Goal: Task Accomplishment & Management: Use online tool/utility

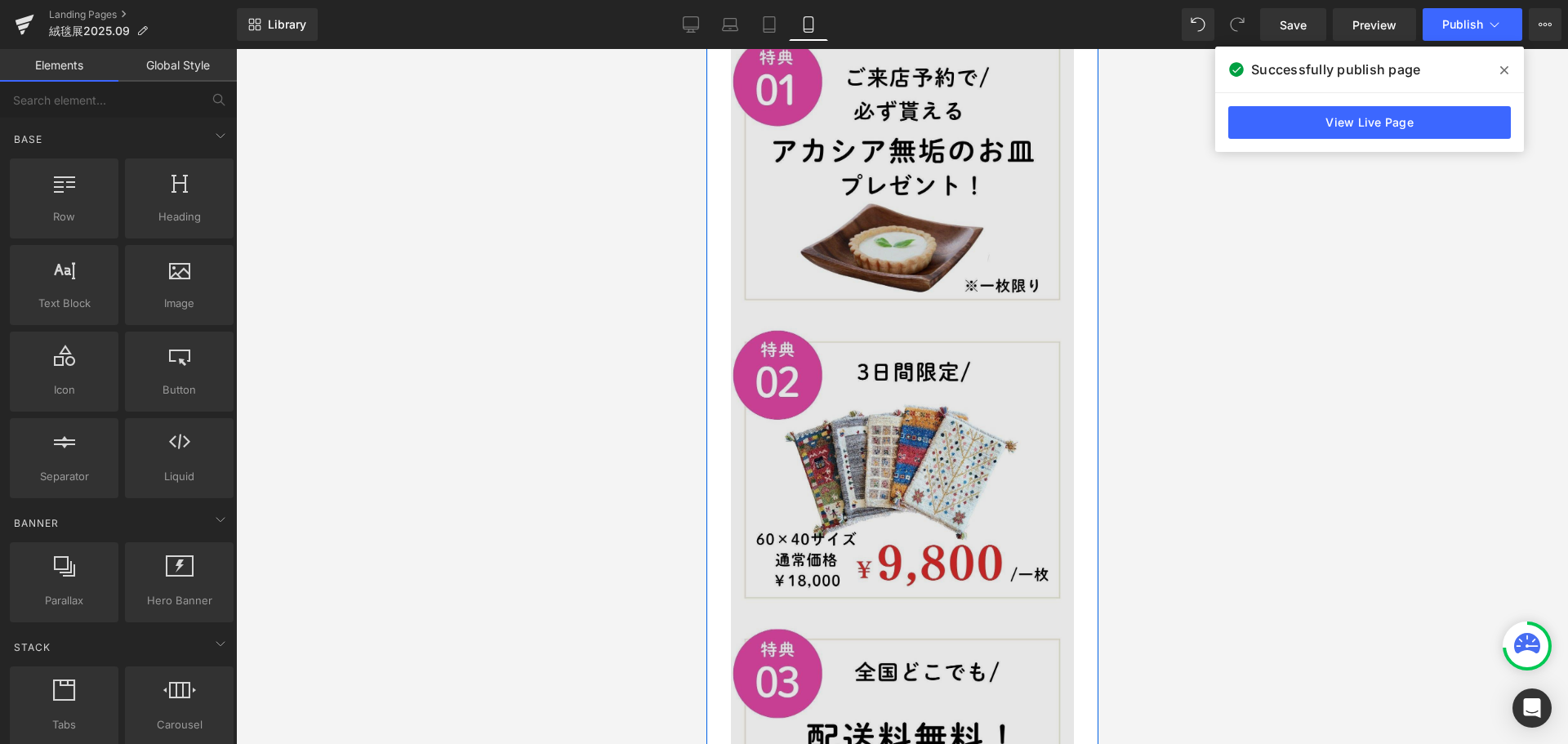
scroll to position [6651, 0]
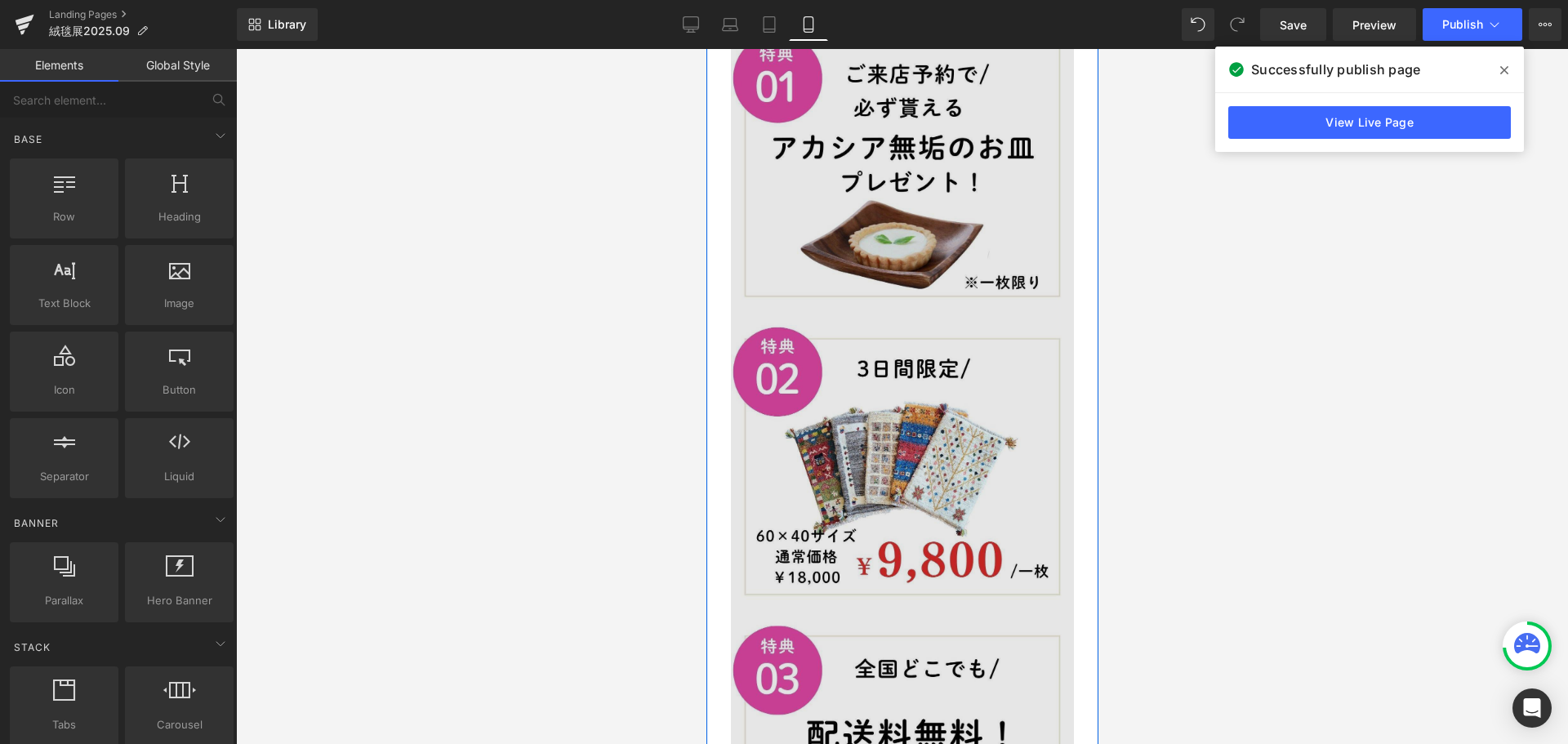
click at [885, 452] on img at bounding box center [901, 453] width 343 height 856
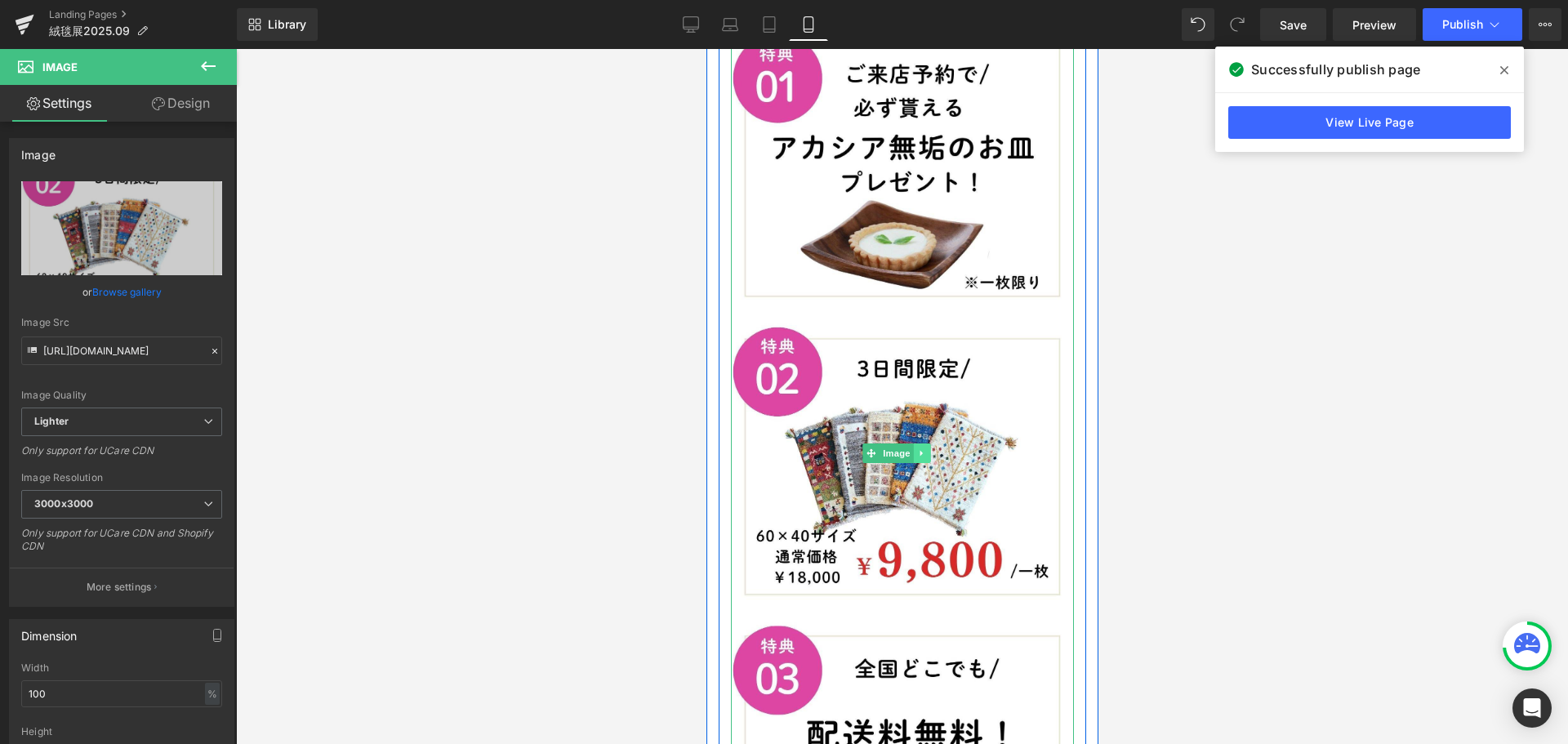
click at [922, 449] on icon at bounding box center [921, 453] width 9 height 10
click at [931, 449] on icon at bounding box center [929, 453] width 9 height 10
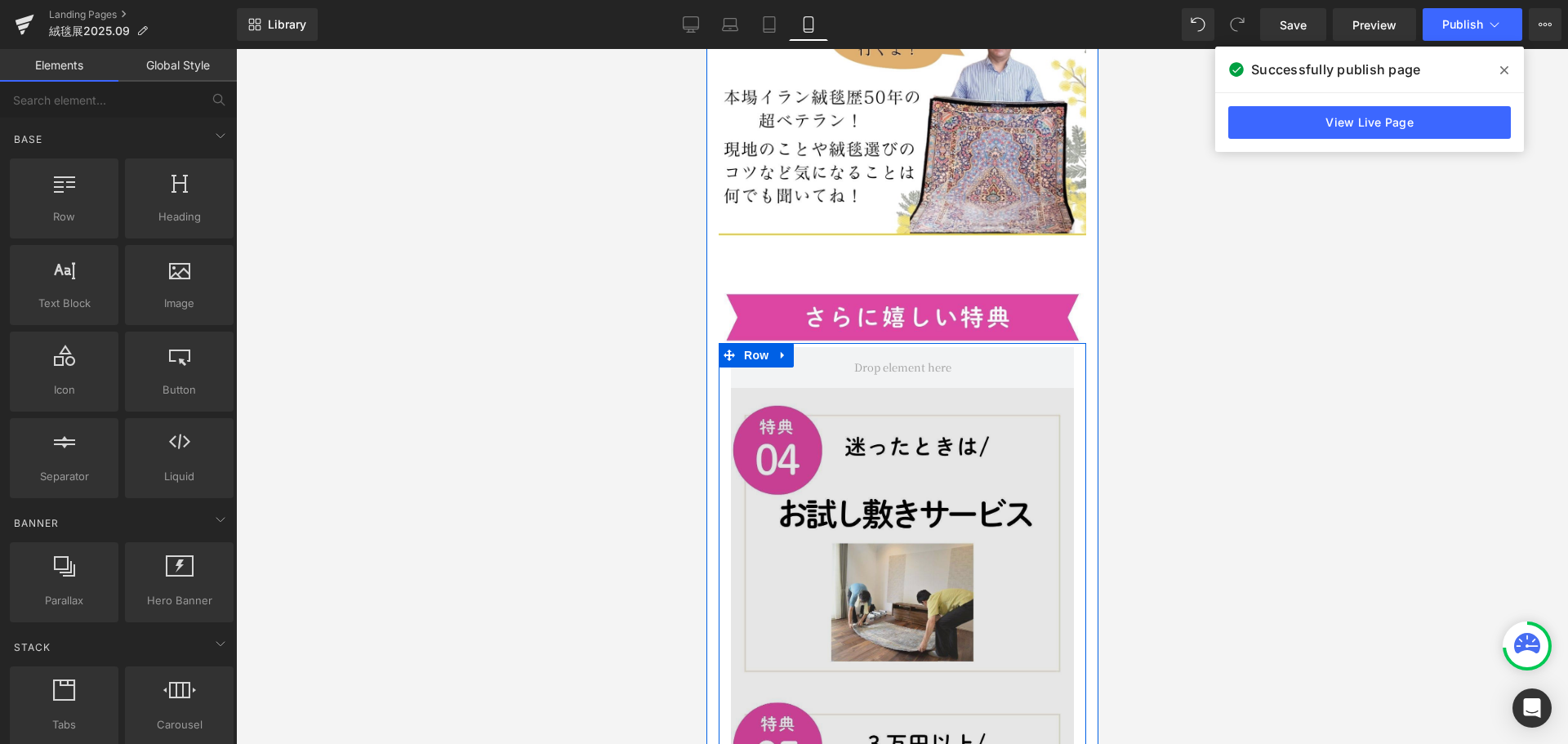
scroll to position [6325, 0]
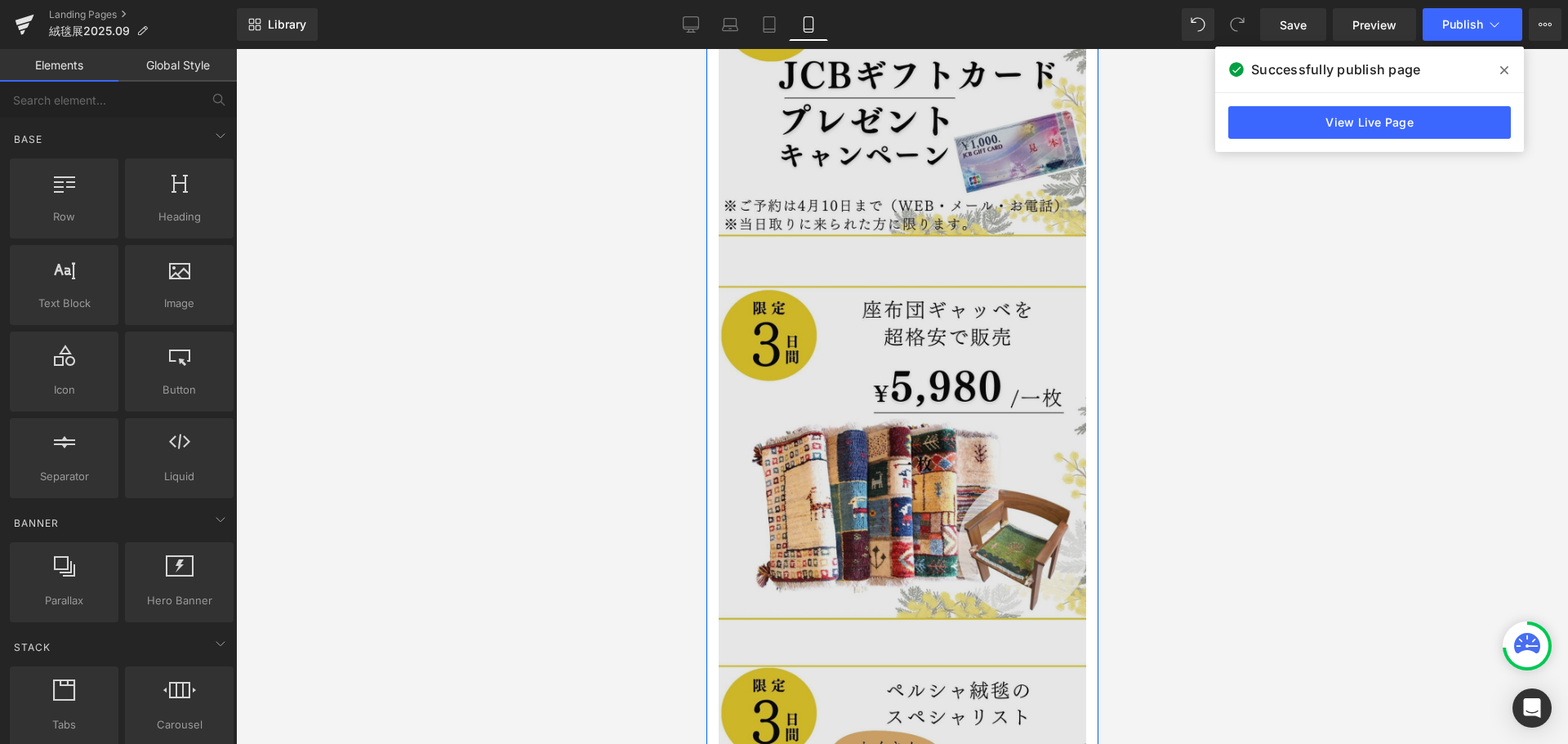
click at [957, 350] on img at bounding box center [901, 426] width 367 height 1116
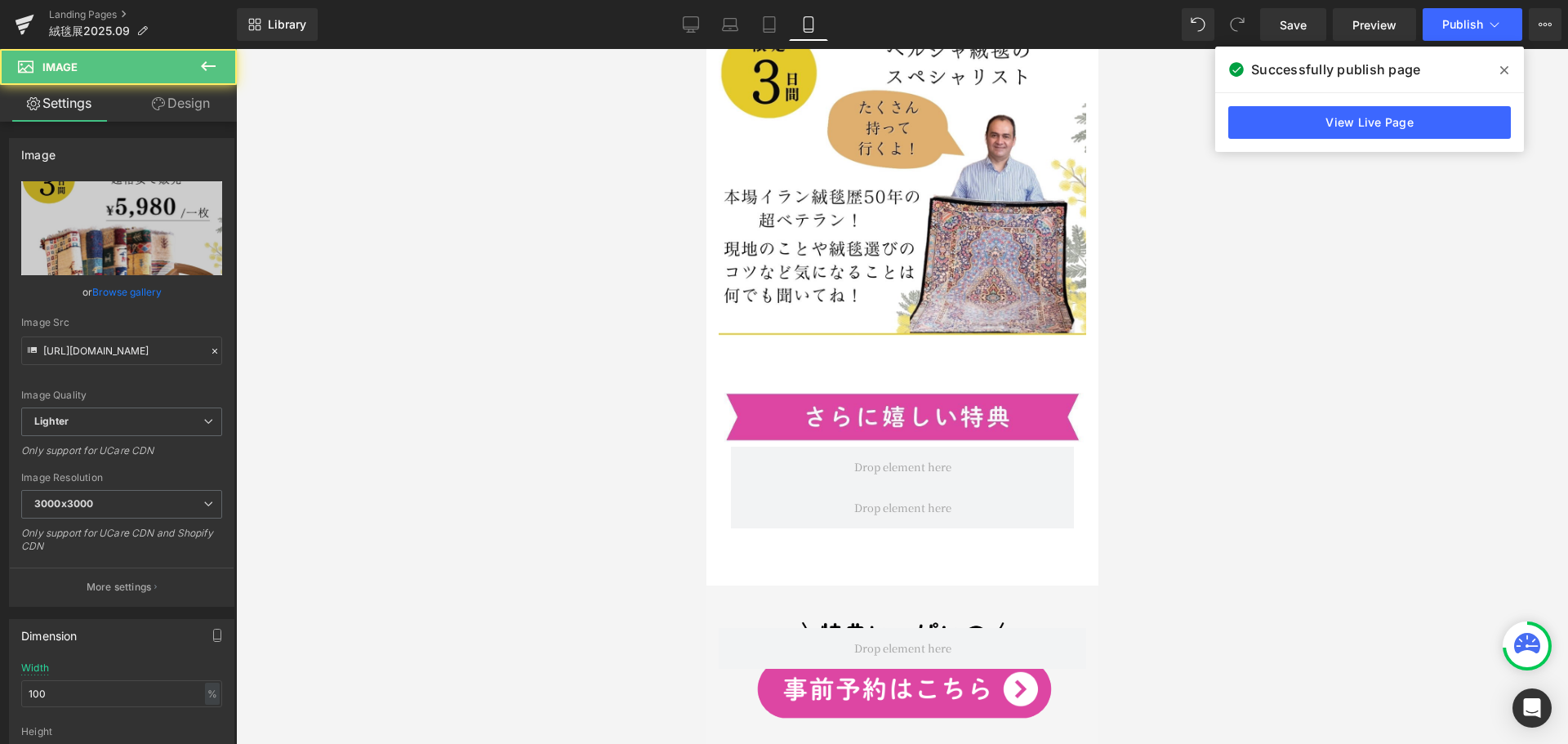
scroll to position [6243, 0]
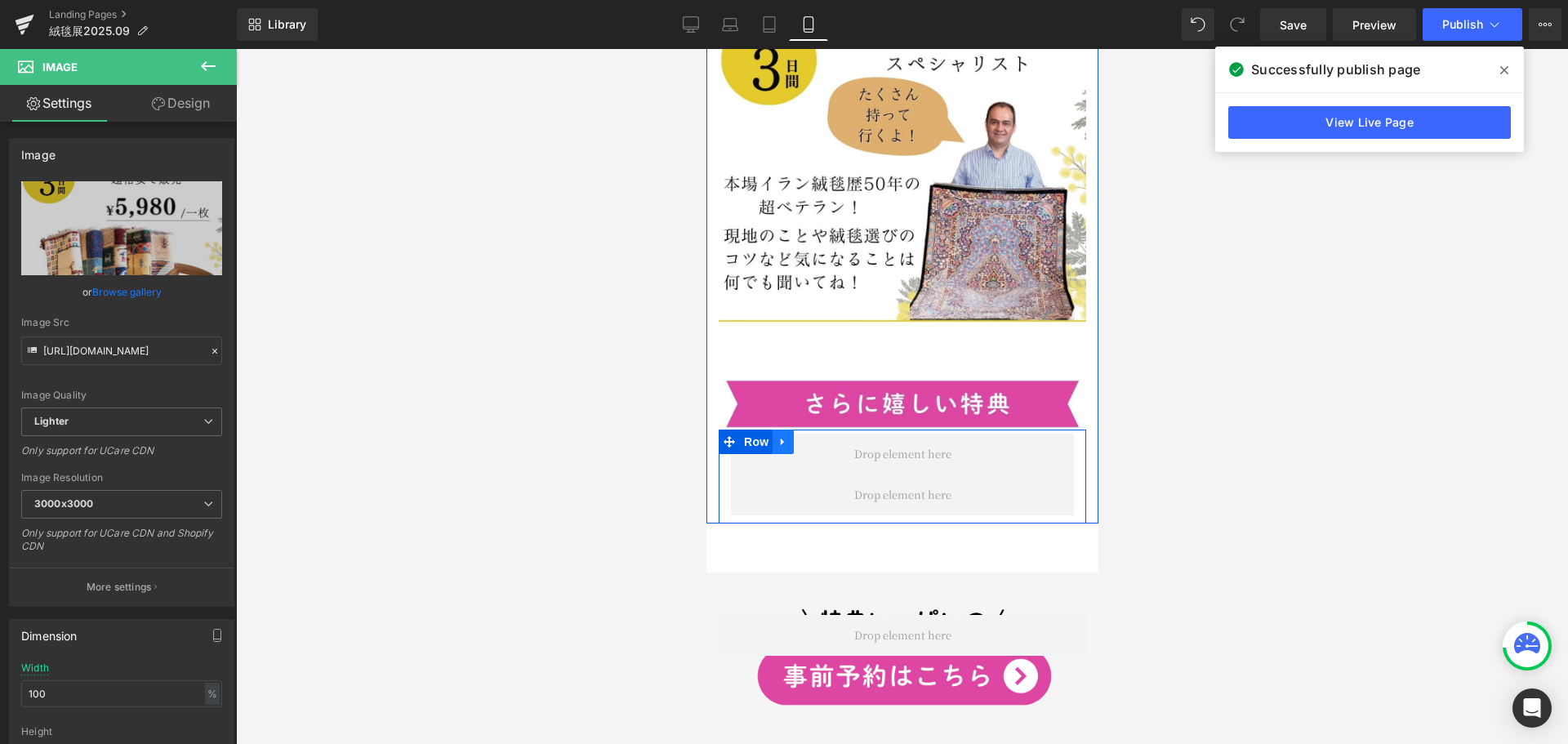
click at [788, 435] on icon at bounding box center [782, 441] width 12 height 13
click at [828, 436] on icon at bounding box center [825, 441] width 12 height 12
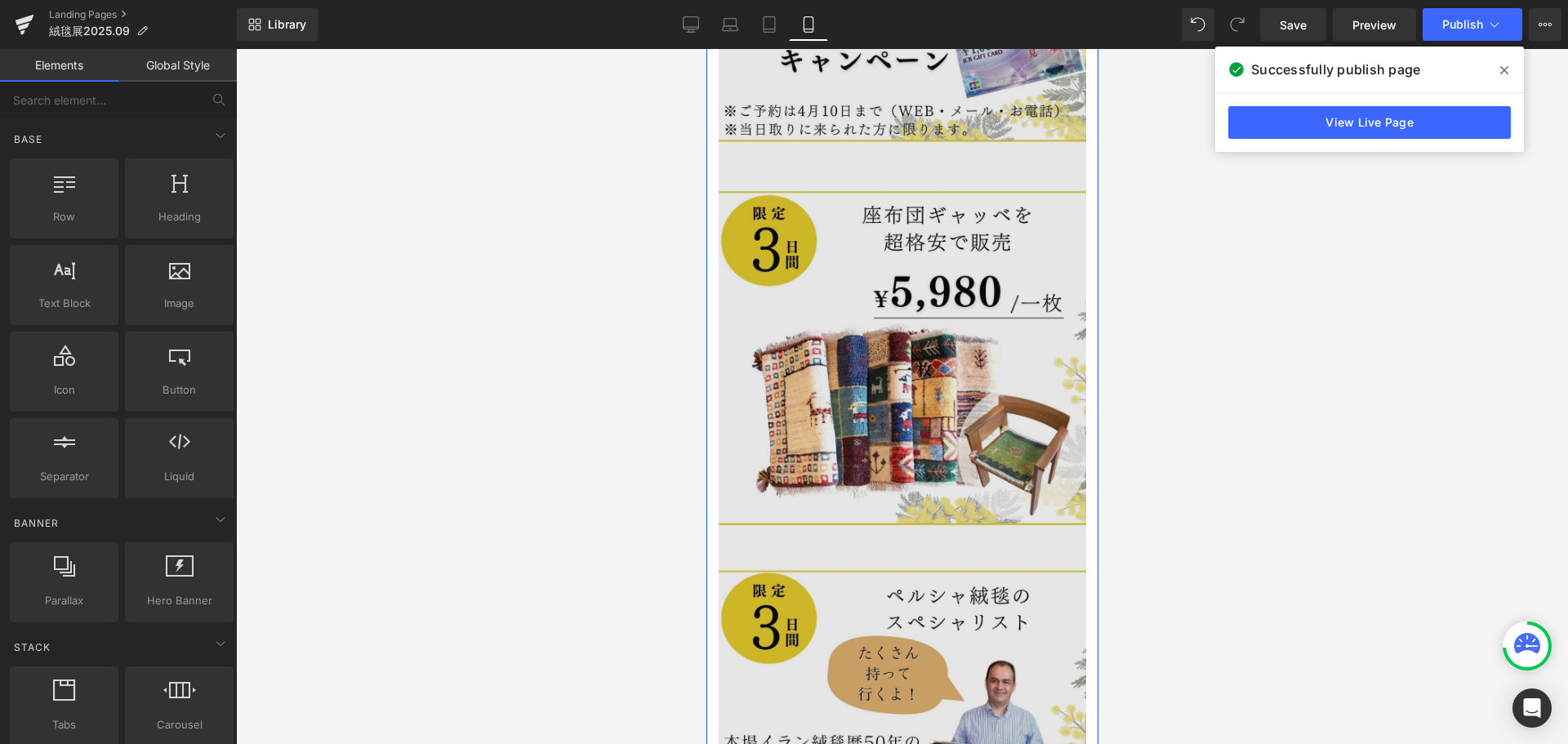
scroll to position [5672, 0]
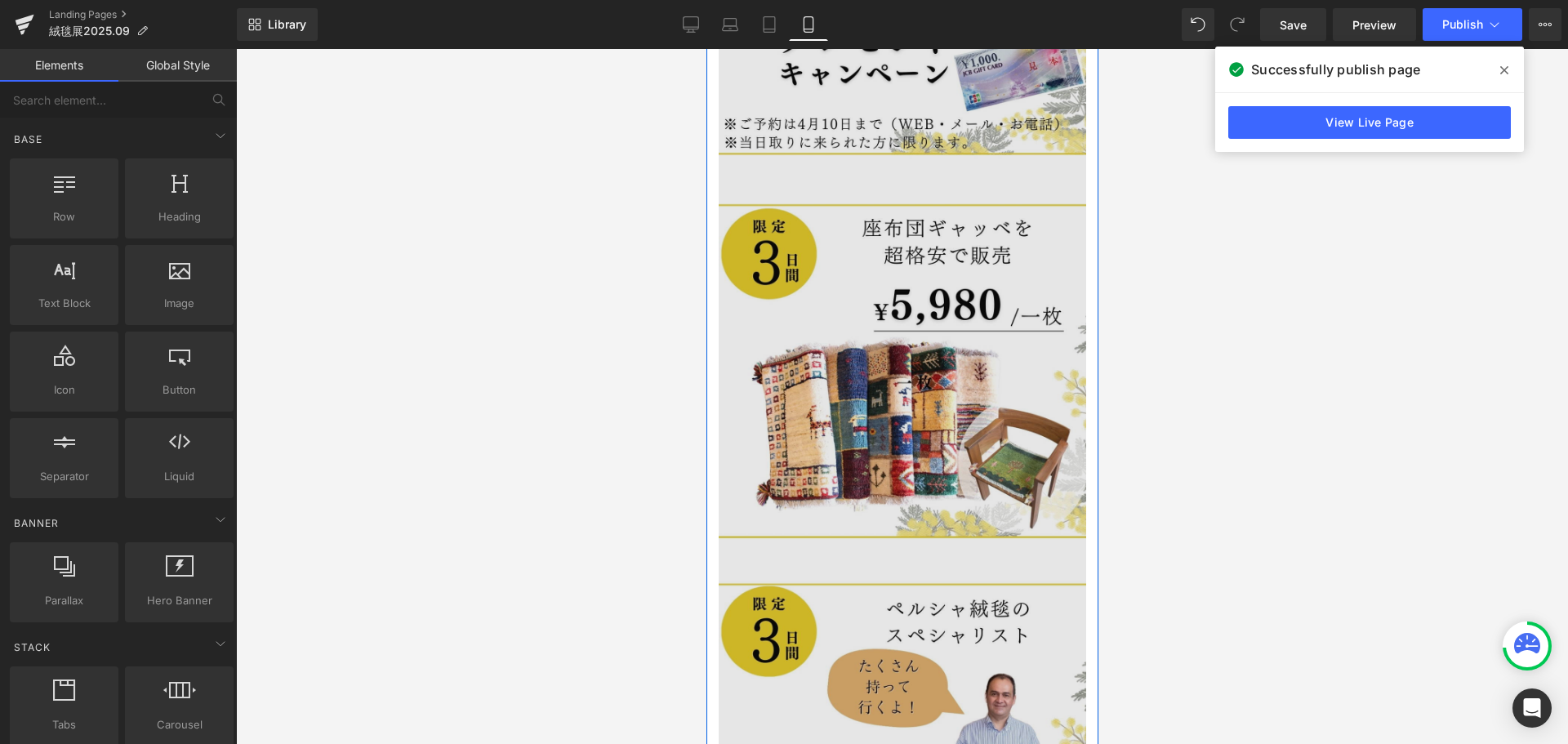
click at [937, 287] on img at bounding box center [901, 345] width 367 height 1116
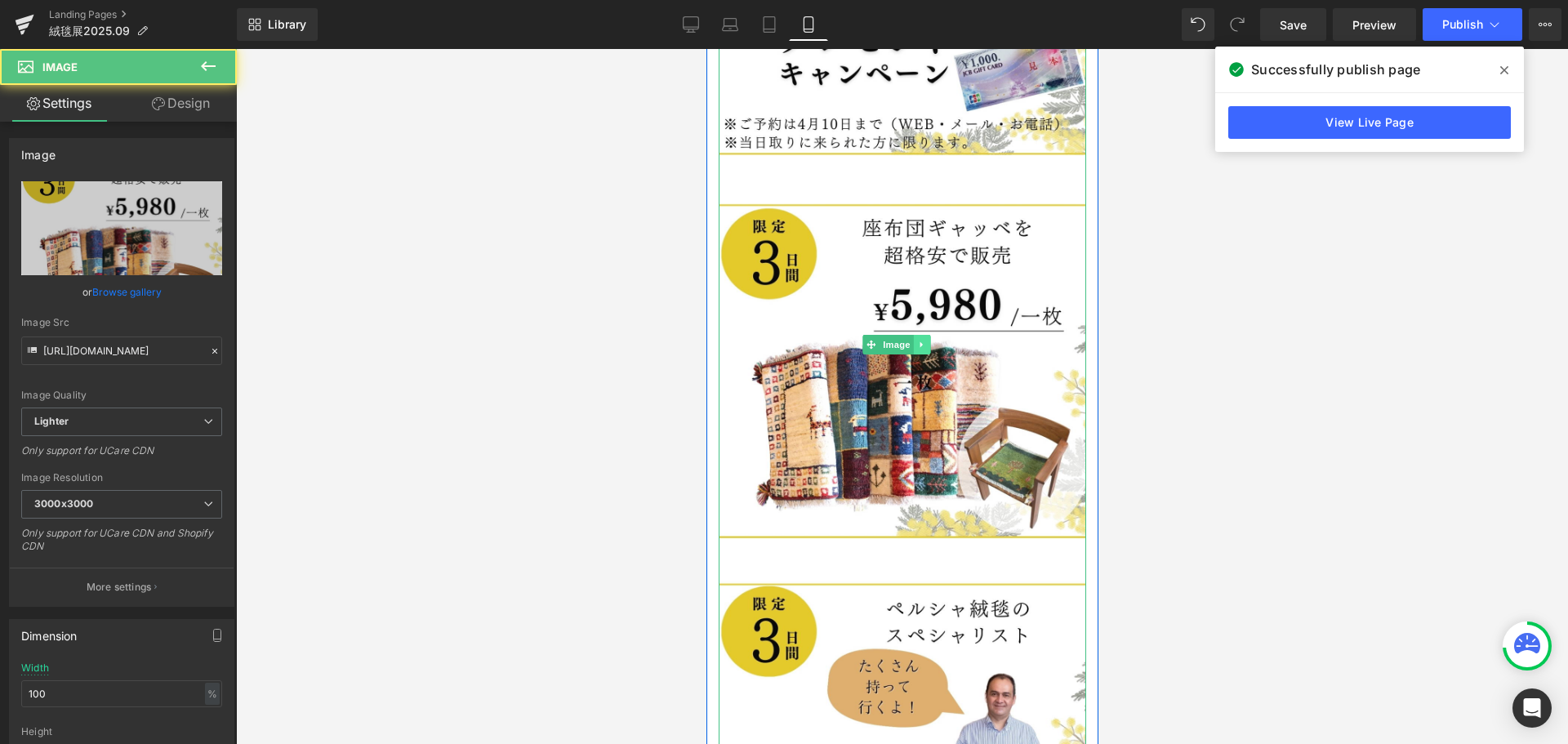
click at [919, 335] on link at bounding box center [920, 345] width 17 height 20
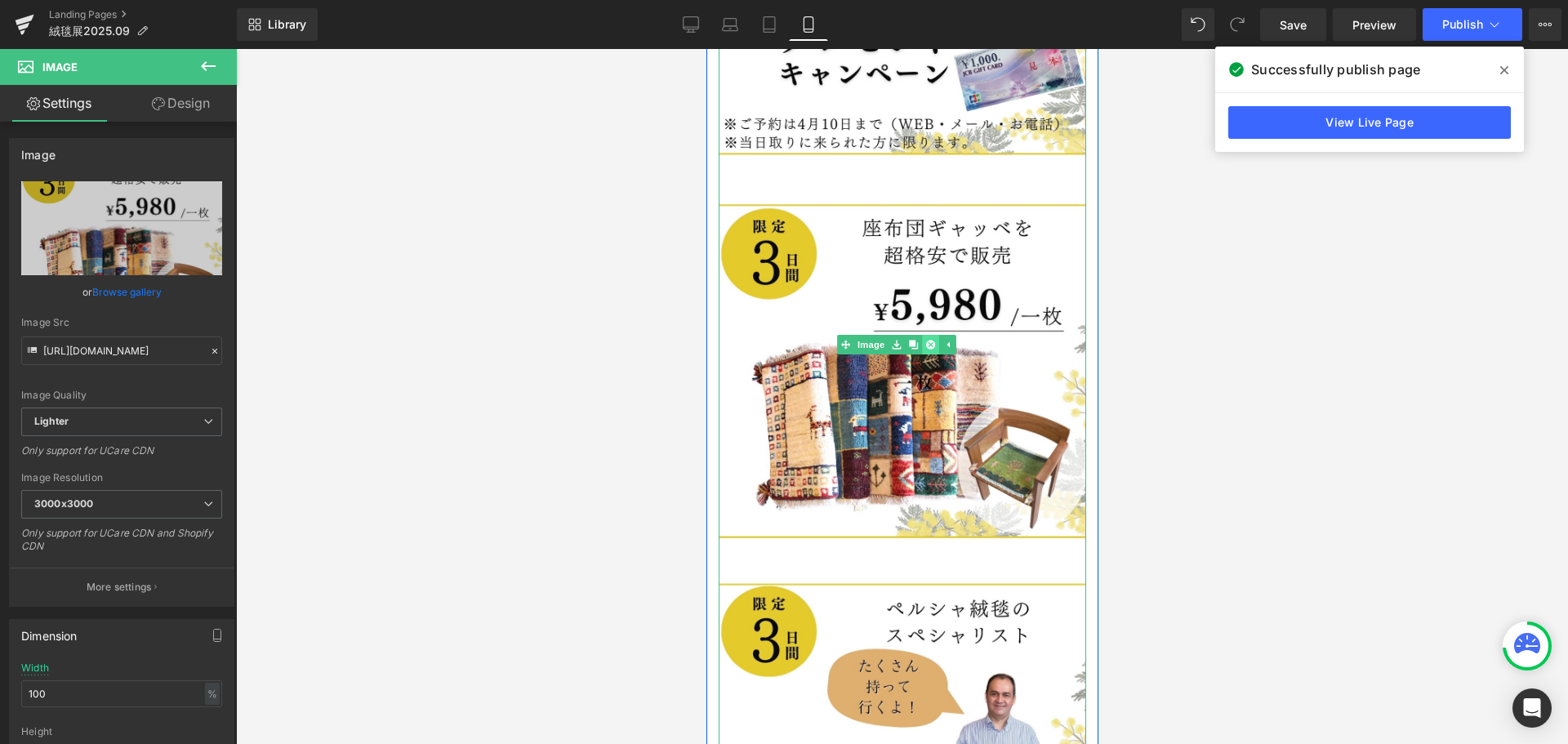
click at [933, 339] on icon at bounding box center [929, 344] width 9 height 10
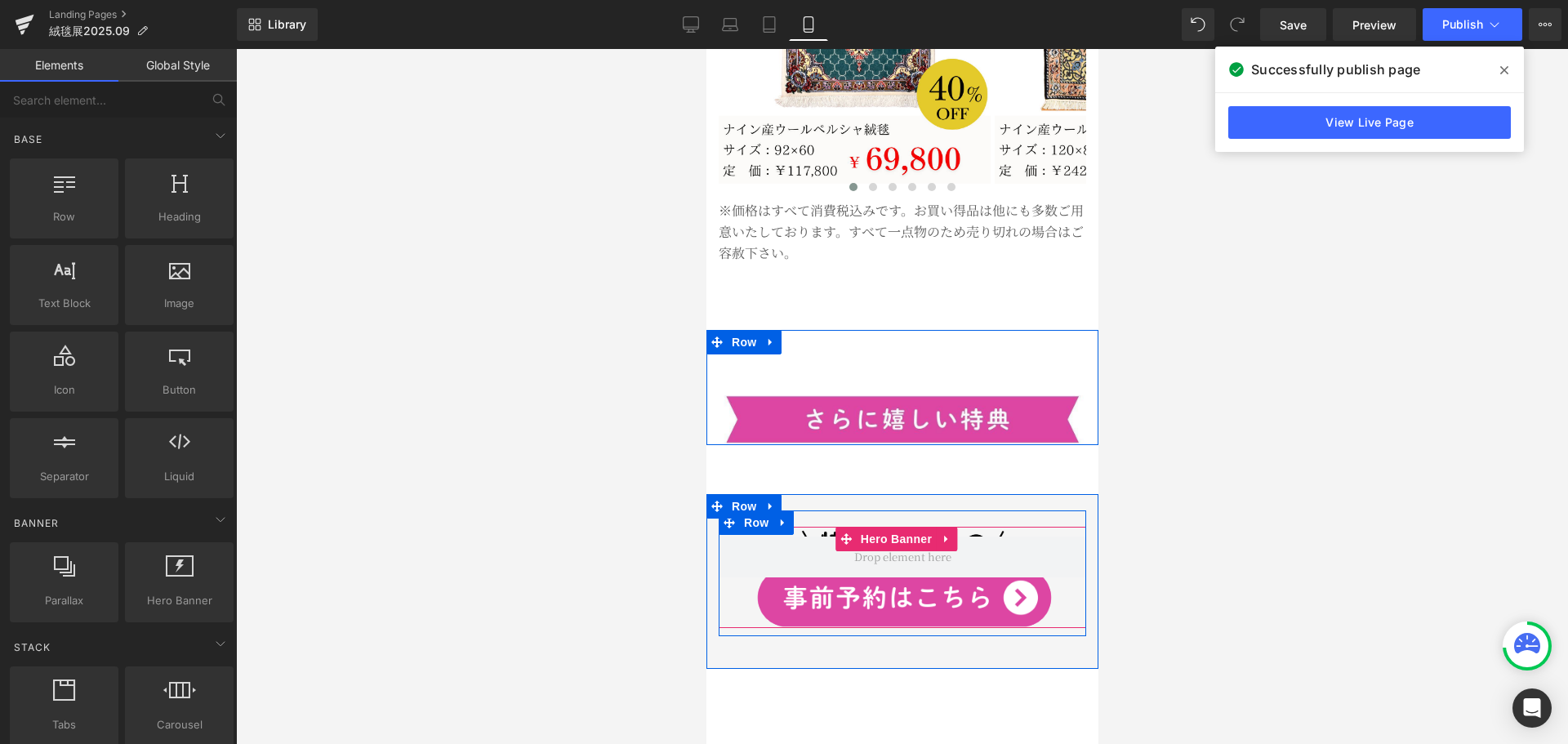
scroll to position [5019, 0]
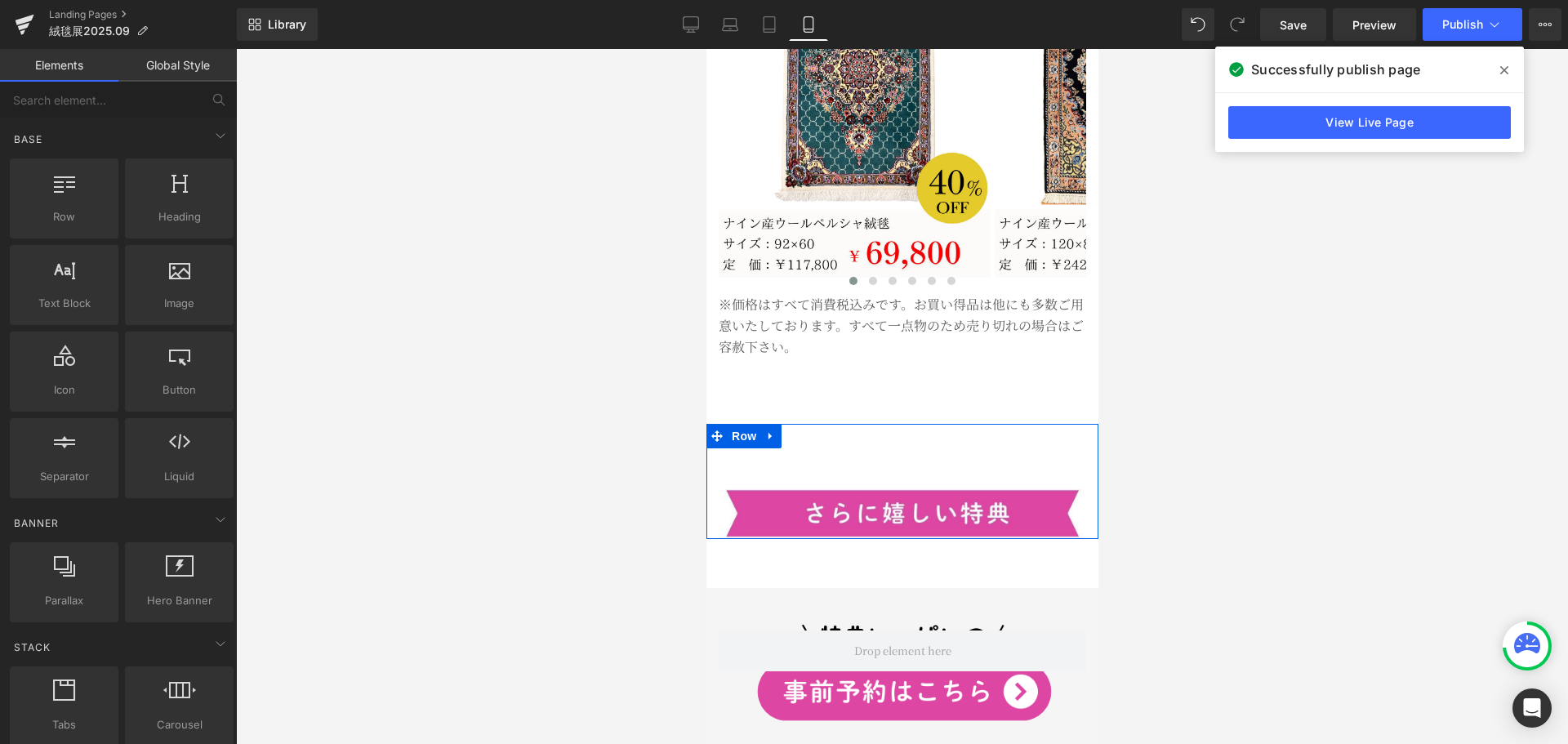
click at [958, 440] on div "Image" at bounding box center [902, 489] width 392 height 98
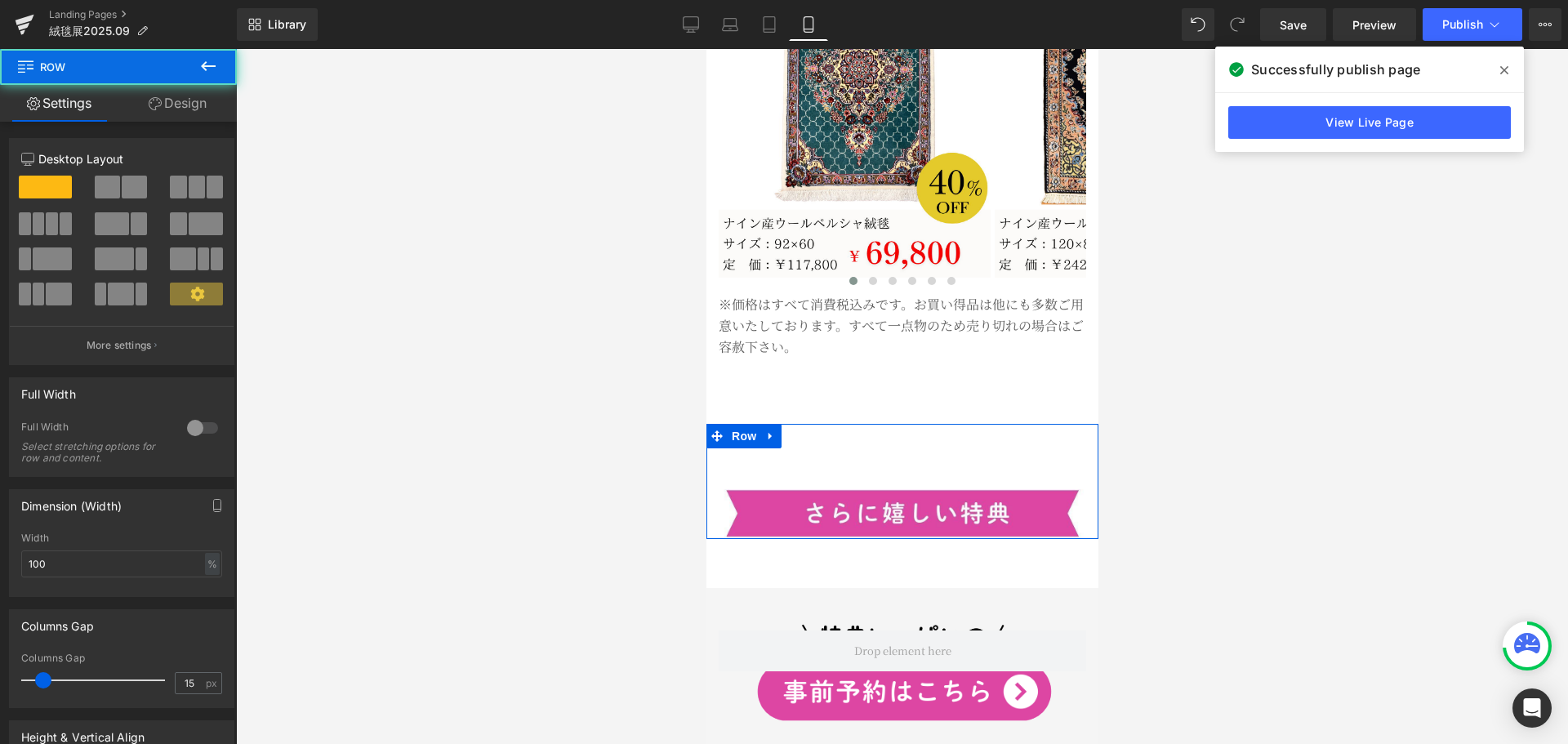
click at [915, 440] on div "Image" at bounding box center [902, 489] width 392 height 98
click at [775, 430] on icon at bounding box center [769, 436] width 12 height 13
click at [814, 431] on icon at bounding box center [812, 436] width 12 height 12
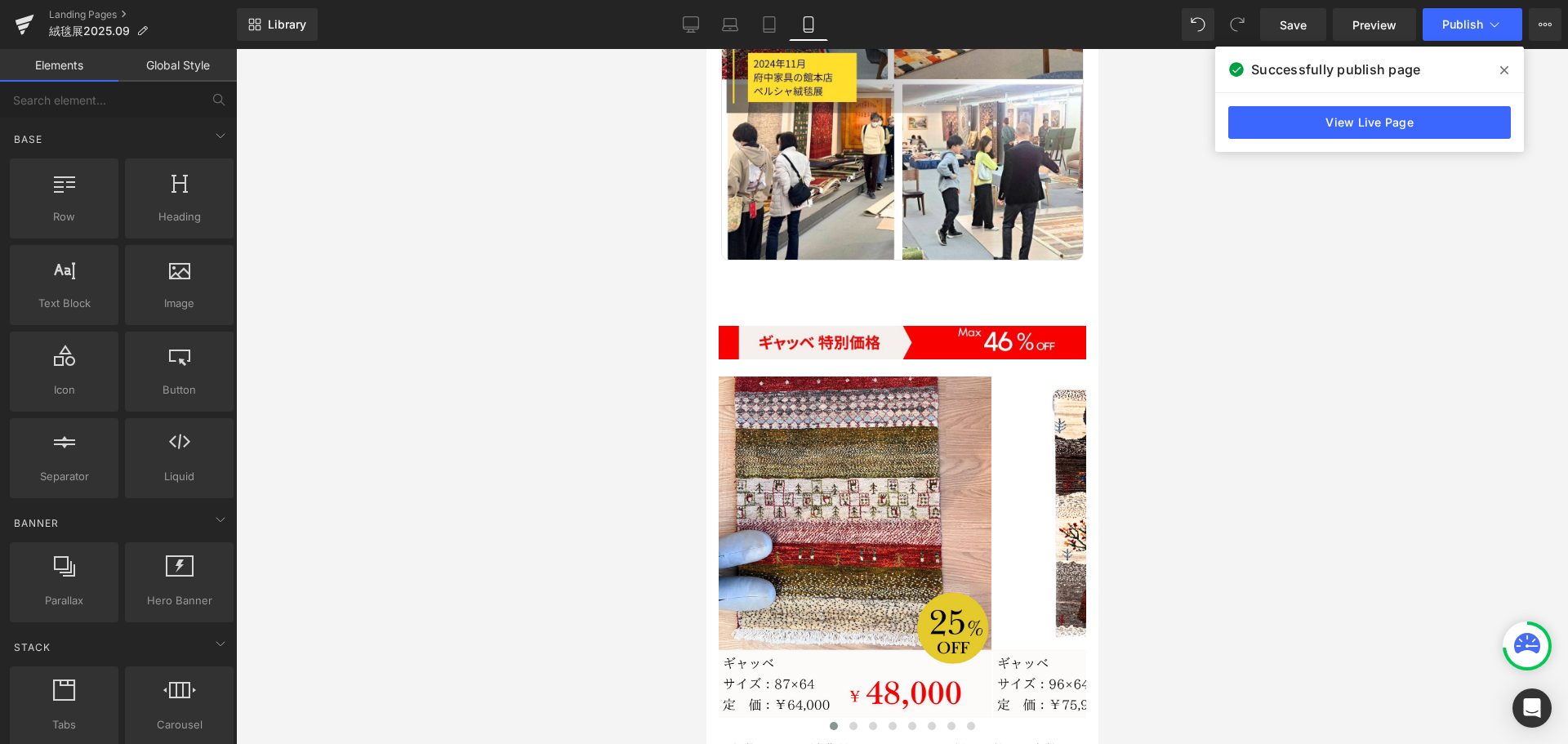
scroll to position [3957, 0]
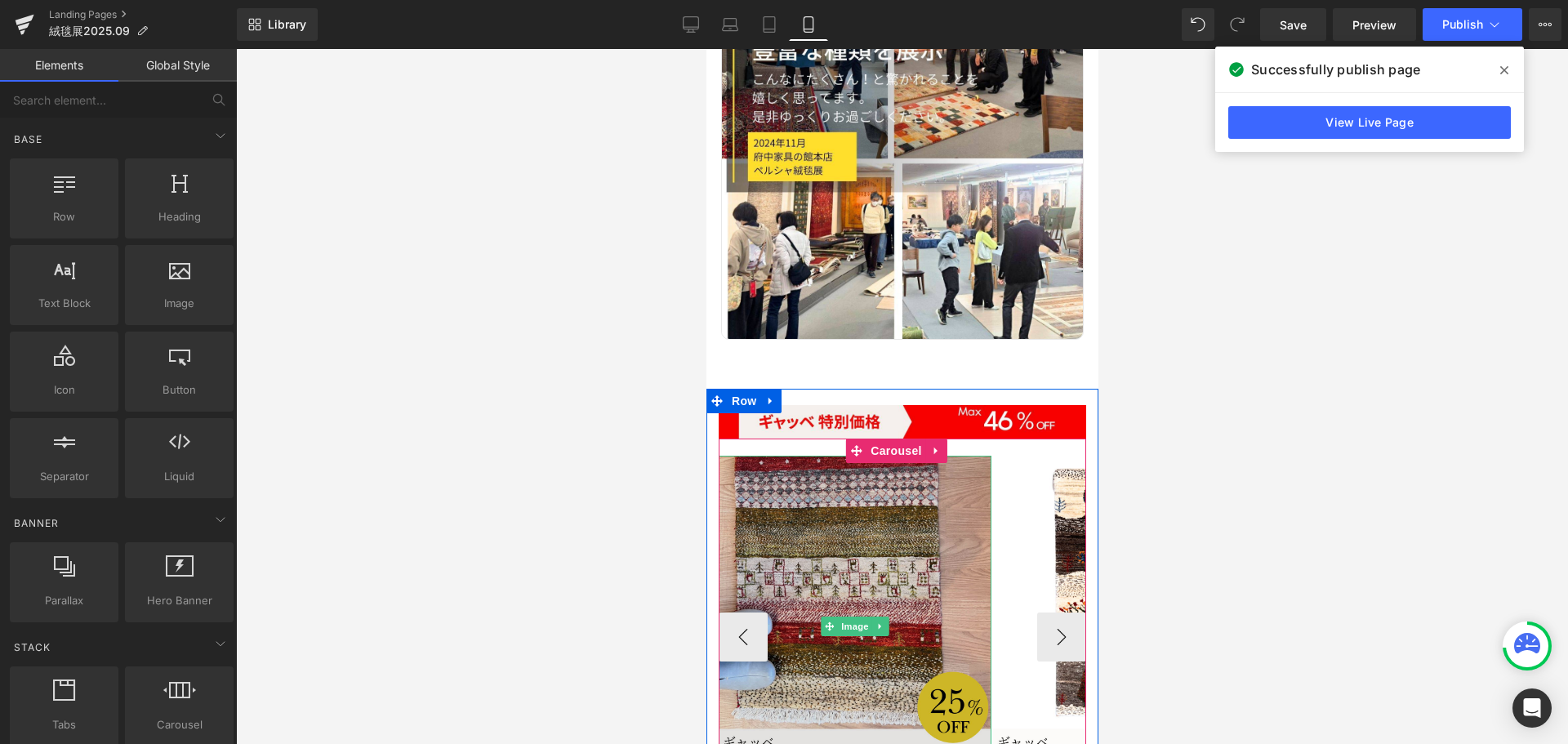
click at [860, 498] on img at bounding box center [853, 626] width 273 height 341
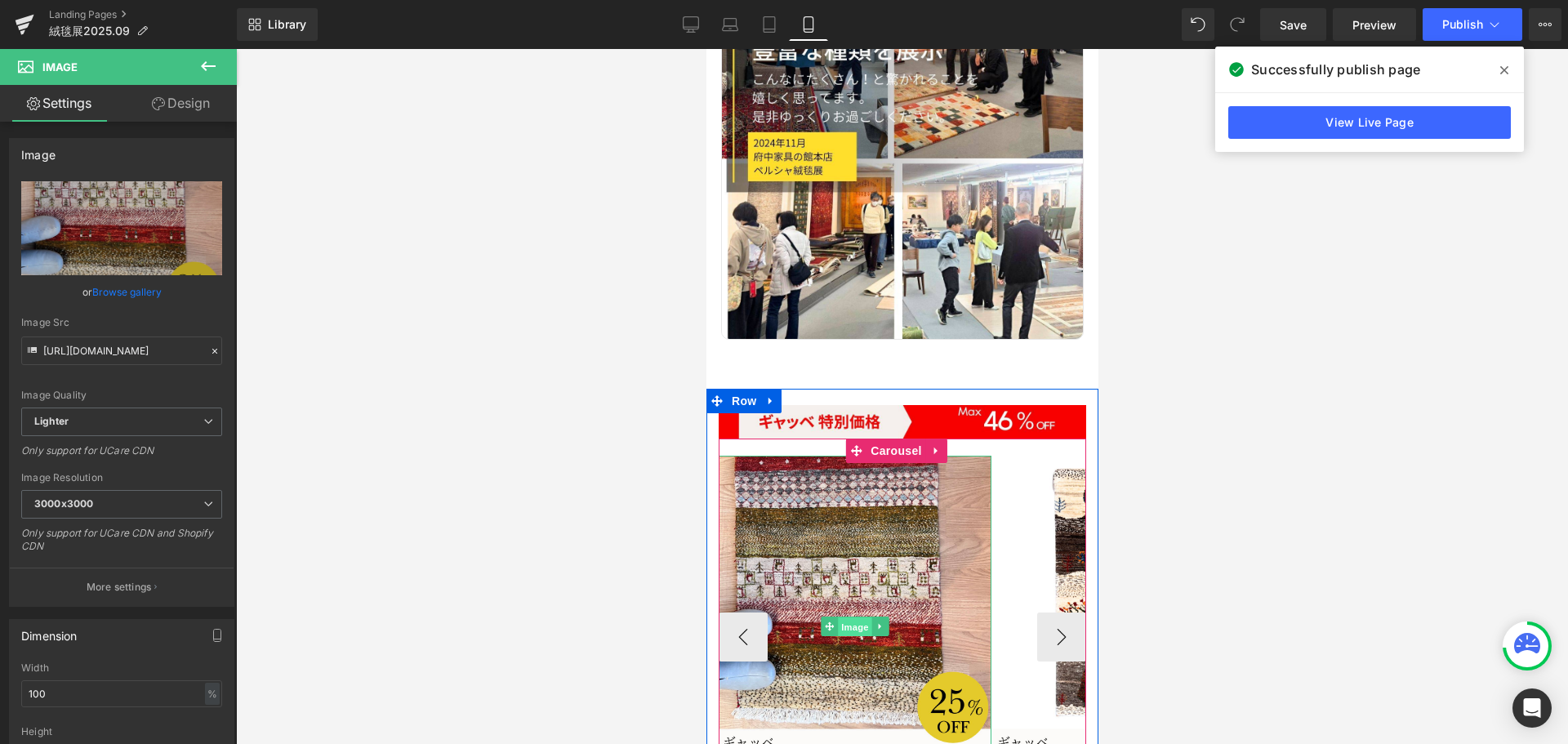
click at [852, 617] on span "Image" at bounding box center [854, 627] width 34 height 20
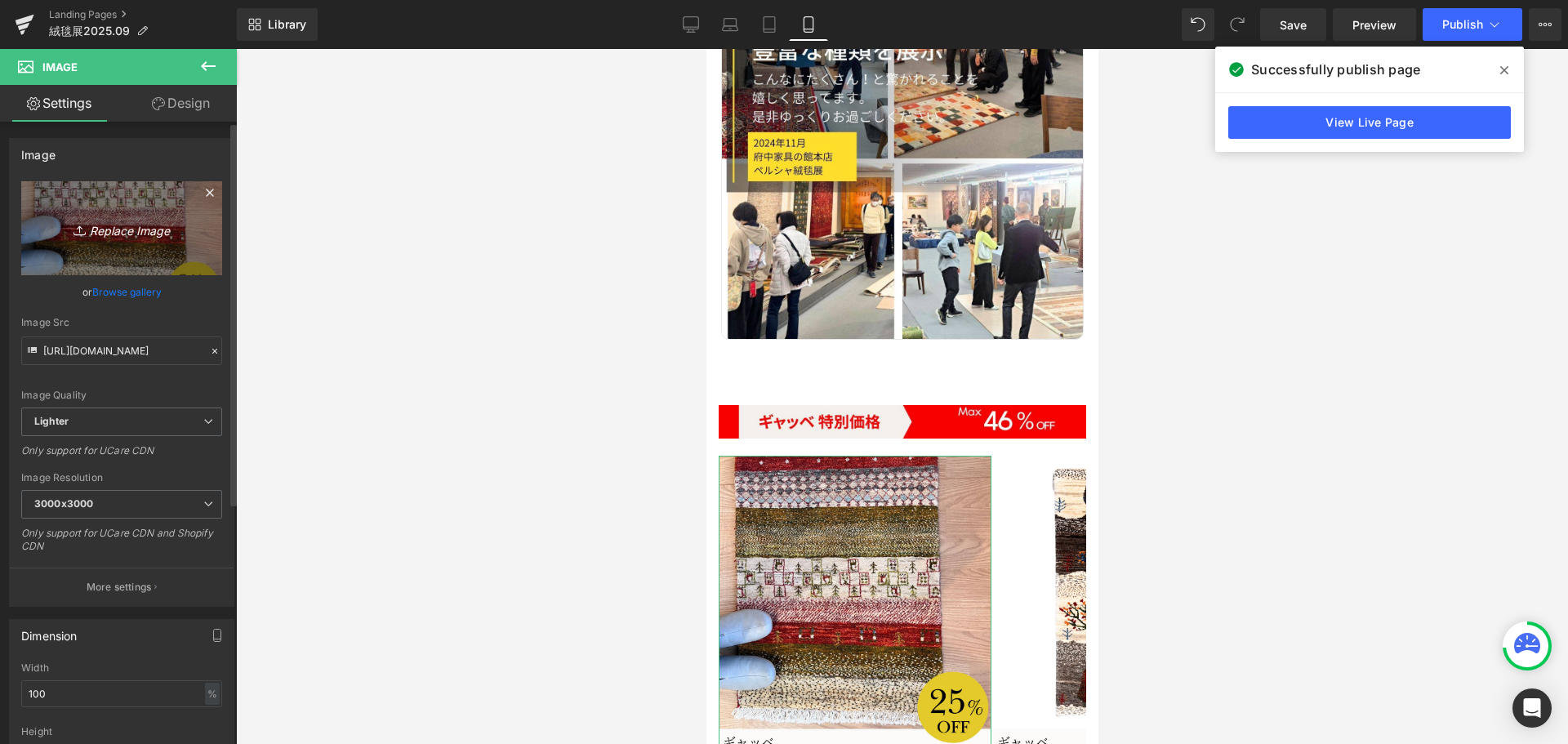
click at [119, 235] on icon "Replace Image" at bounding box center [122, 227] width 131 height 21
type input "C:\fakepath\23.jpg"
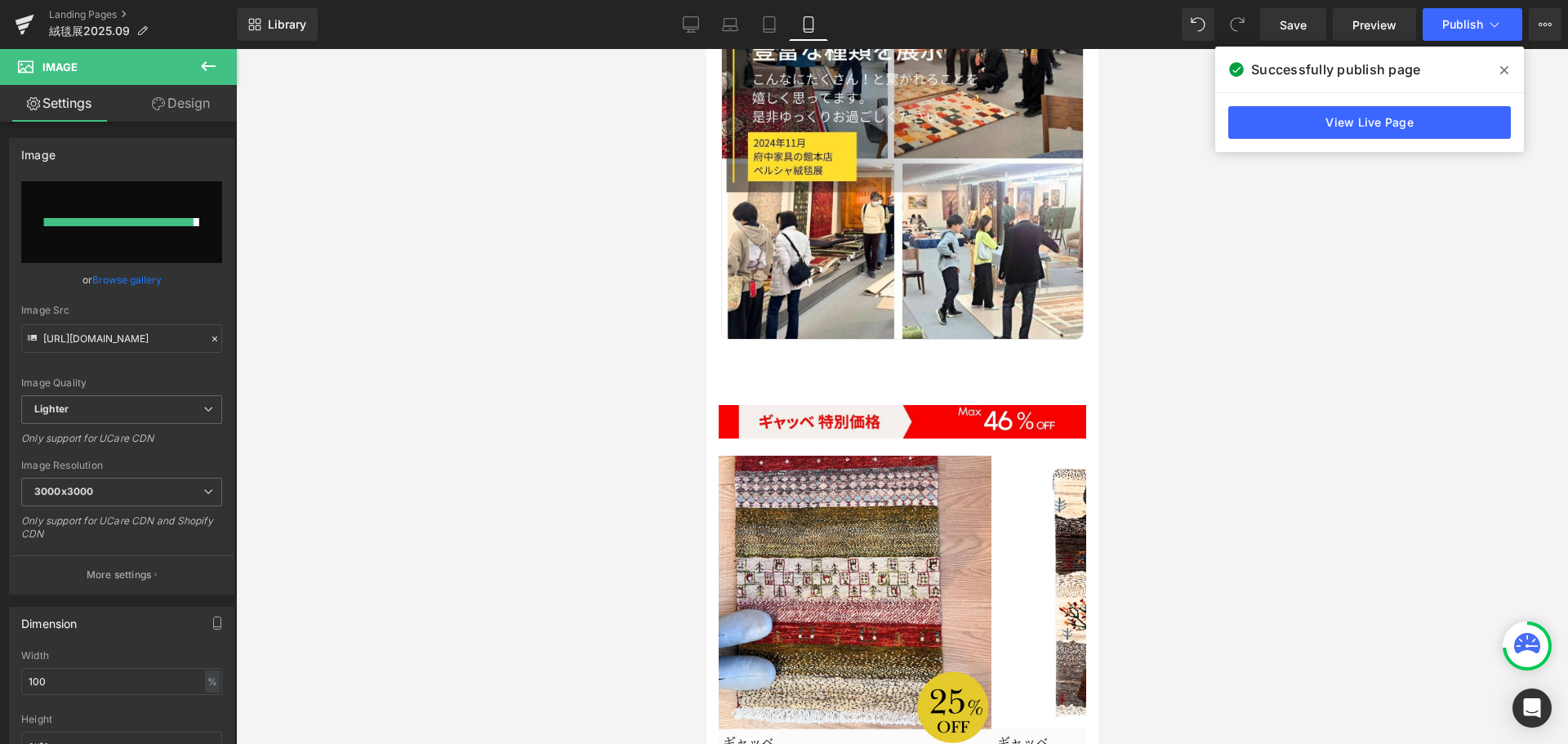
type input "[URL][DOMAIN_NAME]"
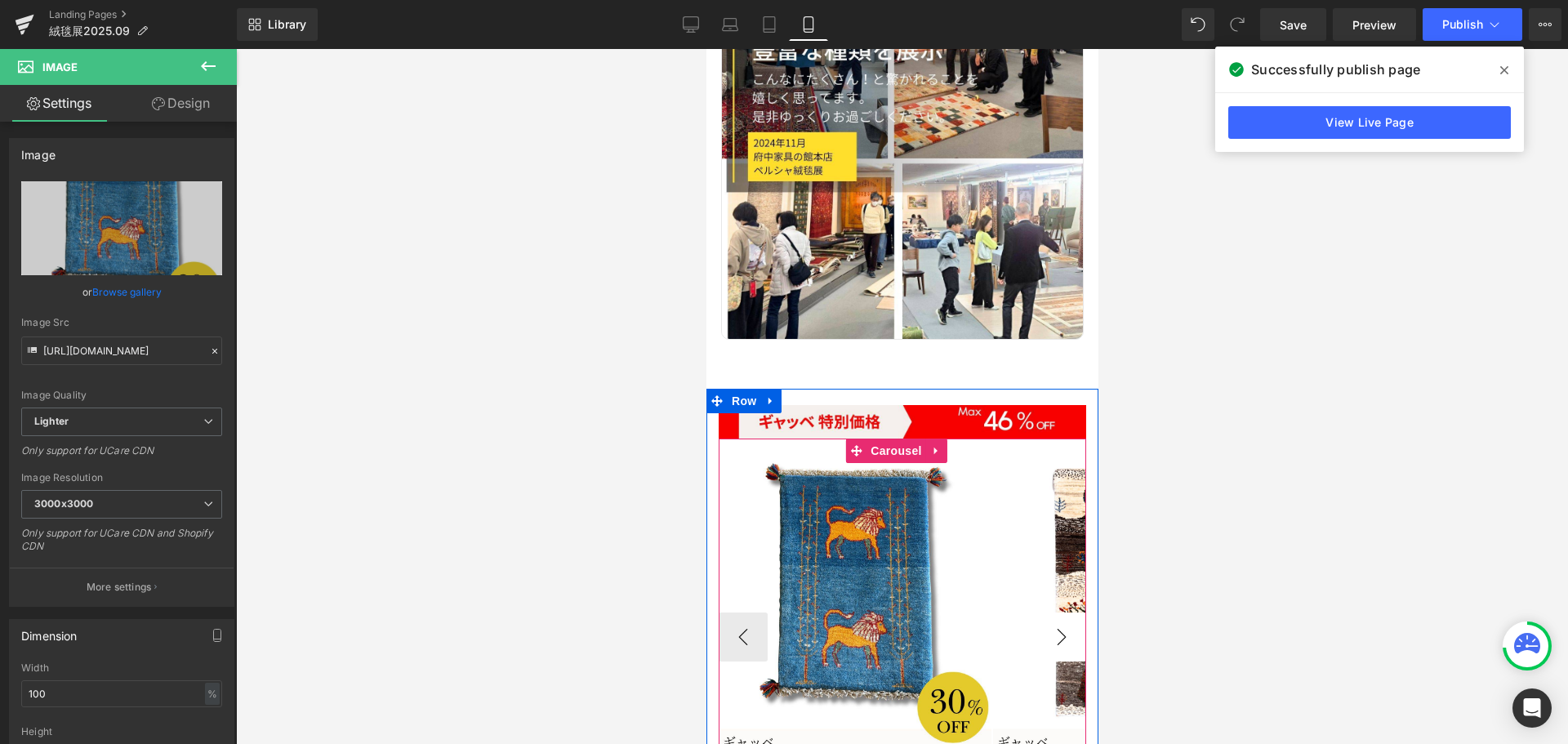
click at [1050, 612] on button "›" at bounding box center [1060, 637] width 49 height 49
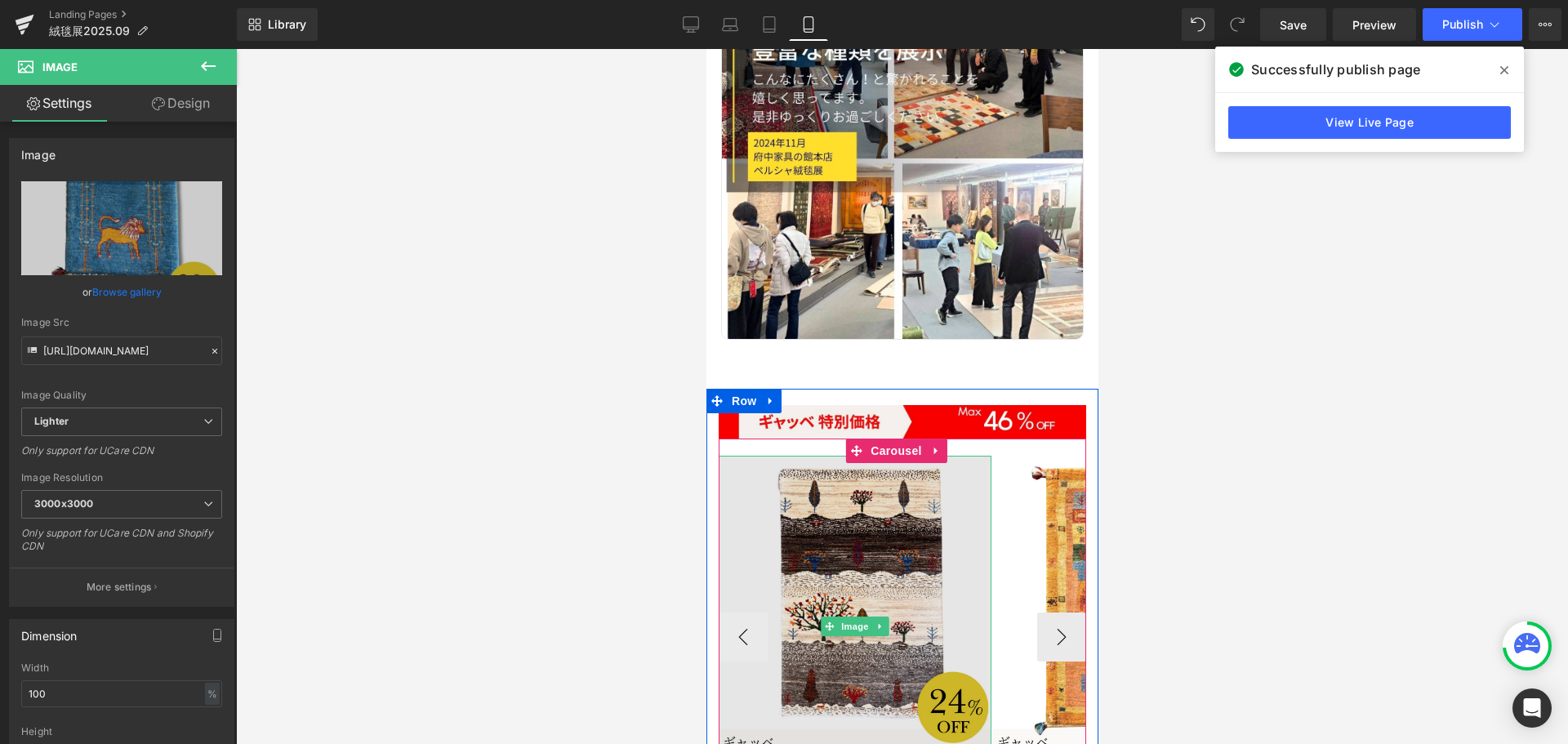
click at [840, 478] on img at bounding box center [853, 626] width 273 height 341
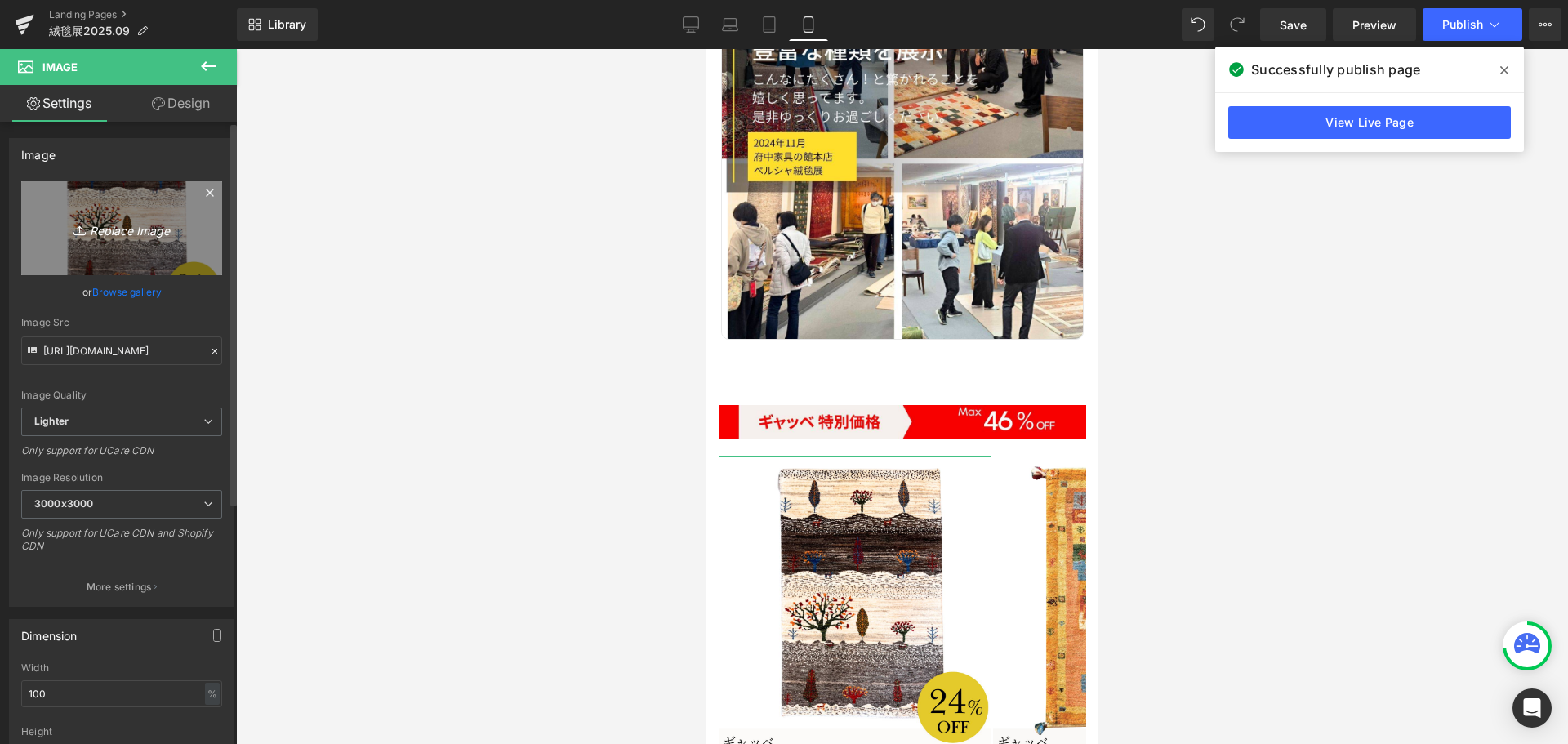
click at [153, 236] on icon "Replace Image" at bounding box center [122, 227] width 131 height 21
type input "C:\fakepath\22.jpg"
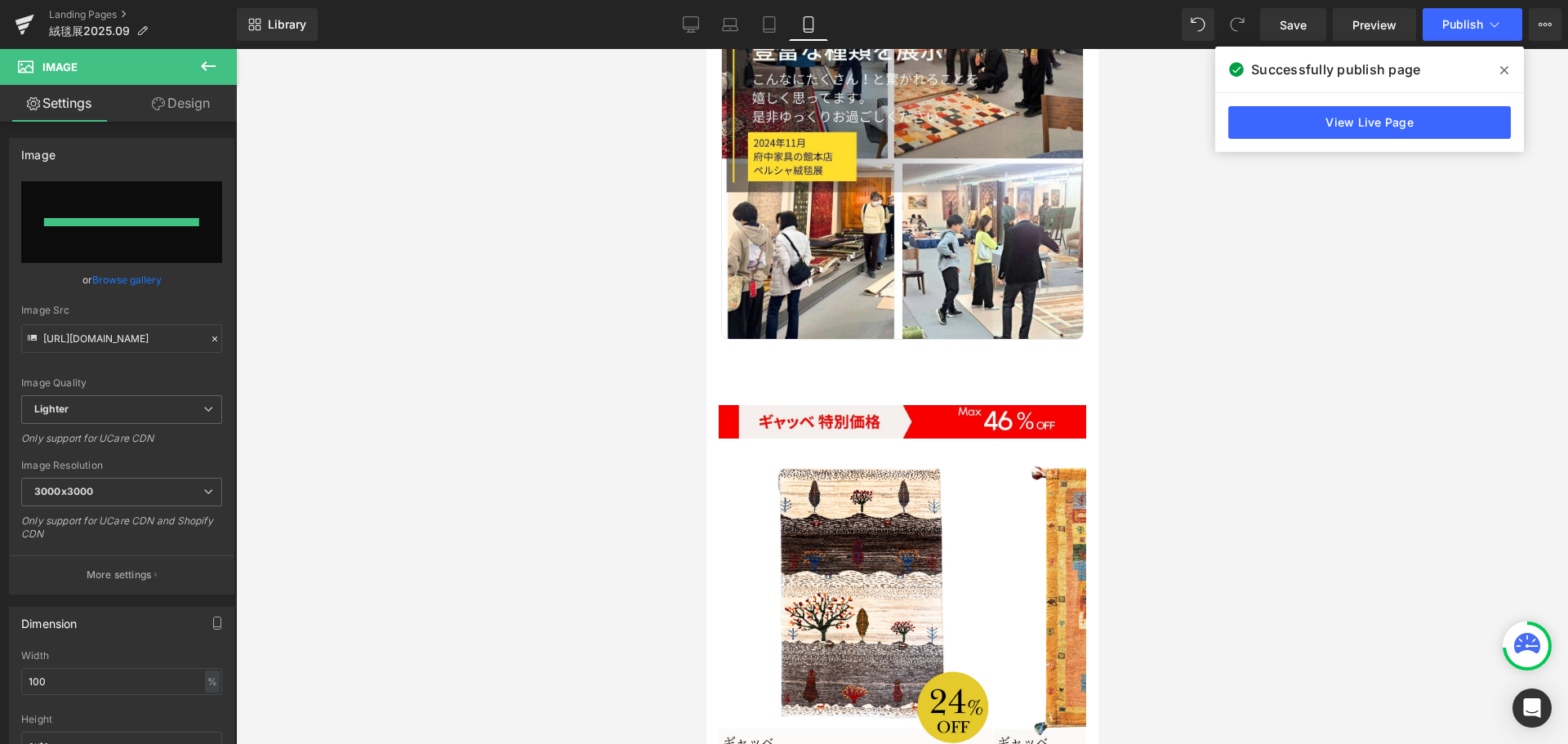
type input "[URL][DOMAIN_NAME]"
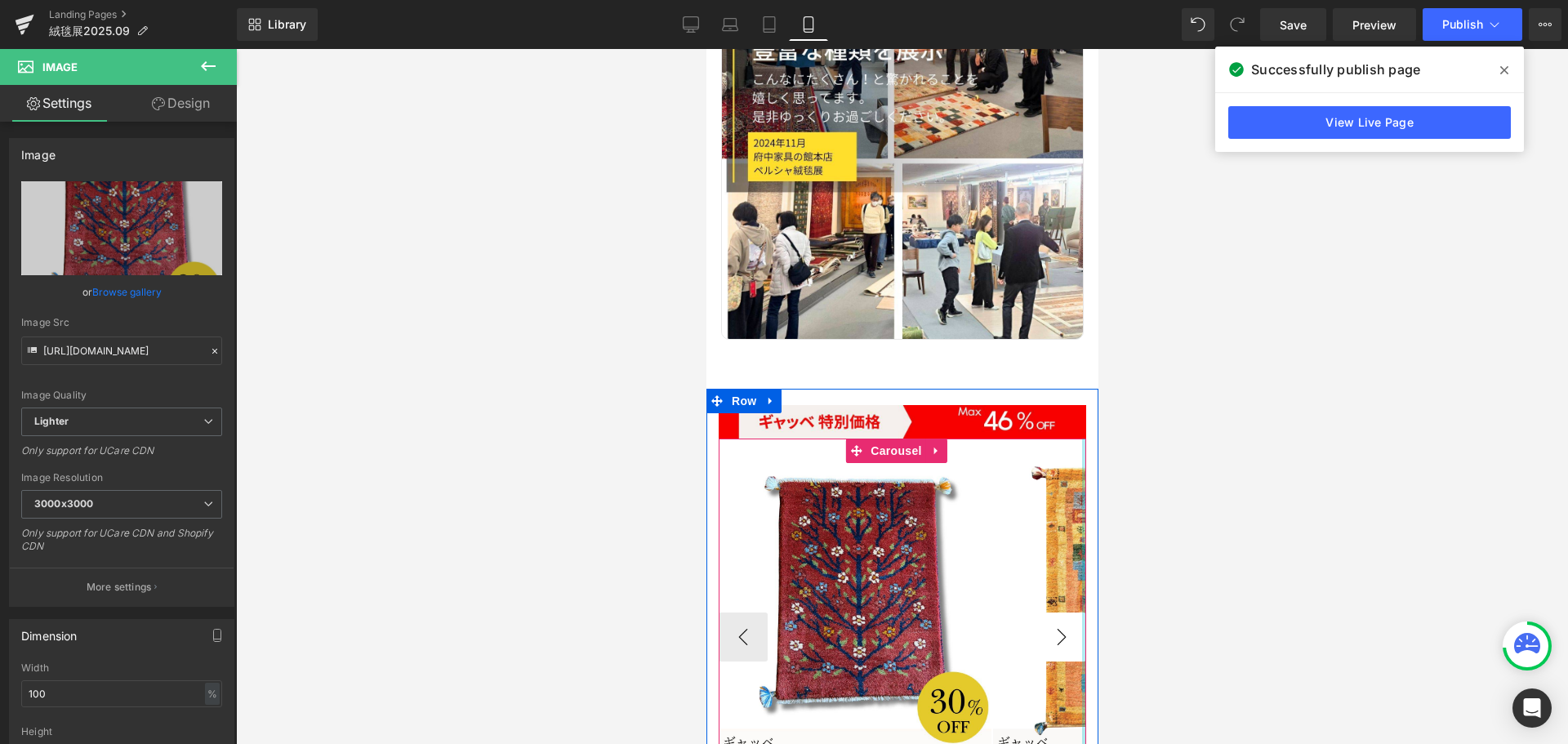
click at [1066, 612] on button "›" at bounding box center [1060, 637] width 49 height 49
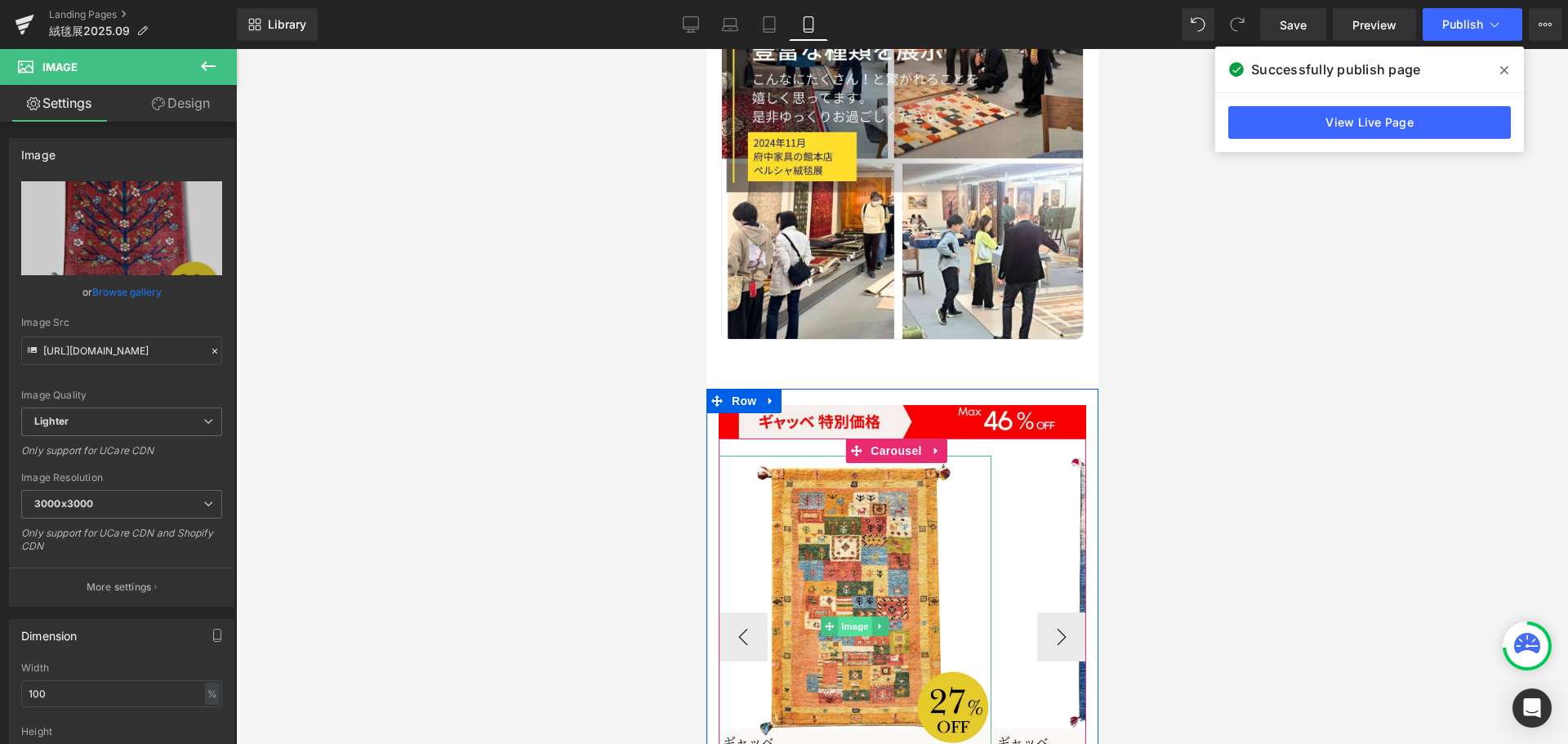
click at [861, 616] on span "Image" at bounding box center [854, 626] width 34 height 20
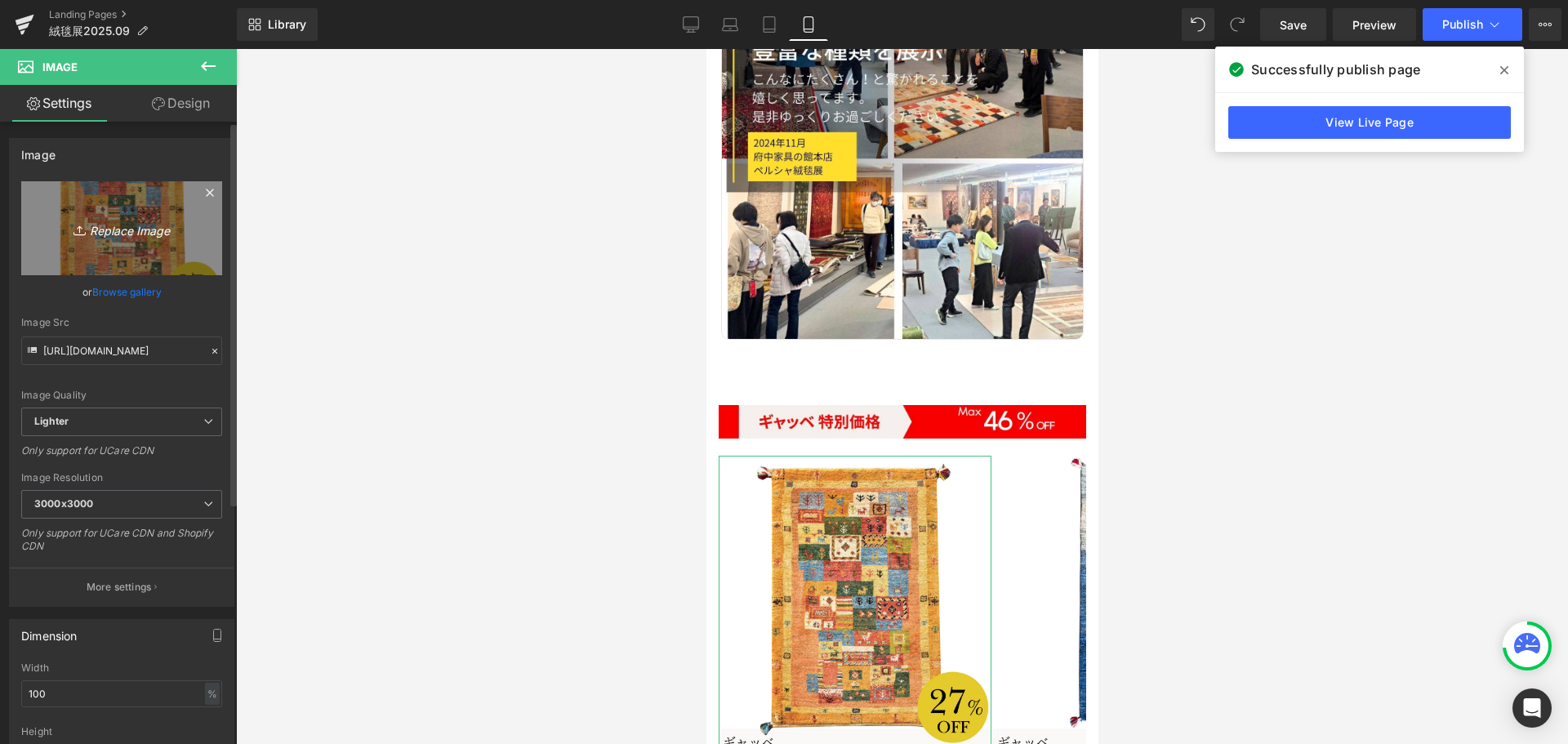
click at [134, 223] on icon "Replace Image" at bounding box center [122, 227] width 131 height 21
type input "C:\fakepath\21.jpg"
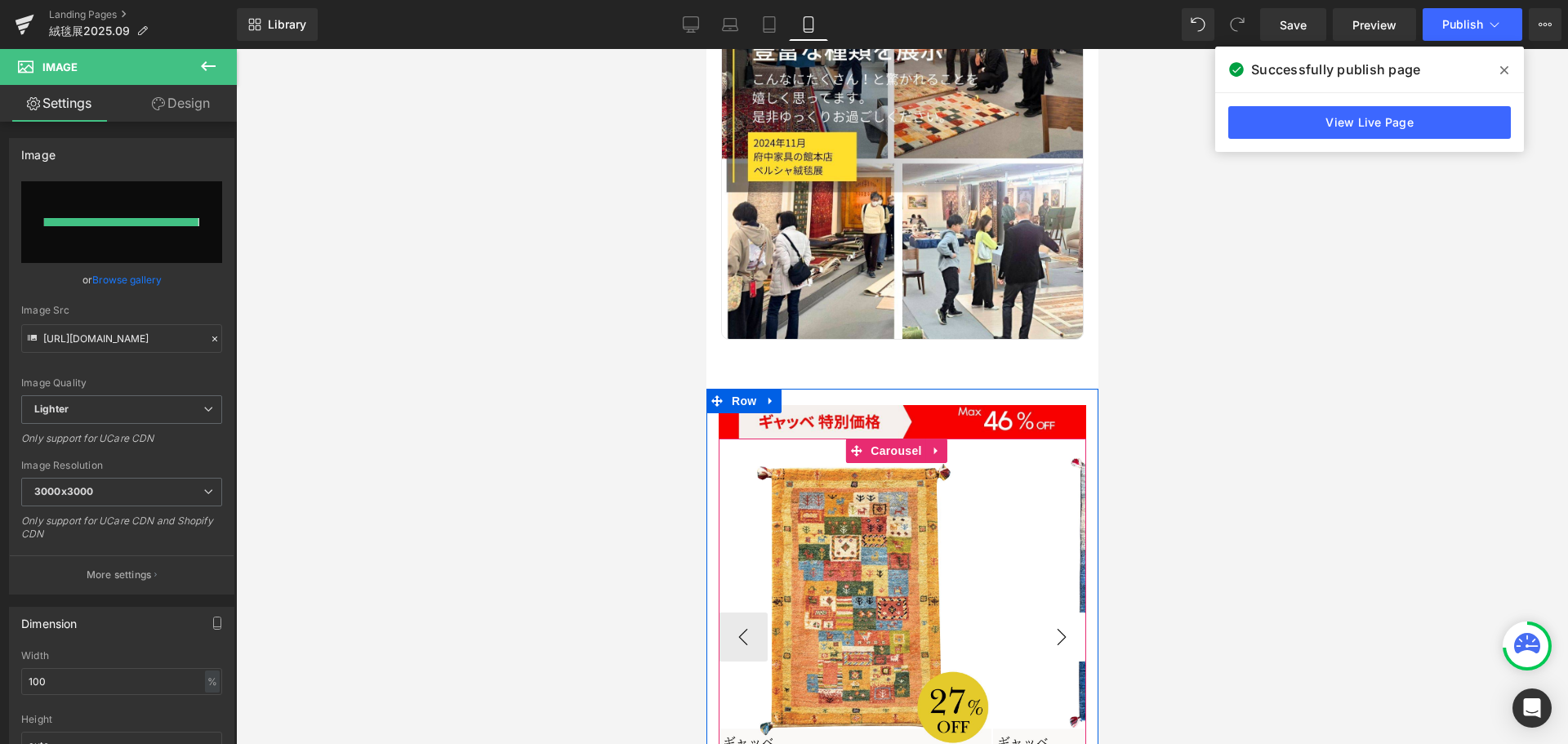
type input "[URL][DOMAIN_NAME]"
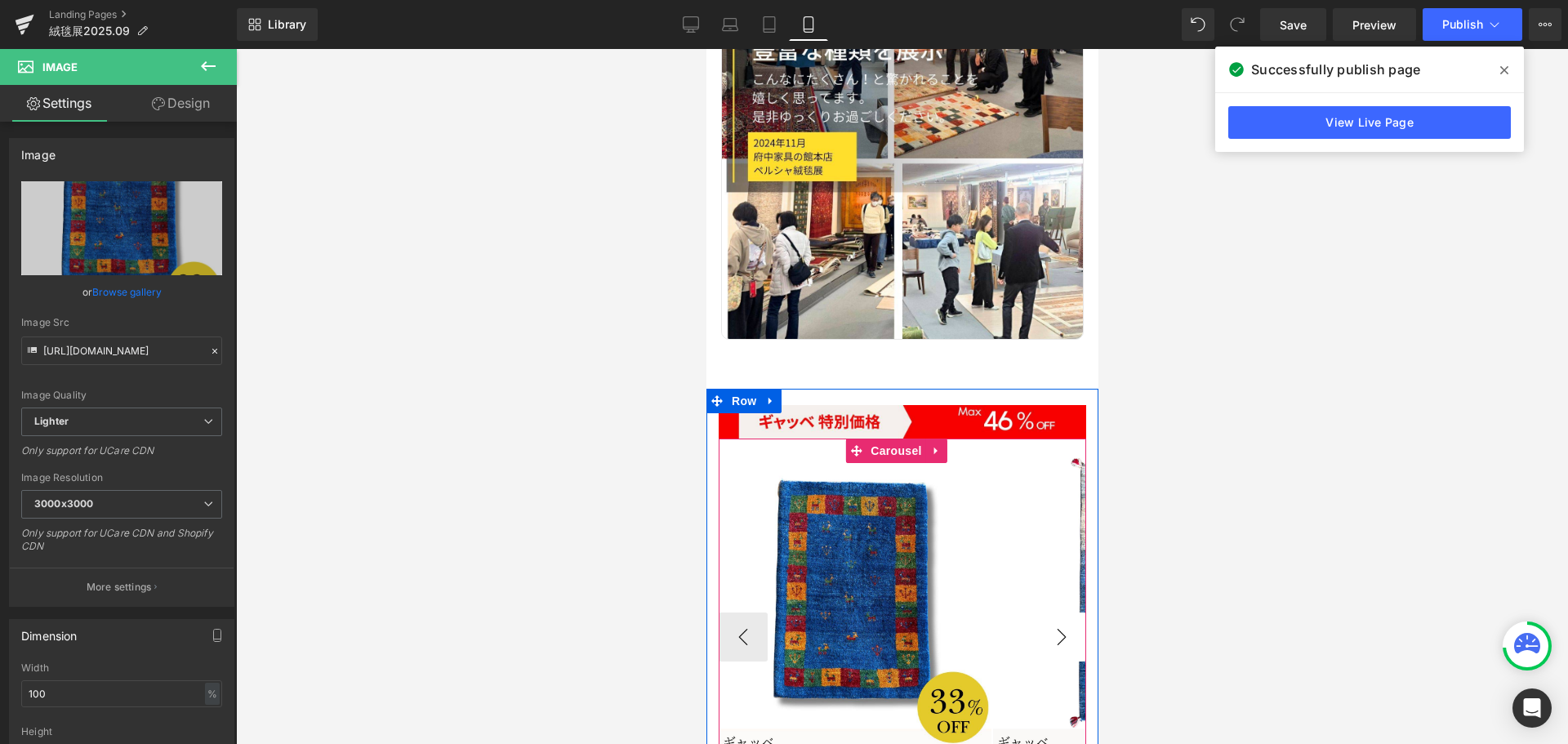
click at [1041, 612] on button "›" at bounding box center [1060, 637] width 49 height 49
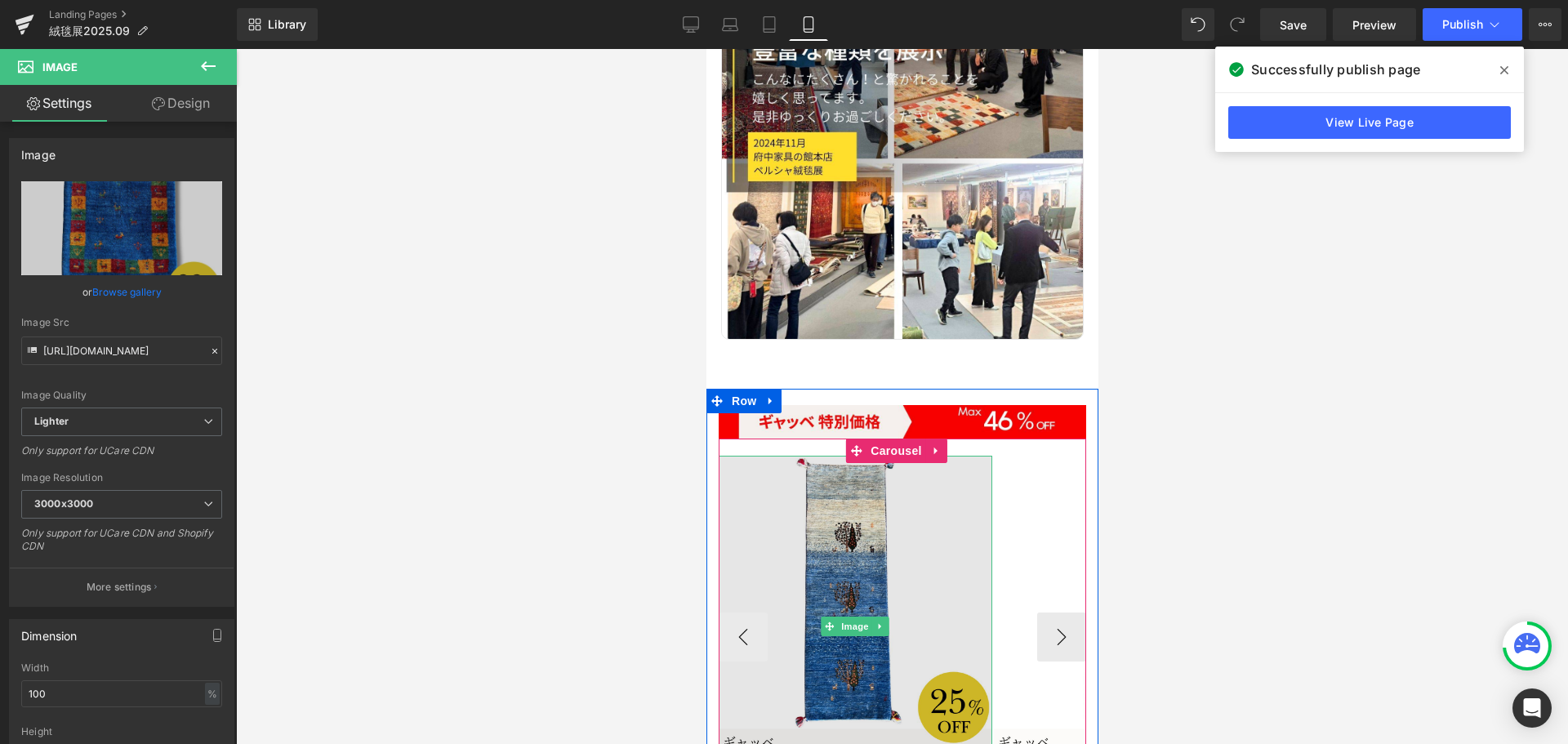
click at [867, 459] on img at bounding box center [853, 626] width 273 height 341
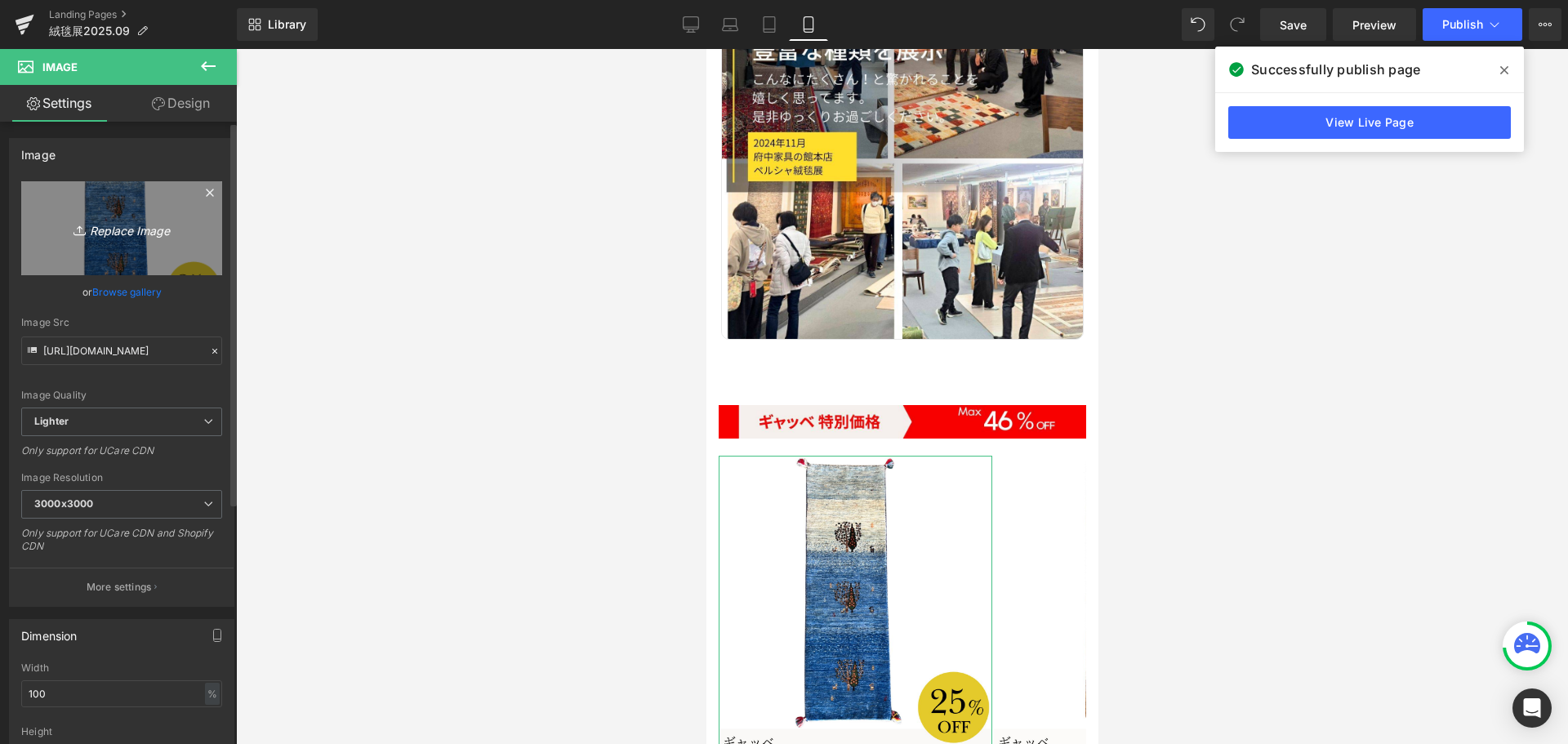
click at [118, 228] on icon "Replace Image" at bounding box center [122, 227] width 131 height 21
type input "C:\fakepath\20.jpg"
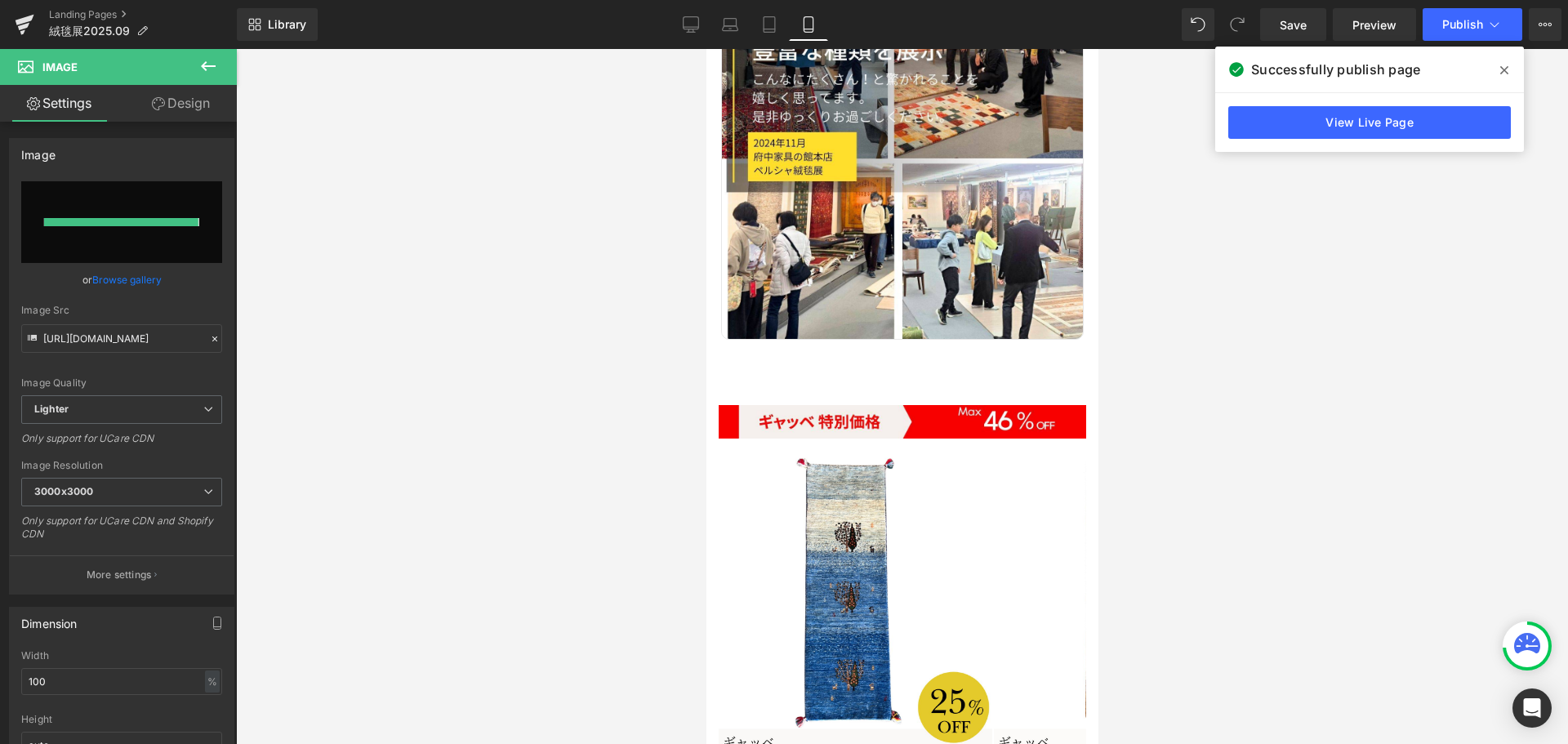
type input "[URL][DOMAIN_NAME]"
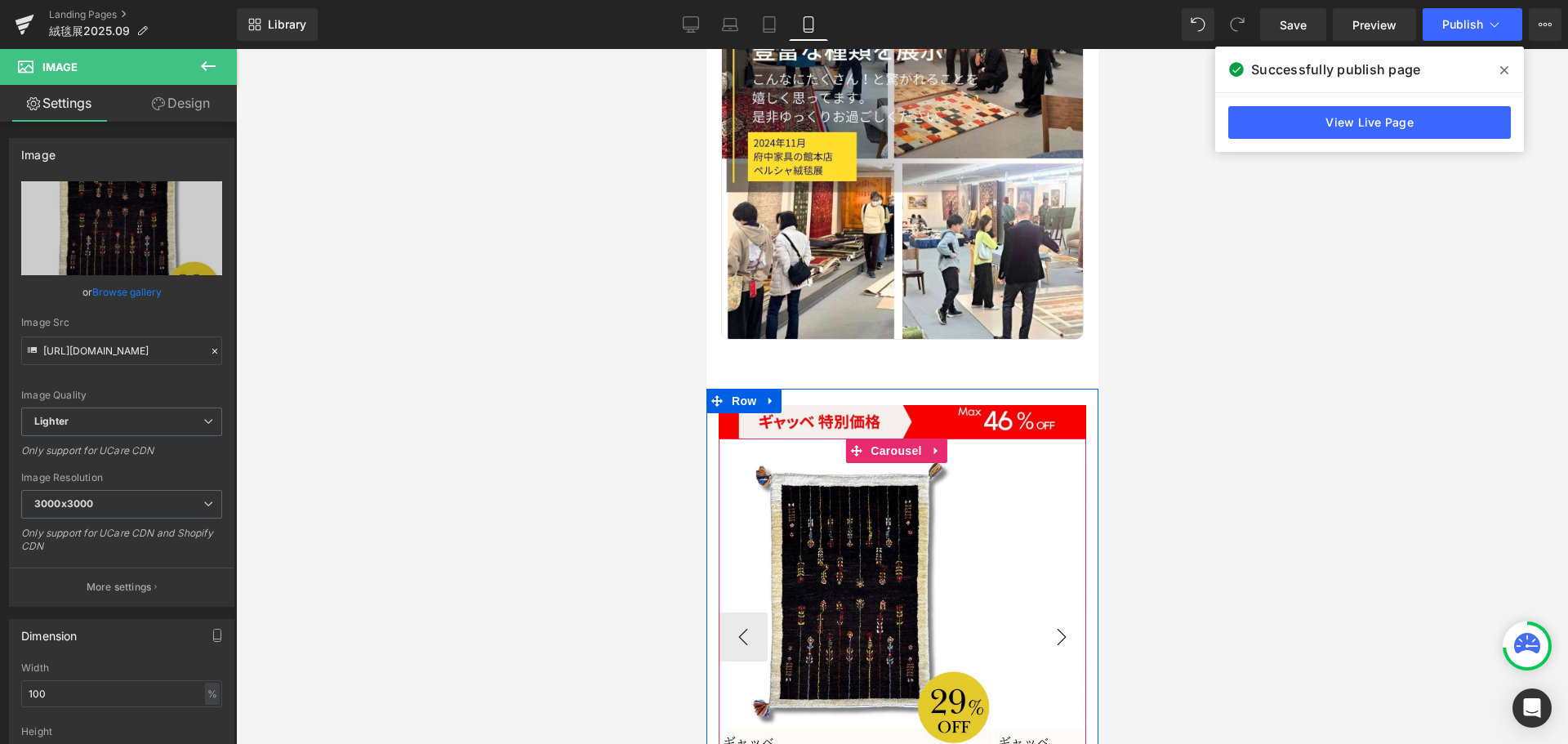
click at [1056, 612] on button "›" at bounding box center [1060, 637] width 49 height 49
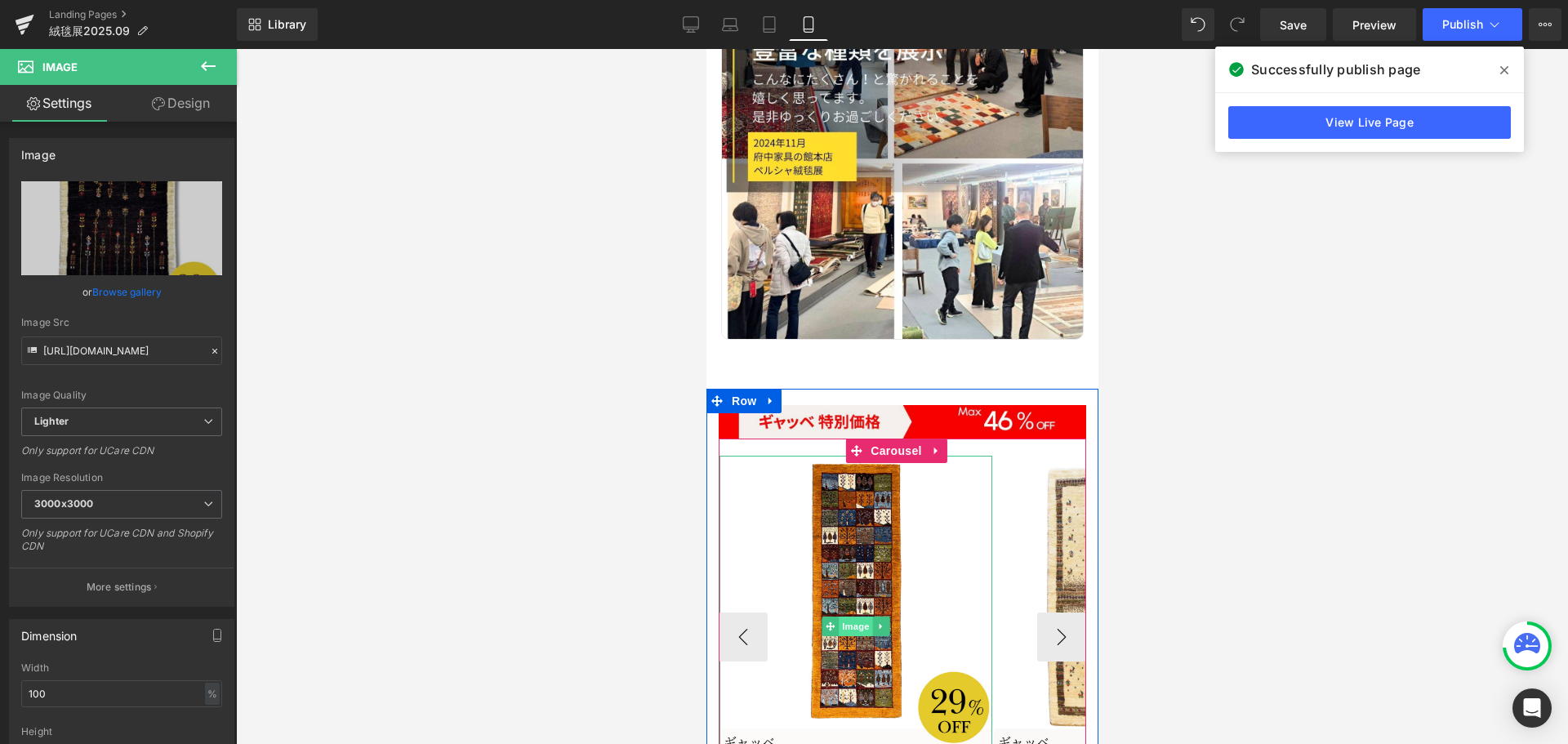
click at [848, 616] on span "Image" at bounding box center [854, 626] width 34 height 20
click at [852, 617] on span "Image" at bounding box center [854, 627] width 34 height 20
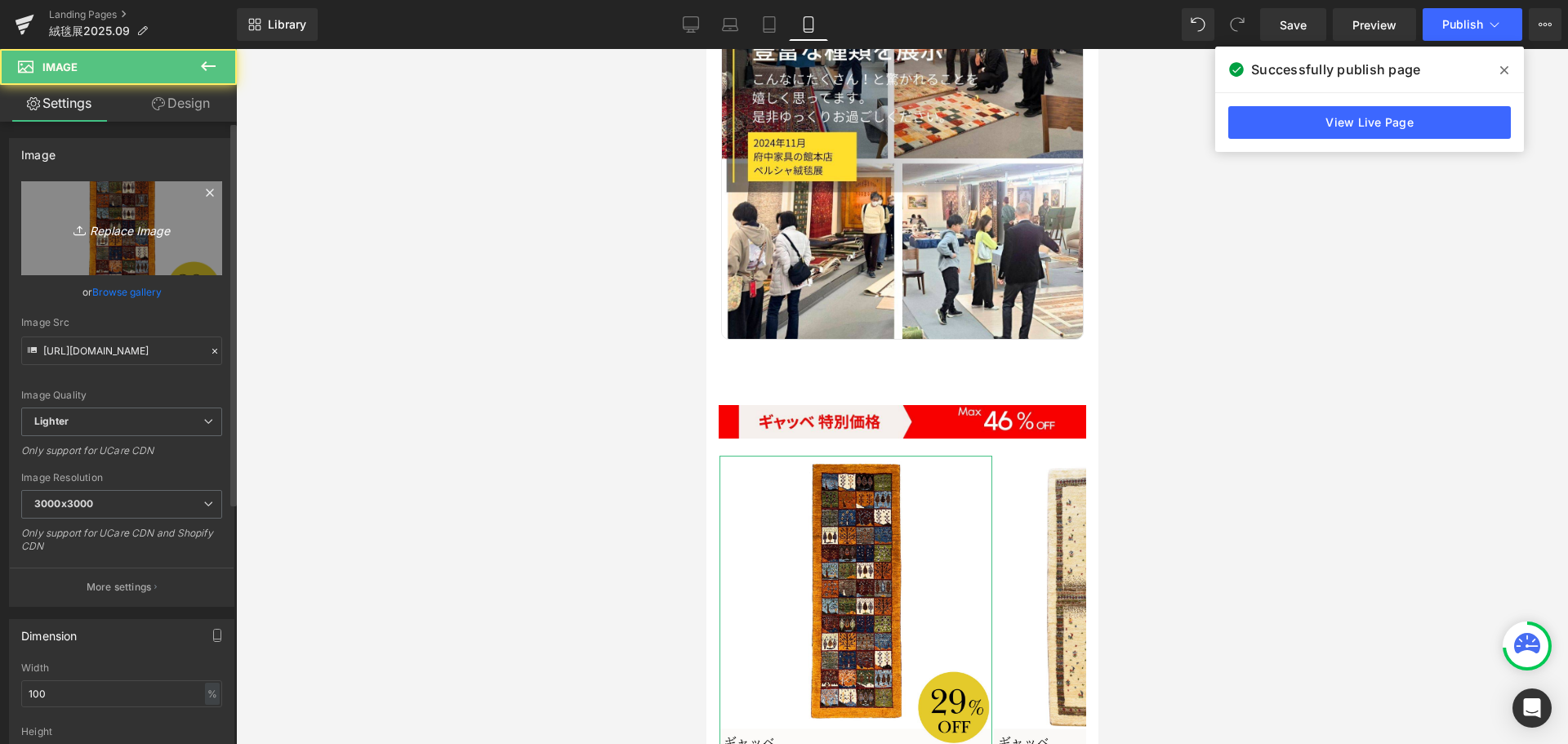
click at [124, 220] on icon "Replace Image" at bounding box center [122, 227] width 131 height 21
type input "C:\fakepath\17.jpg"
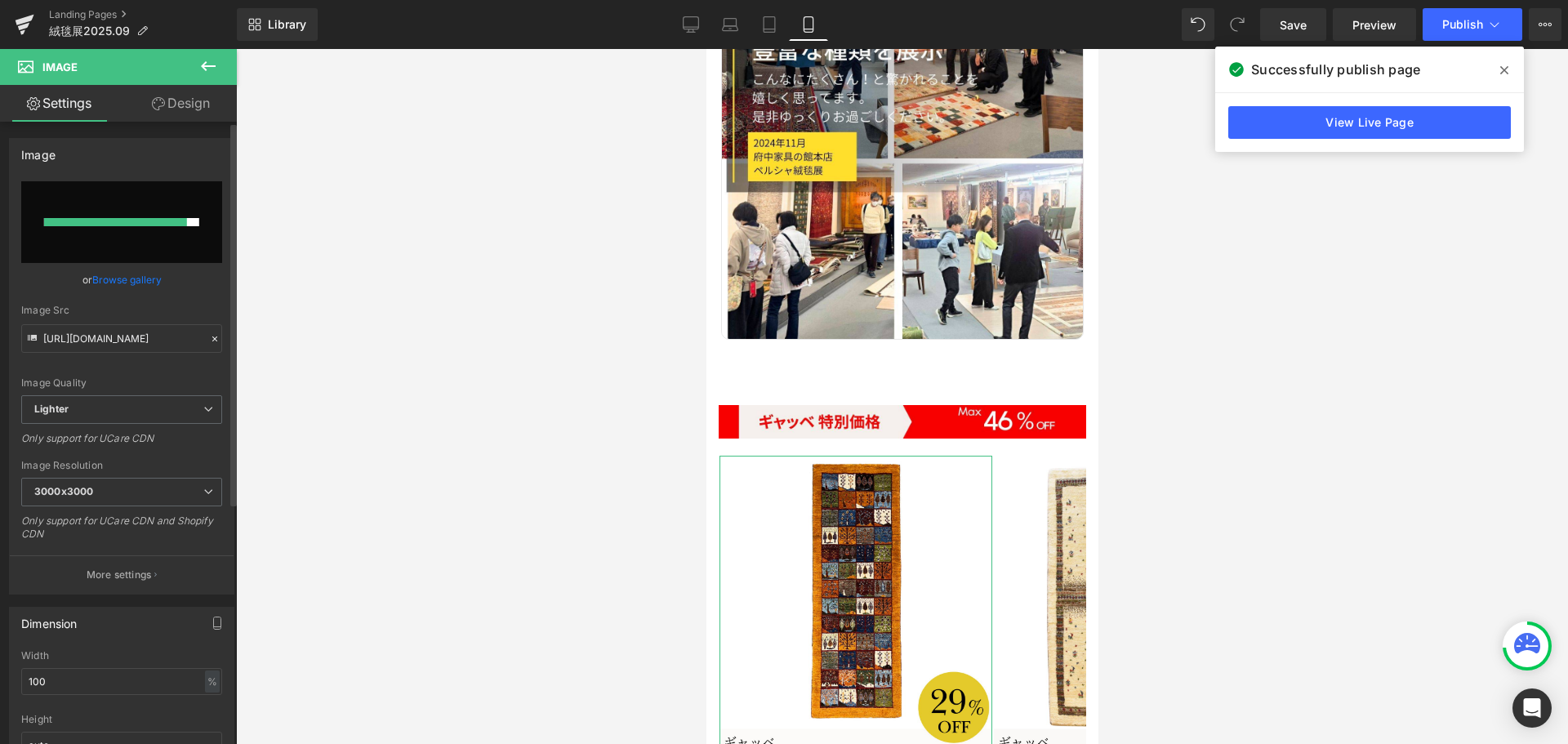
type input "[URL][DOMAIN_NAME]"
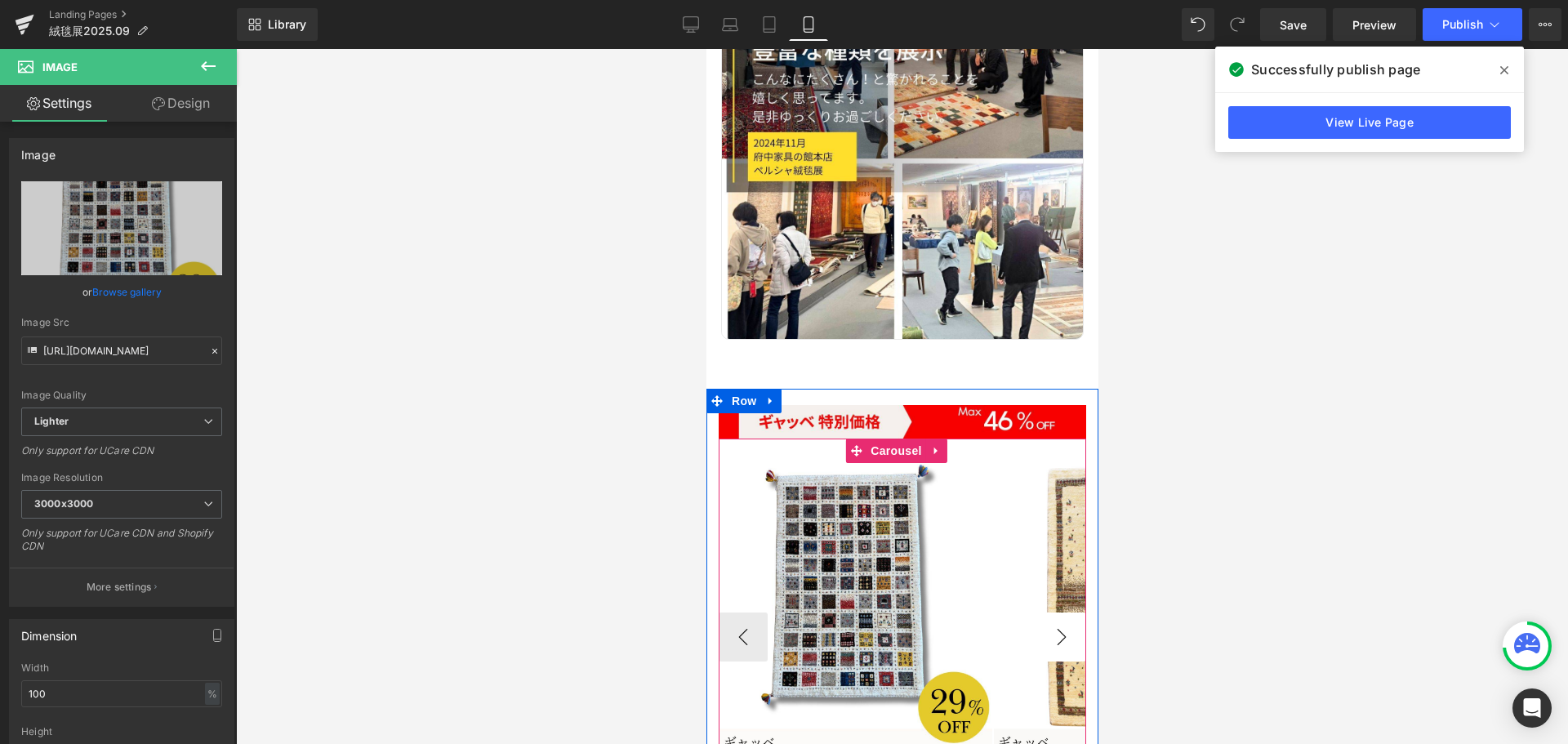
click at [1046, 612] on button "›" at bounding box center [1060, 637] width 49 height 49
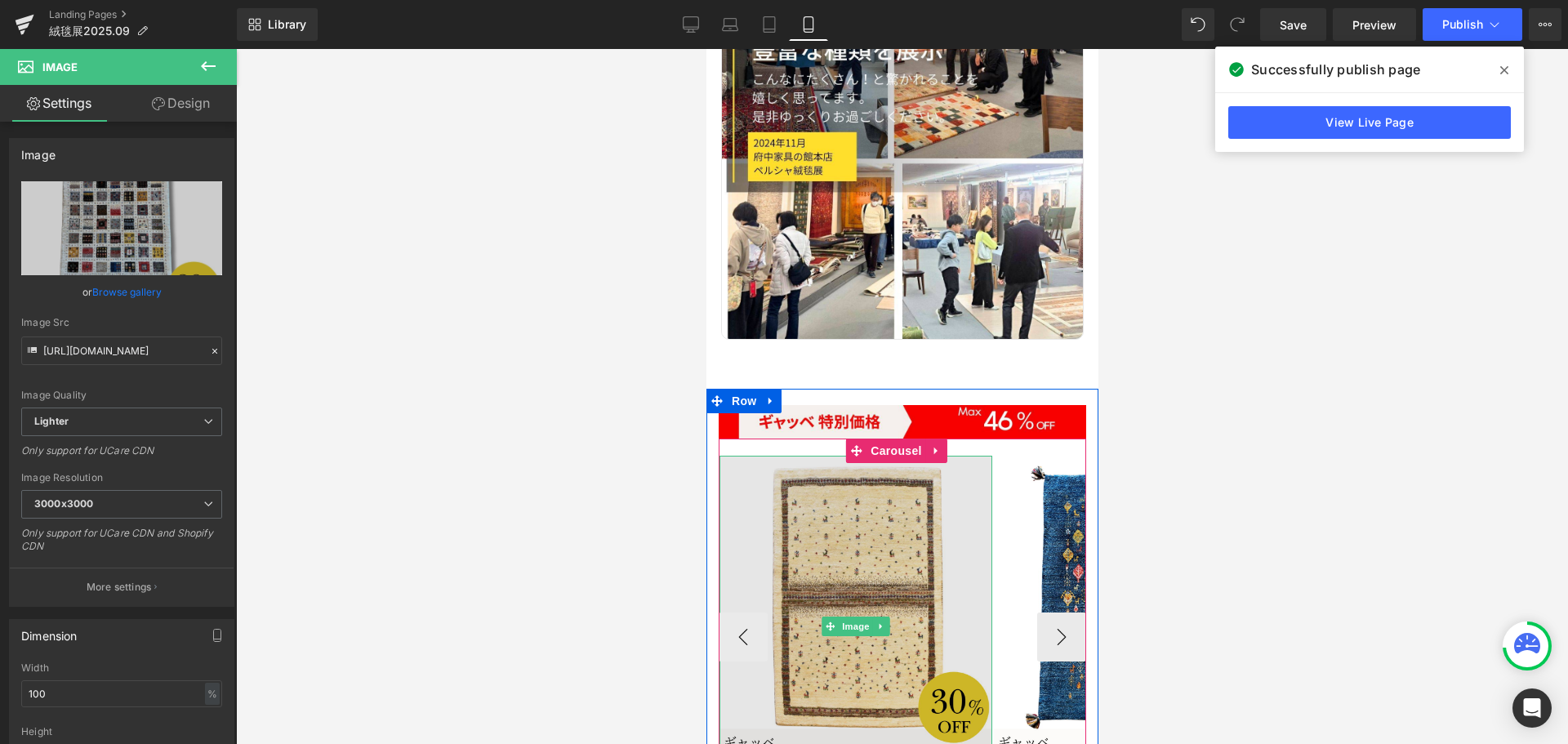
click at [827, 500] on img at bounding box center [854, 626] width 273 height 341
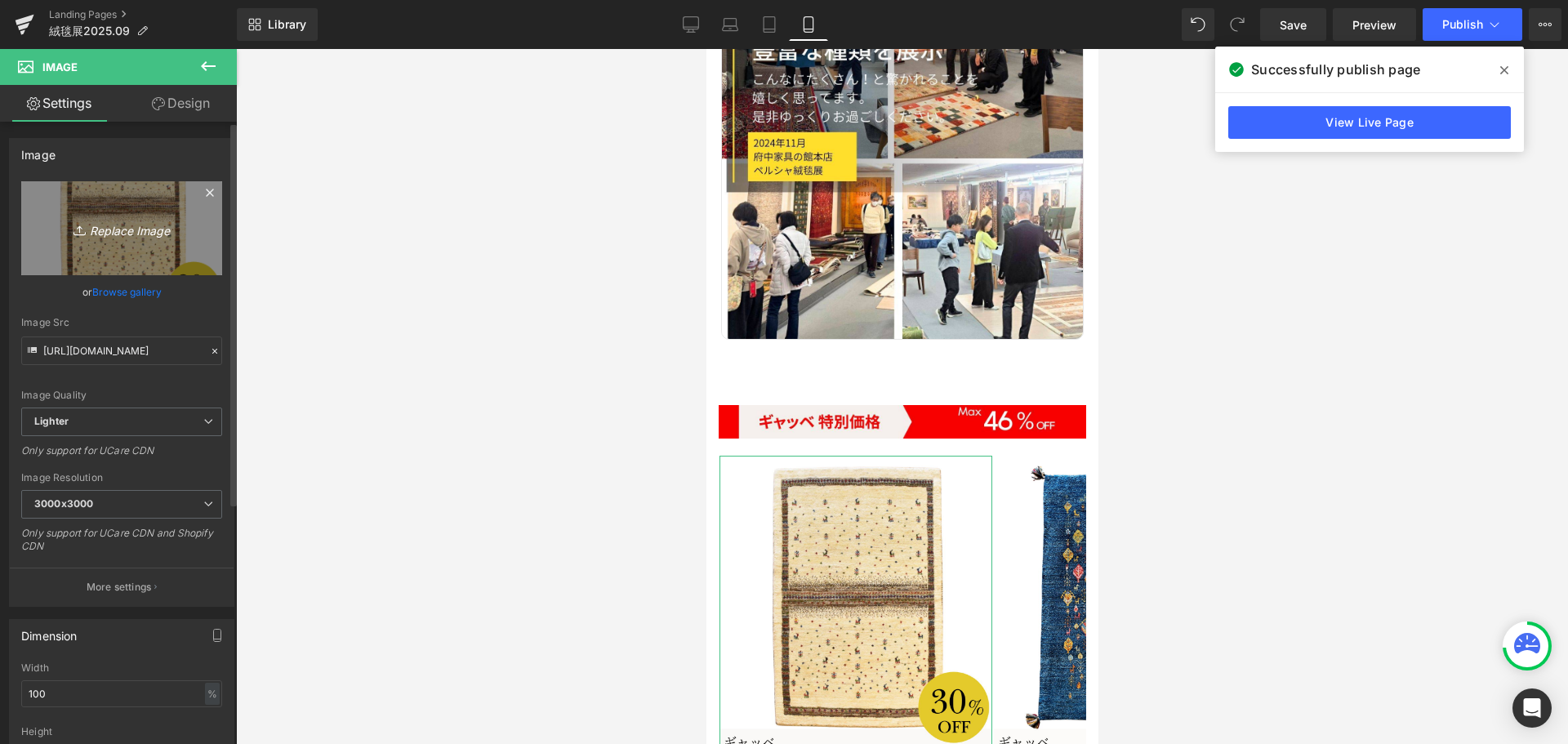
click at [113, 233] on icon "Replace Image" at bounding box center [122, 227] width 131 height 21
type input "C:\fakepath\15.jpg"
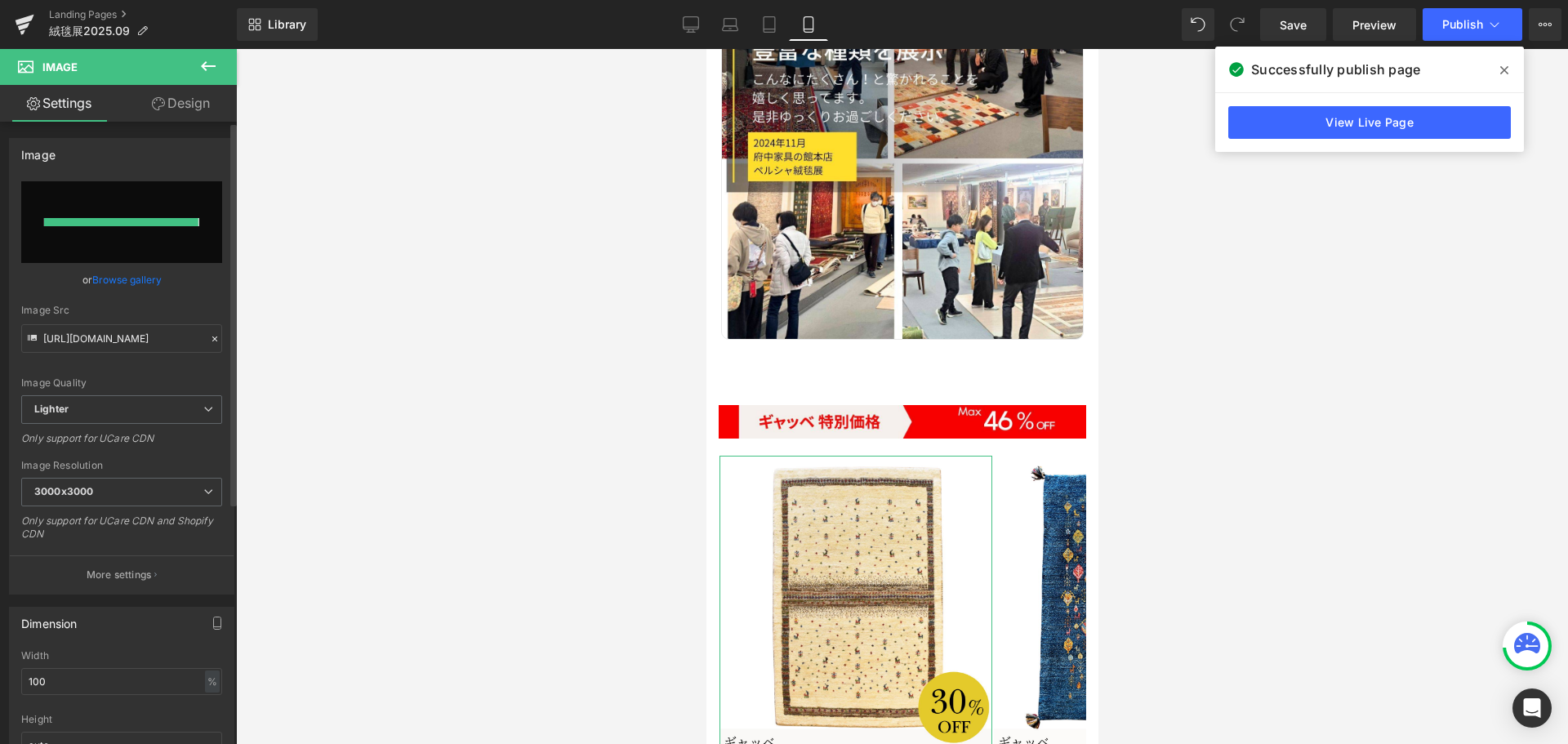
type input "[URL][DOMAIN_NAME]"
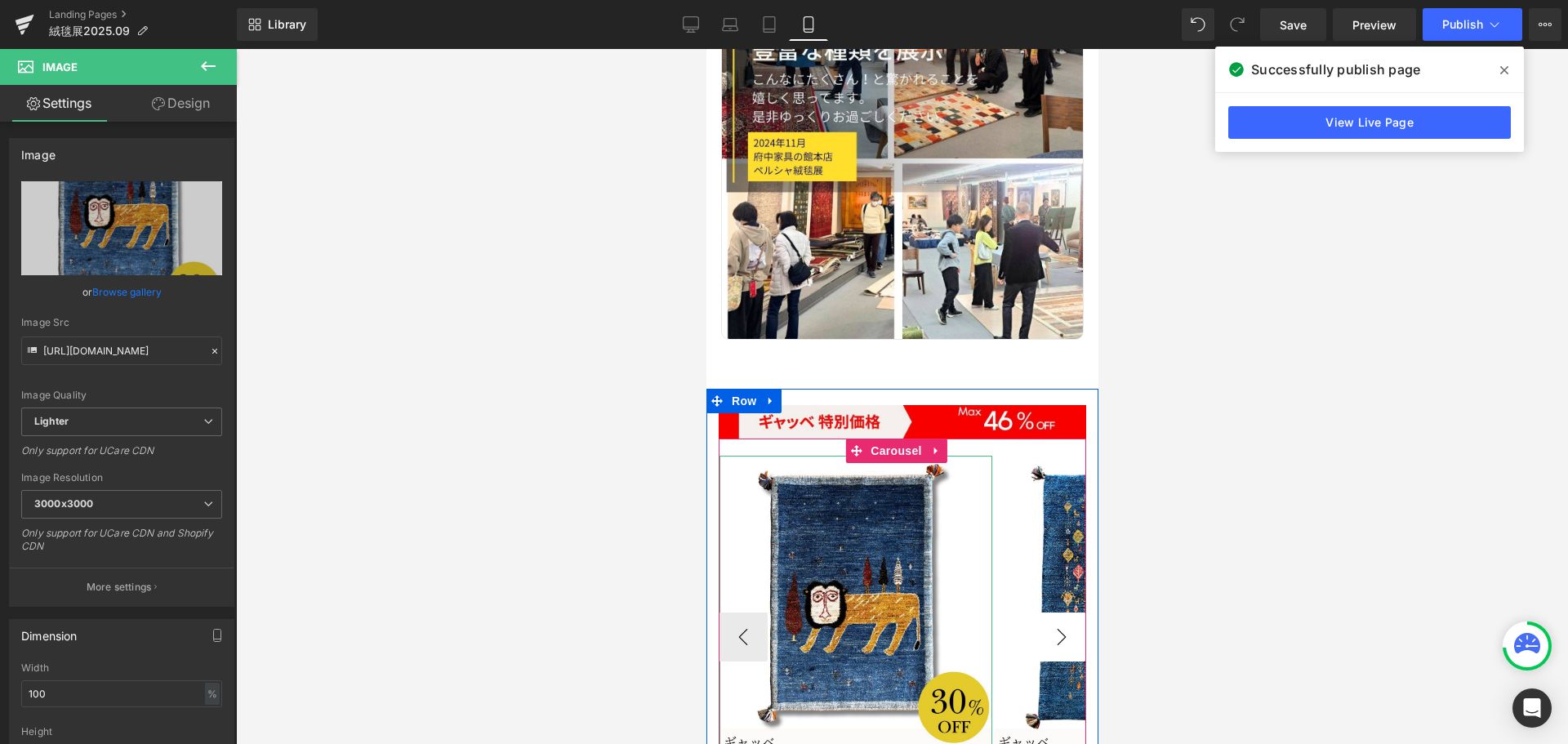
click at [1057, 612] on button "›" at bounding box center [1060, 637] width 49 height 49
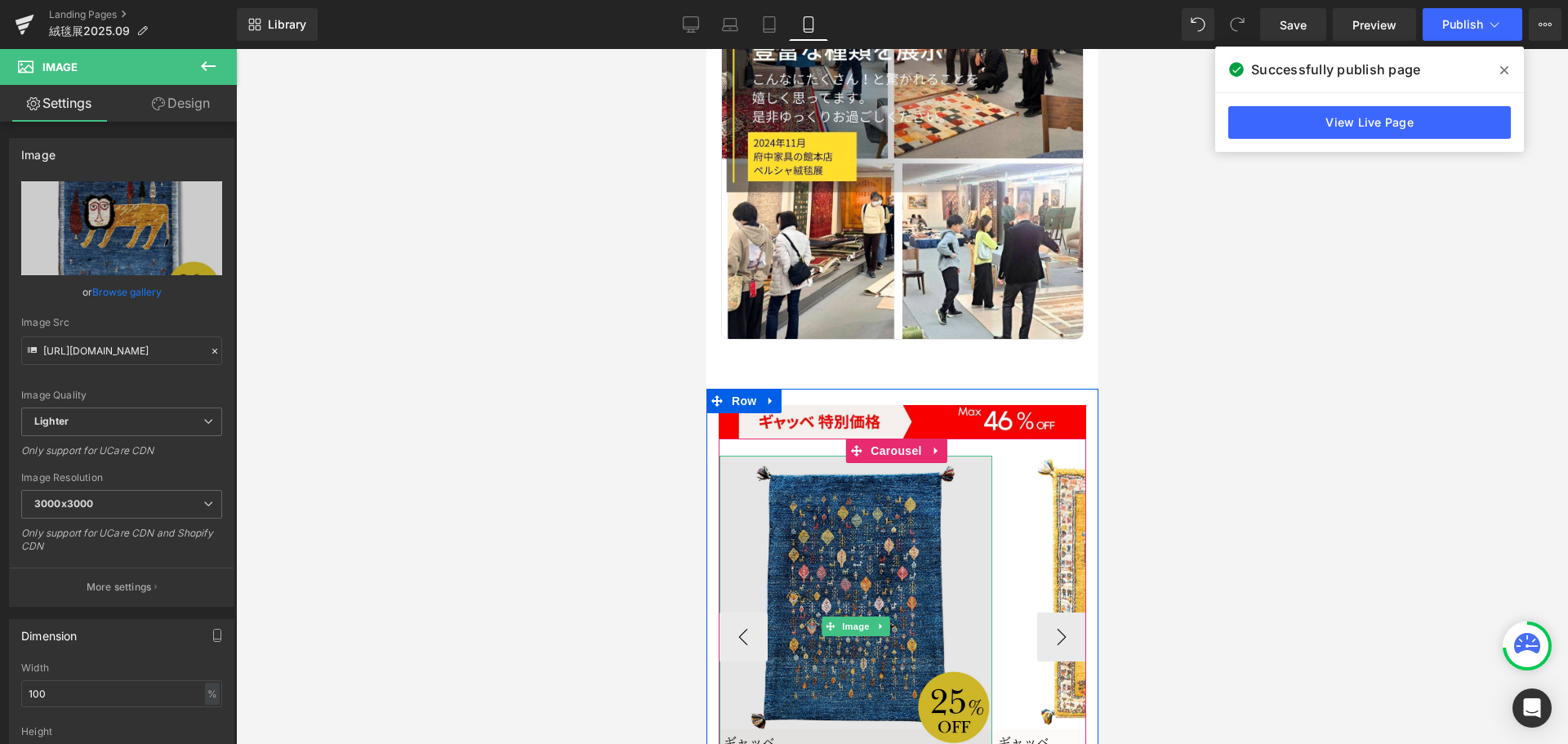
click at [856, 500] on div "Image" at bounding box center [854, 626] width 273 height 341
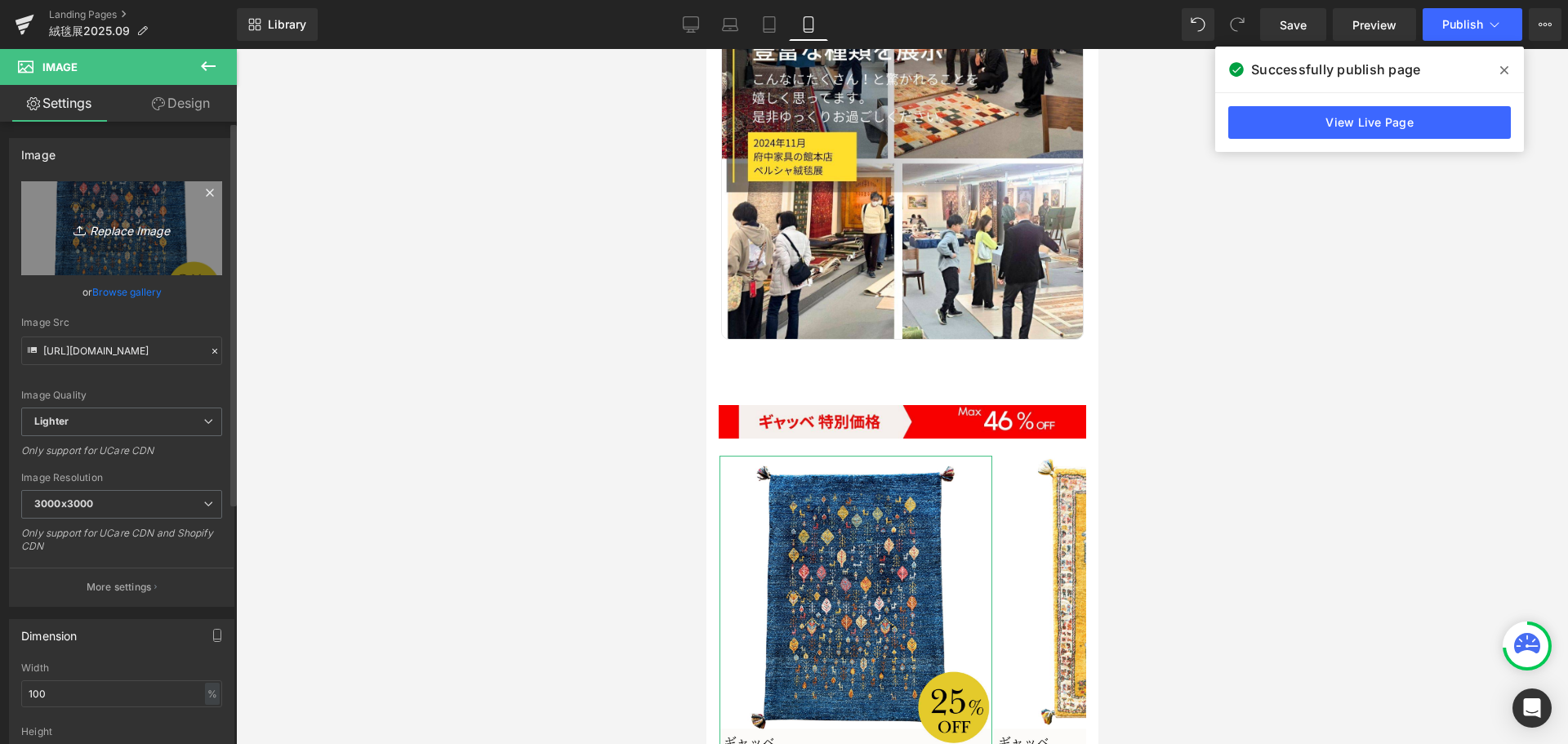
click at [103, 237] on icon "Replace Image" at bounding box center [122, 227] width 131 height 21
type input "C:\fakepath\18.jpg"
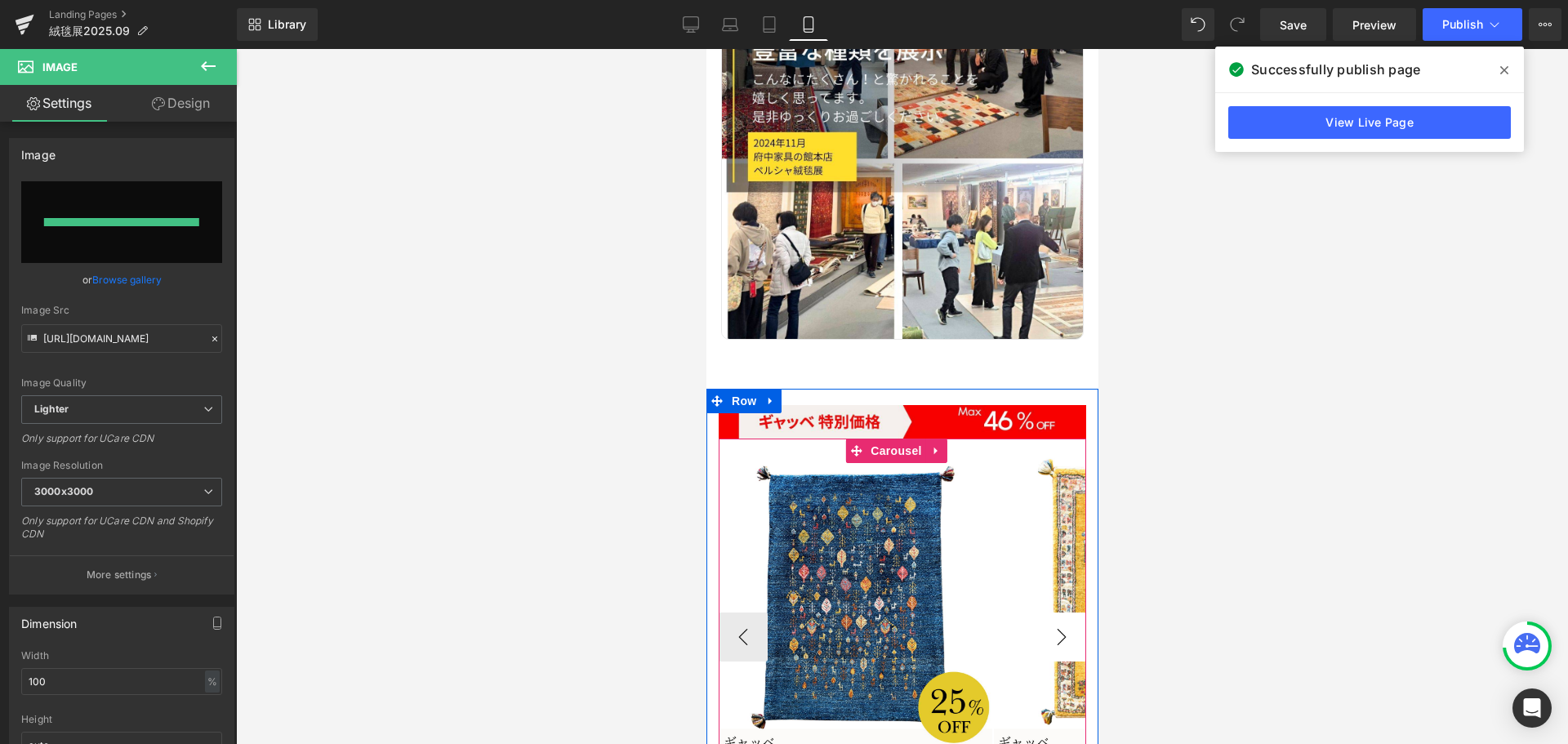
type input "[URL][DOMAIN_NAME]"
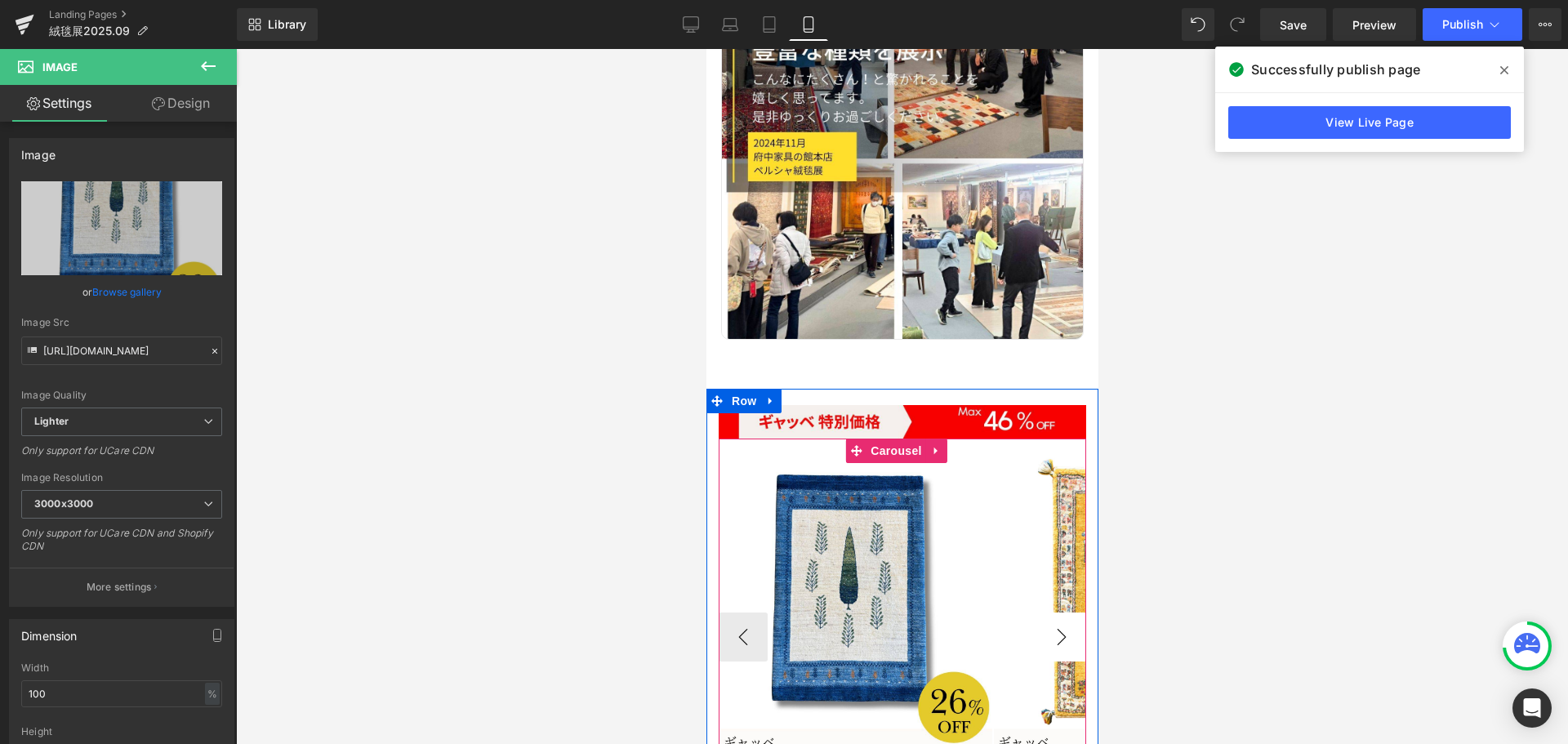
click at [1050, 612] on button "›" at bounding box center [1060, 637] width 49 height 49
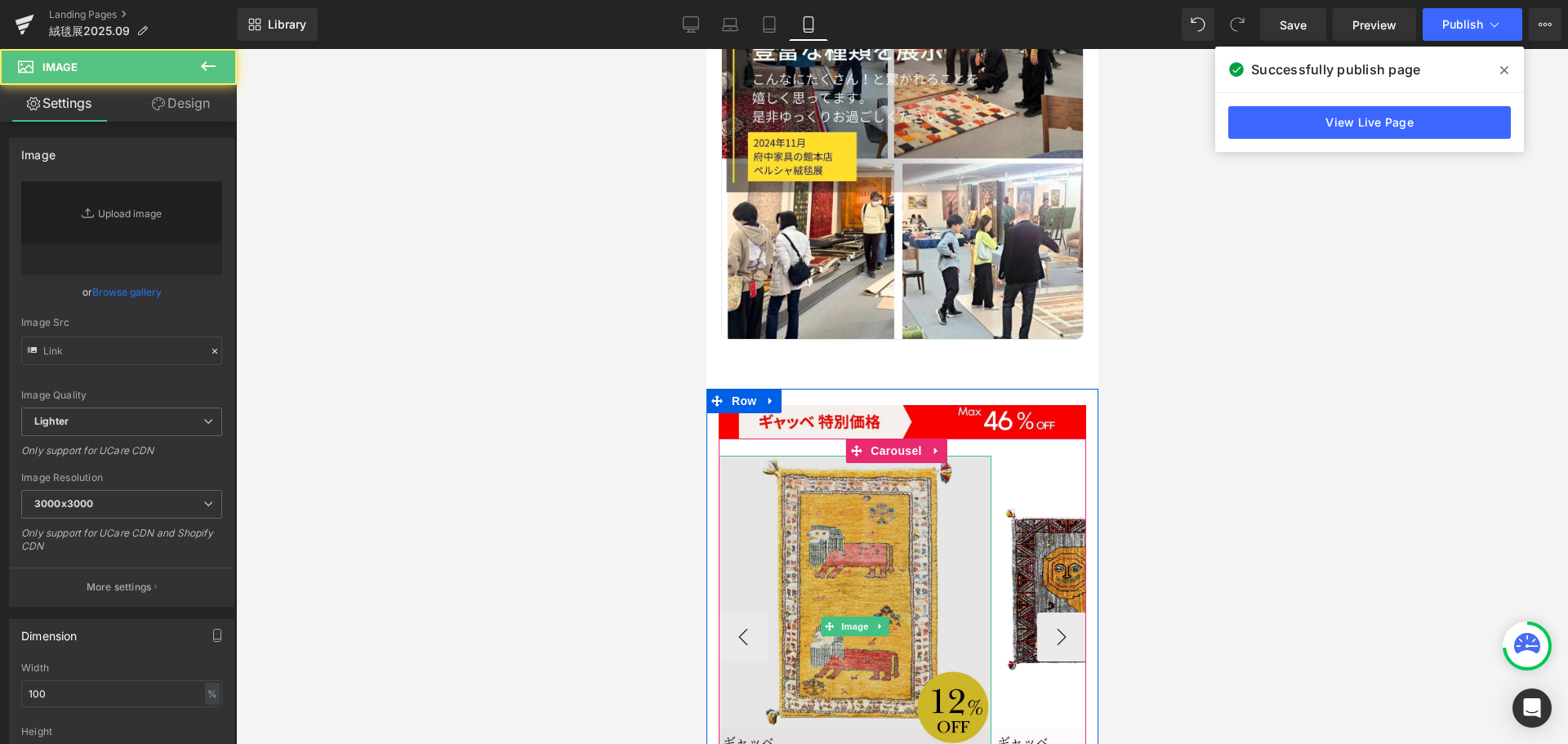
type input "[URL][DOMAIN_NAME]"
click at [880, 494] on img at bounding box center [853, 626] width 273 height 341
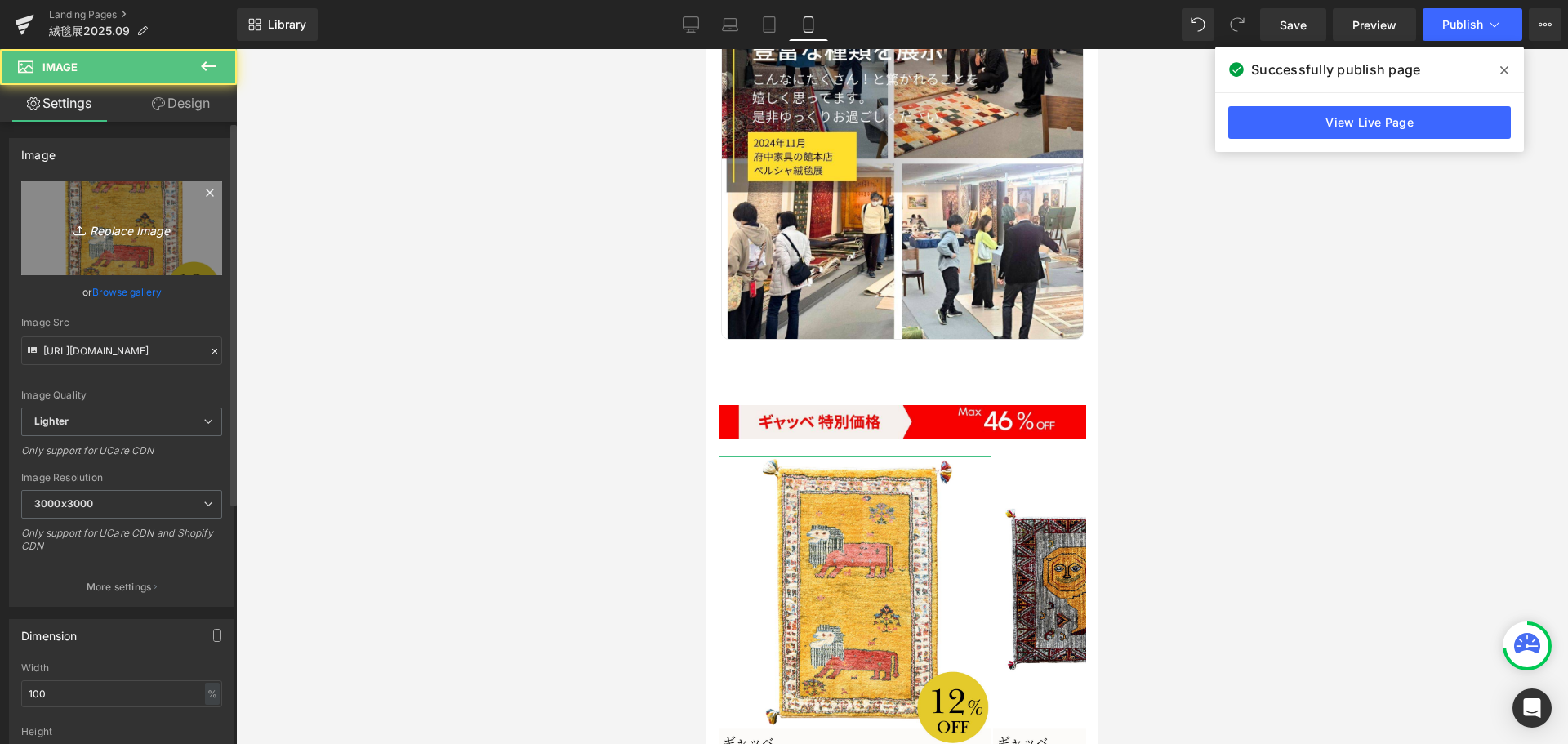
click at [141, 235] on icon "Replace Image" at bounding box center [122, 227] width 131 height 21
type input "C:\fakepath\14.jpg"
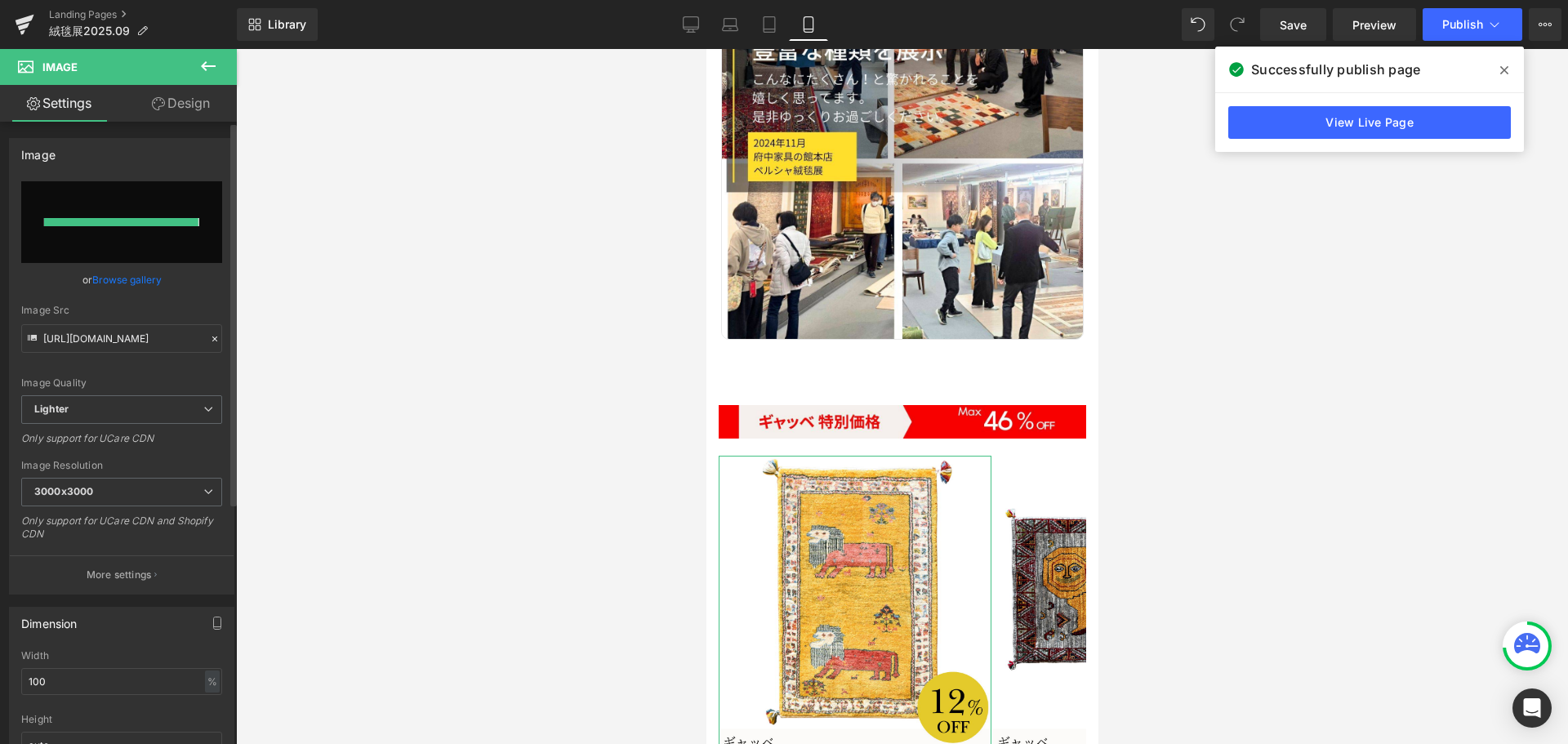
type input "[URL][DOMAIN_NAME]"
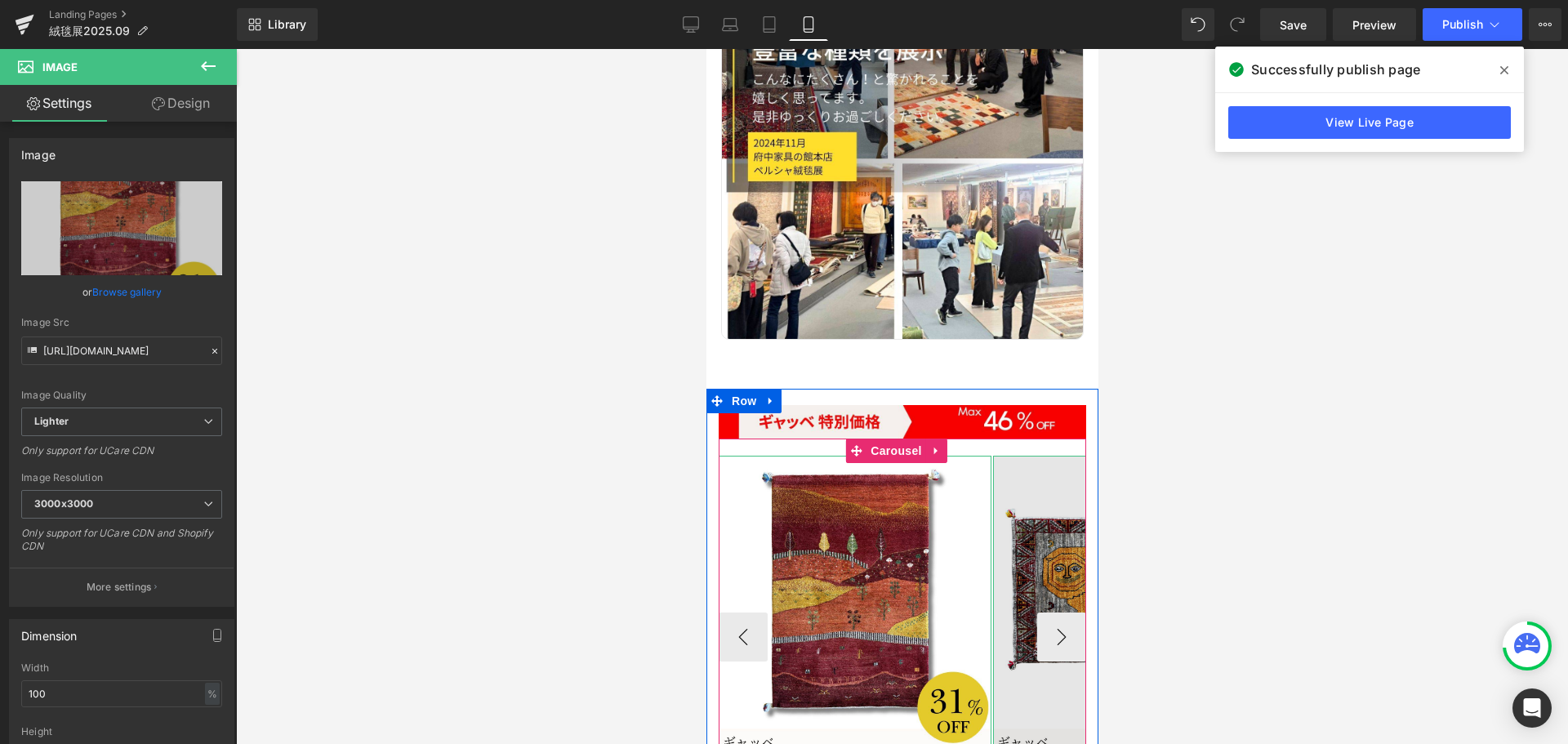
click at [1020, 497] on img at bounding box center [1128, 626] width 273 height 341
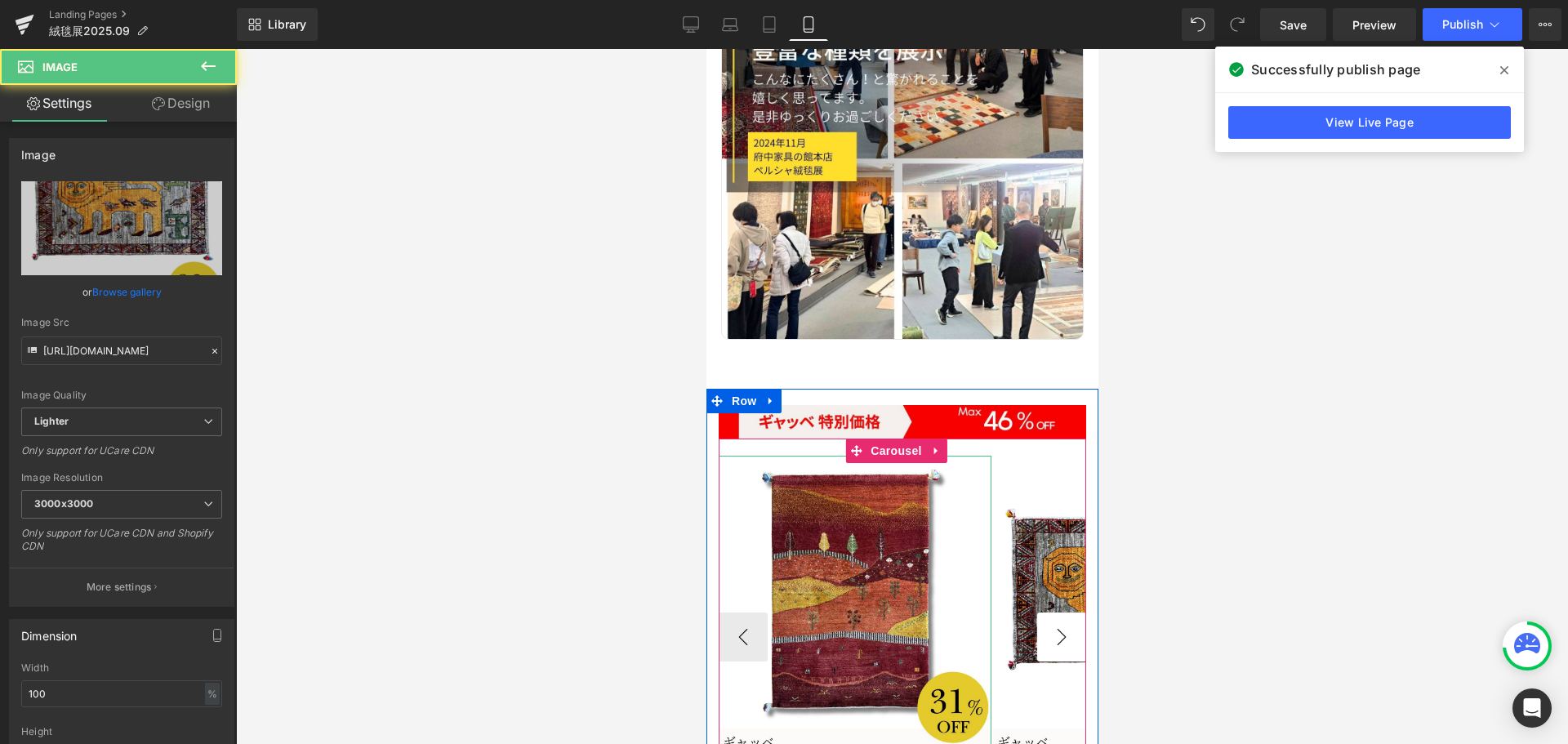
click at [1050, 612] on button "›" at bounding box center [1060, 637] width 49 height 49
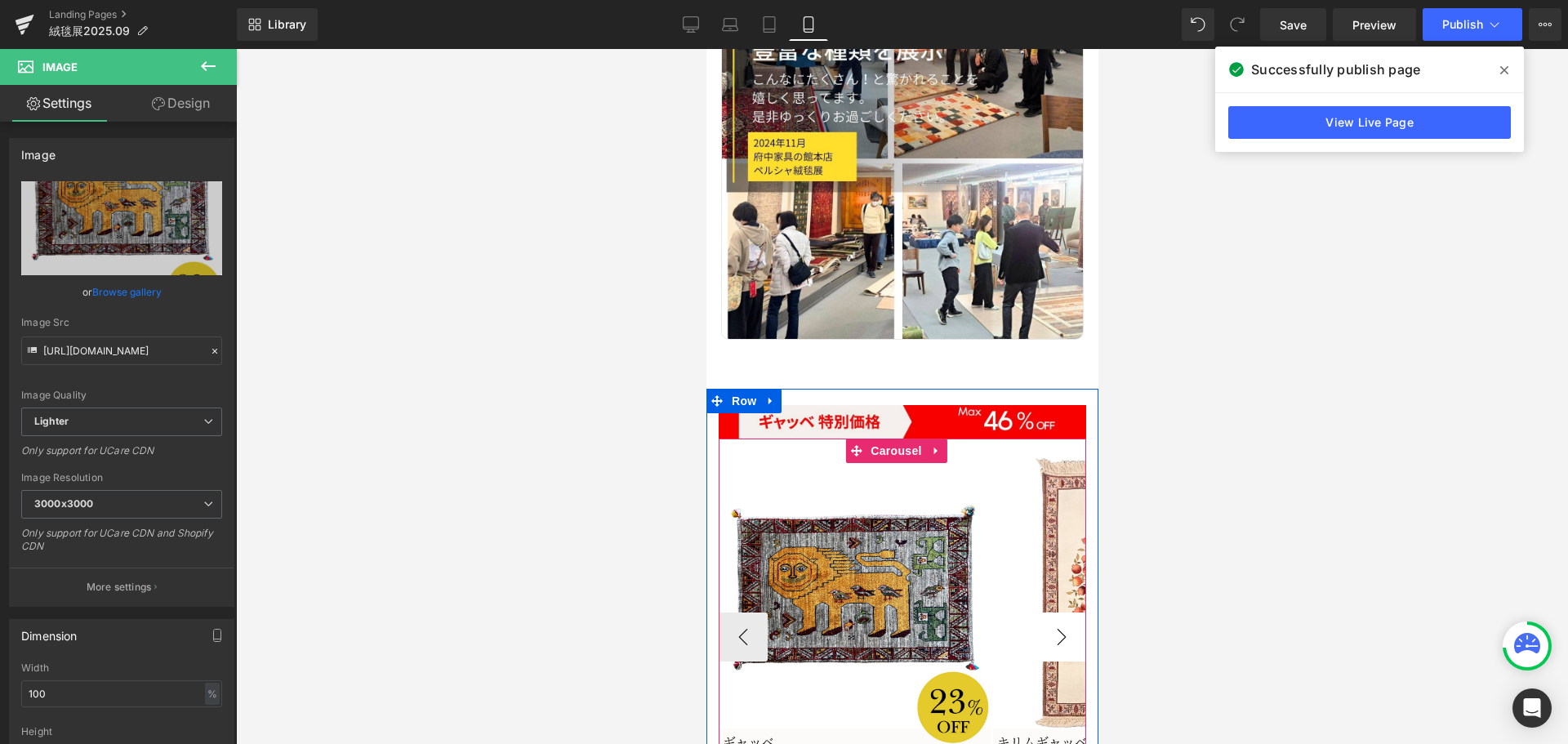
click at [1050, 612] on button "›" at bounding box center [1060, 637] width 49 height 49
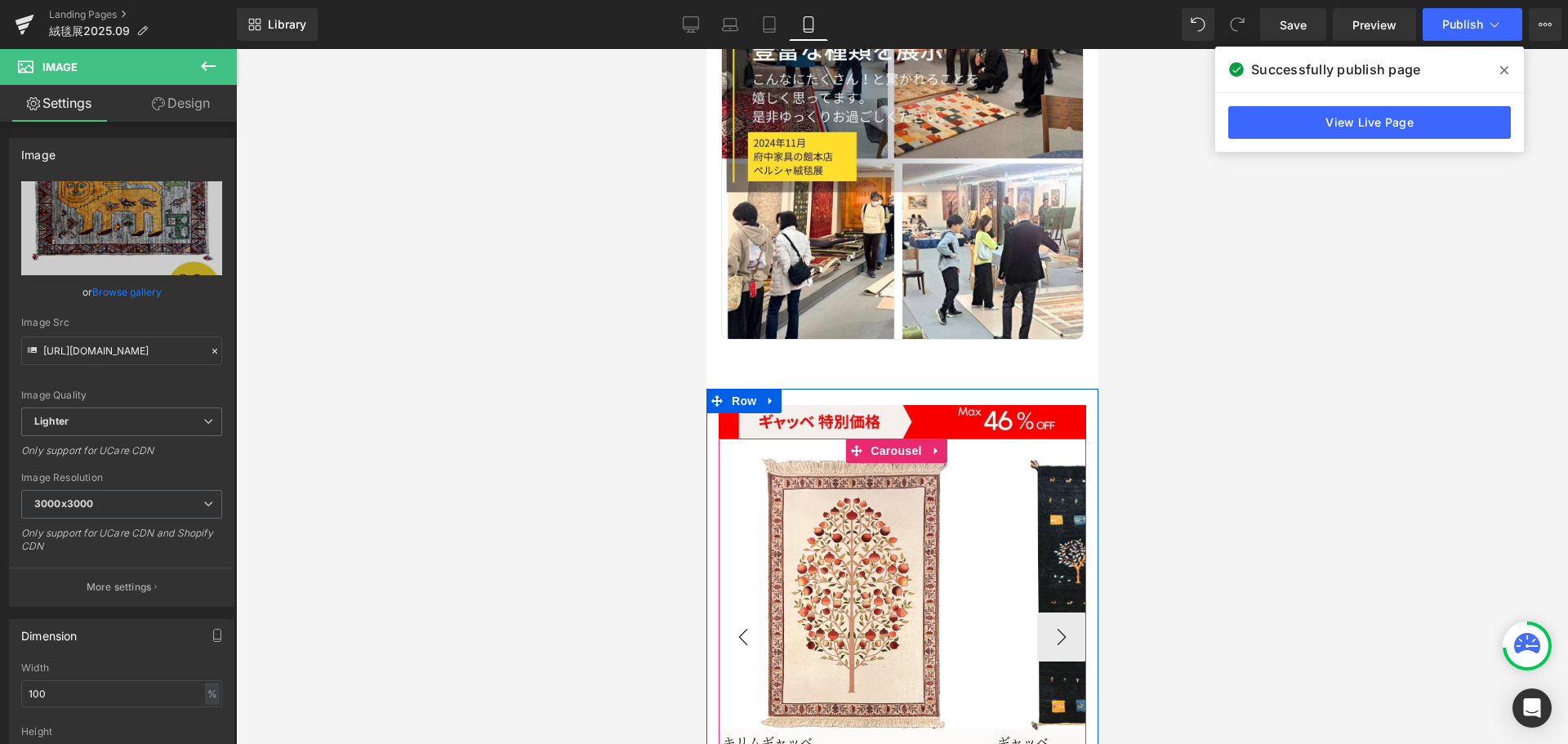
click at [745, 612] on button "‹" at bounding box center [741, 637] width 49 height 49
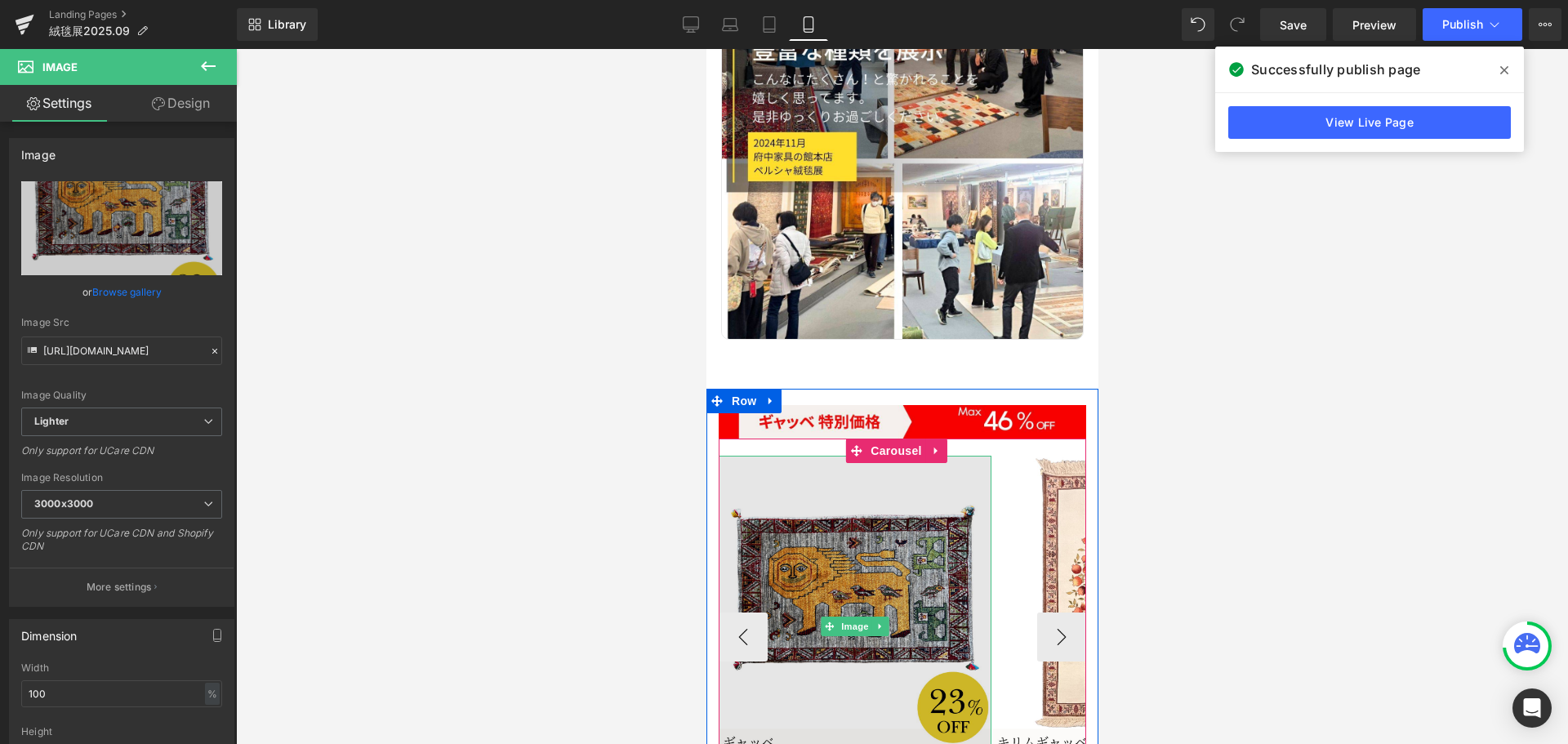
click at [810, 459] on img at bounding box center [853, 626] width 273 height 341
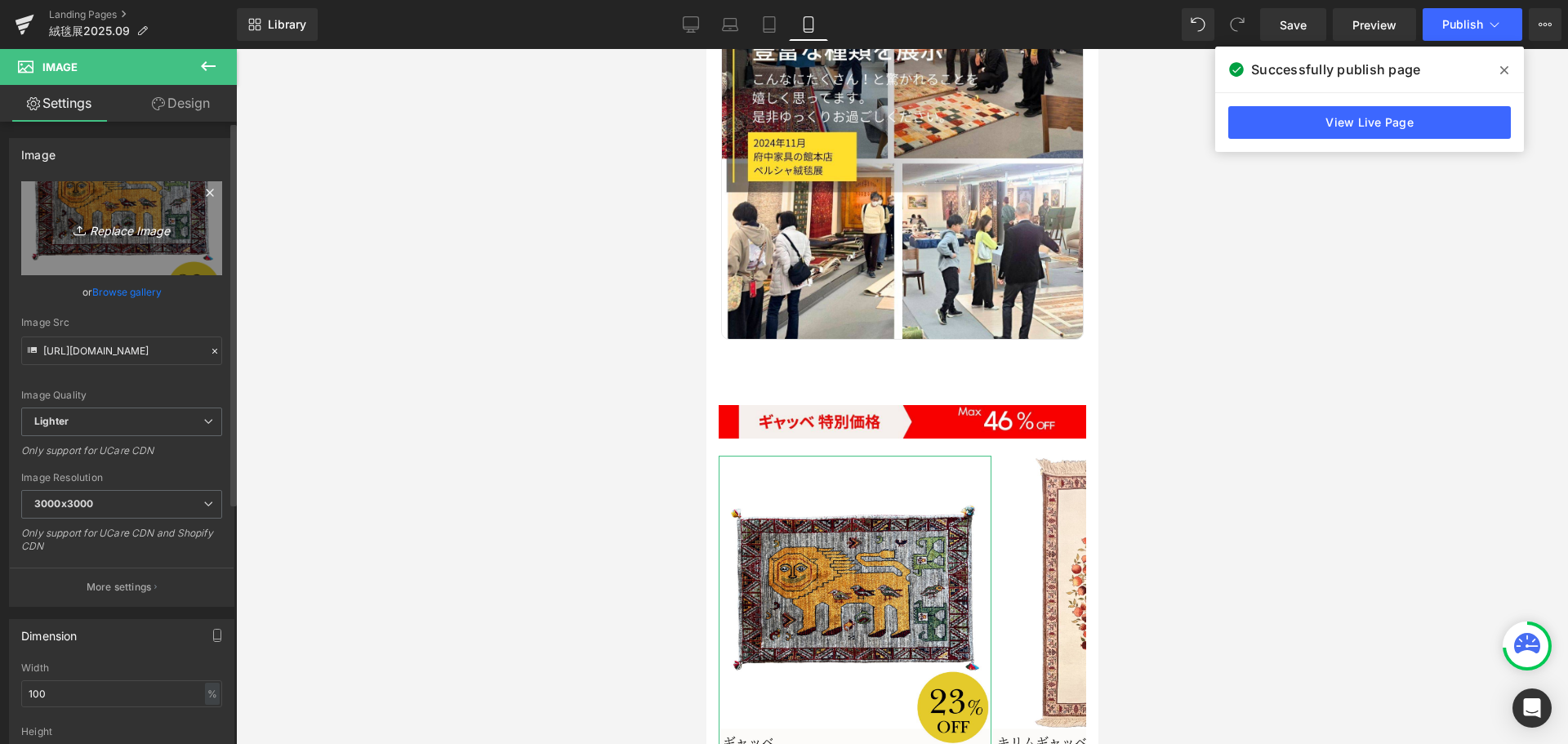
click at [81, 220] on icon "Replace Image" at bounding box center [122, 227] width 131 height 21
type input "C:\fakepath\16.jpg"
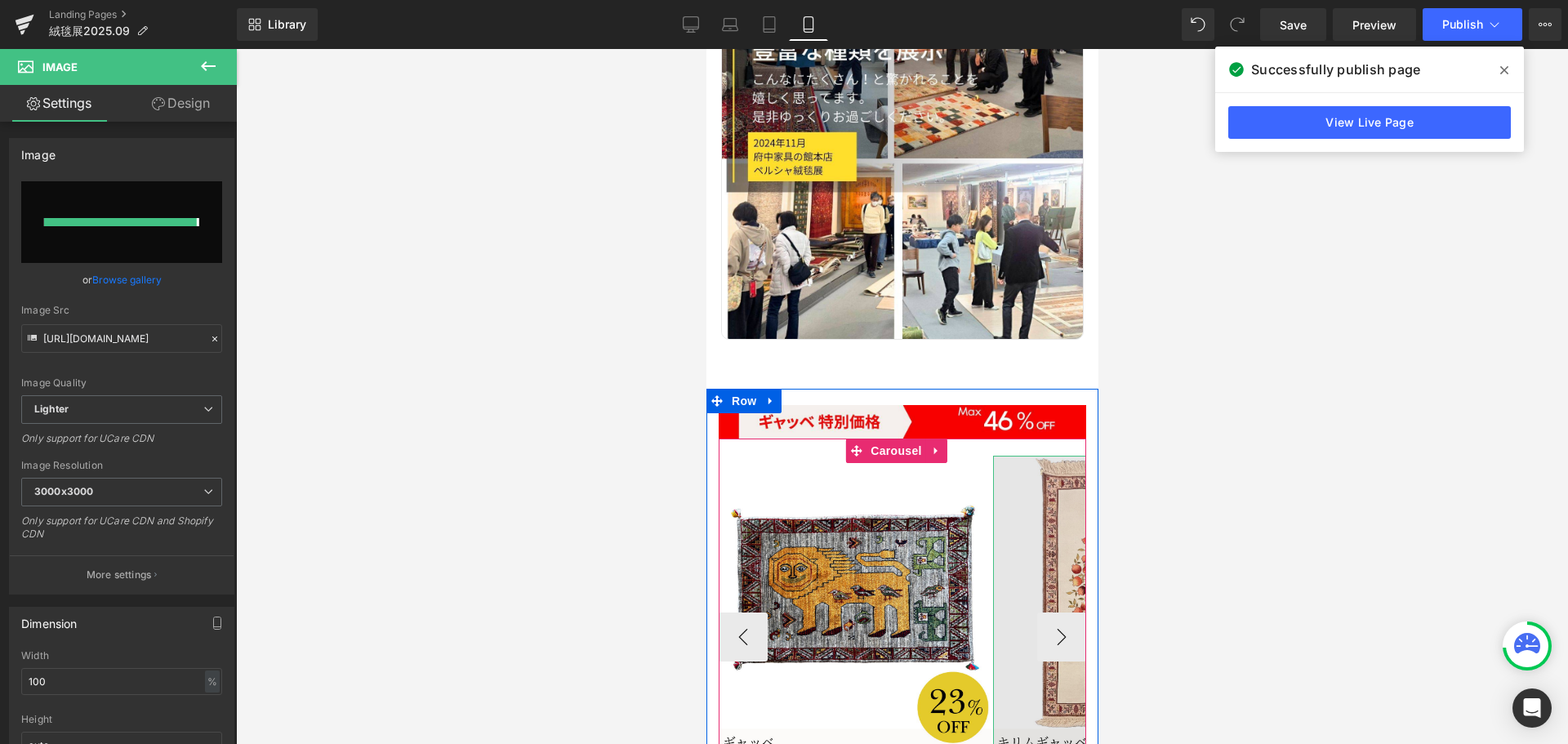
type input "[URL][DOMAIN_NAME]"
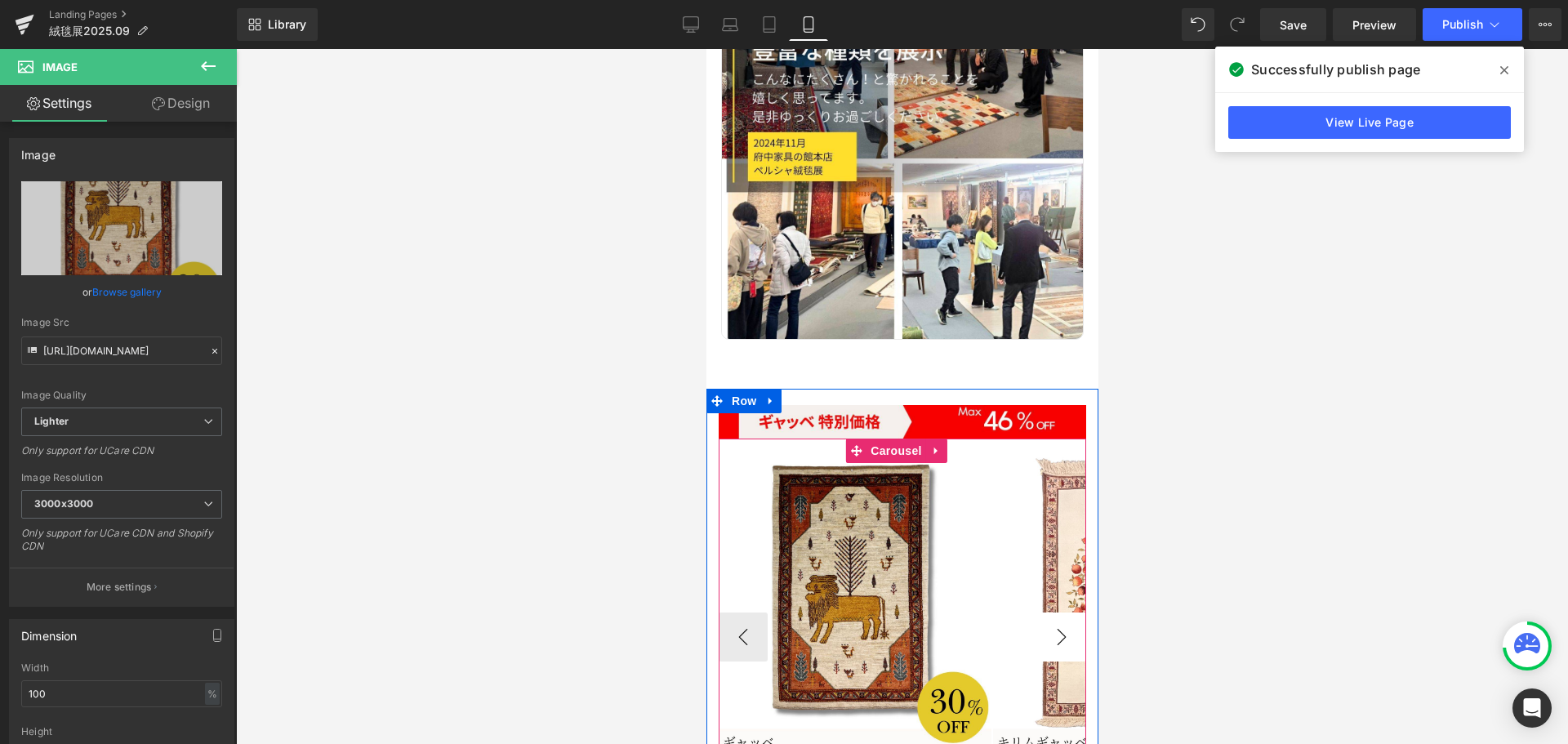
click at [1041, 612] on button "›" at bounding box center [1060, 637] width 49 height 49
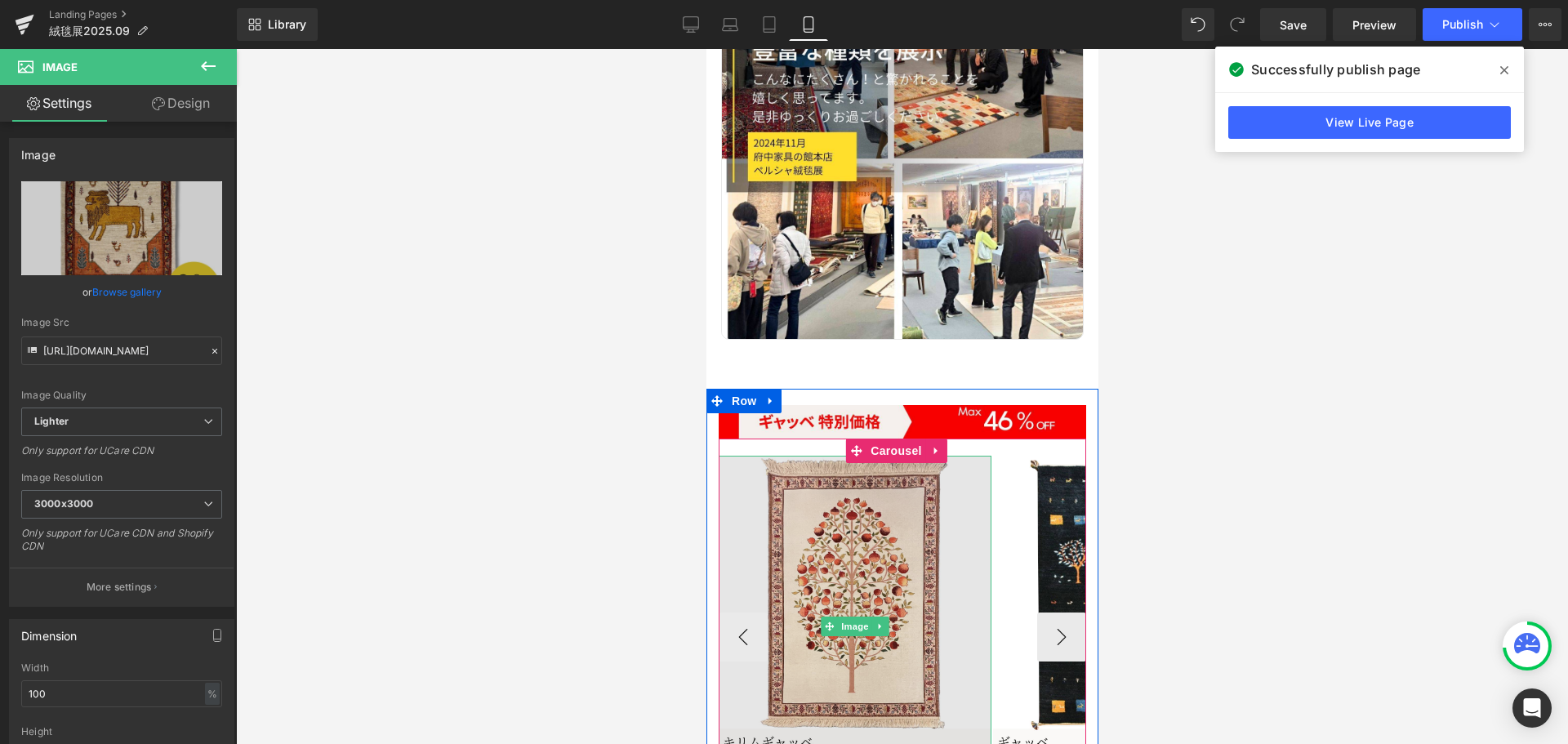
click at [857, 486] on img at bounding box center [853, 626] width 273 height 341
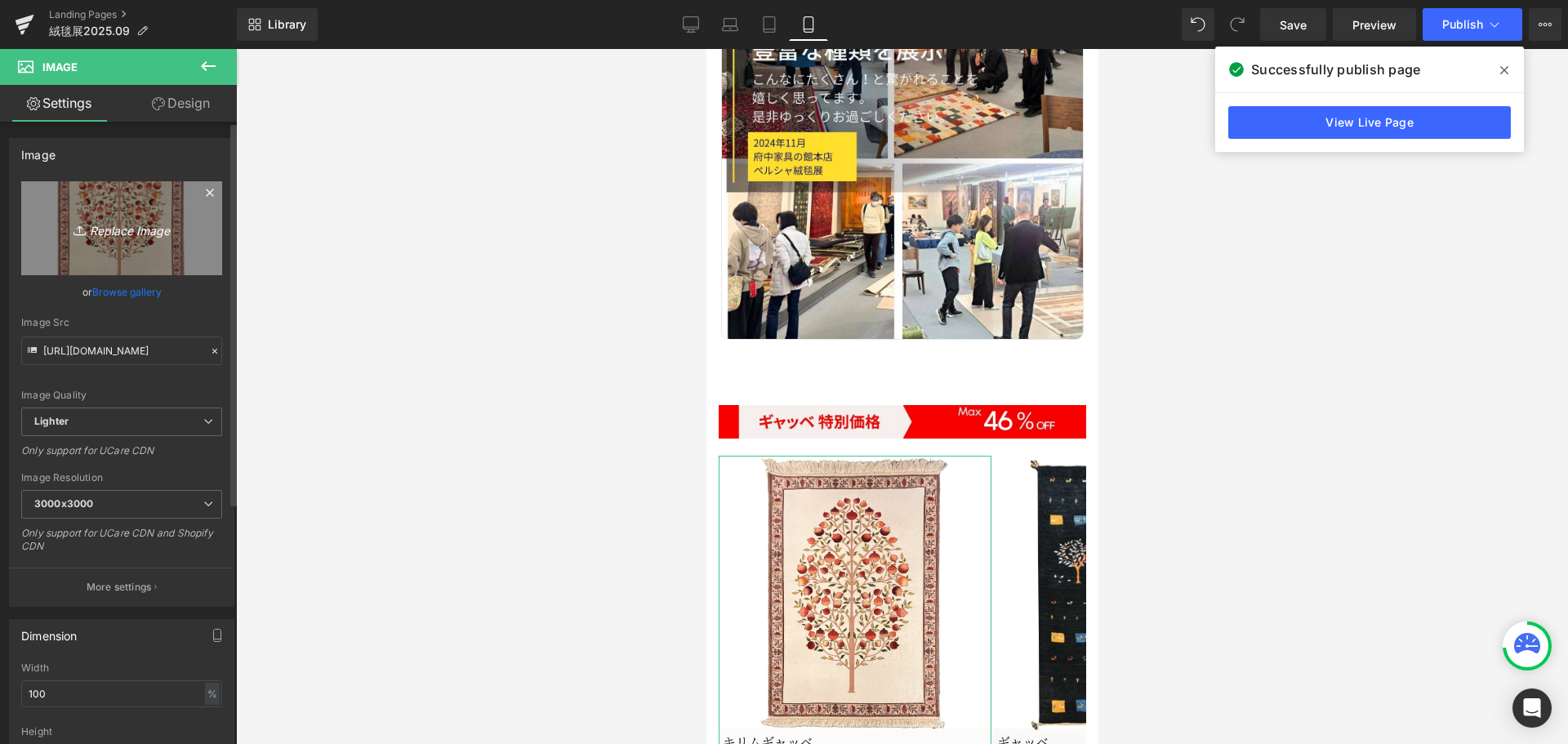
click at [108, 224] on icon "Replace Image" at bounding box center [122, 227] width 131 height 21
type input "C:\fakepath\13.jpg"
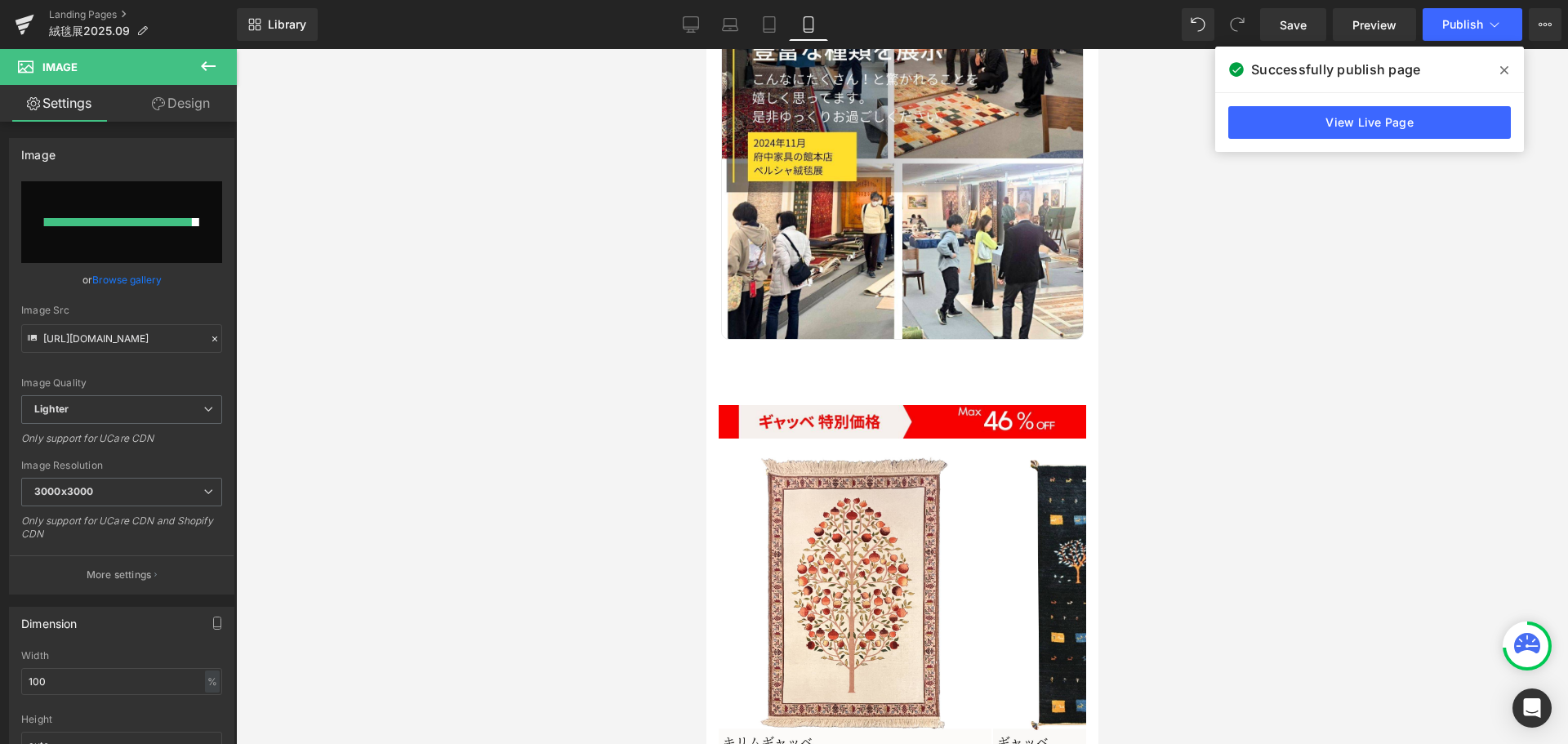
type input "[URL][DOMAIN_NAME]"
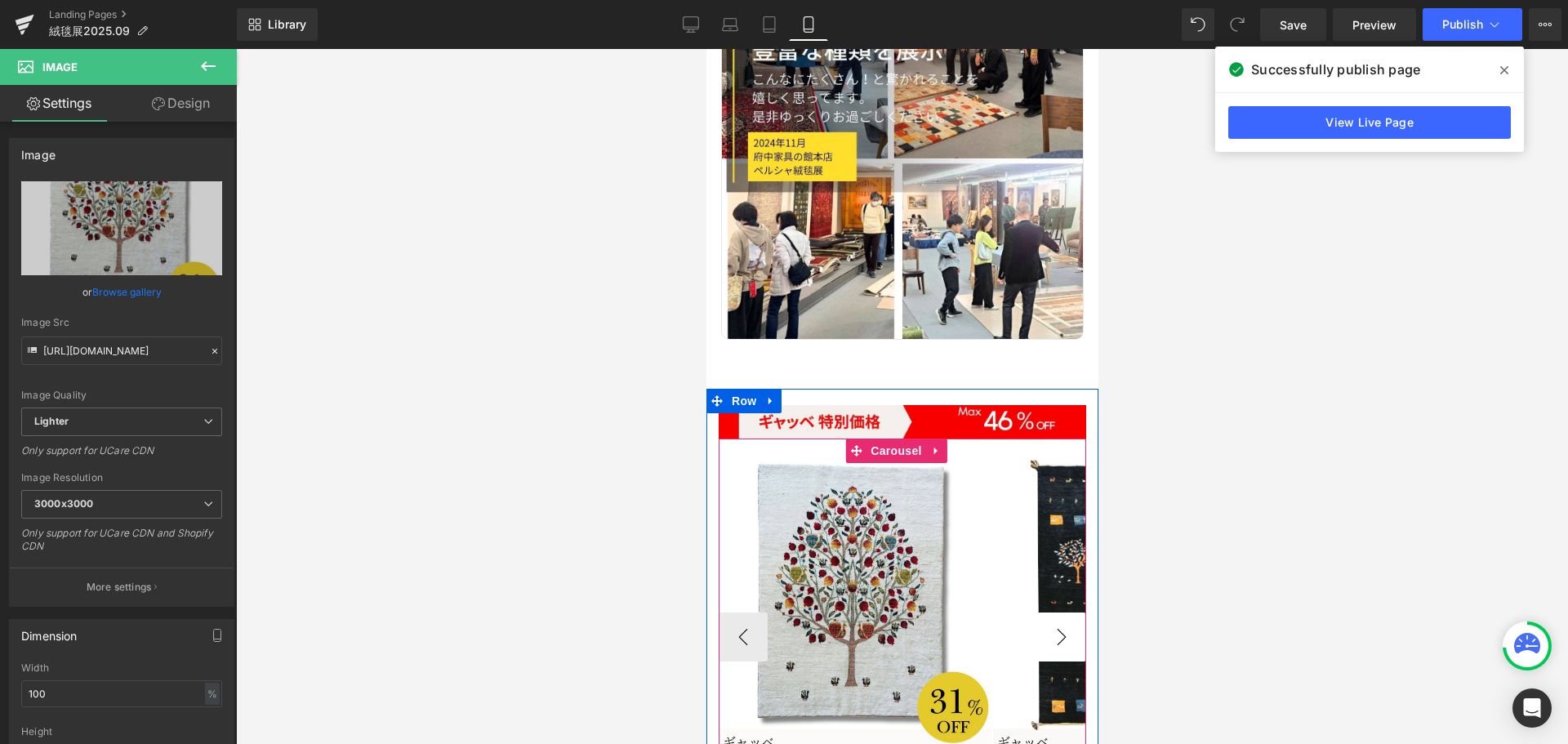
click at [1046, 612] on button "›" at bounding box center [1060, 637] width 49 height 49
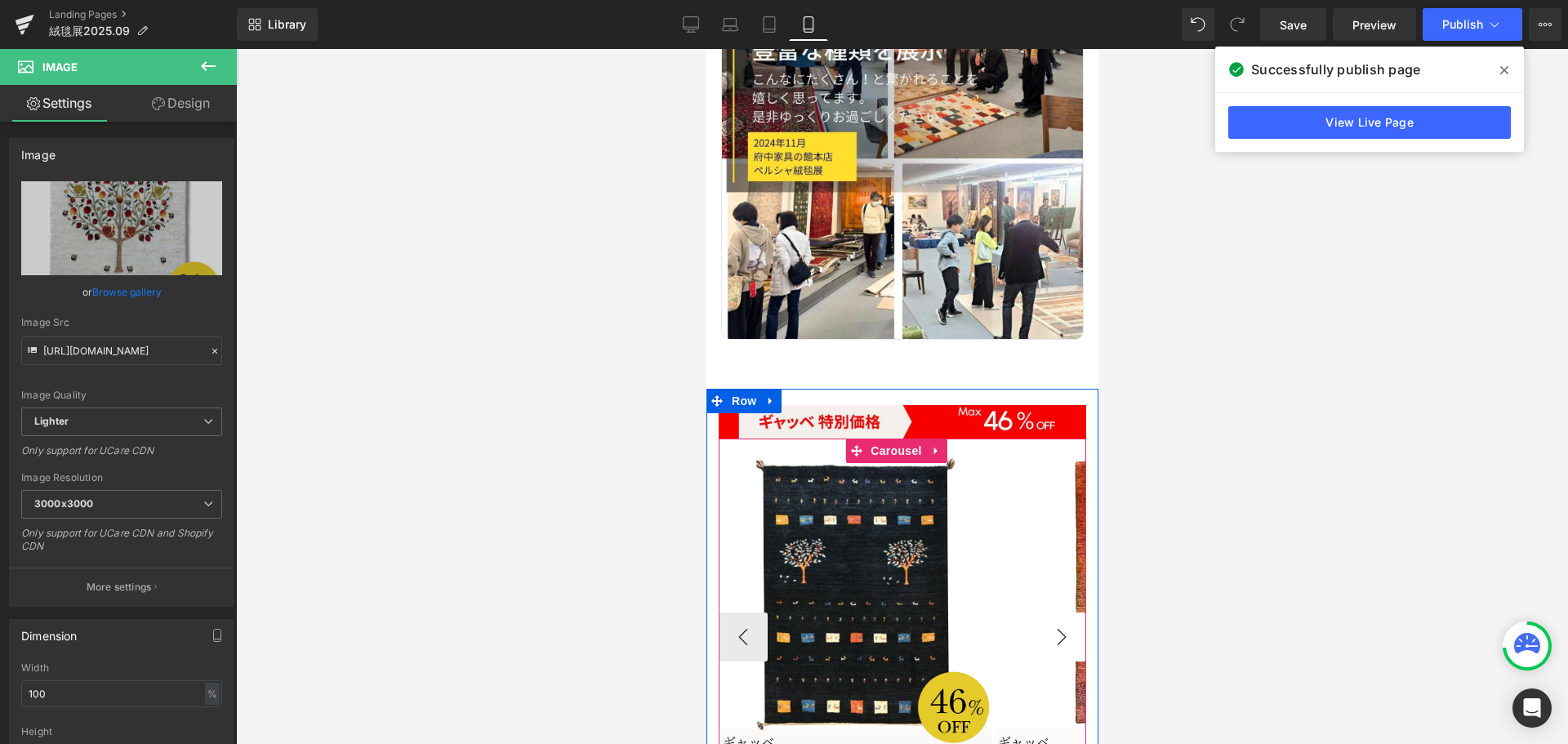
click at [1046, 612] on button "›" at bounding box center [1060, 637] width 49 height 49
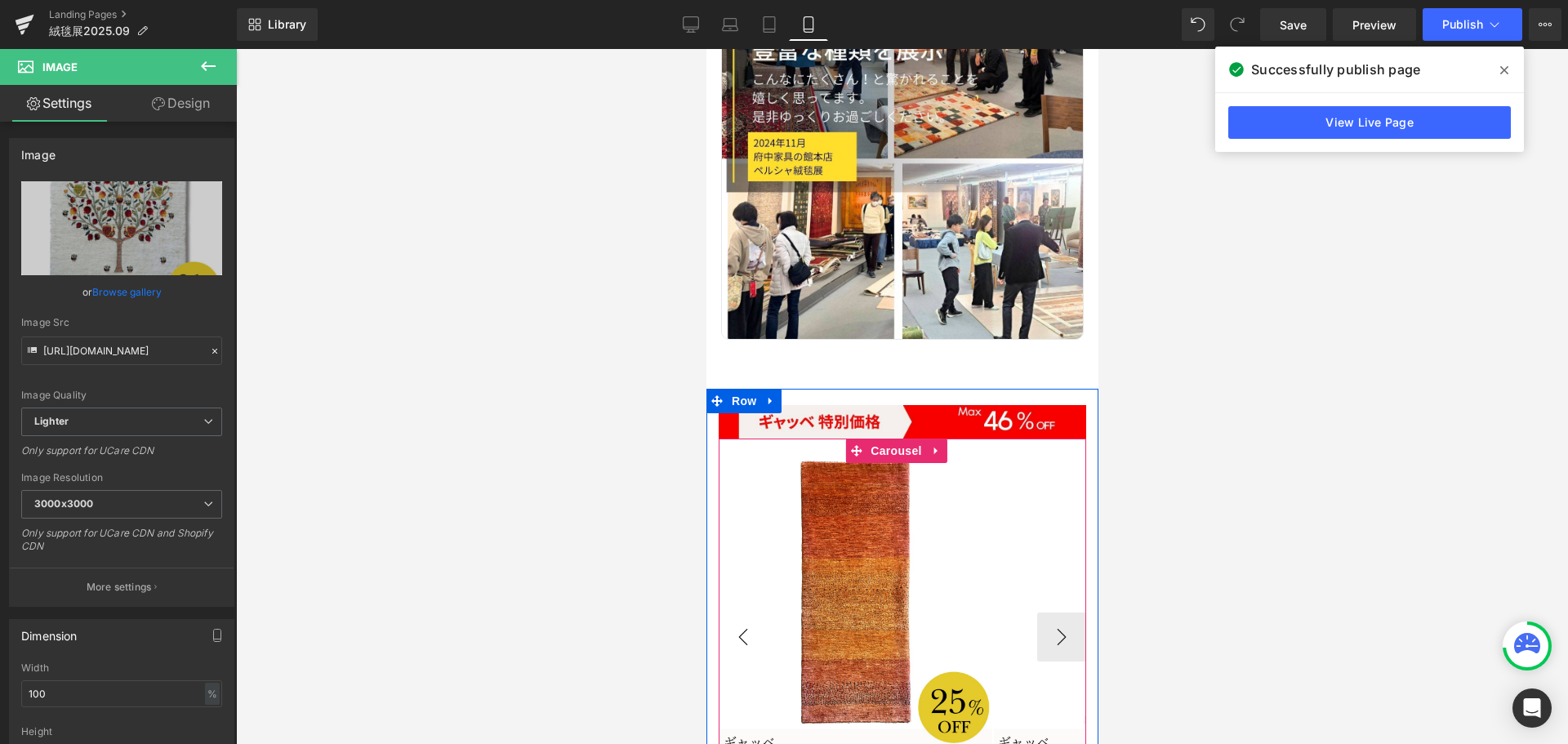
click at [763, 612] on button "‹" at bounding box center [741, 637] width 49 height 49
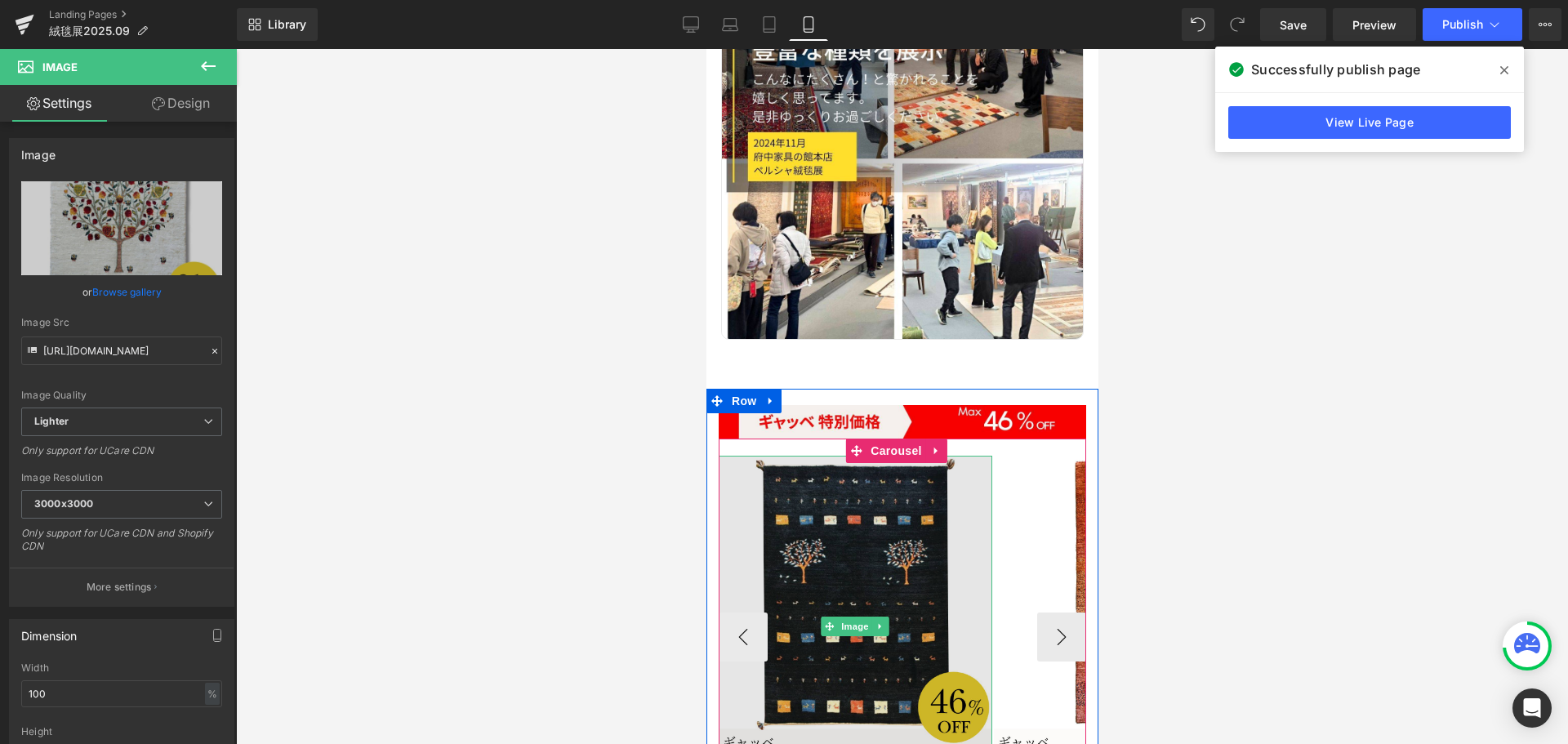
click at [834, 492] on img at bounding box center [853, 626] width 273 height 341
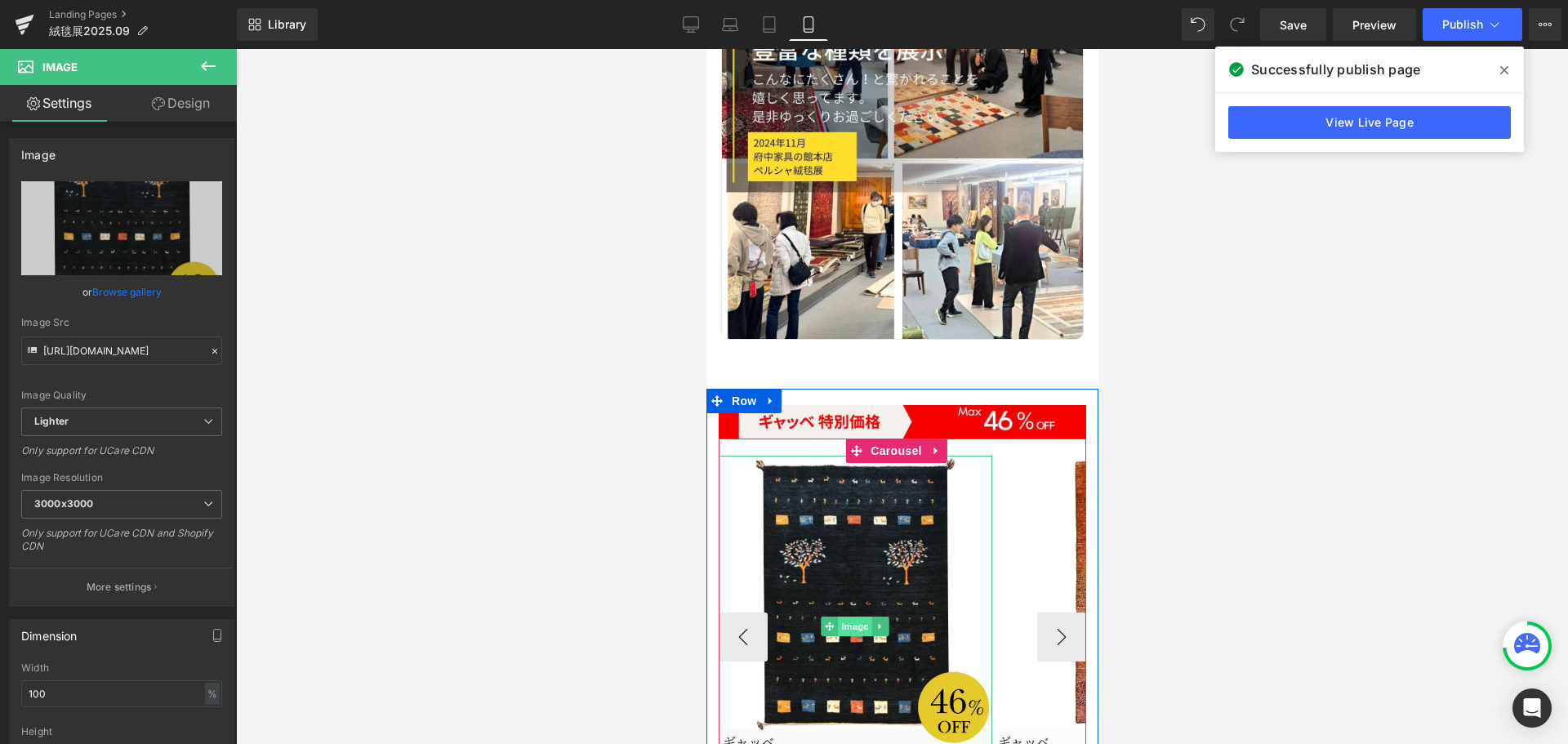
click at [864, 616] on span "Image" at bounding box center [854, 626] width 34 height 20
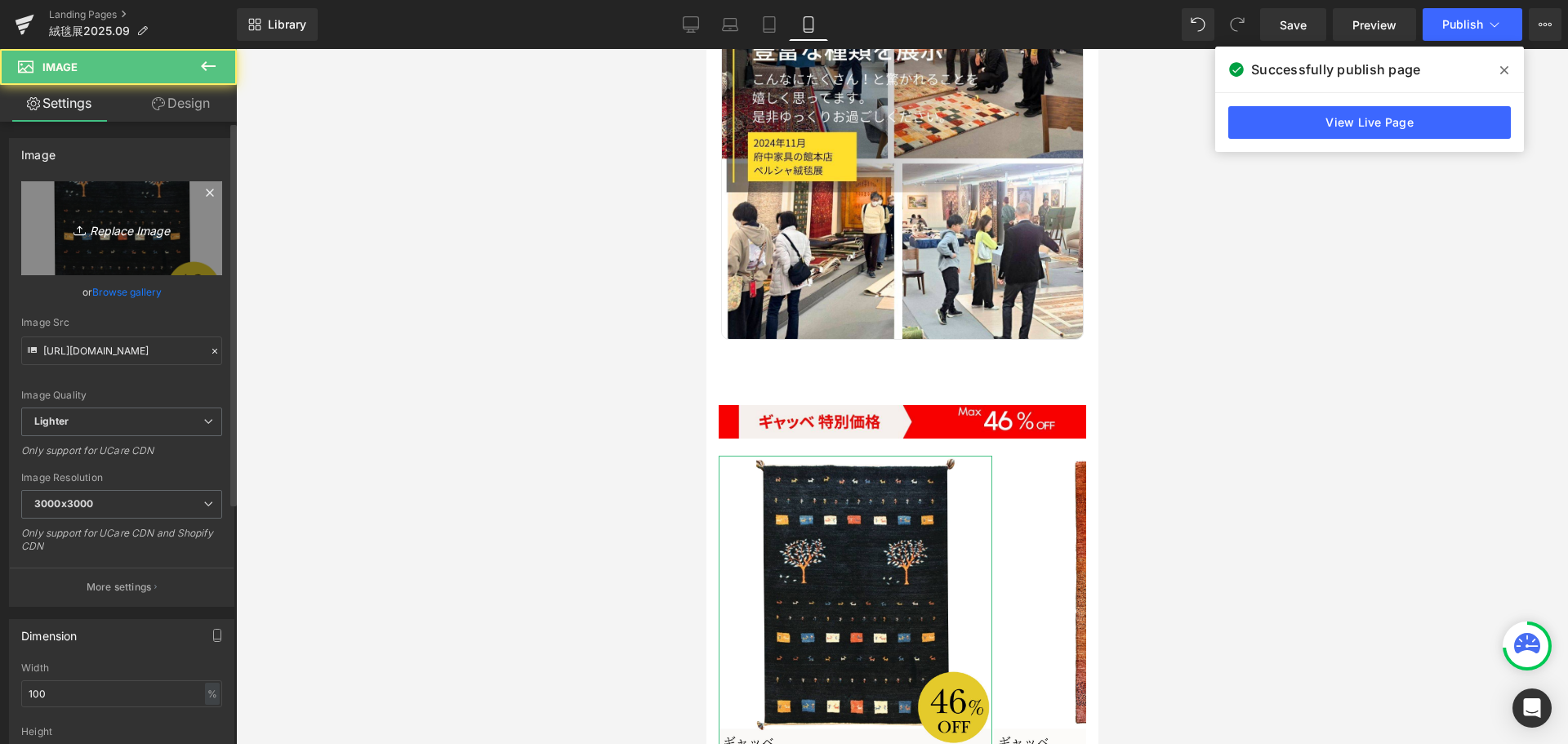
click at [119, 219] on icon "Replace Image" at bounding box center [122, 227] width 131 height 21
type input "C:\fakepath\4.jpg"
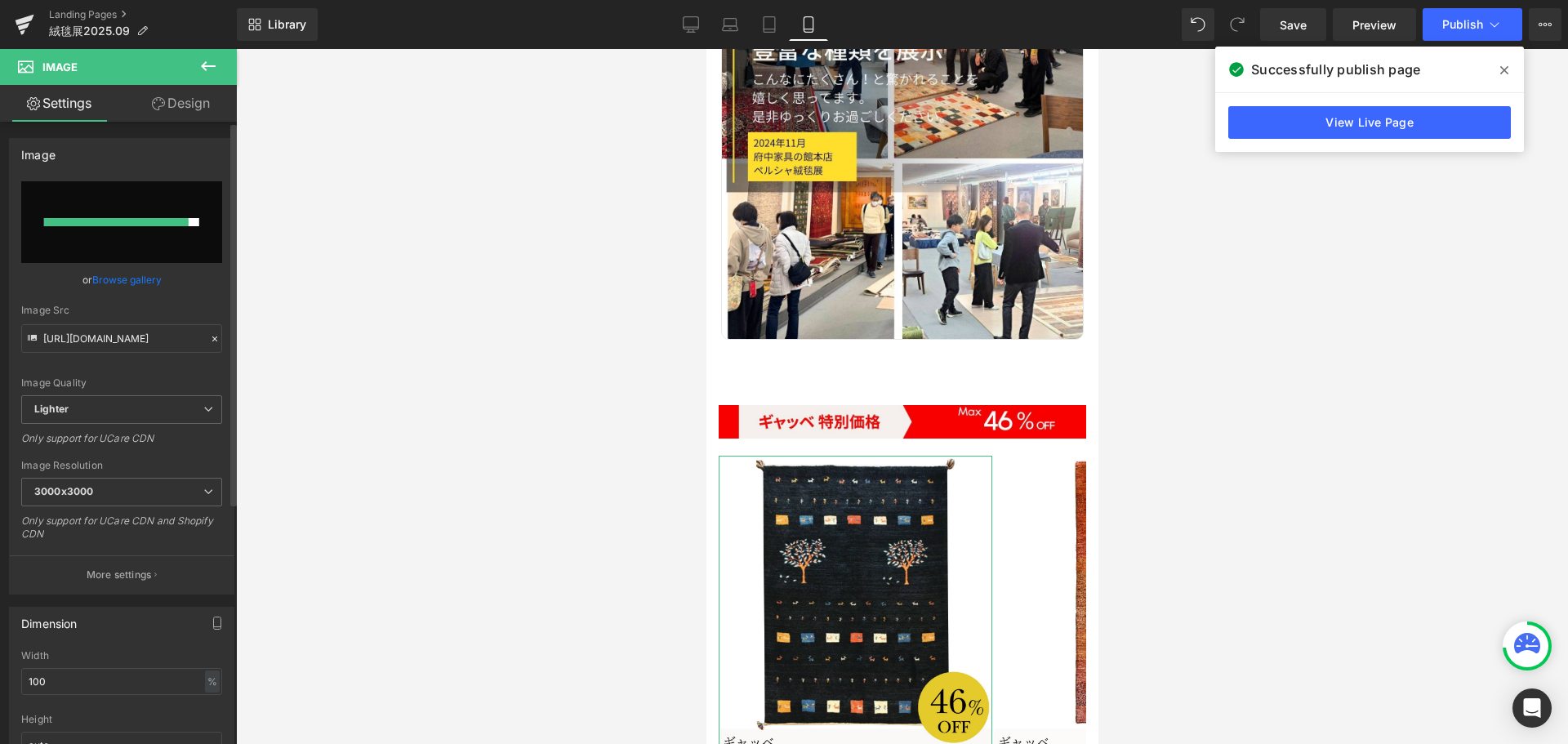
type input "[URL][DOMAIN_NAME]"
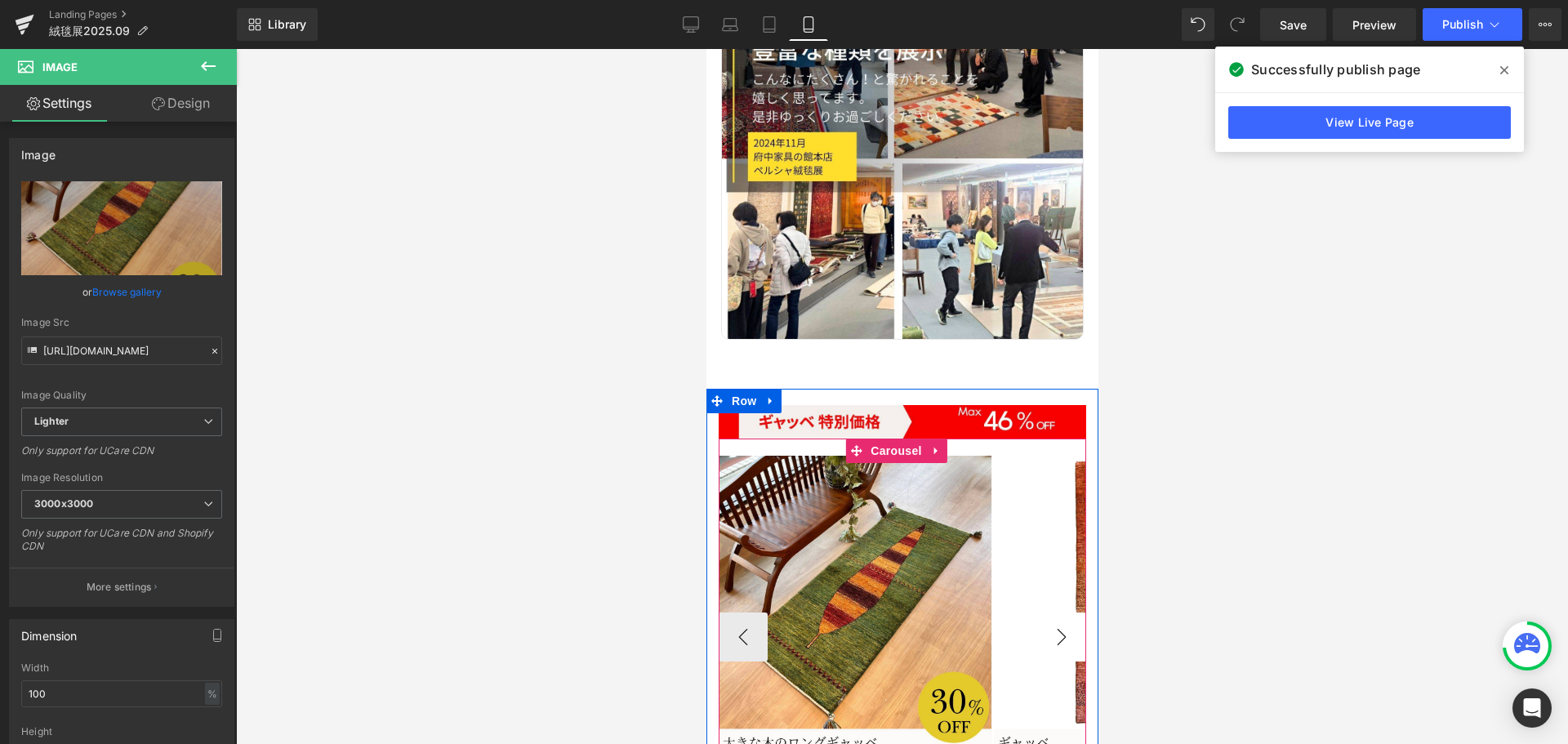
click at [1041, 612] on button "›" at bounding box center [1060, 637] width 49 height 49
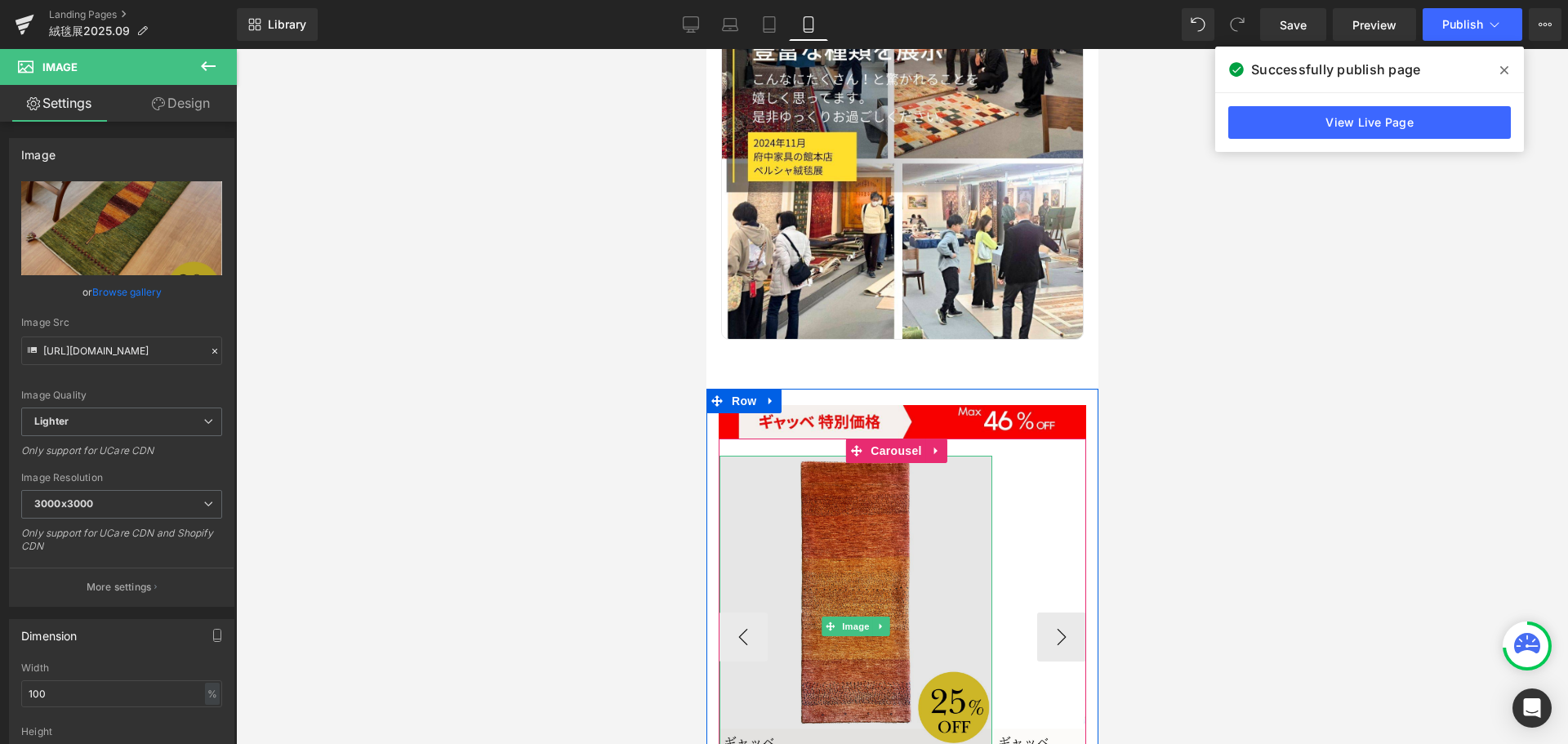
click at [882, 495] on img at bounding box center [854, 626] width 273 height 341
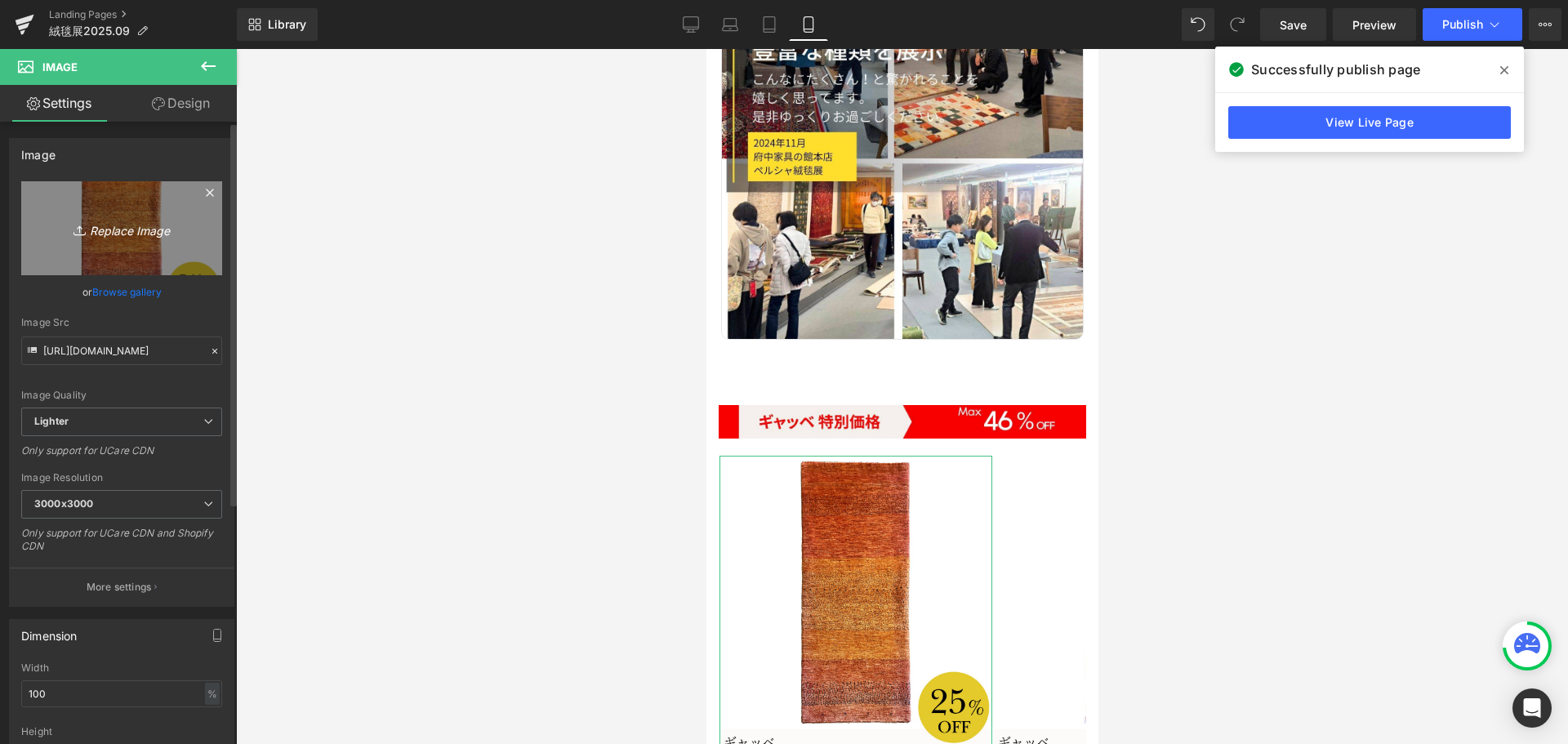
click at [103, 234] on icon "Replace Image" at bounding box center [122, 227] width 131 height 21
type input "C:\fakepath\5.jpg"
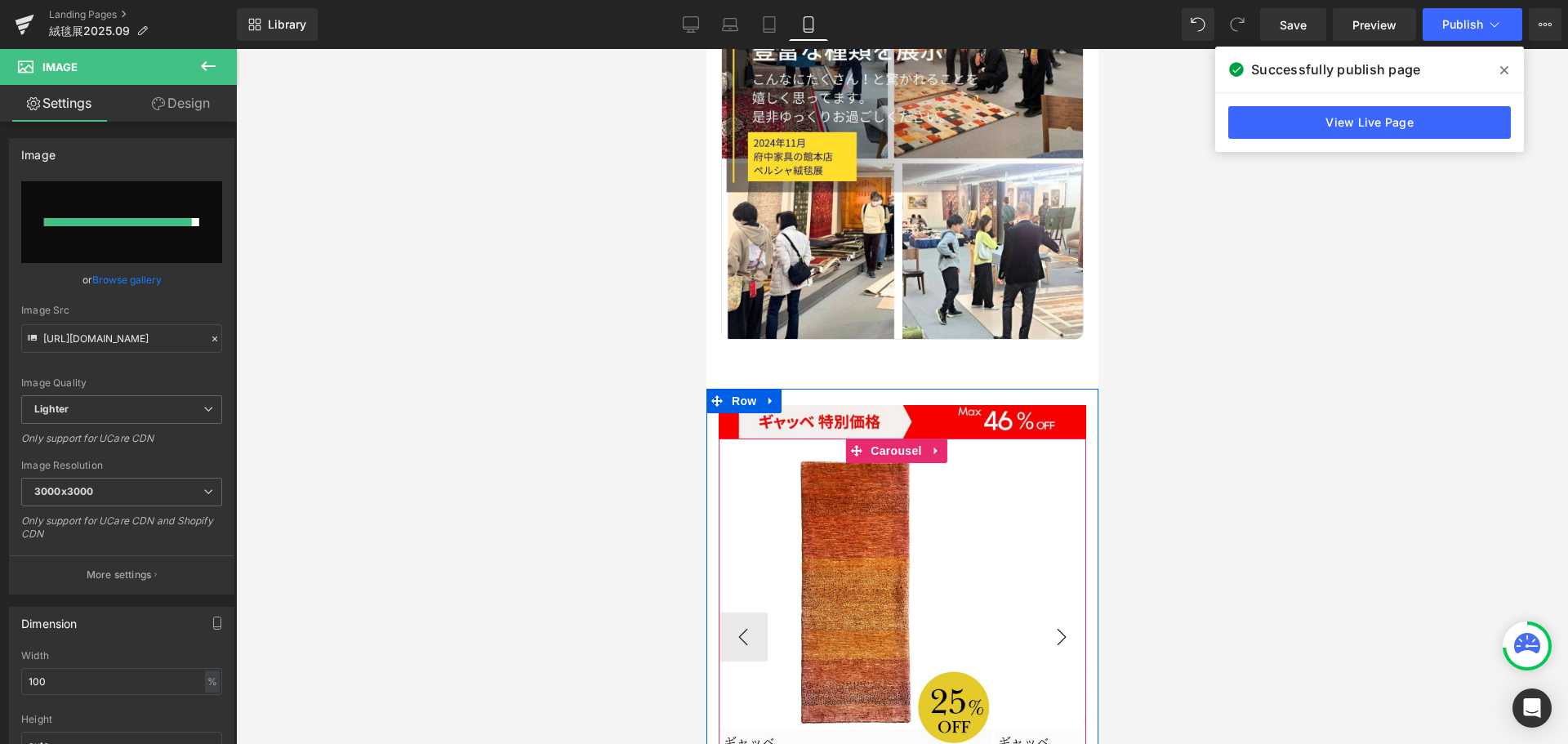
type input "[URL][DOMAIN_NAME]"
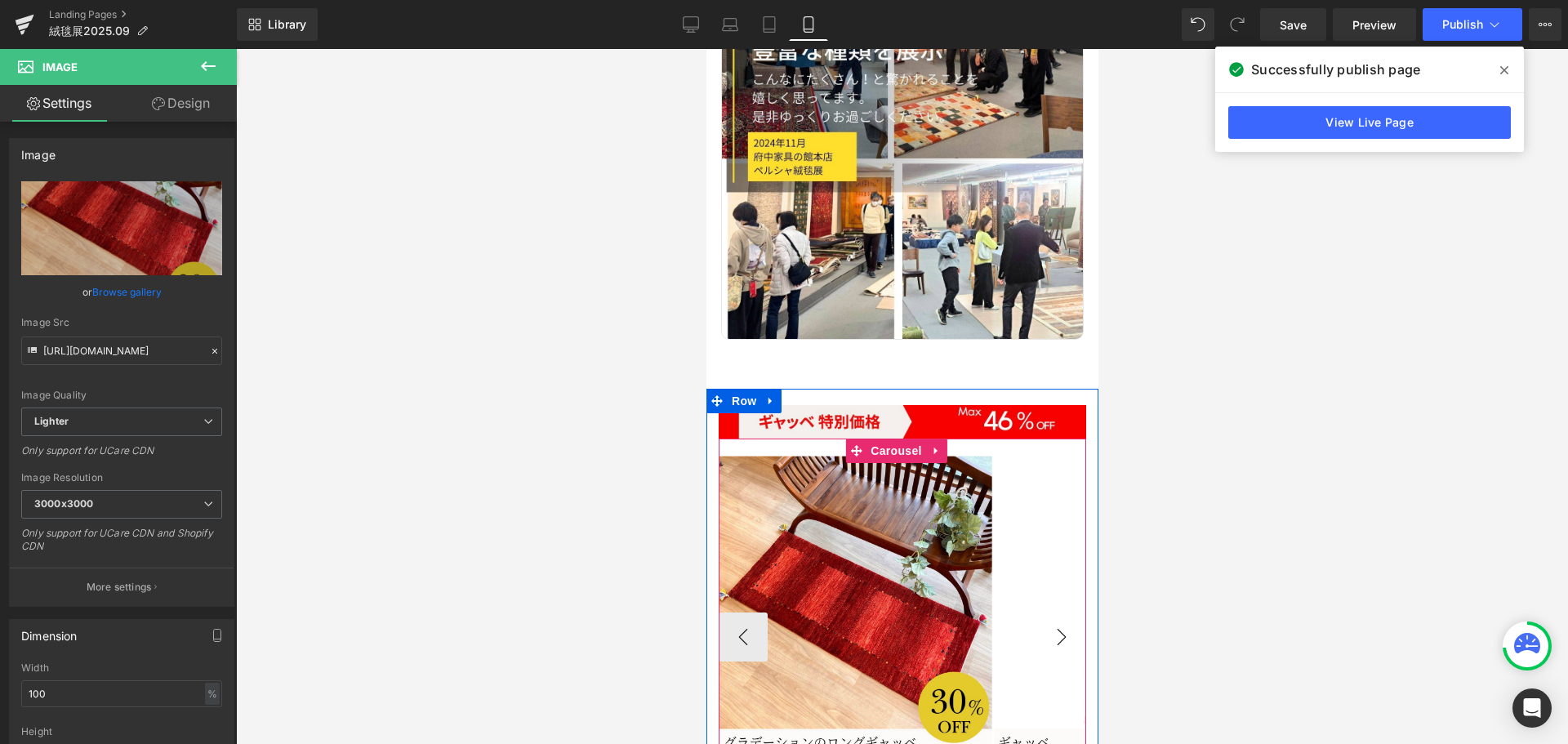
click at [1044, 612] on button "›" at bounding box center [1060, 637] width 49 height 49
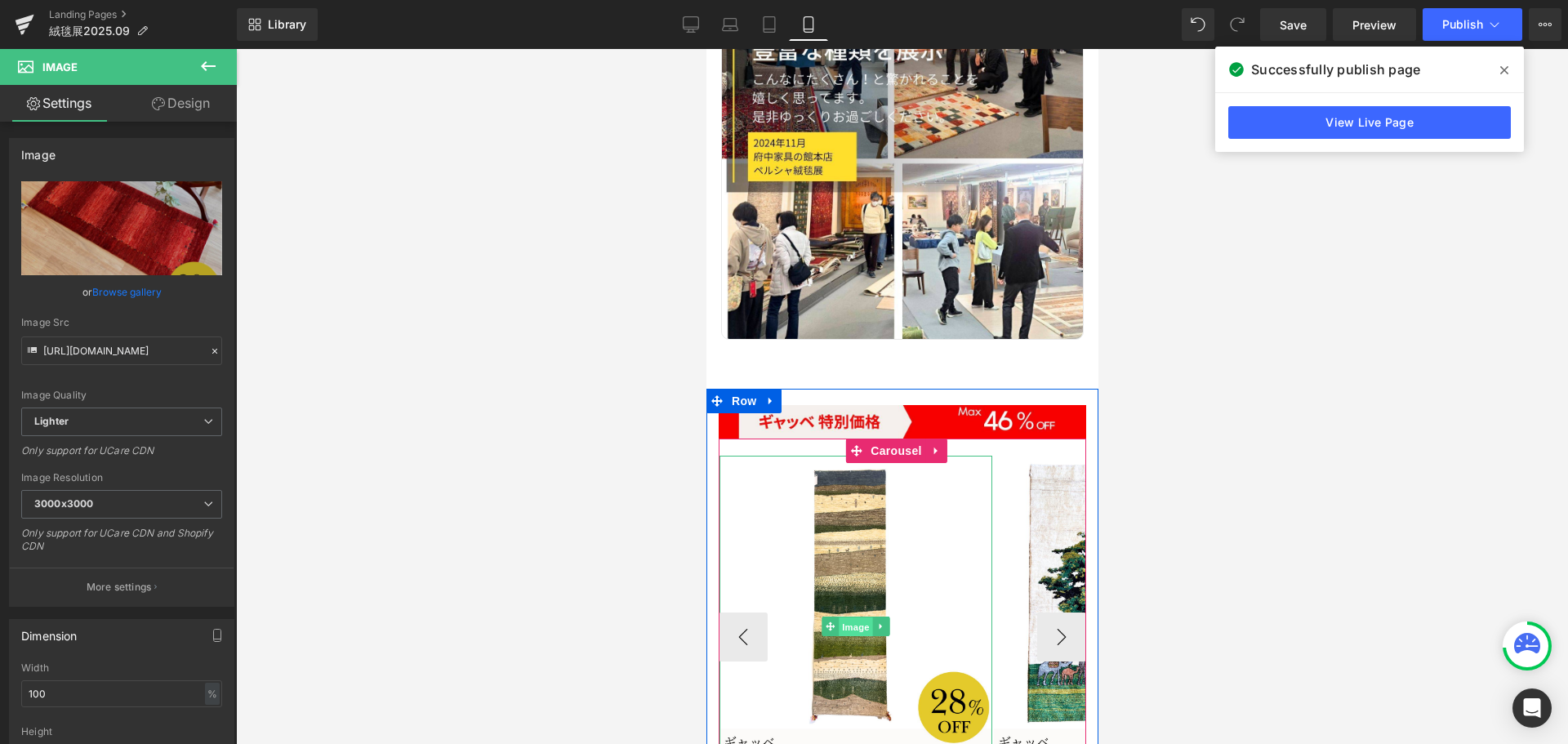
click at [837, 617] on span "Image" at bounding box center [854, 627] width 34 height 20
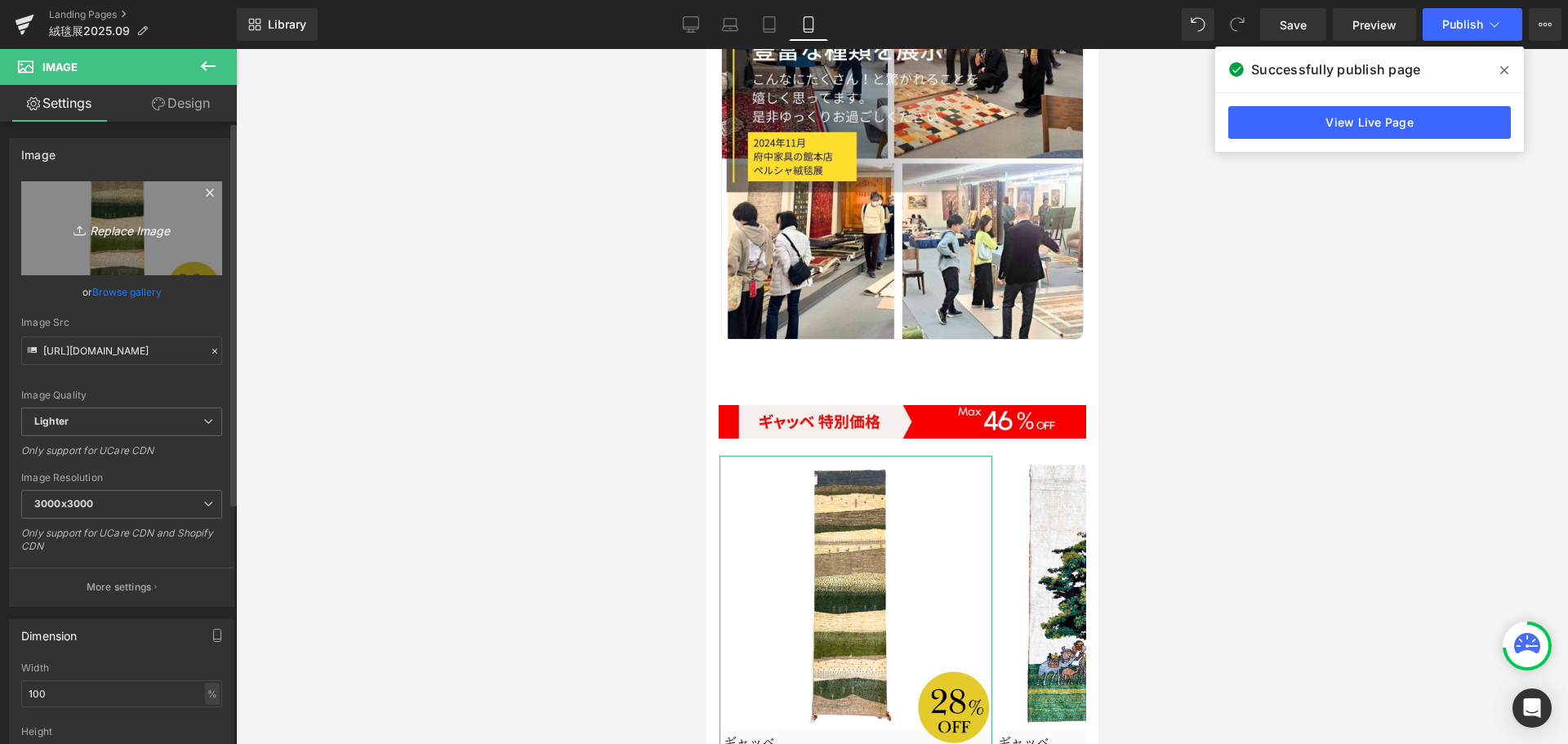
click at [89, 220] on icon "Replace Image" at bounding box center [122, 227] width 131 height 21
type input "C:\fakepath\8.jpg"
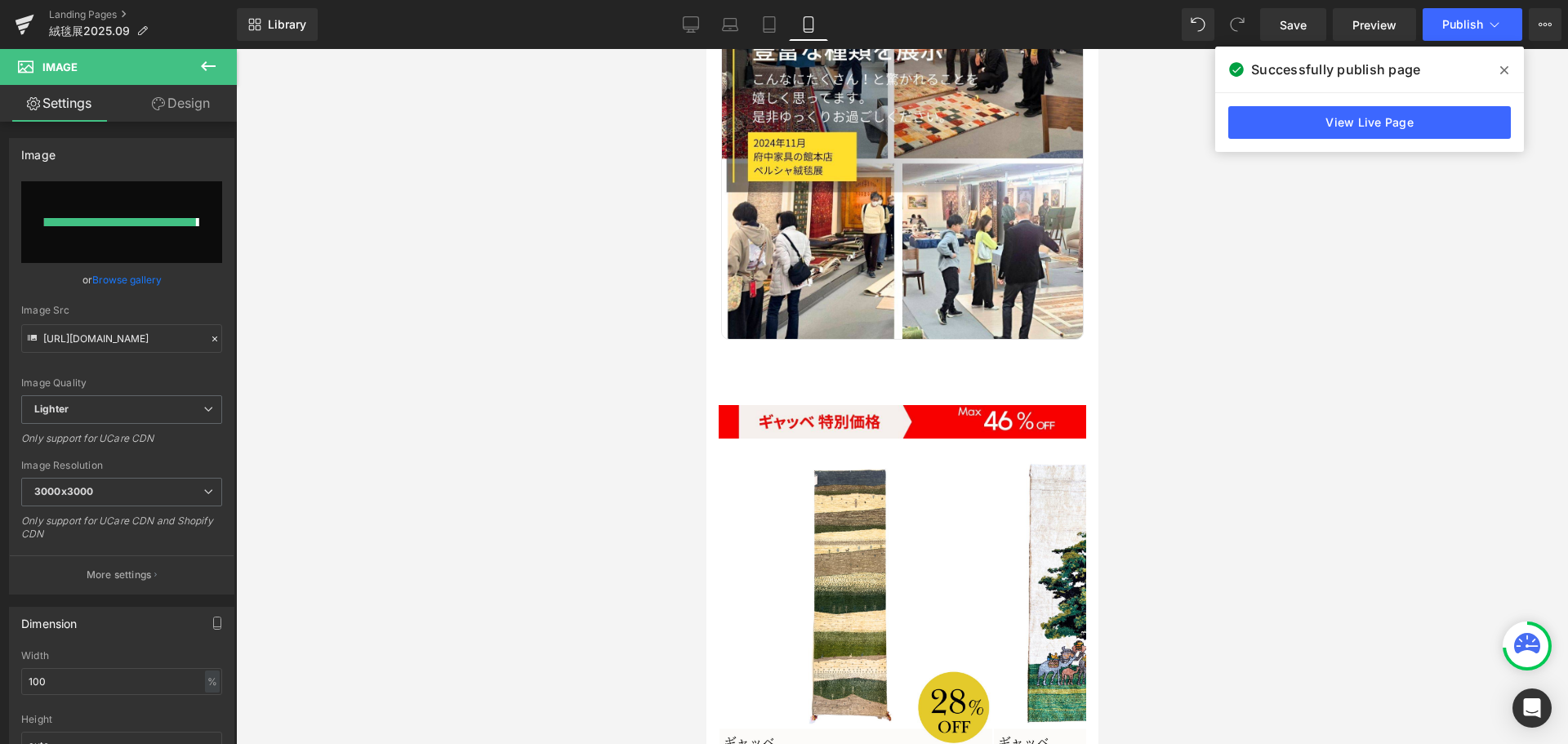
type input "[URL][DOMAIN_NAME]"
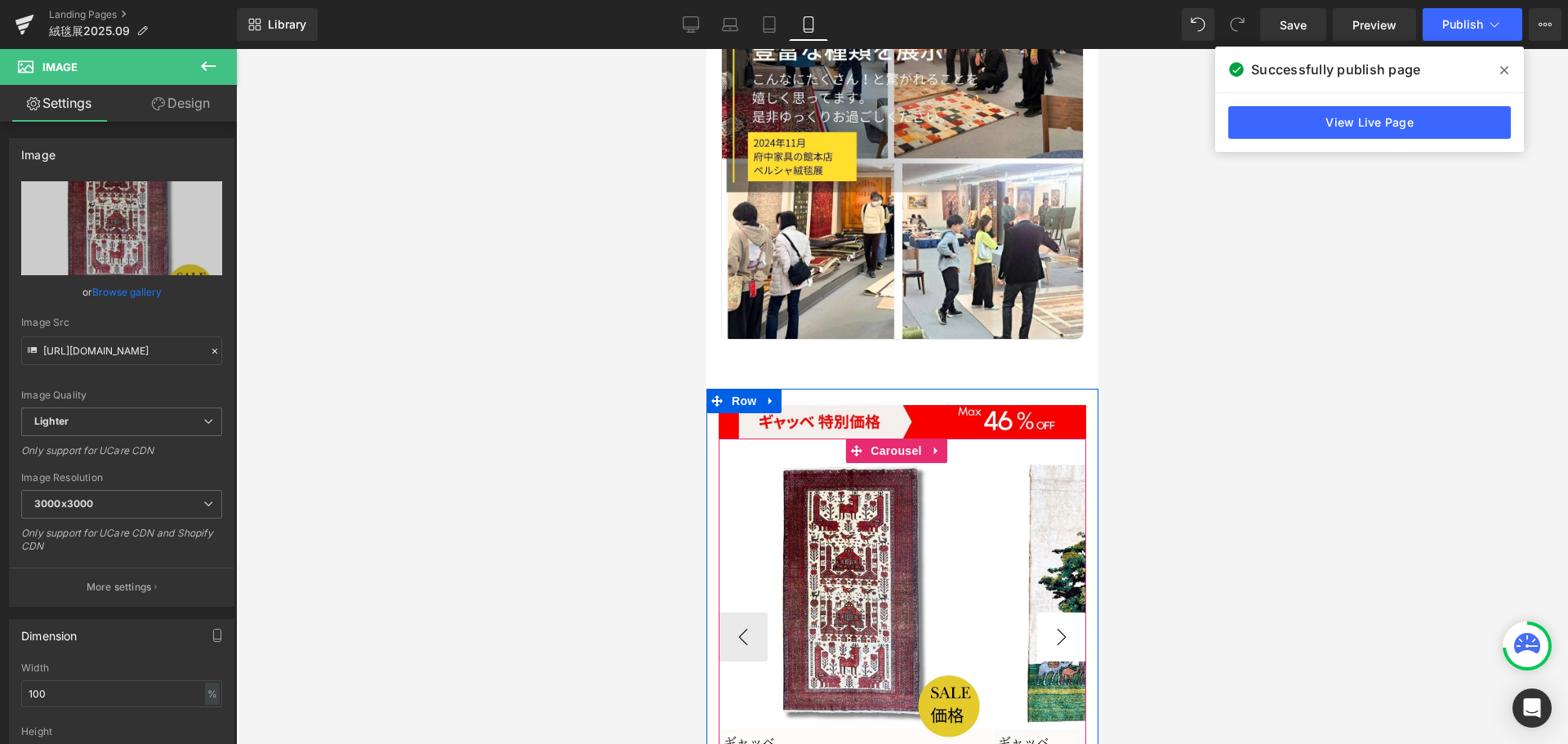
click at [1054, 612] on button "›" at bounding box center [1060, 637] width 49 height 49
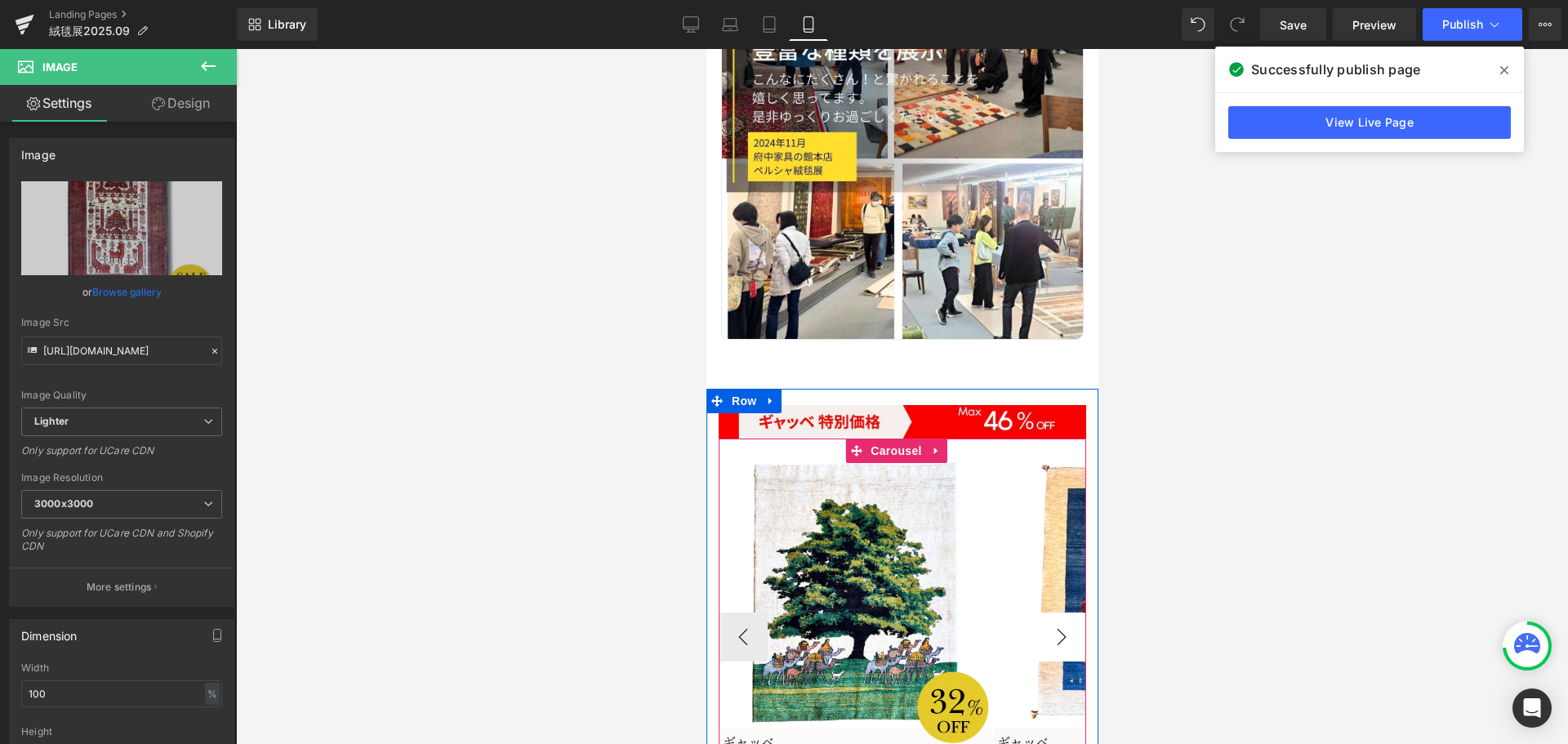
click at [1063, 612] on button "›" at bounding box center [1060, 637] width 49 height 49
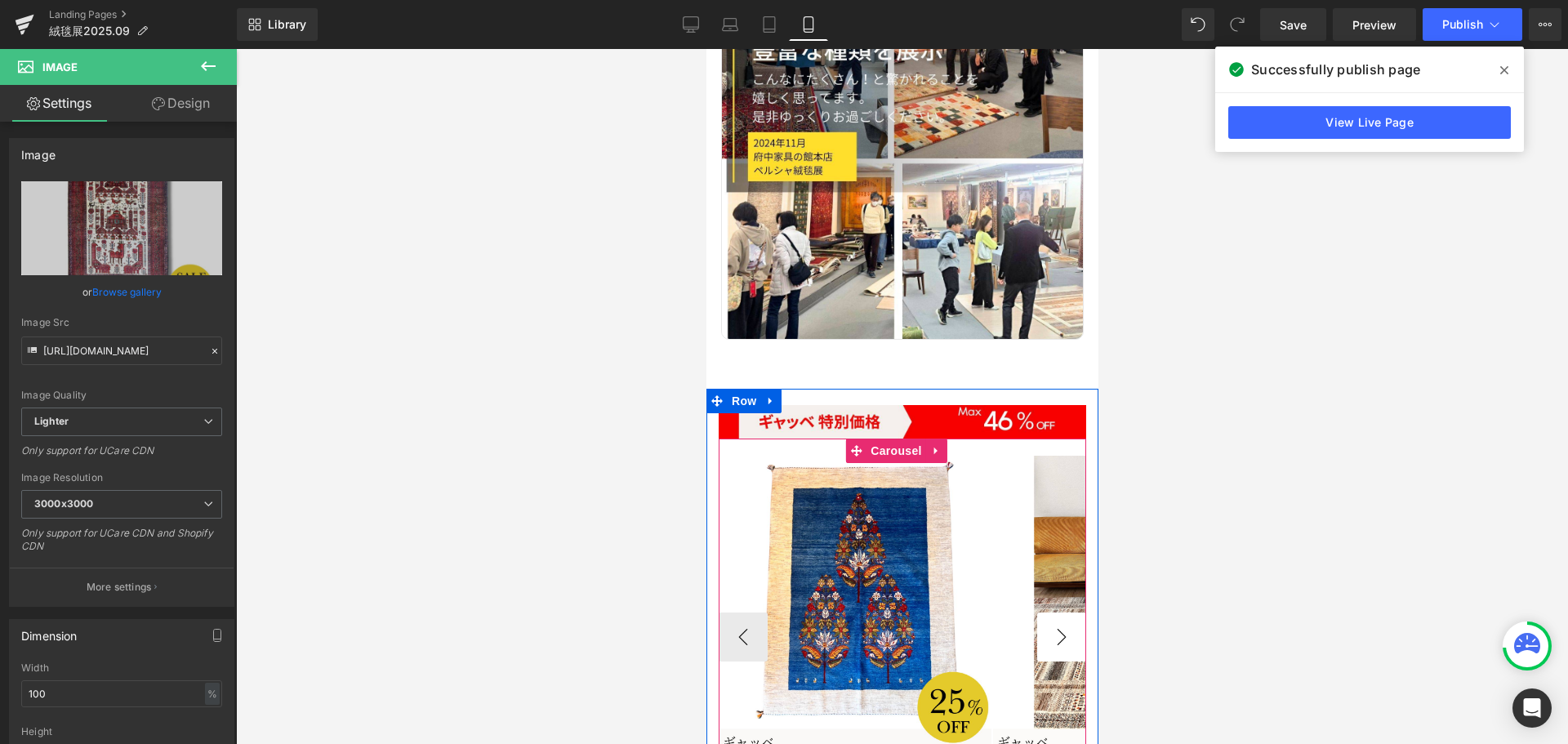
click at [1063, 612] on button "›" at bounding box center [1060, 637] width 49 height 49
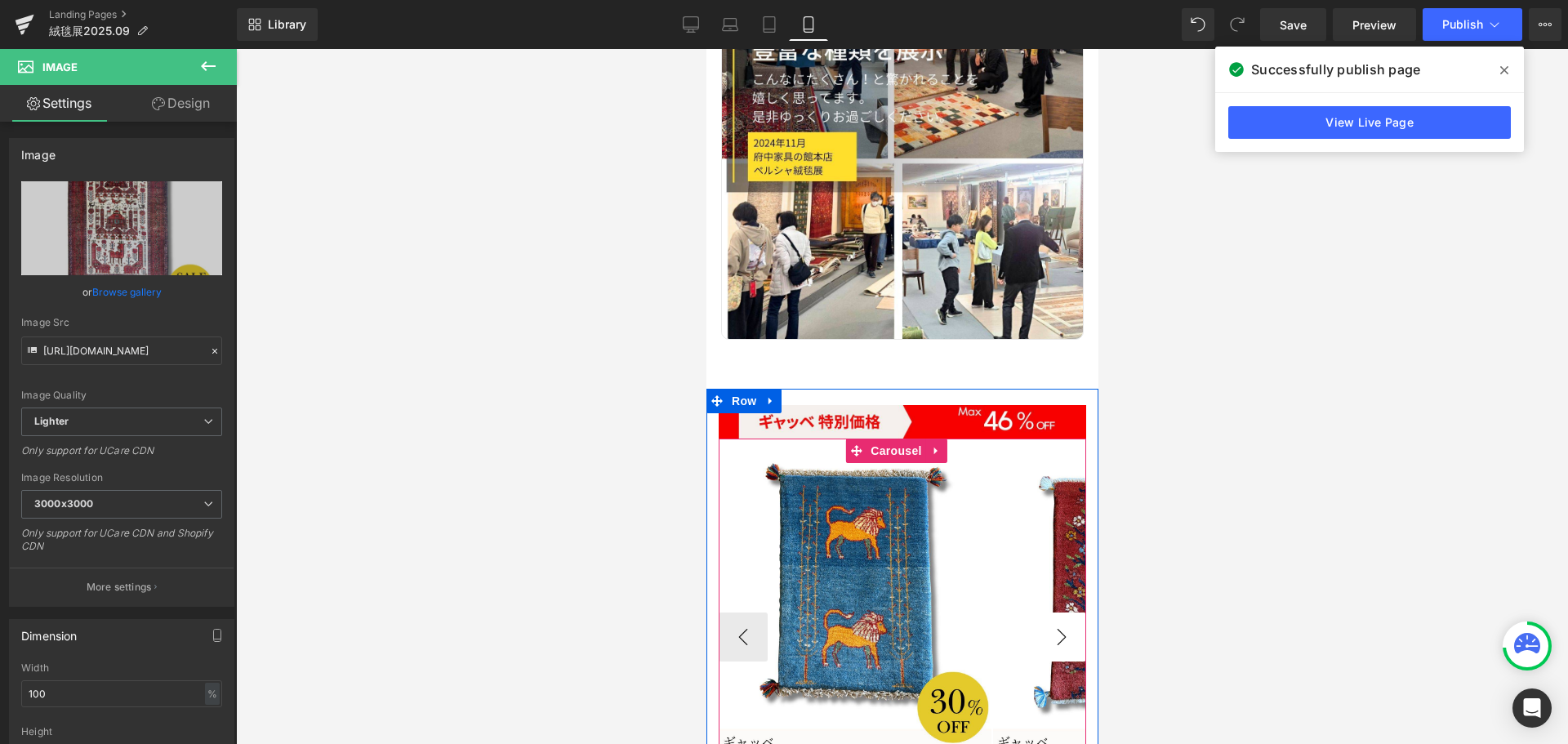
click at [1050, 612] on button "›" at bounding box center [1060, 637] width 49 height 49
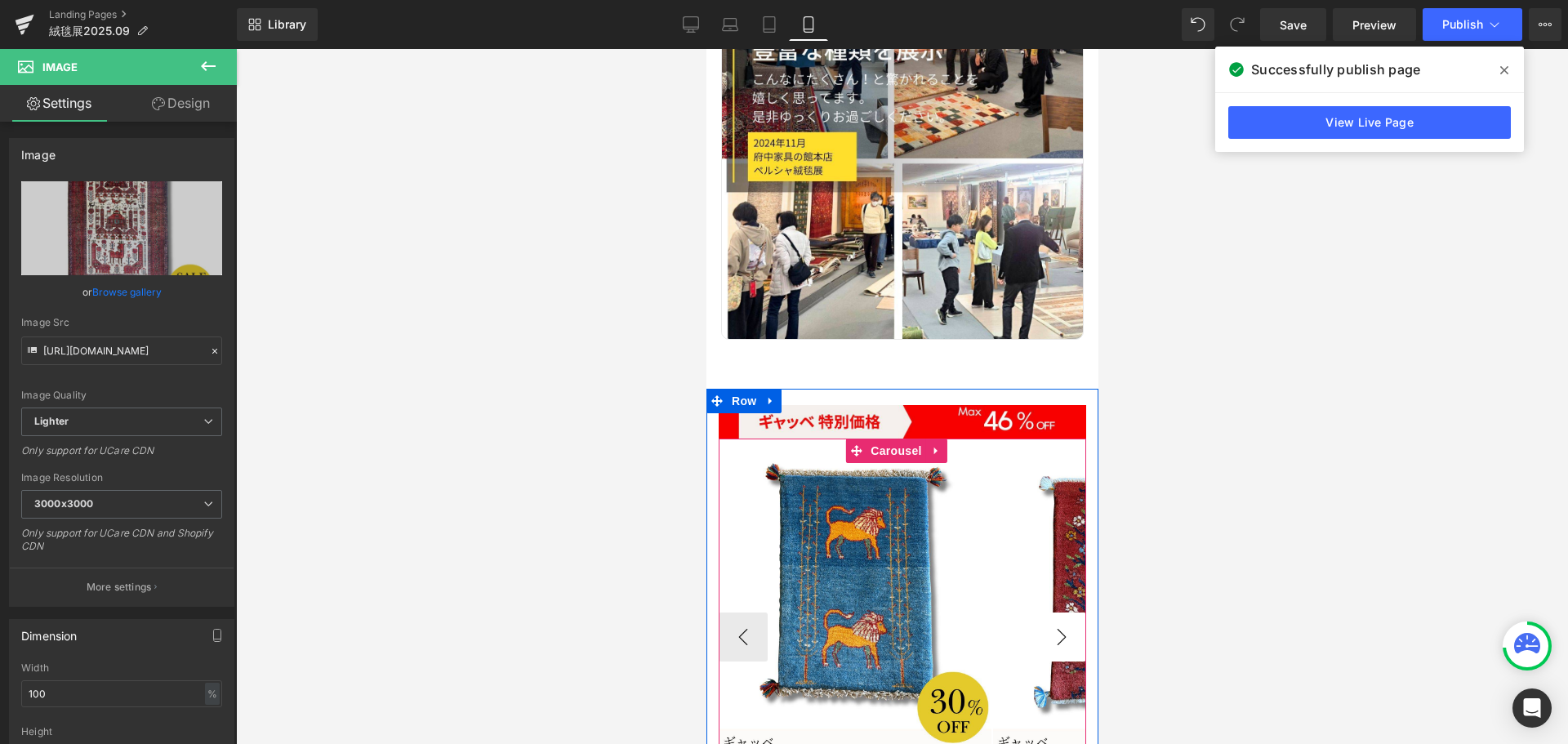
click at [1050, 612] on button "›" at bounding box center [1060, 637] width 49 height 49
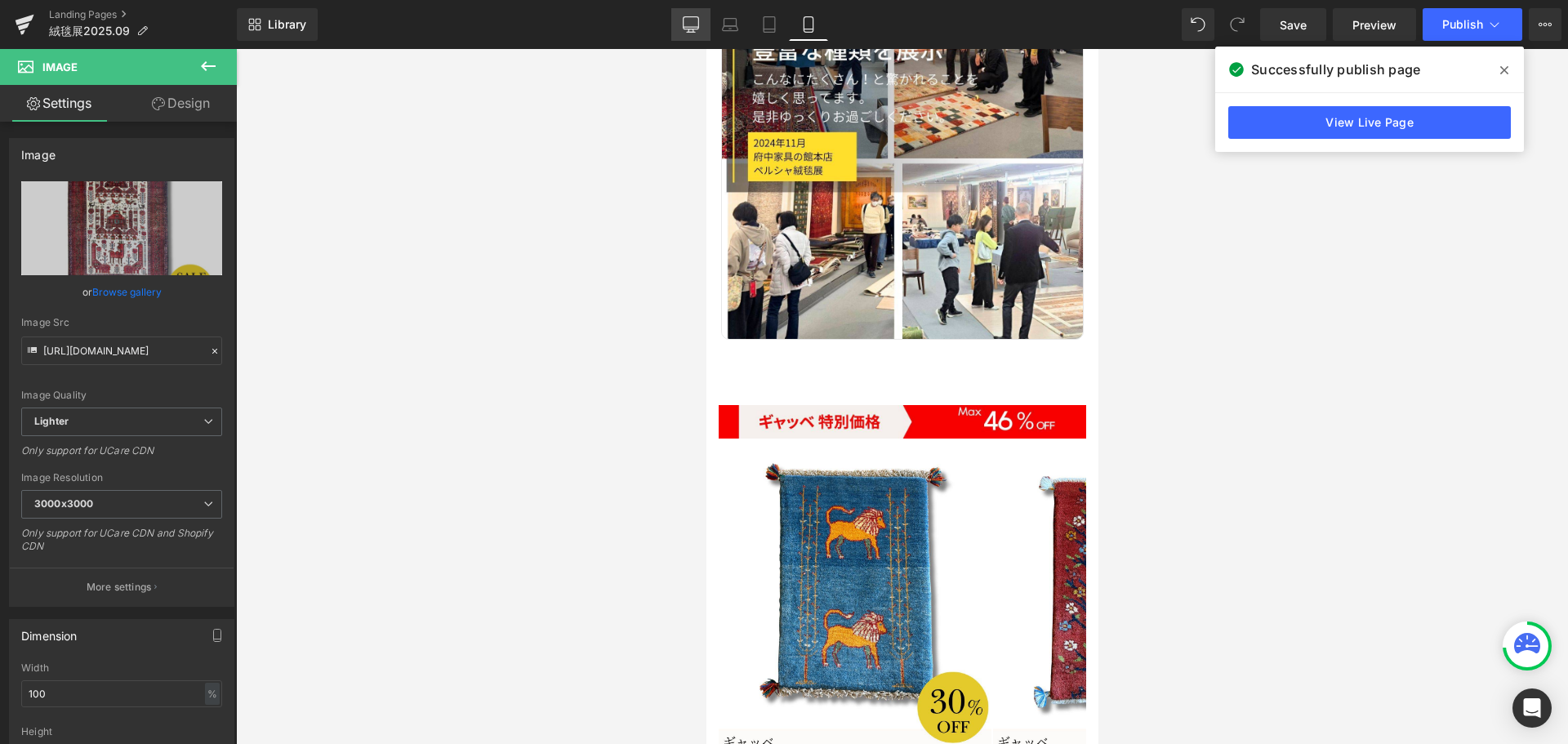
click at [683, 23] on icon at bounding box center [690, 23] width 15 height 13
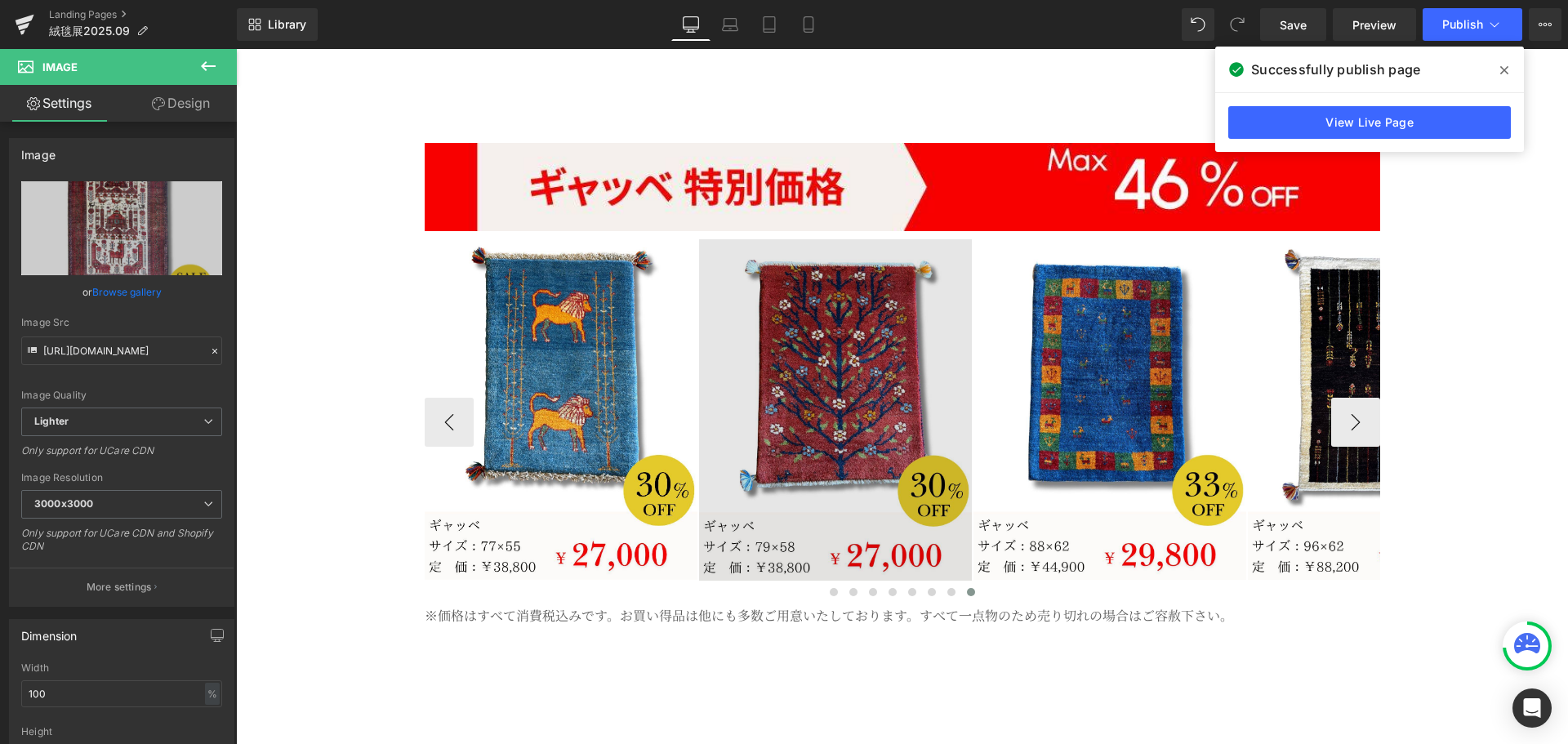
scroll to position [4495, 0]
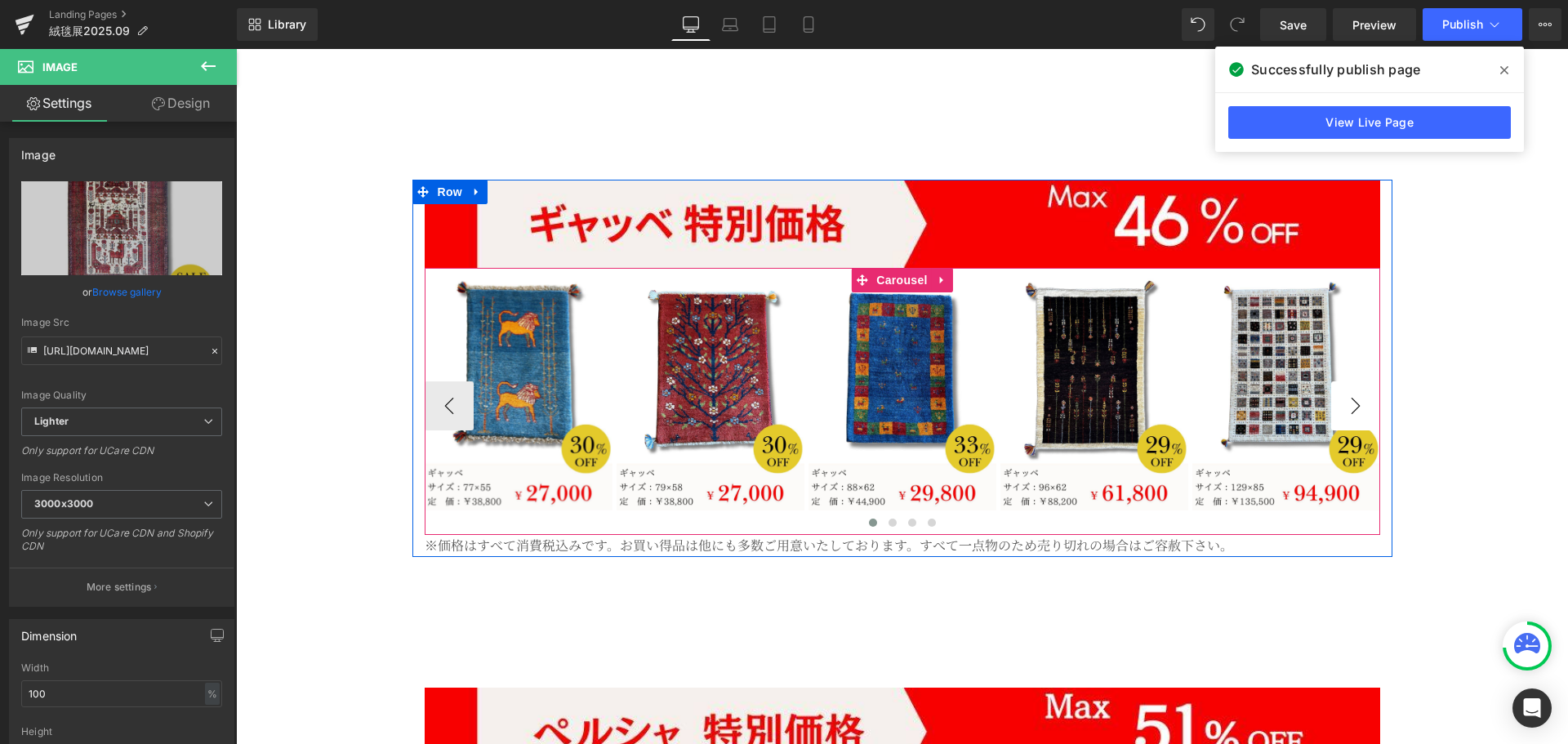
click at [1344, 381] on button "›" at bounding box center [1355, 406] width 49 height 49
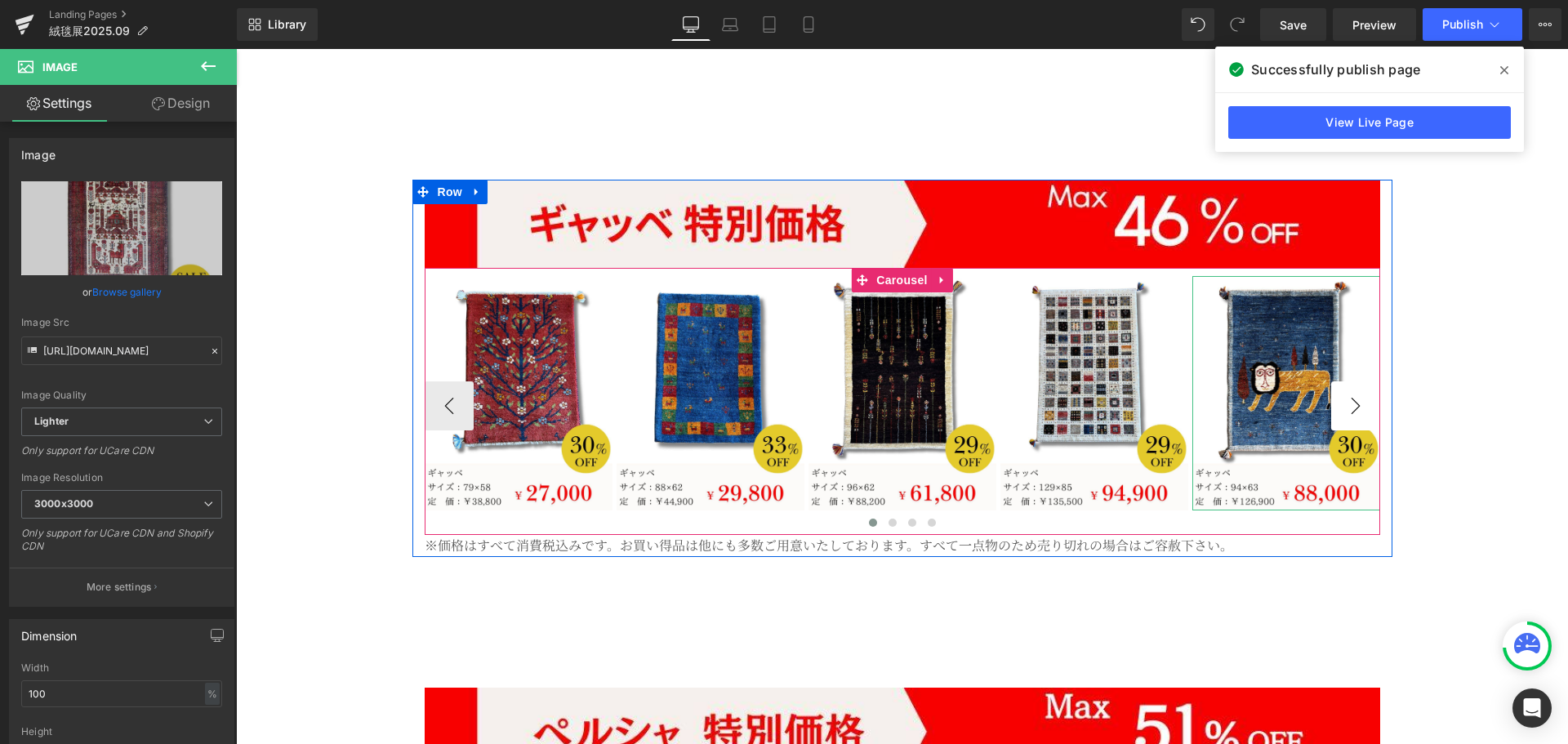
click at [1344, 381] on button "›" at bounding box center [1355, 406] width 49 height 49
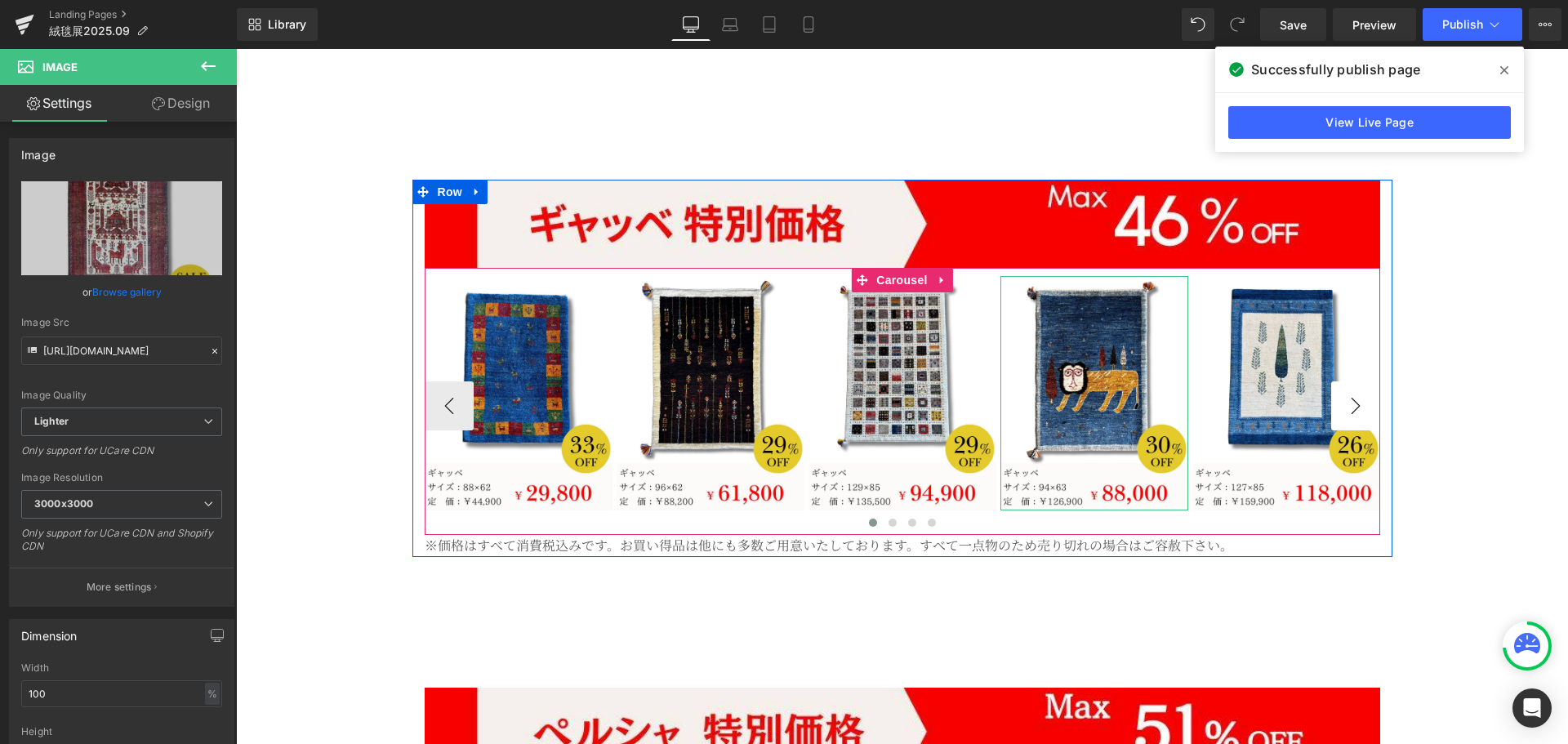
click at [1344, 381] on button "›" at bounding box center [1355, 406] width 49 height 49
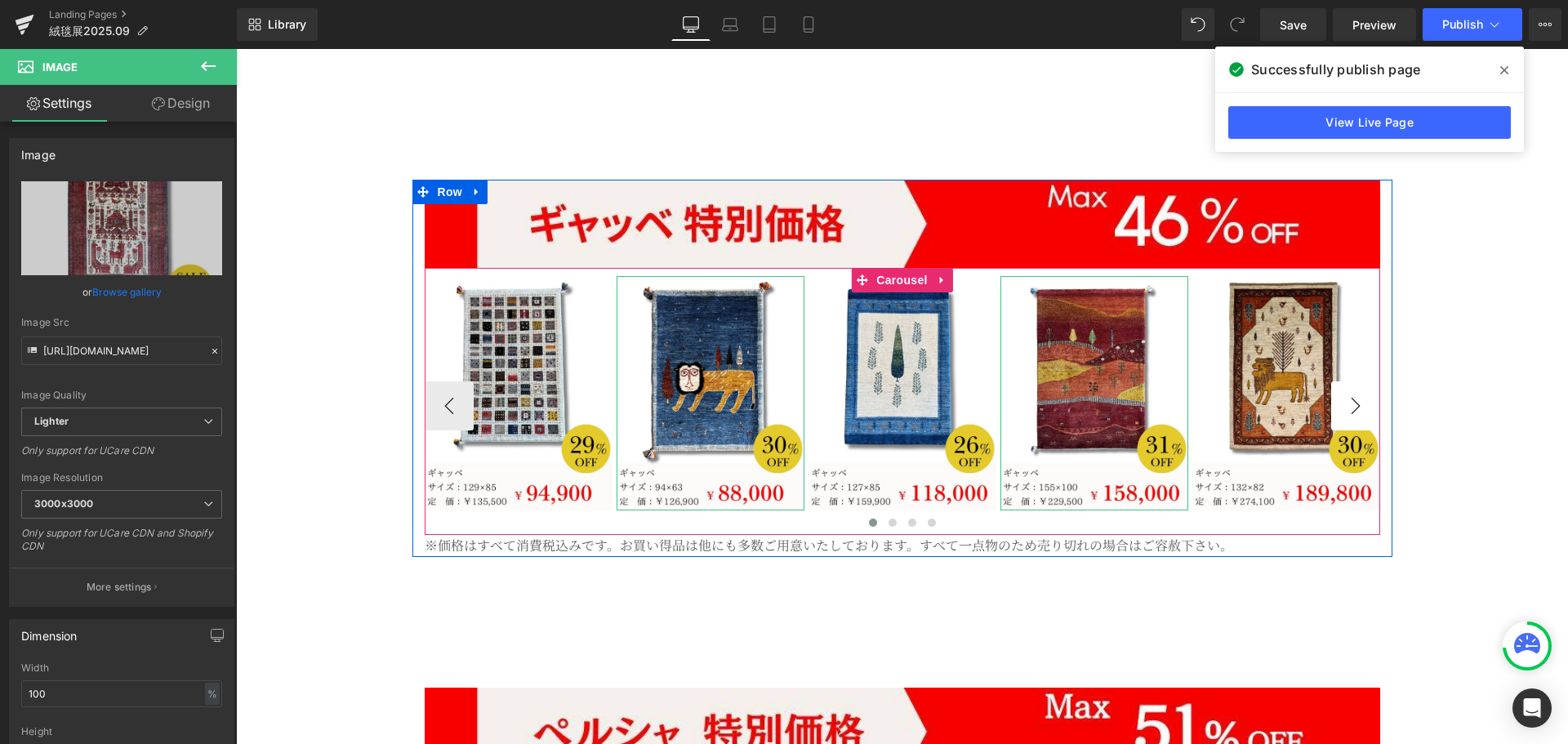
click at [1344, 381] on button "›" at bounding box center [1355, 406] width 49 height 49
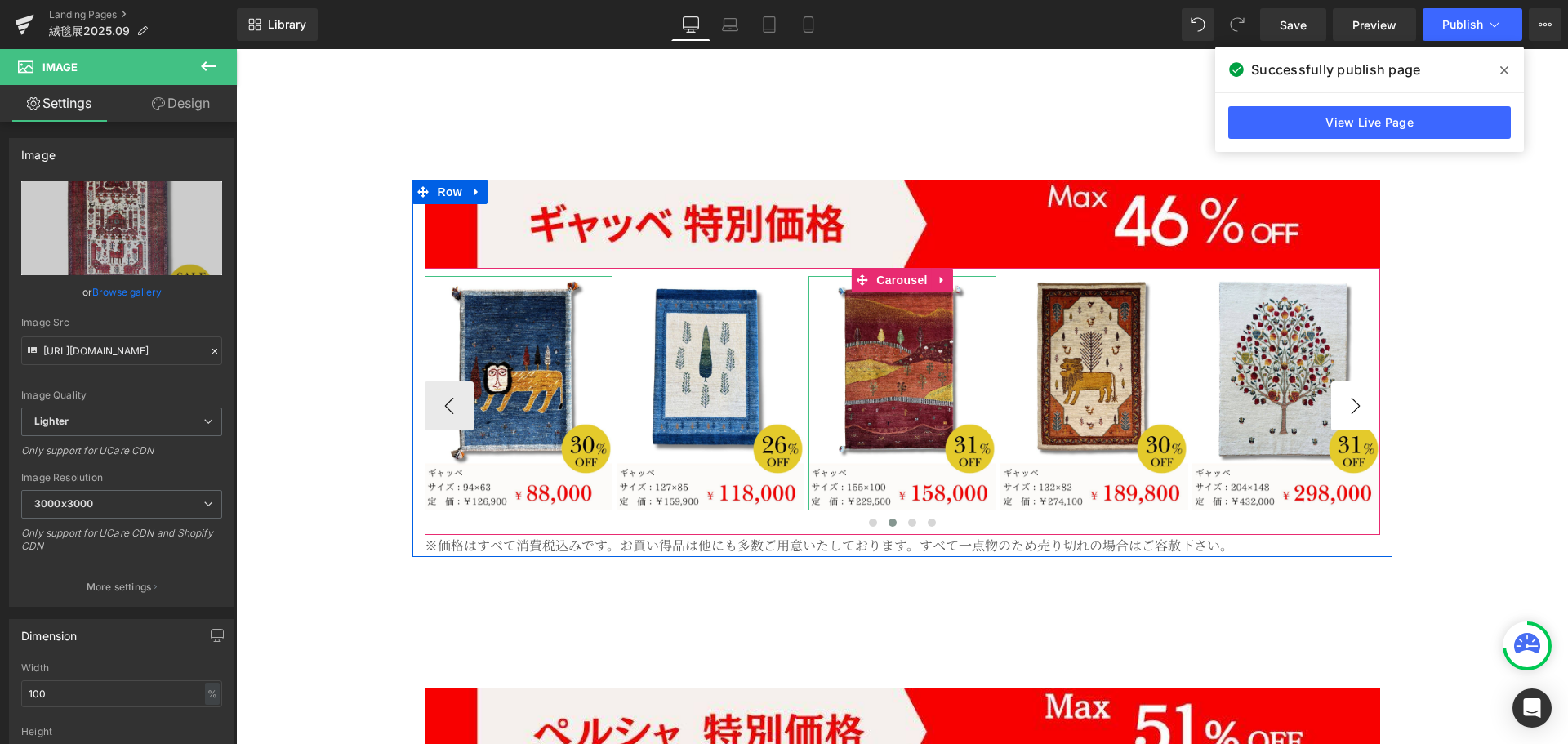
click at [1344, 381] on button "›" at bounding box center [1355, 406] width 49 height 49
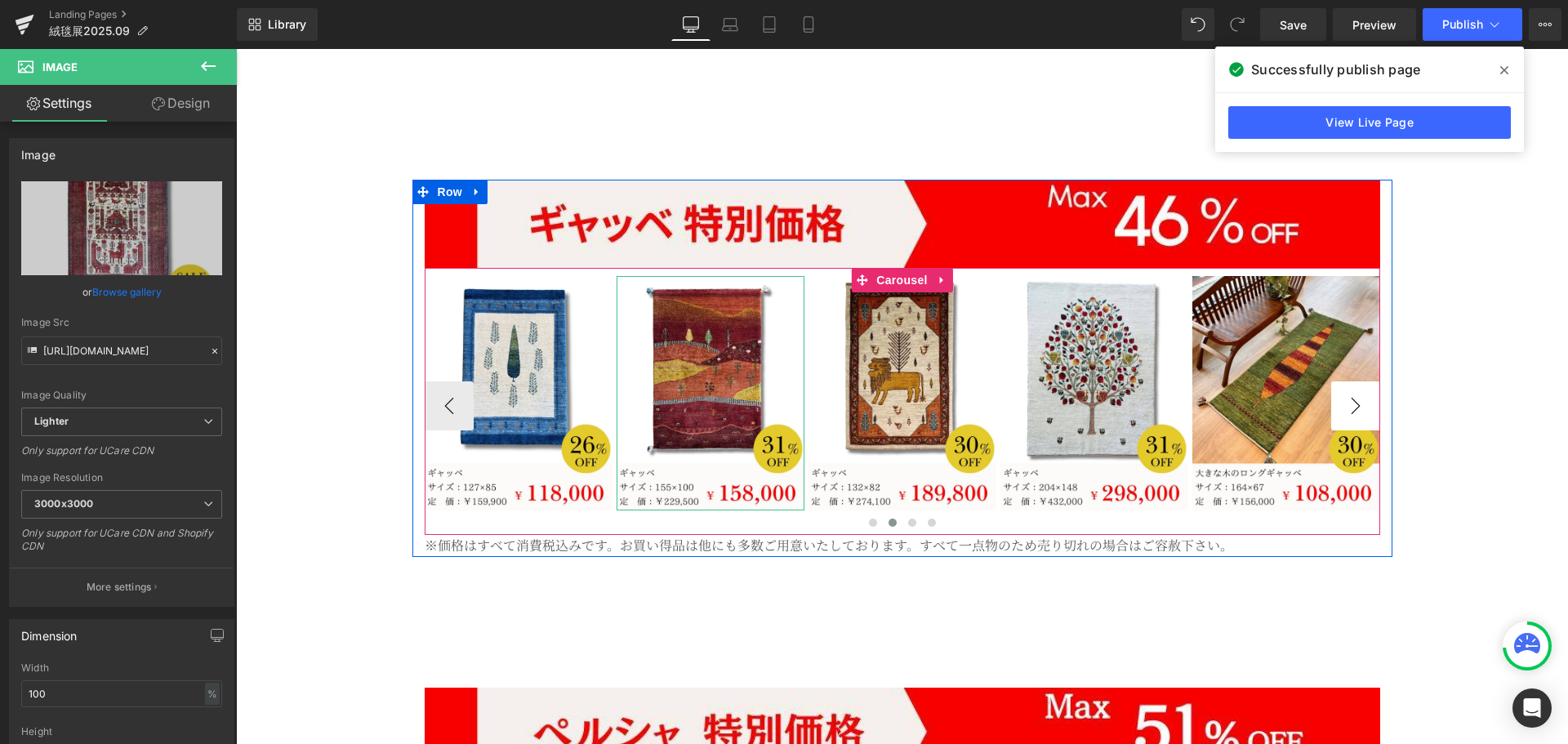
click at [1344, 381] on button "›" at bounding box center [1355, 406] width 49 height 49
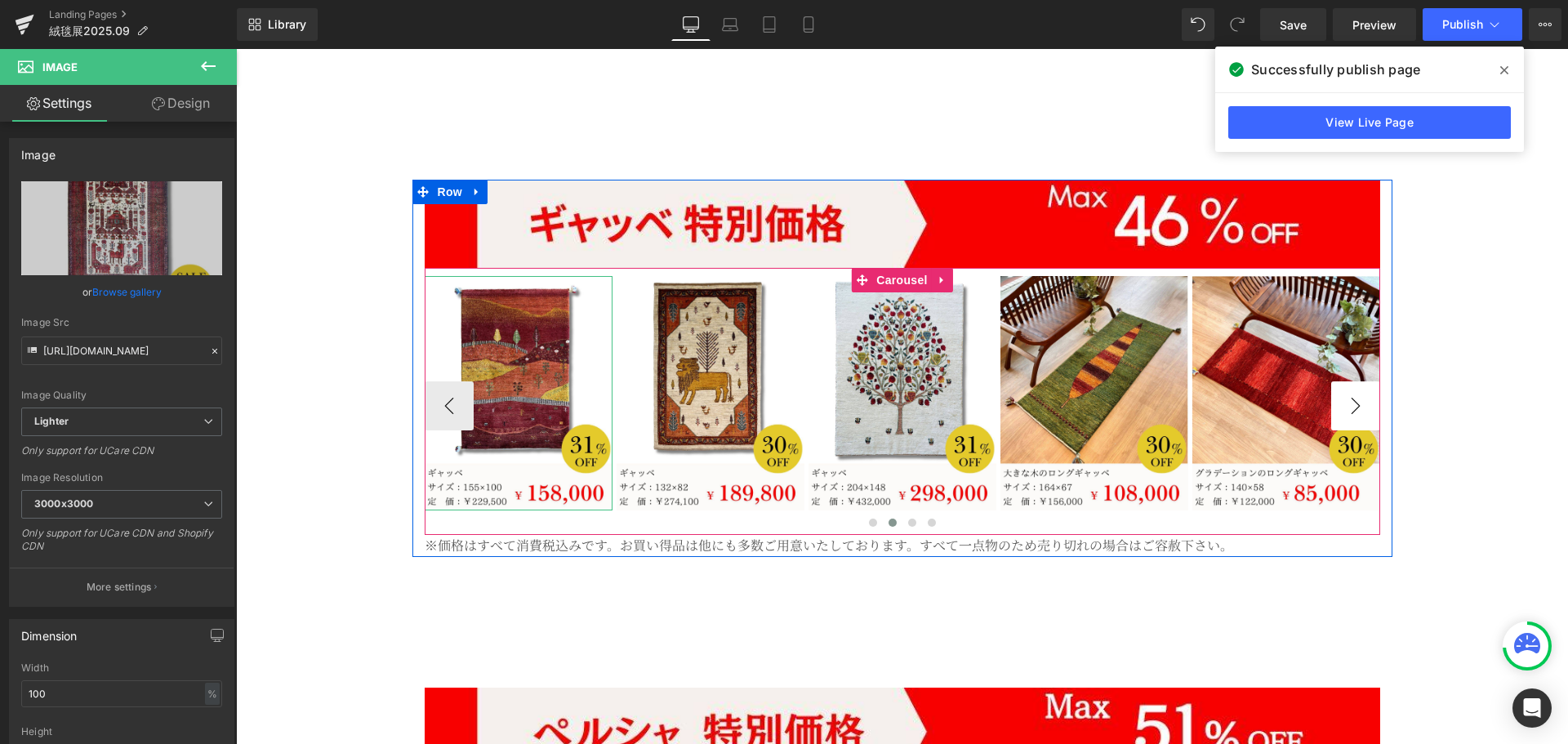
click at [1344, 381] on button "›" at bounding box center [1355, 406] width 49 height 49
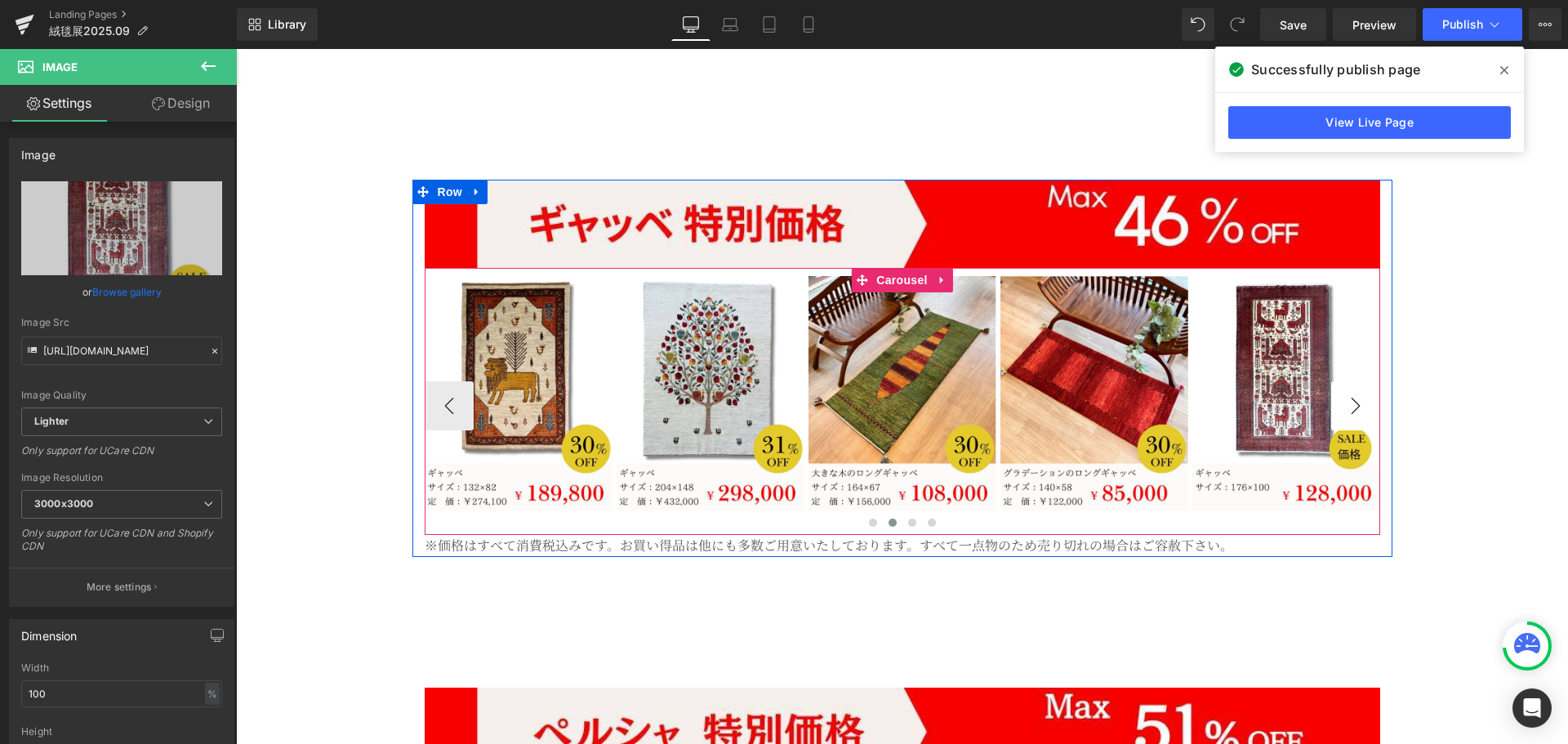
click at [1344, 381] on button "›" at bounding box center [1355, 406] width 49 height 49
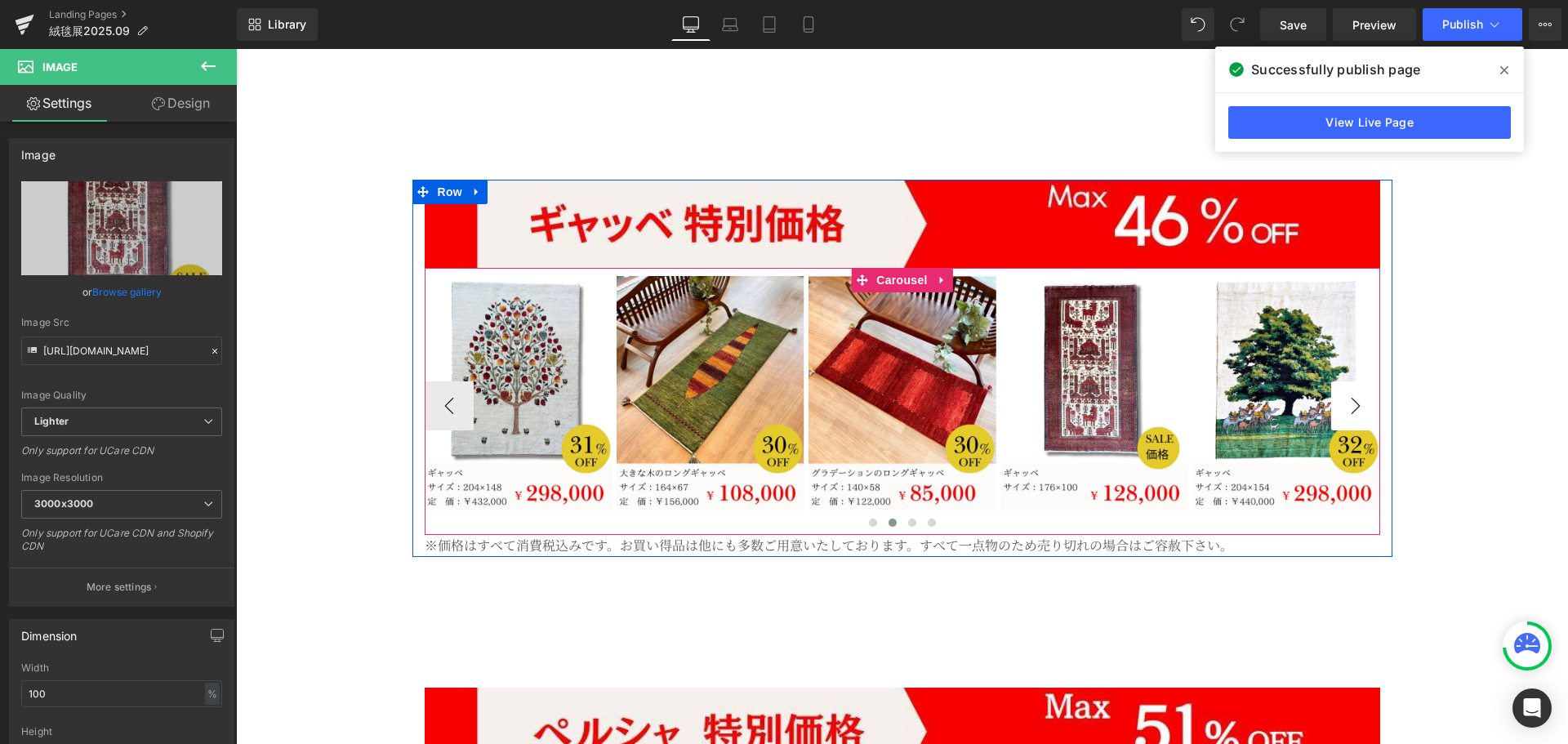
click at [1344, 381] on button "›" at bounding box center [1355, 406] width 49 height 49
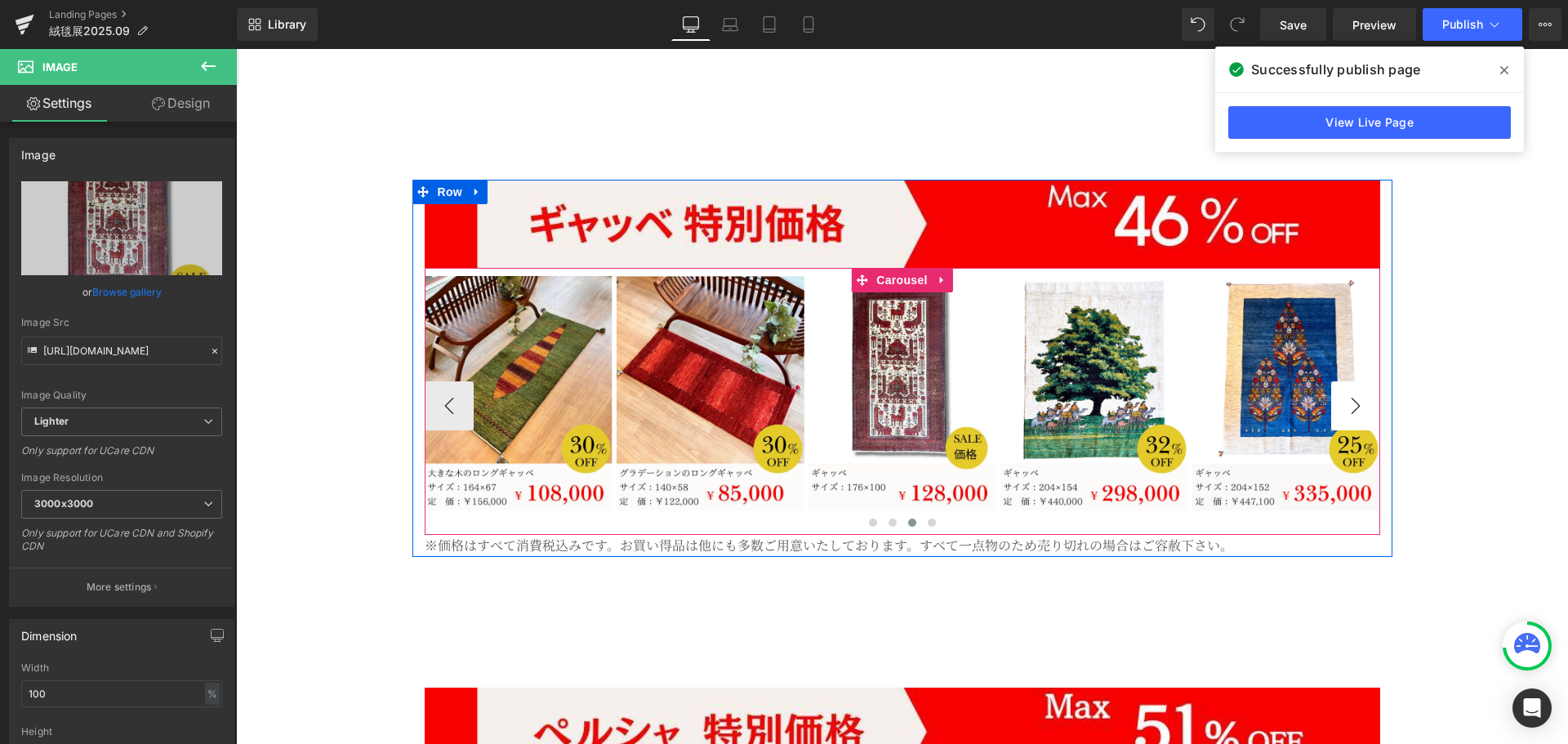
click at [1344, 381] on button "›" at bounding box center [1355, 406] width 49 height 49
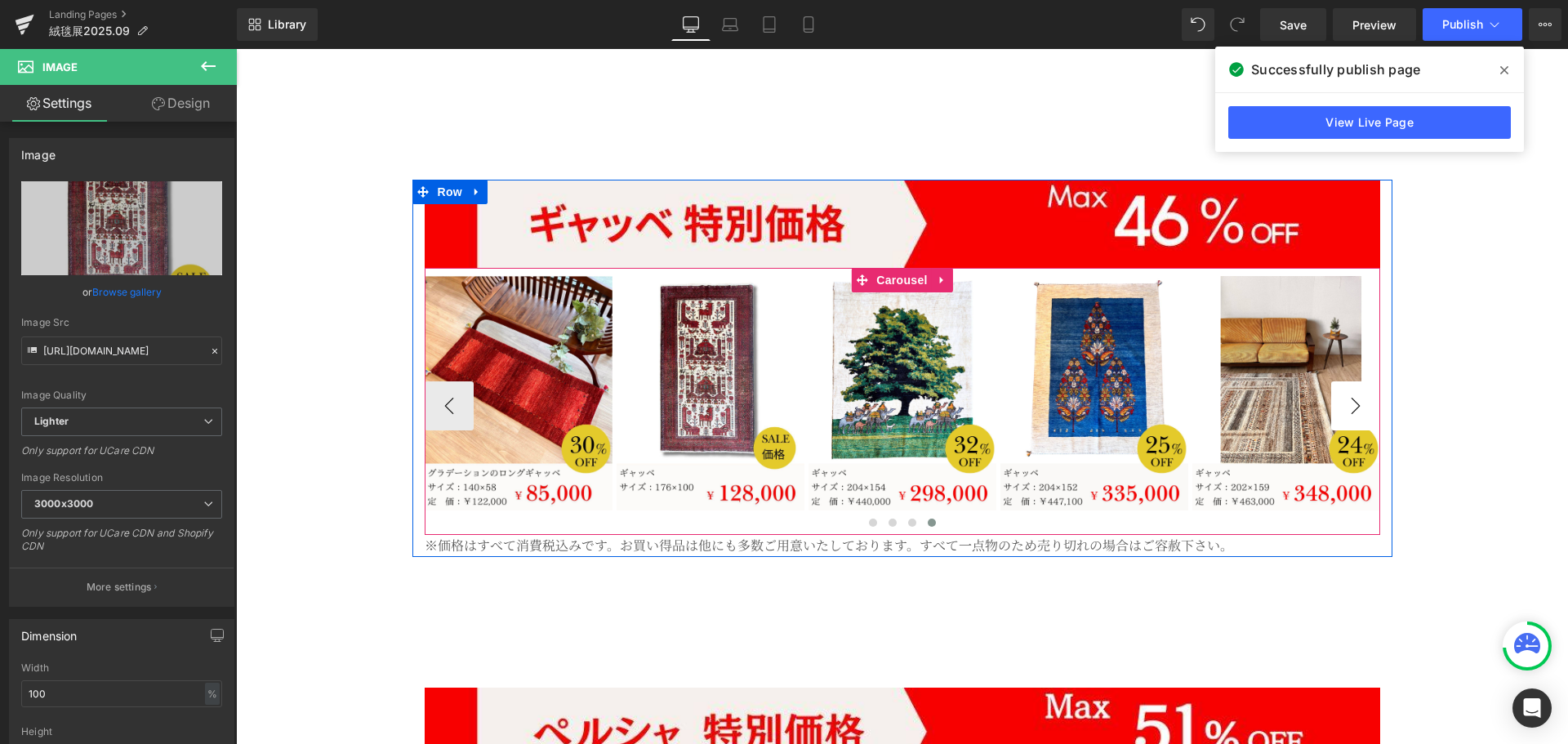
click at [1344, 381] on button "›" at bounding box center [1355, 406] width 49 height 49
click at [1307, 389] on icon at bounding box center [1311, 393] width 9 height 10
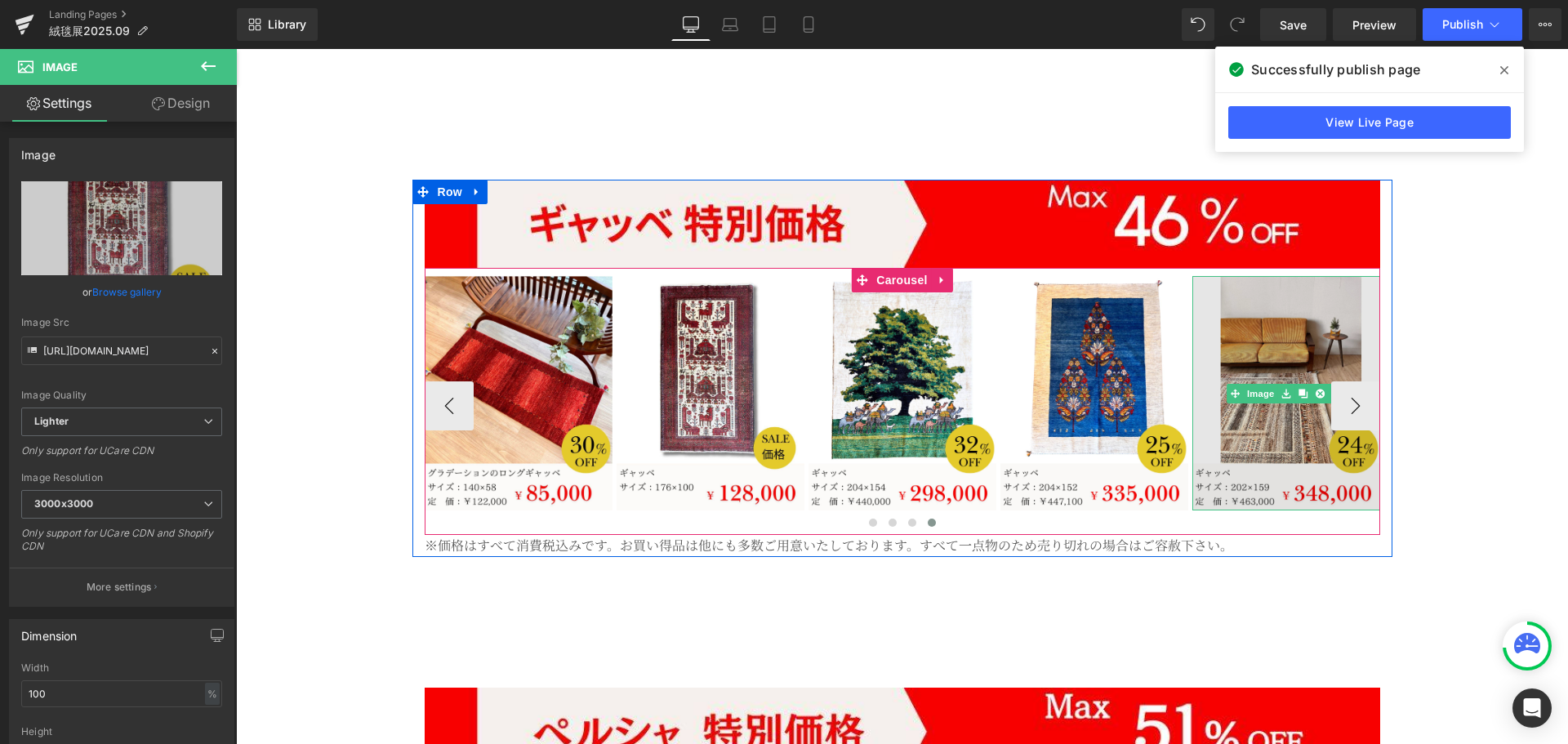
click at [1268, 376] on img at bounding box center [1286, 393] width 188 height 235
click at [1260, 389] on img at bounding box center [1286, 393] width 188 height 235
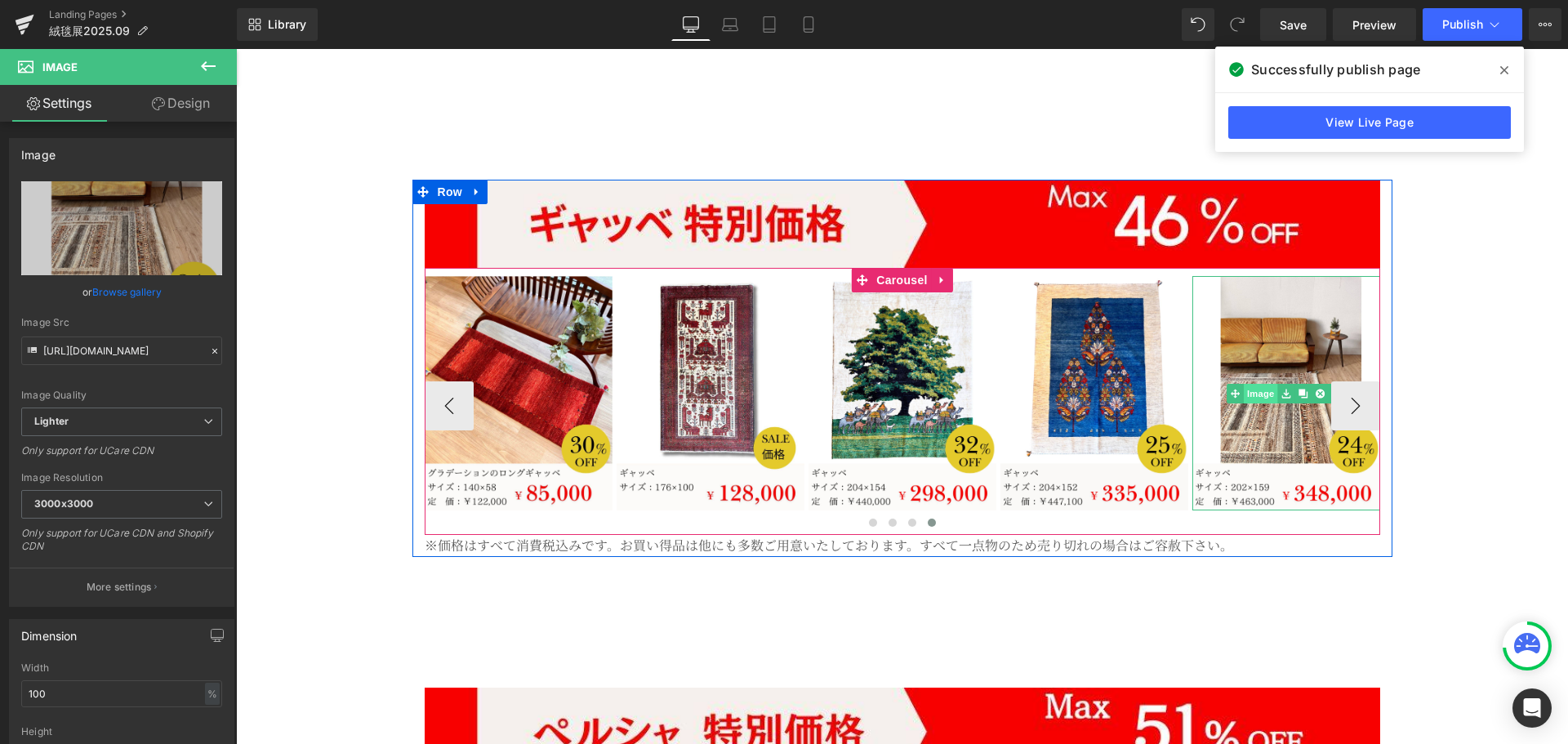
click at [1264, 384] on span "Image" at bounding box center [1261, 394] width 34 height 20
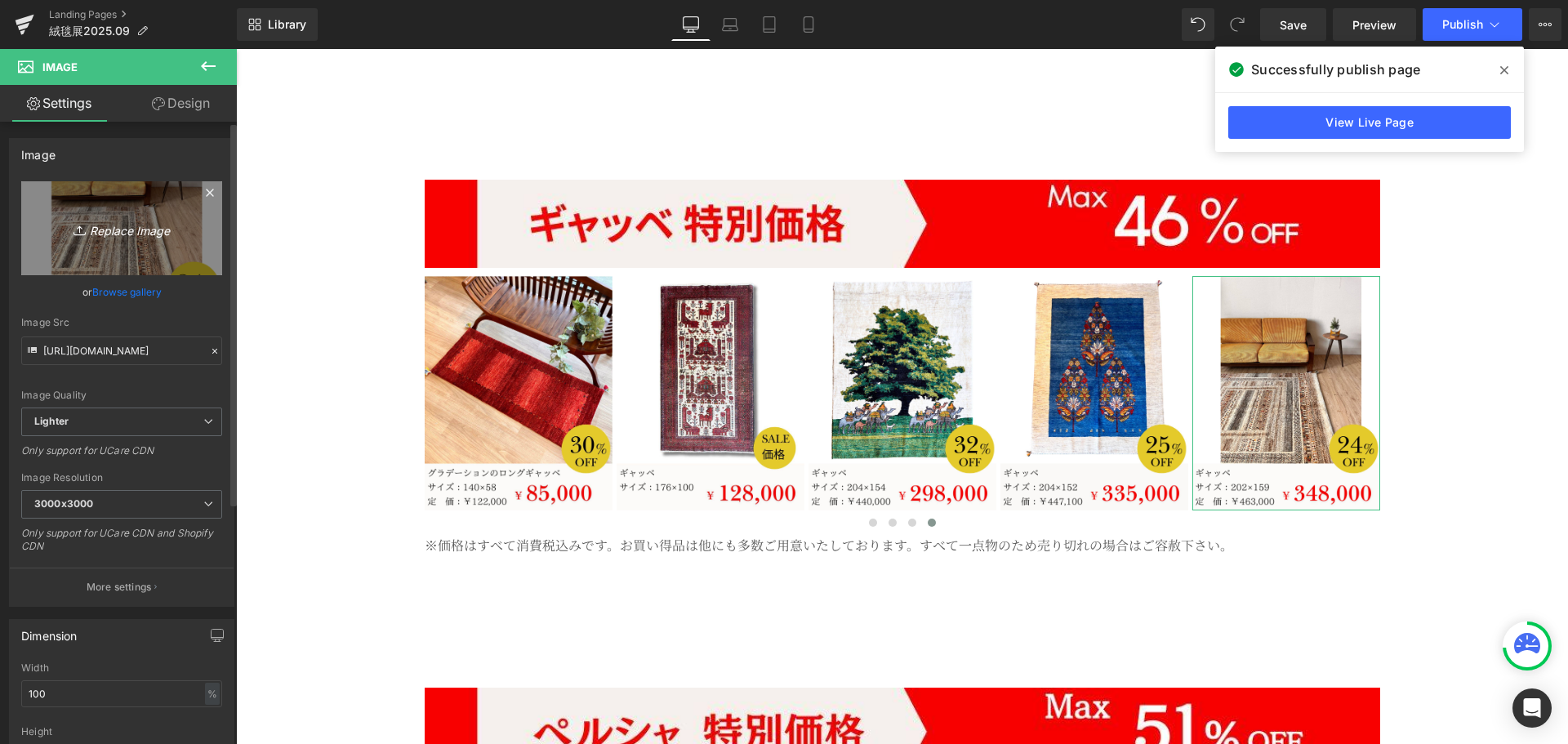
click at [129, 230] on icon "Replace Image" at bounding box center [122, 227] width 131 height 21
type input "C:\fakepath\9.jpg"
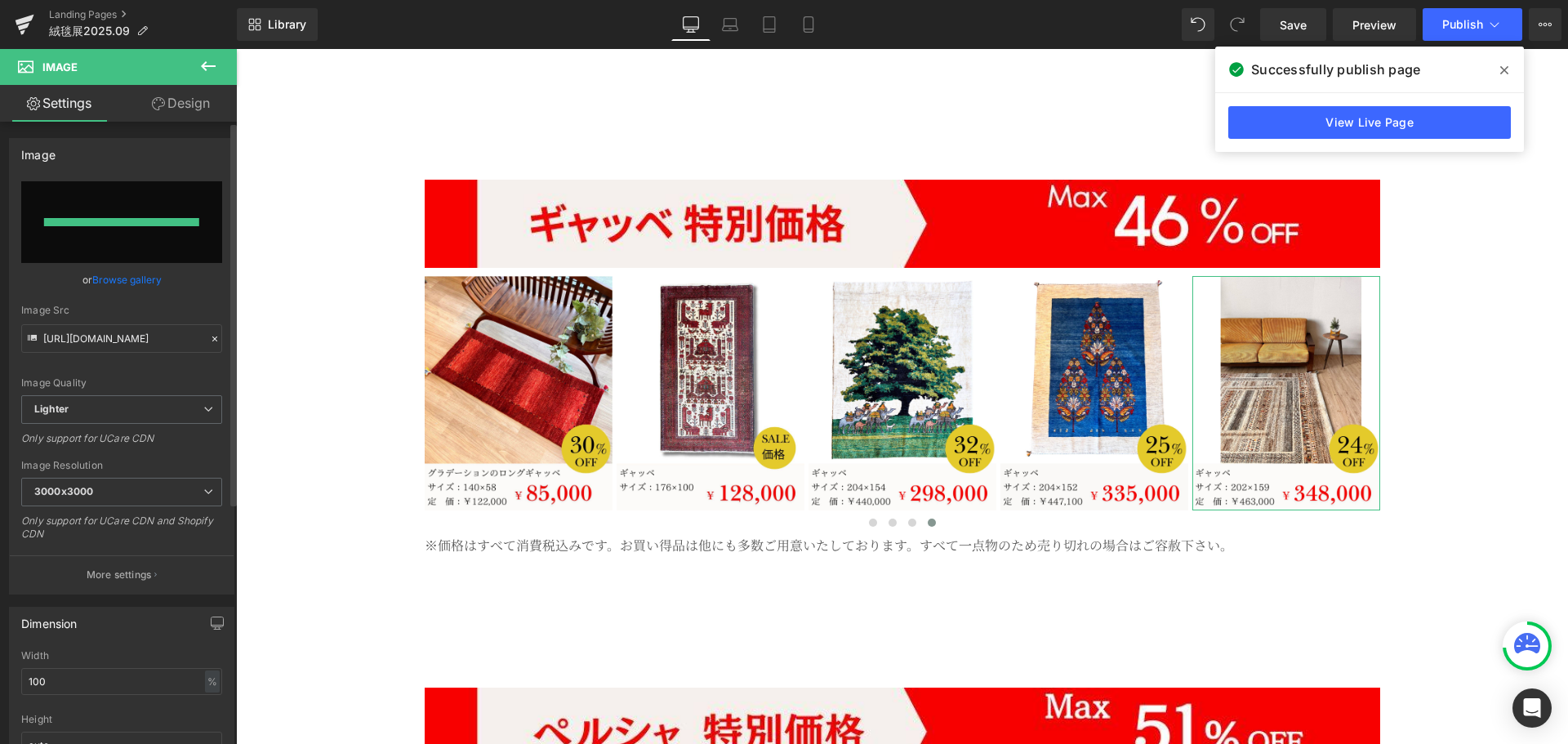
type input "[URL][DOMAIN_NAME]"
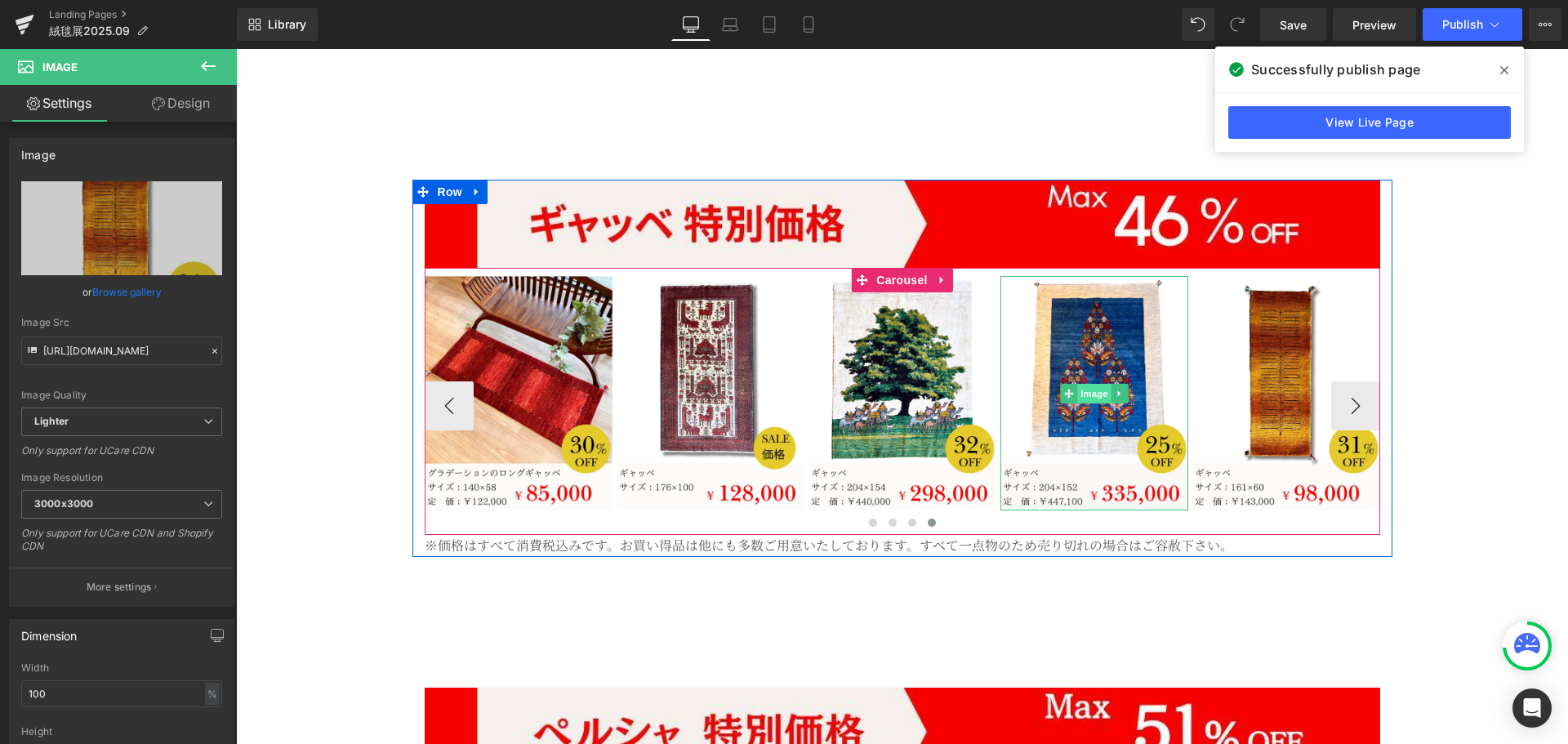
click at [1077, 384] on span "Image" at bounding box center [1094, 394] width 34 height 20
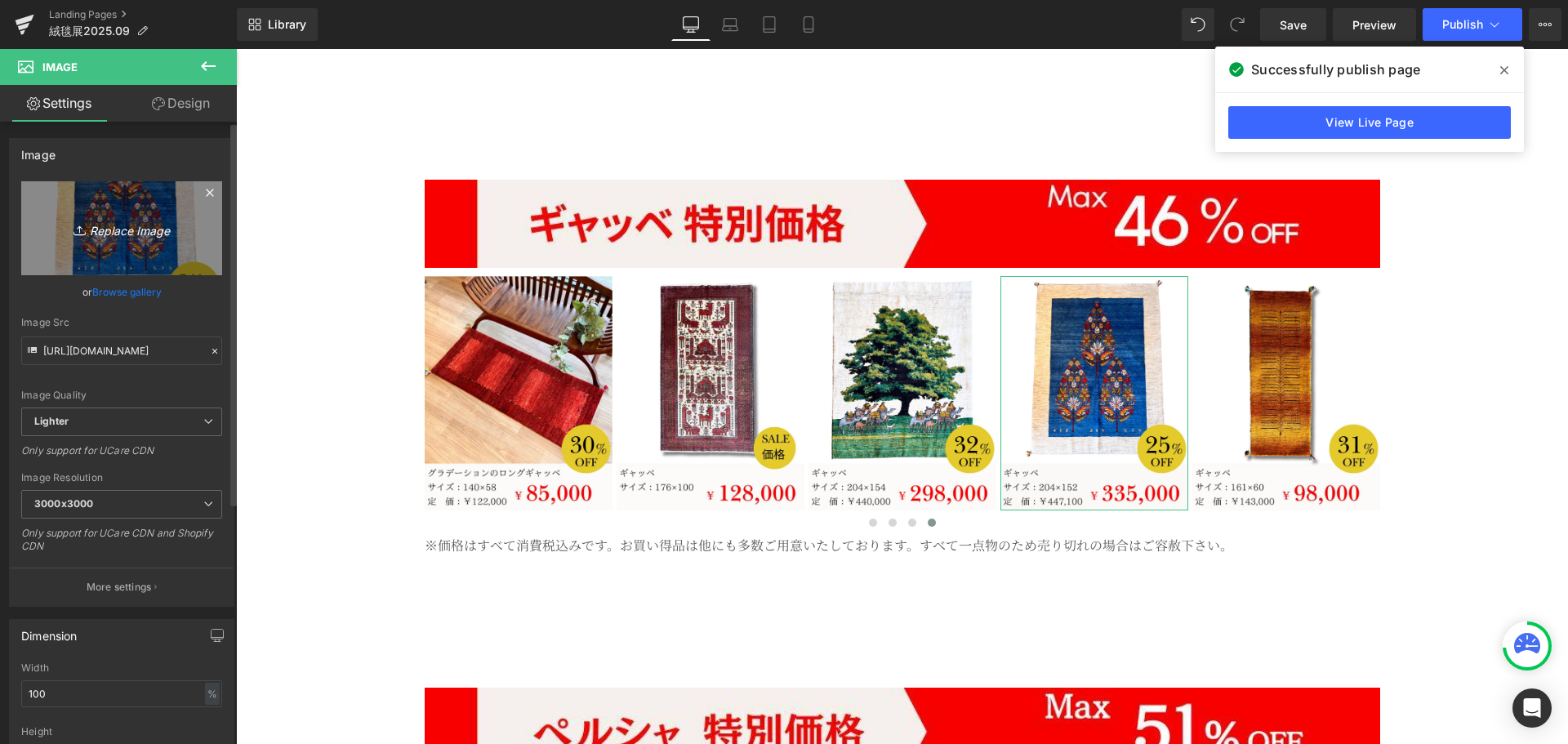
click at [108, 235] on icon "Replace Image" at bounding box center [122, 227] width 131 height 21
type input "C:\fakepath\10.jpg"
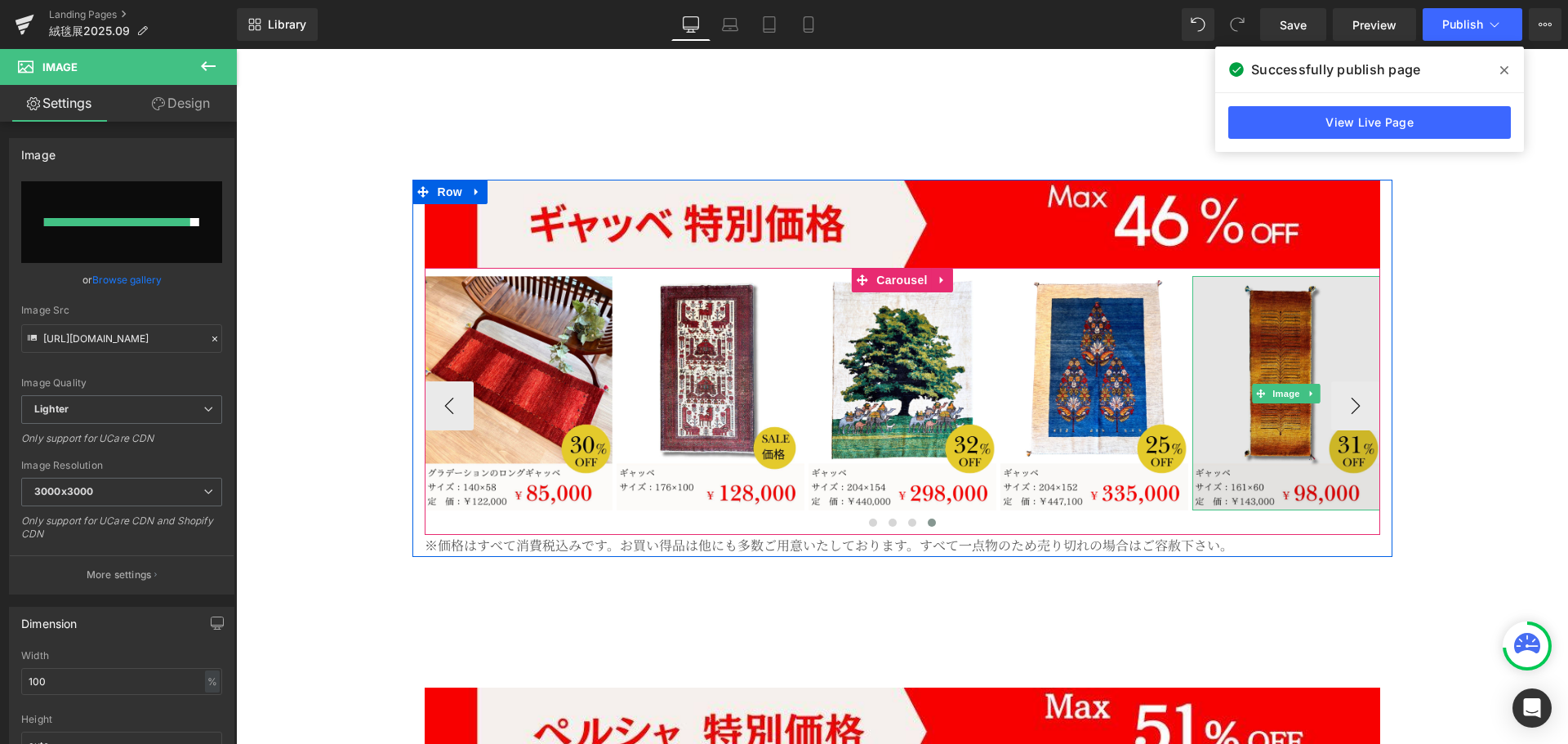
type input "[URL][DOMAIN_NAME]"
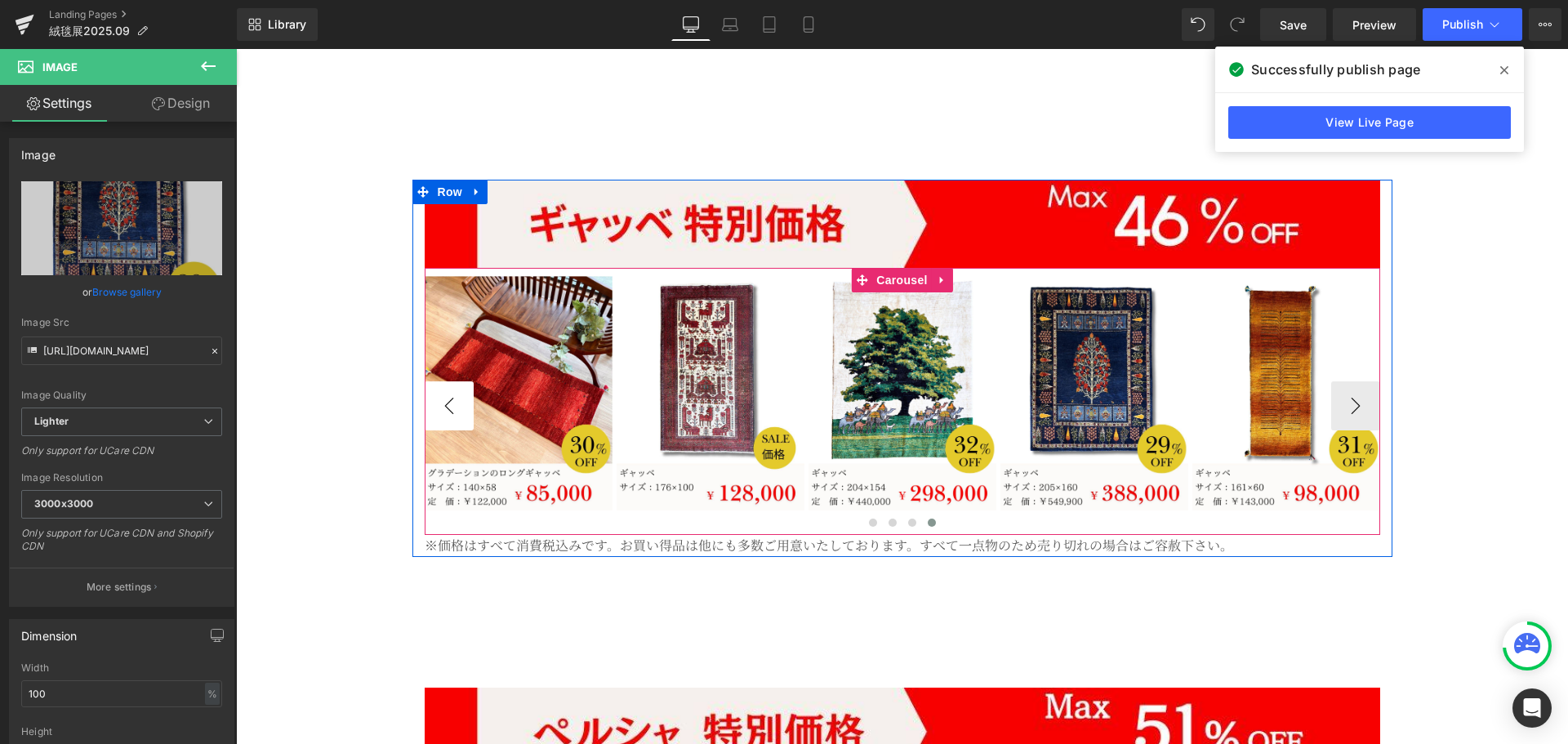
click at [431, 381] on button "‹" at bounding box center [449, 406] width 49 height 49
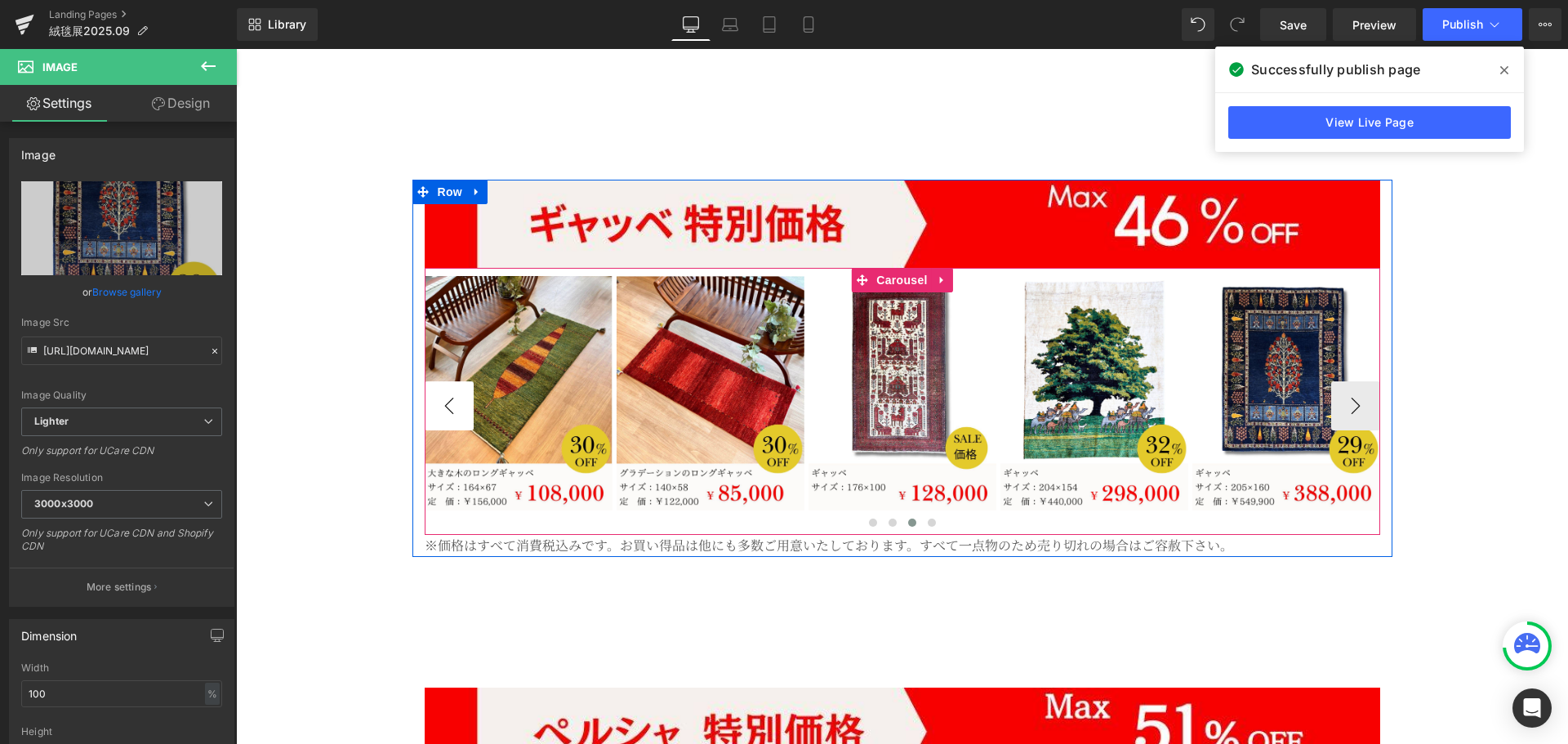
click at [431, 381] on button "‹" at bounding box center [449, 406] width 49 height 49
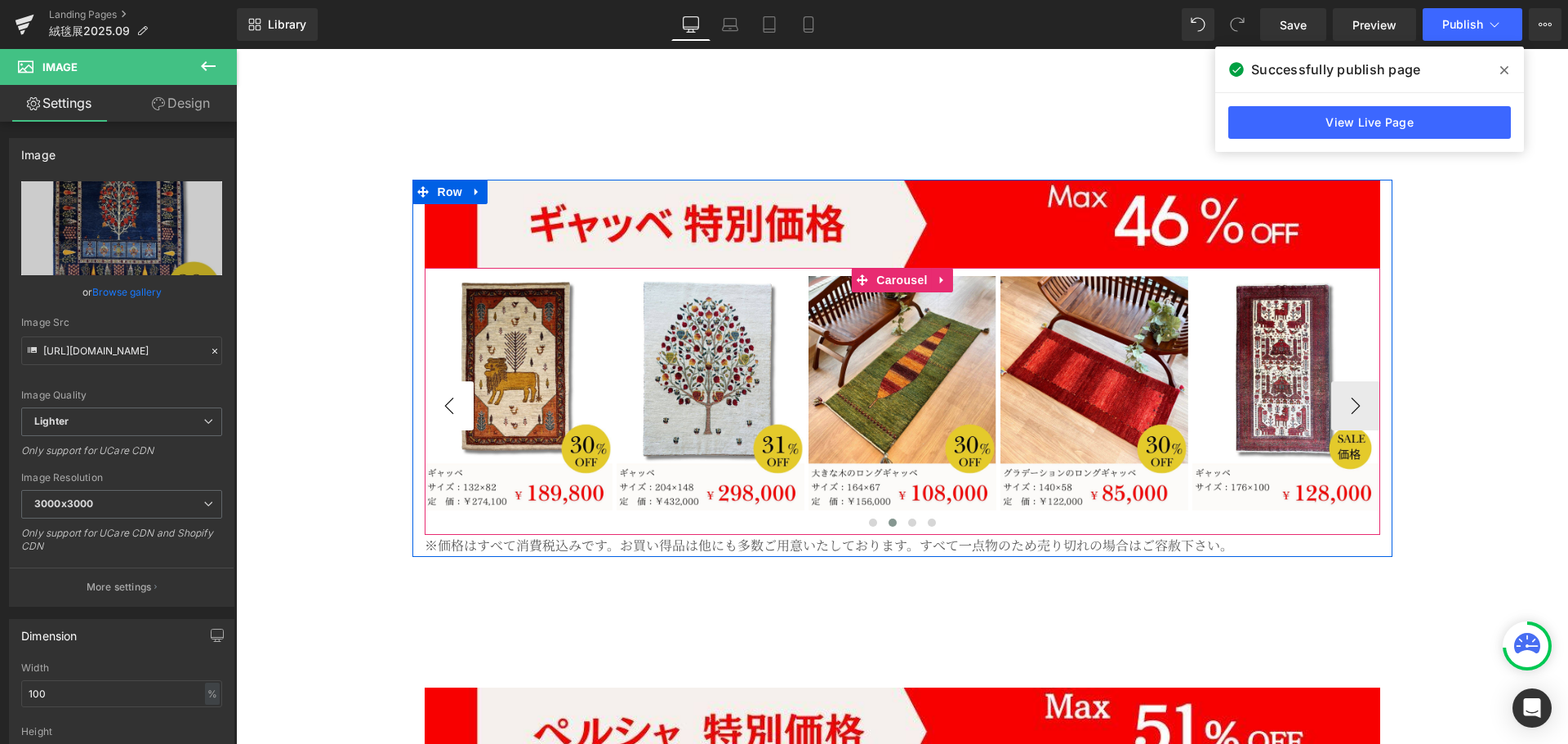
click at [431, 381] on button "‹" at bounding box center [449, 406] width 49 height 49
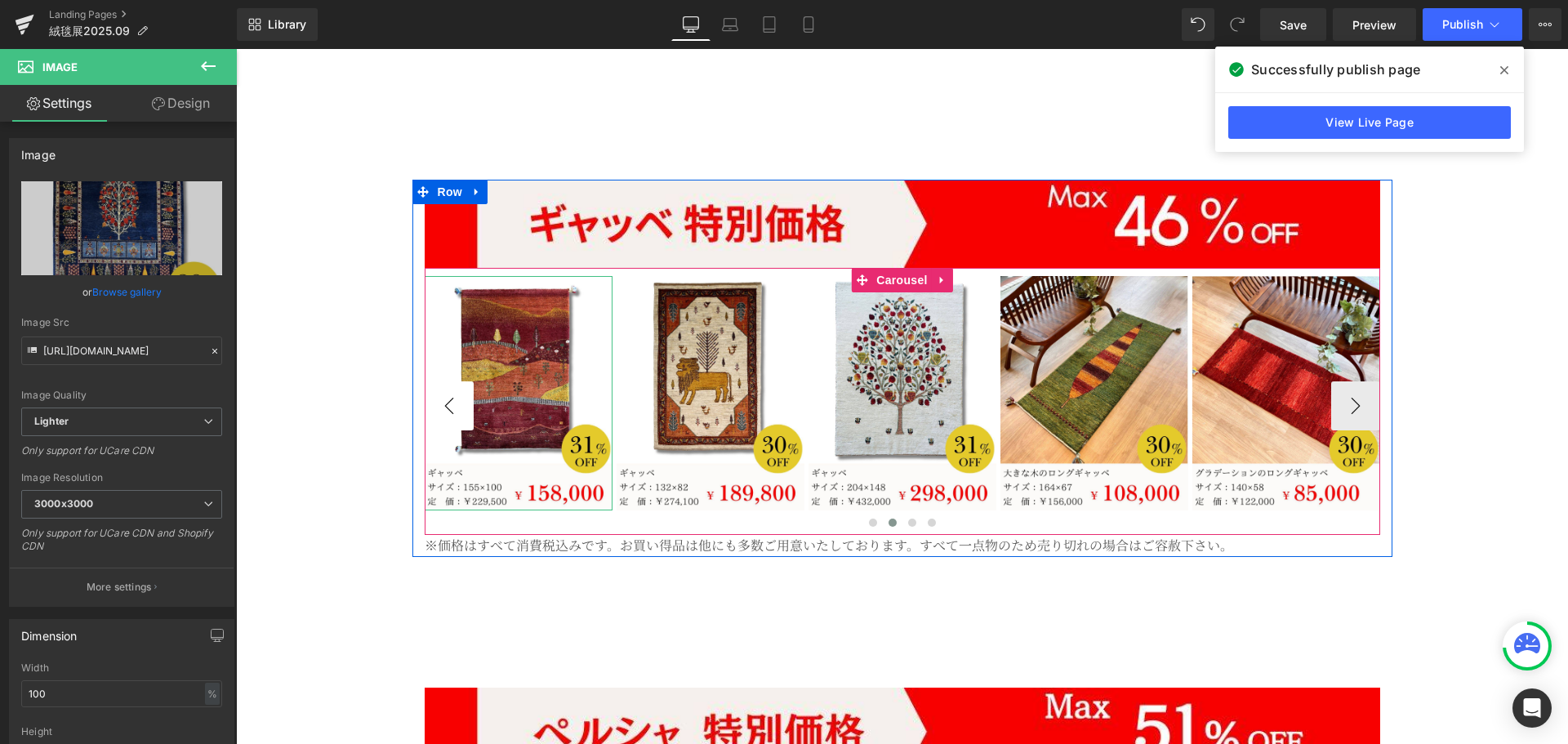
click at [431, 381] on button "‹" at bounding box center [449, 406] width 49 height 49
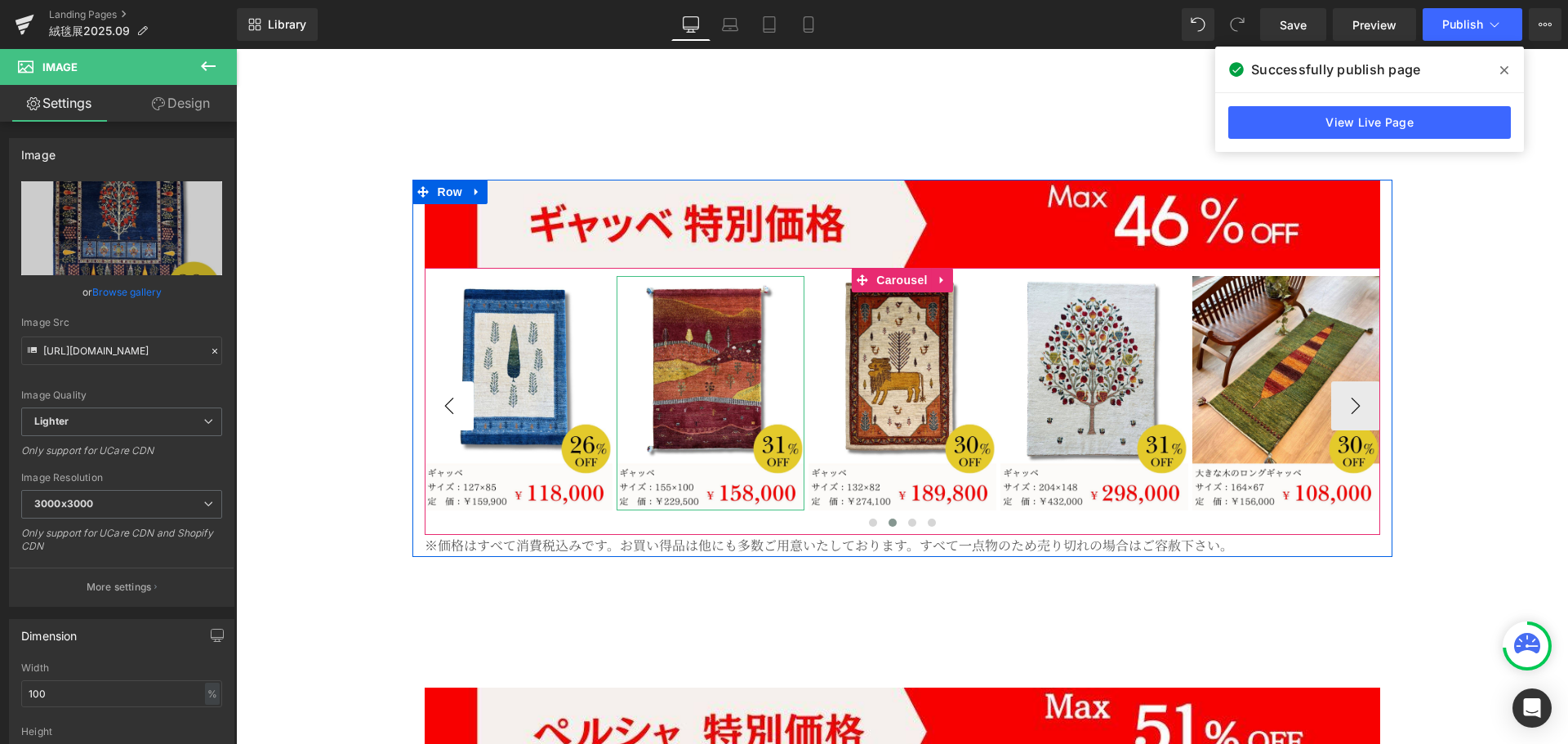
click at [431, 381] on button "‹" at bounding box center [449, 406] width 49 height 49
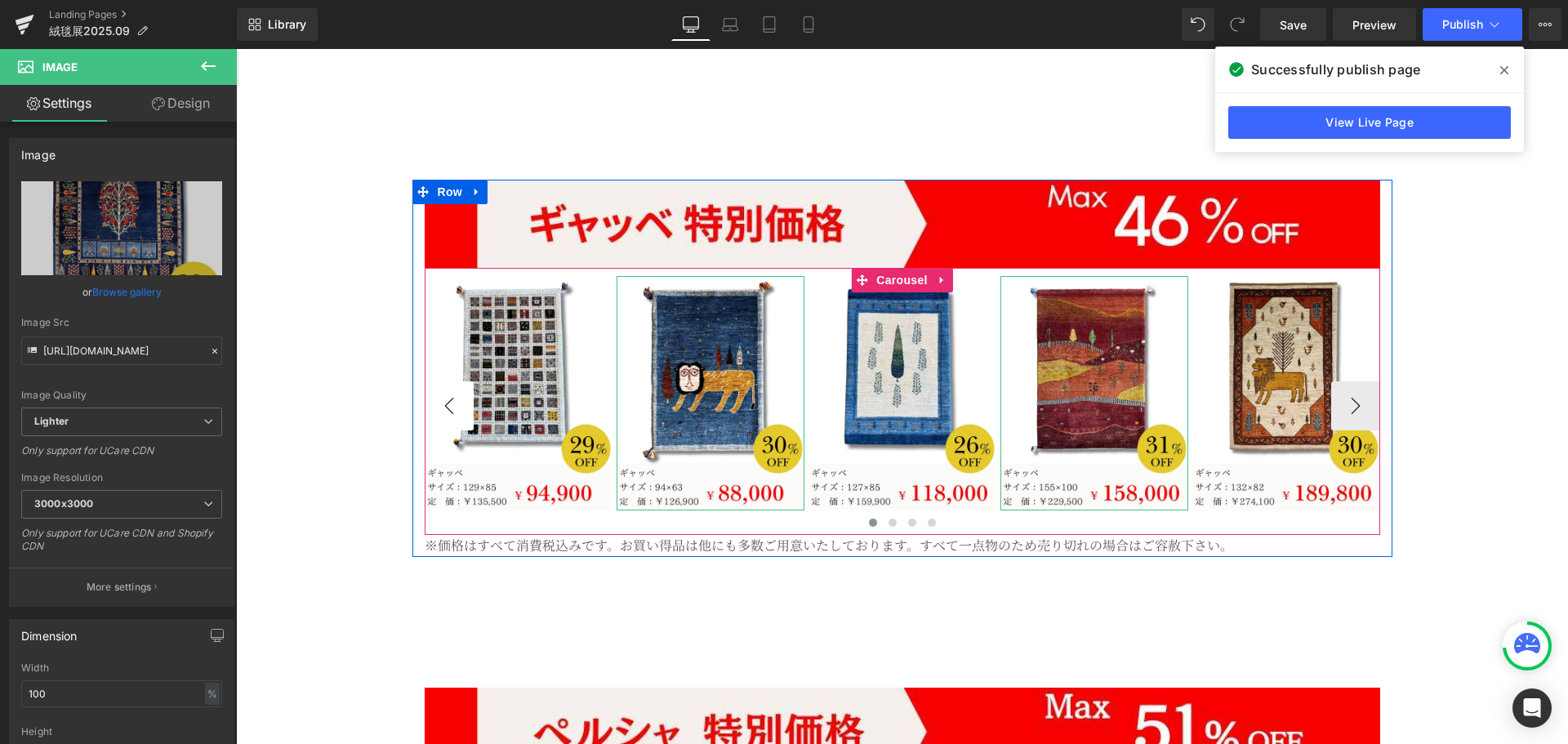
click at [431, 381] on button "‹" at bounding box center [449, 406] width 49 height 49
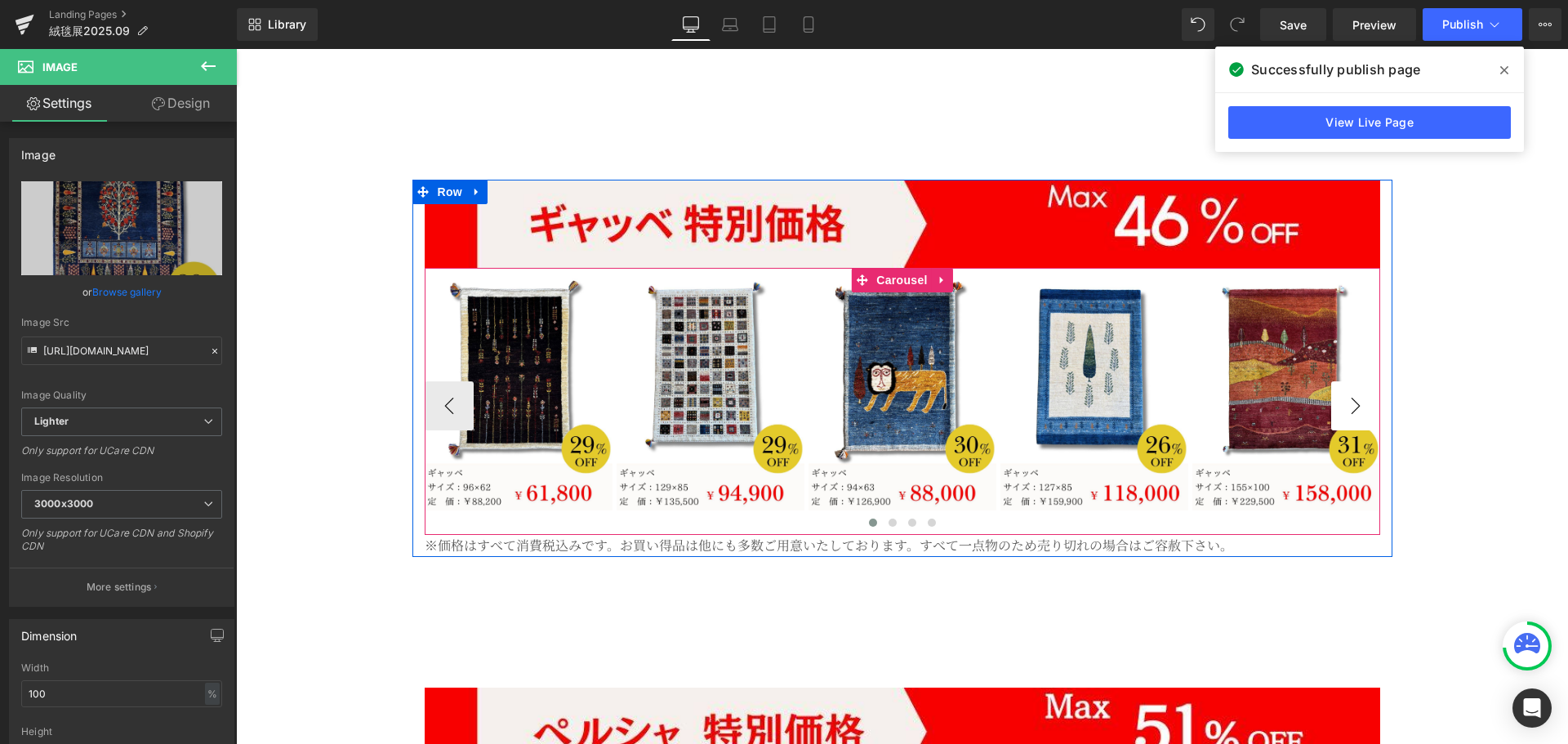
click at [1335, 381] on button "›" at bounding box center [1355, 406] width 49 height 49
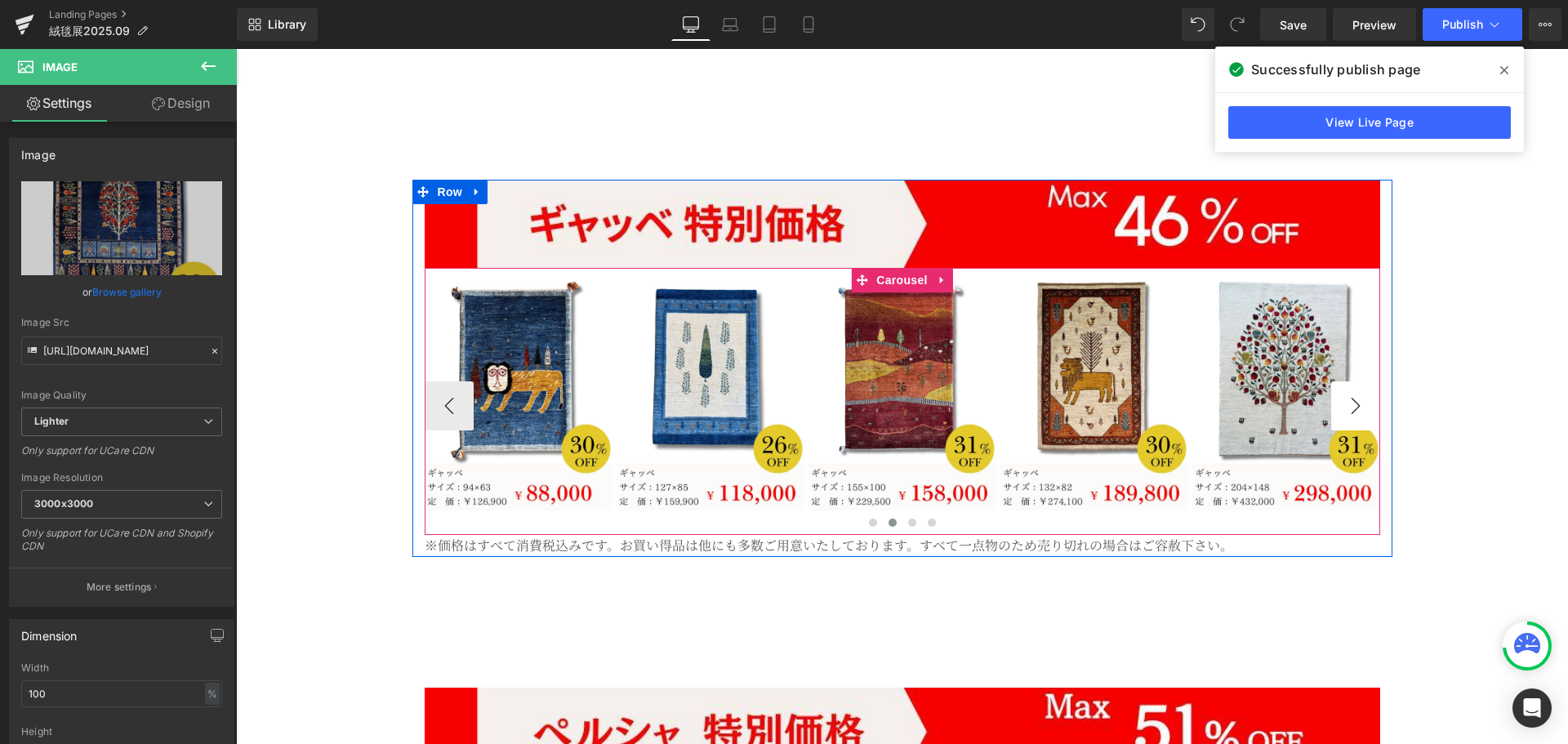
click at [1335, 381] on button "›" at bounding box center [1355, 406] width 49 height 49
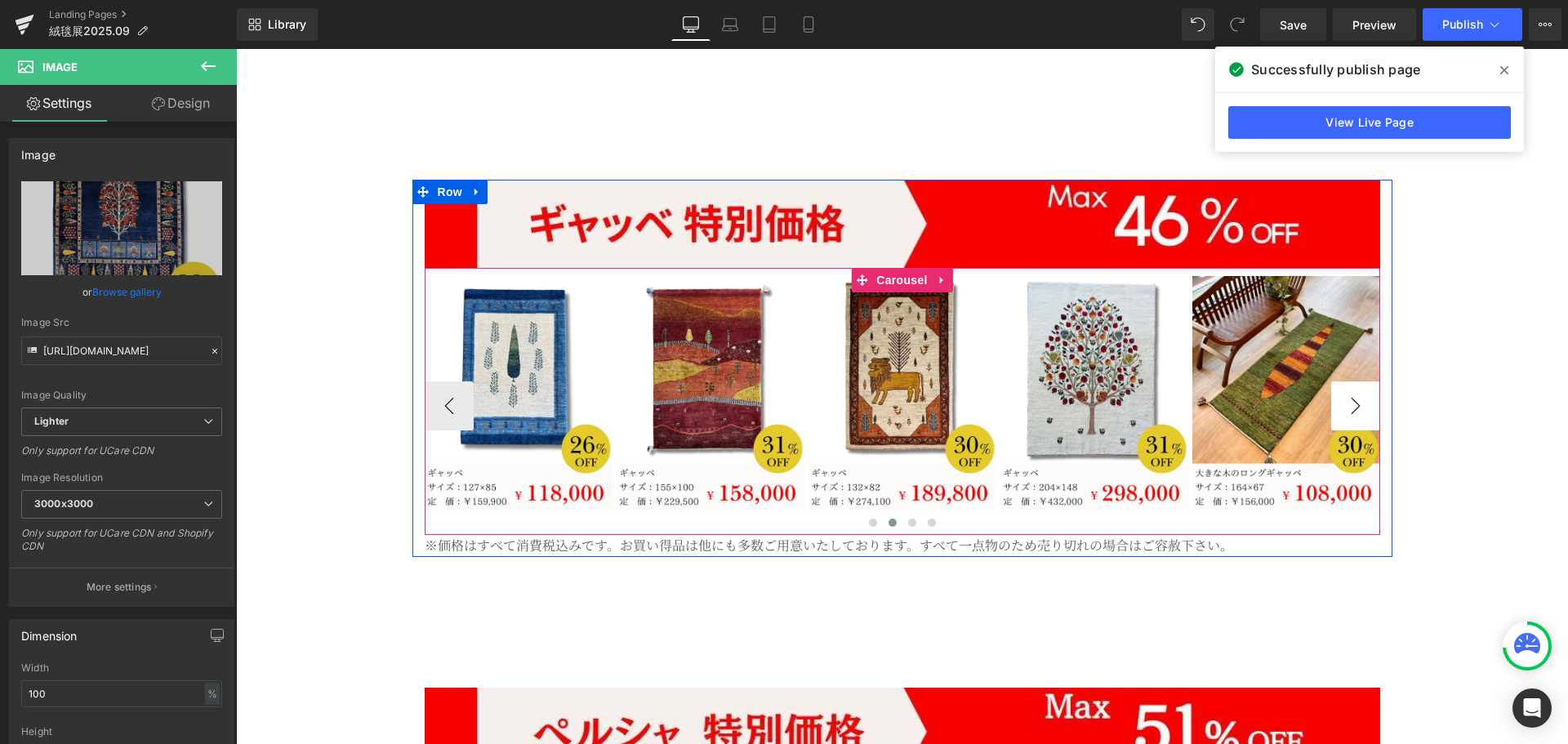
click at [1335, 381] on button "›" at bounding box center [1355, 406] width 49 height 49
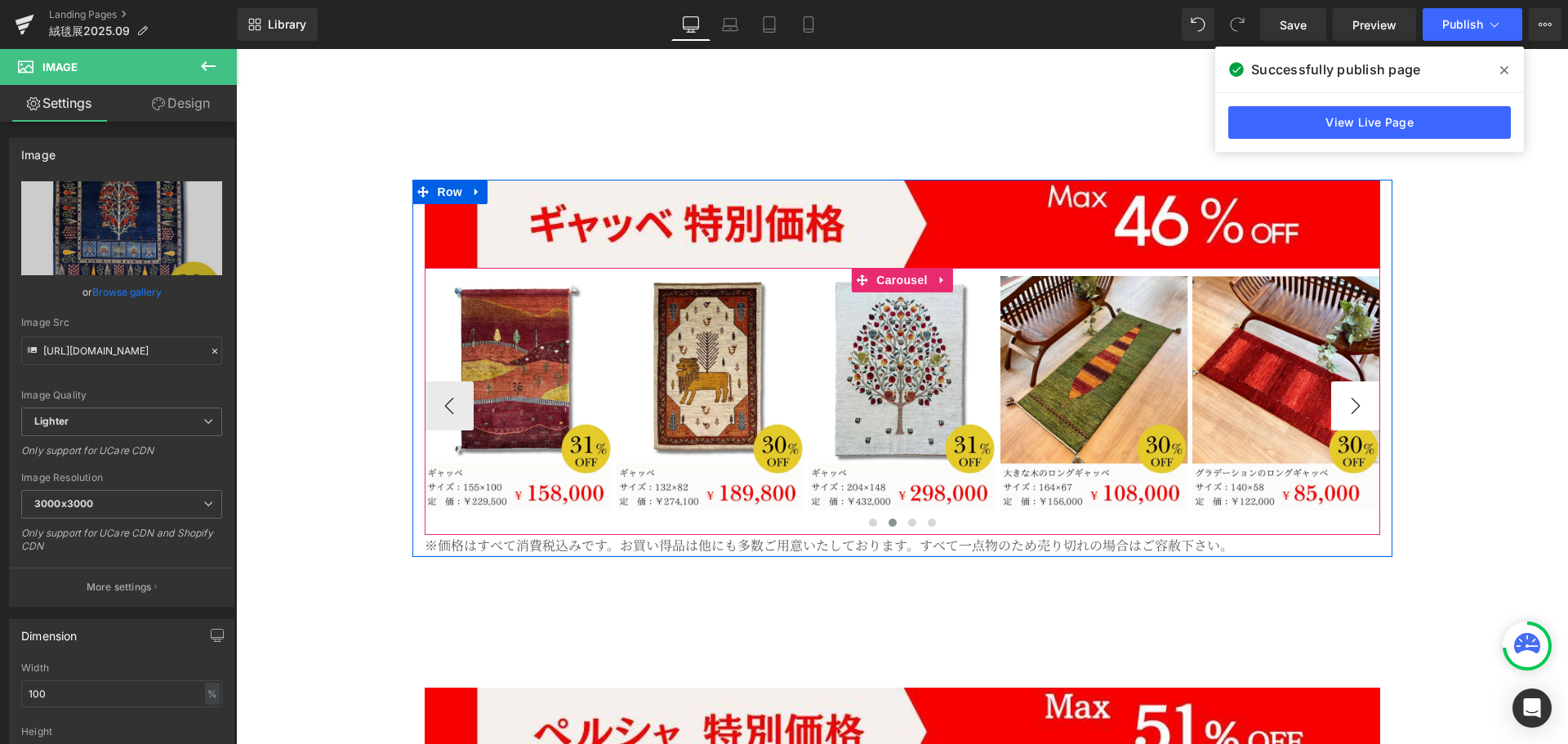
click at [1335, 381] on button "›" at bounding box center [1355, 406] width 49 height 49
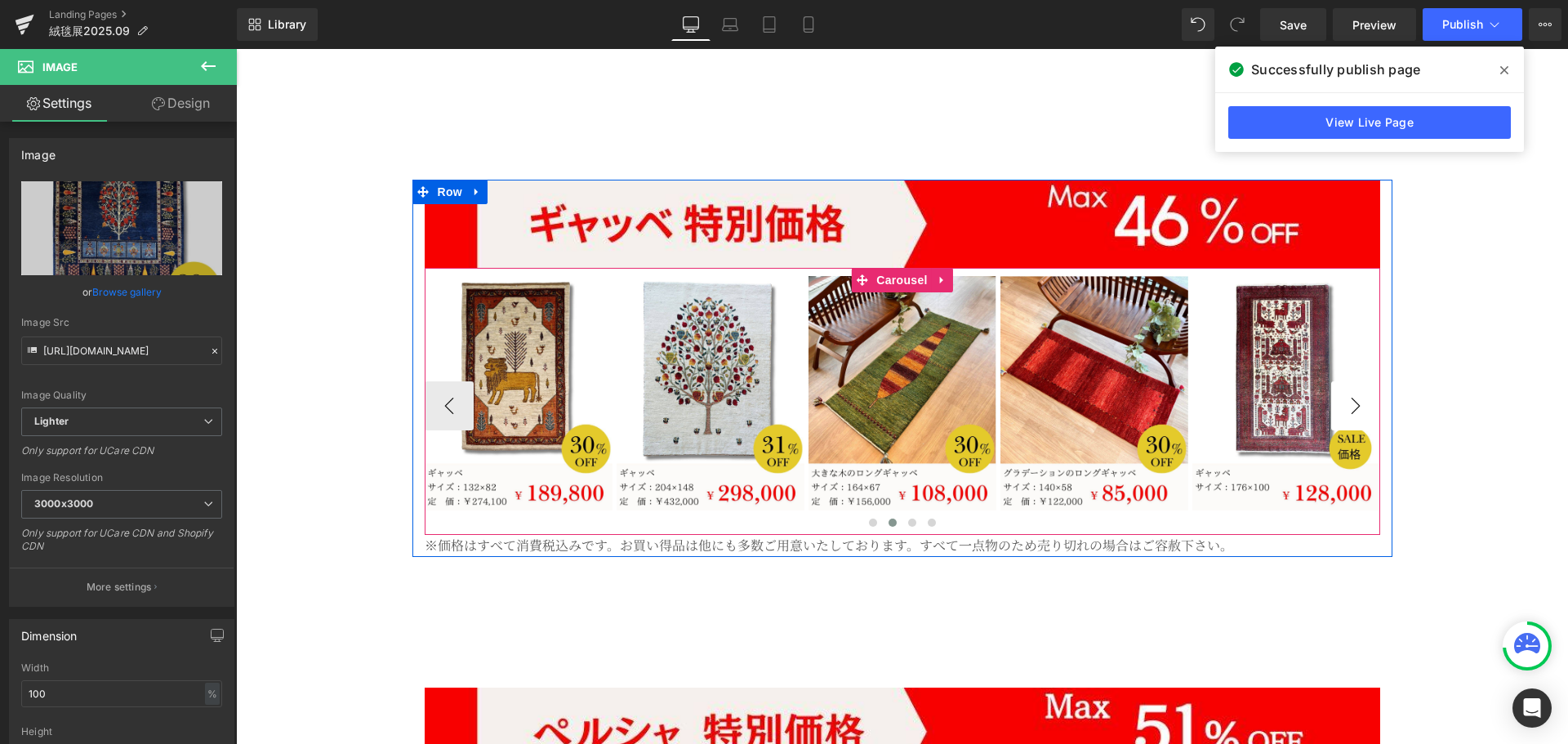
click at [1335, 381] on button "›" at bounding box center [1355, 406] width 49 height 49
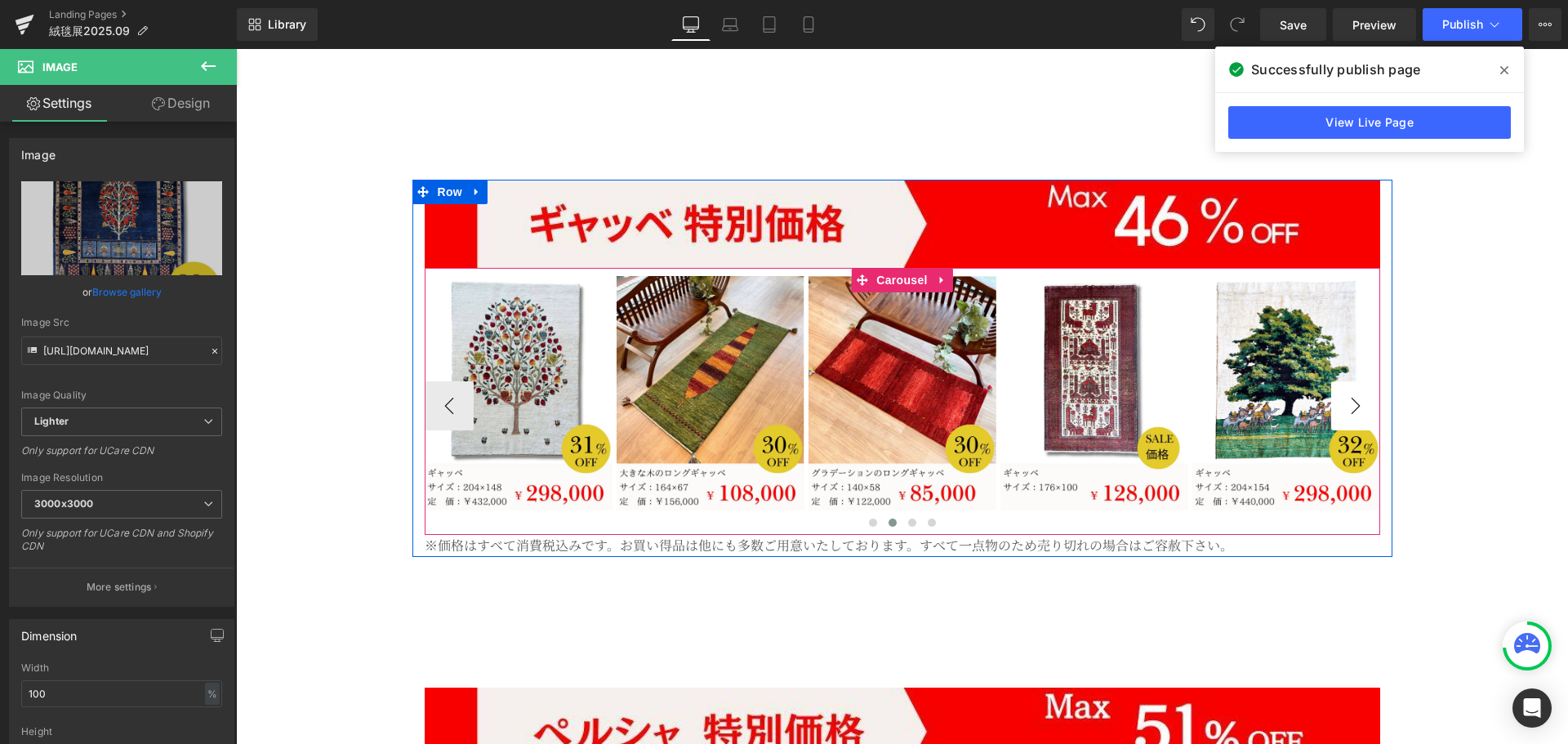
click at [1335, 381] on button "›" at bounding box center [1355, 406] width 49 height 49
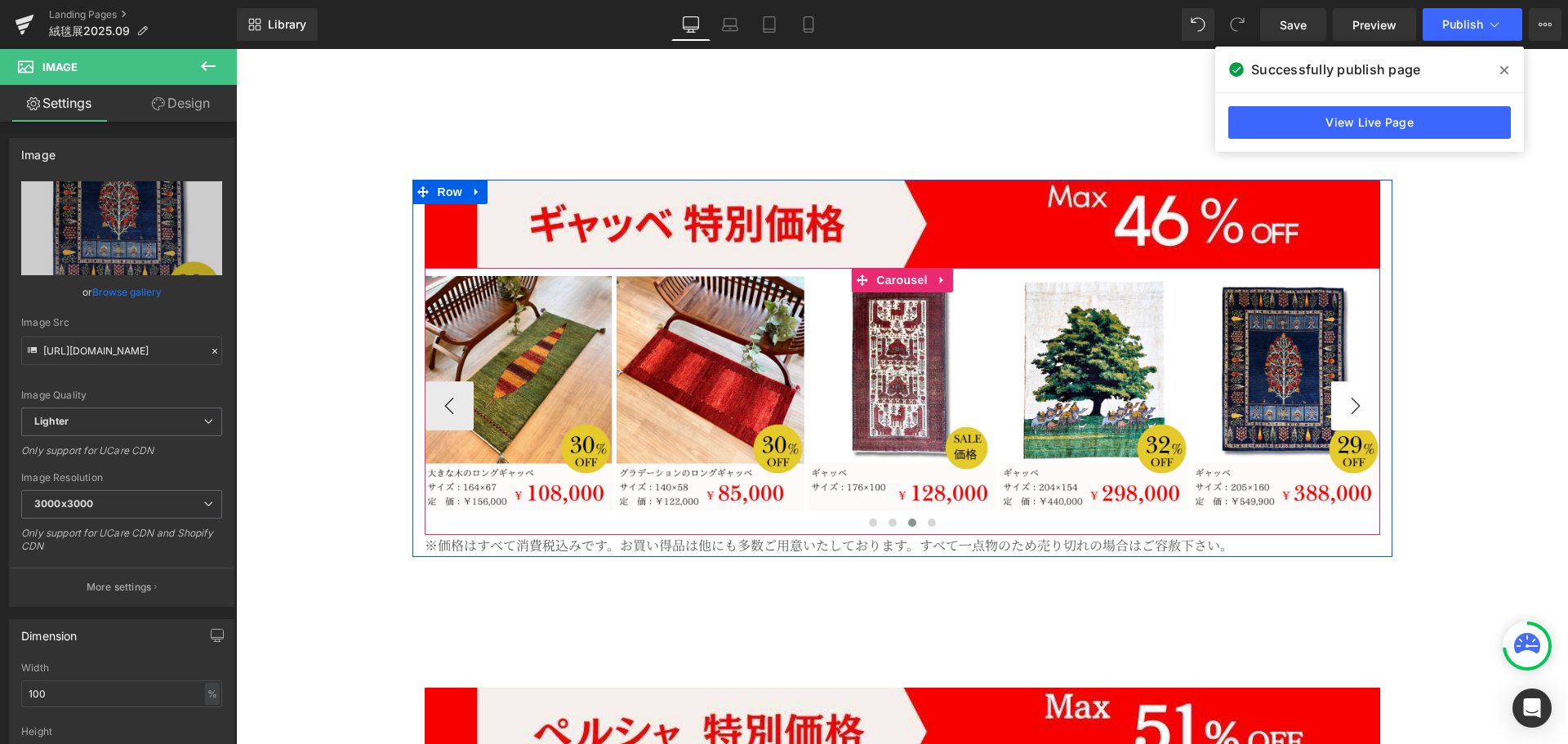
click at [1335, 381] on button "›" at bounding box center [1355, 406] width 49 height 49
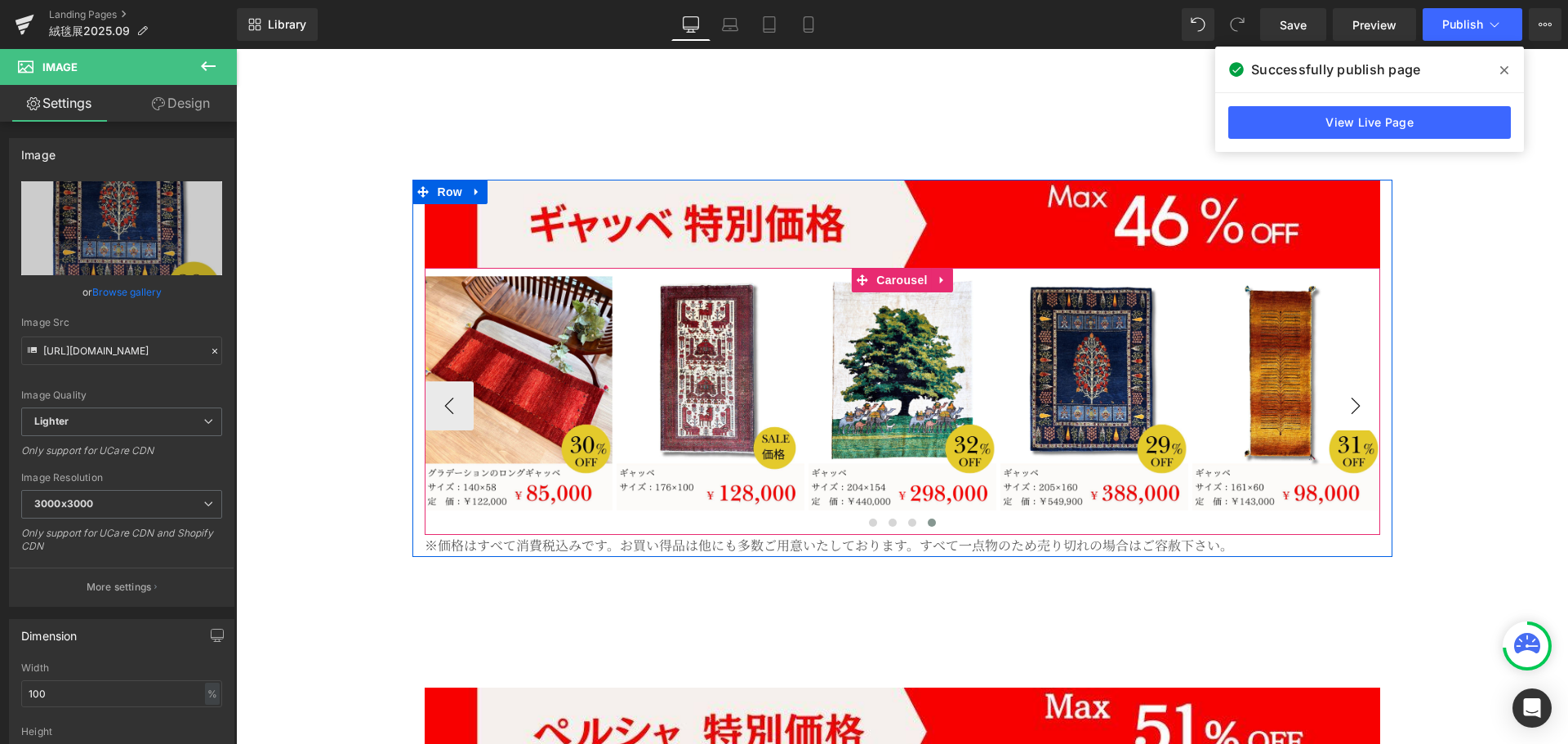
click at [1335, 381] on button "›" at bounding box center [1355, 406] width 49 height 49
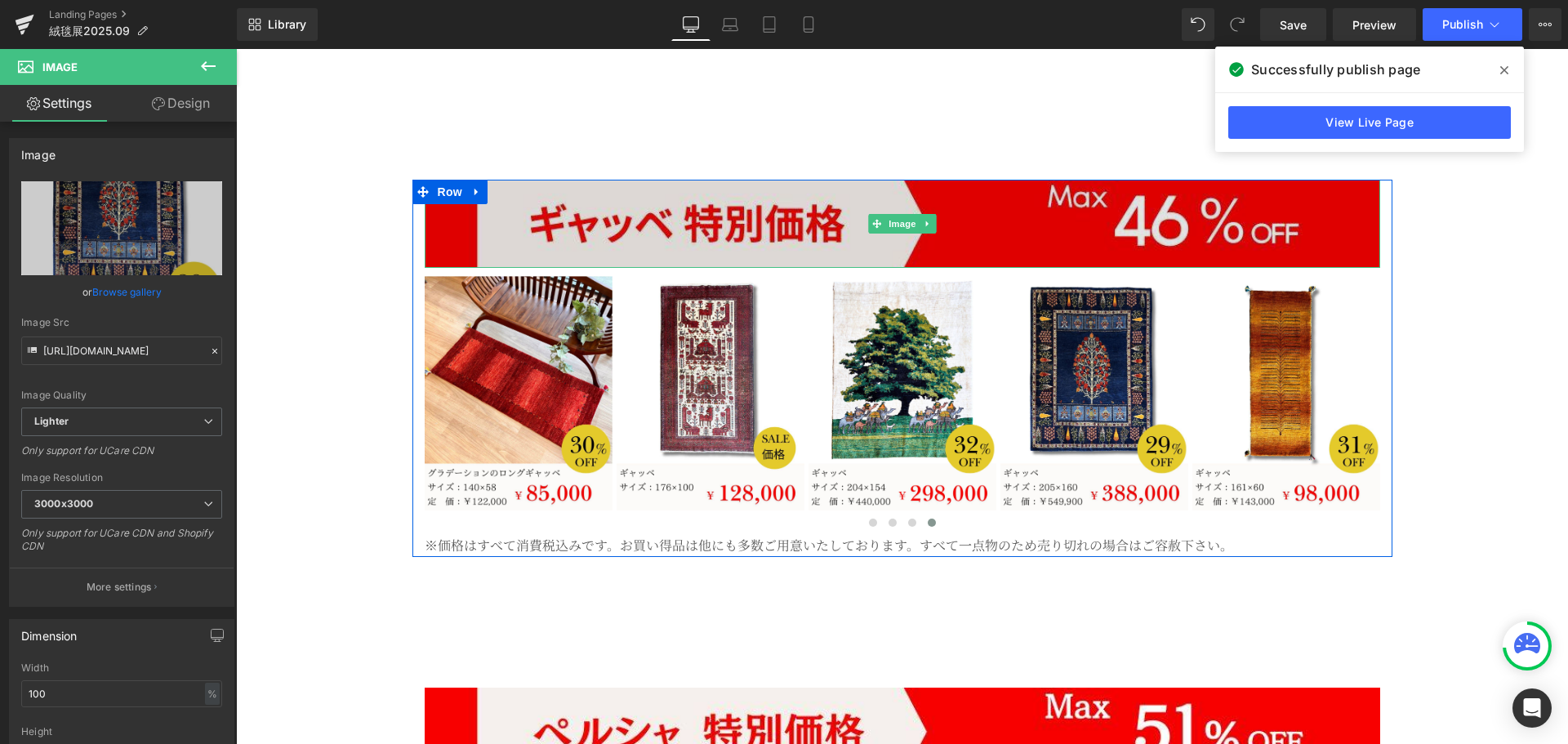
click at [647, 180] on img at bounding box center [902, 224] width 955 height 88
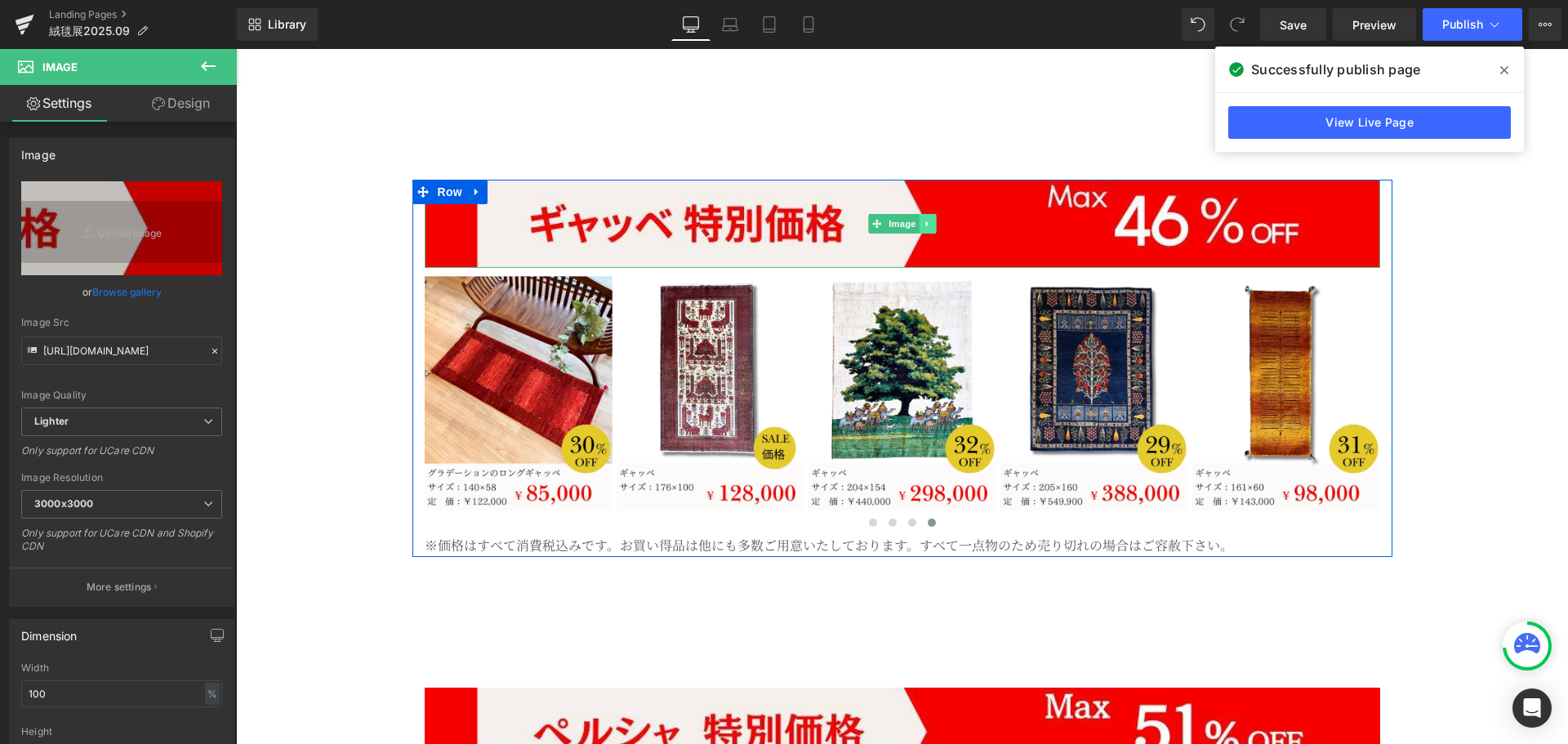
click at [922, 218] on icon at bounding box center [927, 223] width 9 height 10
click at [930, 218] on icon at bounding box center [935, 223] width 9 height 9
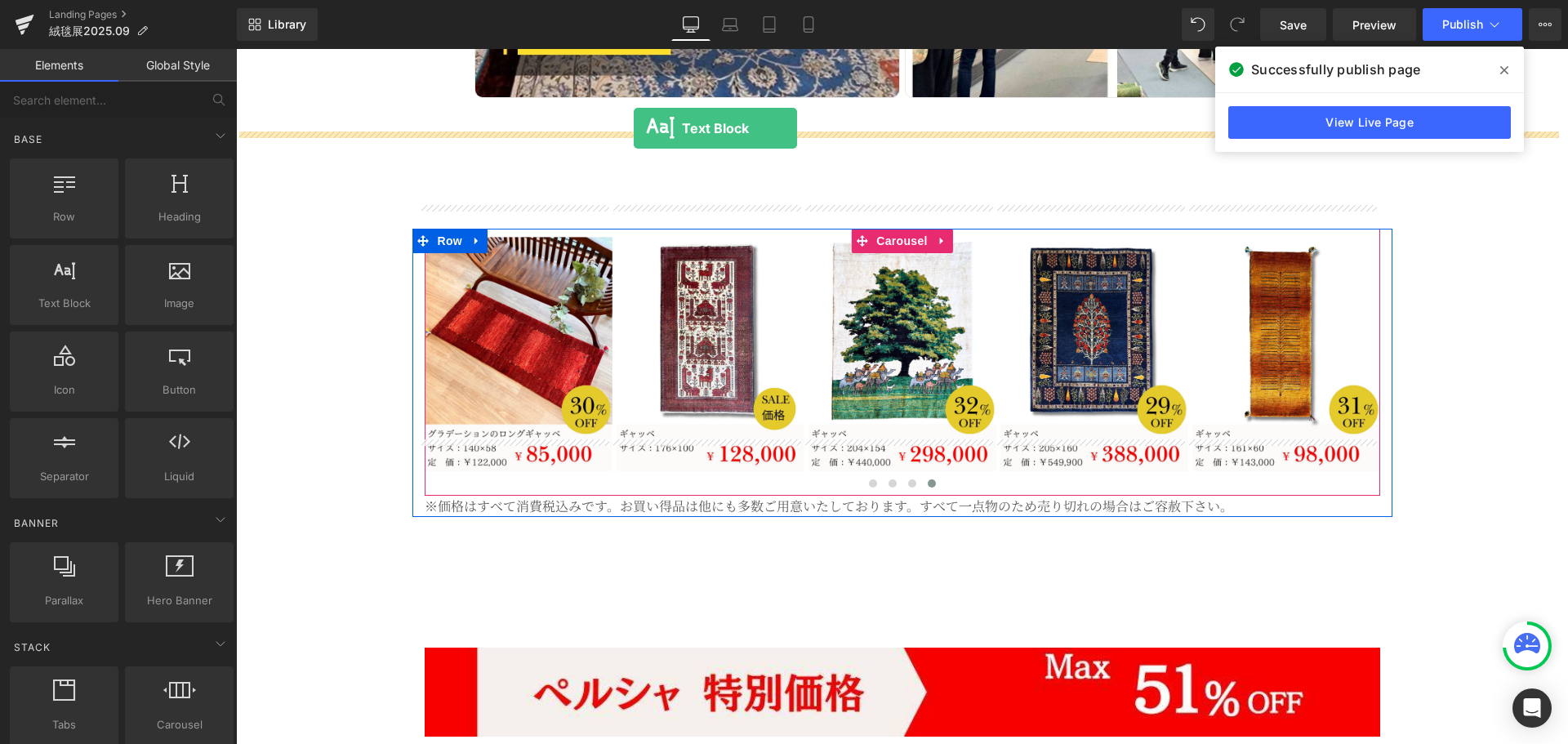
scroll to position [4430, 0]
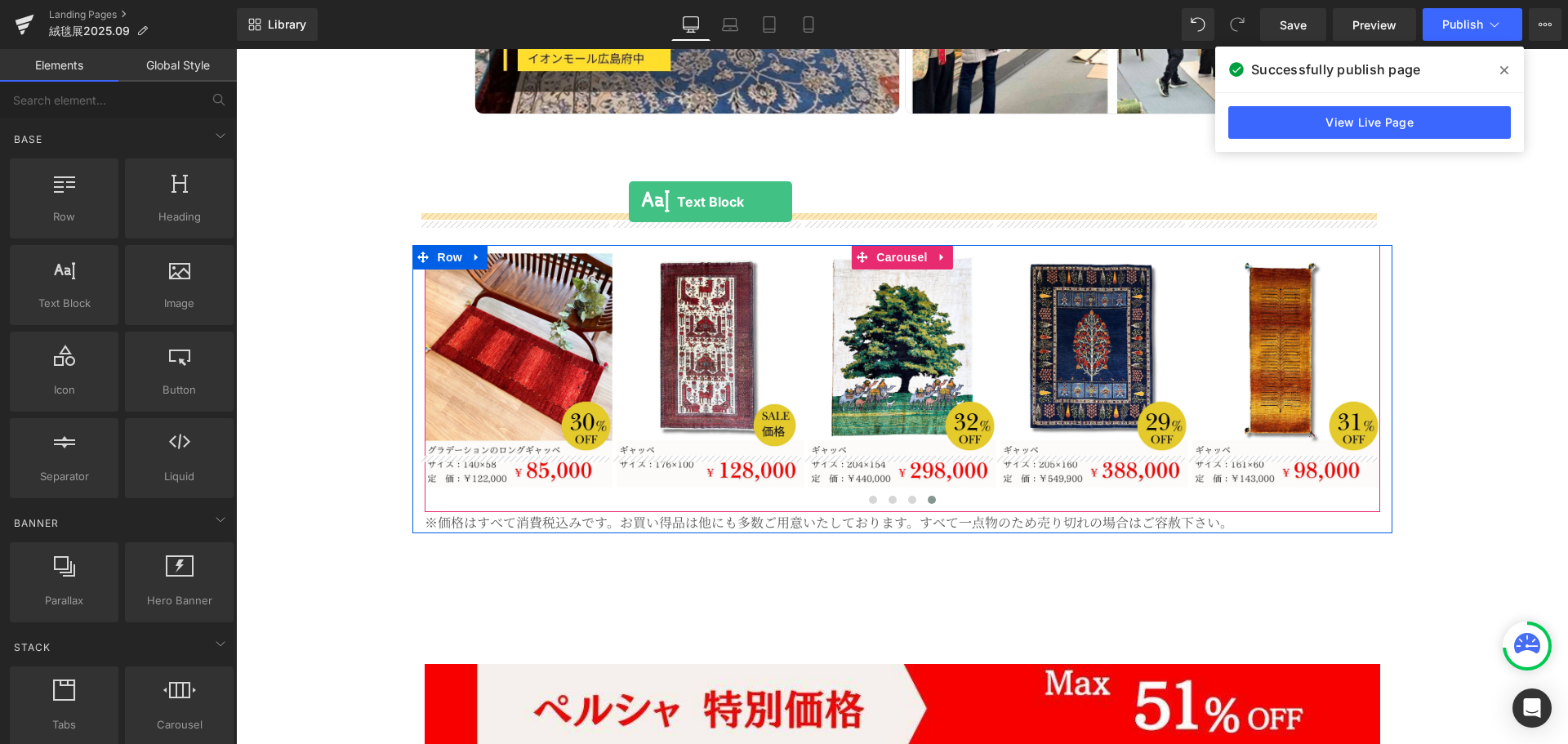
drag, startPoint x: 304, startPoint y: 348, endPoint x: 629, endPoint y: 201, distance: 356.7
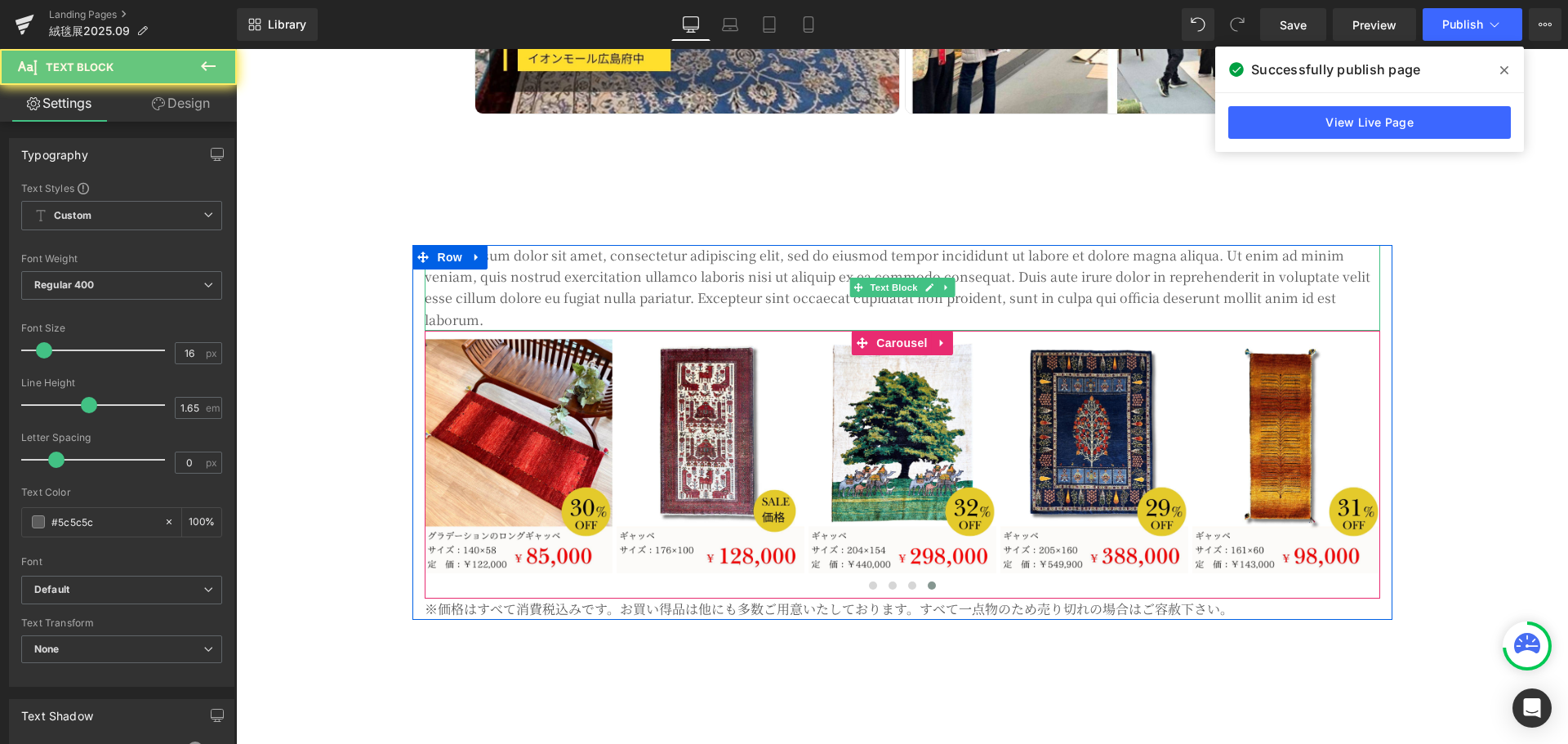
click at [749, 246] on p "Lorem ipsum dolor sit amet, consectetur adipiscing elit, sed do eiusmod tempor …" at bounding box center [902, 288] width 955 height 87
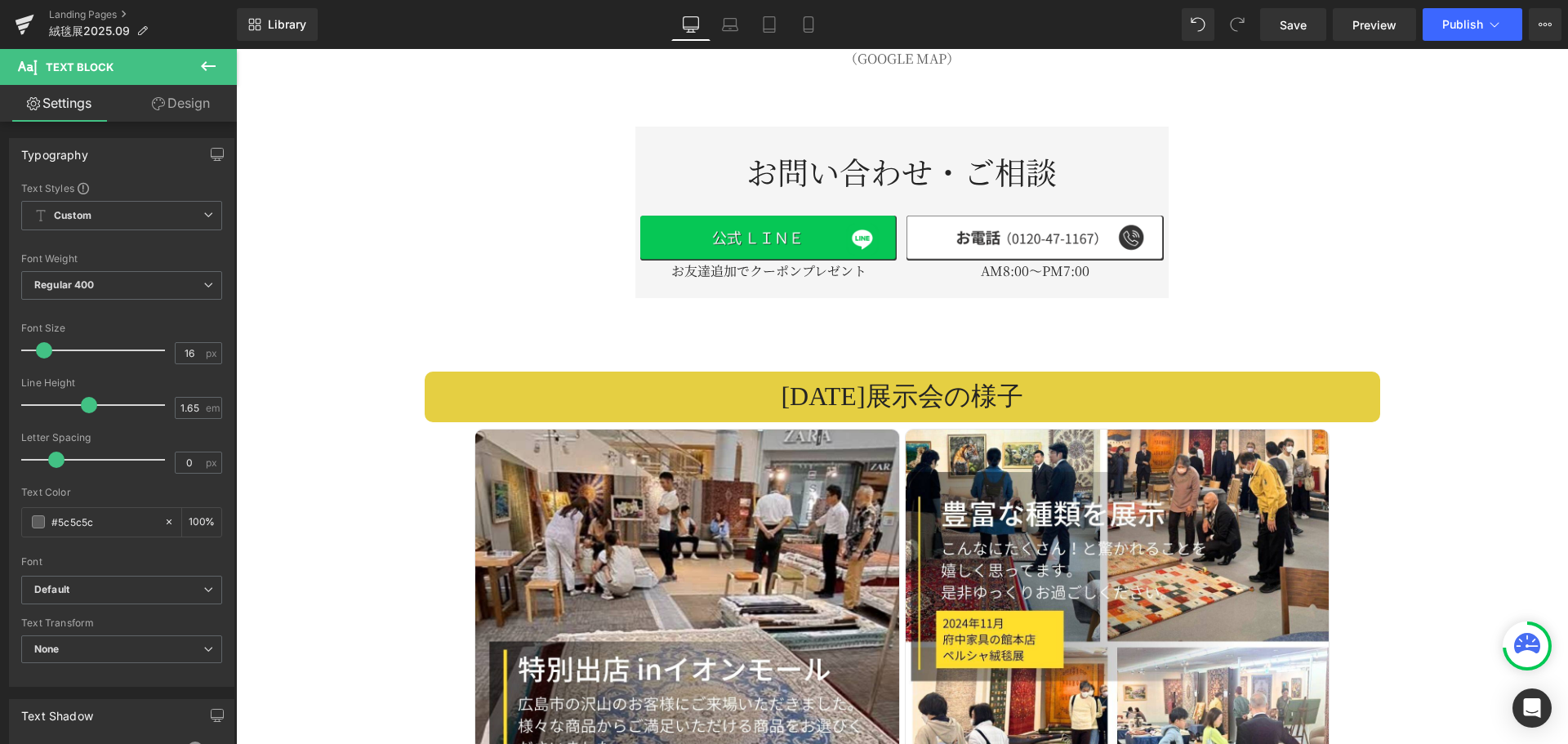
scroll to position [3696, 0]
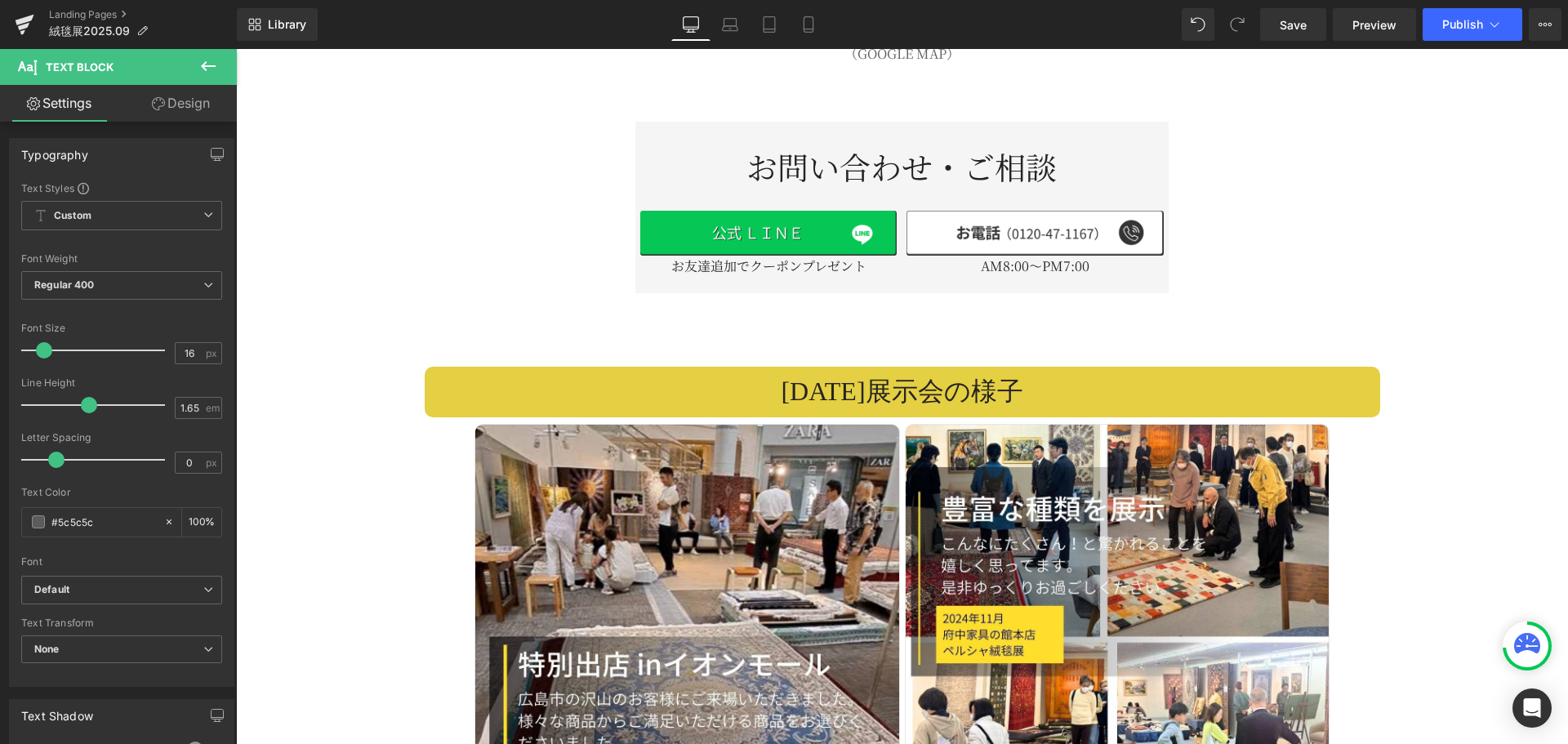
click at [891, 376] on span "展示会の様子" at bounding box center [944, 390] width 158 height 30
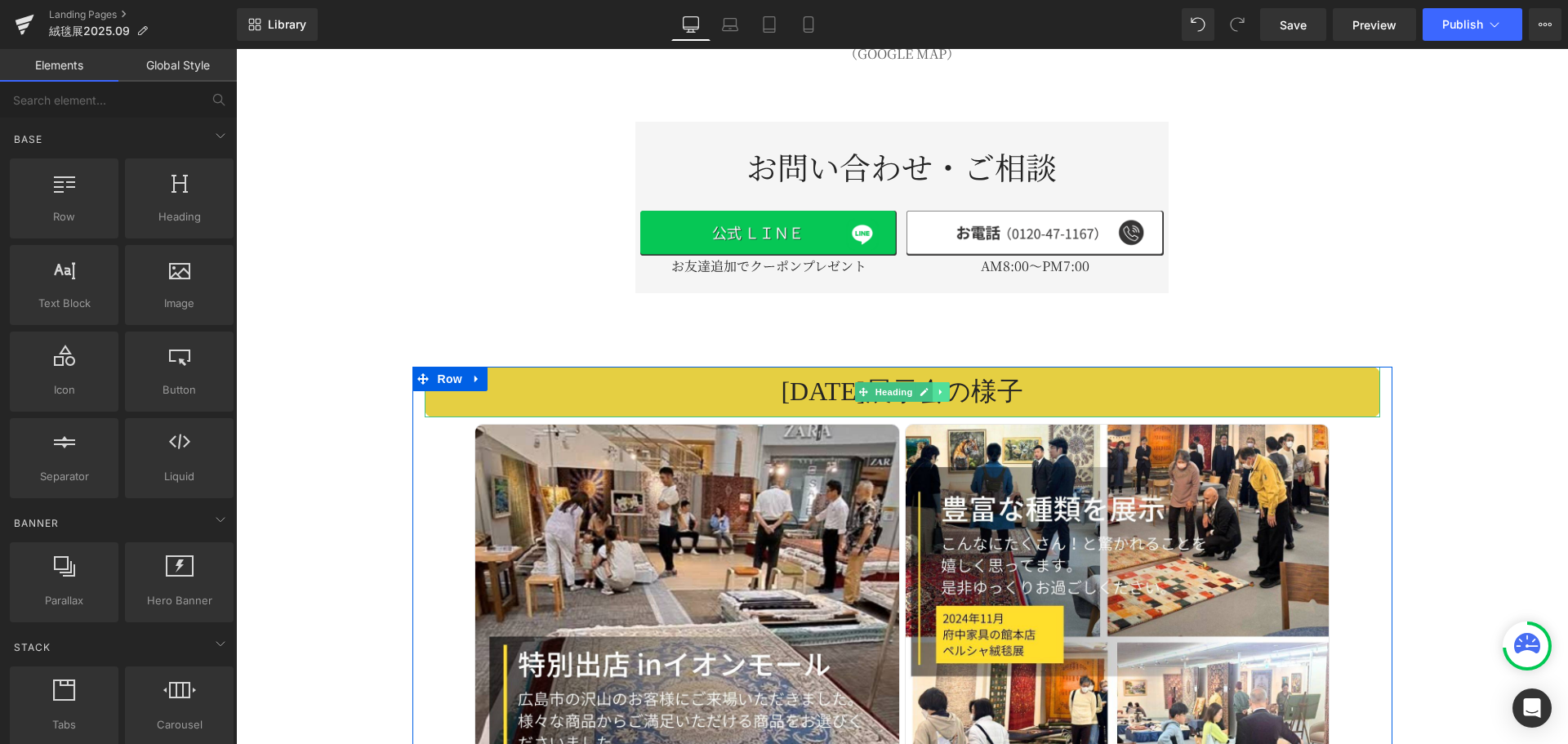
click at [937, 387] on icon at bounding box center [941, 391] width 9 height 10
click at [923, 382] on link at bounding box center [931, 392] width 17 height 20
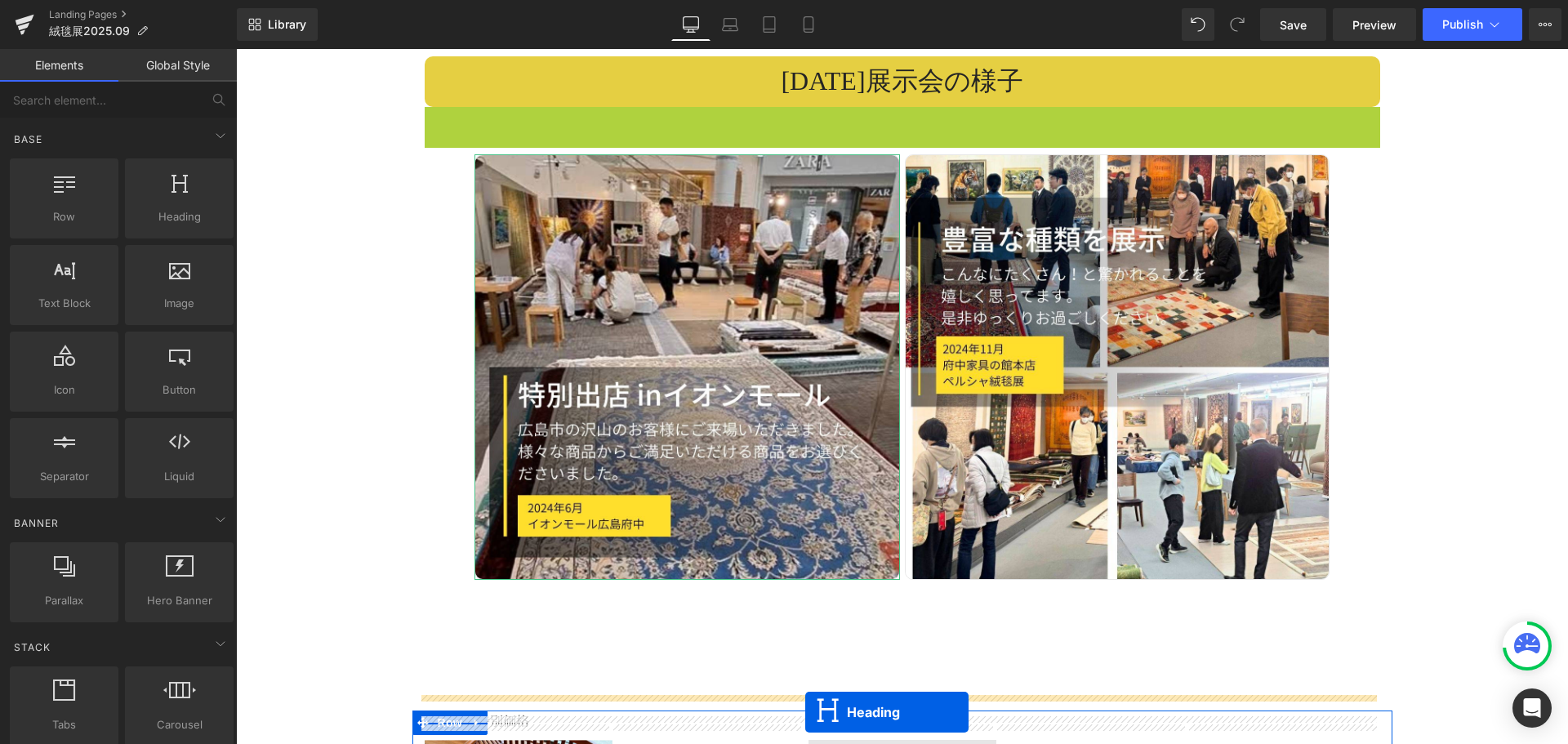
scroll to position [4087, 0]
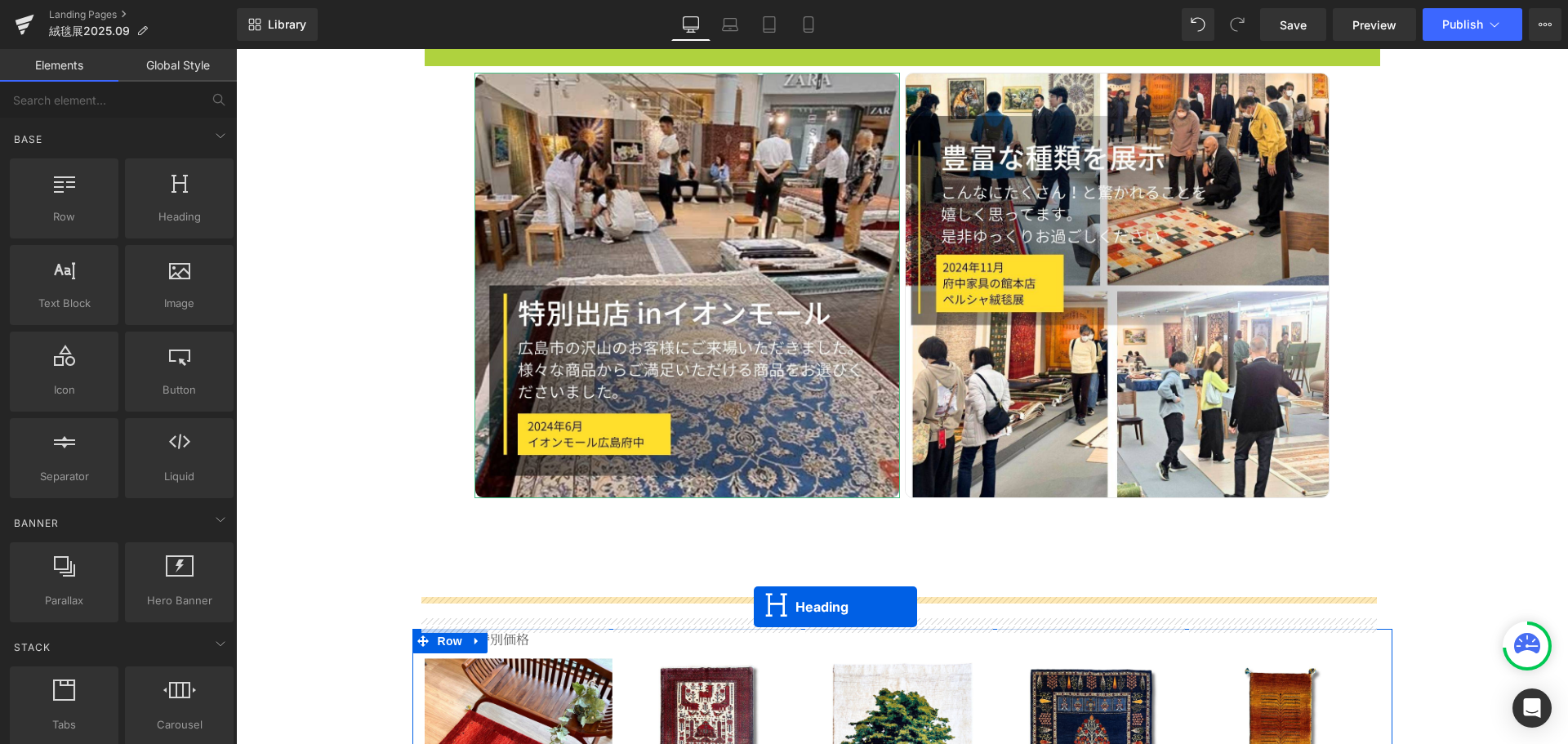
drag, startPoint x: 854, startPoint y: 412, endPoint x: 754, endPoint y: 606, distance: 218.3
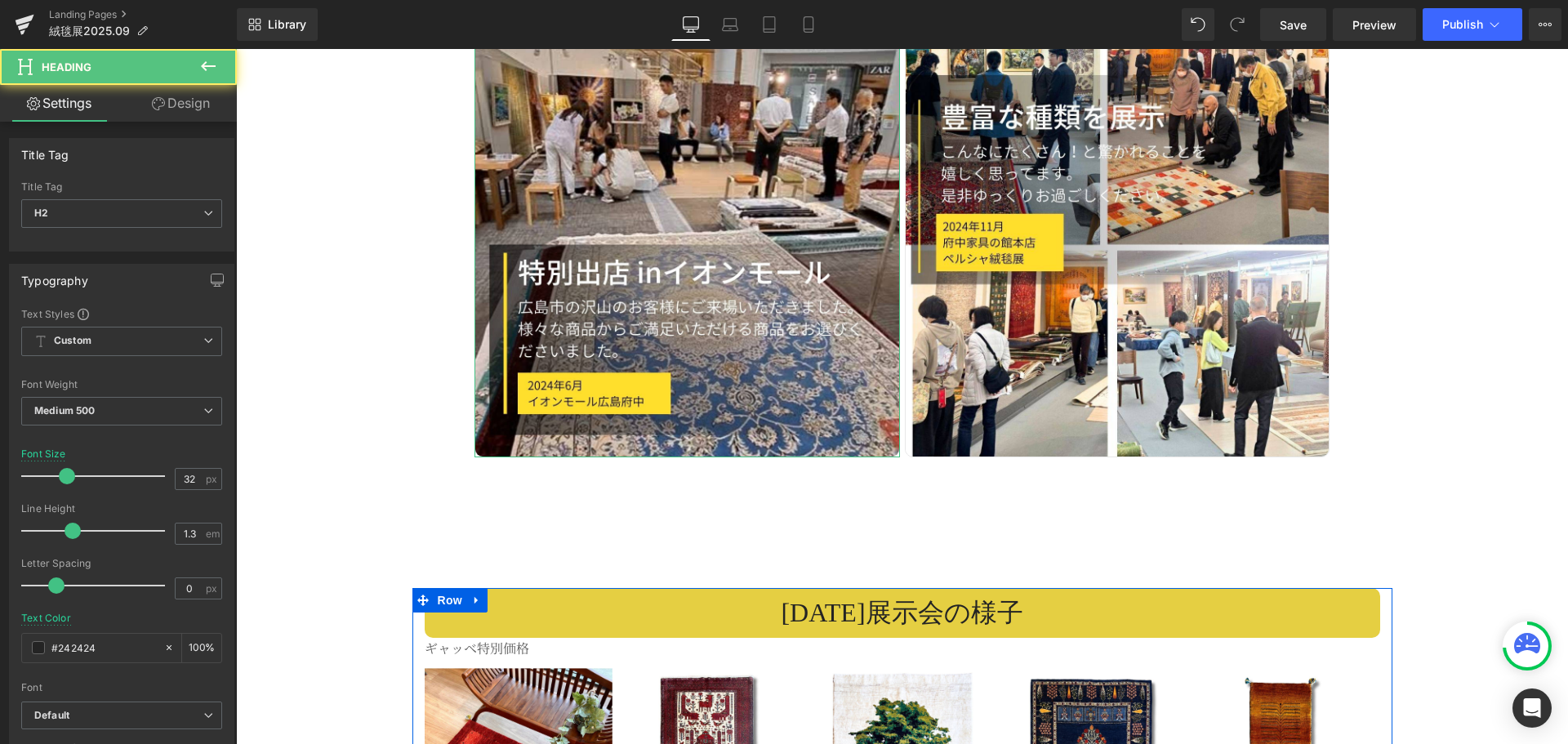
scroll to position [4047, 0]
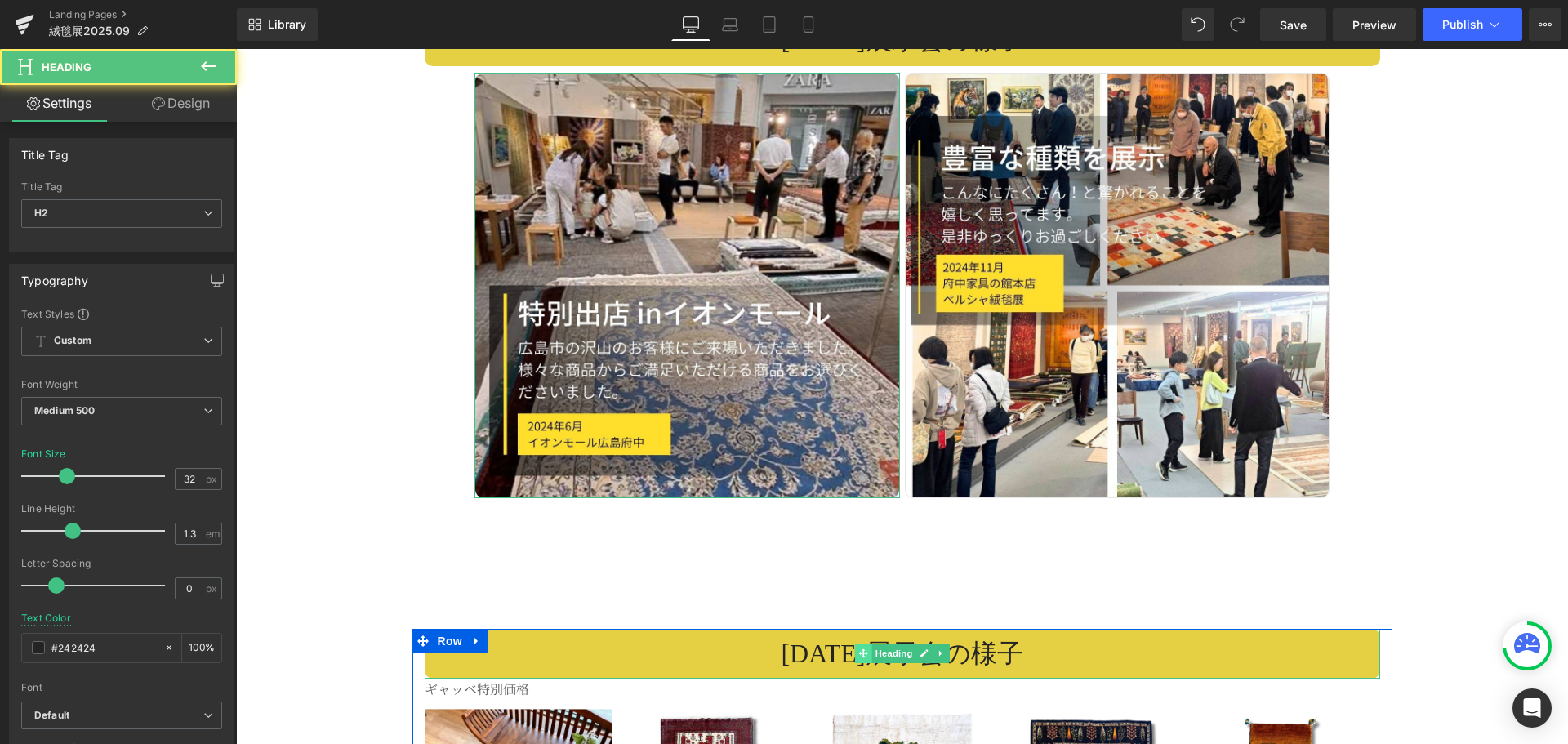
click at [858, 648] on icon at bounding box center [862, 653] width 9 height 10
click at [779, 637] on h2 "[DATE] 展示会の様子" at bounding box center [902, 654] width 955 height 34
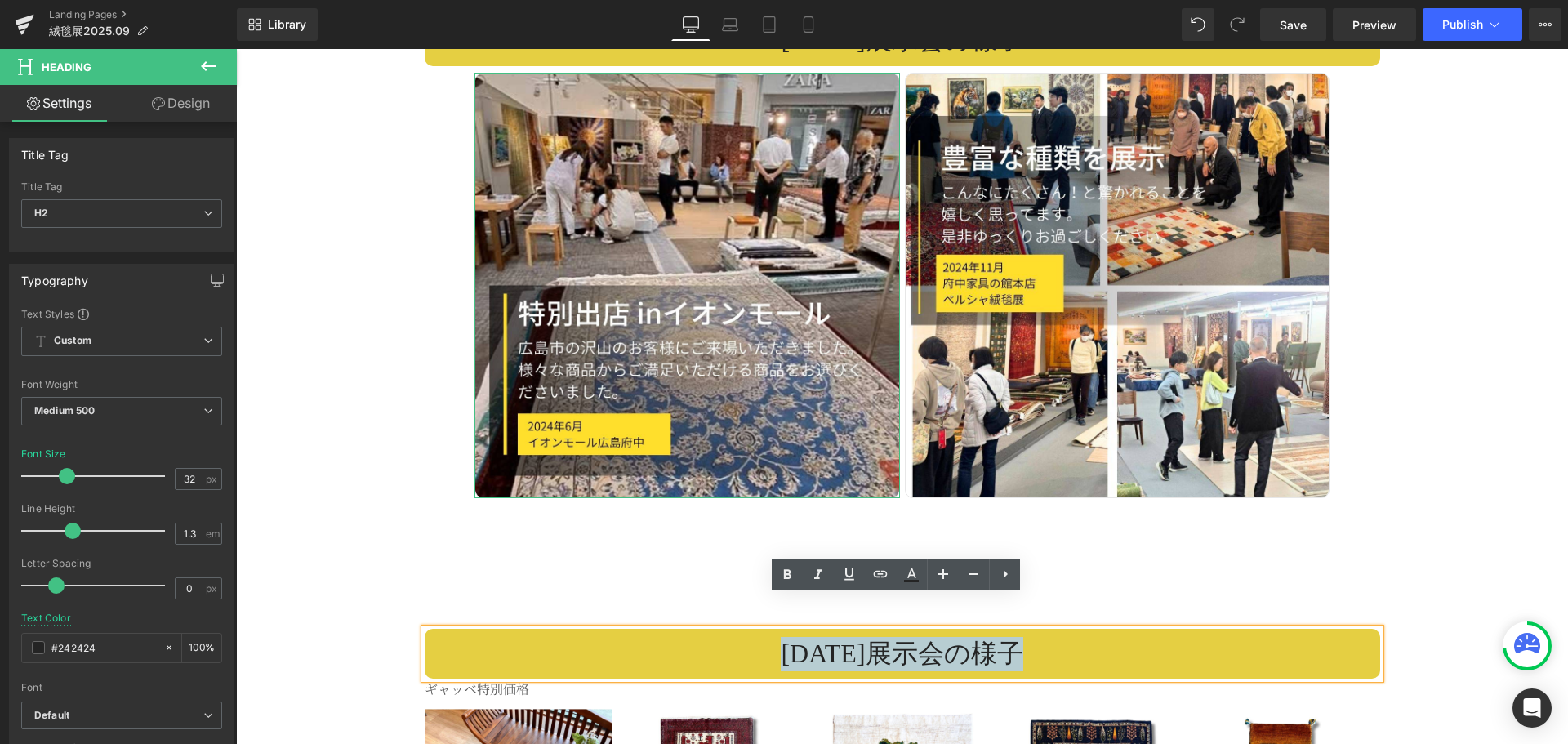
drag, startPoint x: 774, startPoint y: 624, endPoint x: 1055, endPoint y: 624, distance: 281.0
click at [1055, 637] on h2 "[DATE] 展示会の様子" at bounding box center [902, 654] width 955 height 34
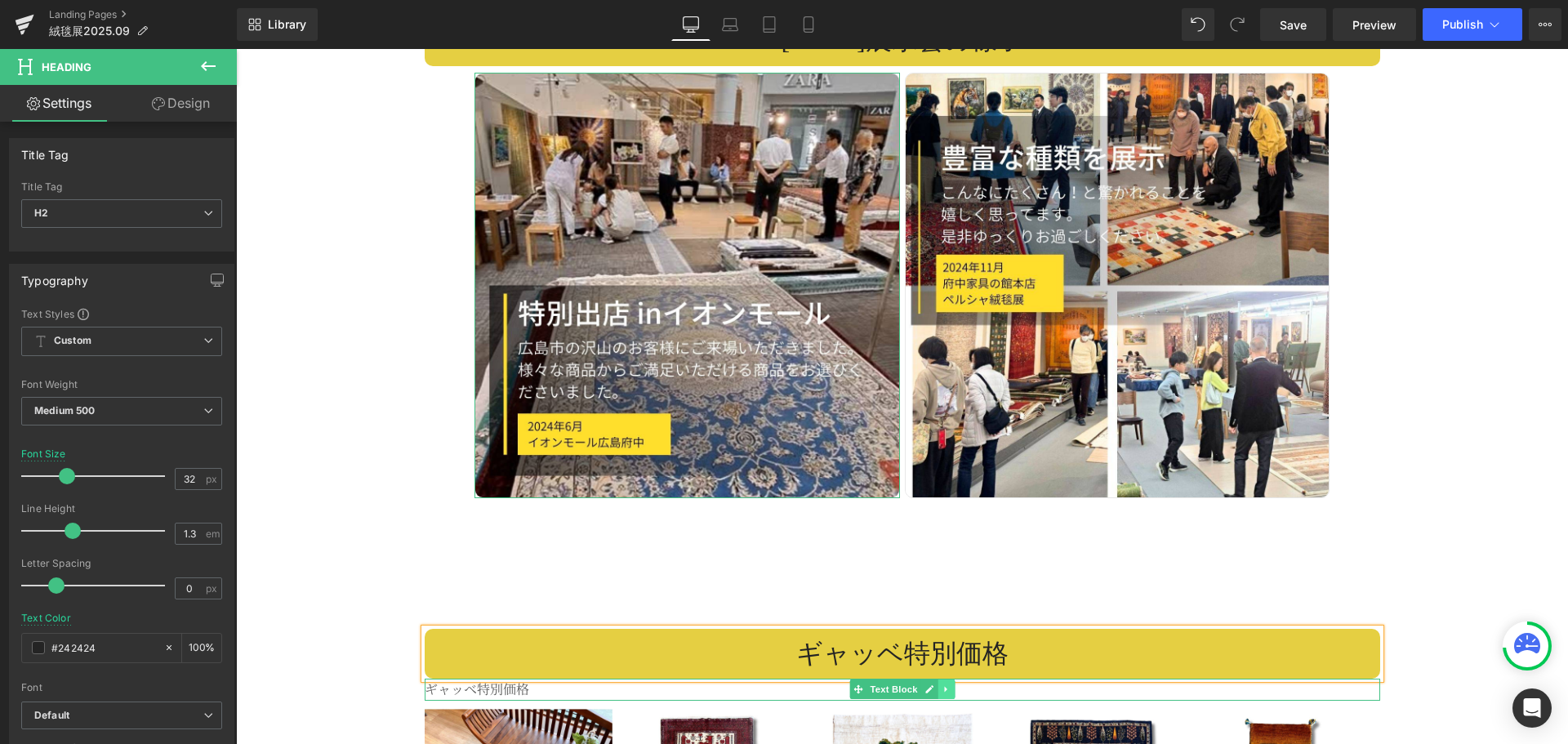
click at [941, 684] on icon at bounding box center [946, 688] width 9 height 10
click at [947, 680] on link at bounding box center [954, 689] width 17 height 20
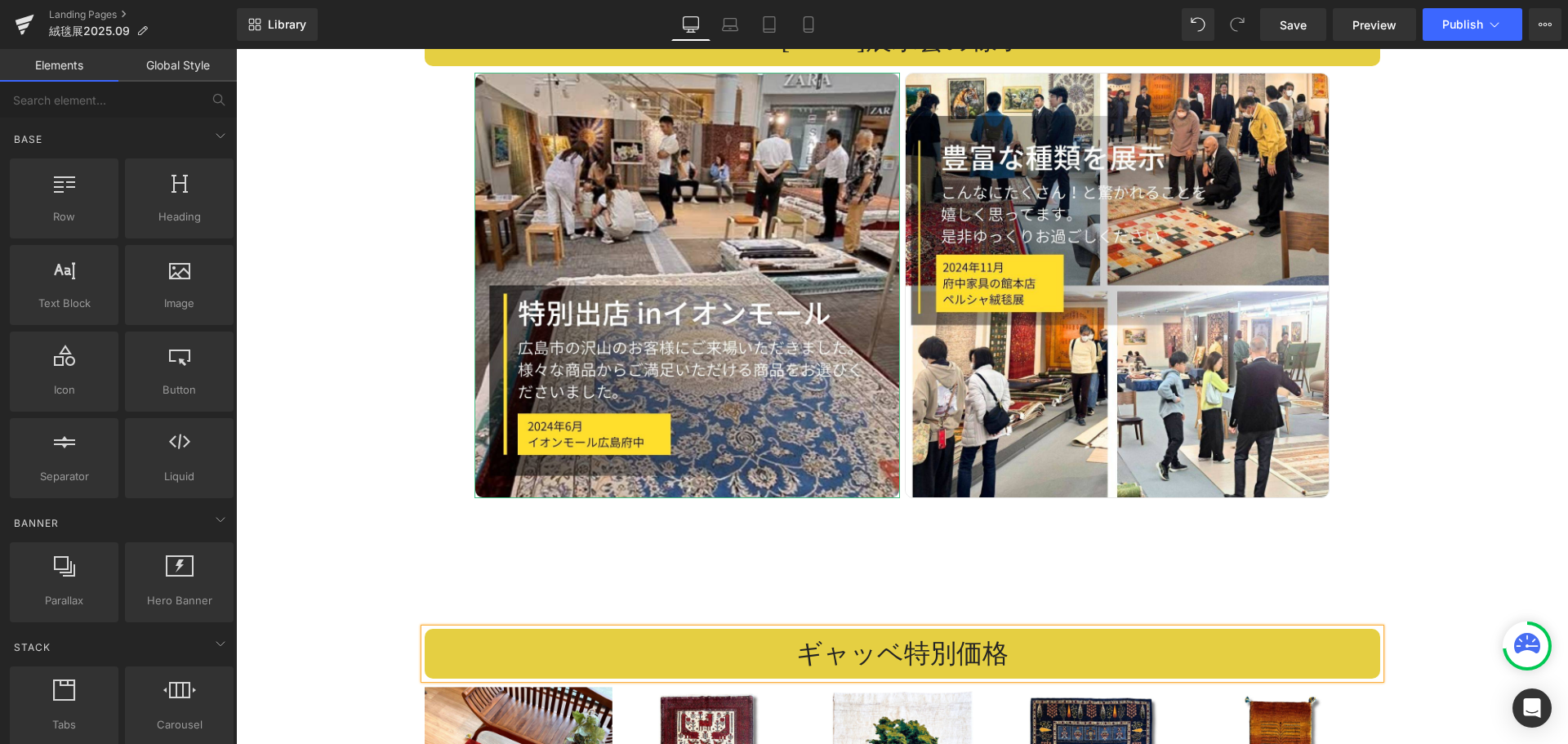
click at [1095, 637] on h2 "ギャッベ特別価格" at bounding box center [902, 654] width 955 height 34
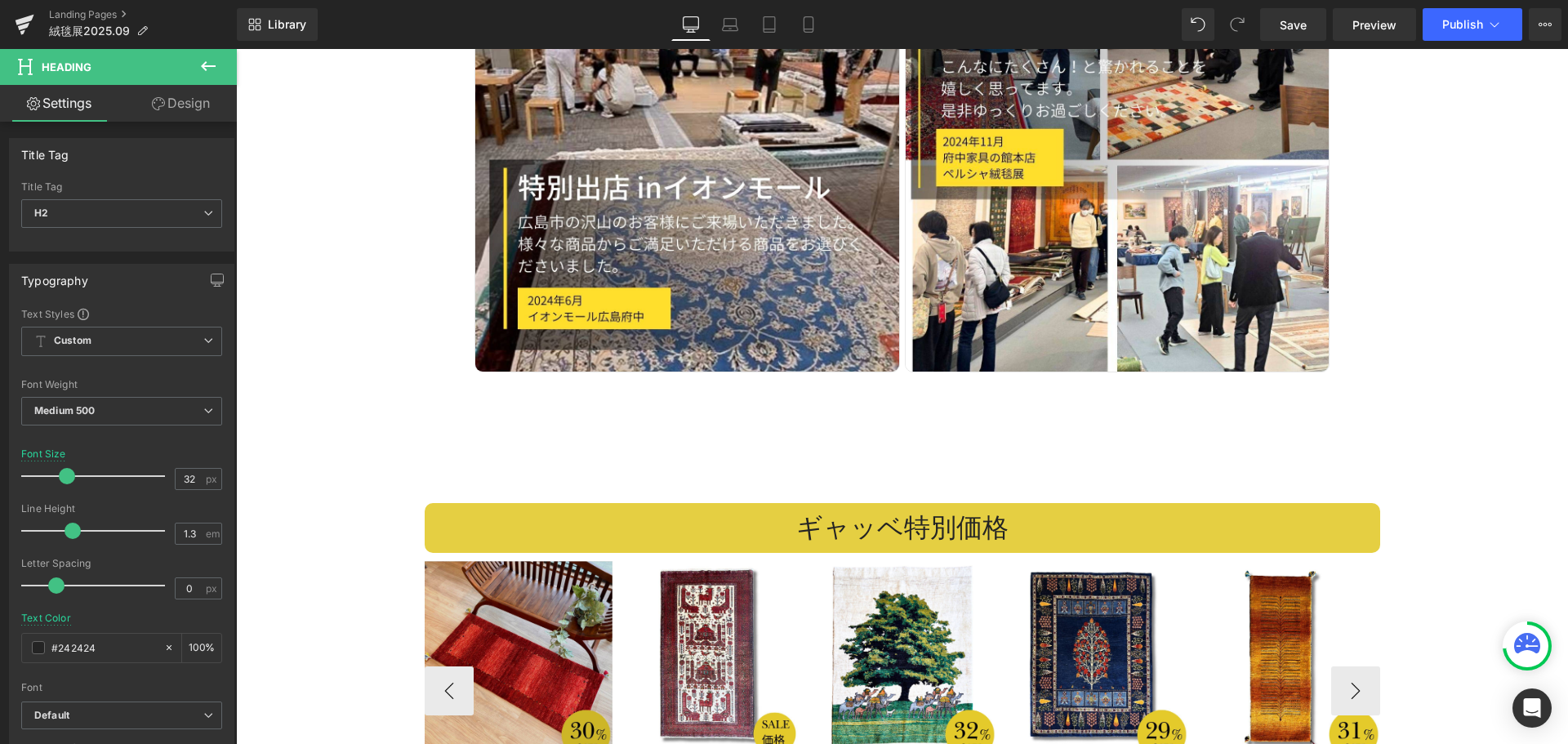
scroll to position [4210, 0]
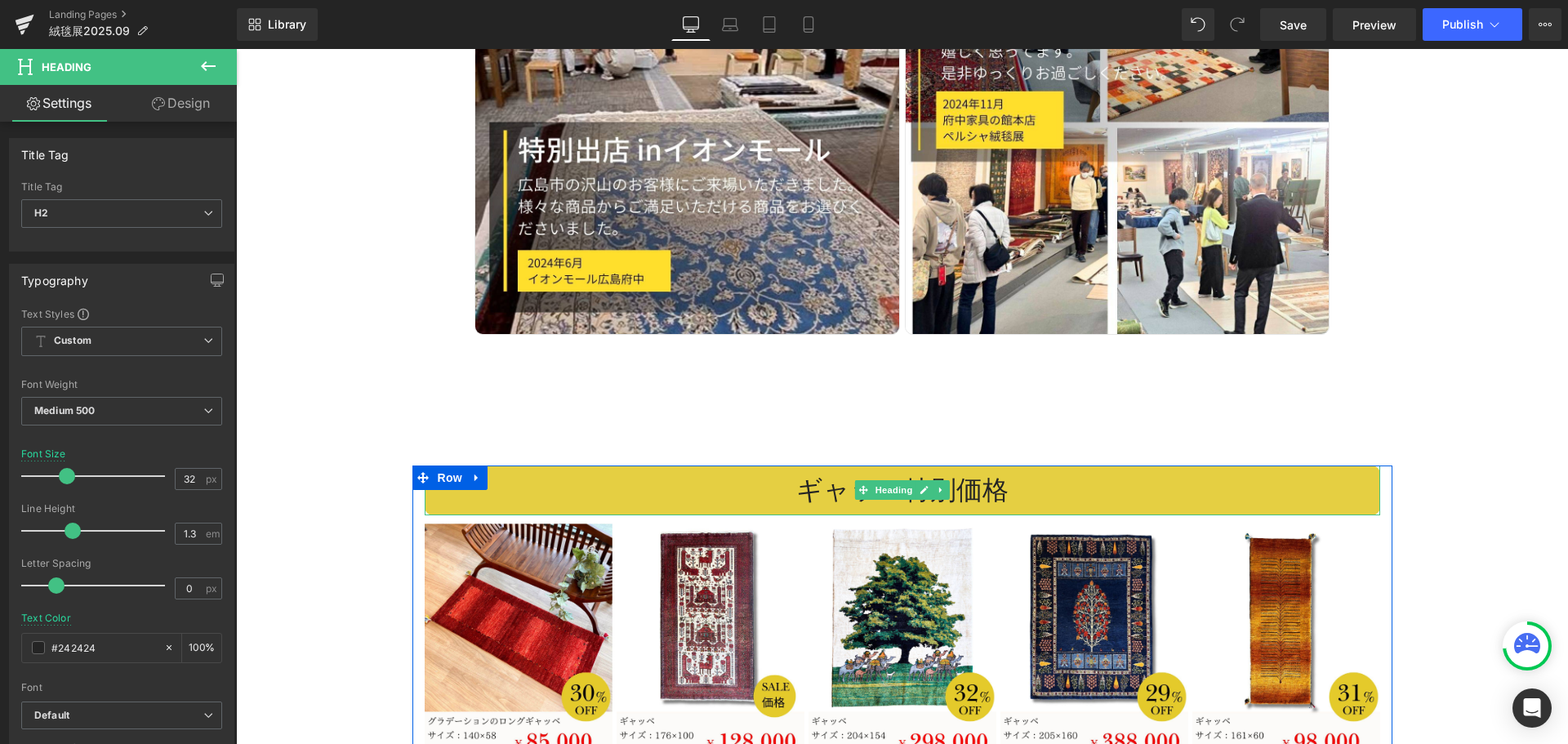
click at [681, 474] on h2 "ギャッベ特別価格" at bounding box center [902, 491] width 955 height 34
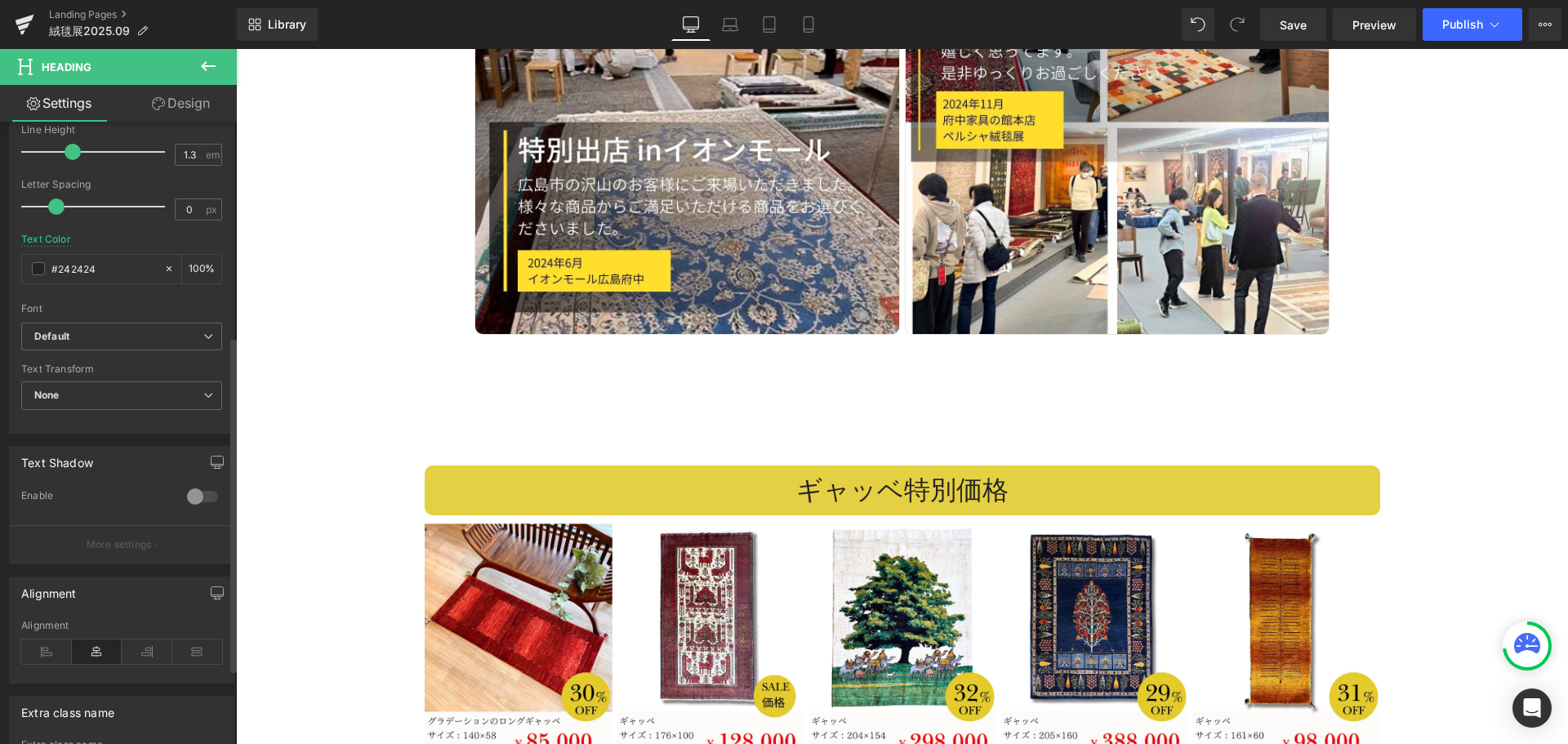
scroll to position [408, 0]
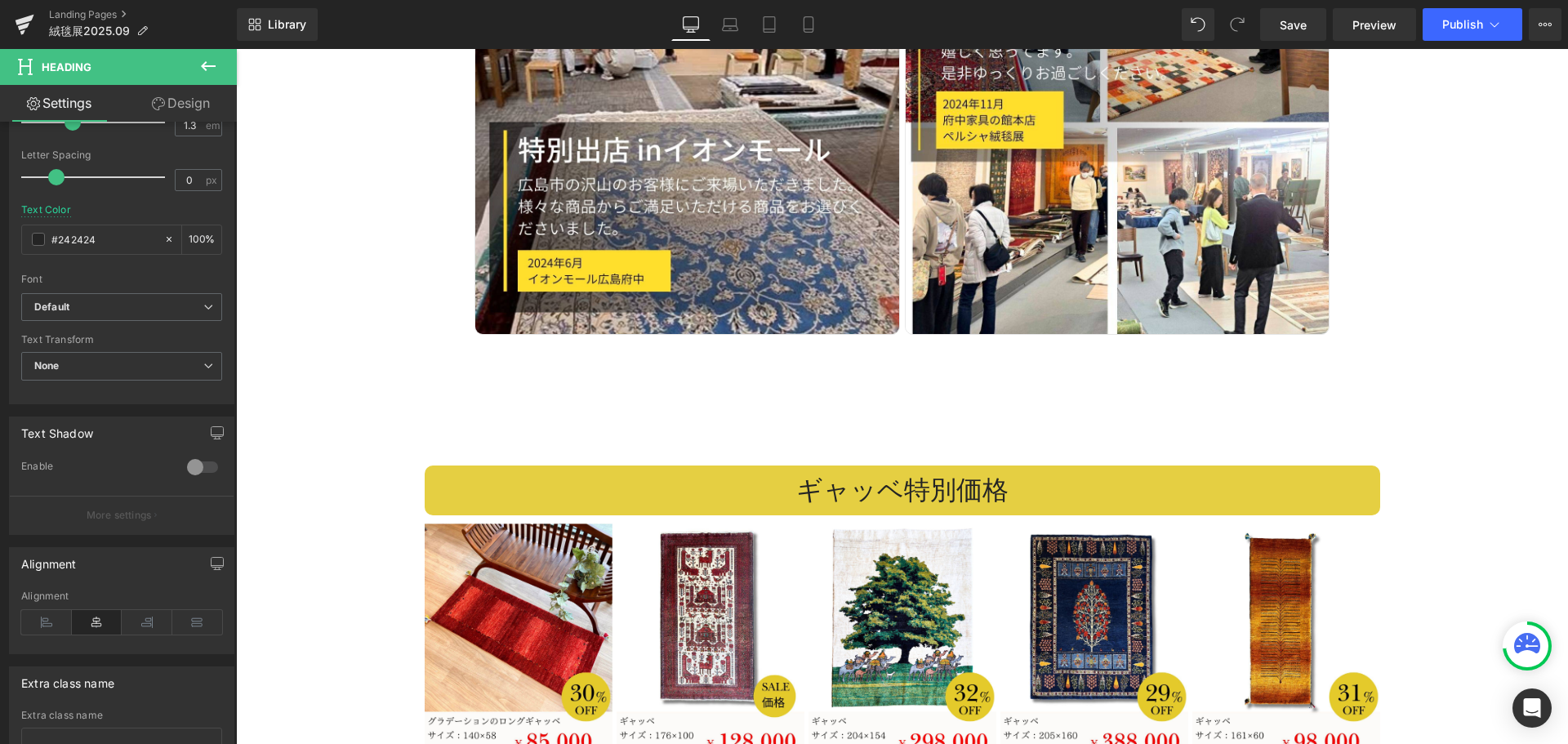
click at [207, 104] on link "Design" at bounding box center [181, 103] width 118 height 37
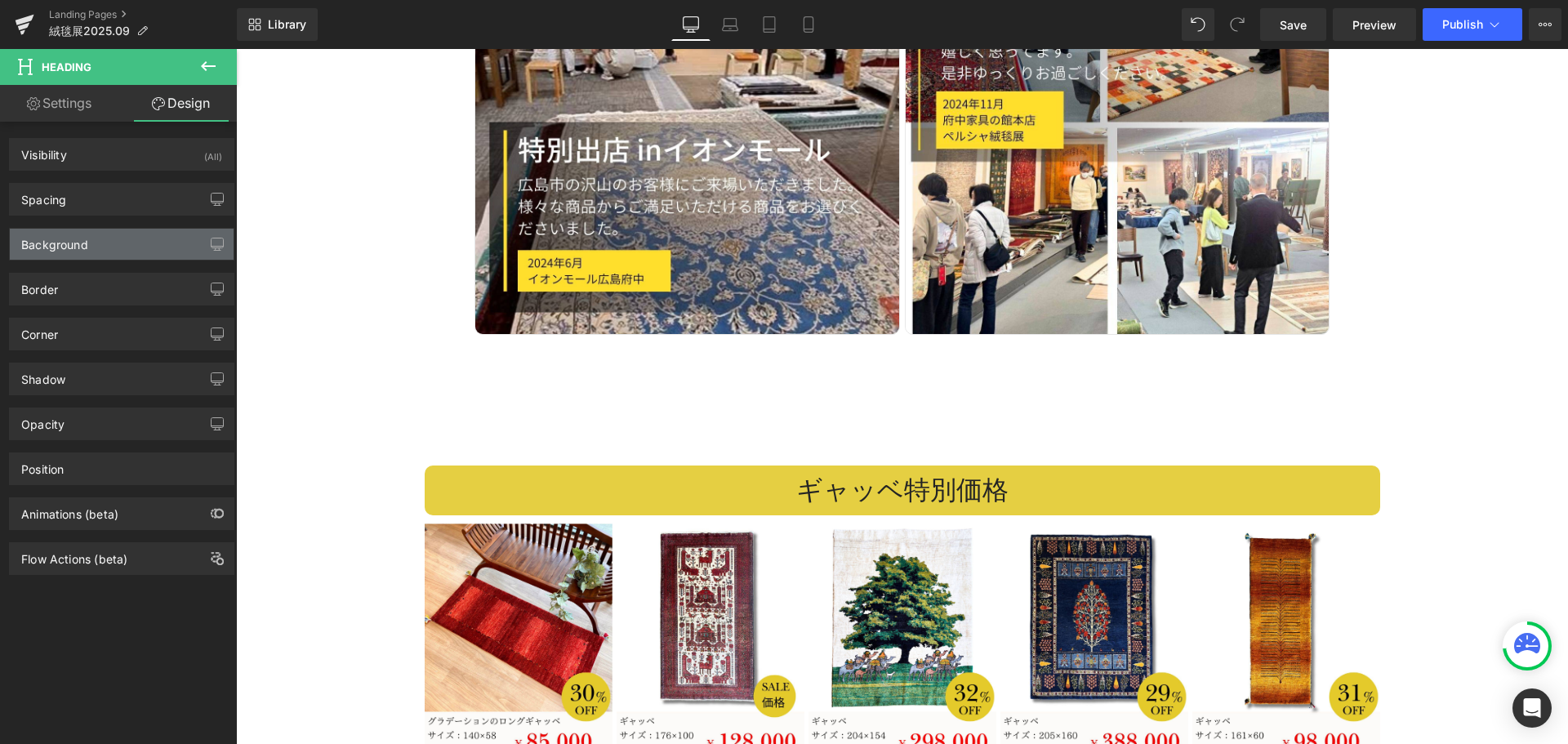
click at [133, 247] on div "Background" at bounding box center [122, 244] width 224 height 31
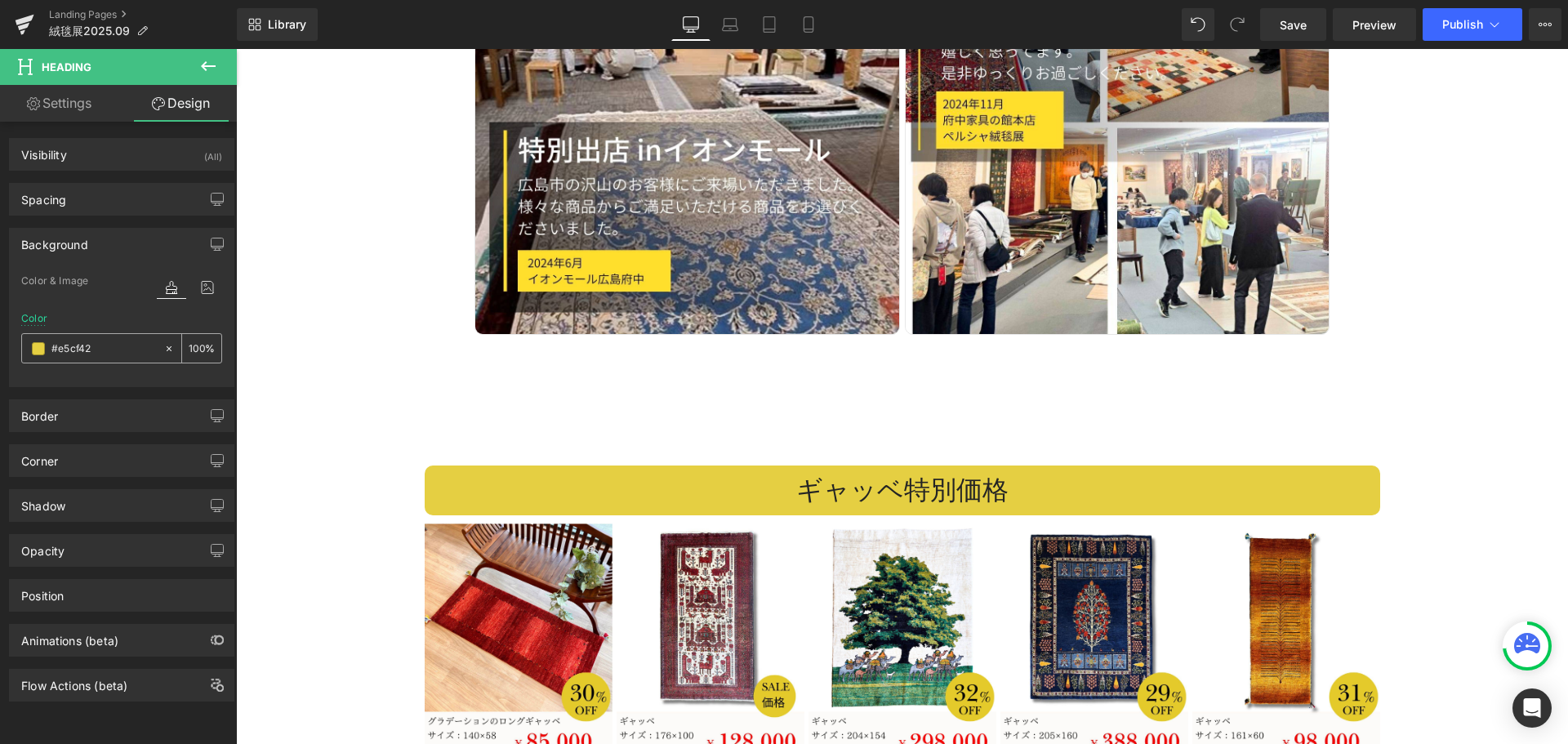
click at [39, 349] on span at bounding box center [39, 348] width 13 height 13
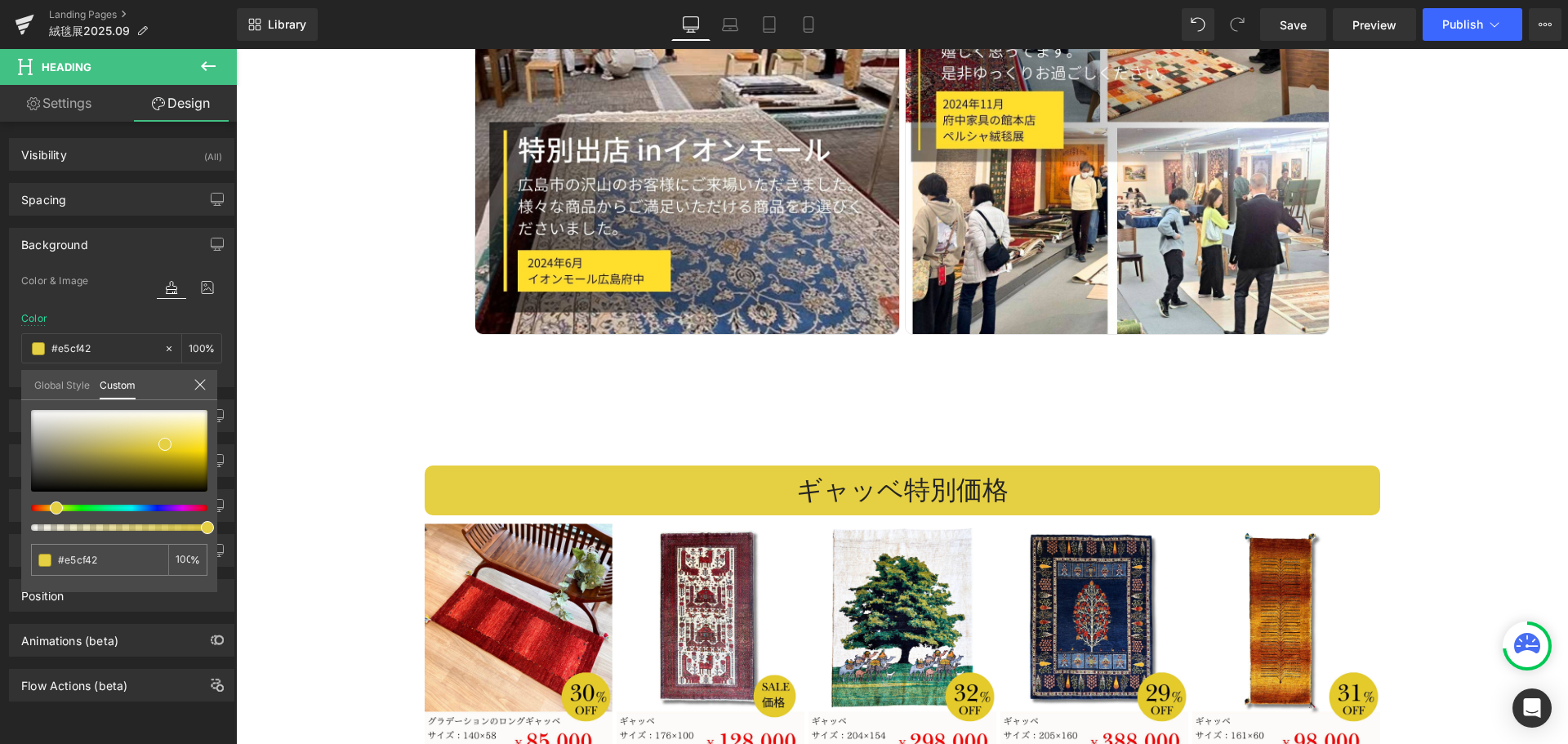
type input "#dfe542"
type input "#e5e542"
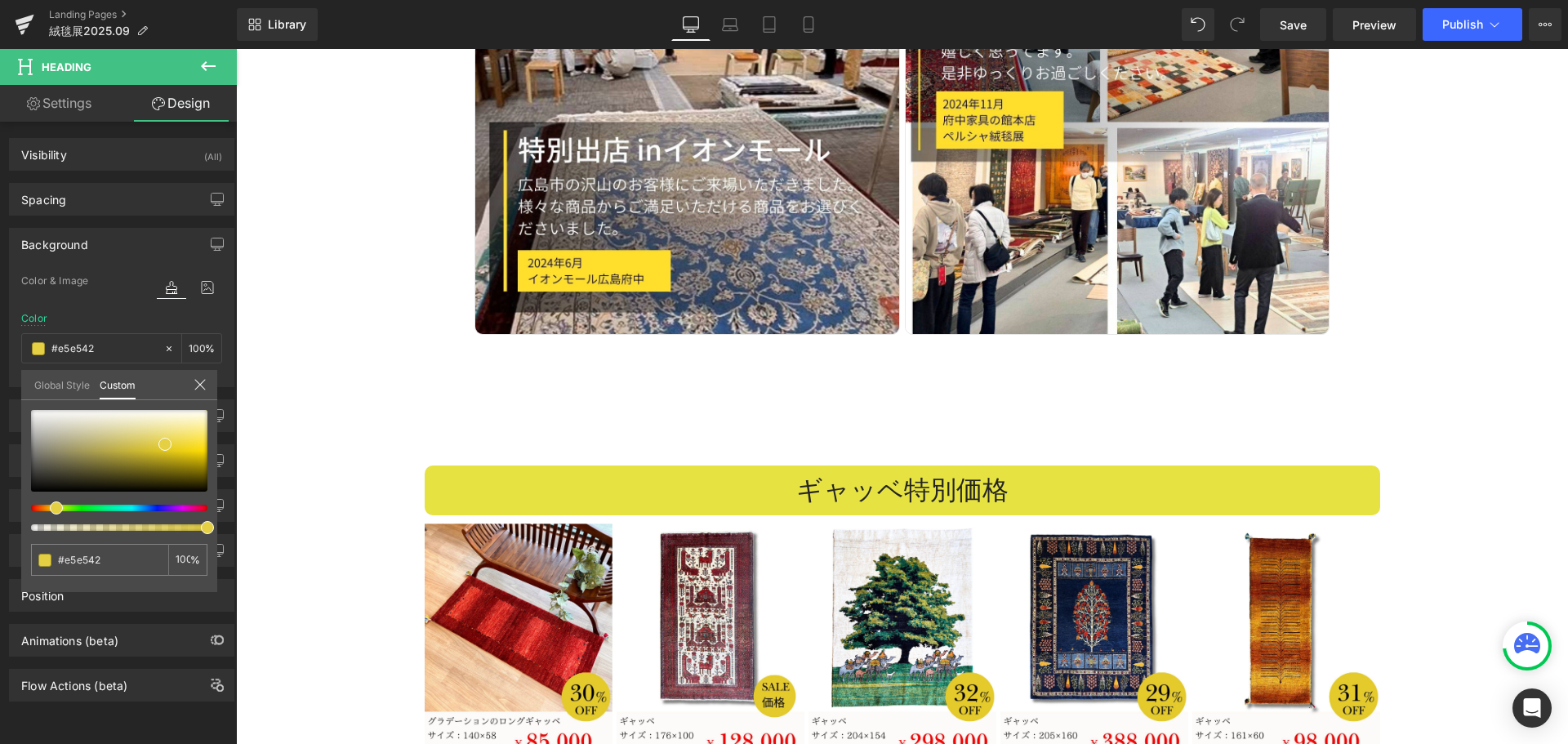
type input "#e5e242"
type input "#e5dd42"
type input "#e5d742"
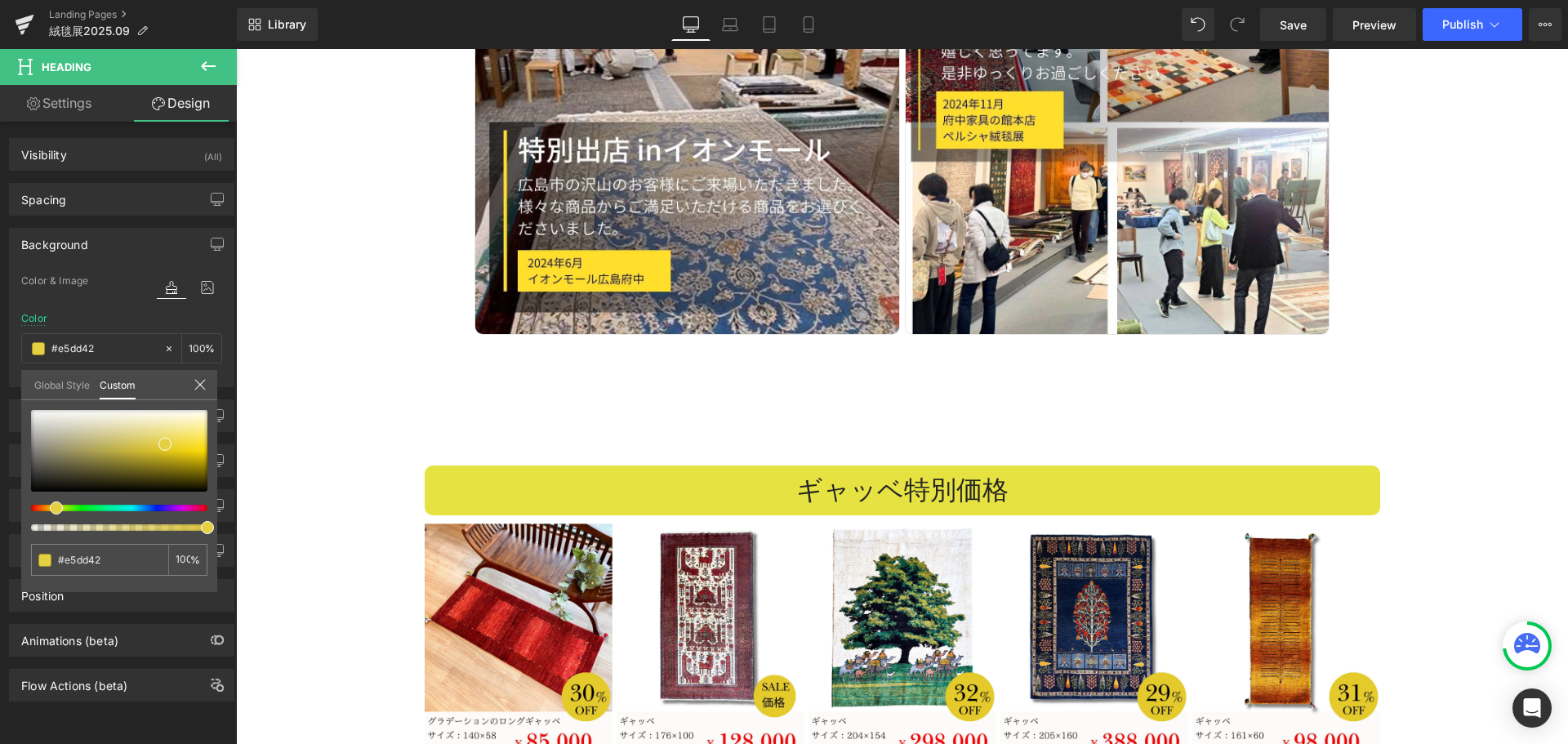
type input "#e5d742"
type input "#e5cf42"
type input "#e5c742"
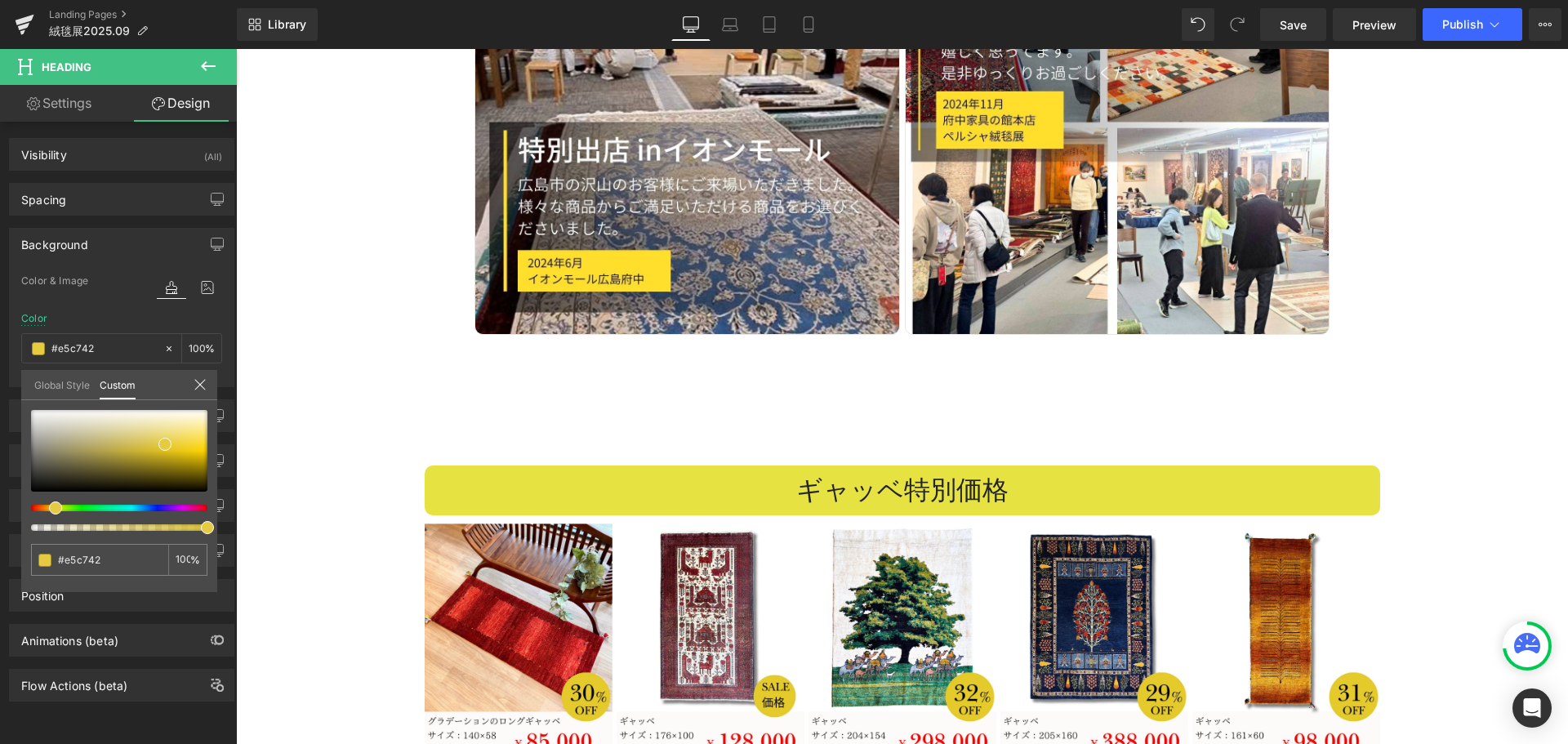
type input "#e5b942"
type input "#e5ac42"
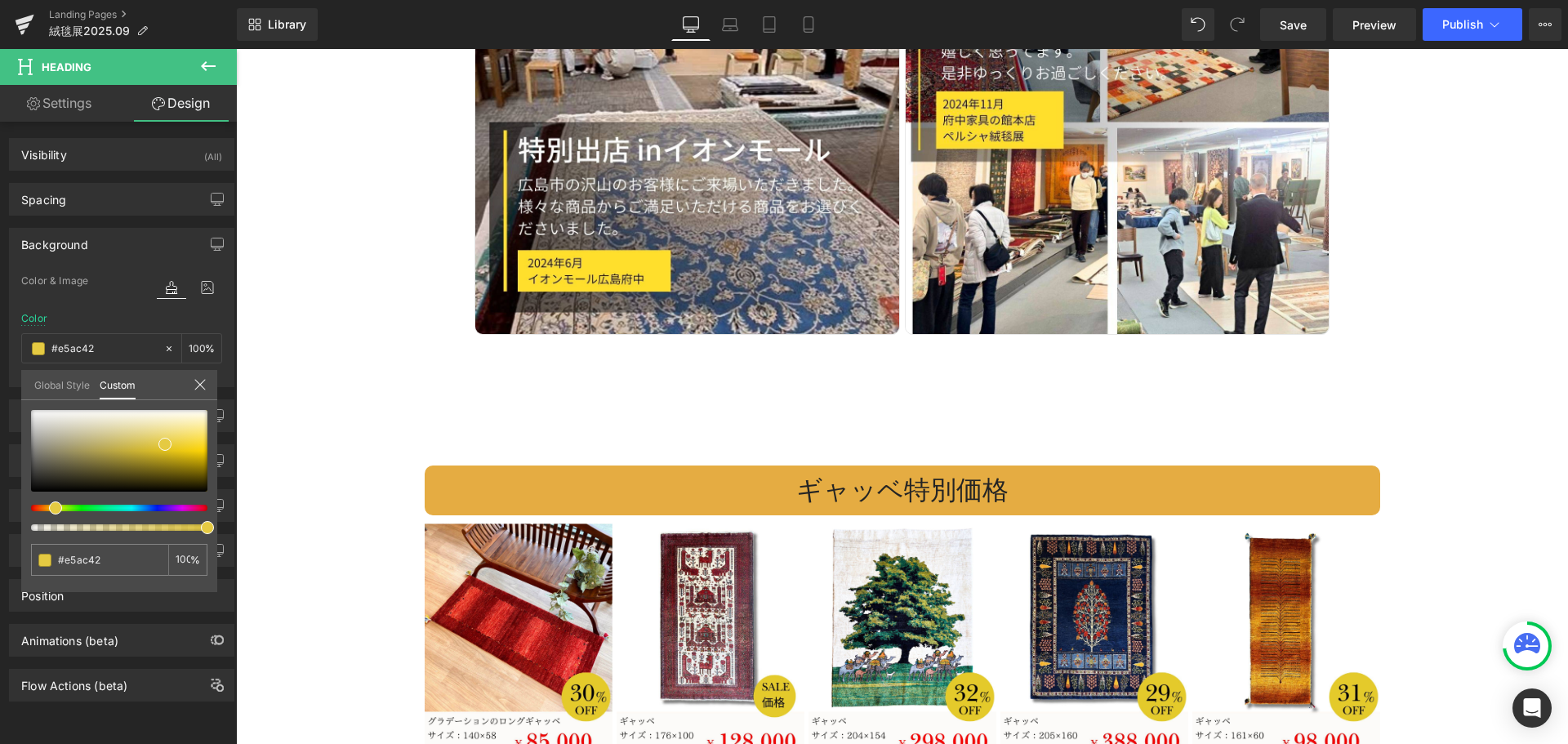
type input "#e5a642"
type input "#e5a142"
type input "#e59342"
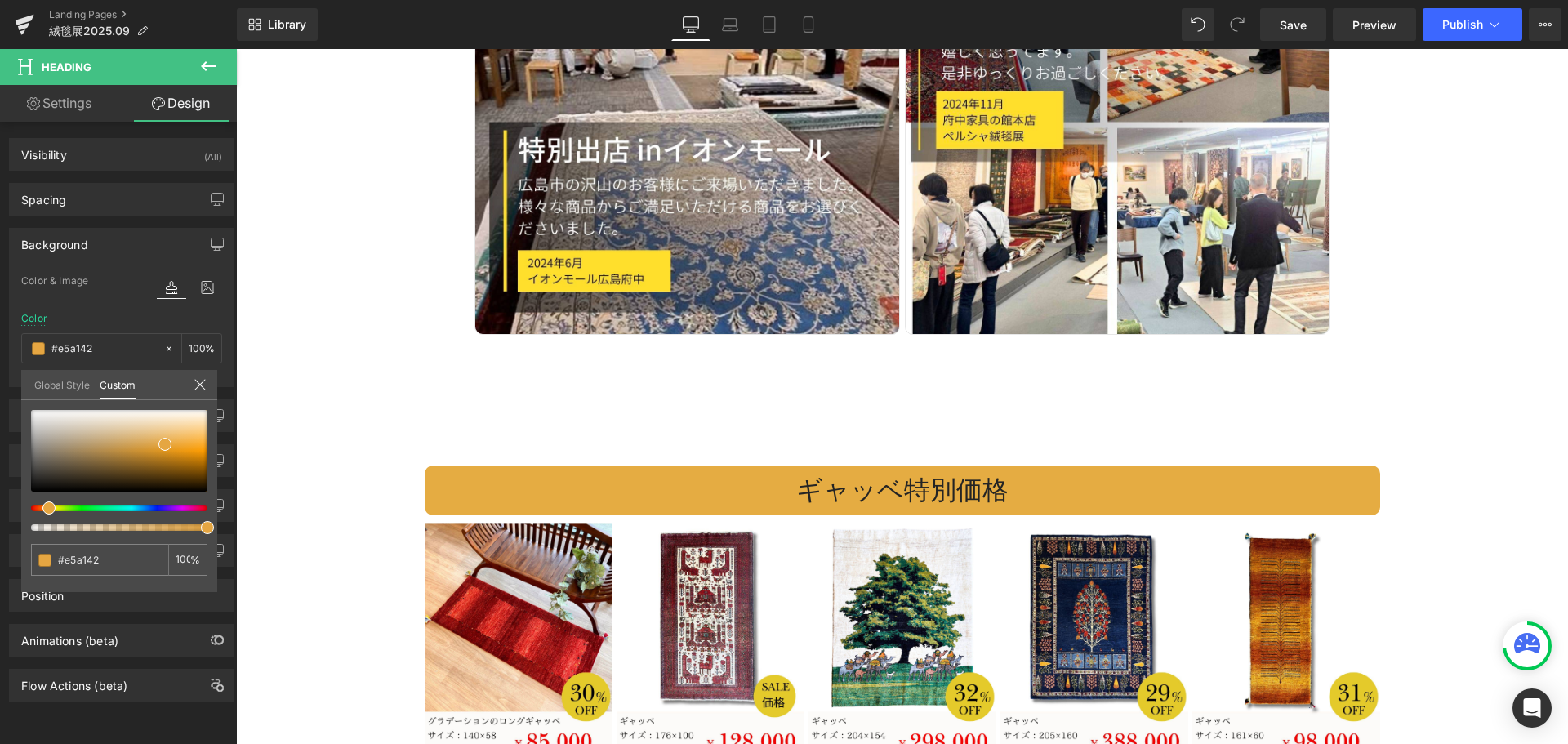
type input "#e59342"
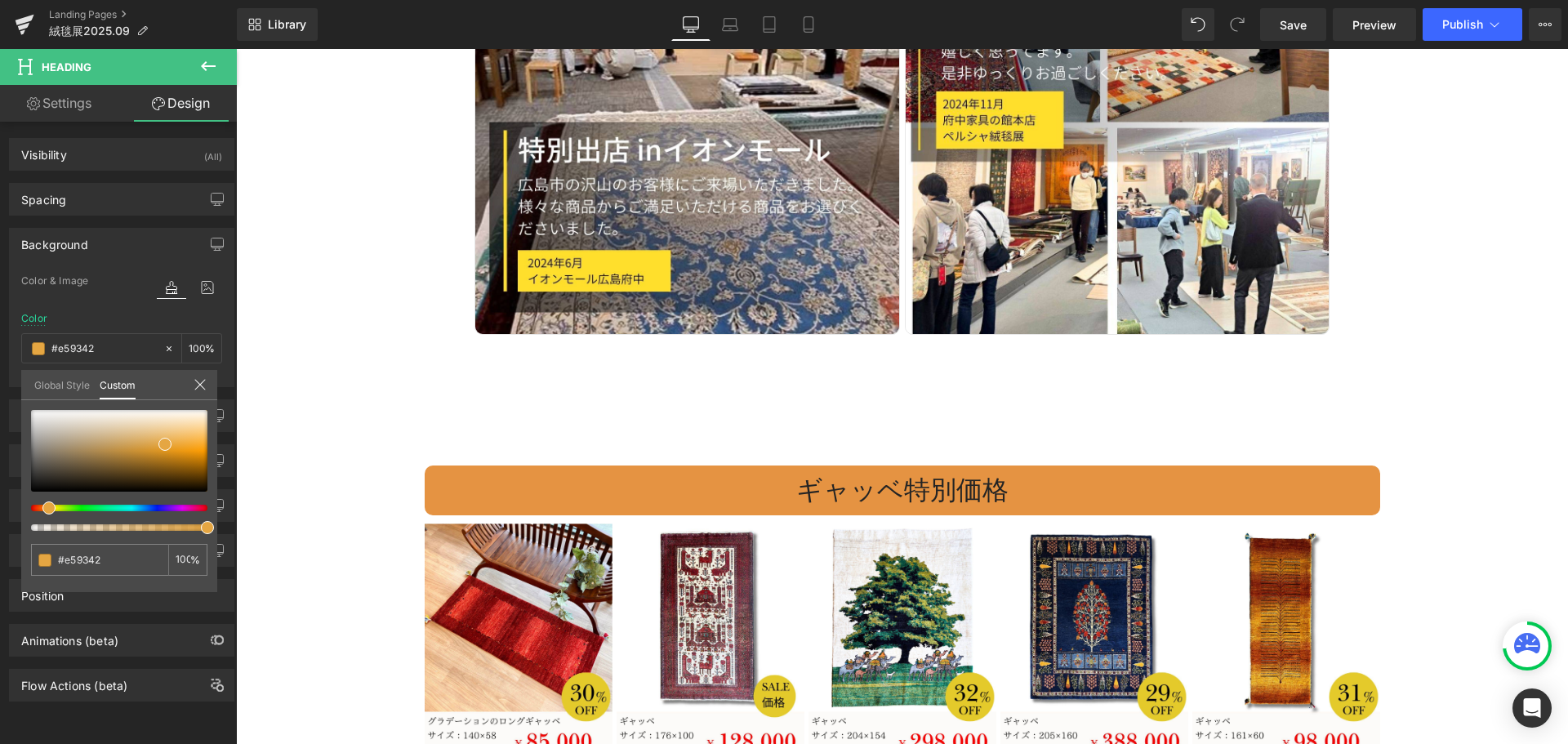
type input "#e58342"
type input "#e57642"
type input "#e56b42"
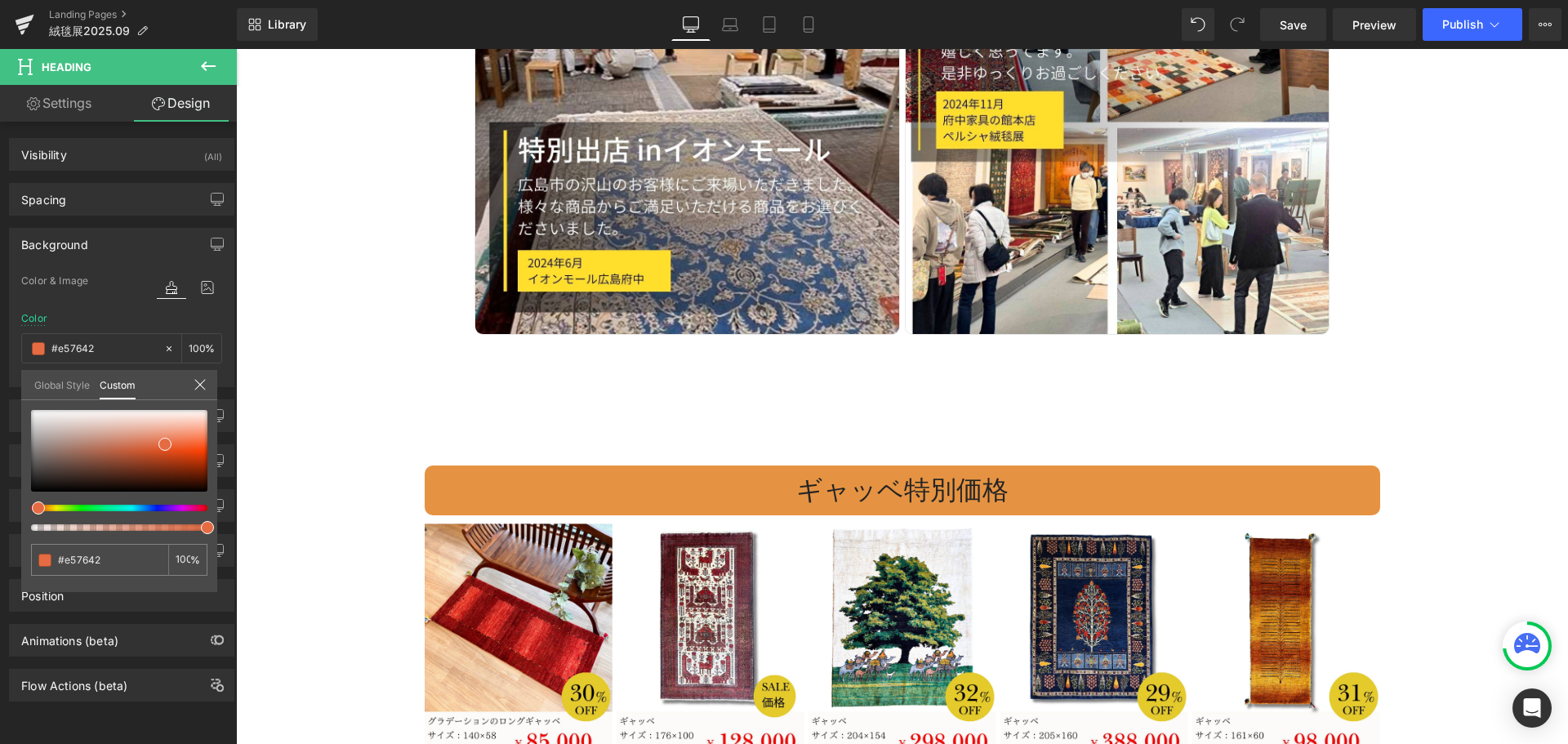
type input "#e56b42"
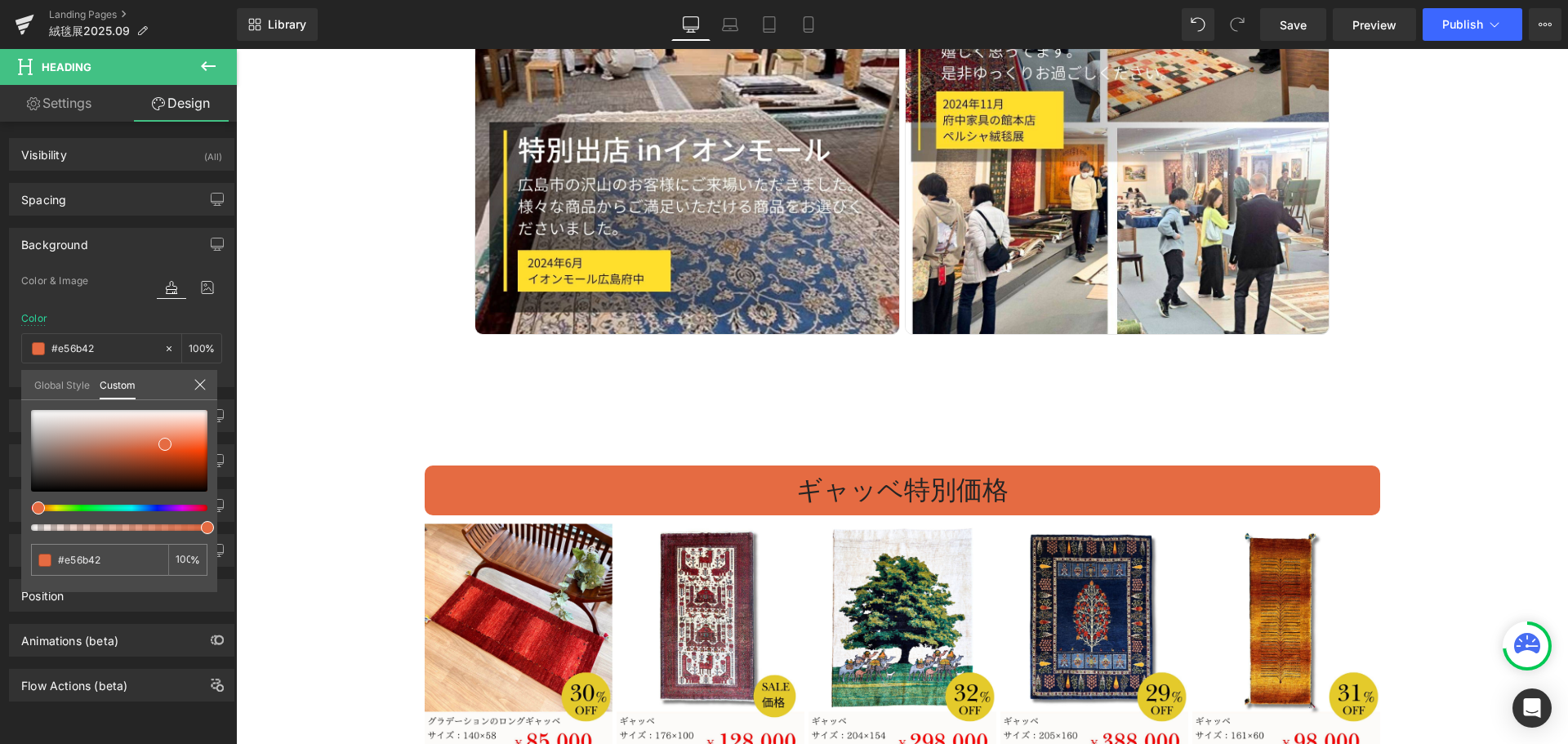
type input "#e56342"
type input "#e55a42"
type input "#e55042"
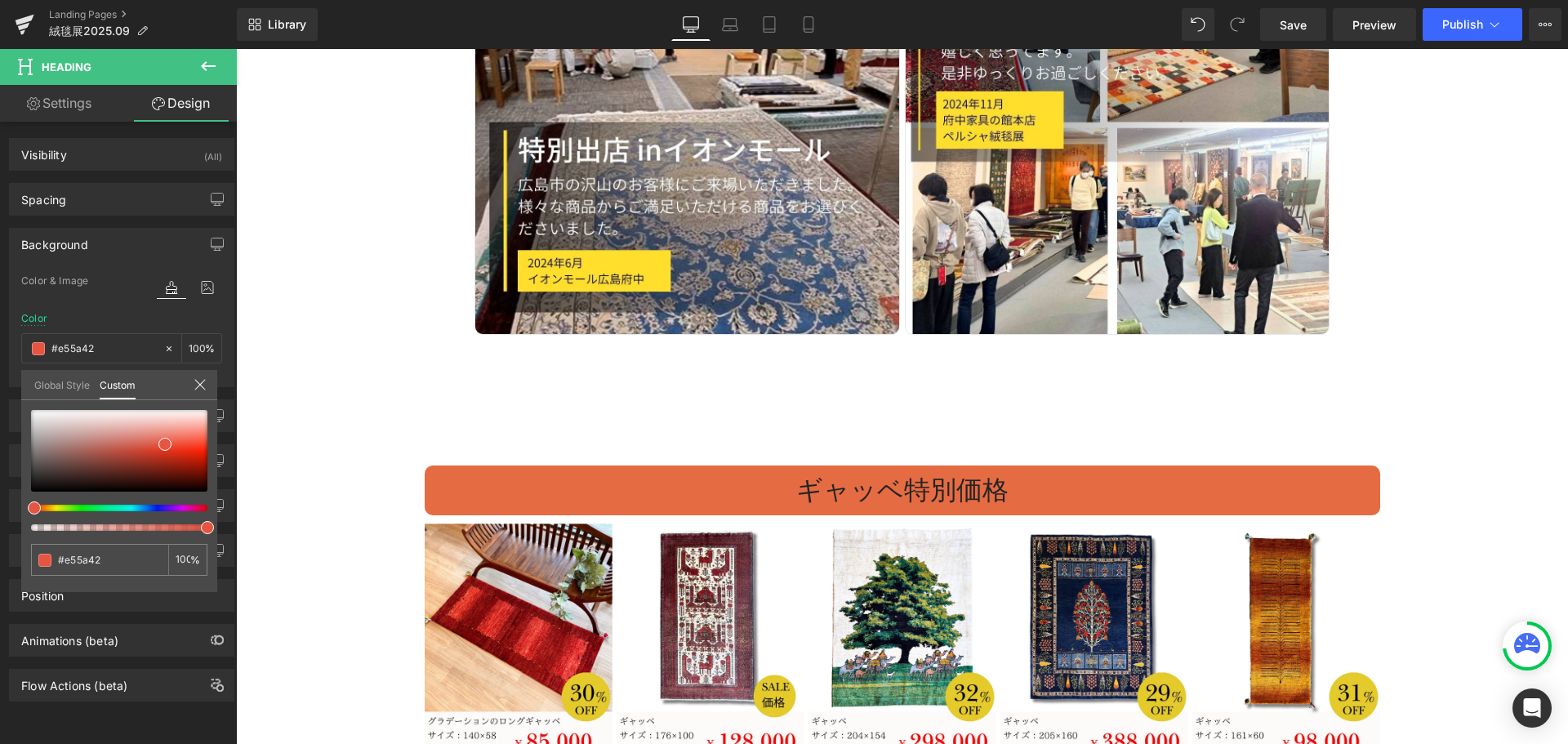
type input "#e55042"
type input "#e54242"
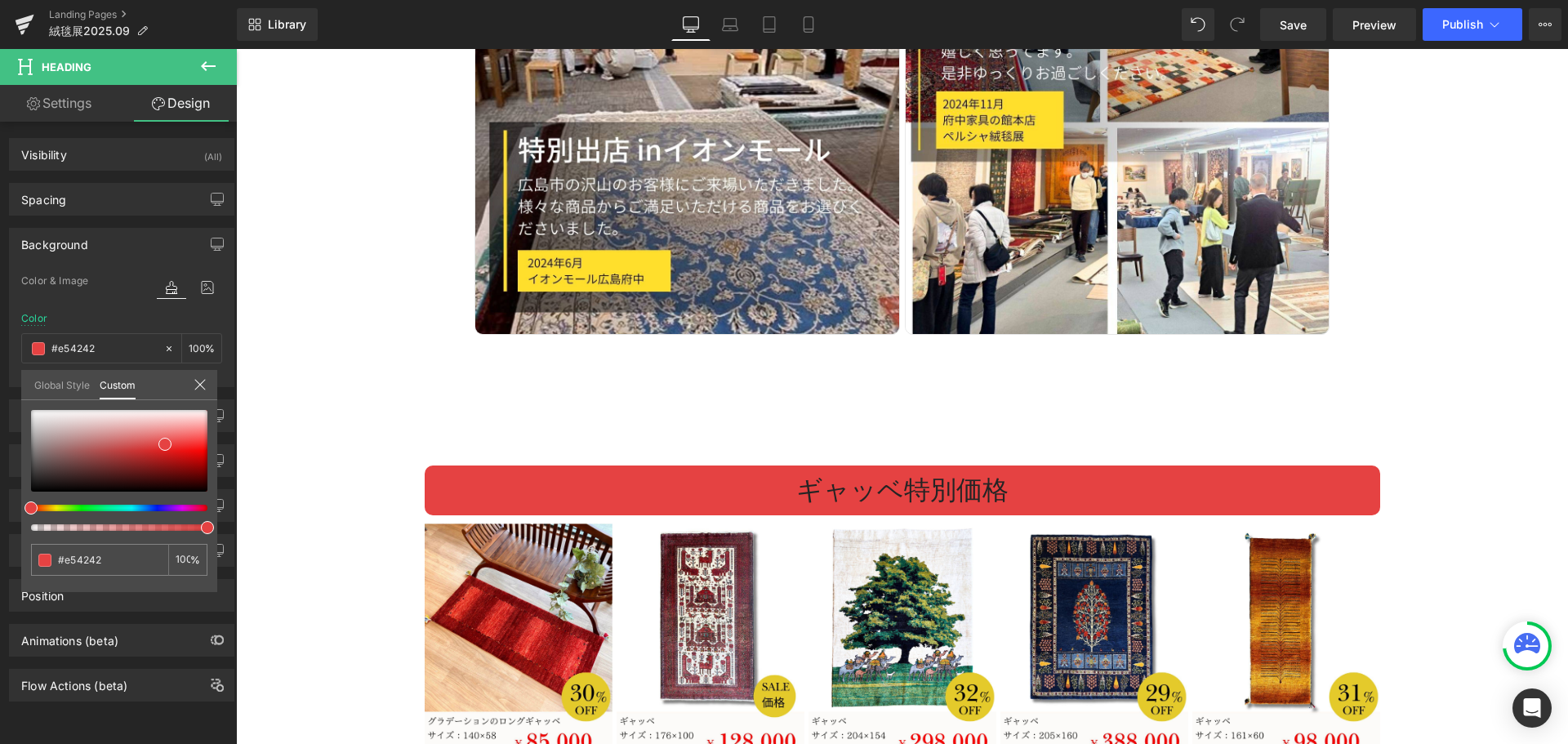
drag, startPoint x: 51, startPoint y: 507, endPoint x: 7, endPoint y: 511, distance: 44.2
click at [7, 387] on div "Background Color & Image color rgba(229, 66, 66, 1) Color #e54242 100 % Image R…" at bounding box center [122, 301] width 244 height 171
type input "#d24b4b"
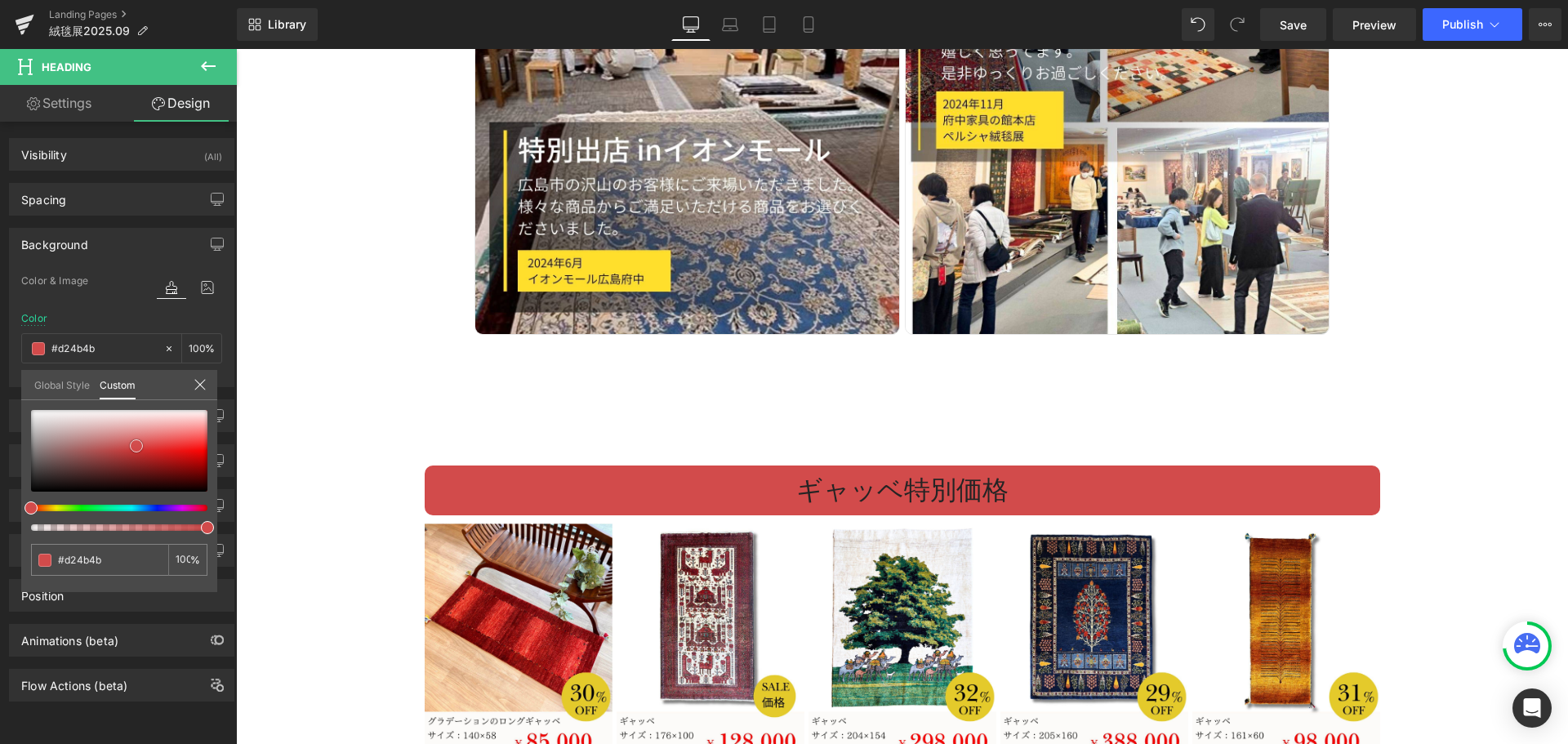
type input "#d45353"
type input "#d85e5e"
type input "#dc6a6a"
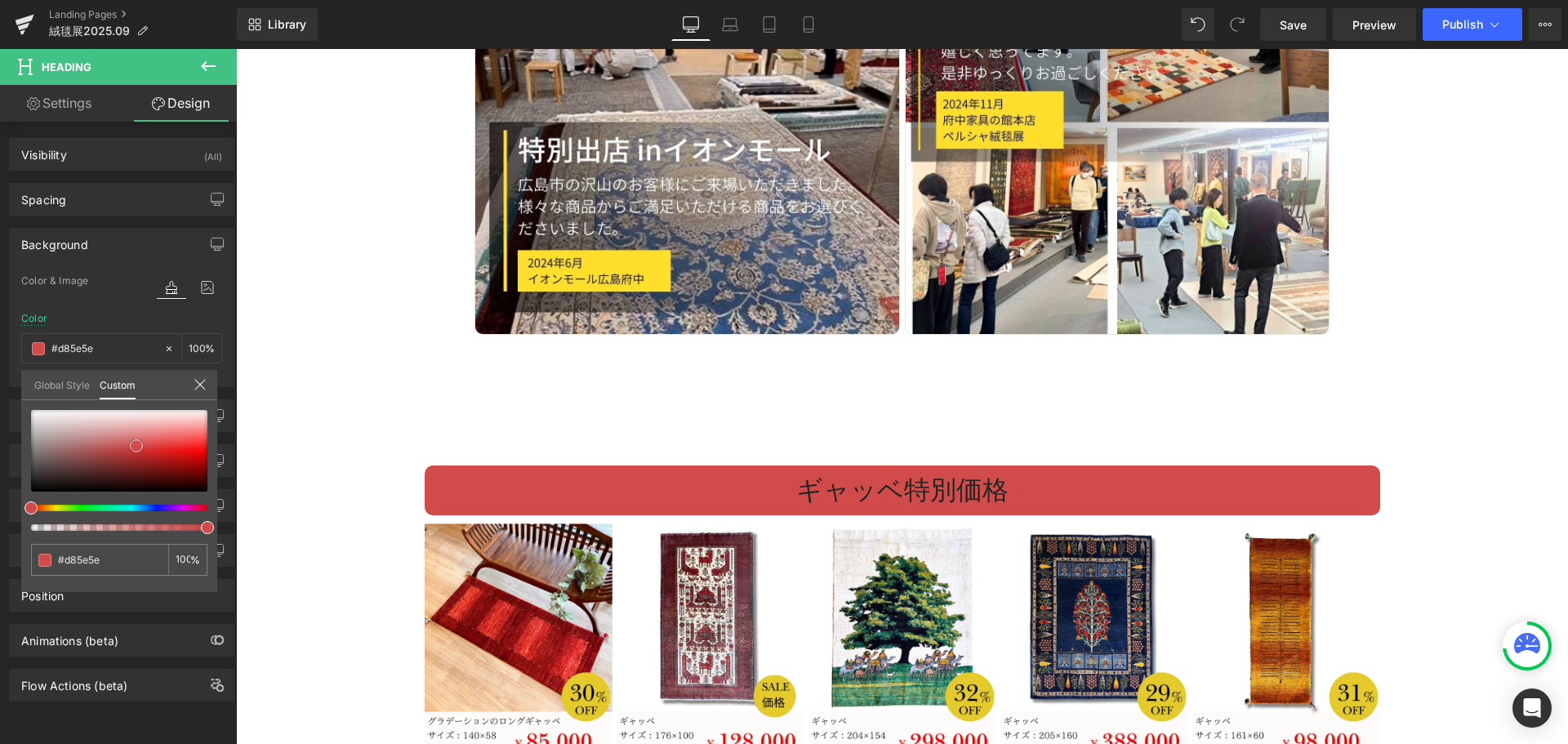
type input "#dc6a6a"
type input "#df7676"
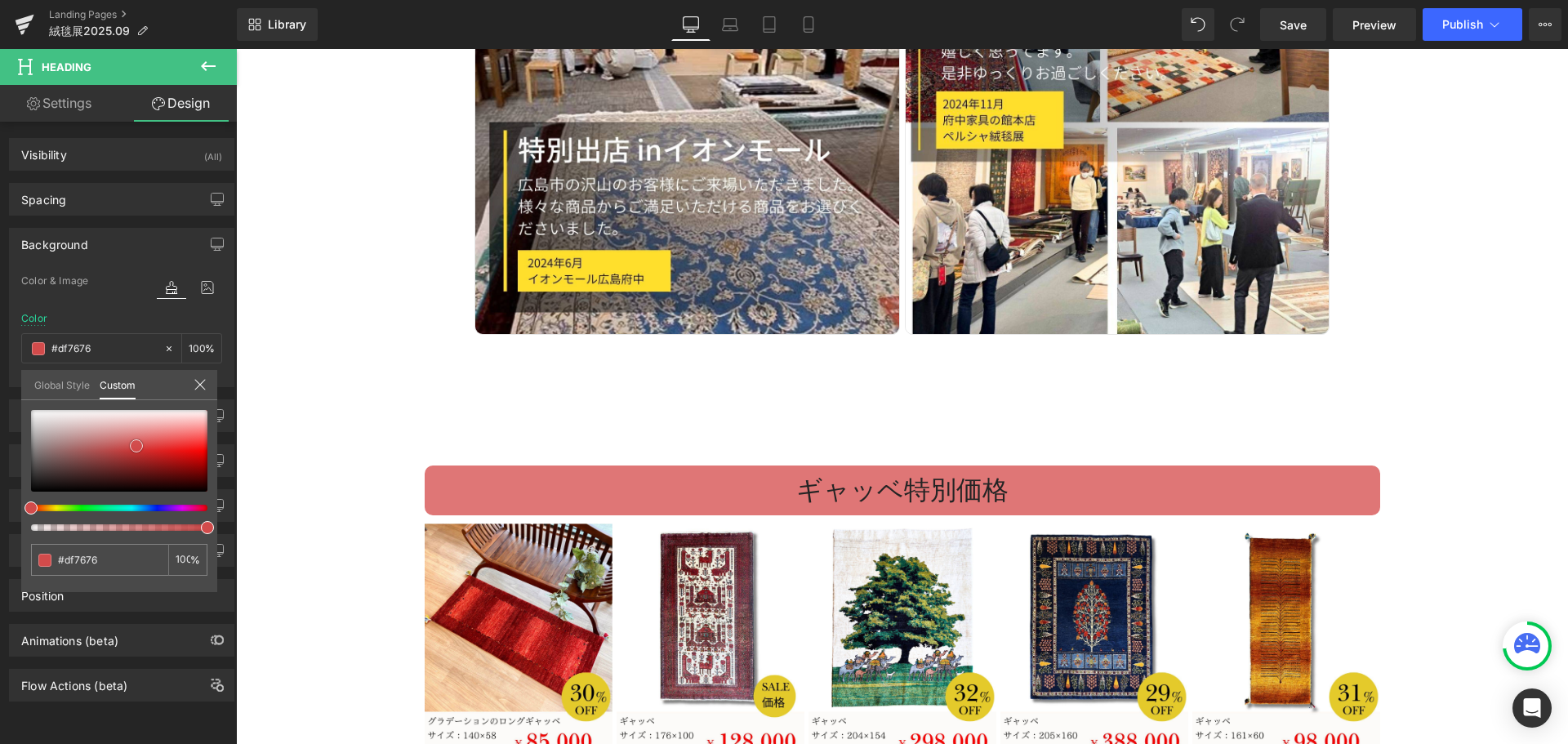
type input "#e38181"
type input "#e48585"
type input "#e68d8d"
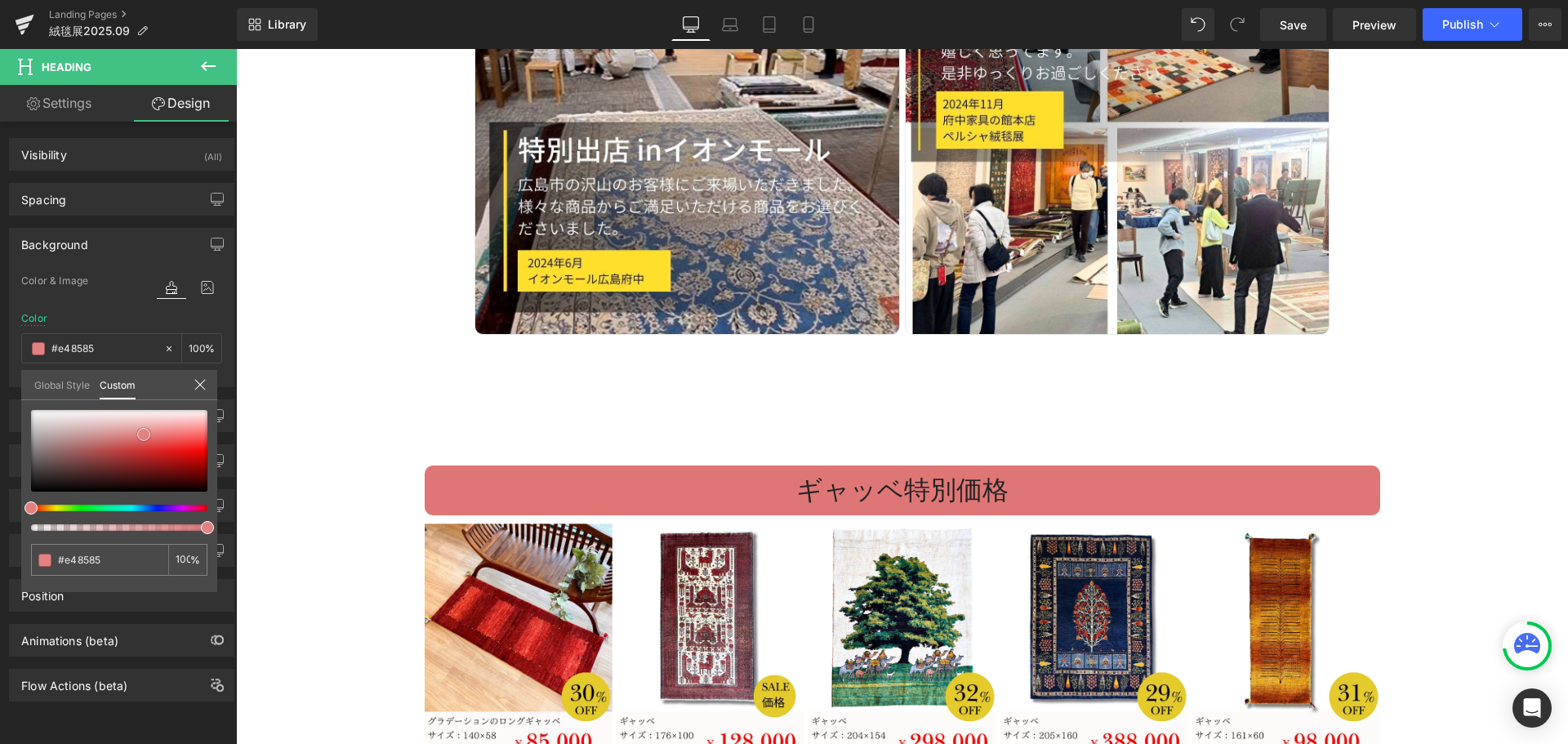
type input "#e68d8d"
type input "#e89696"
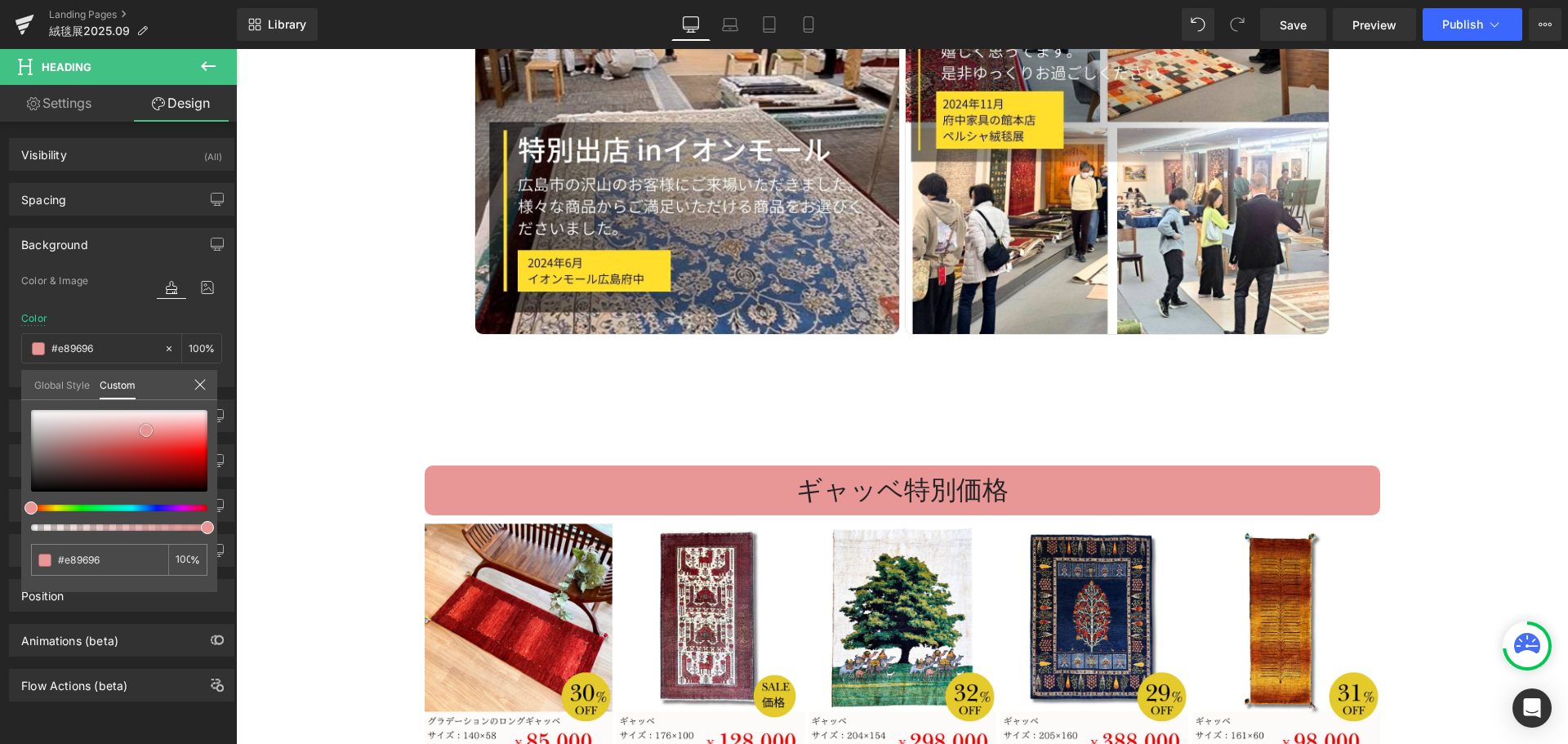
type input "#ea9999"
type input "#ec9797"
type input "#ed9191"
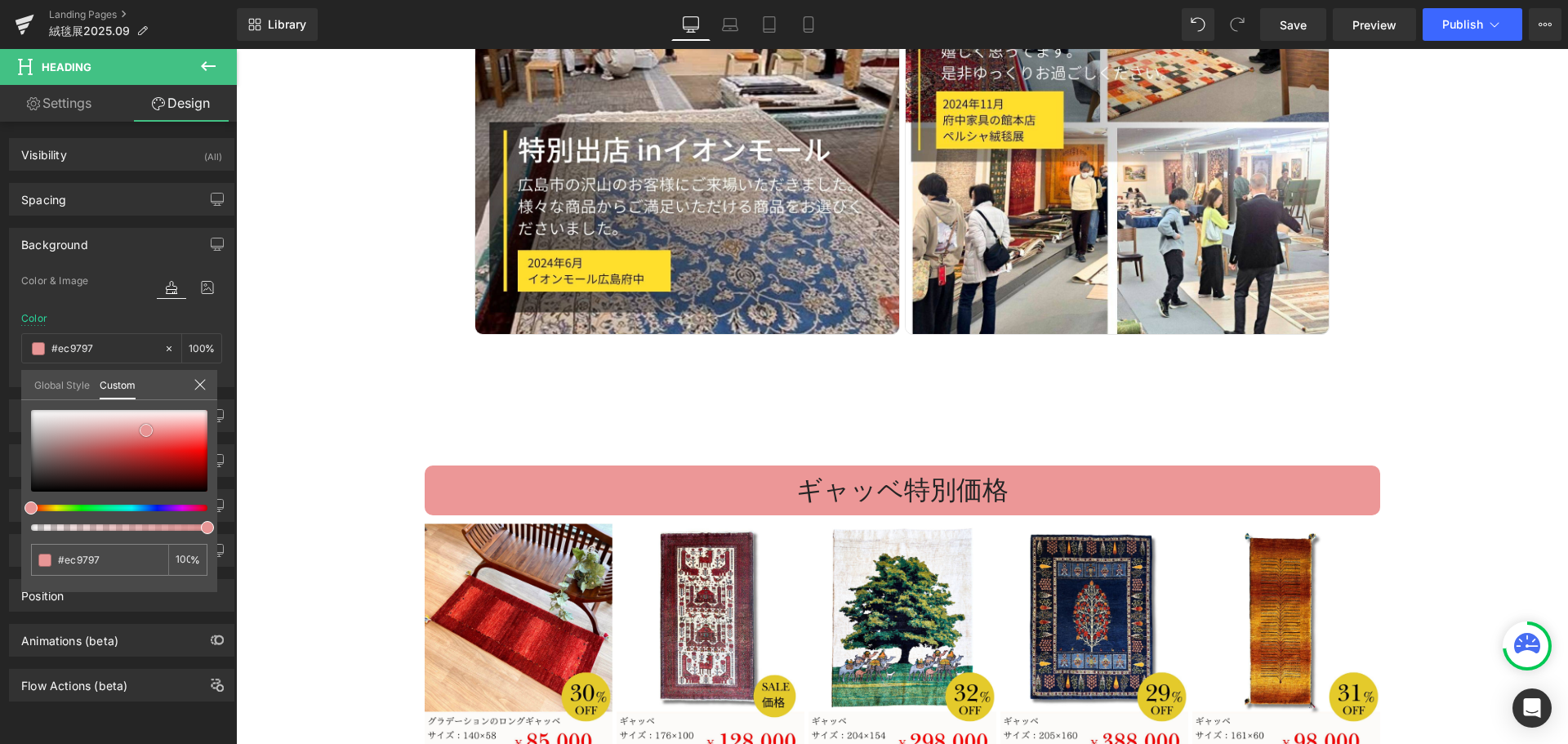
type input "#ed9191"
type input "#ee8a8a"
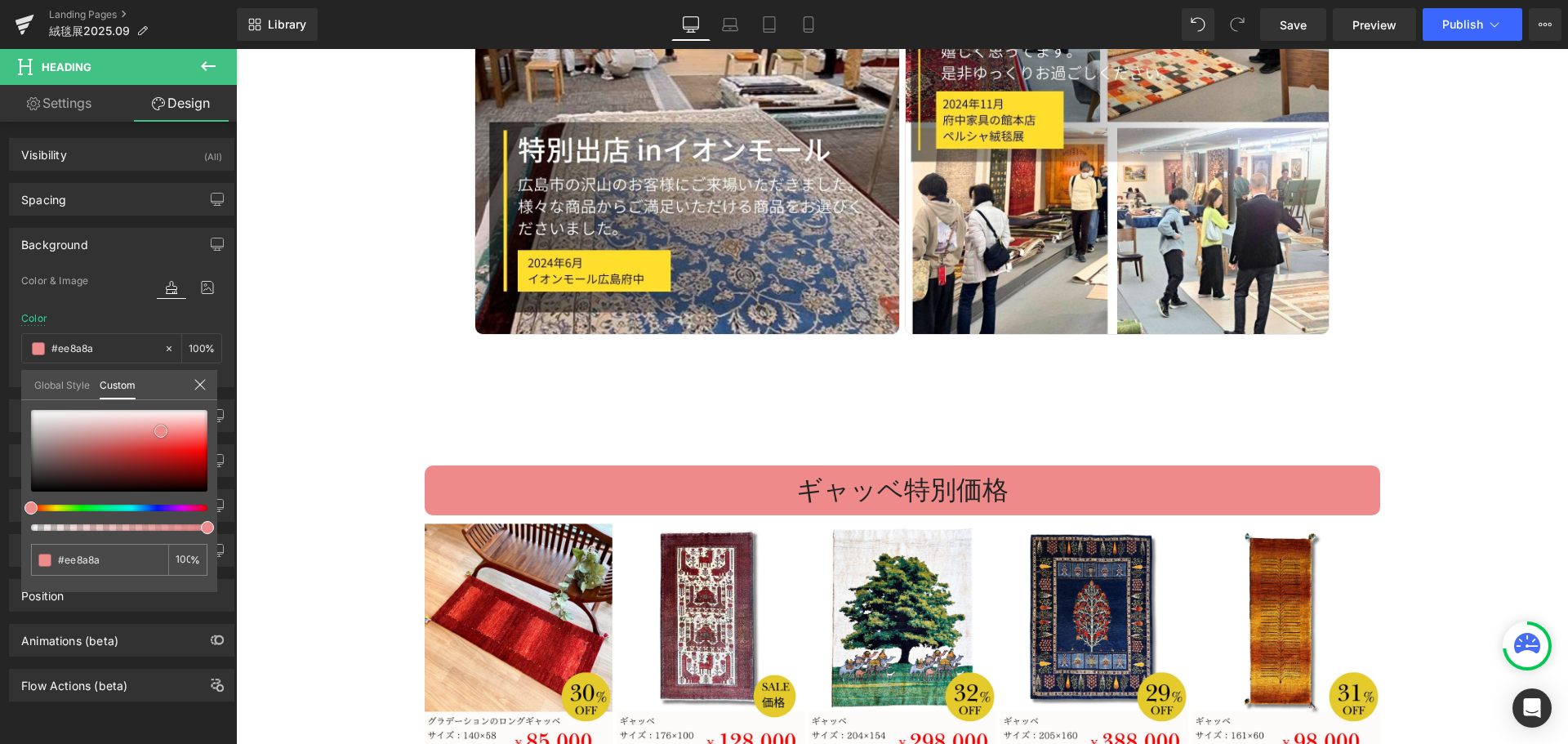
type input "#ed8686"
type input "#ed8181"
type input "#ec7878"
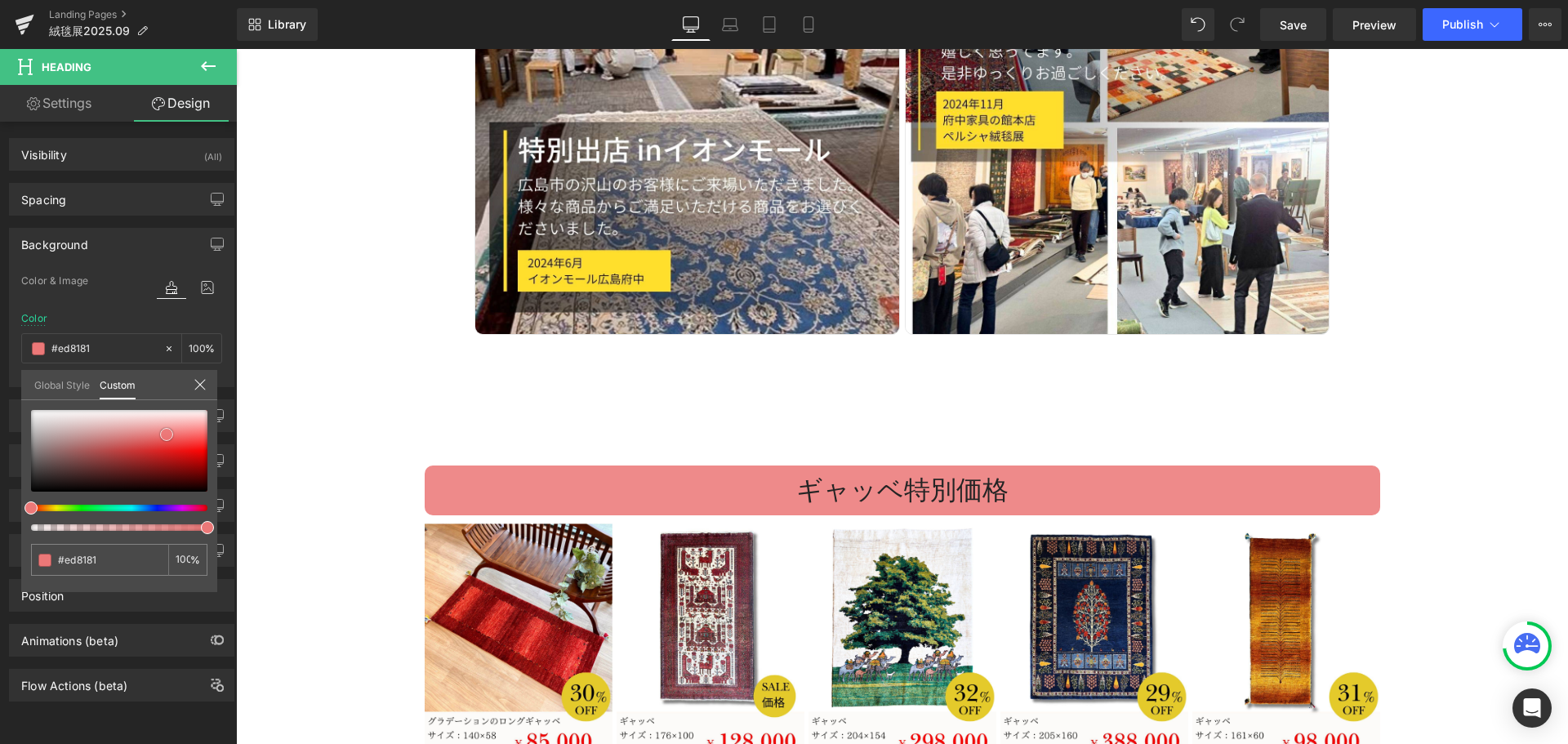
type input "#ec7878"
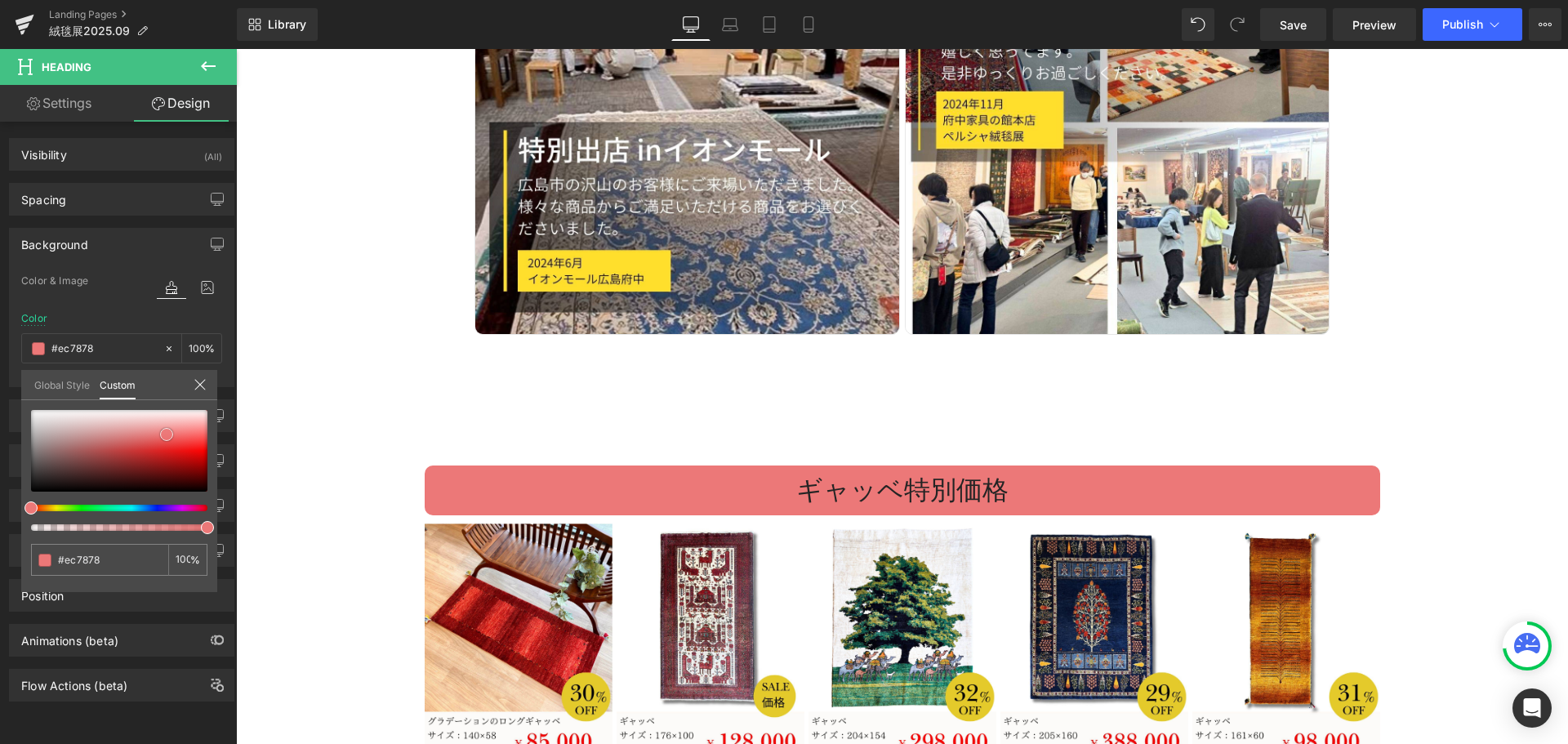
type input "#ed7777"
type input "#ed6d6d"
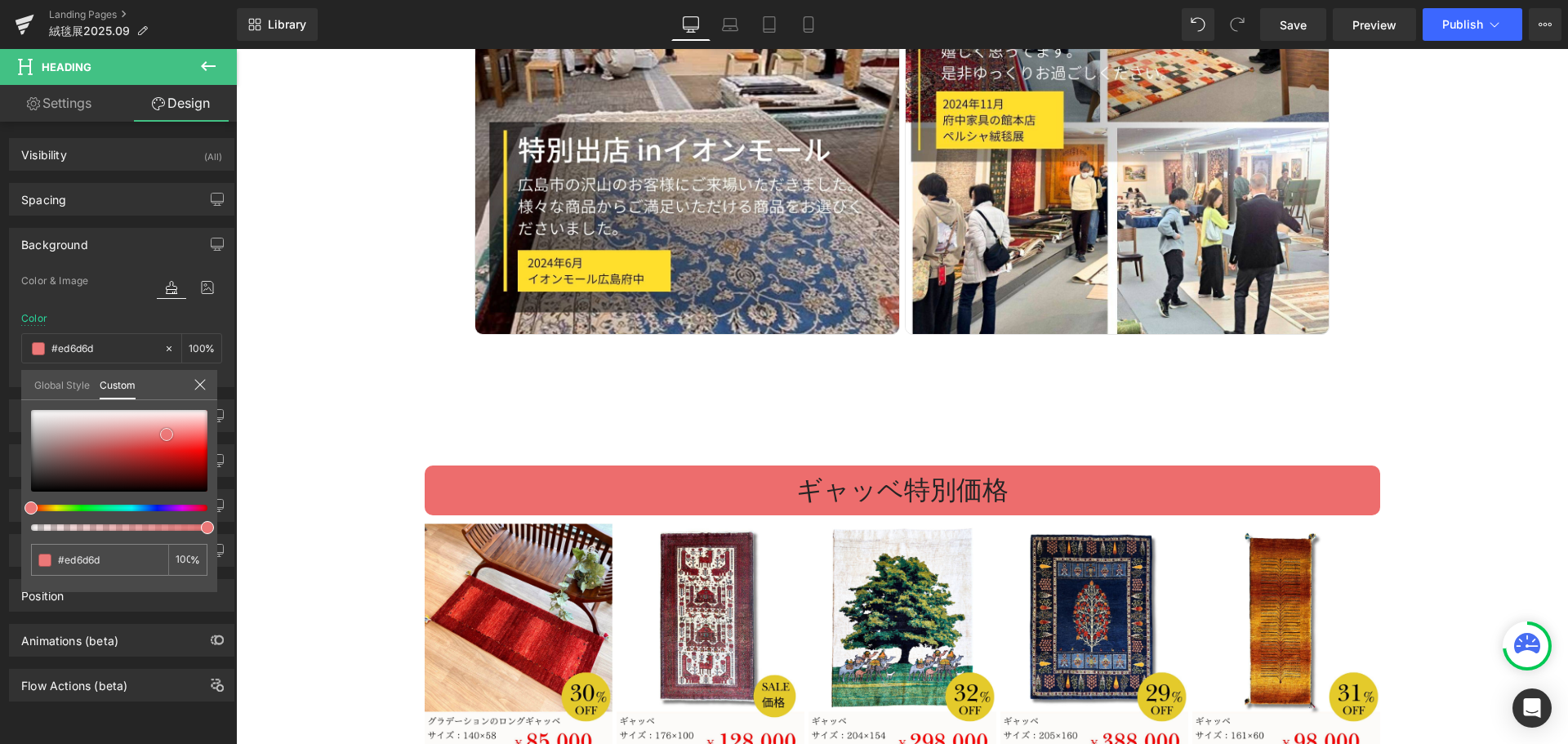
type input "#ee6c6c"
type input "#f06a6a"
type input "#f16969"
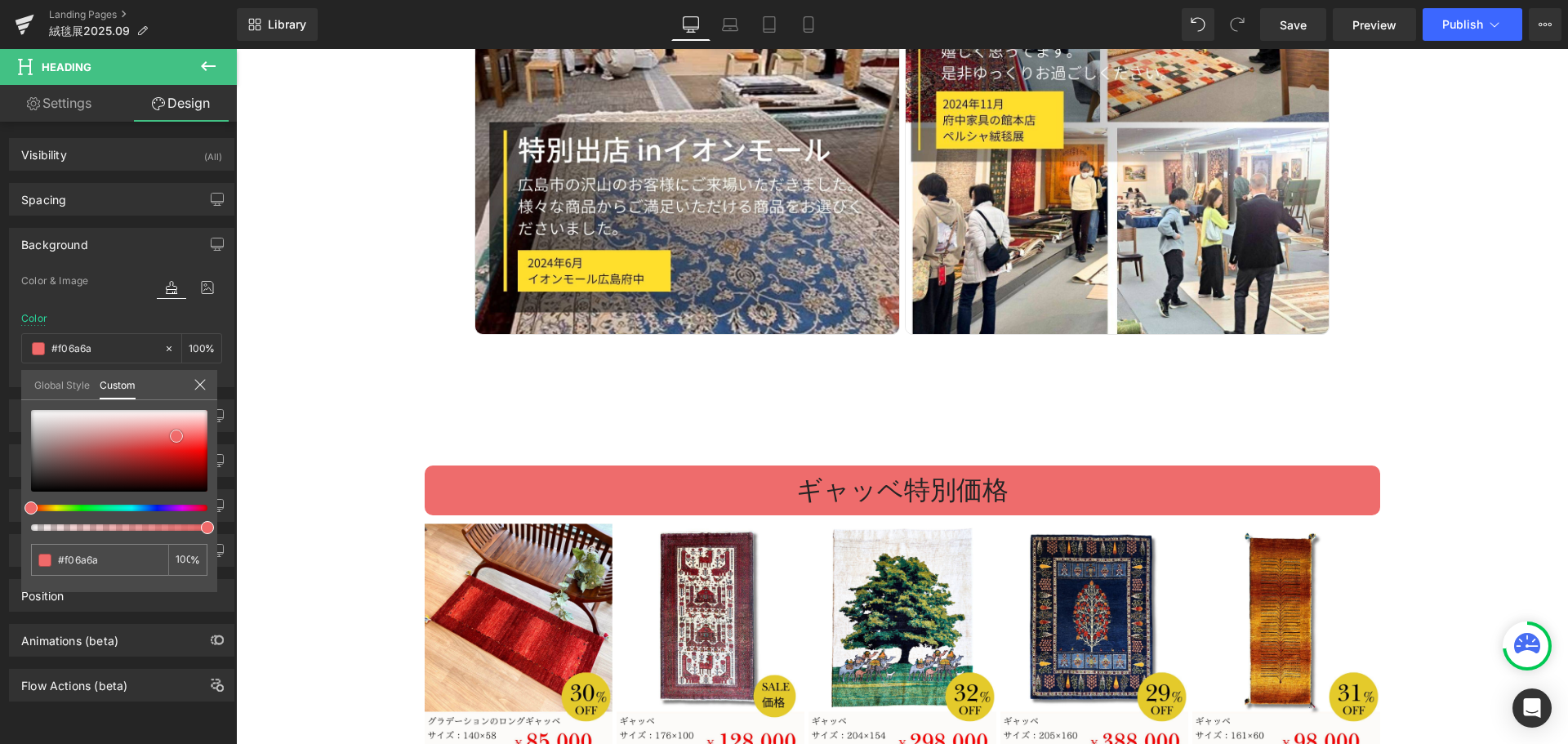
type input "#f16969"
type input "#f16868"
type input "#f26363"
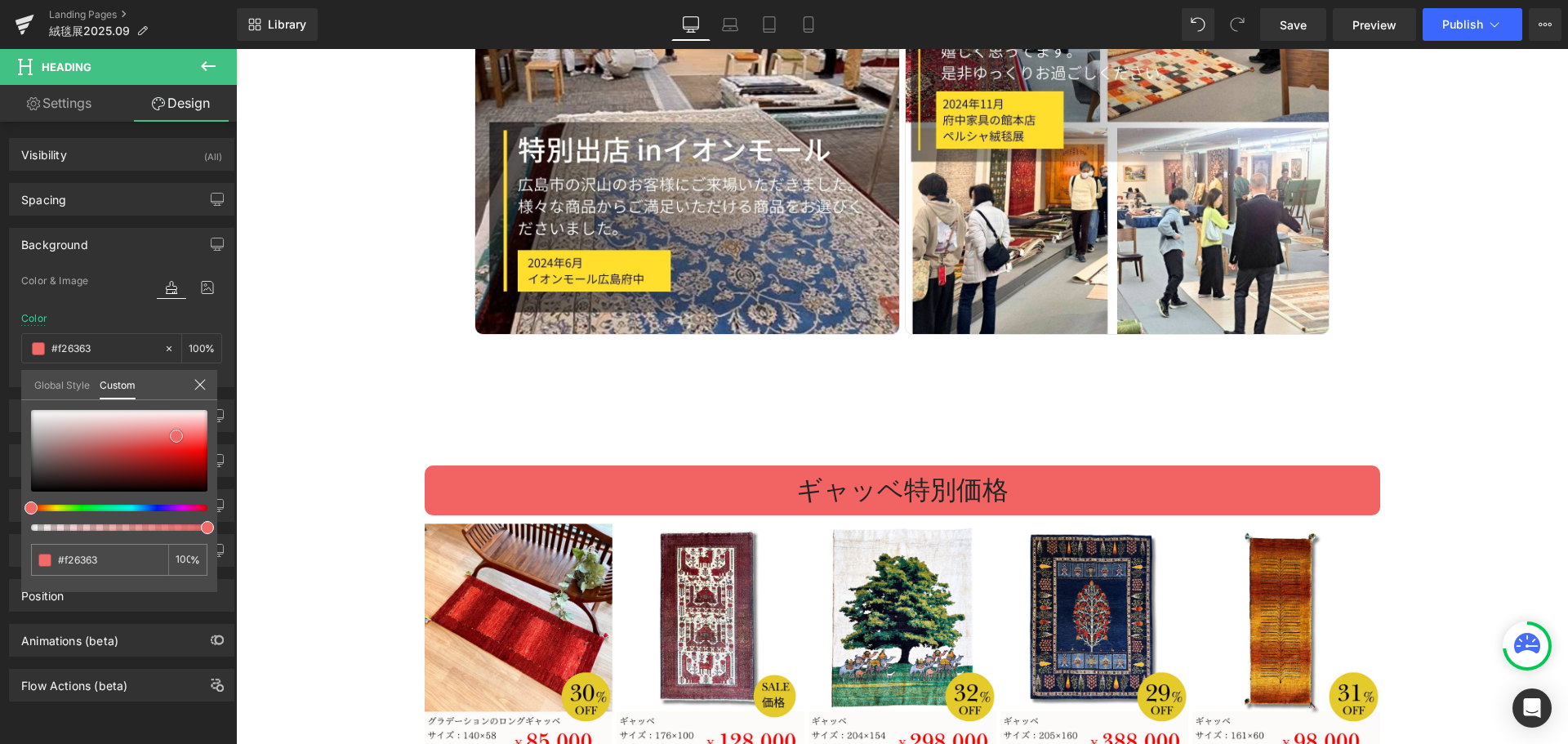
type input "#f46161"
type input "#f35c5c"
type input "#f44c4c"
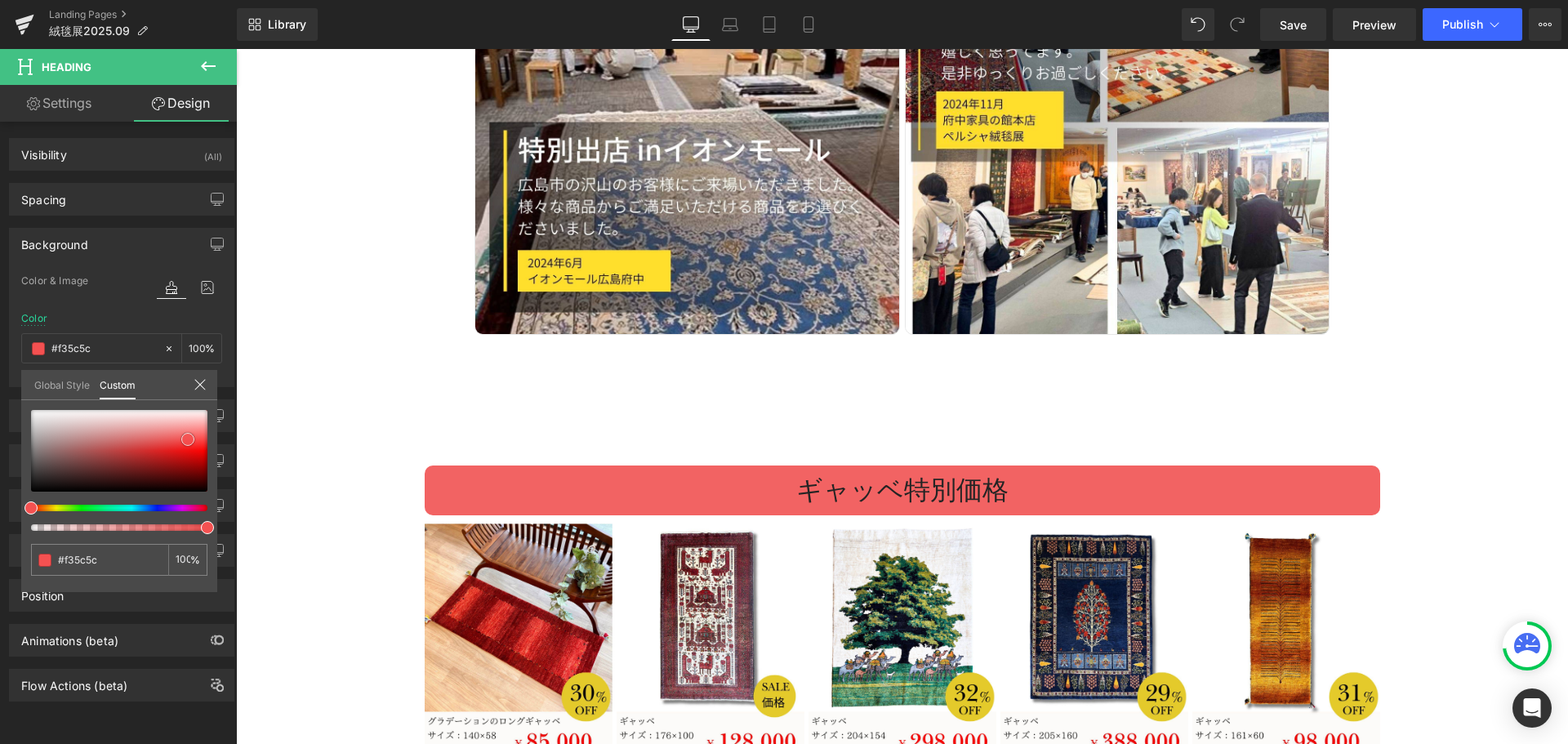
type input "#f44c4c"
type input "#f74040"
type input "#f73a3a"
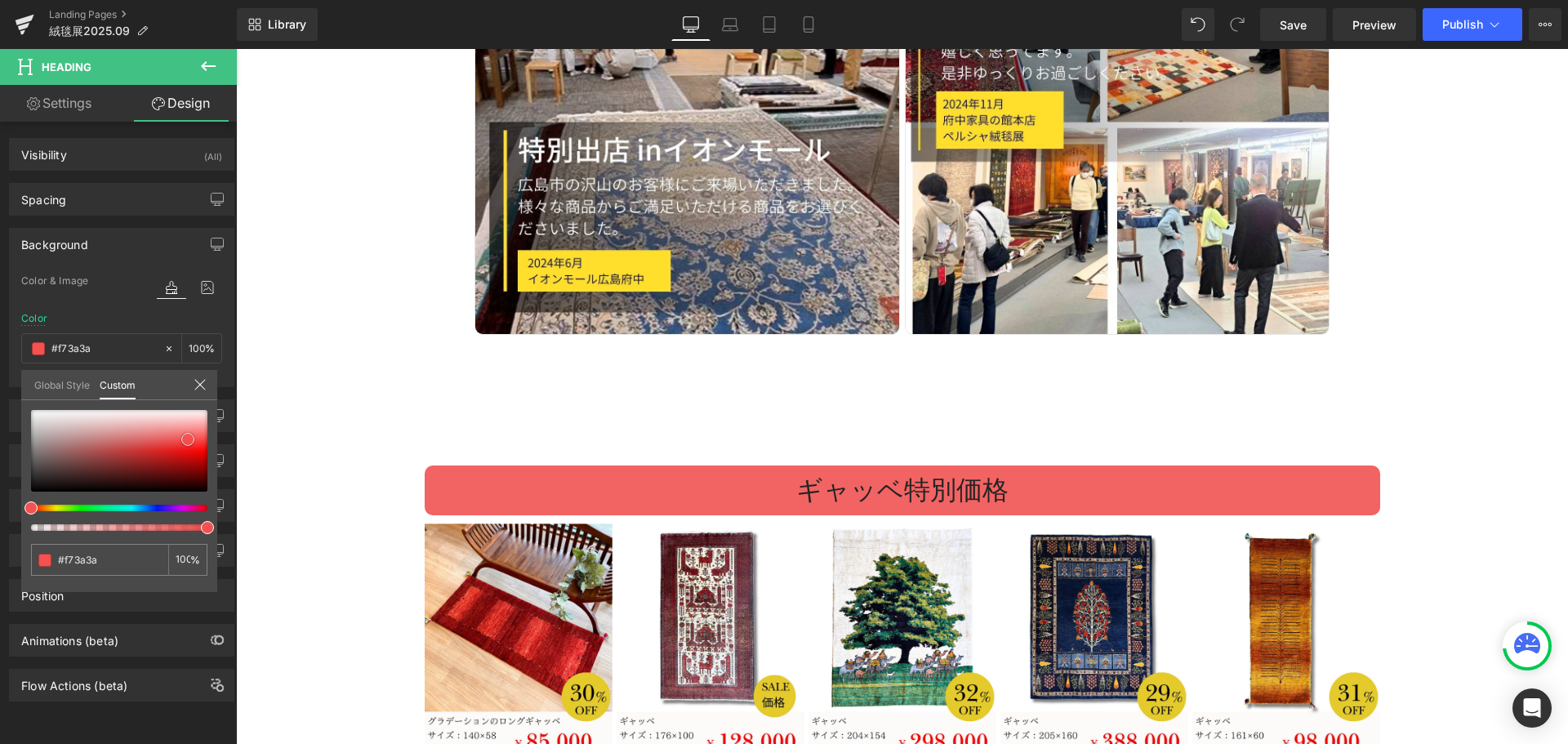
type input "#f73535"
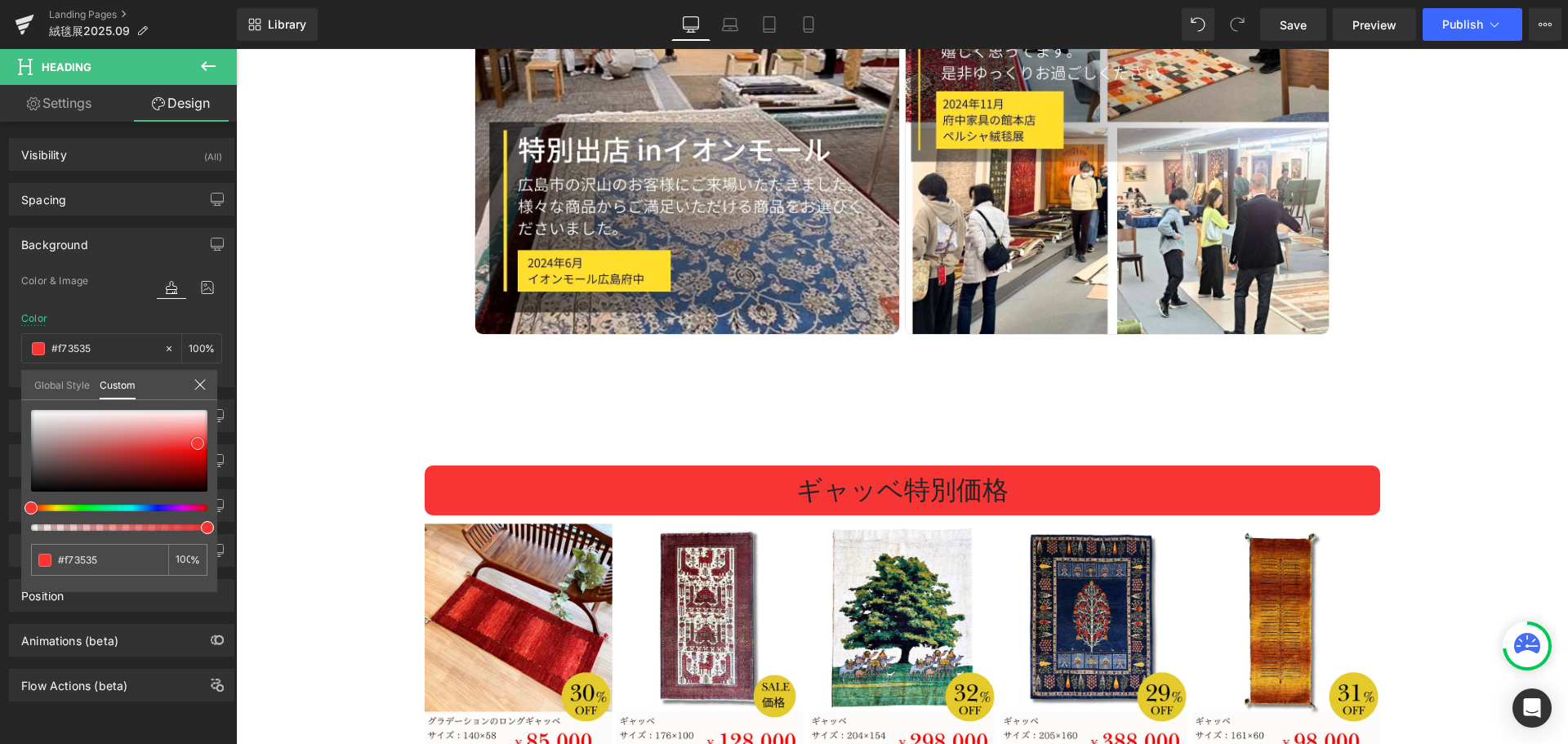
type input "#f73a3a"
type input "#f84343"
type input "#f94c4c"
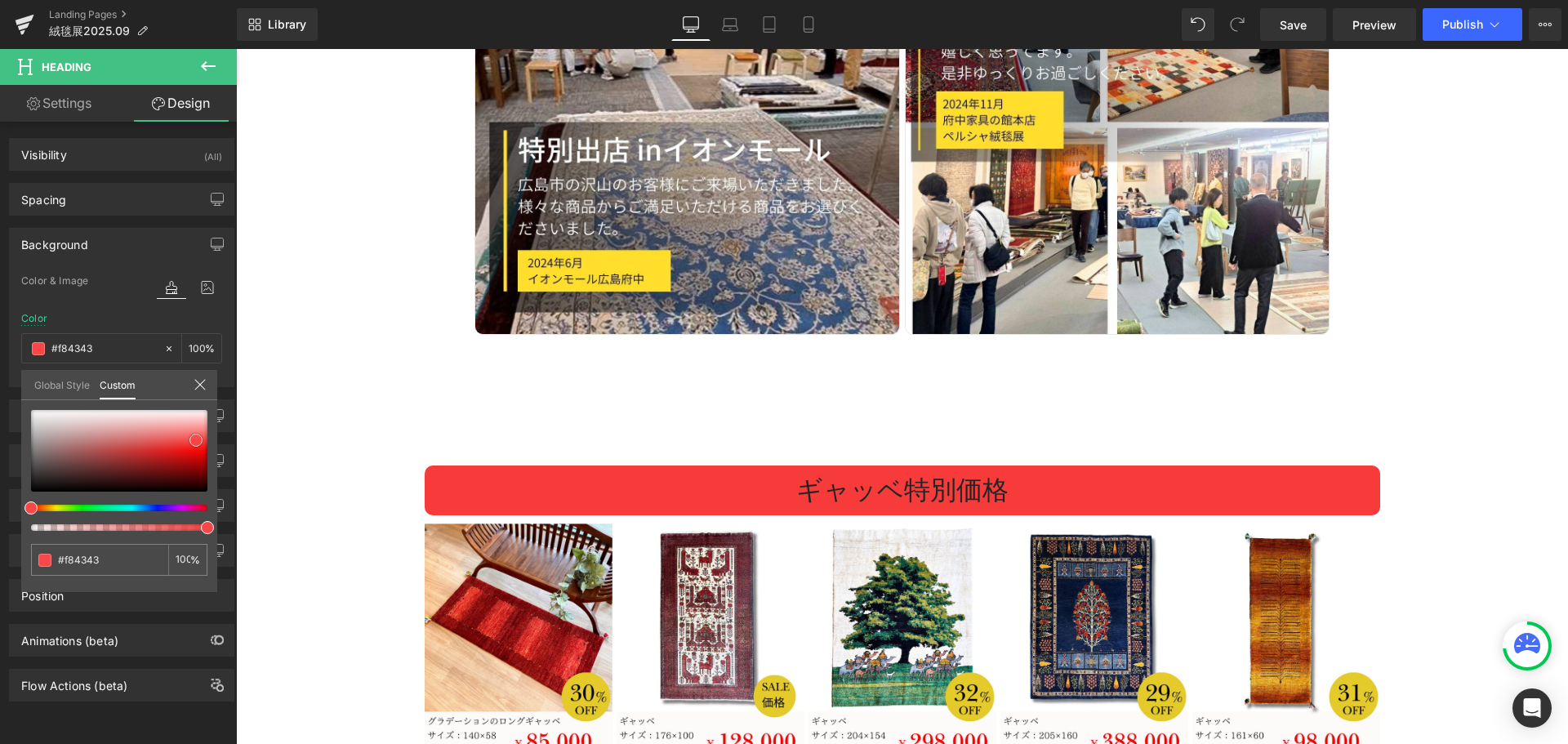
type input "#f94c4c"
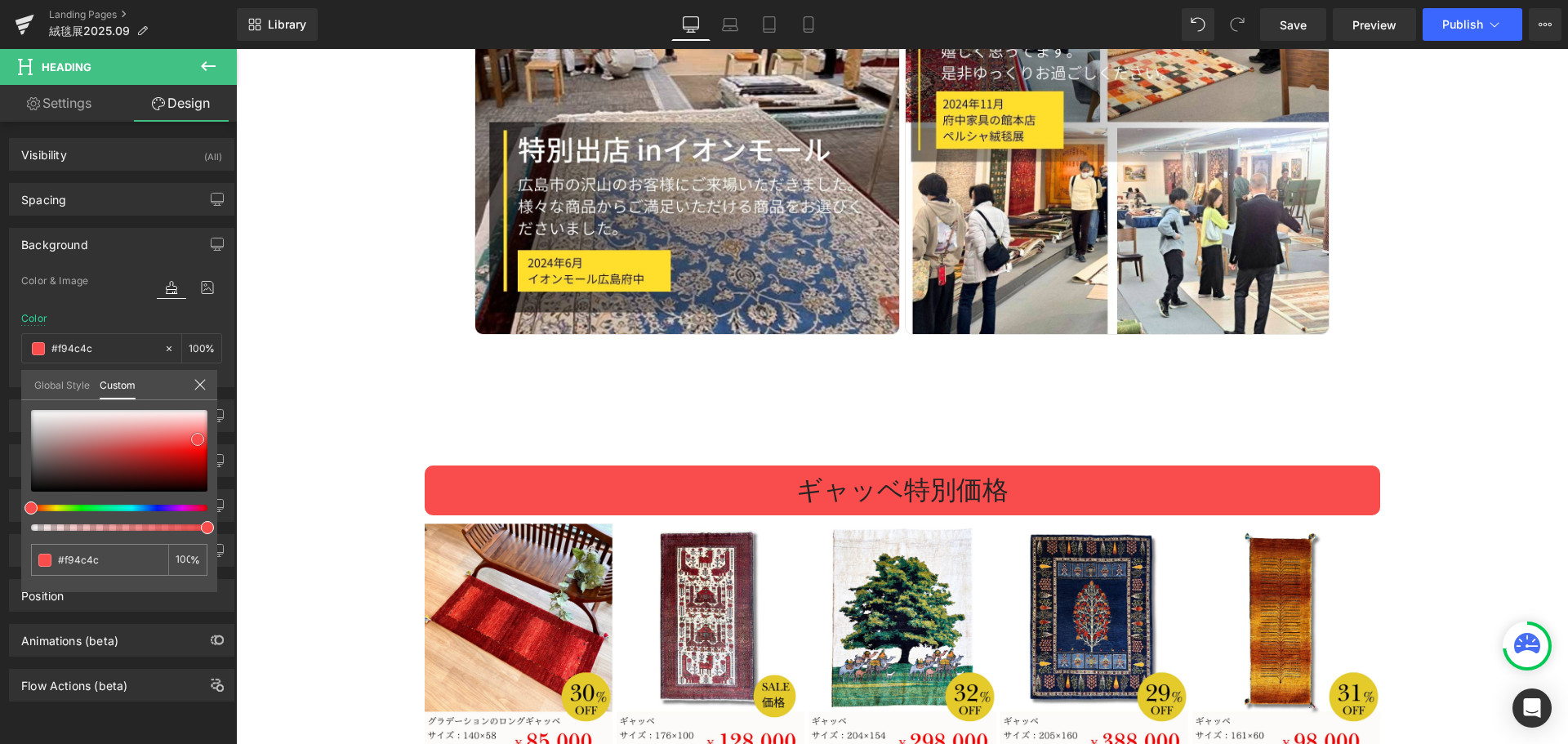
drag, startPoint x: 136, startPoint y: 446, endPoint x: 198, endPoint y: 440, distance: 62.3
click at [198, 440] on div at bounding box center [119, 450] width 176 height 81
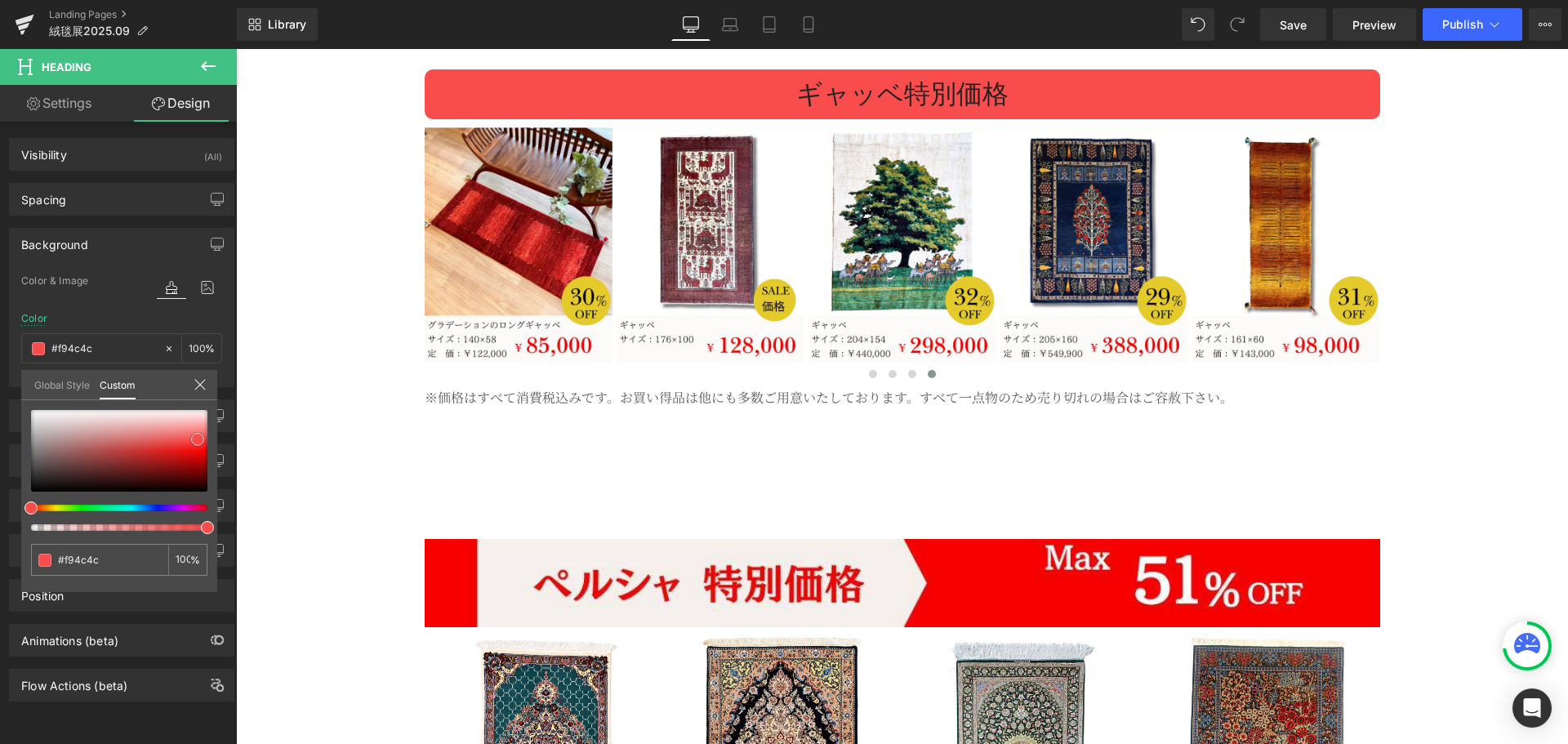
scroll to position [4618, 0]
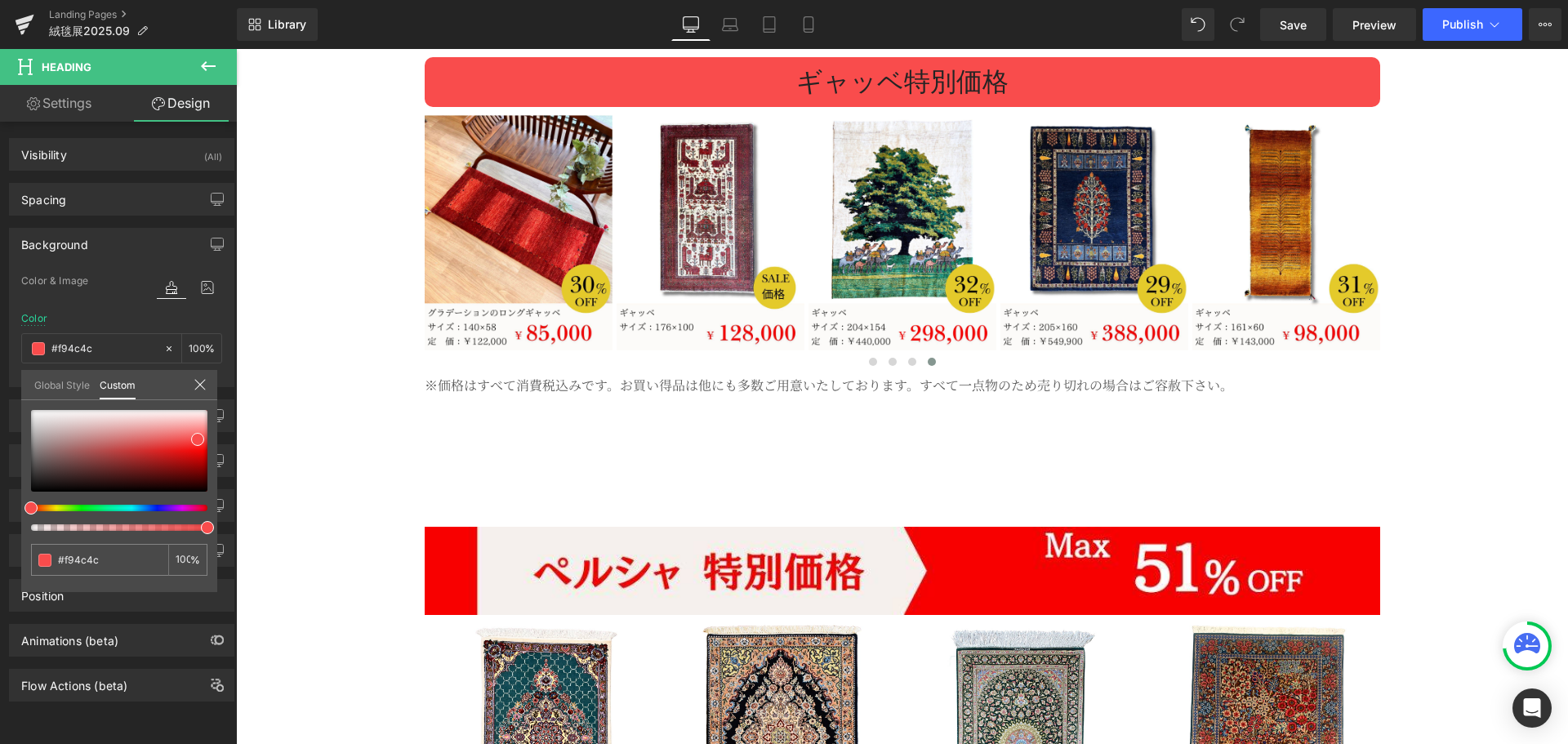
click at [926, 562] on body "コンテンツへスキップ [DATE]新着入荷♪￥10000以上のお買い上げで送料無料 絨毯やかた / 本場イランの絨毯ショップ メニュー ホーム 絨毯やかたにつ…" at bounding box center [902, 536] width 1332 height 10210
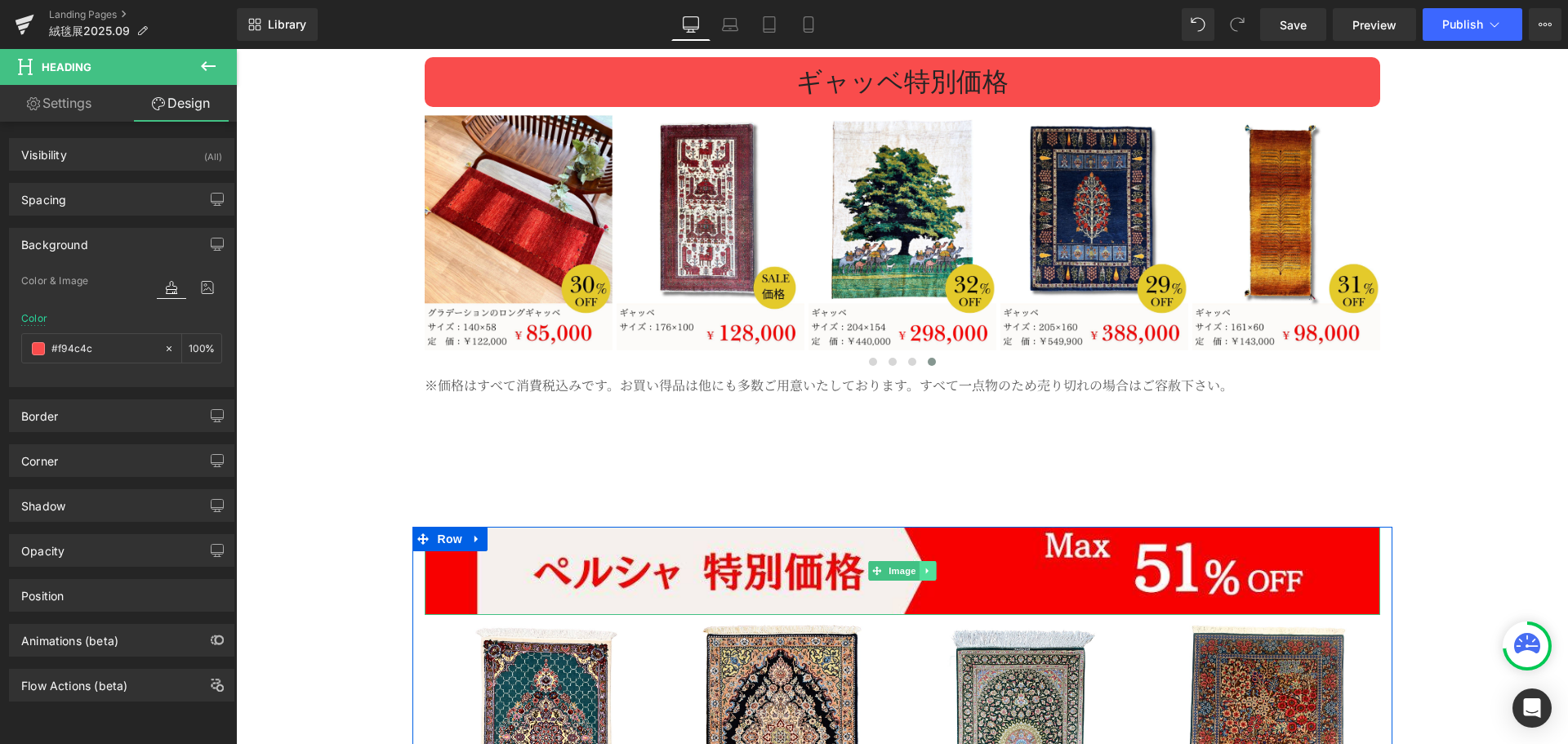
click at [925, 566] on icon at bounding box center [927, 570] width 9 height 10
click at [933, 567] on icon at bounding box center [935, 571] width 9 height 9
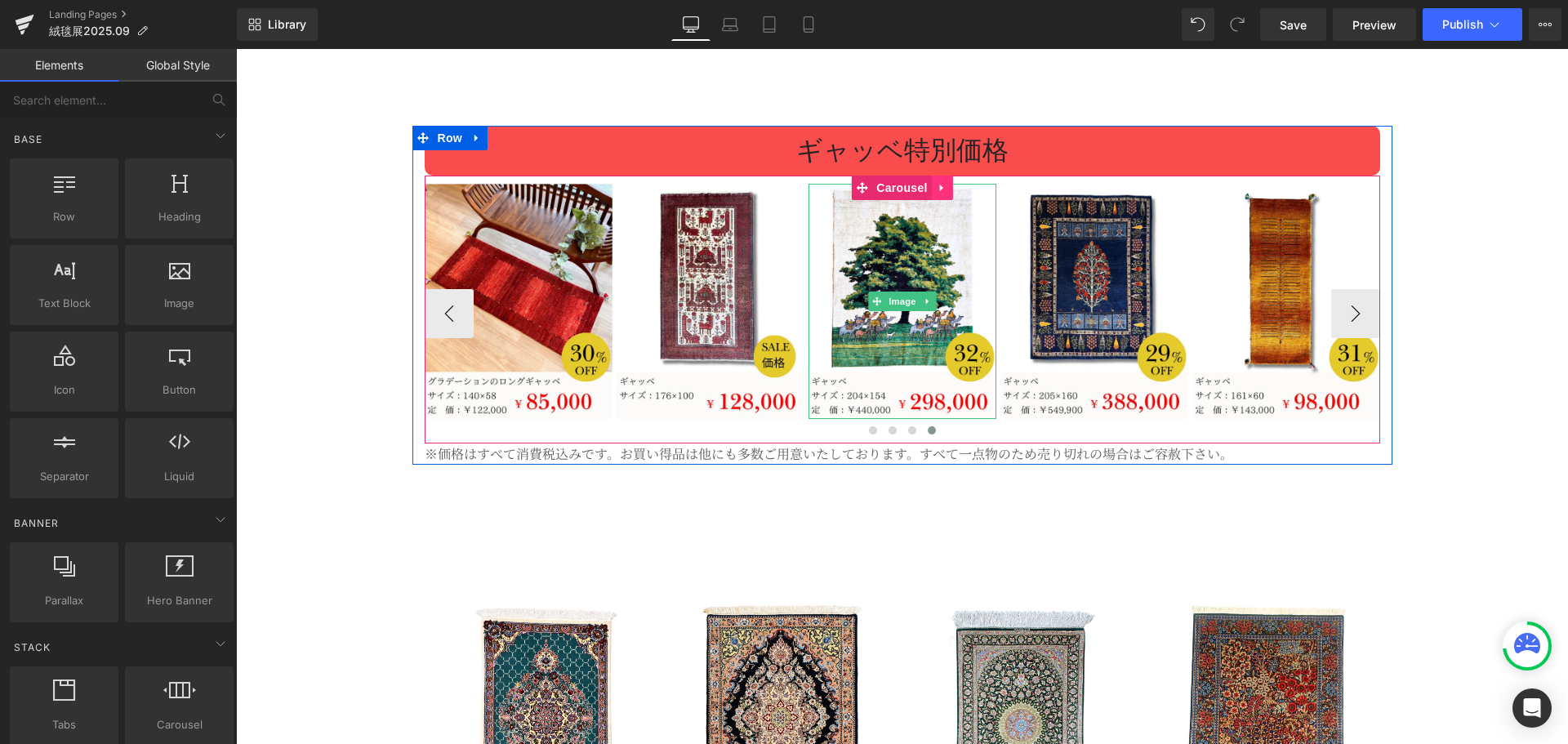
scroll to position [4455, 0]
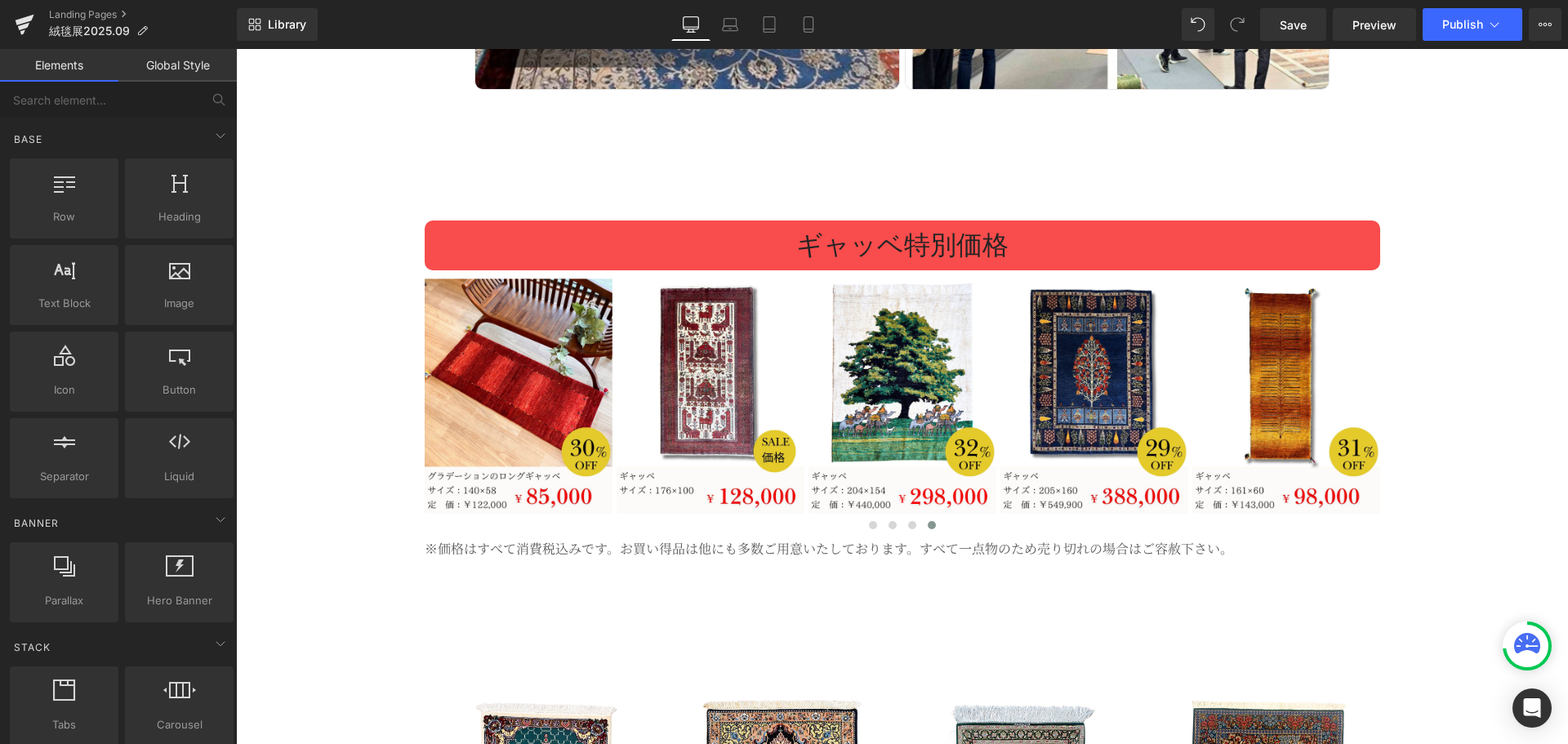
click at [1031, 145] on div "Image Image Image 約2億円の逸品が揃う、特別展示会 Heading 期間中は新商品も大特価！ 選りすぐりの逸品が一堂に会する貴重な展示会！ …" at bounding box center [902, 505] width 1332 height 9462
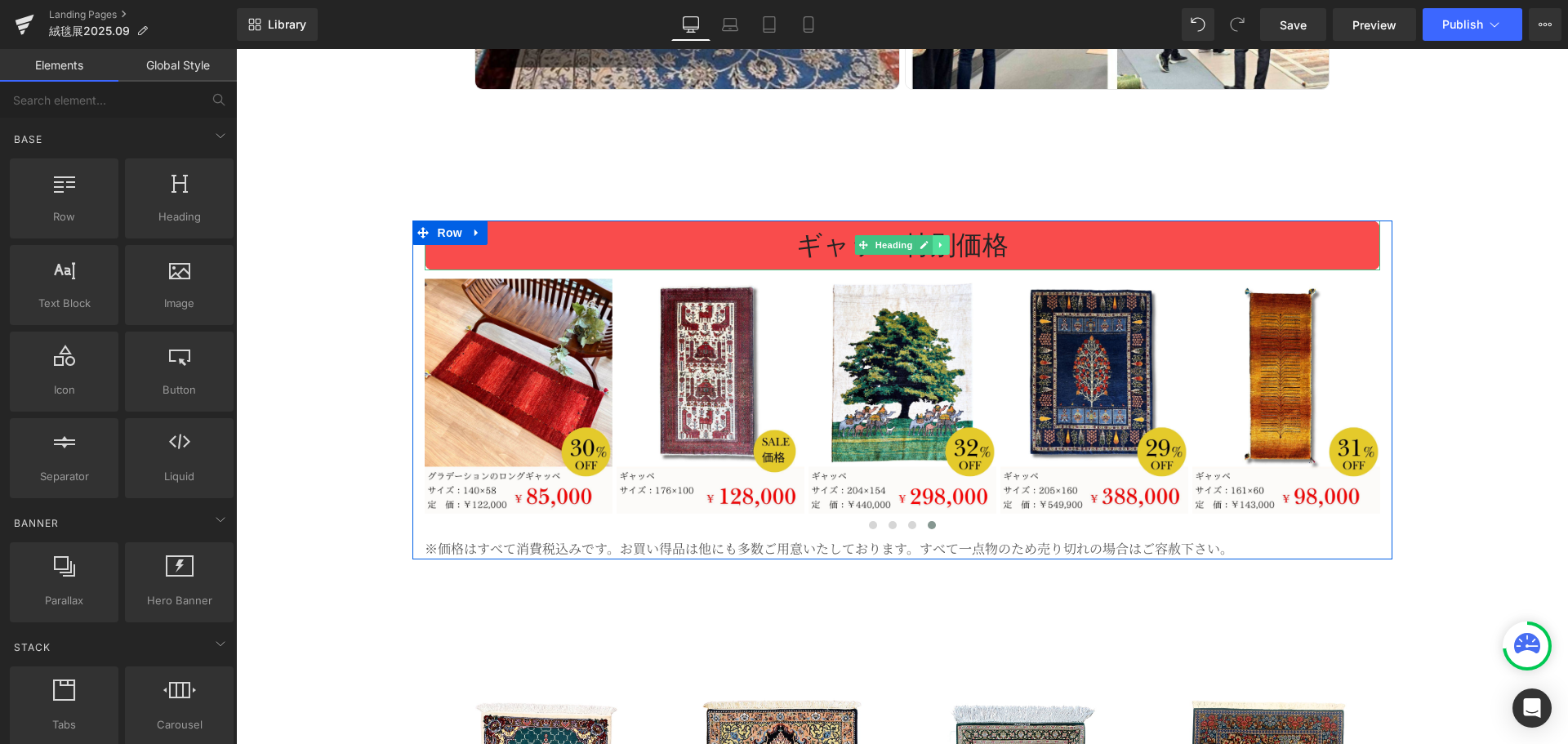
click at [935, 235] on link at bounding box center [940, 245] width 17 height 20
click at [928, 241] on icon at bounding box center [932, 245] width 9 height 9
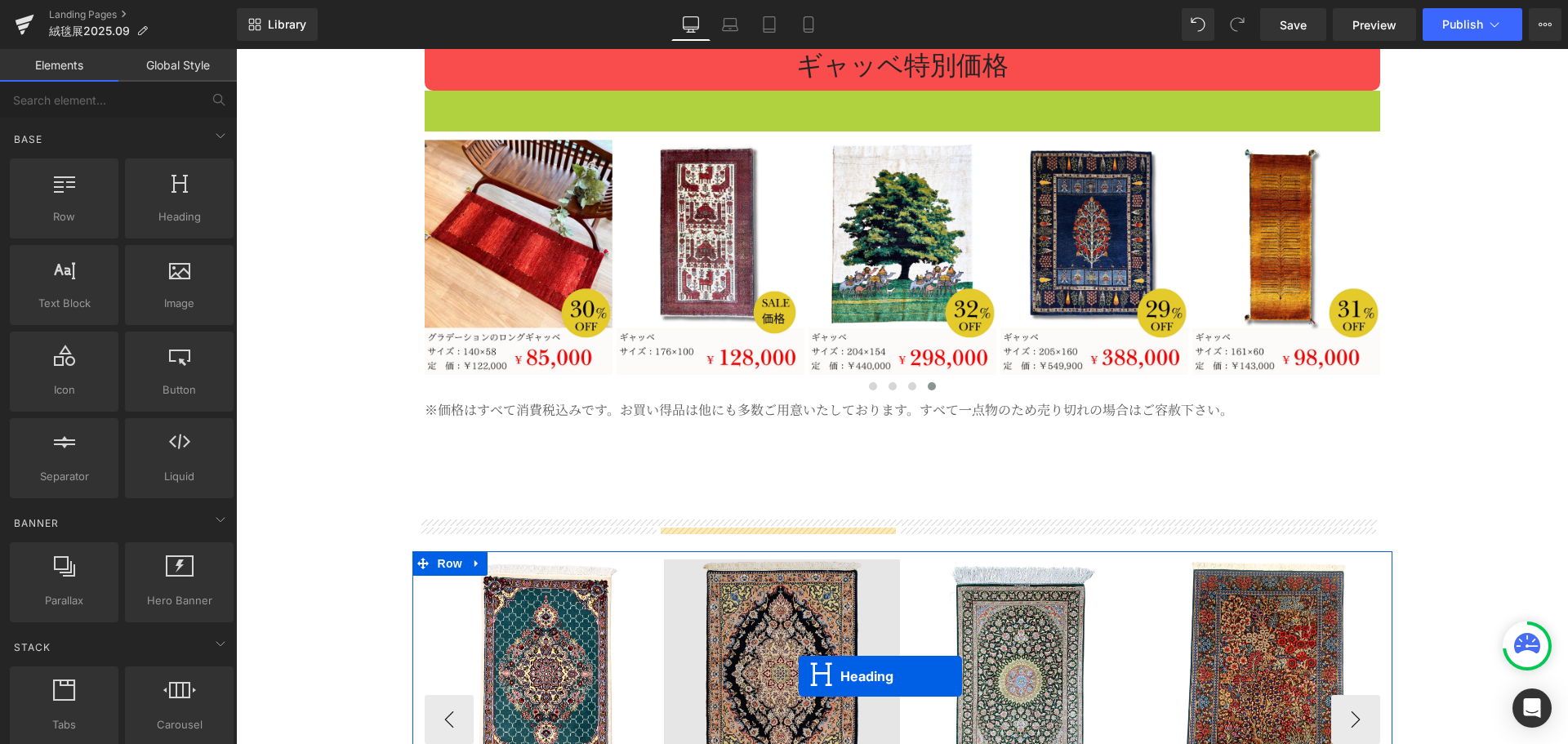
scroll to position [4683, 0]
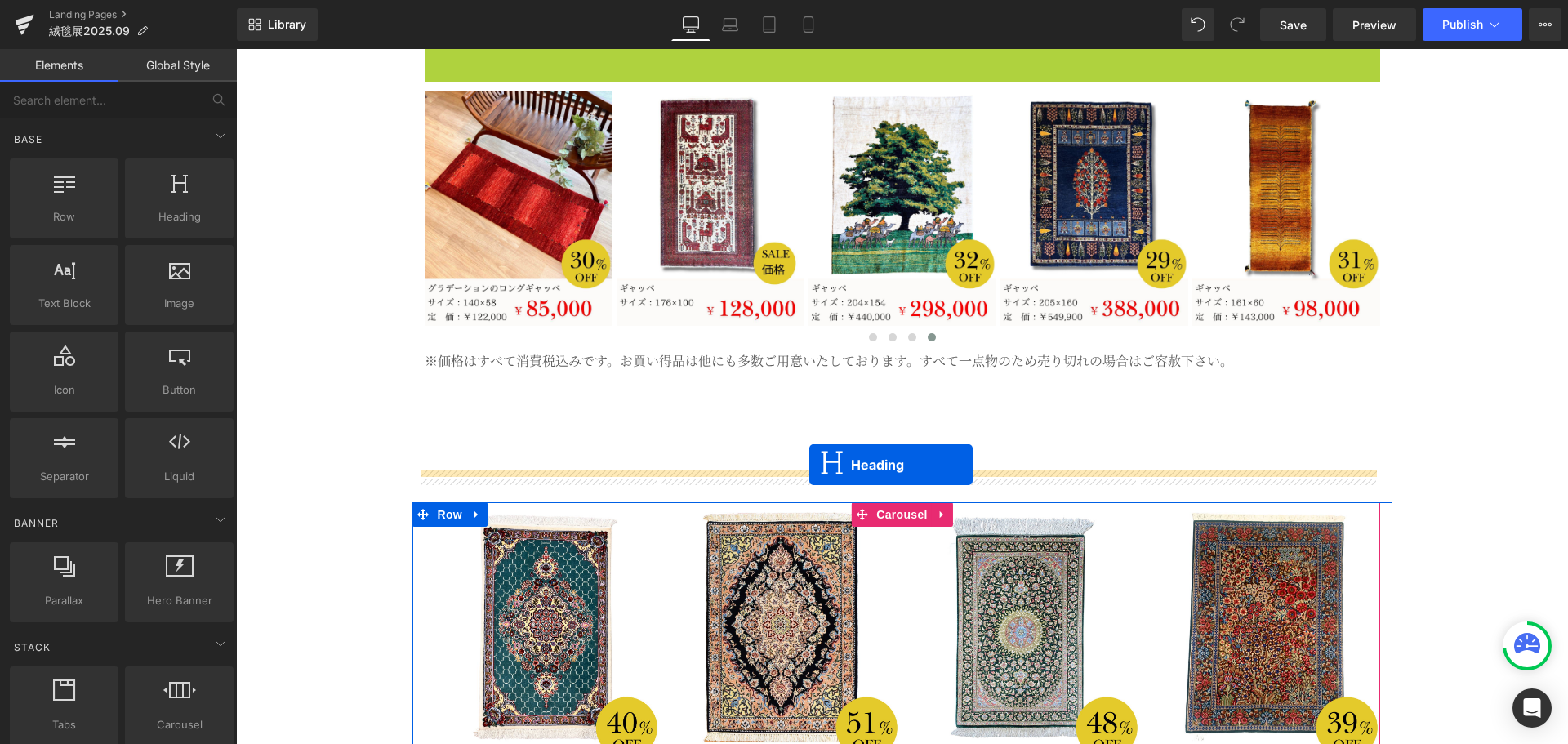
drag, startPoint x: 852, startPoint y: 265, endPoint x: 810, endPoint y: 465, distance: 204.4
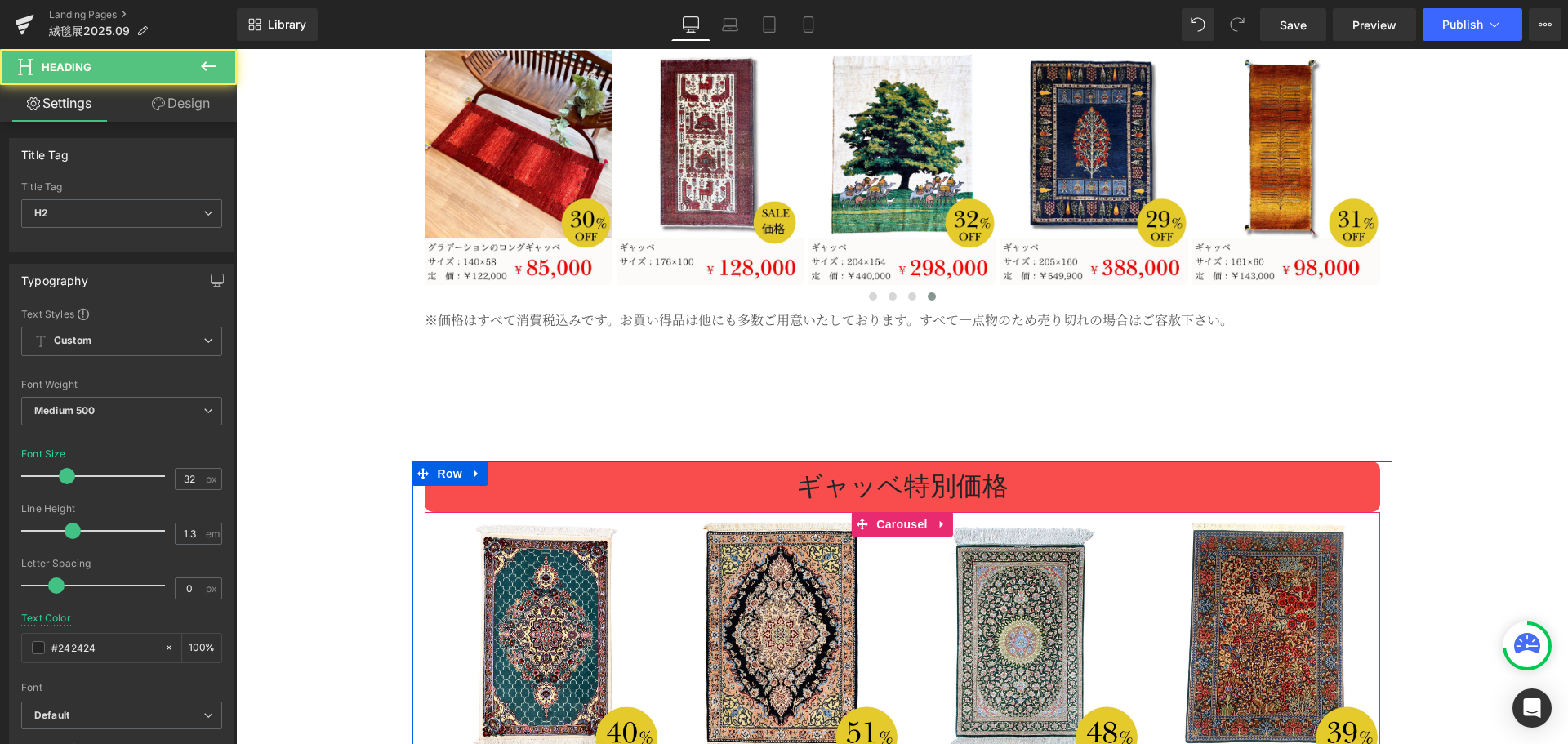
scroll to position [4642, 0]
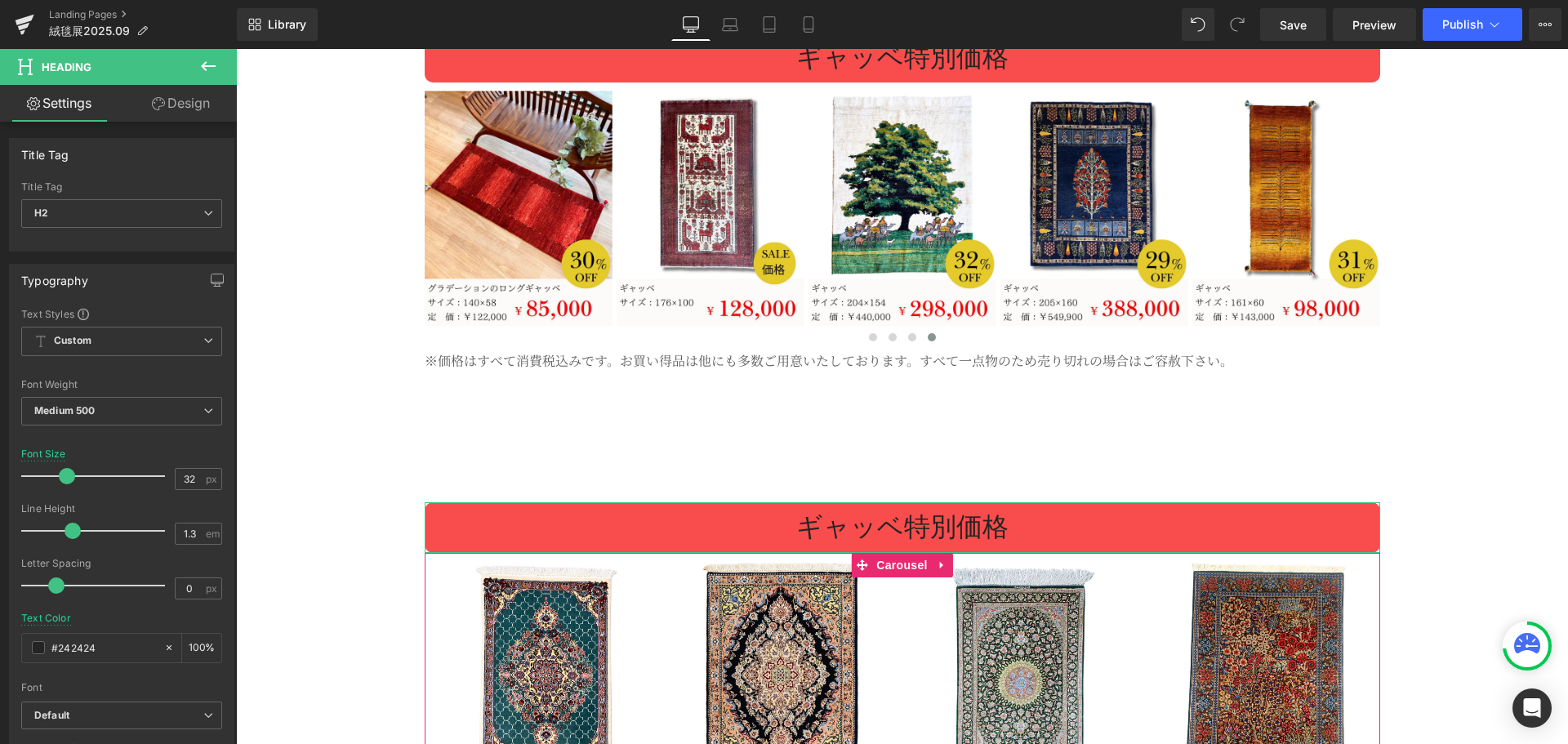
click at [181, 107] on link "Design" at bounding box center [181, 103] width 118 height 37
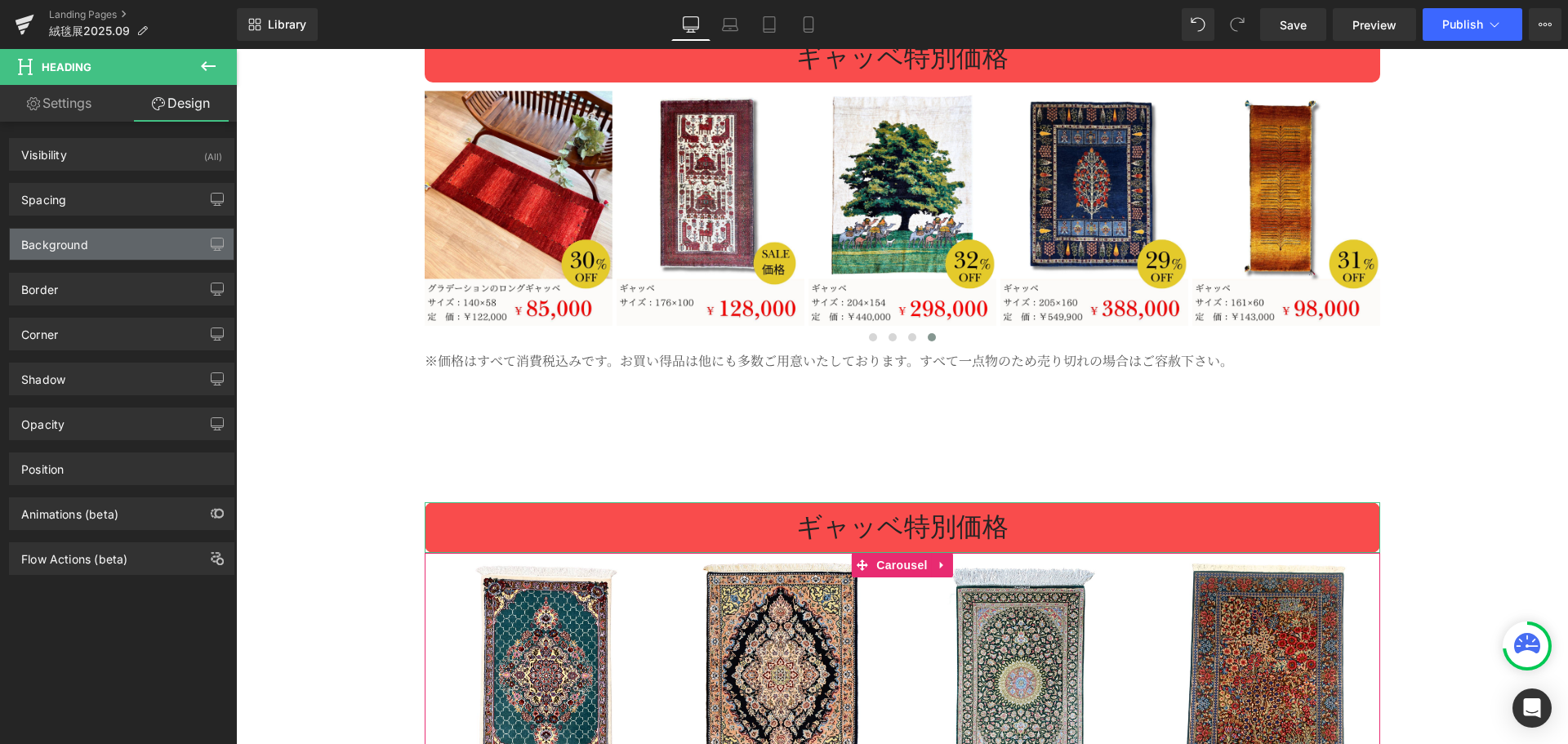
click at [106, 252] on div "Background" at bounding box center [122, 244] width 224 height 31
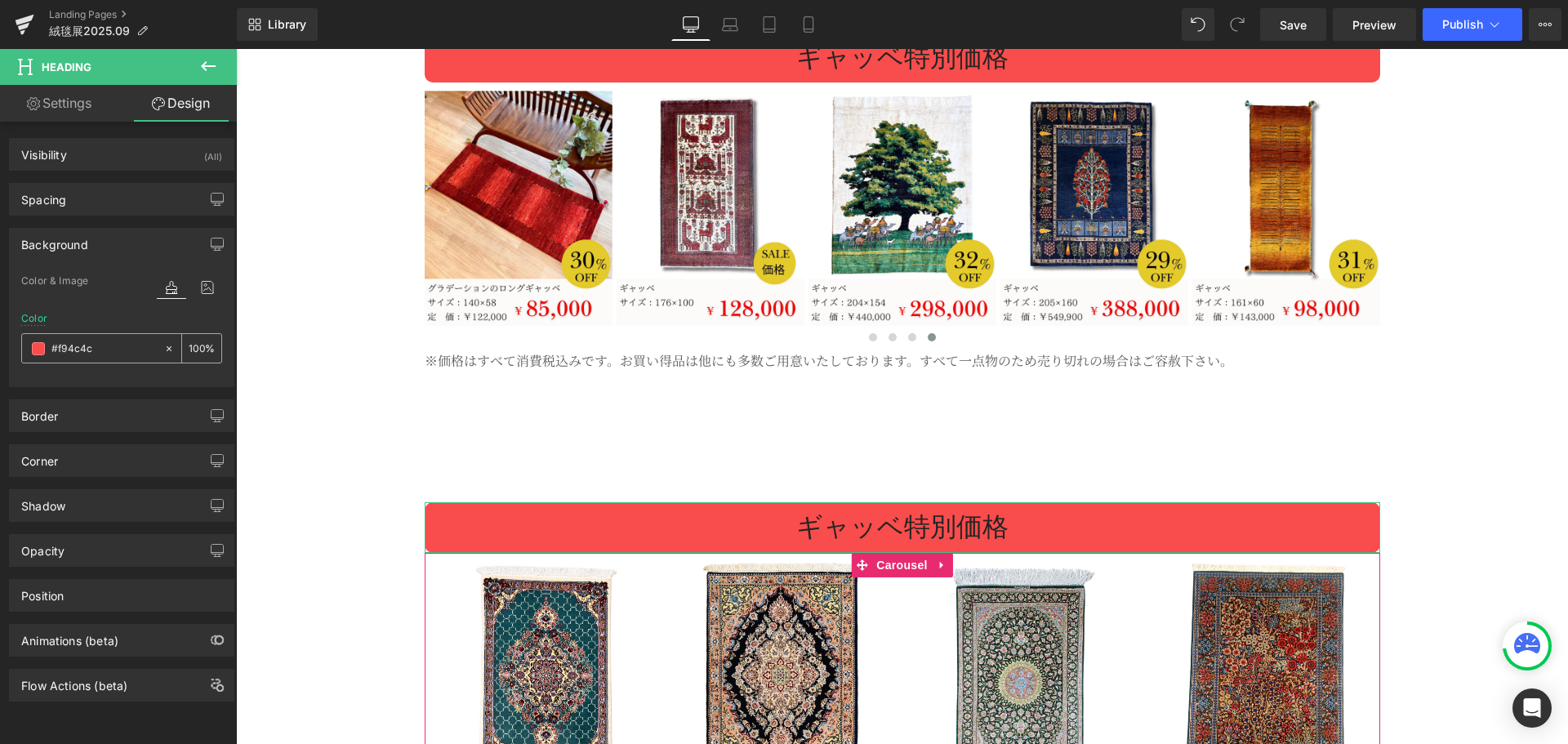
click at [35, 351] on span at bounding box center [39, 348] width 13 height 13
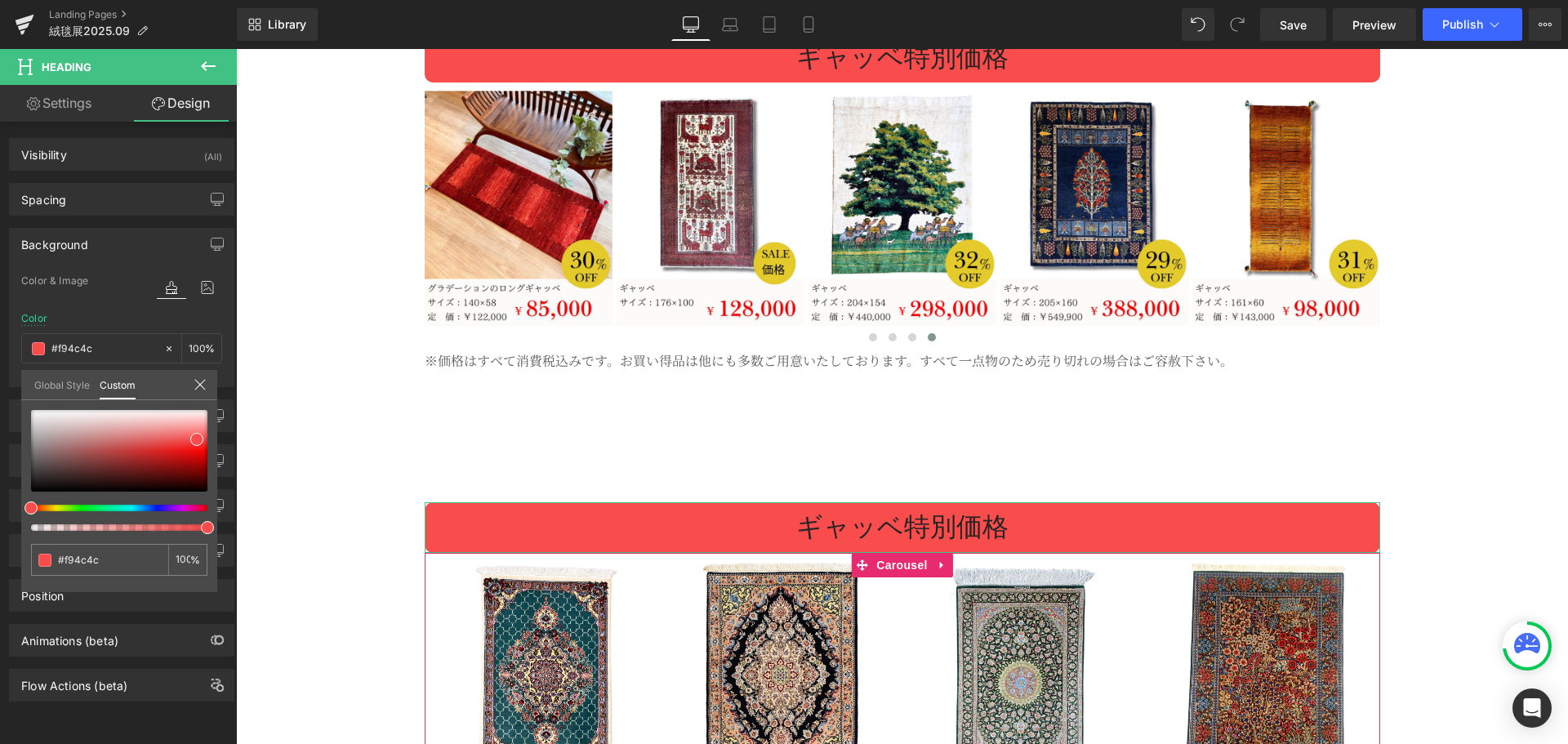
type input "#804cf9"
type input "#7d4cf9"
type input "#6f4cf9"
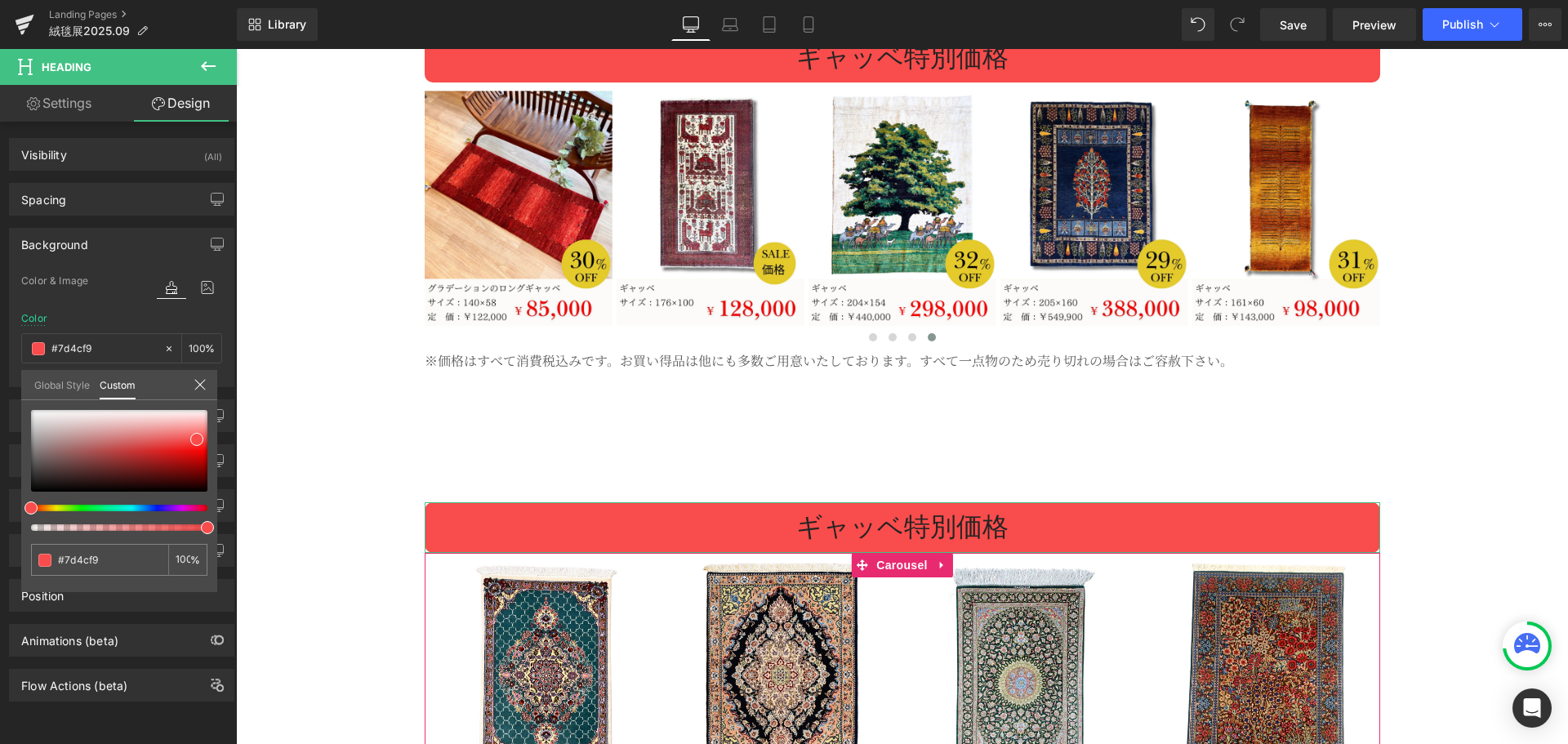
type input "#6f4cf9"
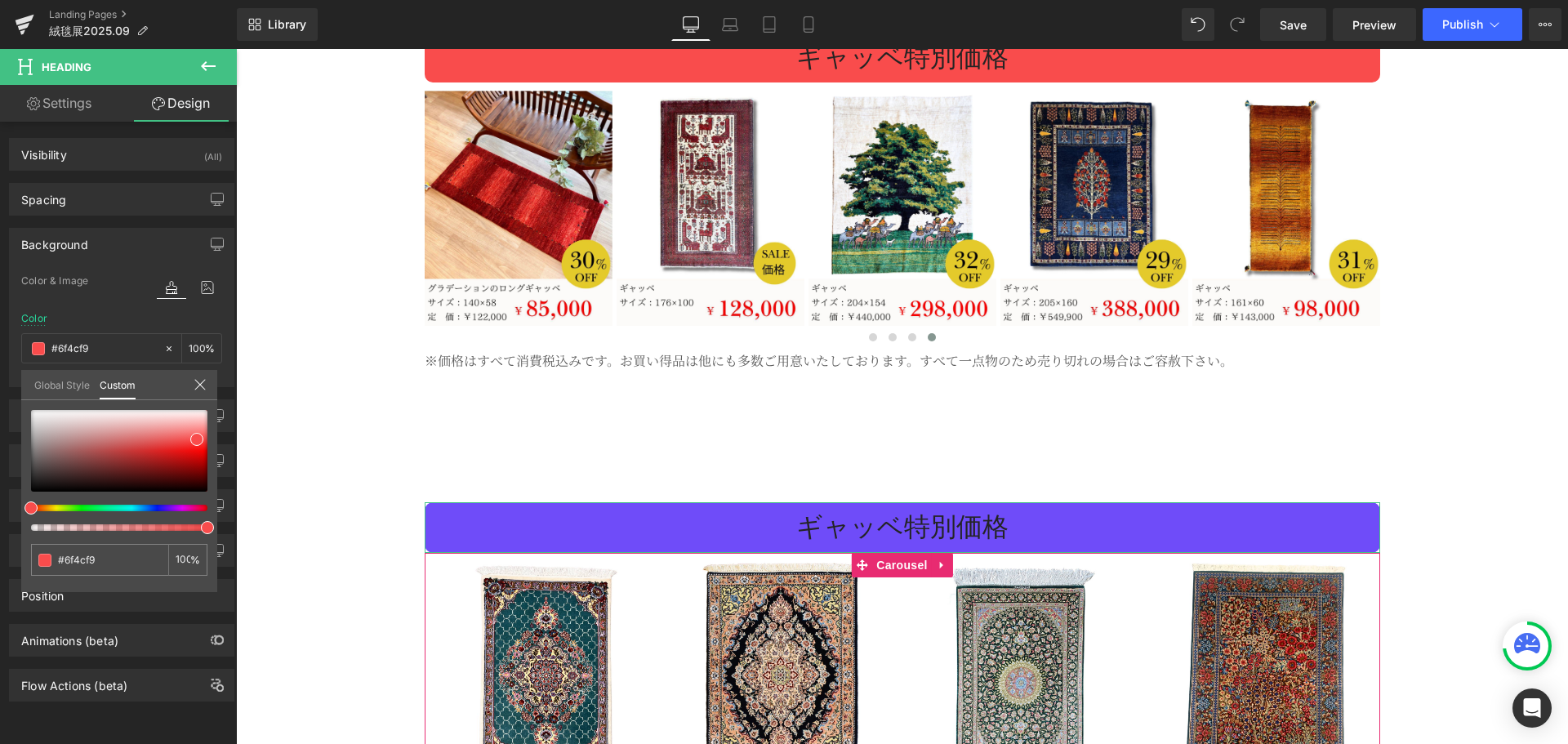
type input "#614cf9"
type input "#524cf9"
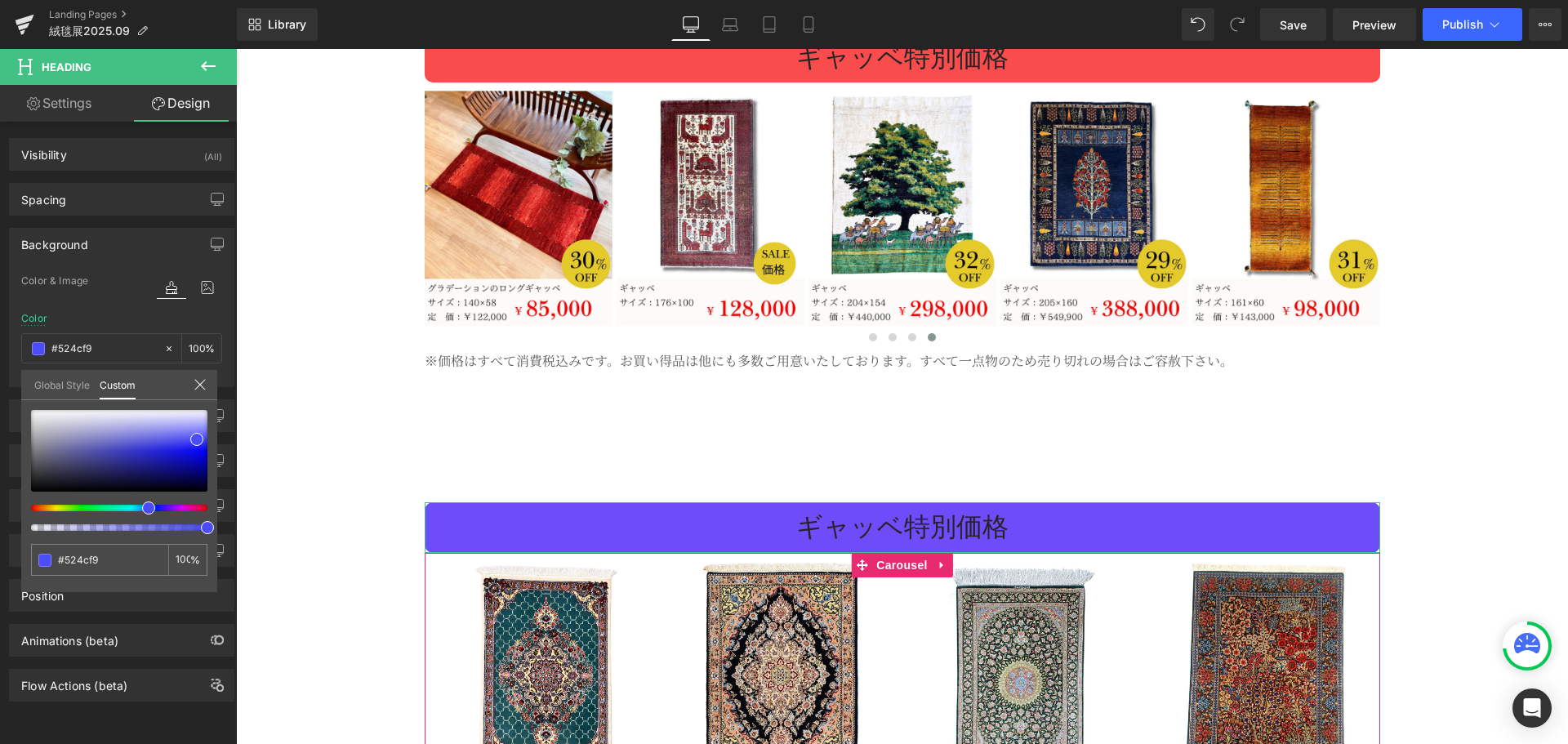
type input "#4c55f9"
type input "#4c61f9"
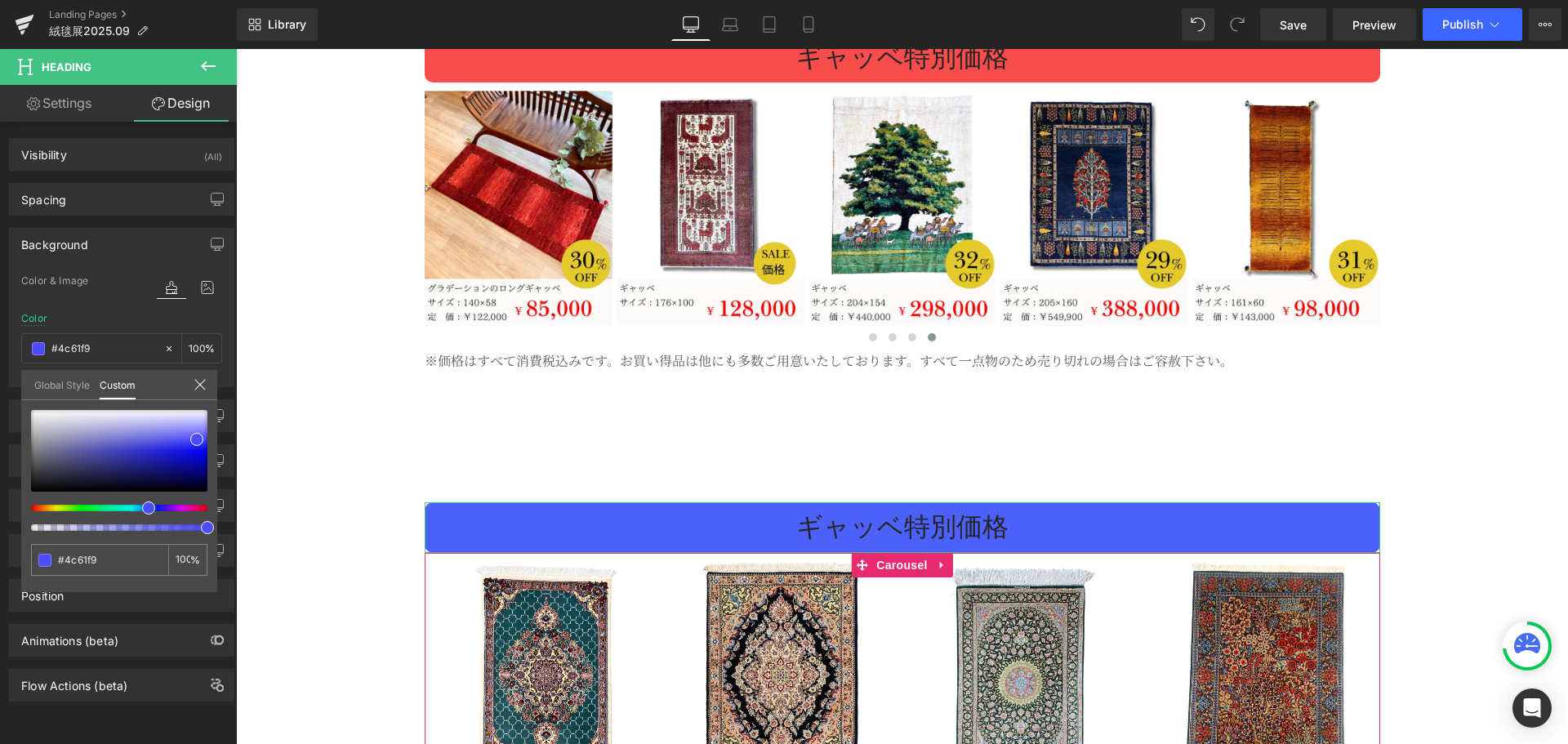
type input "#4c63f9"
type input "#4c69f9"
type input "#4c7df9"
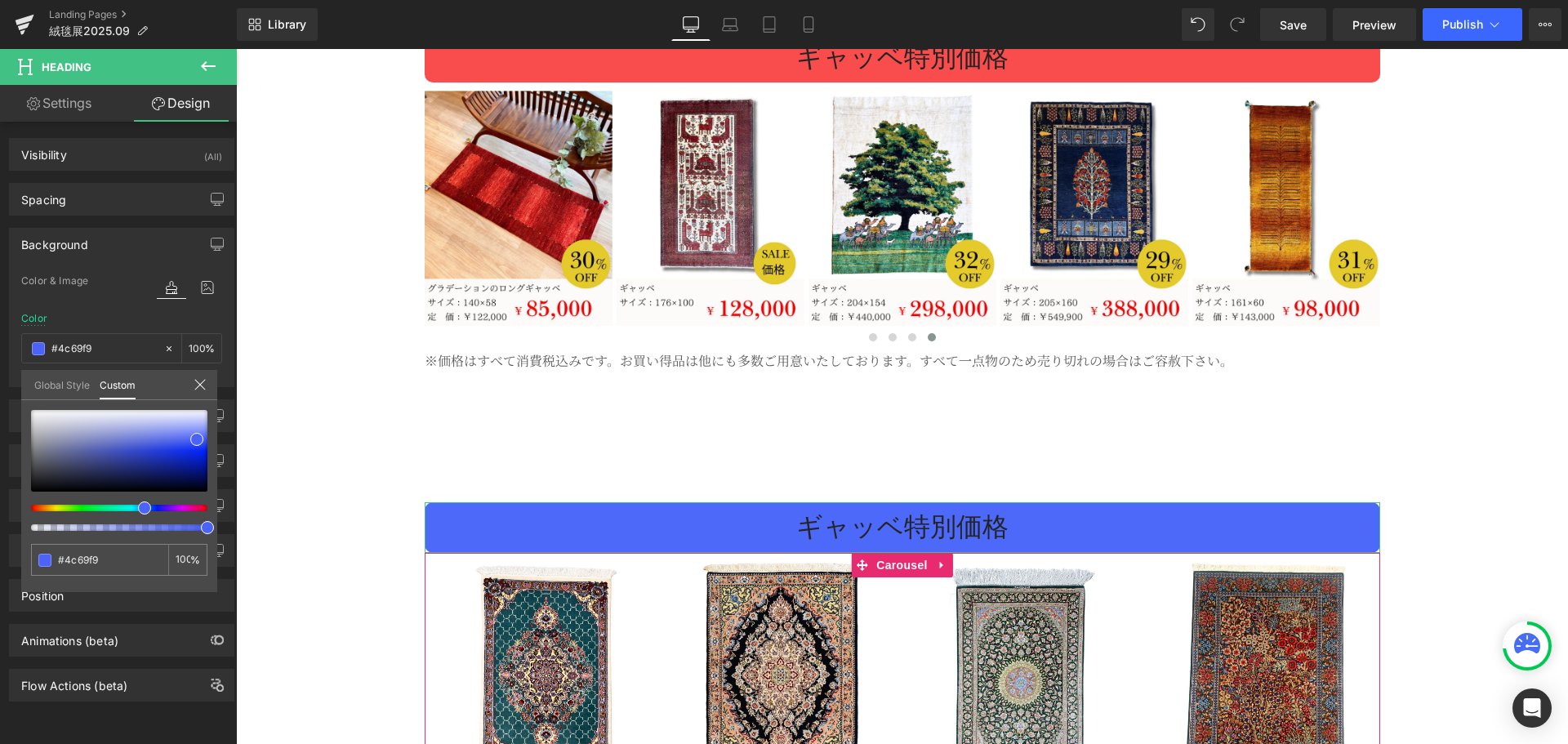
type input "#4c7df9"
type input "#4c8cf9"
type input "#4c94f9"
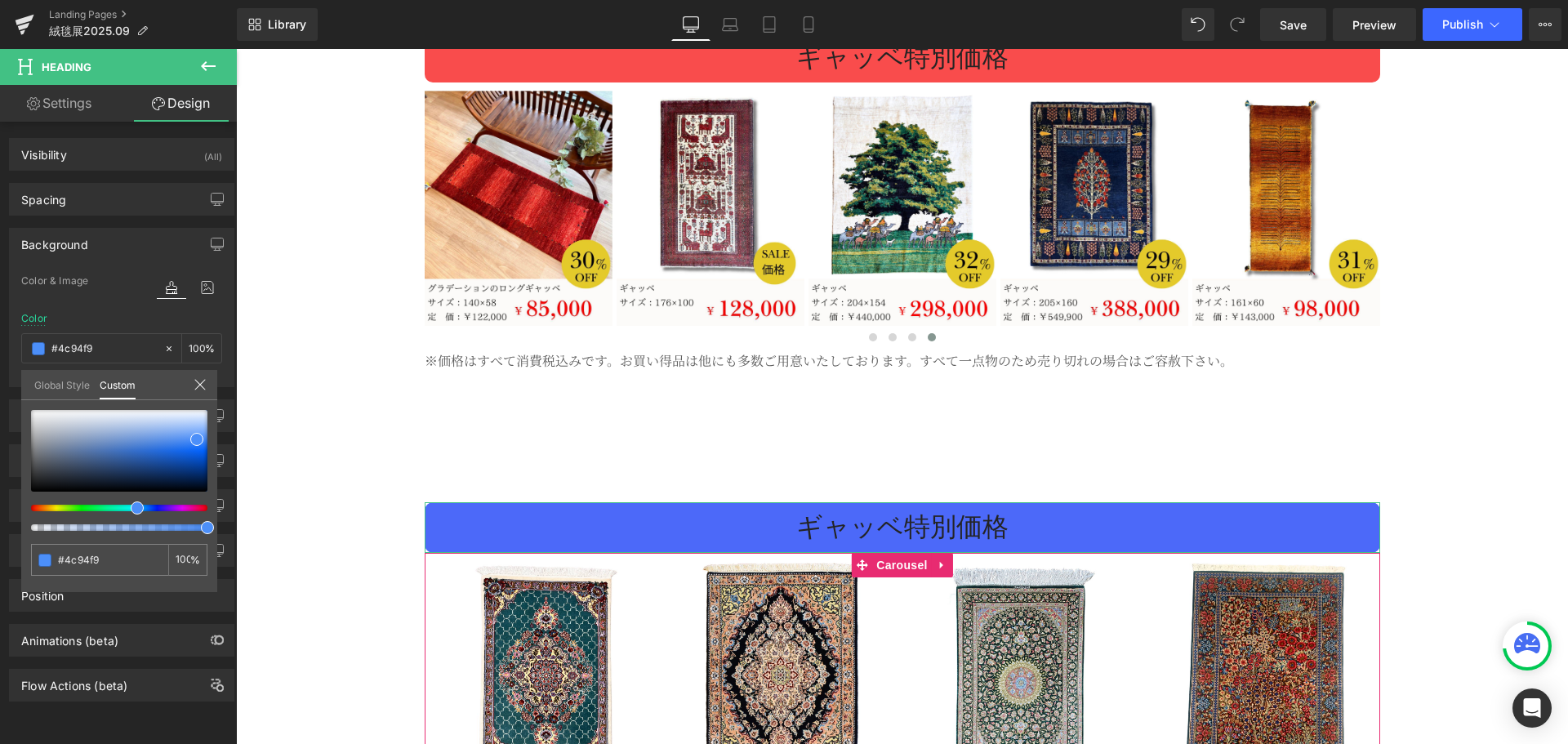
type input "#4c9df9"
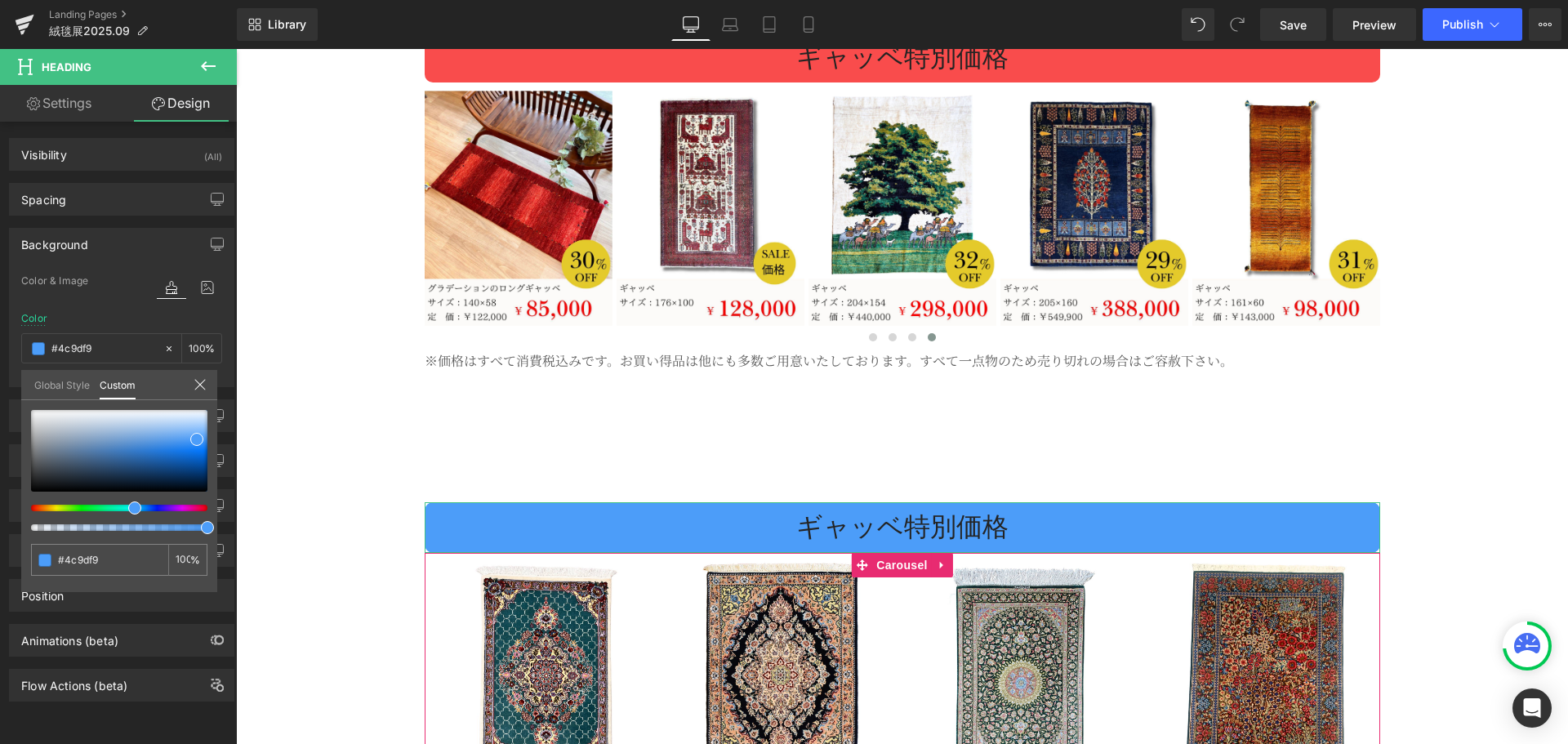
type input "#4ca3f9"
type input "#4ca8f9"
type input "#4cabf9"
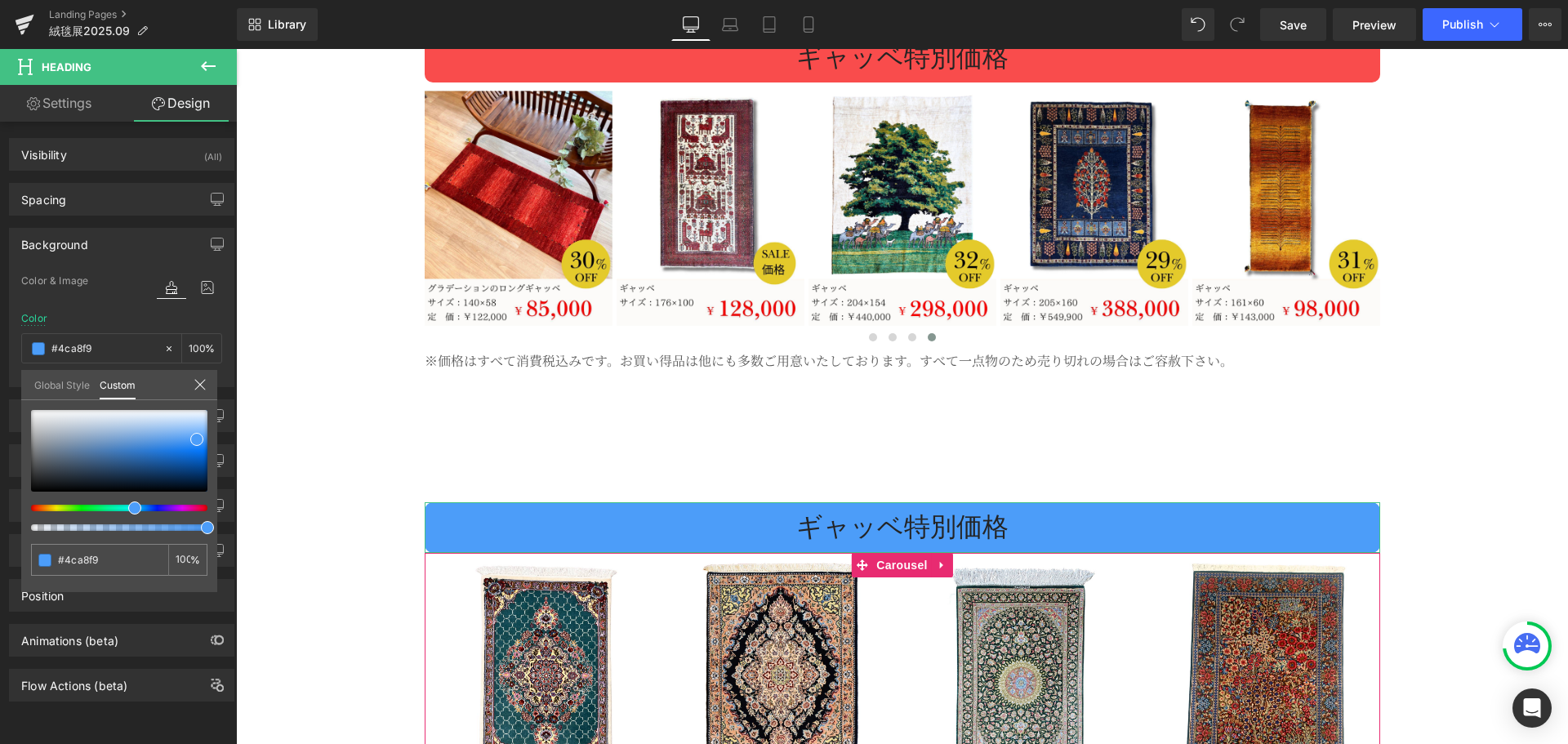
type input "#4cabf9"
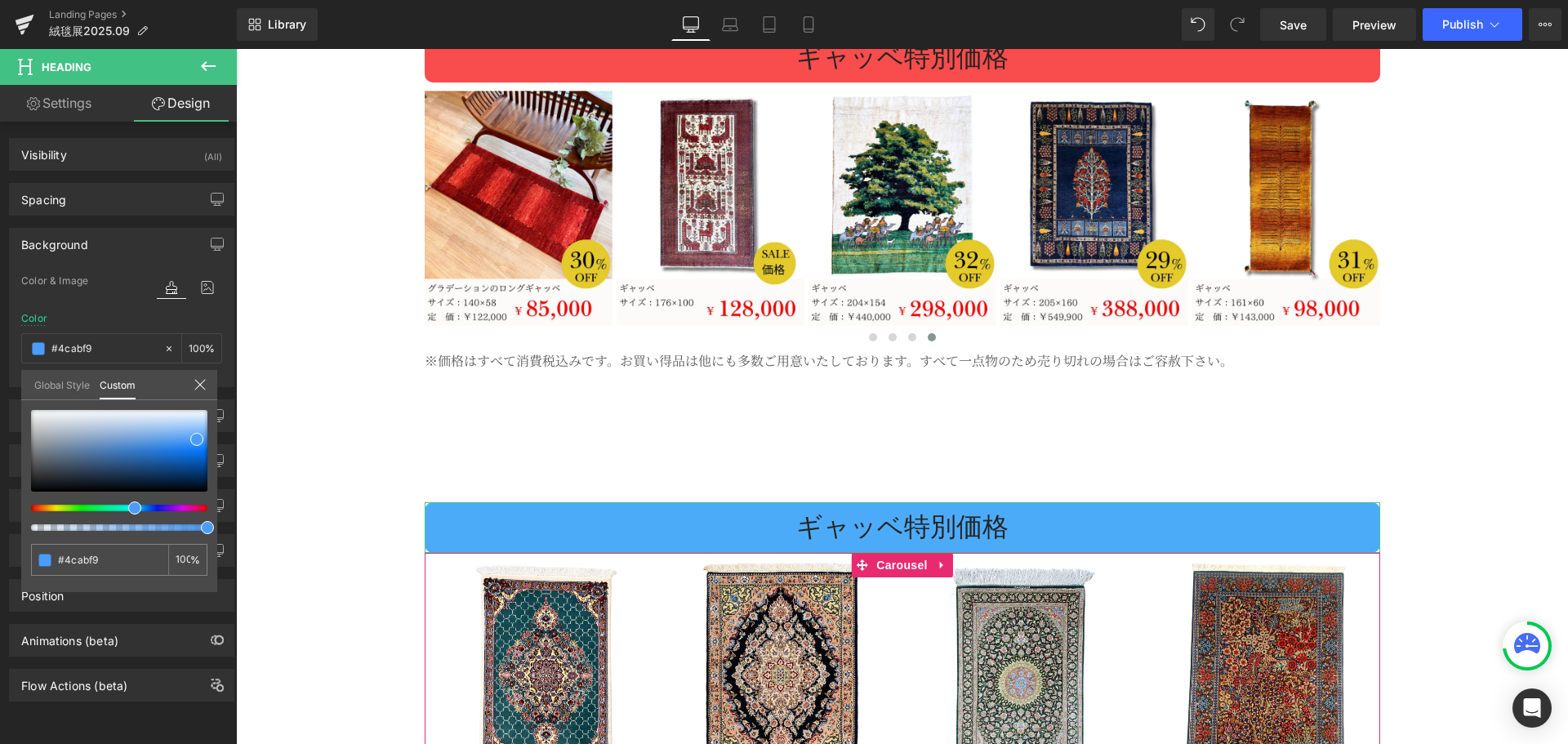
type input "#4cb1f9"
type input "#4cbaf9"
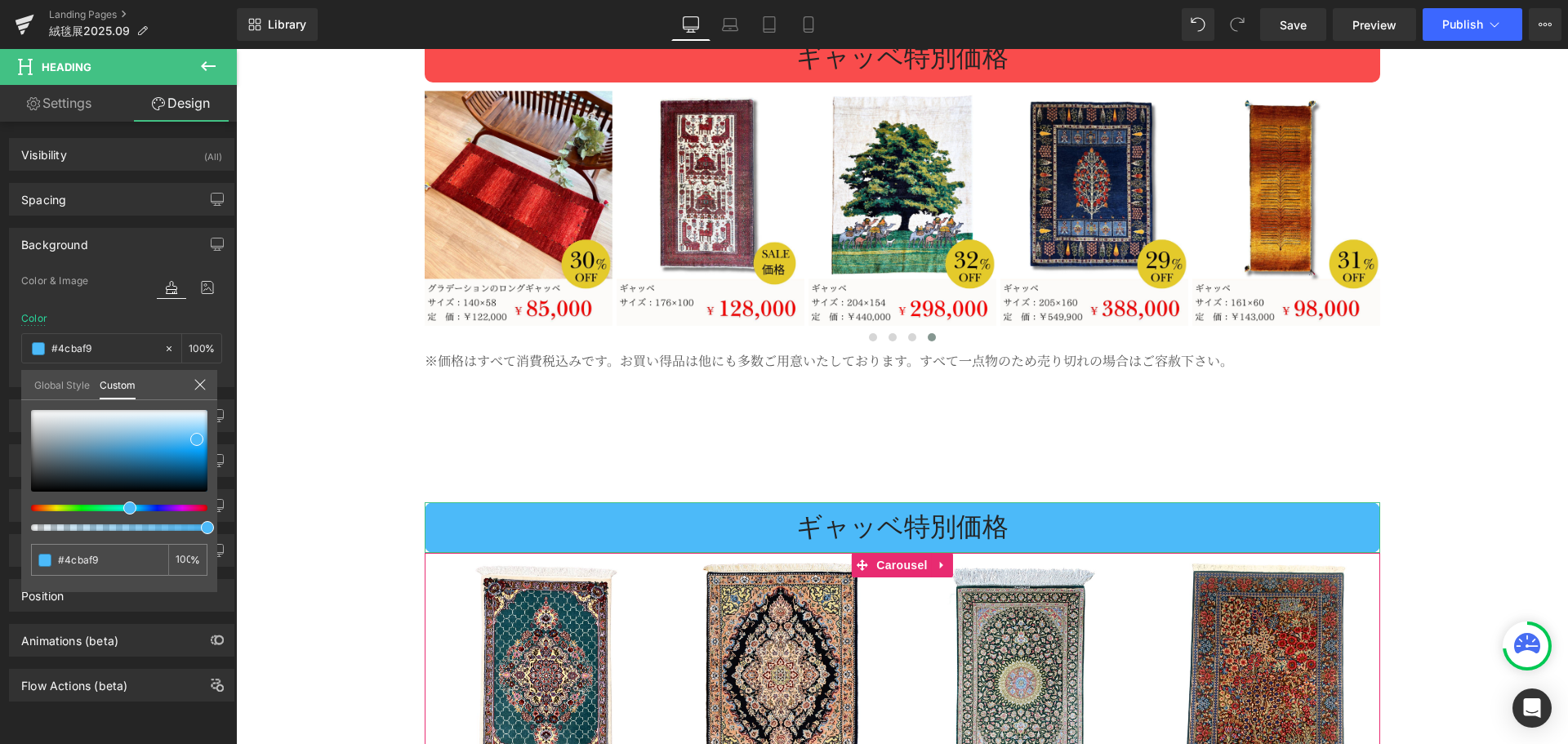
type input "#4cb7f9"
type input "#4cabf9"
type input "#4c9df9"
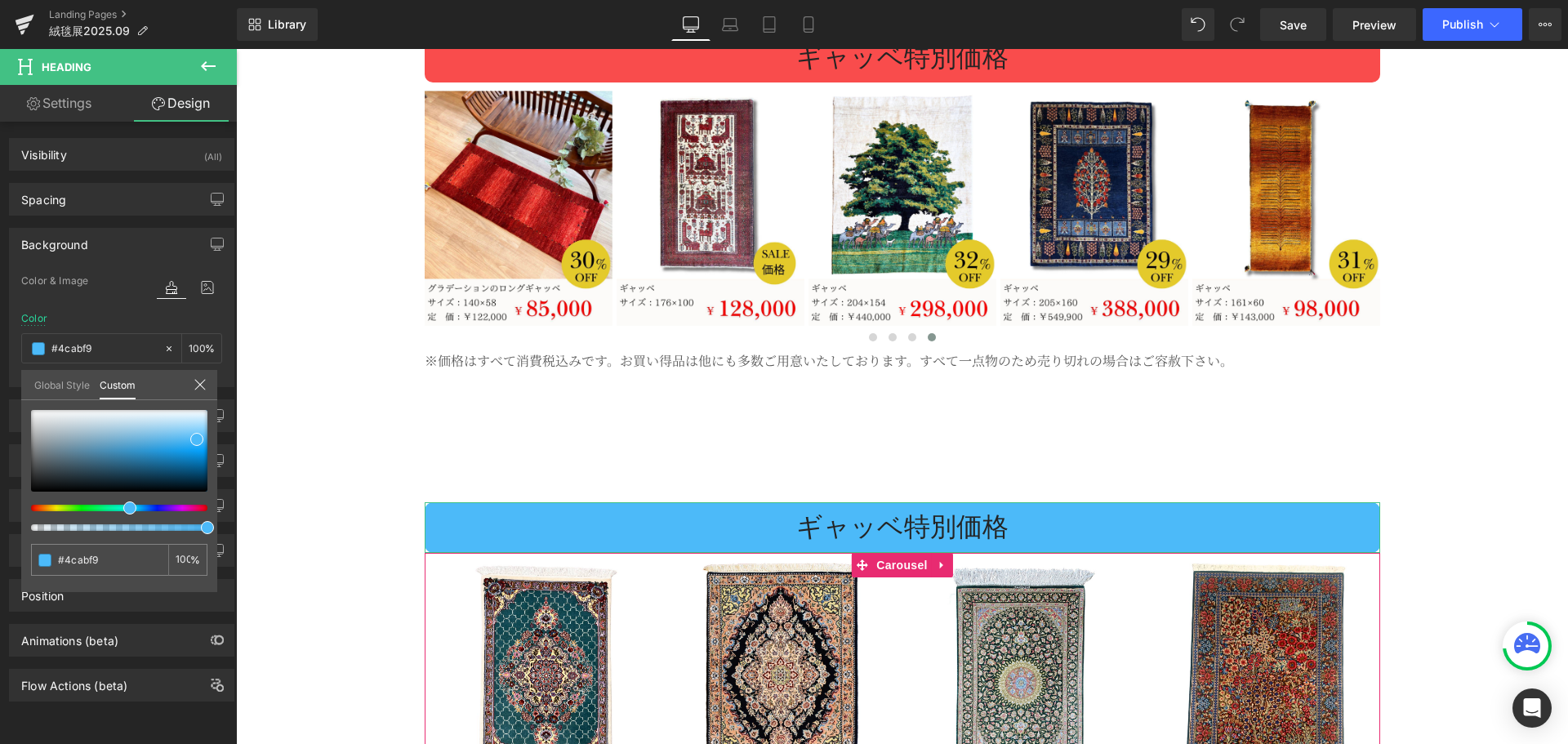
type input "#4c9df9"
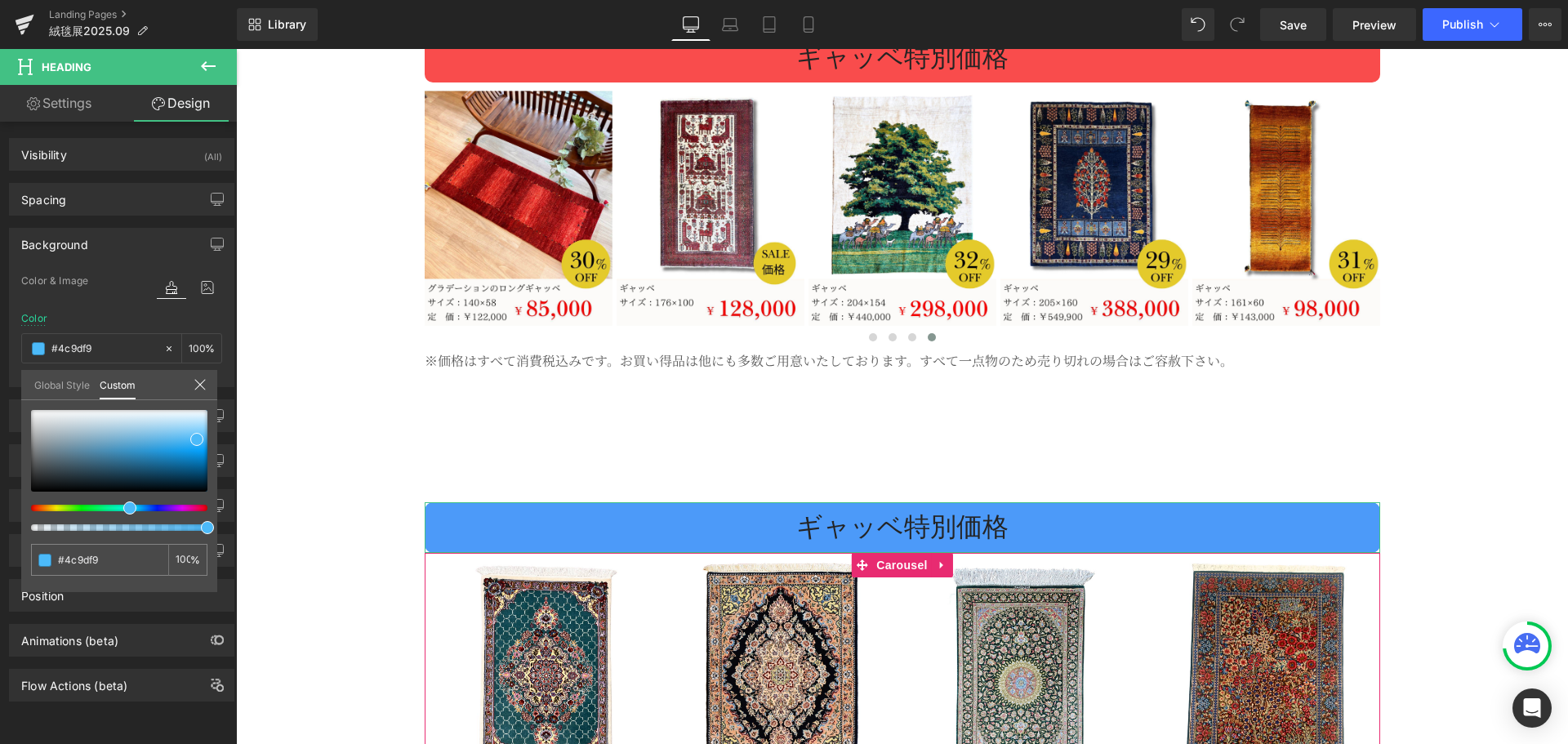
type input "#4c9af9"
type input "#4c94f9"
type input "#4c8cf9"
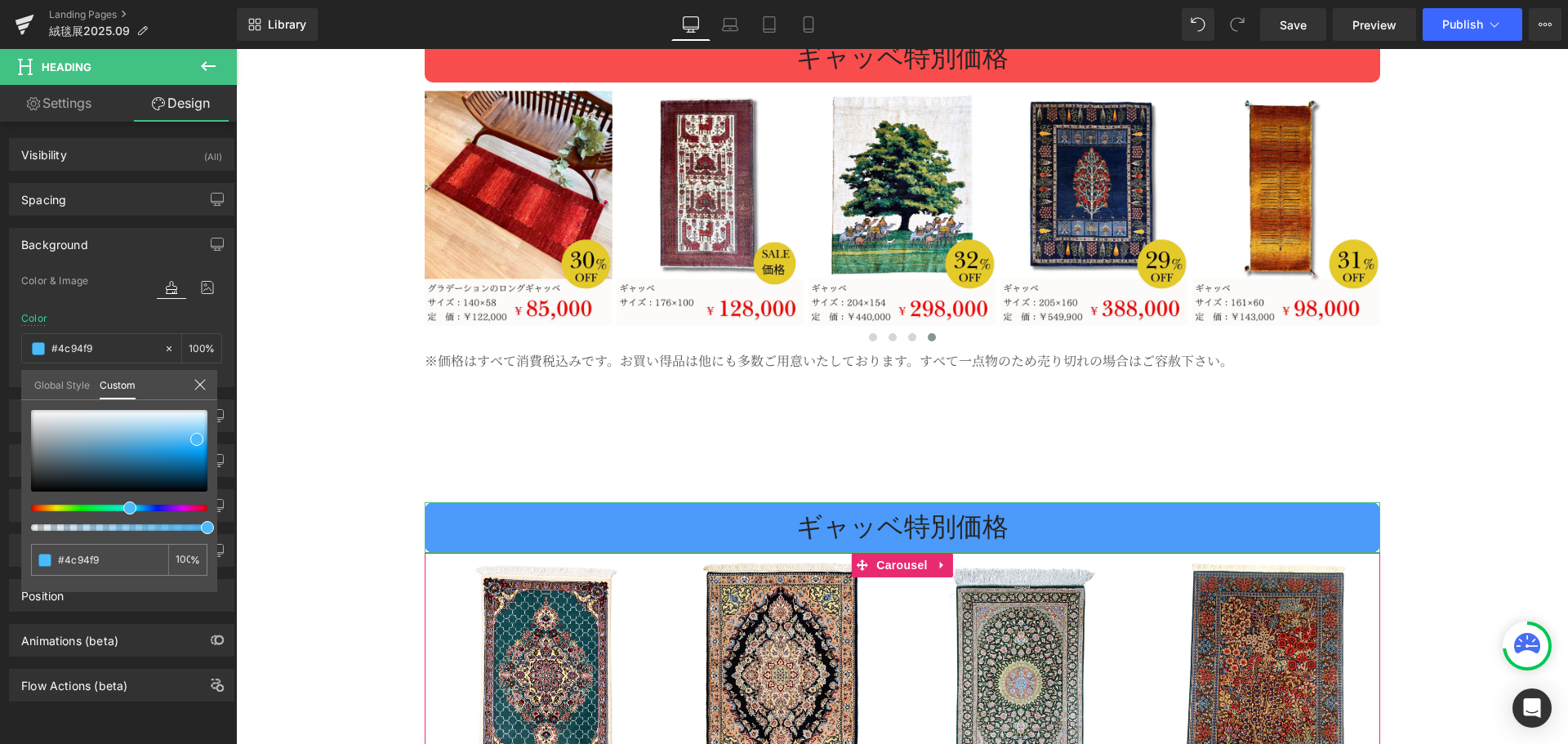
type input "#4c8cf9"
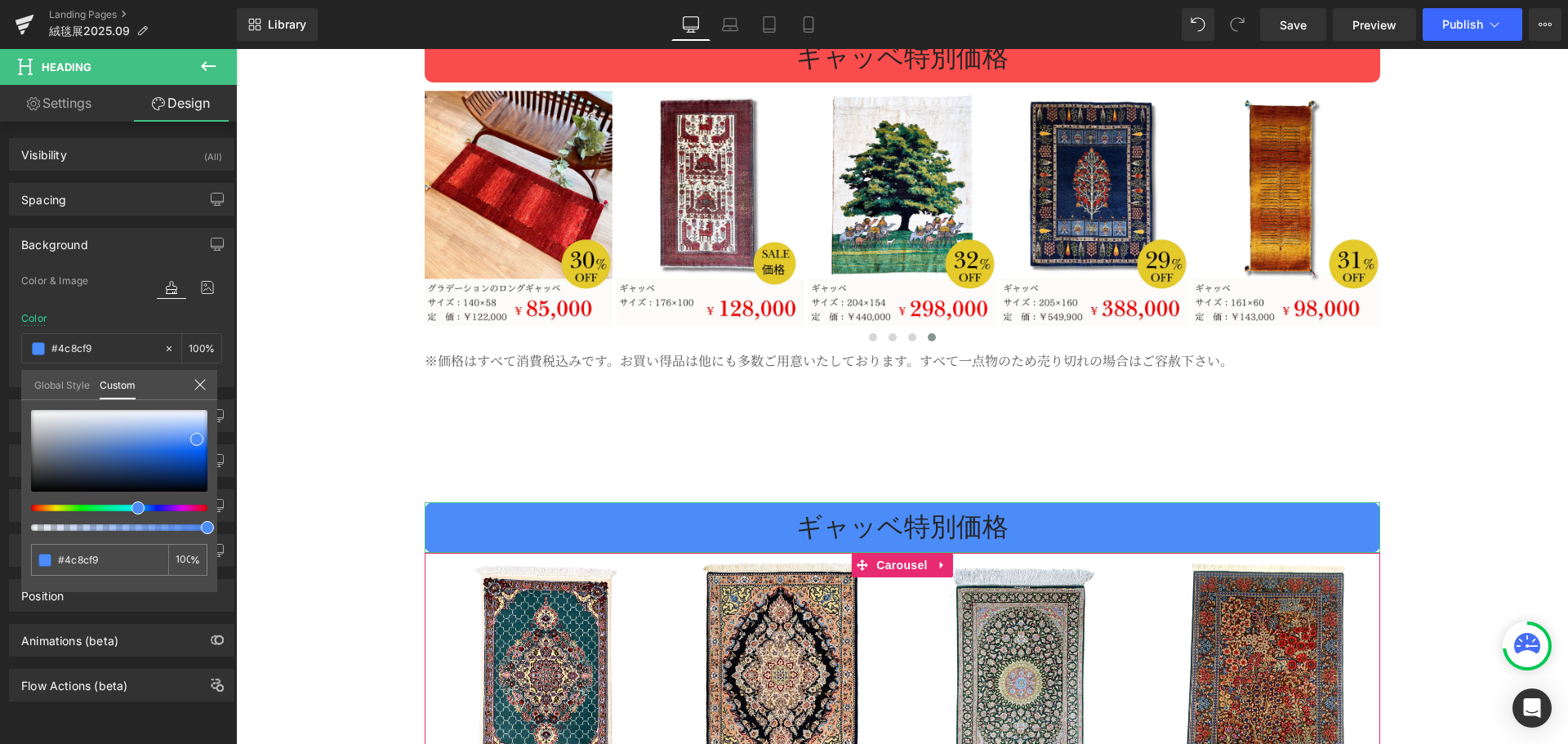
drag, startPoint x: 143, startPoint y: 507, endPoint x: 132, endPoint y: 509, distance: 11.2
click at [132, 509] on div at bounding box center [112, 507] width 176 height 6
type input "#5993f7"
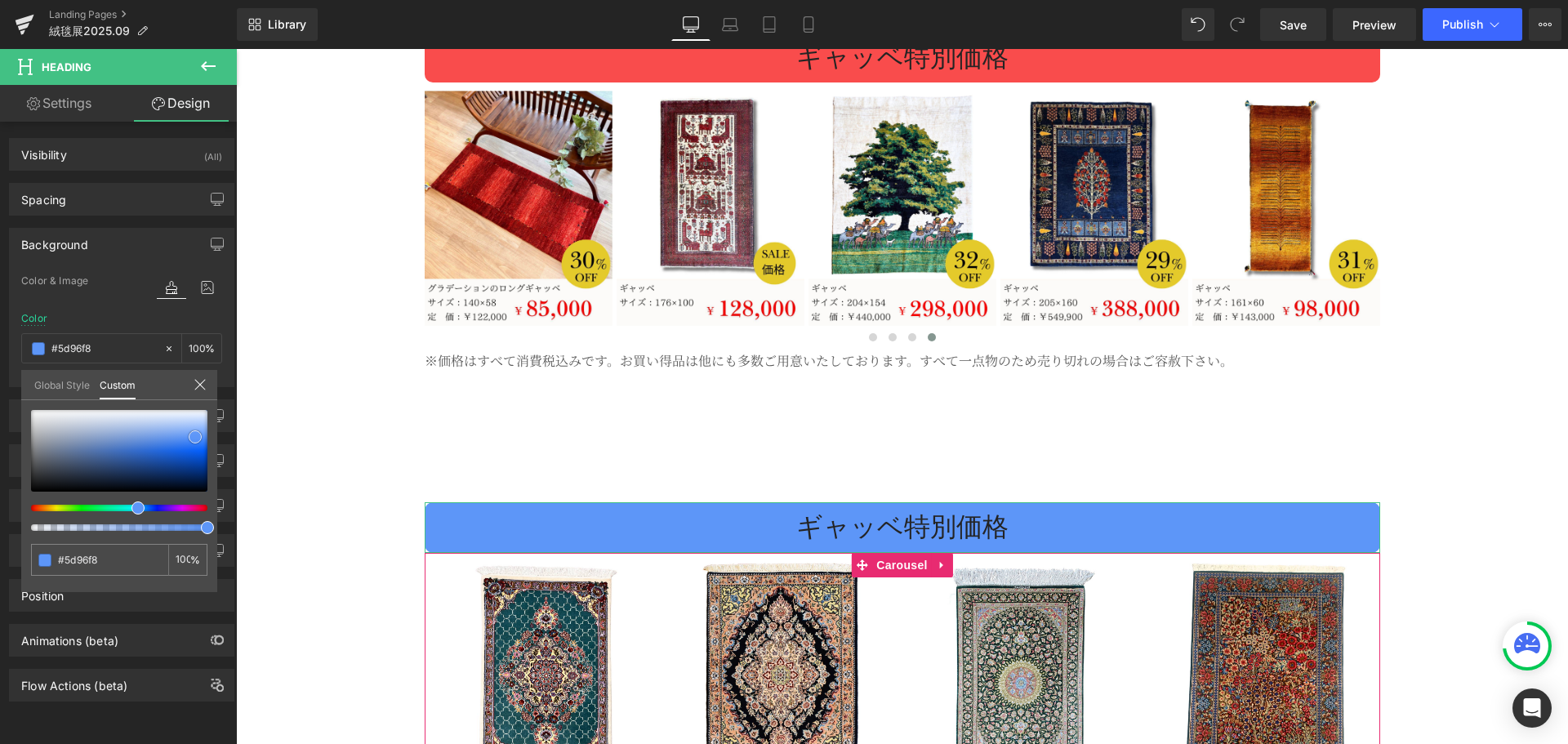
click at [193, 436] on span at bounding box center [195, 437] width 13 height 13
click at [543, 621] on body "コンテンツへスキップ [DATE]新着入荷♪￥10000以上のお買い上げで送料無料 絨毯やかた / 本場イランの絨毯ショップ メニュー ホーム 絨毯やかたにつ…" at bounding box center [902, 492] width 1332 height 10172
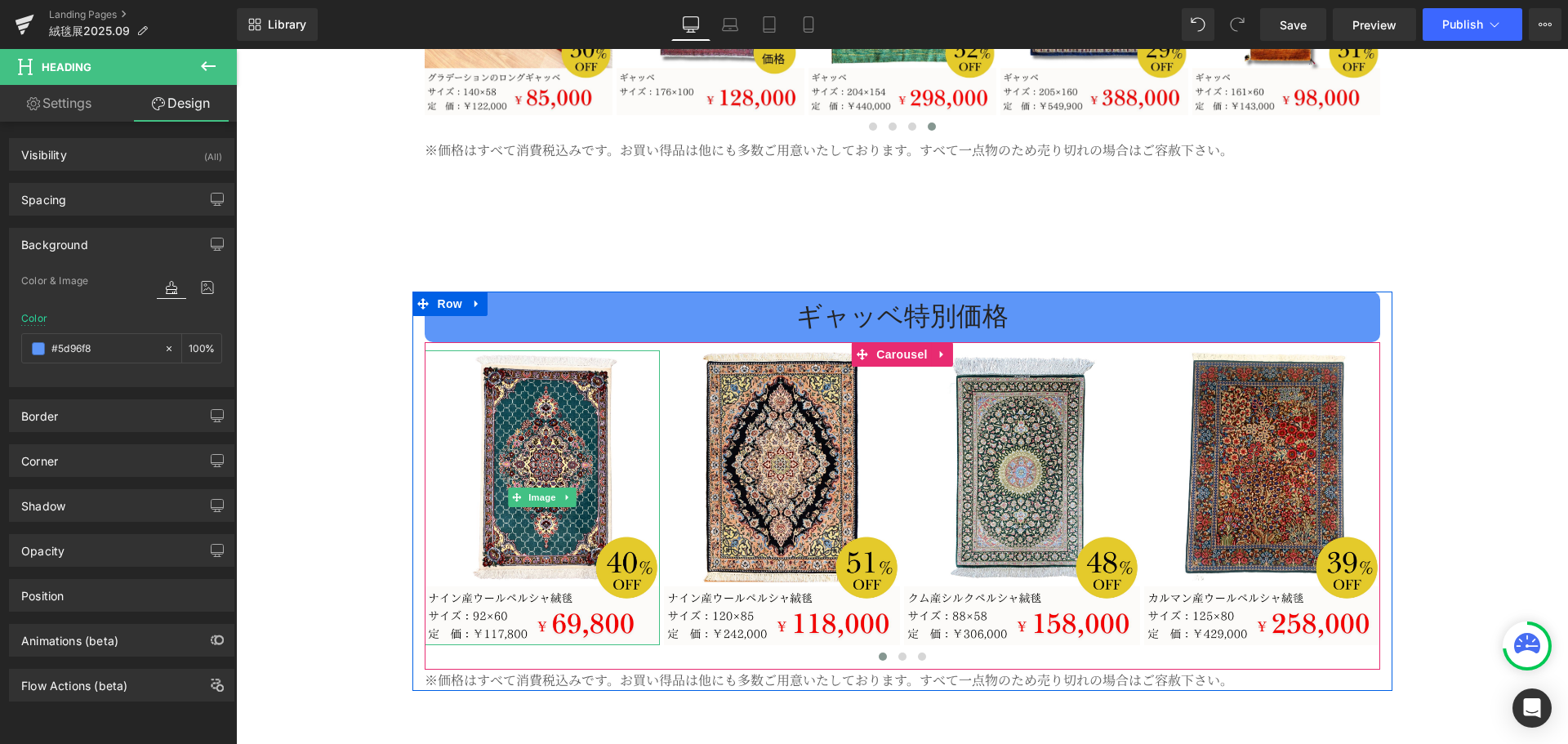
scroll to position [4887, 0]
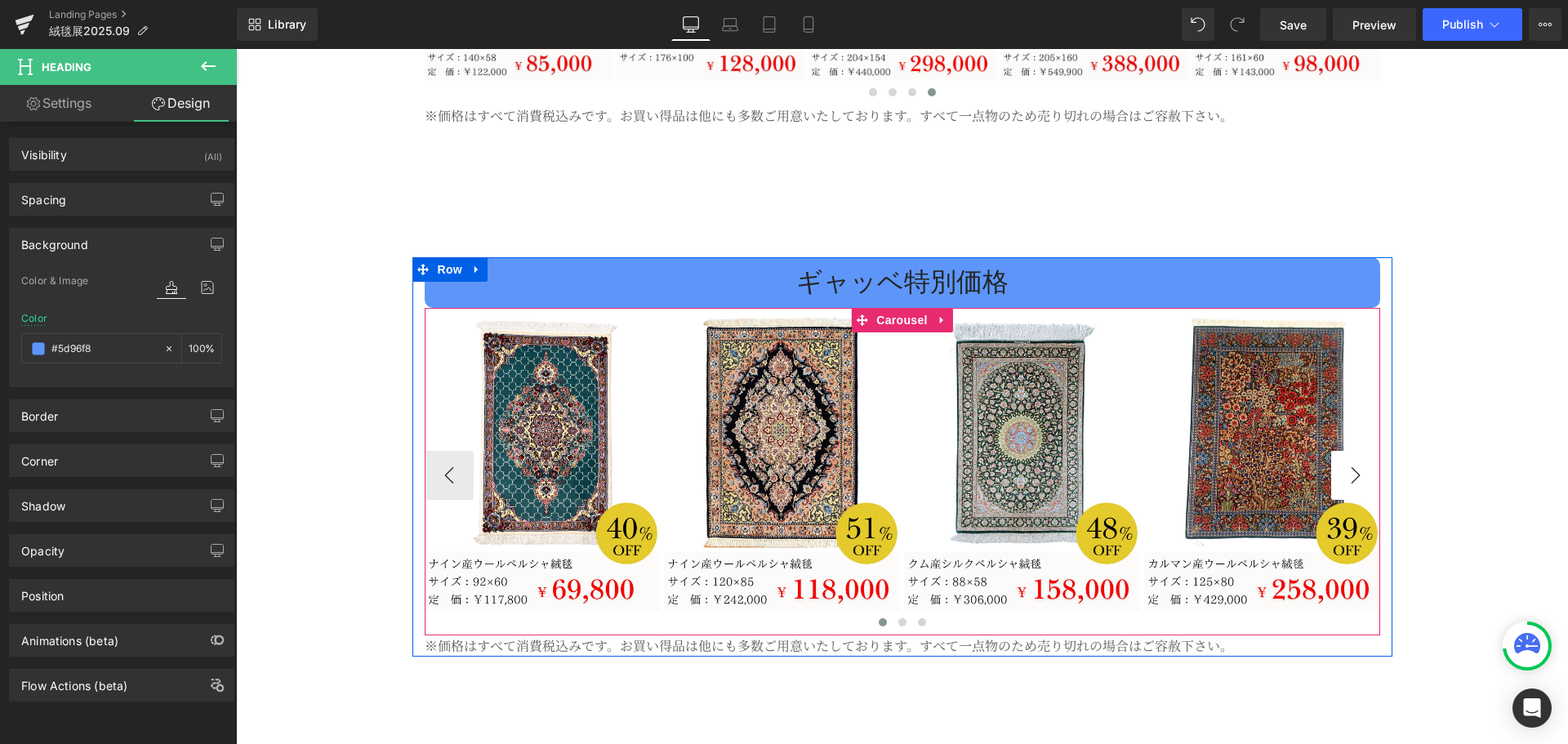
click at [1336, 450] on button "›" at bounding box center [1355, 475] width 49 height 49
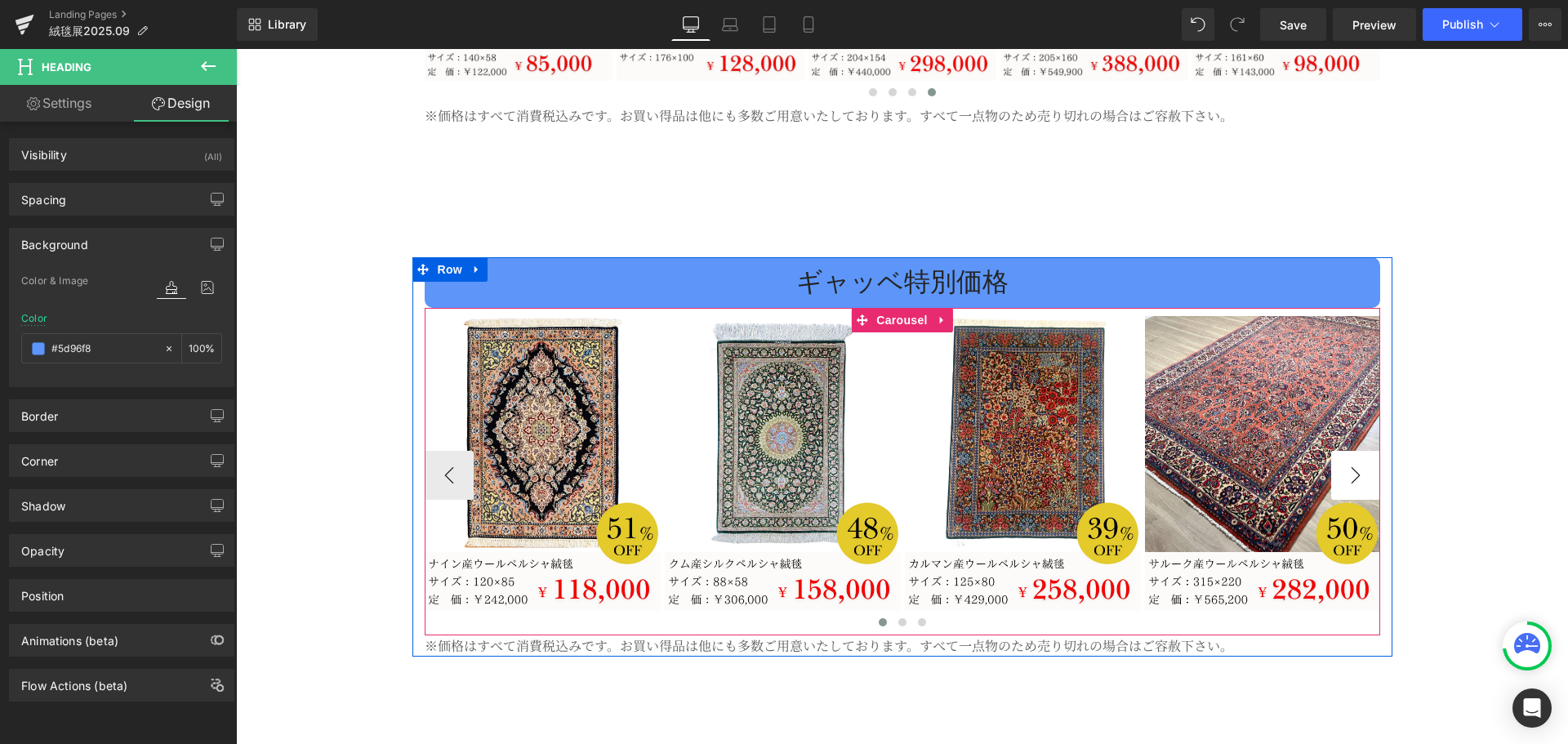
click at [1355, 450] on button "›" at bounding box center [1355, 475] width 49 height 49
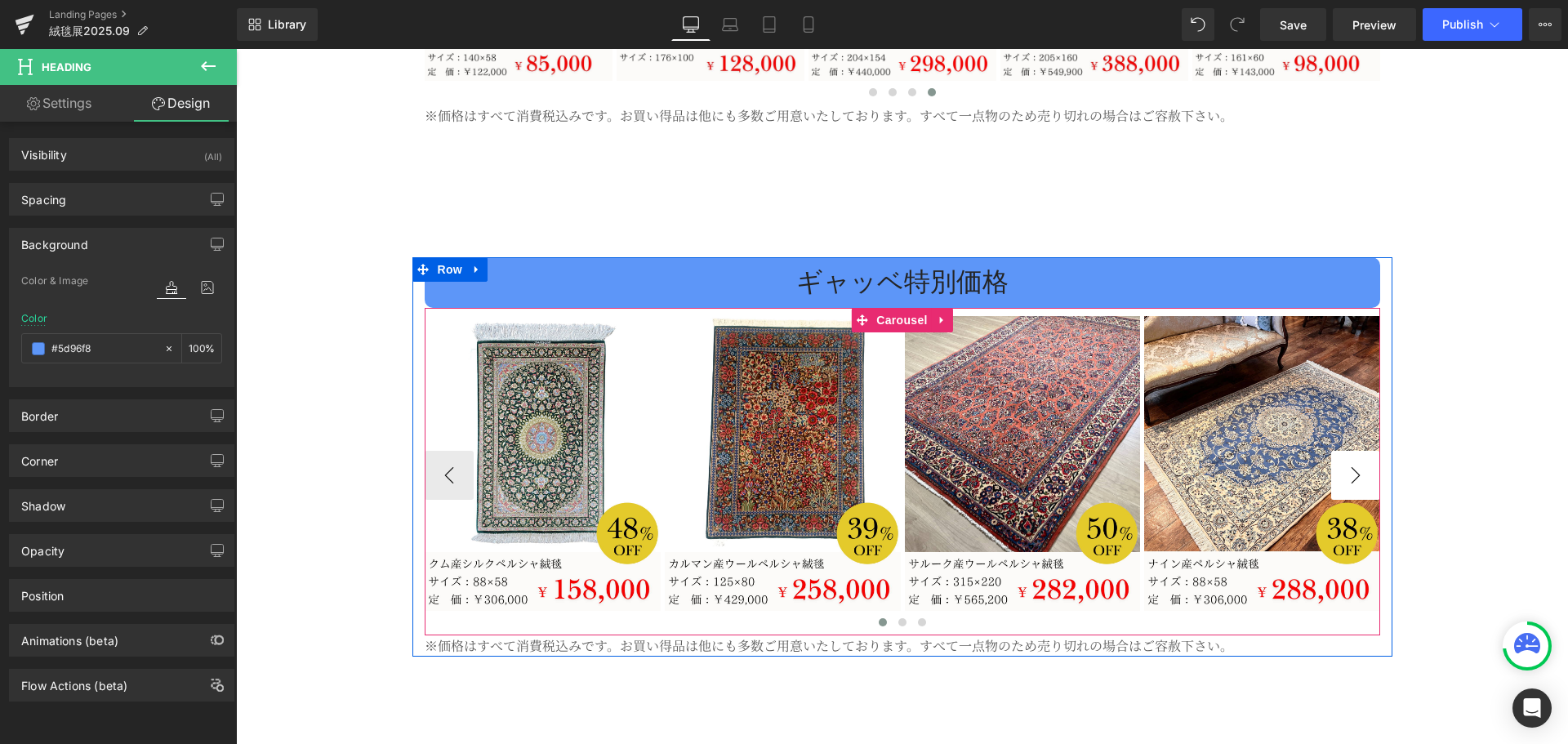
click at [1355, 450] on button "›" at bounding box center [1355, 475] width 49 height 49
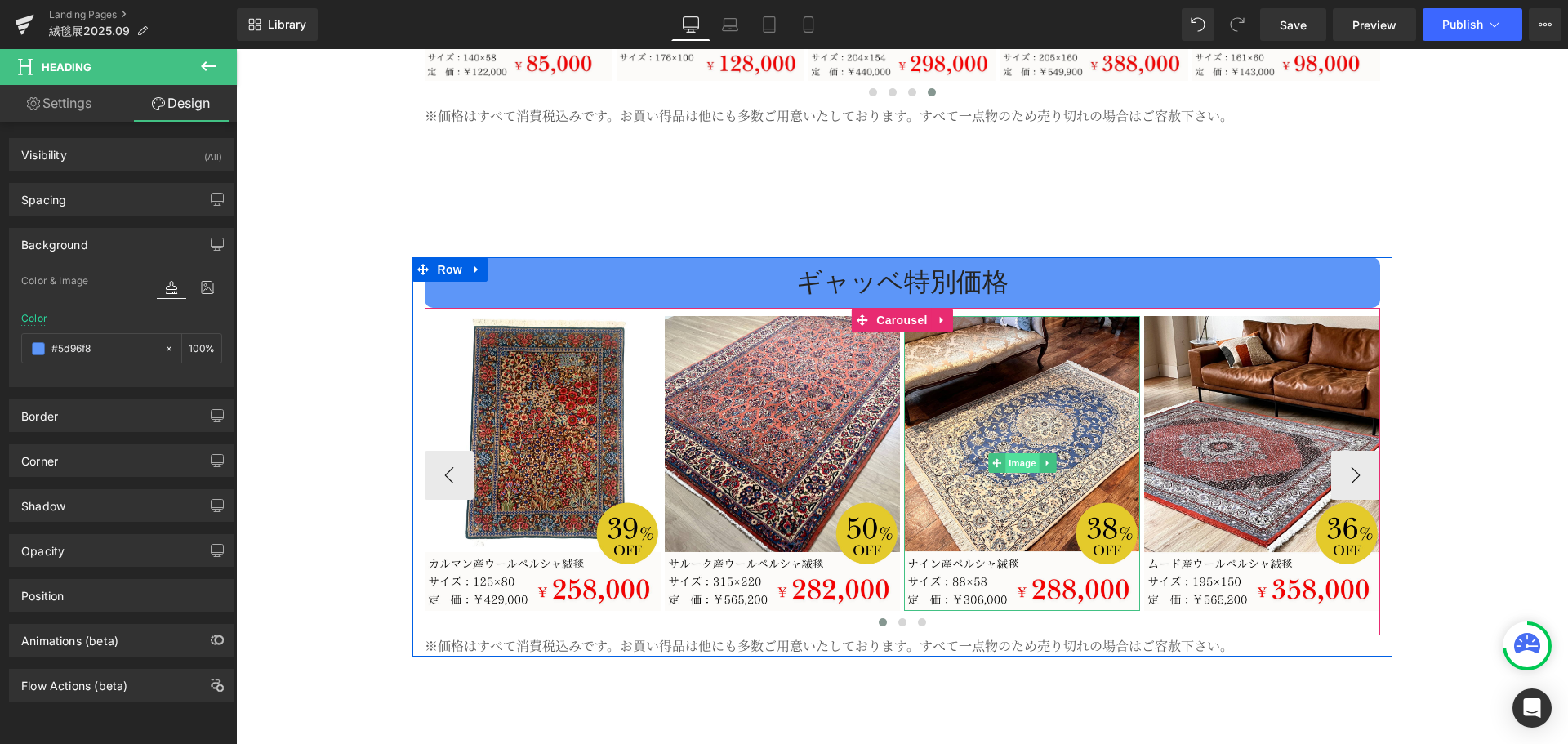
click at [1010, 453] on span "Image" at bounding box center [1022, 463] width 34 height 20
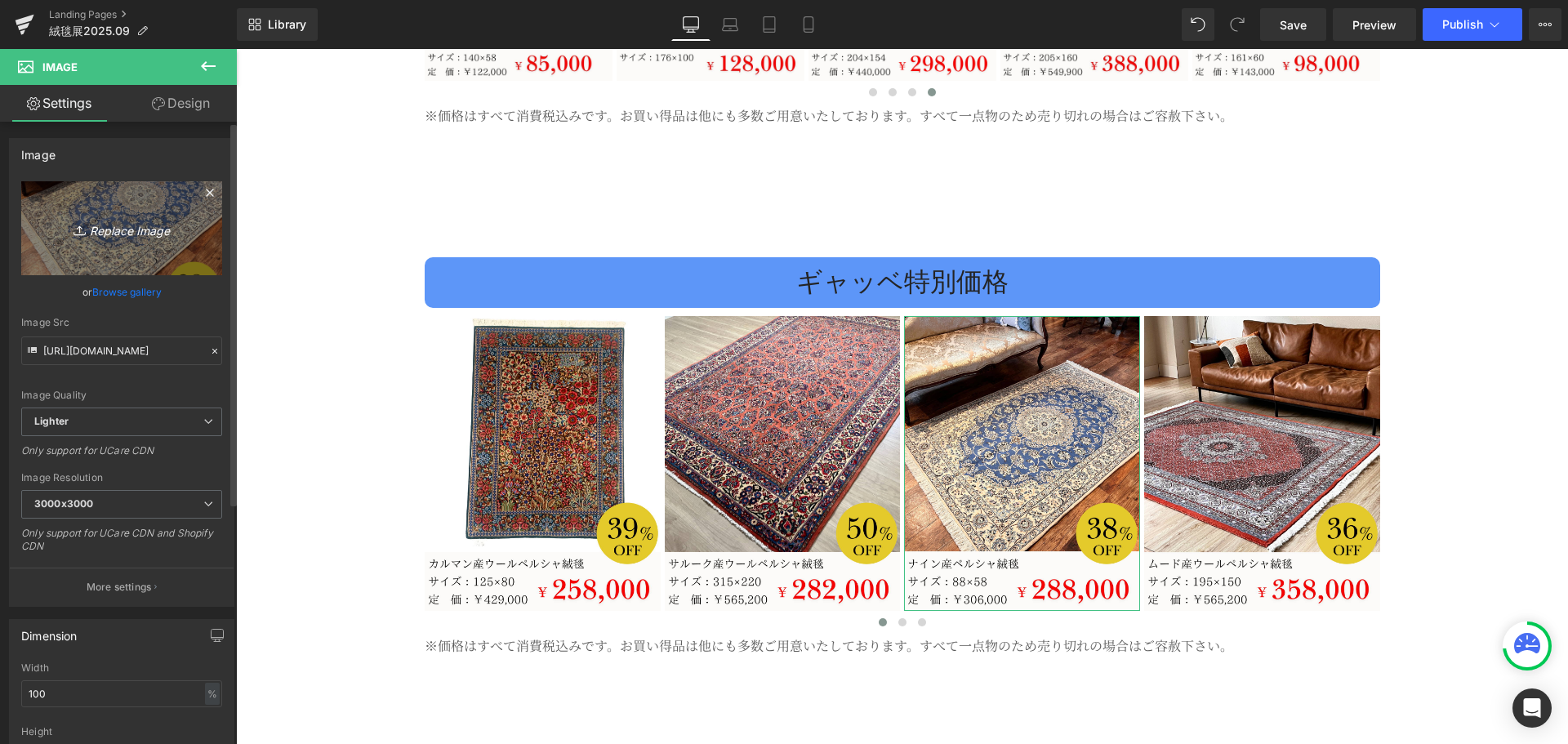
click at [114, 221] on icon "Replace Image" at bounding box center [122, 227] width 131 height 21
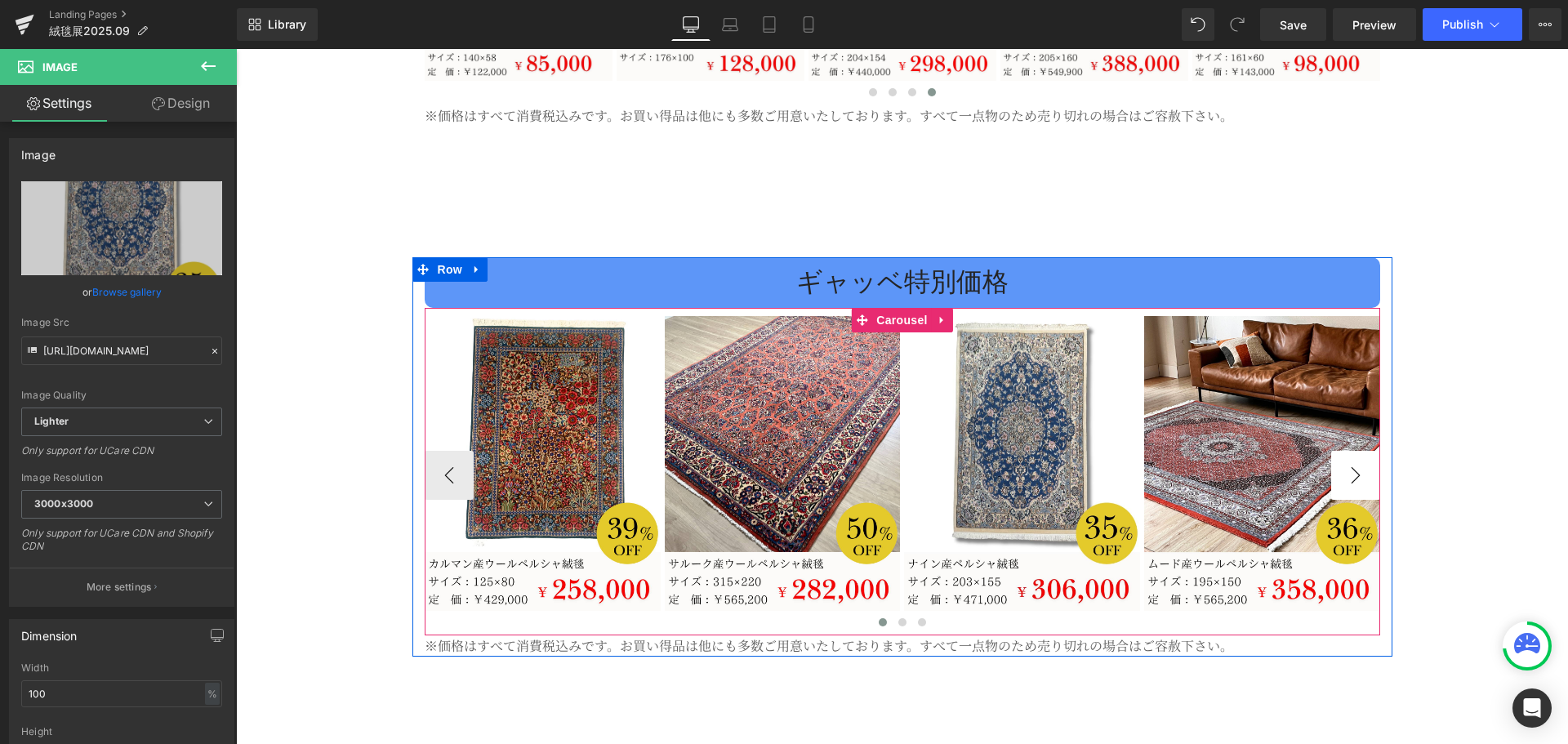
click at [1343, 450] on button "›" at bounding box center [1355, 475] width 49 height 49
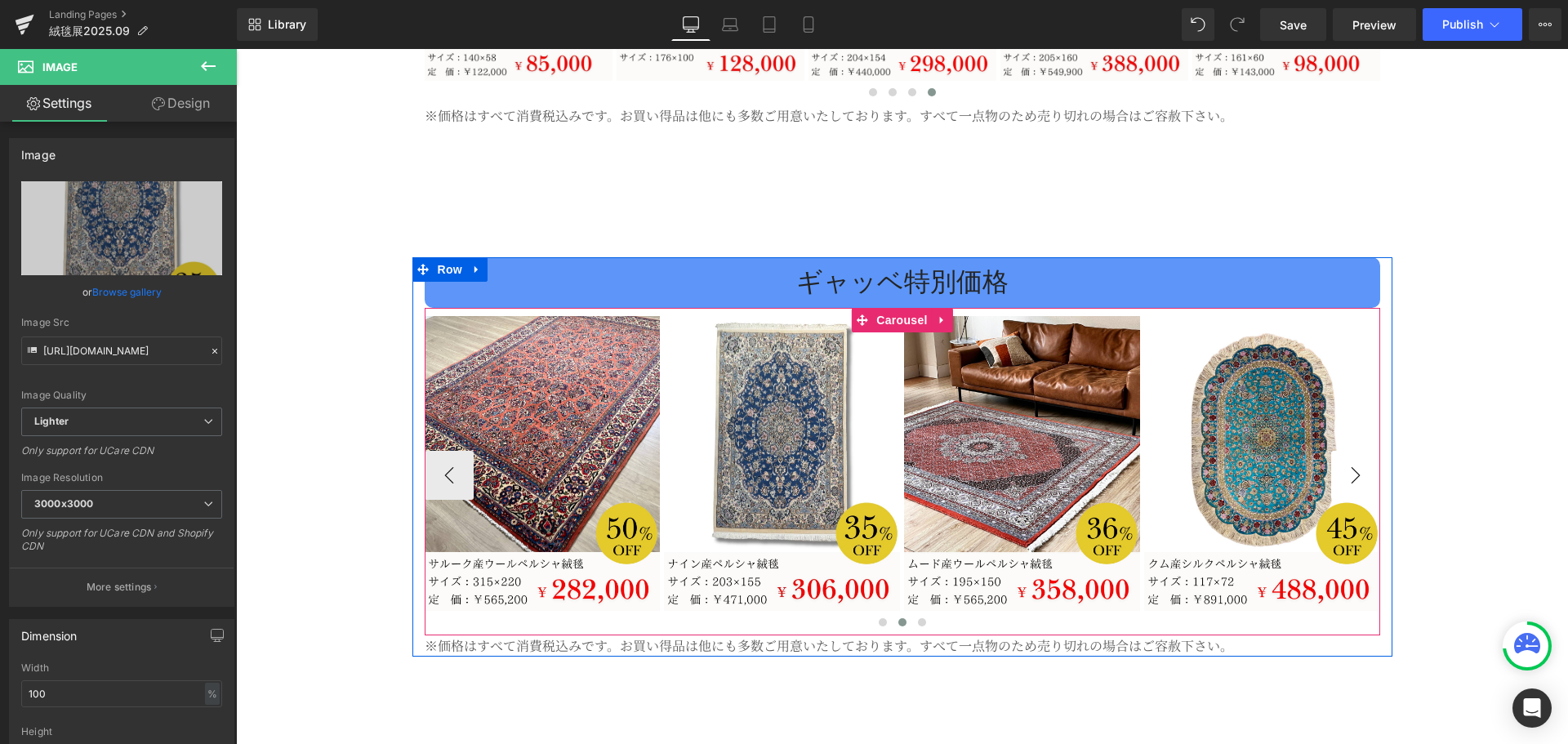
click at [1343, 450] on button "›" at bounding box center [1355, 475] width 49 height 49
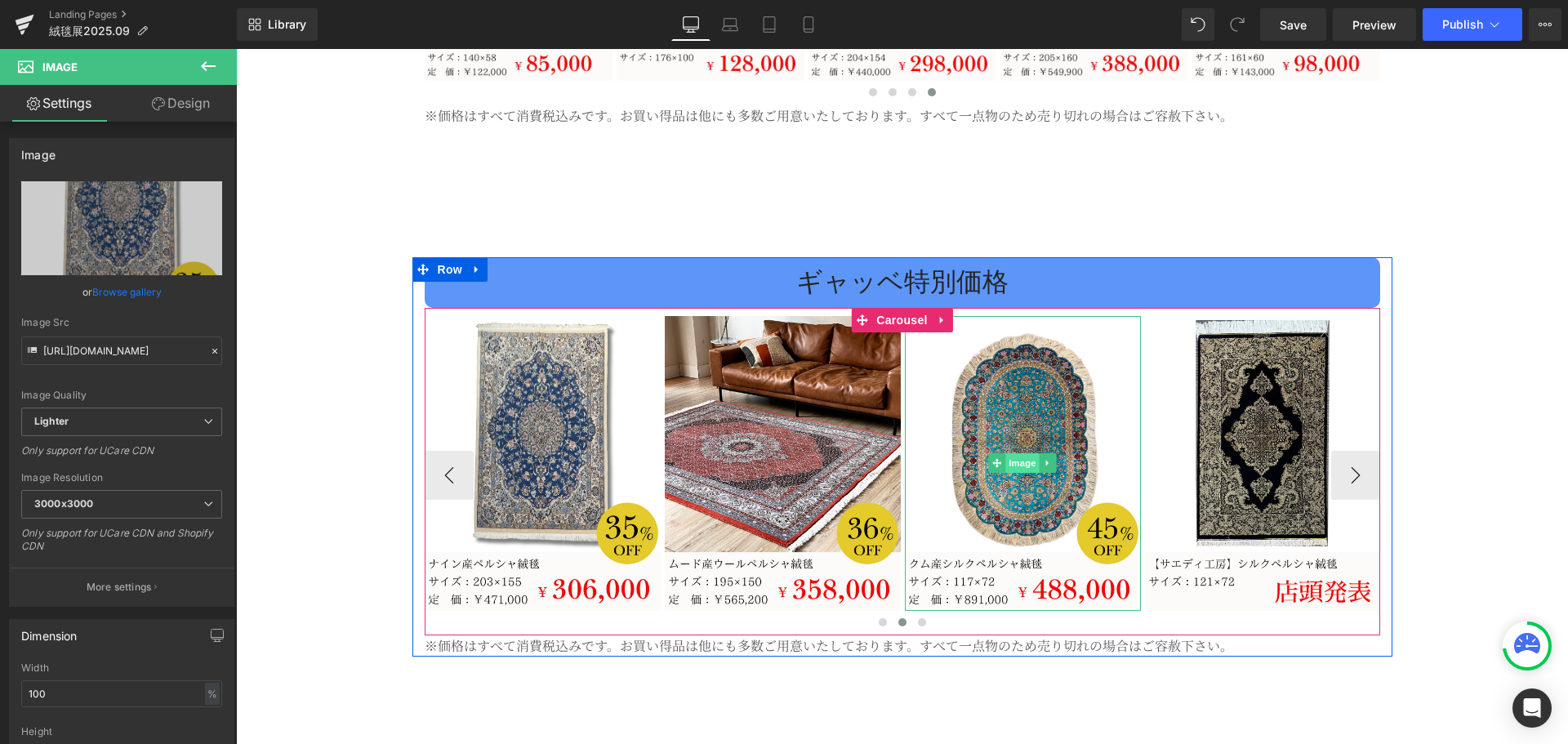
click at [1020, 453] on span "Image" at bounding box center [1022, 463] width 34 height 20
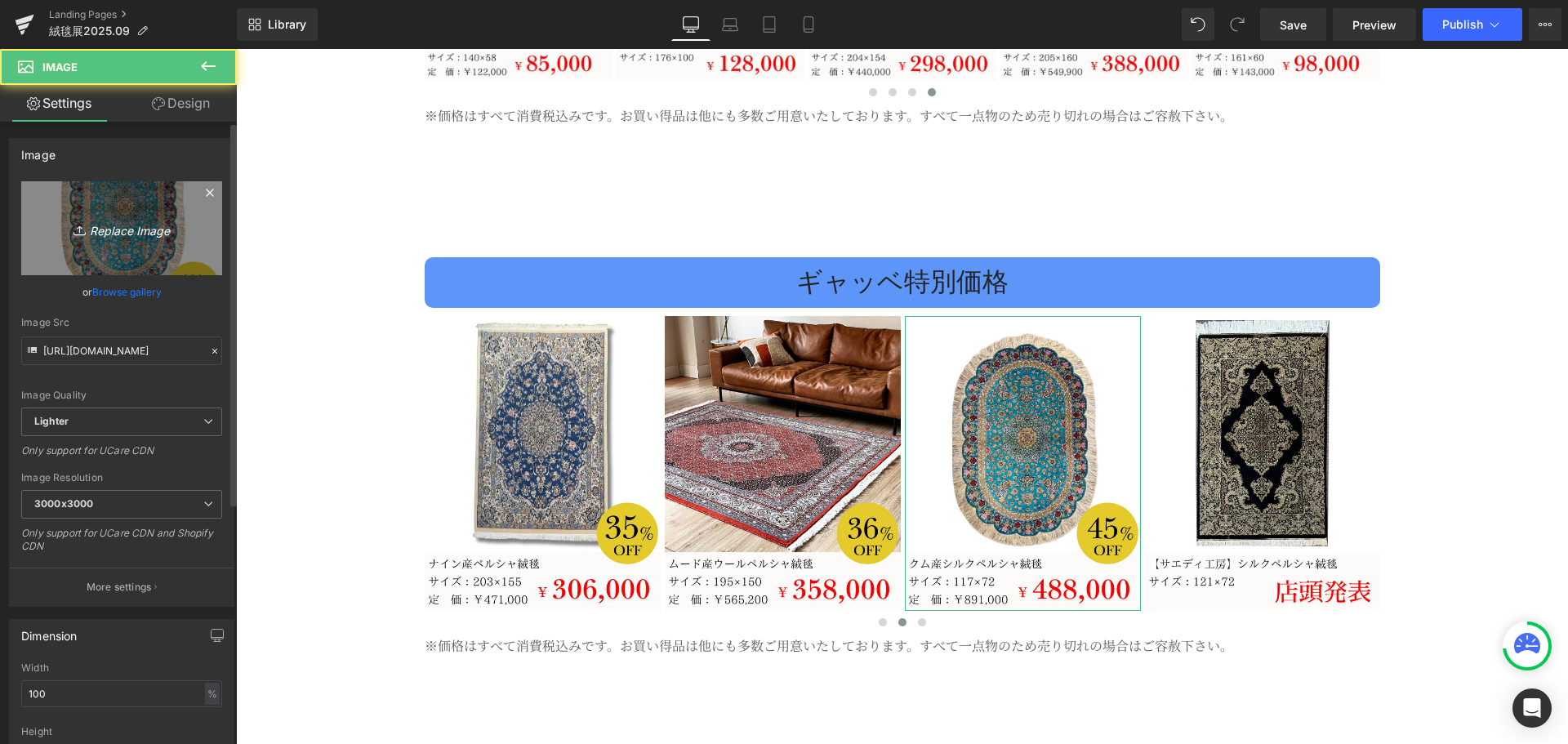
click at [141, 235] on icon "Replace Image" at bounding box center [122, 227] width 131 height 21
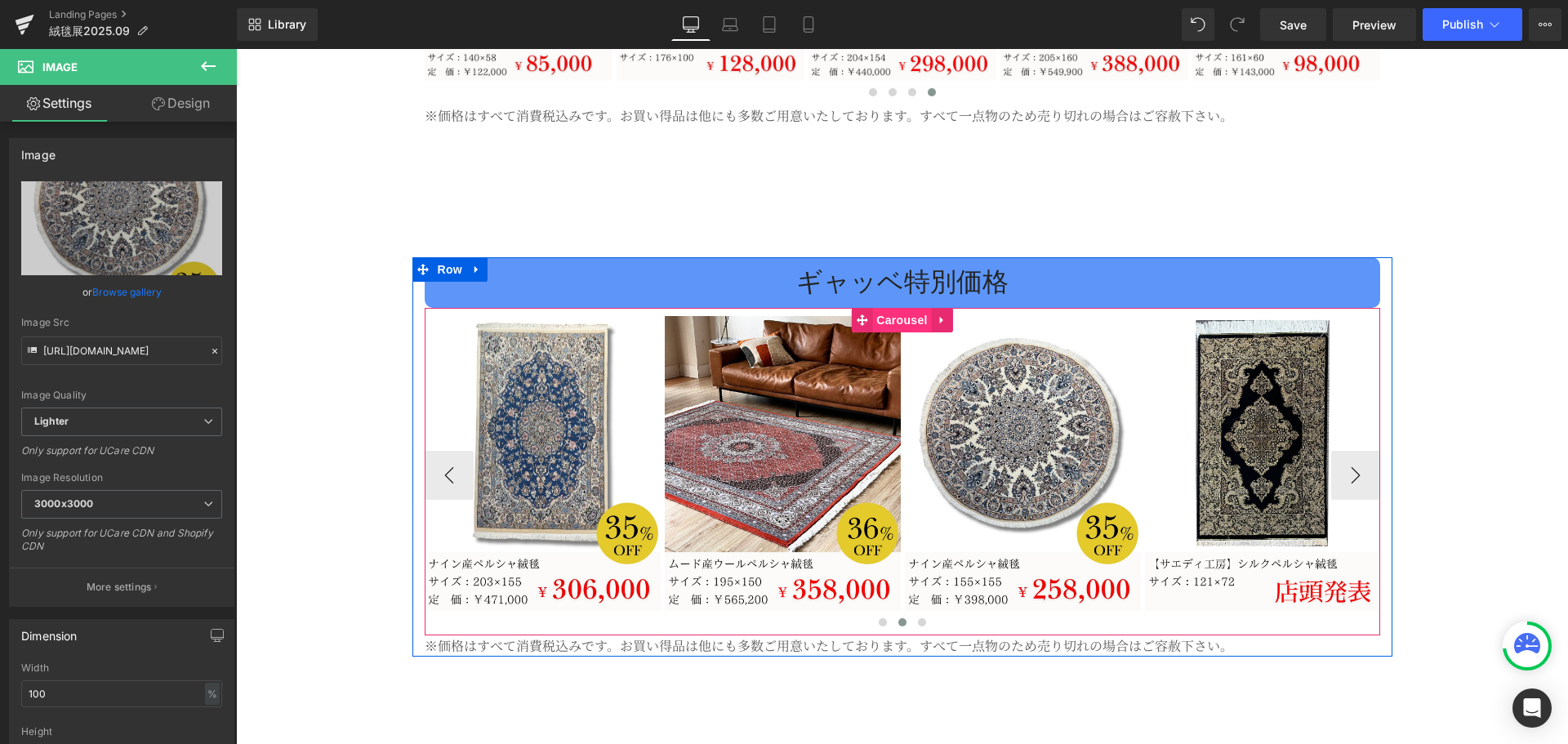
click at [893, 308] on span "Carousel" at bounding box center [902, 320] width 59 height 24
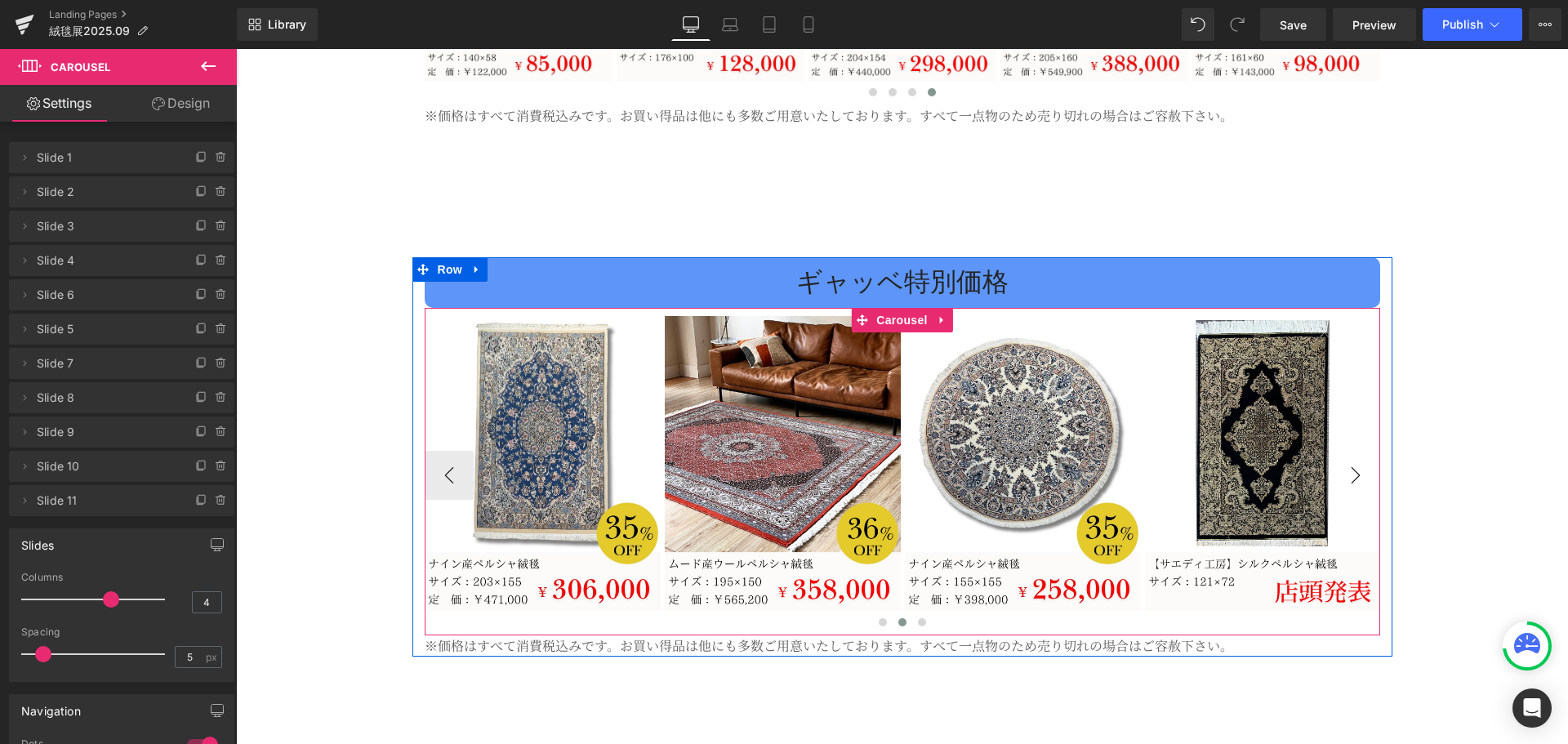
click at [1350, 450] on button "›" at bounding box center [1355, 475] width 49 height 49
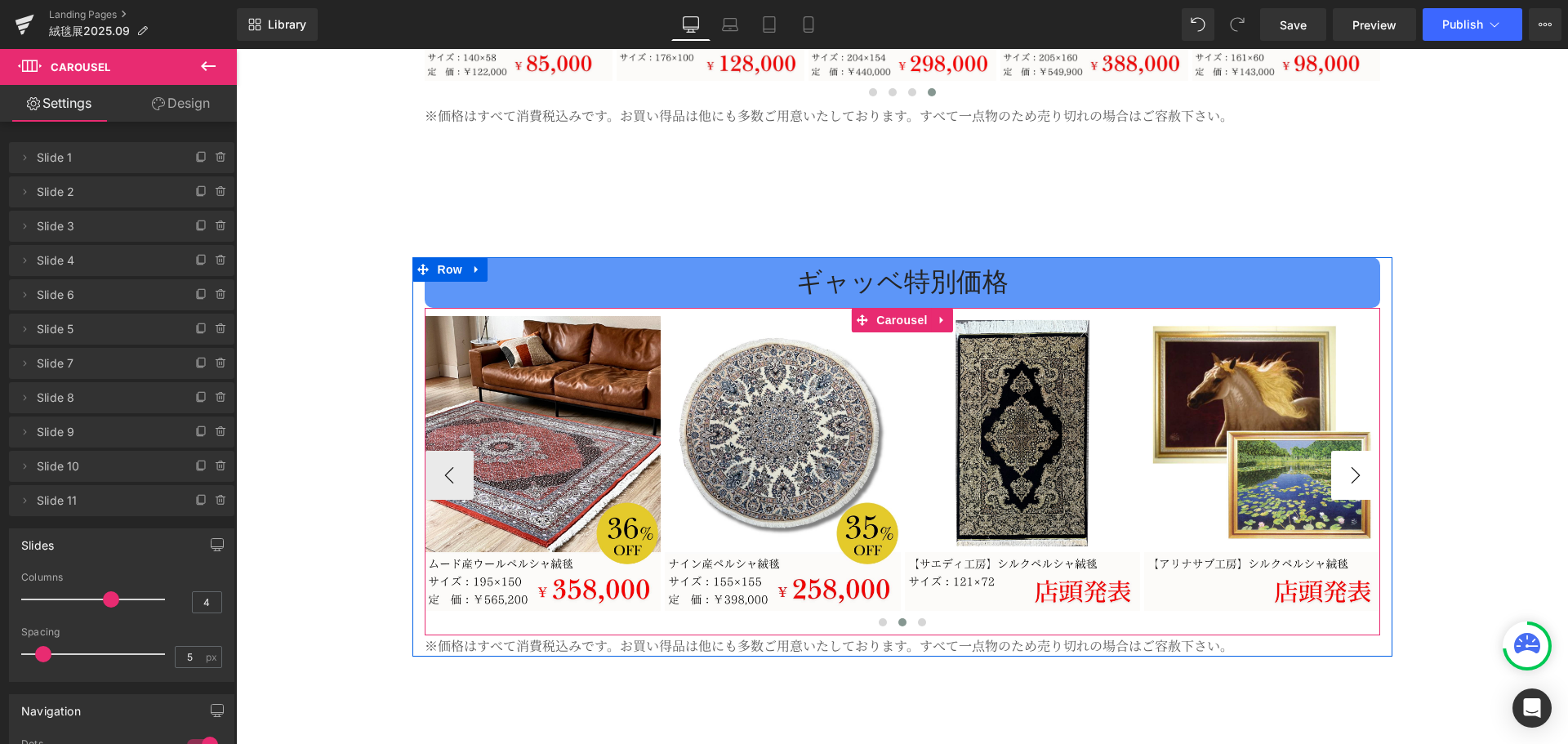
click at [1350, 450] on button "›" at bounding box center [1355, 475] width 49 height 49
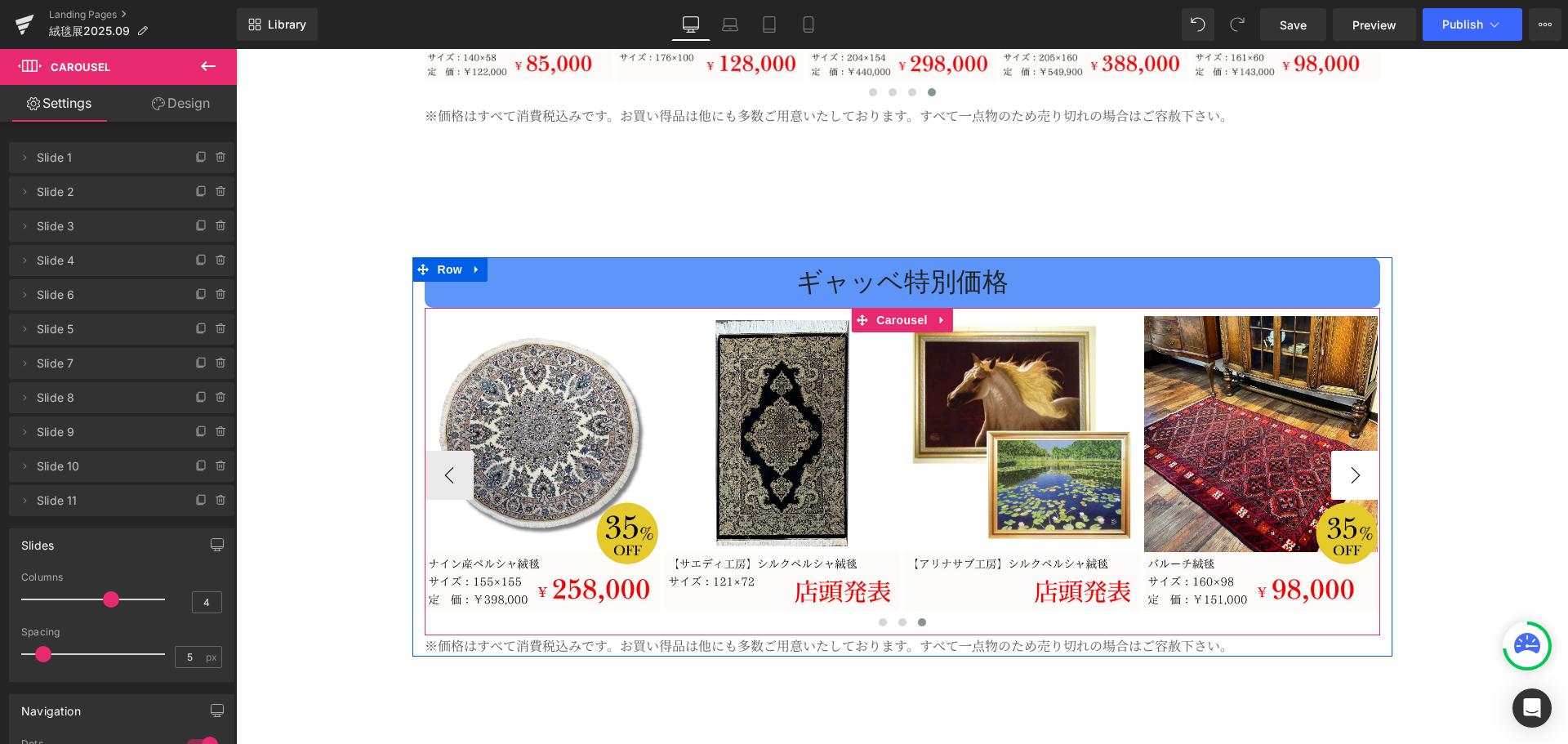
click at [1351, 450] on button "›" at bounding box center [1355, 475] width 49 height 49
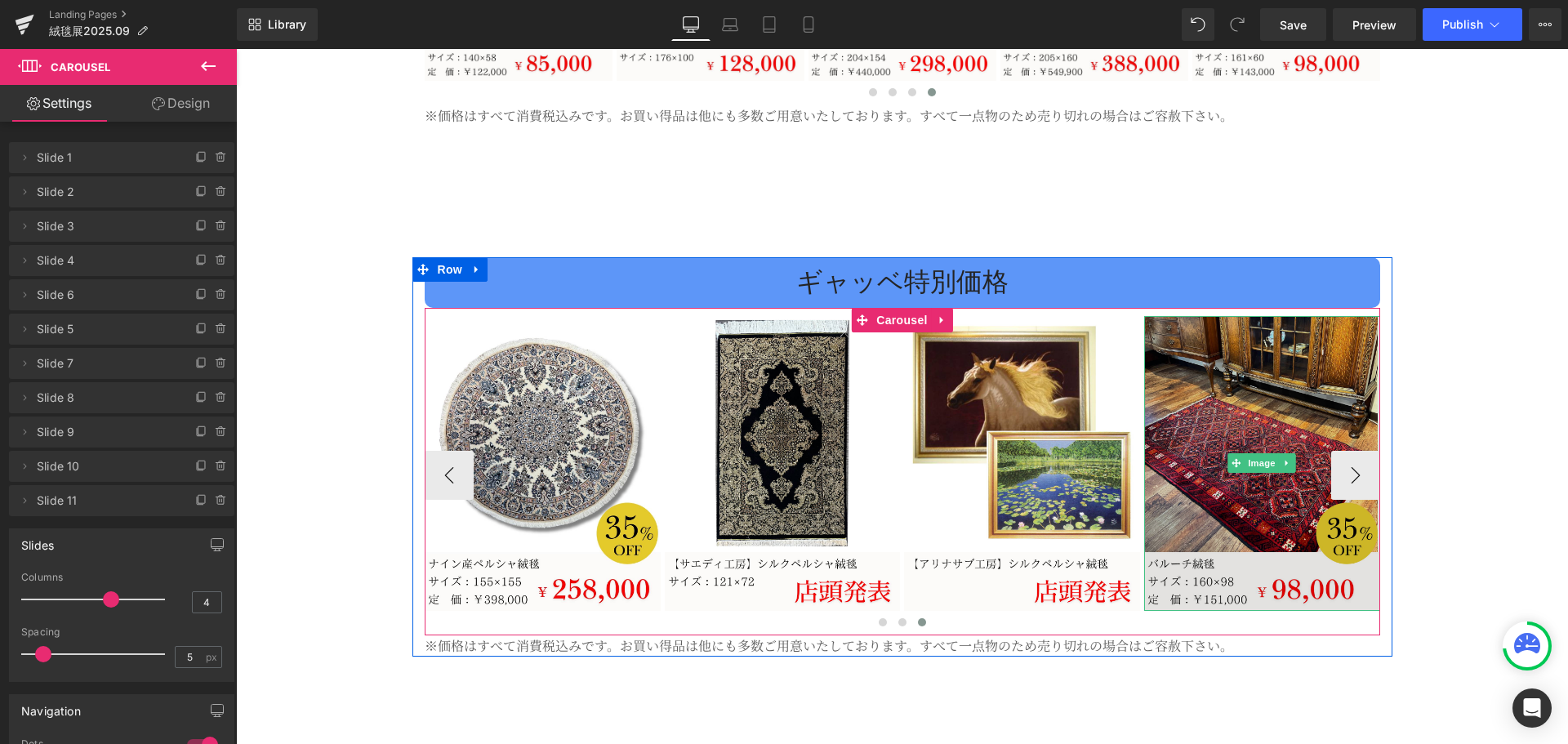
click at [1230, 455] on img at bounding box center [1262, 463] width 236 height 295
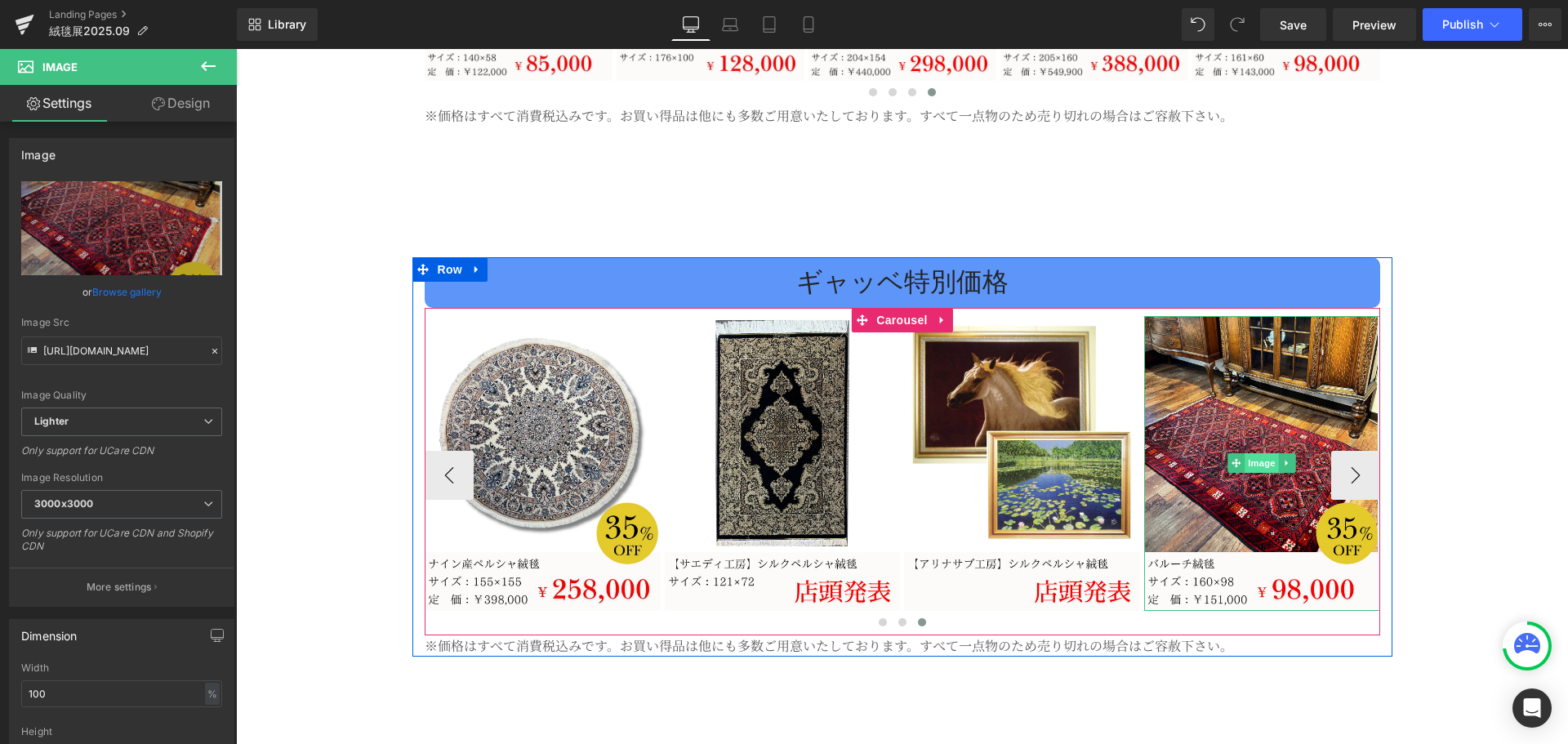
click at [1246, 453] on span "Image" at bounding box center [1262, 463] width 34 height 20
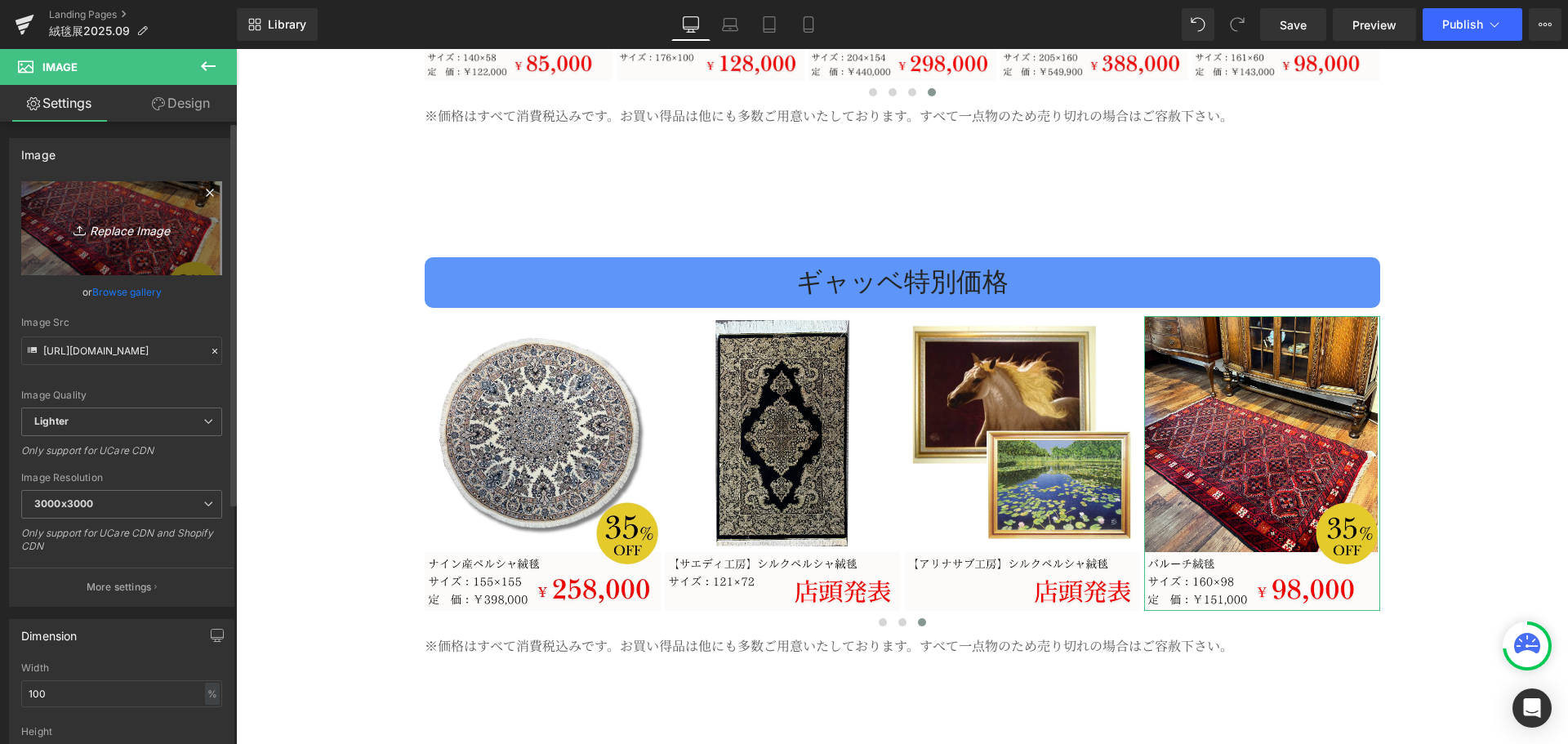
click at [114, 218] on icon "Replace Image" at bounding box center [122, 227] width 131 height 21
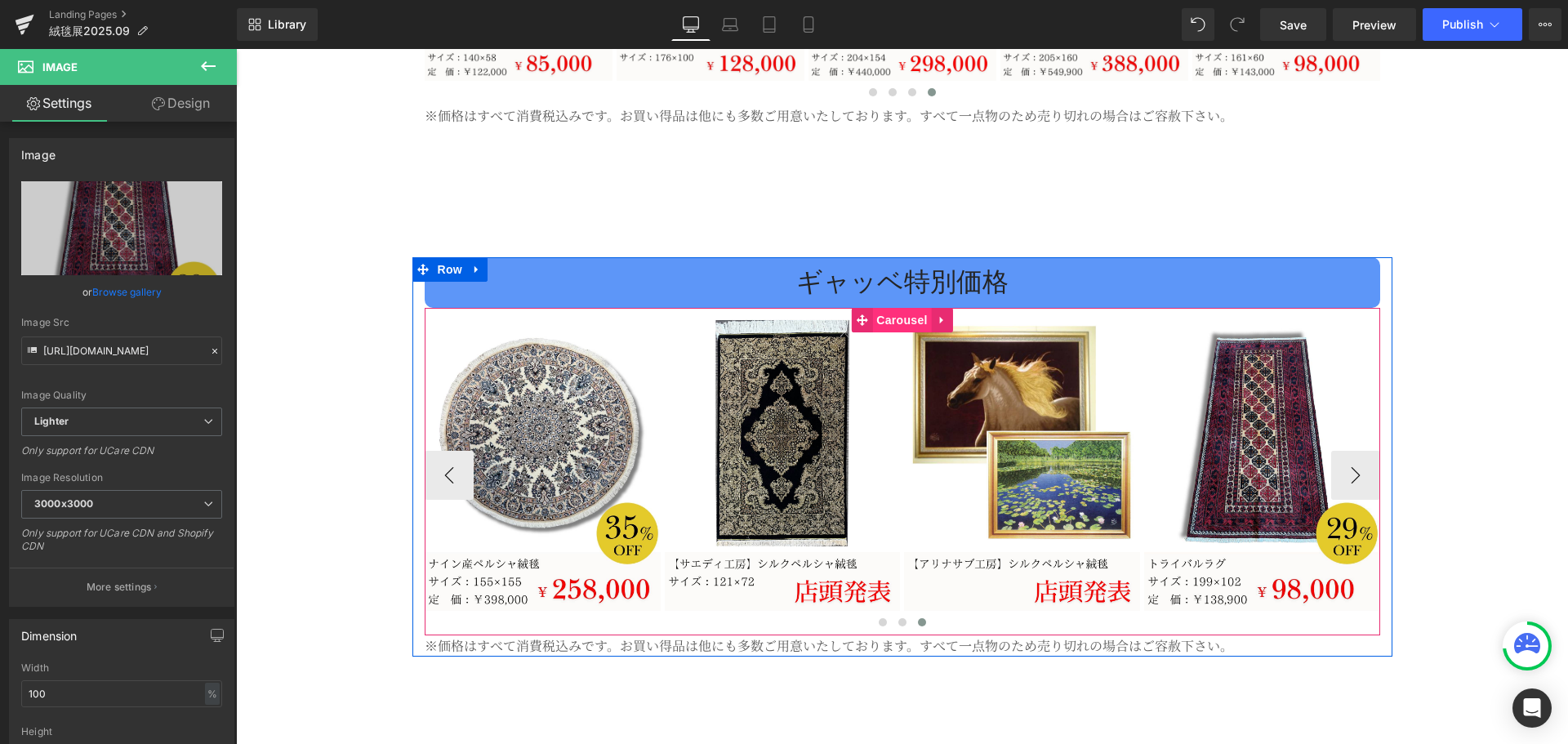
click at [885, 308] on span "Carousel" at bounding box center [902, 320] width 59 height 24
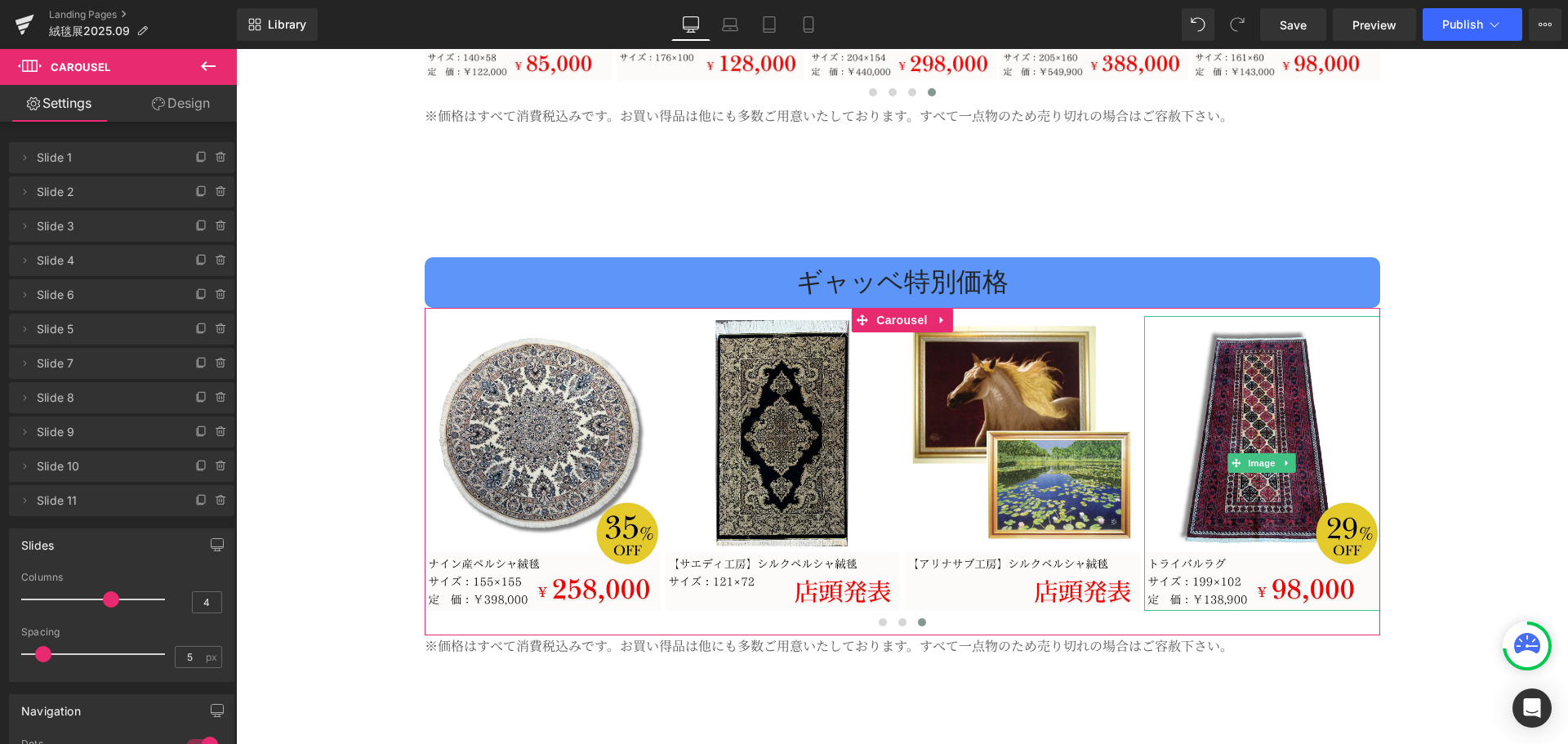
drag, startPoint x: 26, startPoint y: 499, endPoint x: 59, endPoint y: 500, distance: 33.0
click at [59, 500] on li "Delete Cancel Slide 11 Slide 11 Name Slide 11" at bounding box center [122, 500] width 226 height 31
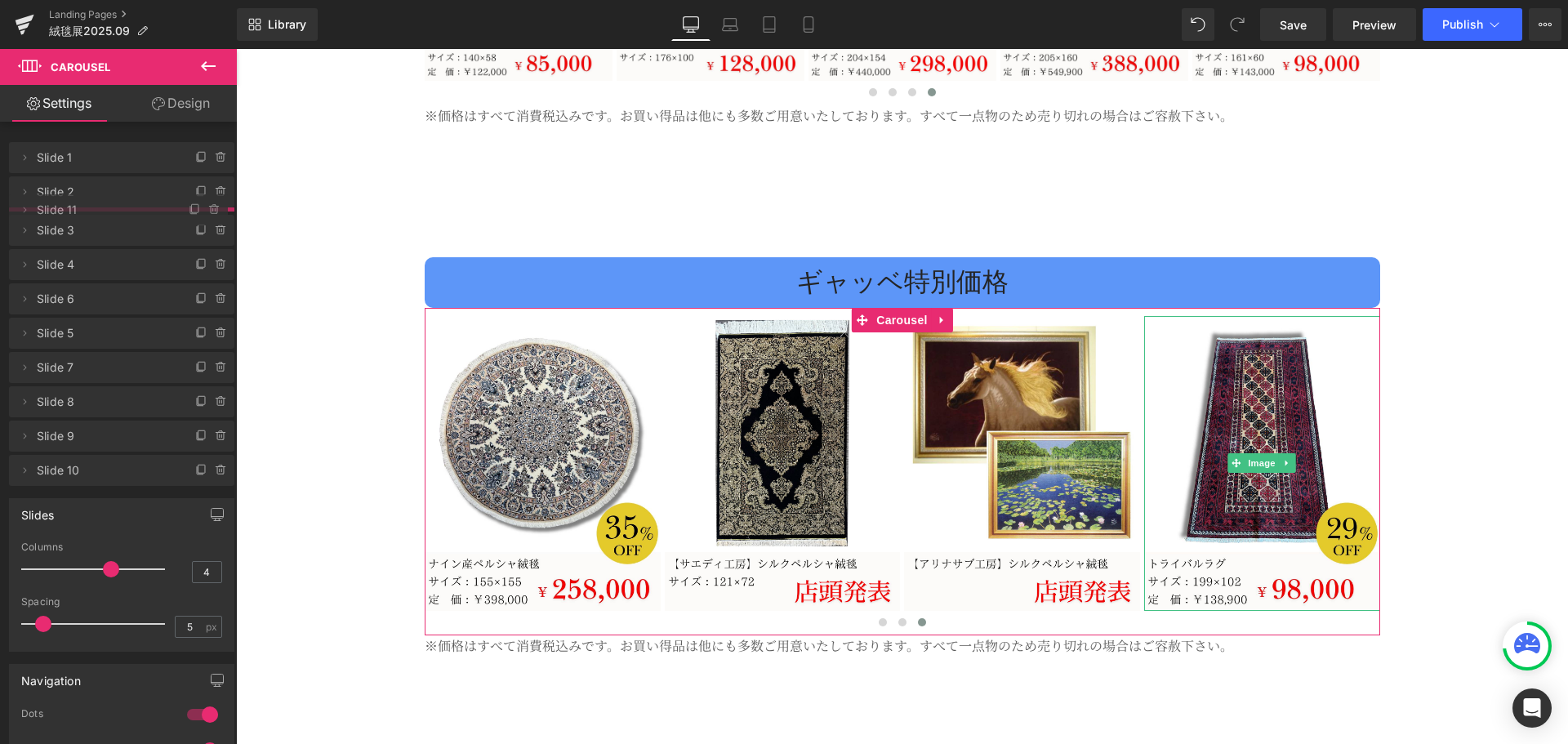
drag, startPoint x: 74, startPoint y: 503, endPoint x: 84, endPoint y: 212, distance: 291.2
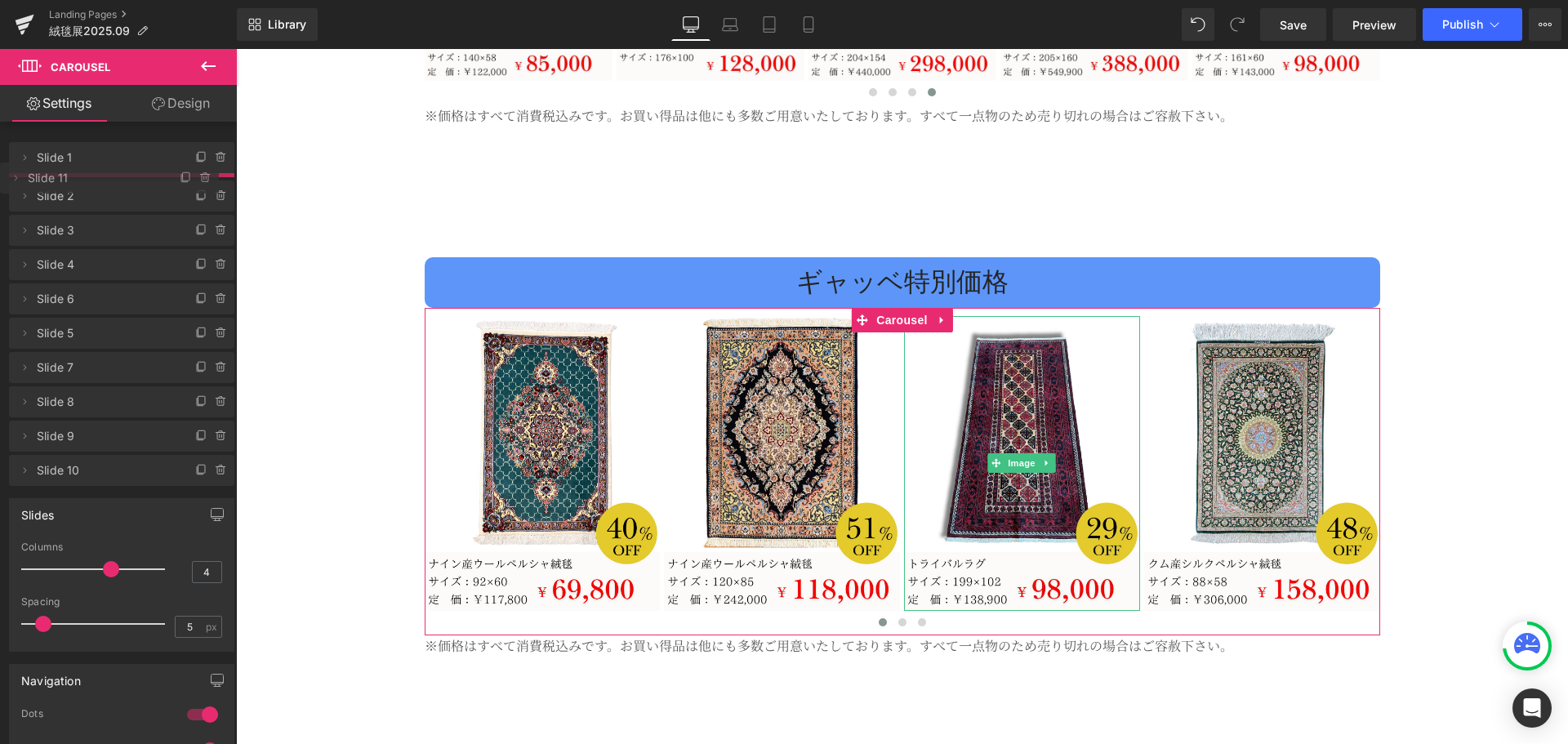
drag, startPoint x: 65, startPoint y: 226, endPoint x: 75, endPoint y: 177, distance: 50.0
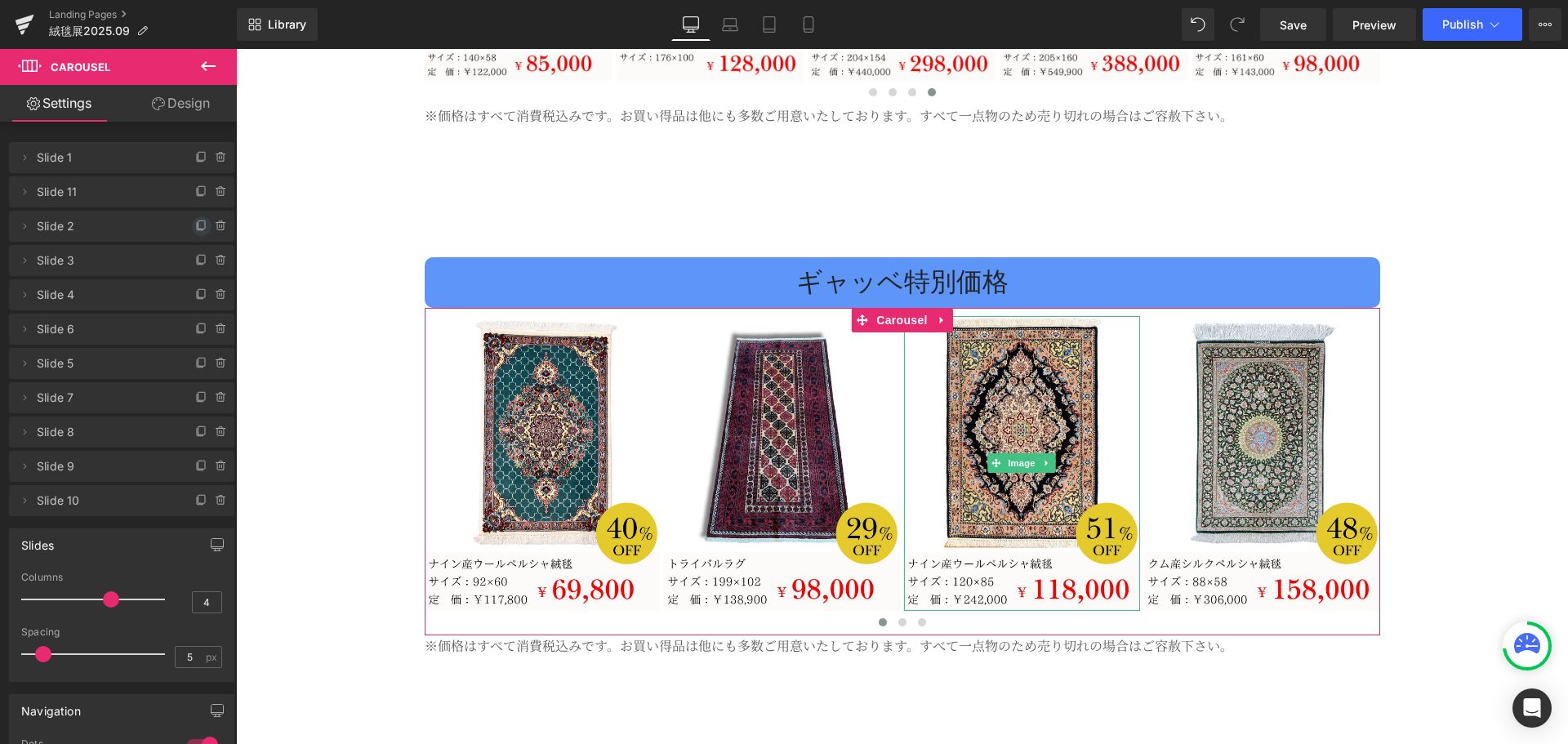
click at [195, 227] on icon at bounding box center [201, 226] width 13 height 13
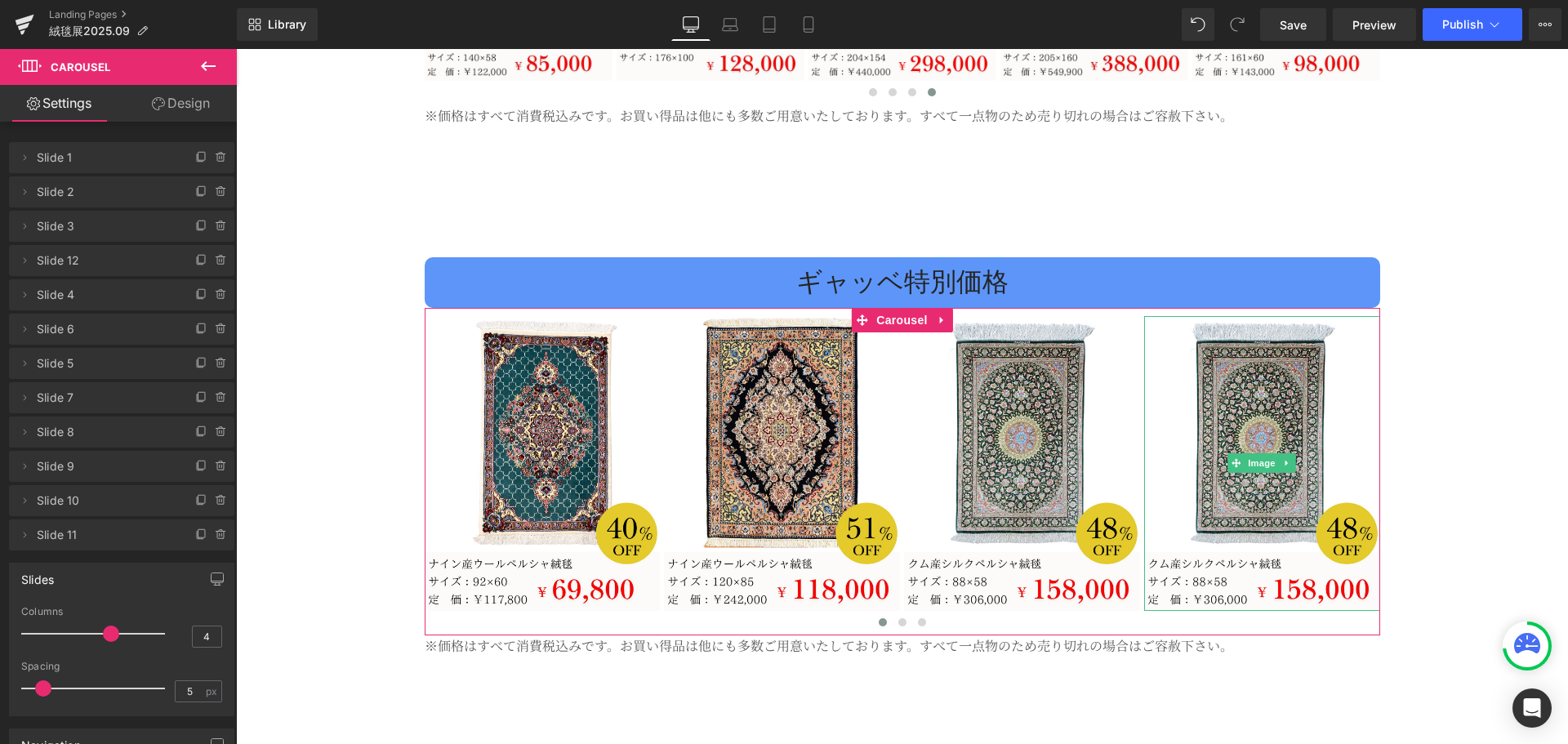
click at [104, 266] on span "Slide 12" at bounding box center [105, 261] width 137 height 31
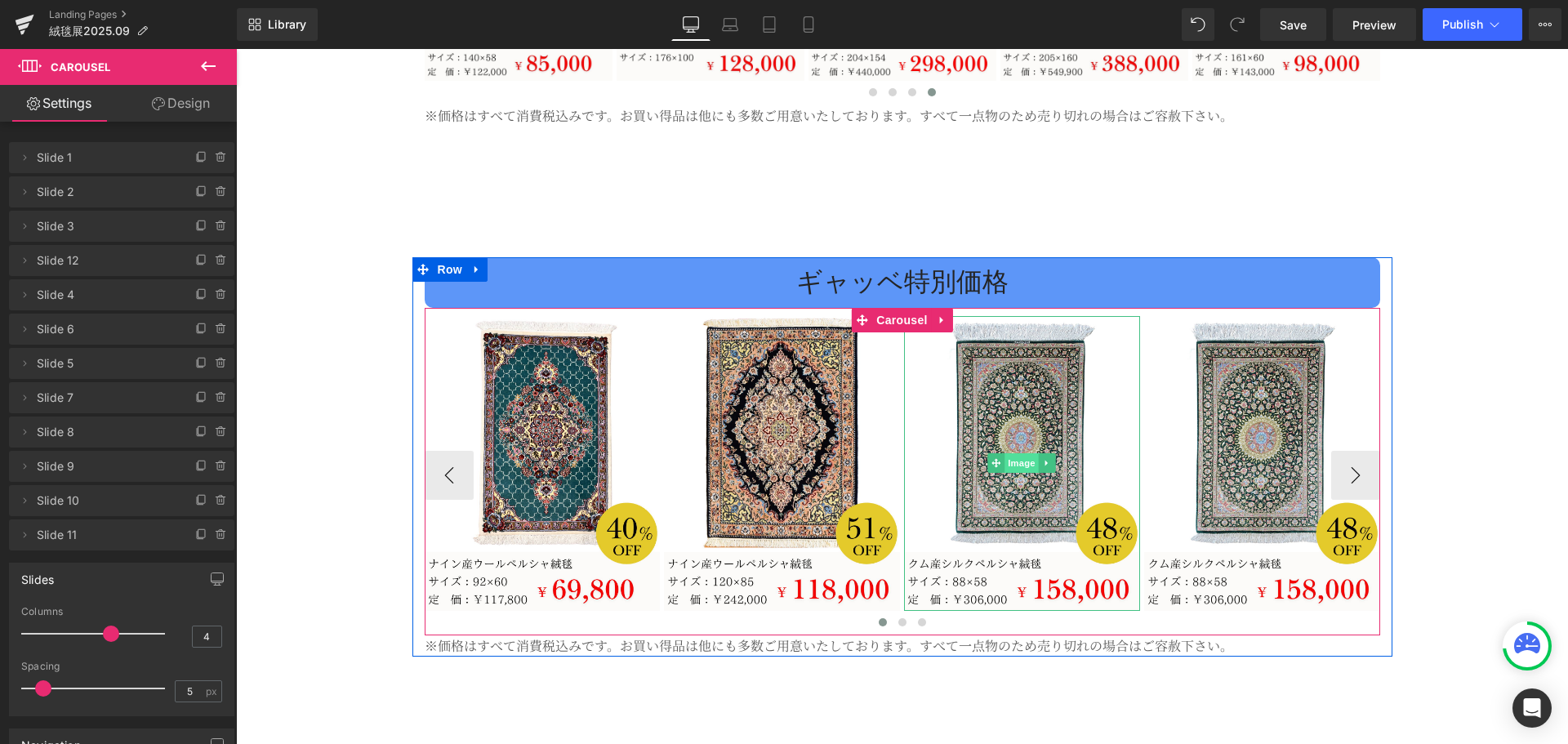
click at [1005, 453] on span "Image" at bounding box center [1022, 463] width 34 height 20
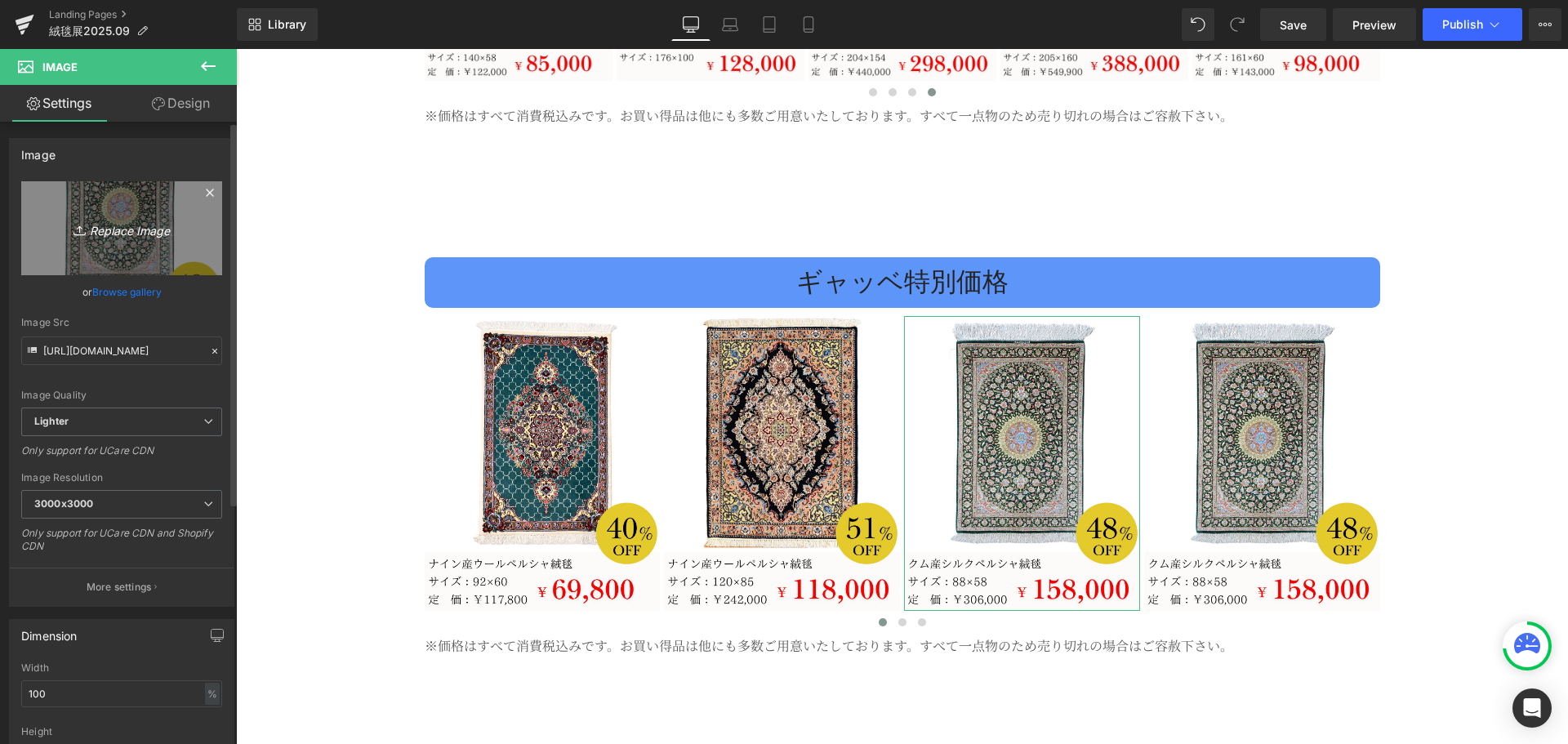
click at [103, 227] on icon "Replace Image" at bounding box center [122, 227] width 131 height 21
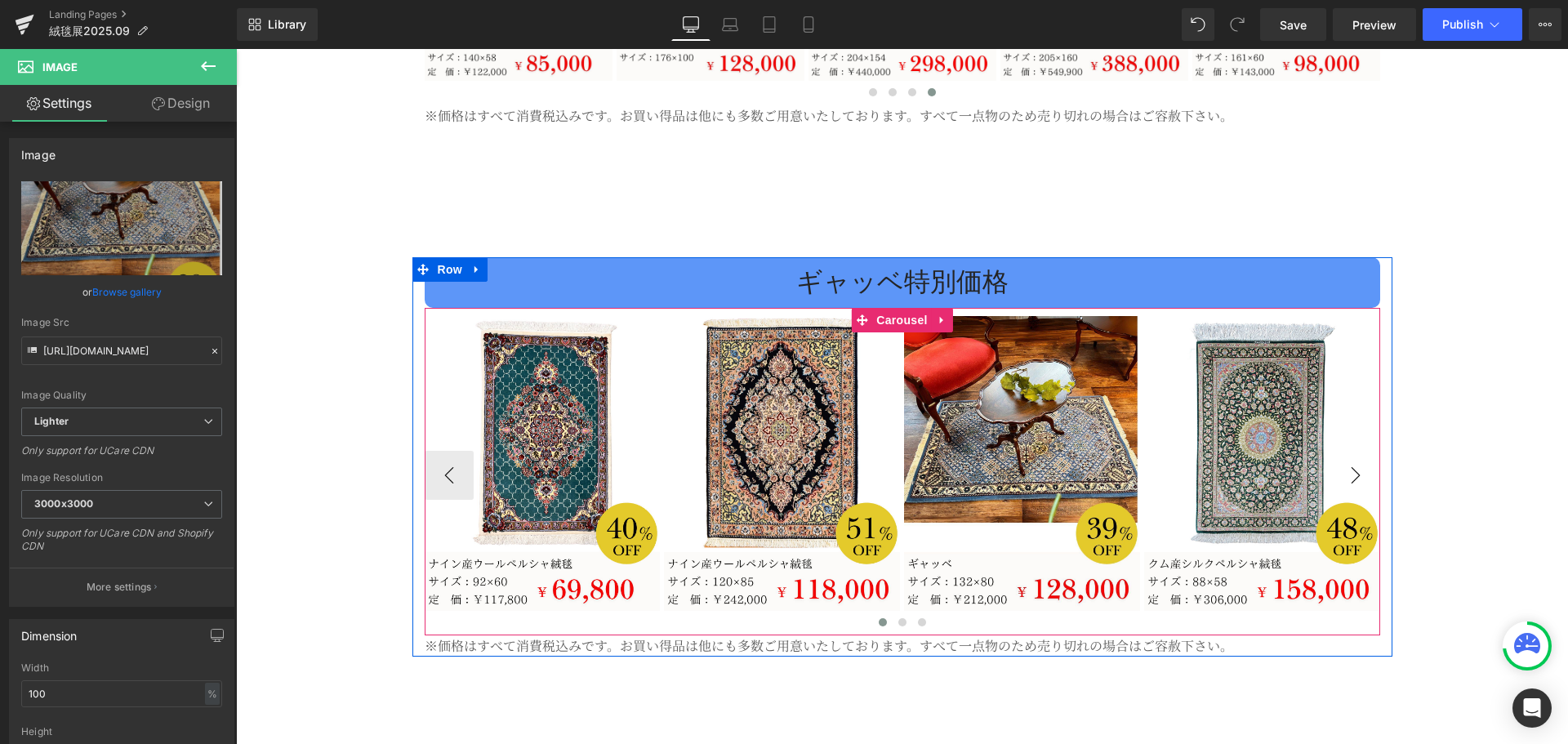
click at [1341, 450] on button "›" at bounding box center [1355, 475] width 49 height 49
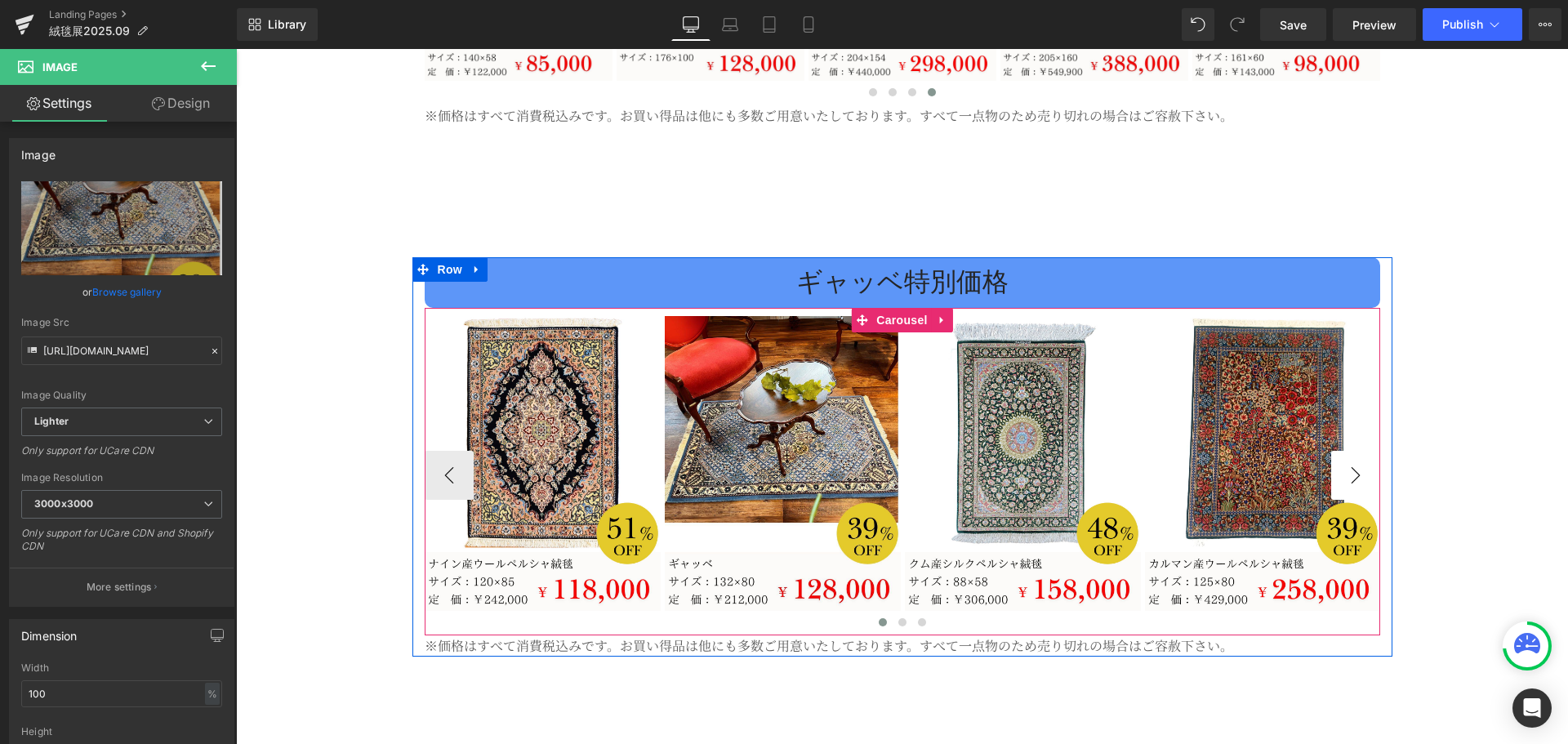
click at [1341, 450] on button "›" at bounding box center [1355, 475] width 49 height 49
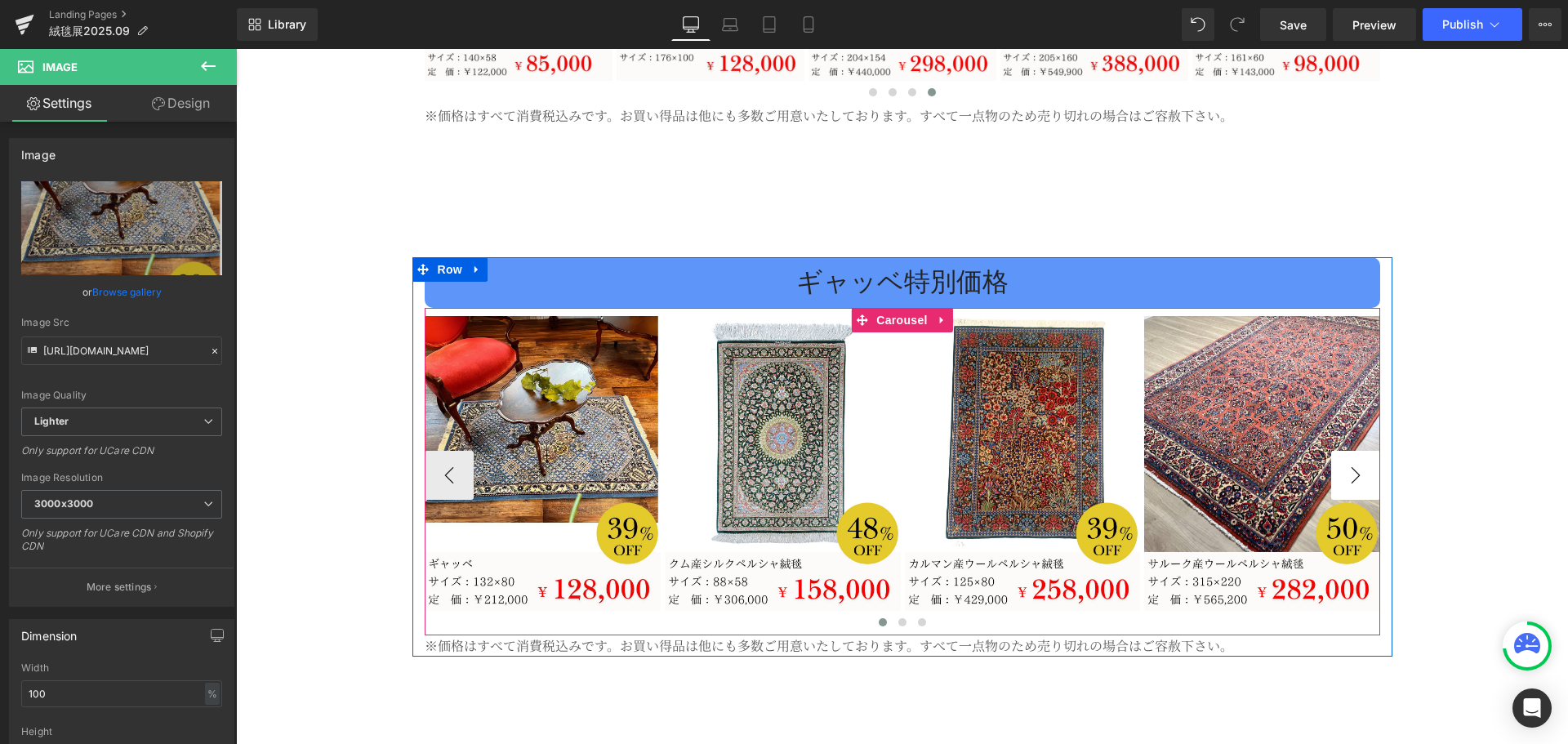
click at [1341, 450] on button "›" at bounding box center [1355, 475] width 49 height 49
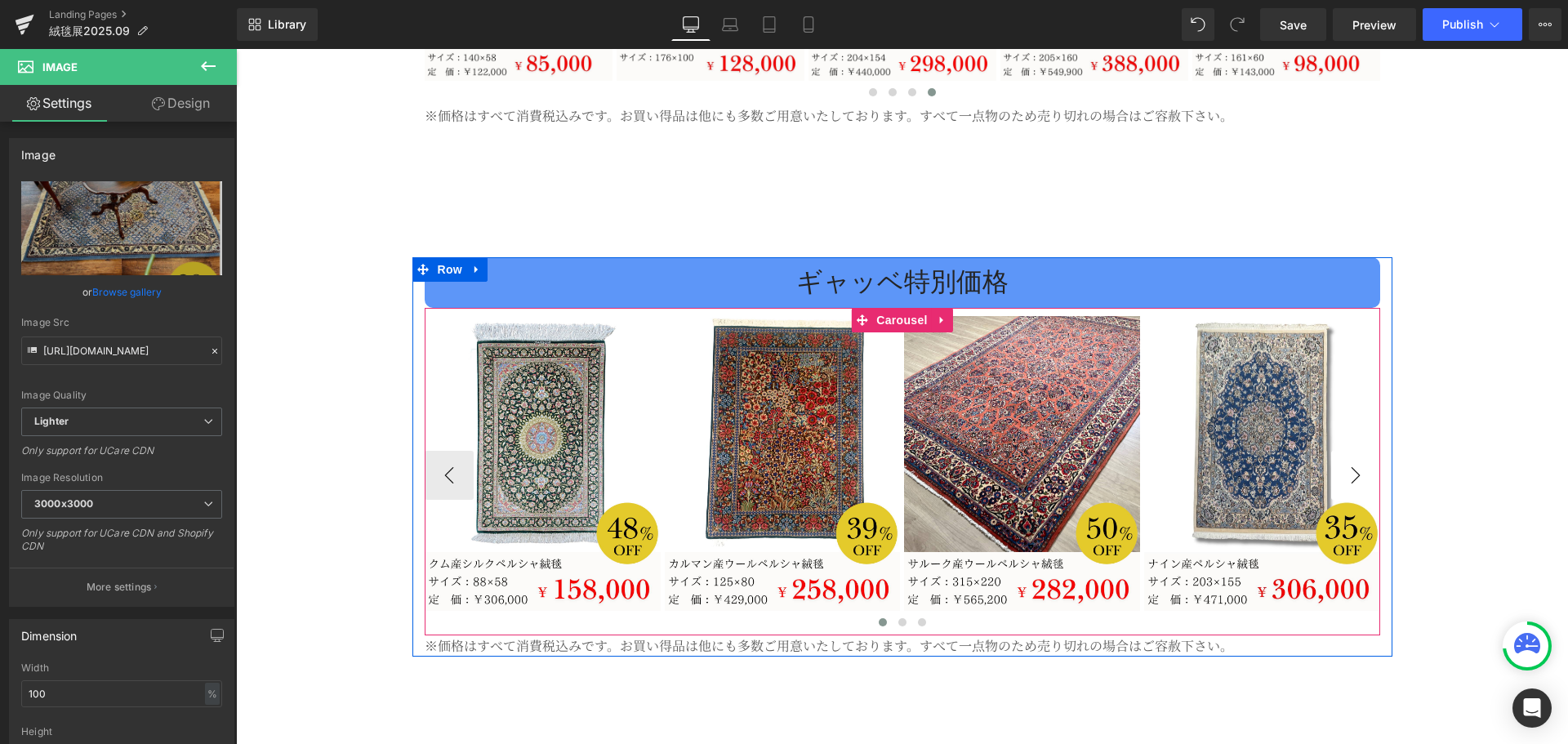
click at [1346, 450] on button "›" at bounding box center [1355, 475] width 49 height 49
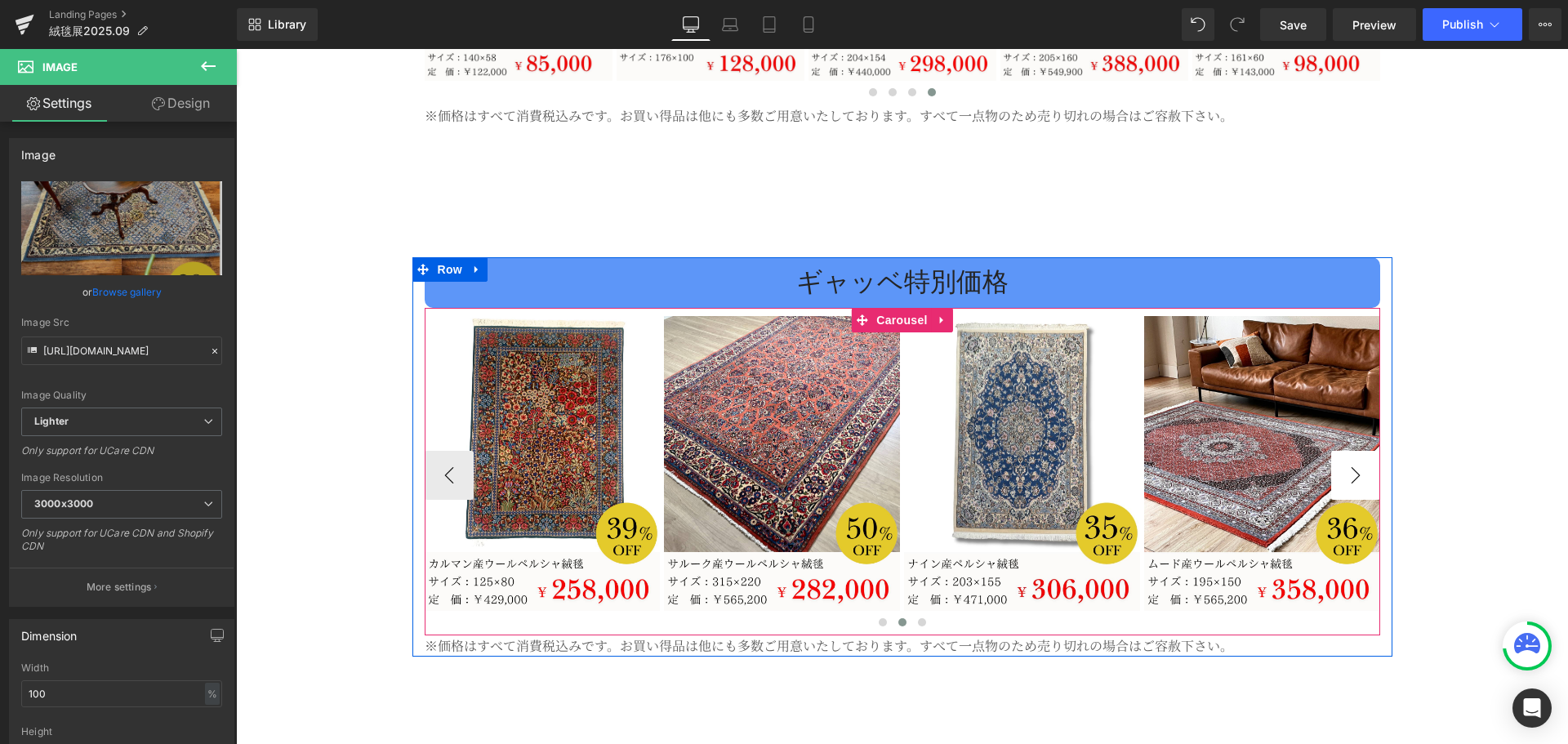
click at [1346, 450] on button "›" at bounding box center [1355, 475] width 49 height 49
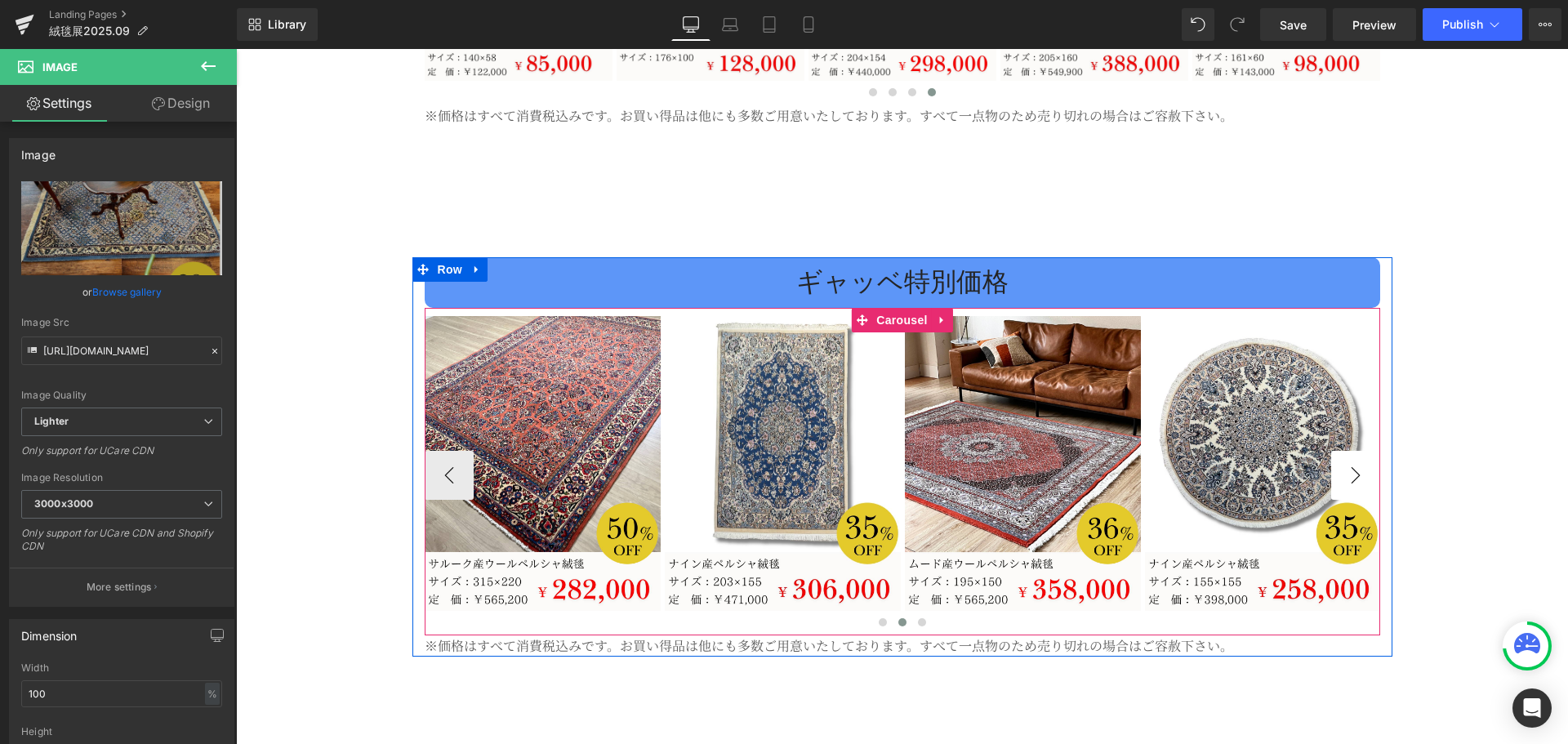
click at [1354, 450] on button "›" at bounding box center [1355, 475] width 49 height 49
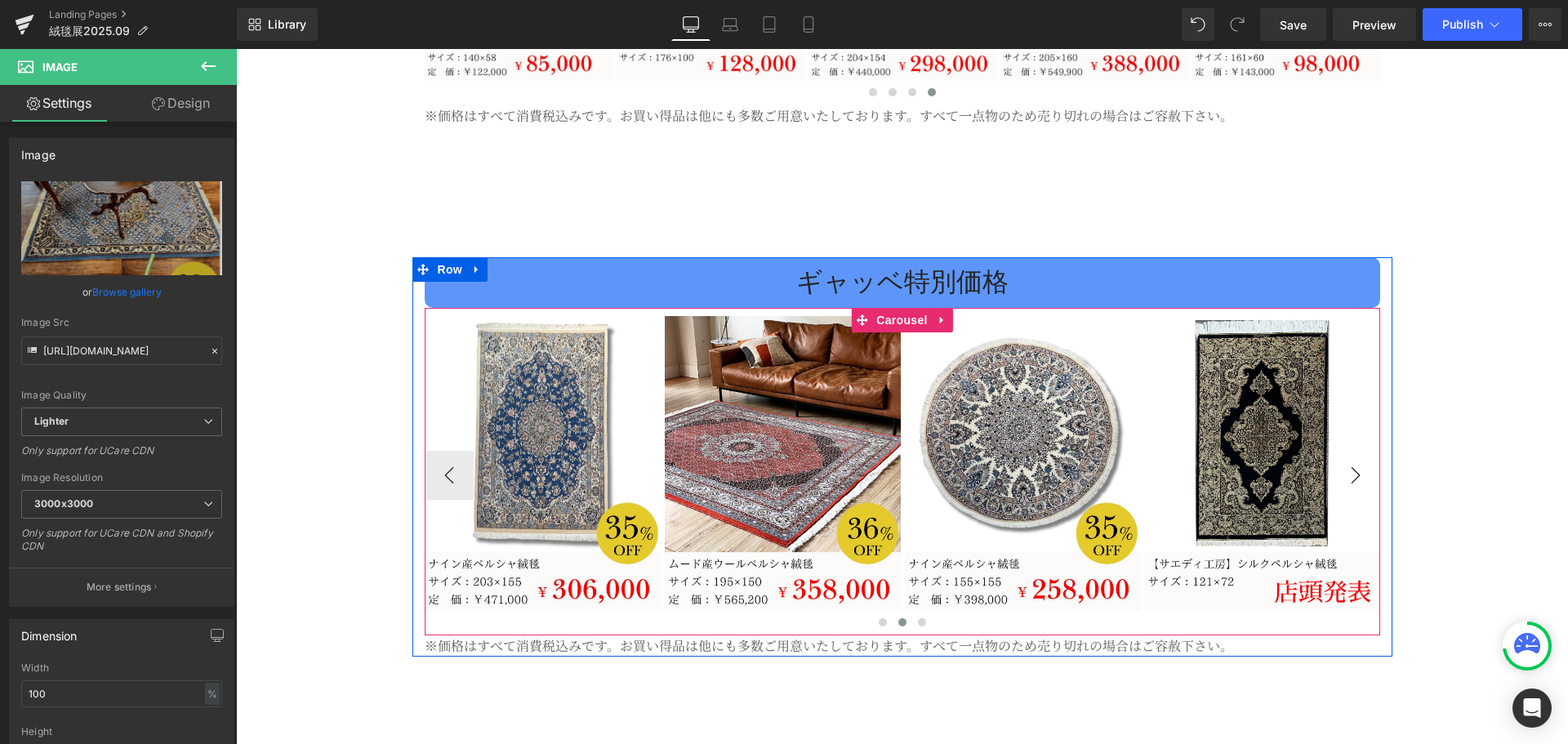
click at [1344, 450] on button "›" at bounding box center [1355, 475] width 49 height 49
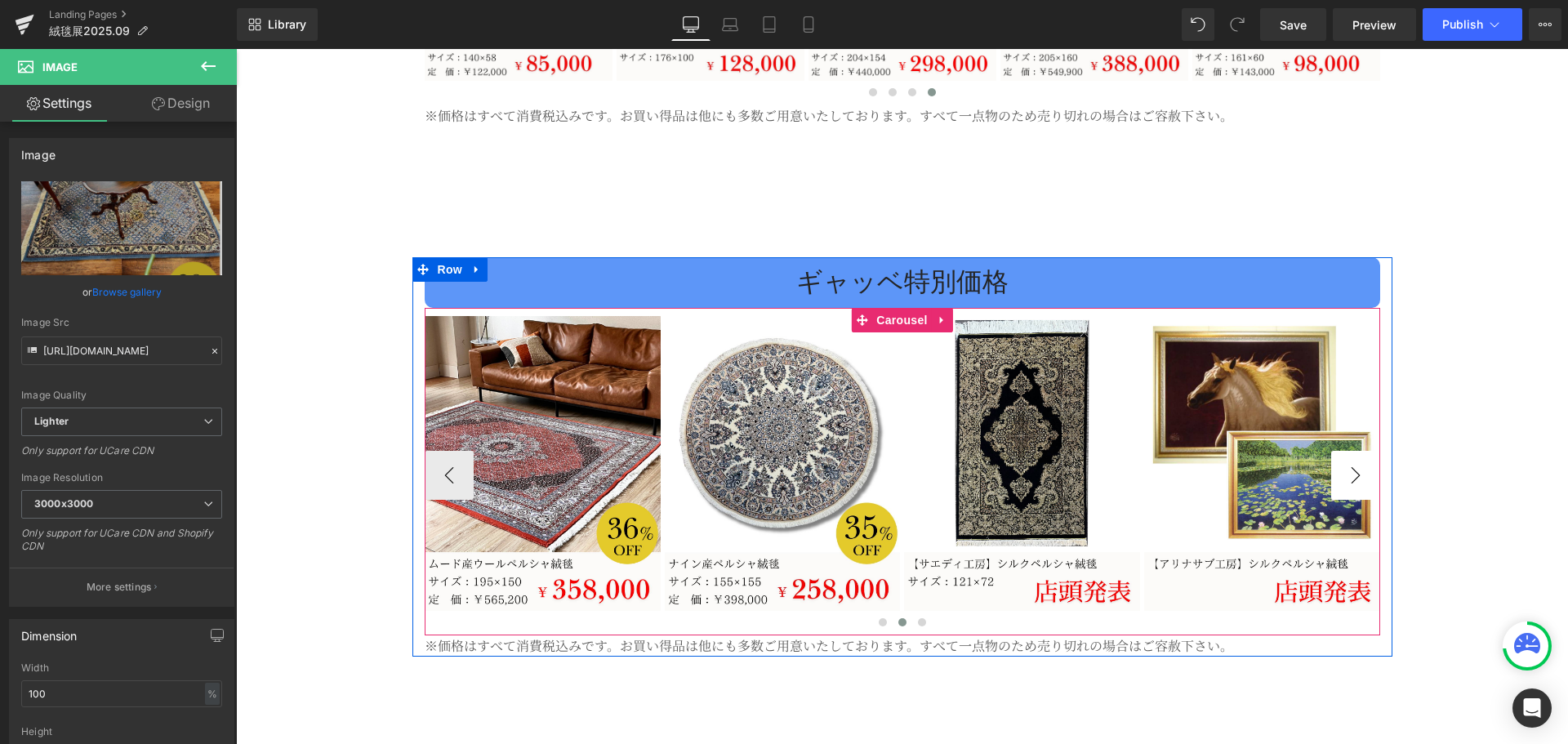
click at [1344, 450] on button "›" at bounding box center [1355, 475] width 49 height 49
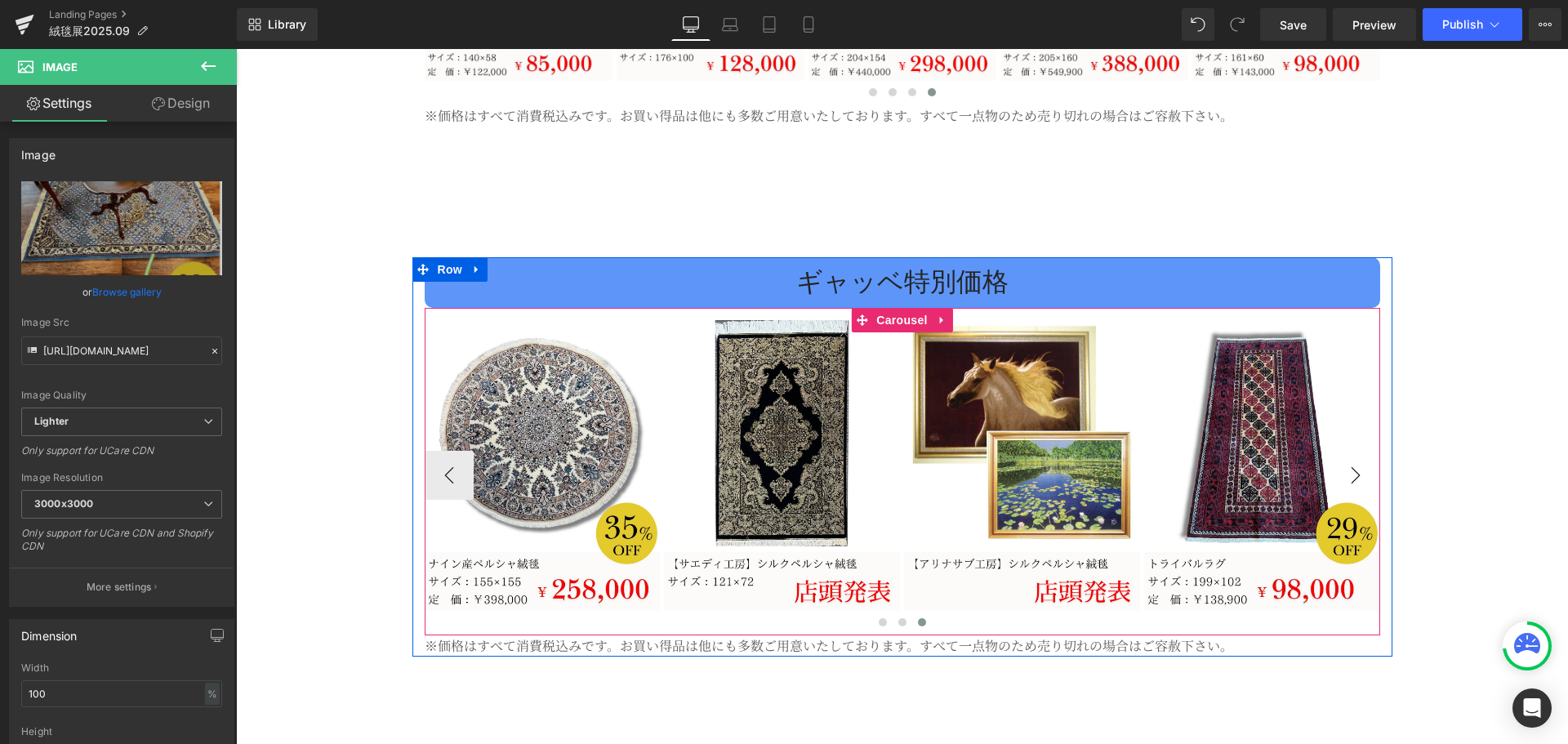
click at [1344, 450] on button "›" at bounding box center [1355, 475] width 49 height 49
click at [891, 308] on span "Carousel" at bounding box center [902, 320] width 59 height 24
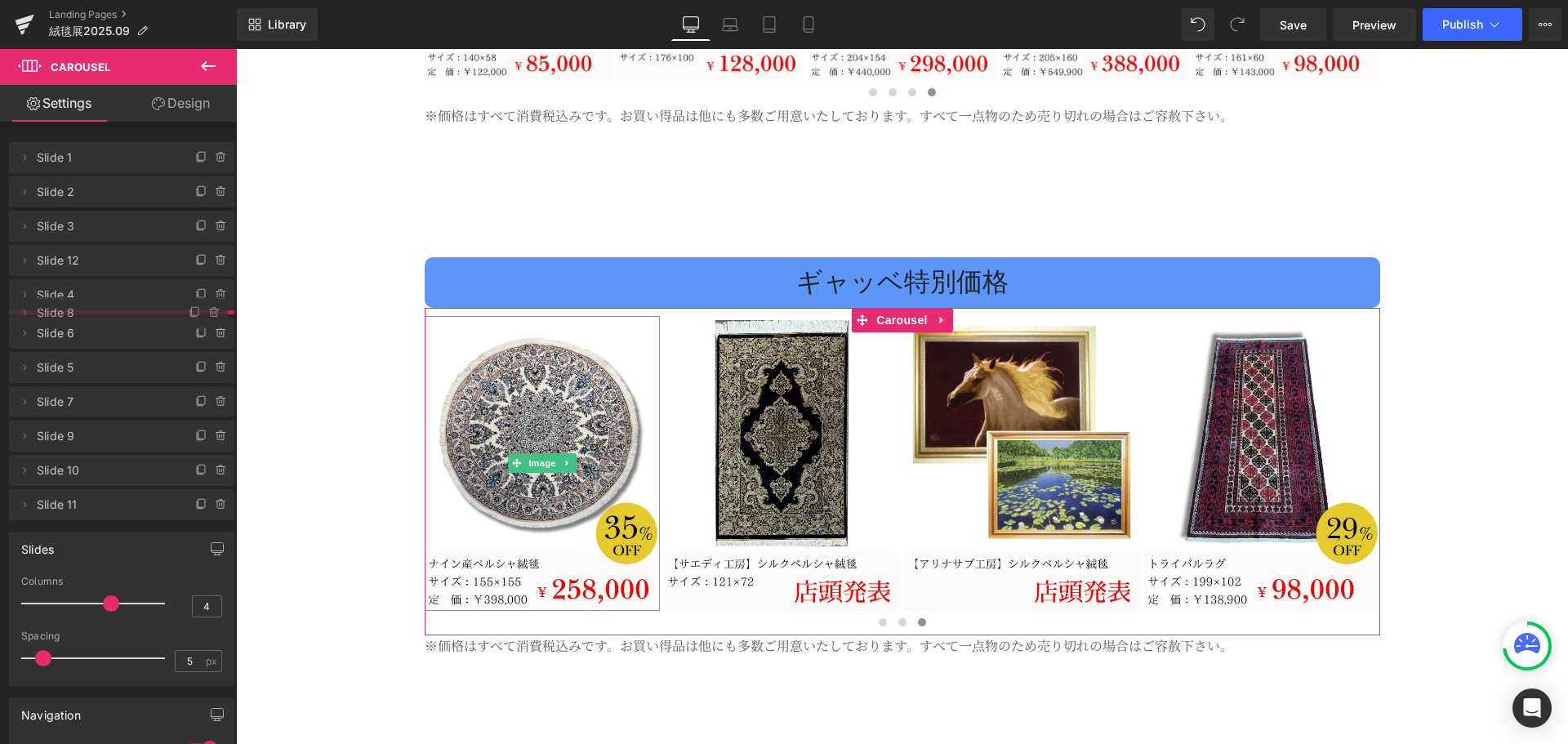
drag, startPoint x: 110, startPoint y: 431, endPoint x: 130, endPoint y: 311, distance: 121.7
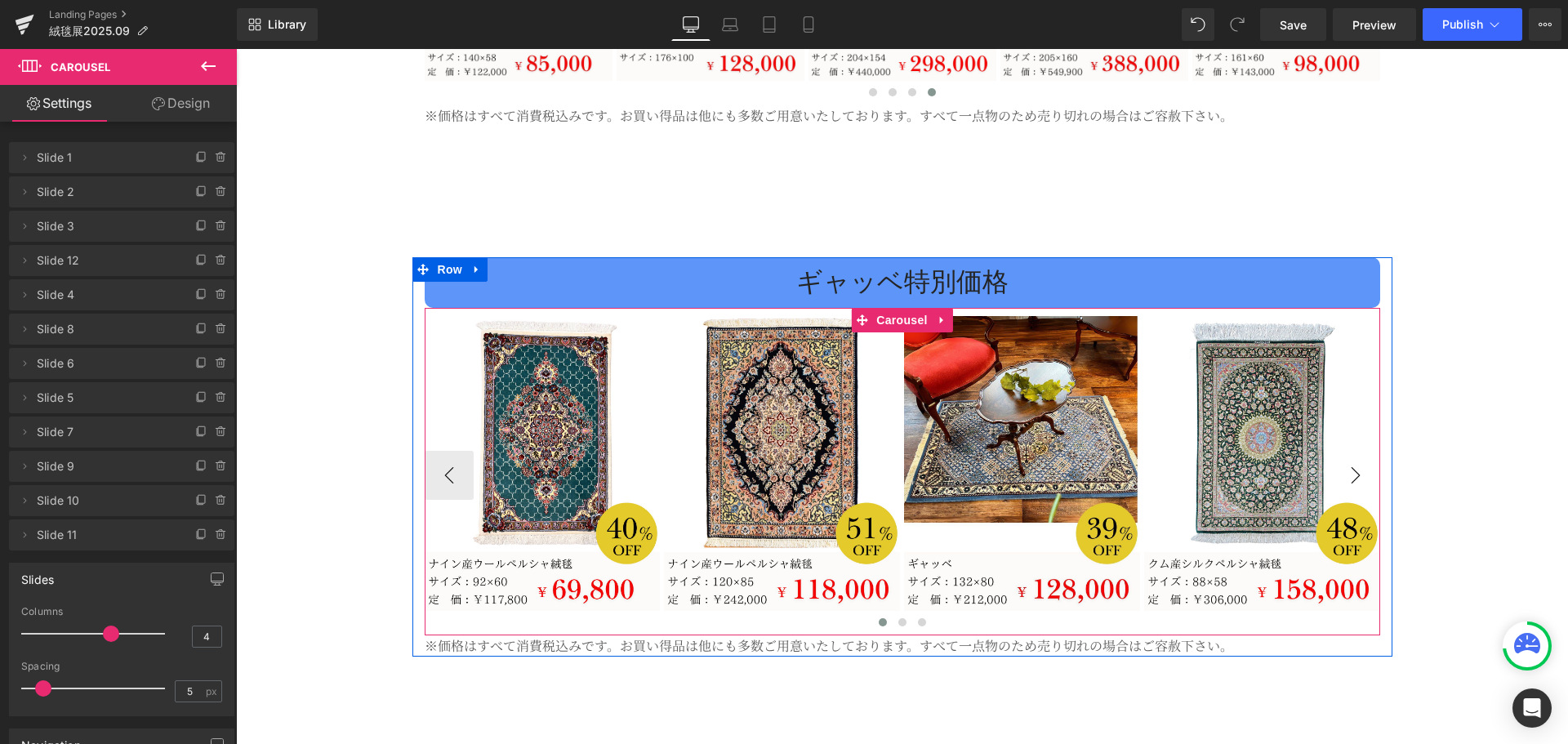
click at [1337, 450] on button "›" at bounding box center [1355, 475] width 49 height 49
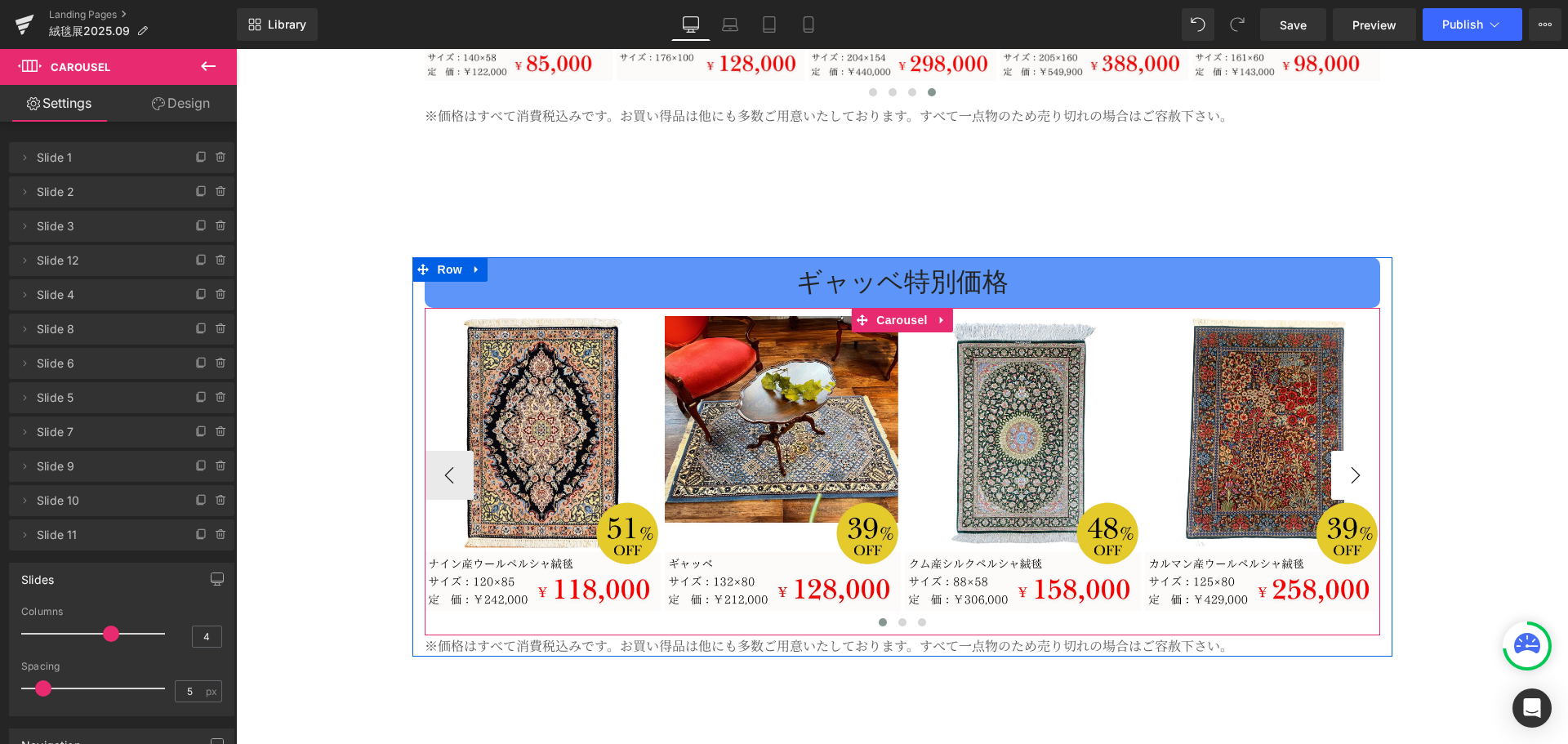
click at [1338, 450] on button "›" at bounding box center [1355, 475] width 49 height 49
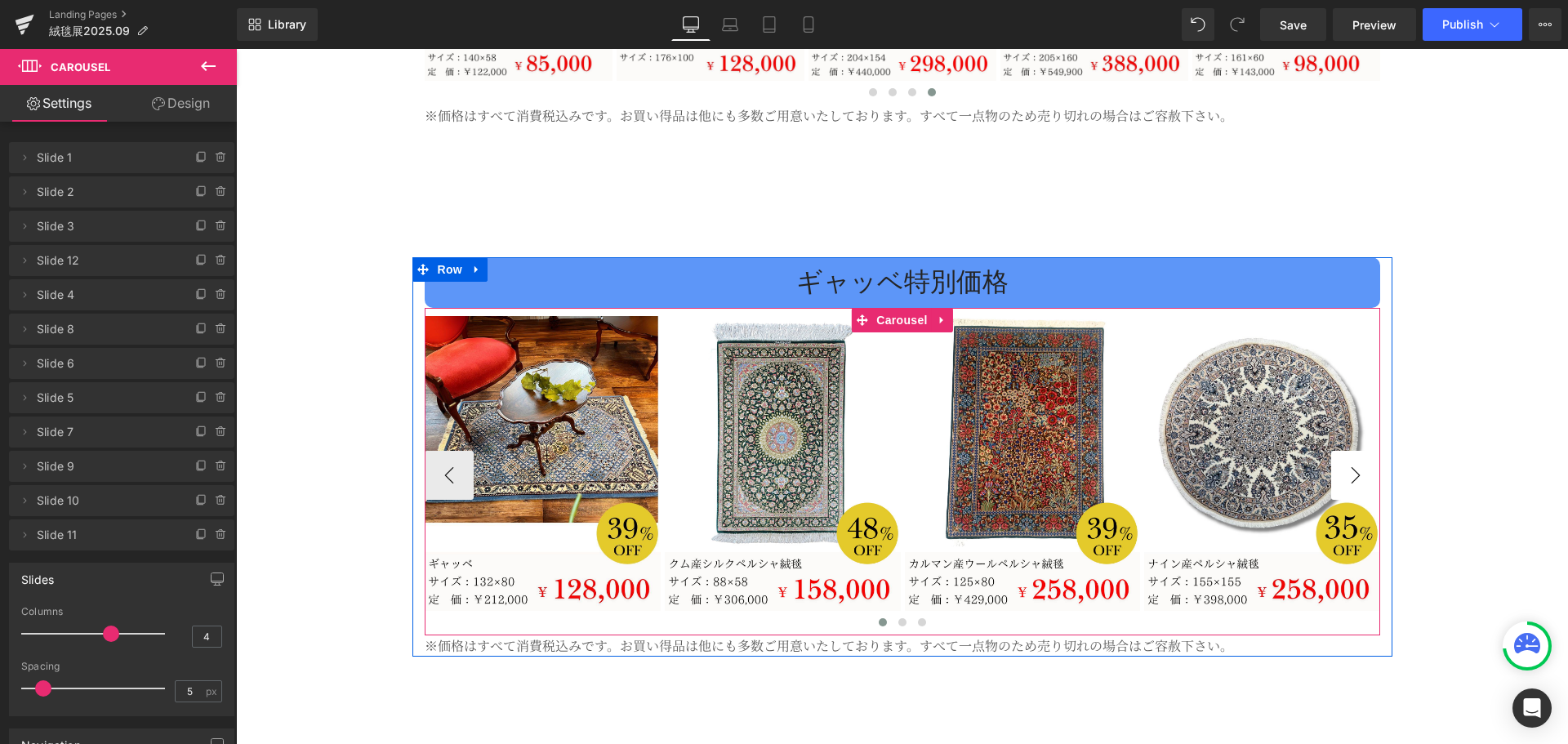
click at [1338, 450] on button "›" at bounding box center [1355, 475] width 49 height 49
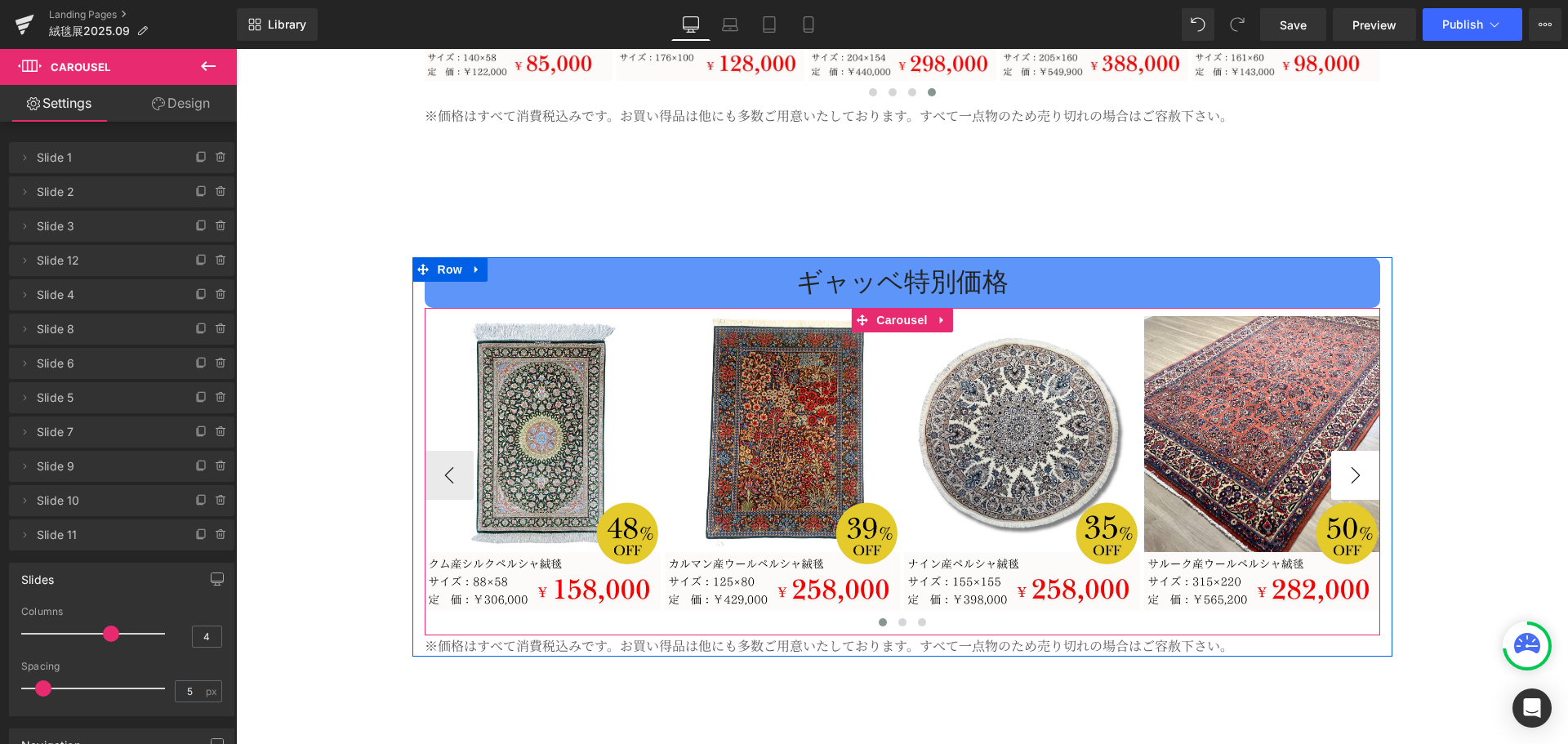
click at [1338, 450] on button "›" at bounding box center [1355, 475] width 49 height 49
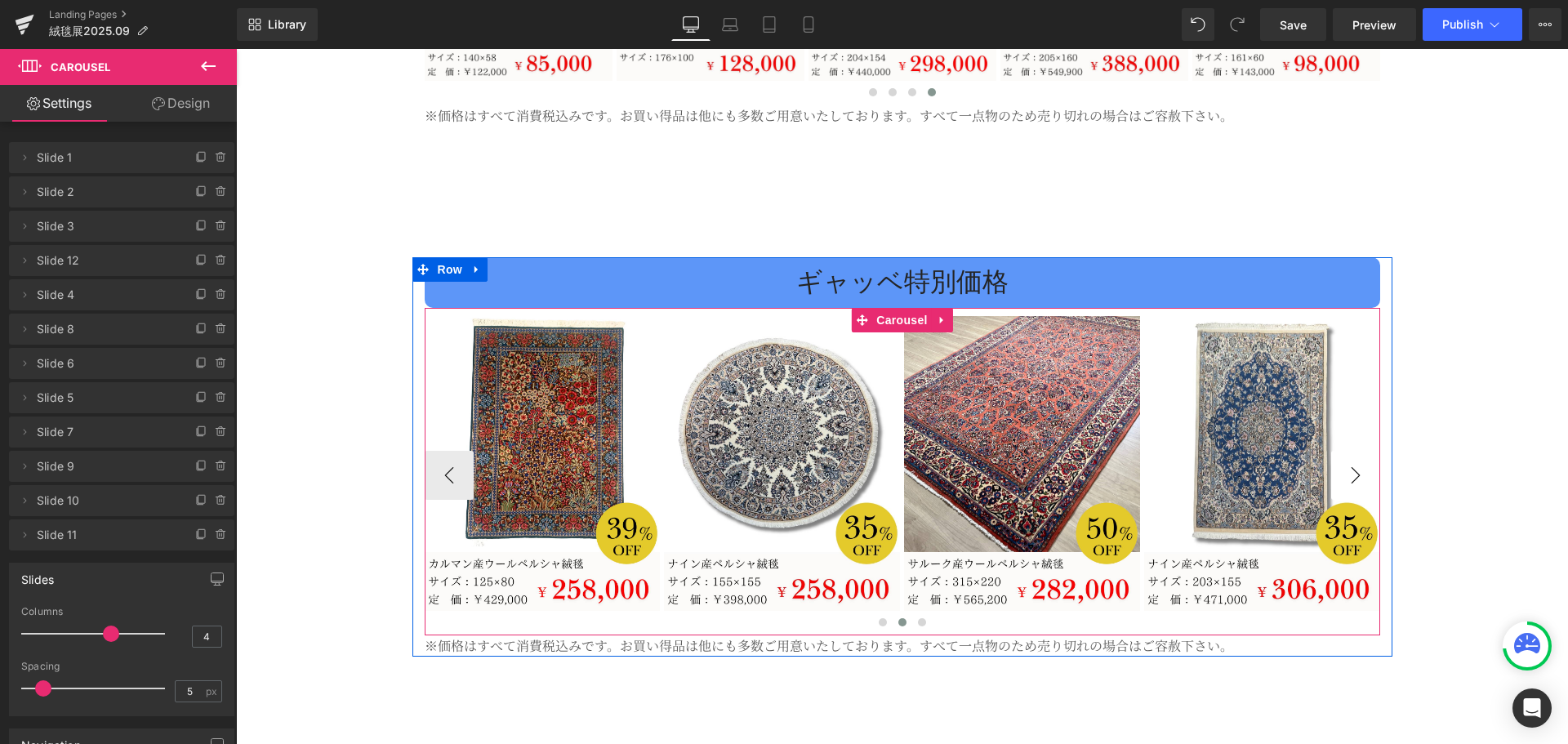
click at [1338, 450] on button "›" at bounding box center [1355, 475] width 49 height 49
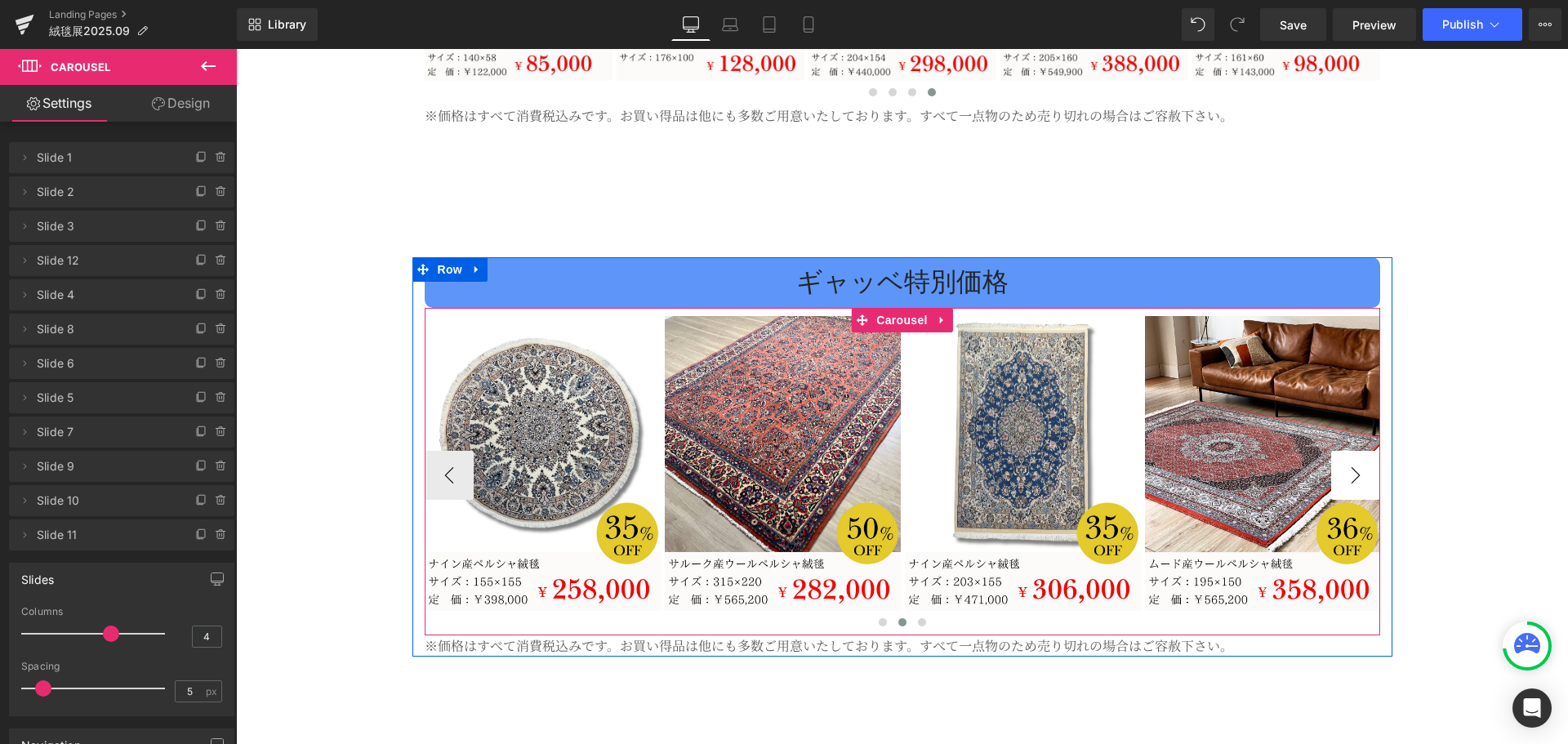
click at [1338, 450] on button "›" at bounding box center [1355, 475] width 49 height 49
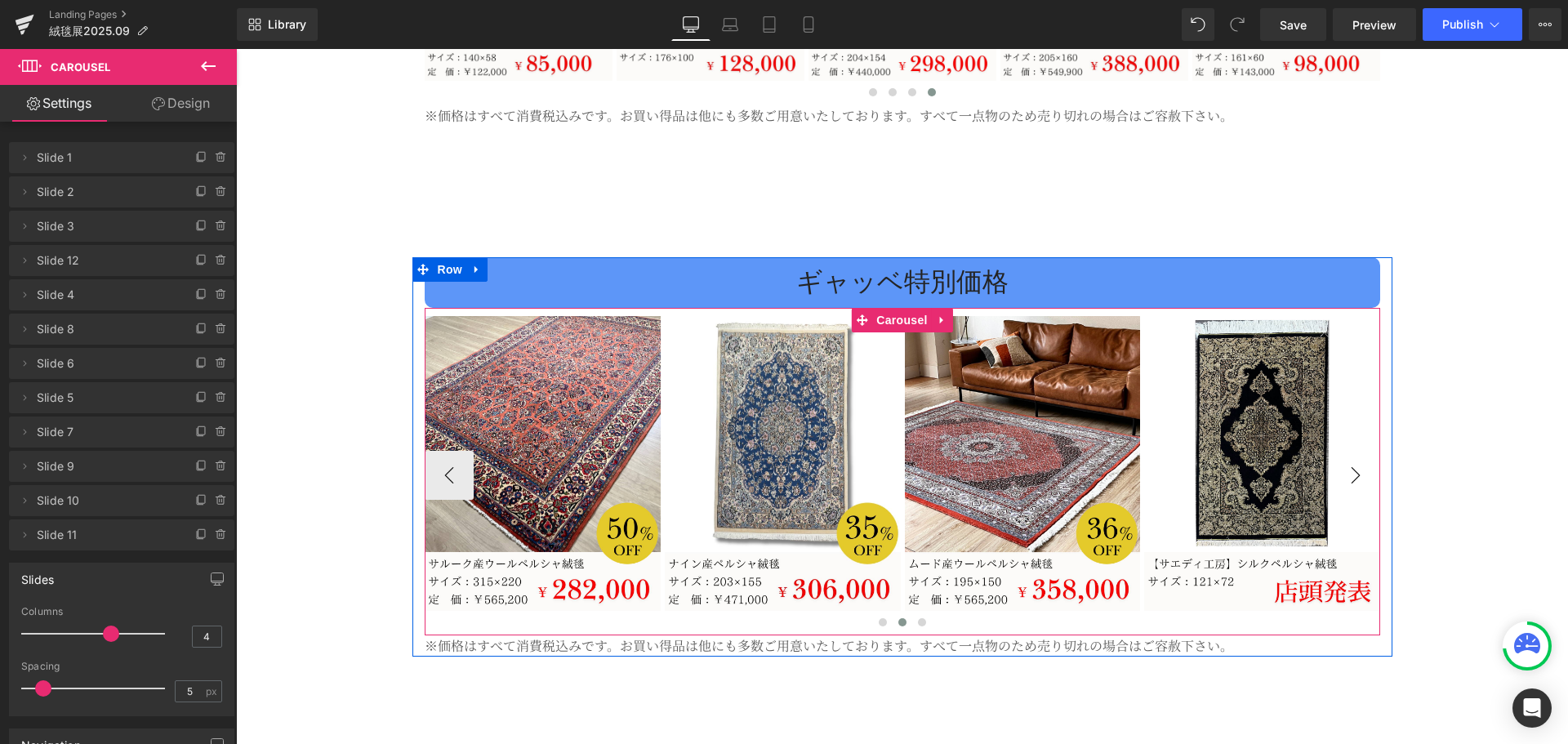
click at [1338, 450] on button "›" at bounding box center [1355, 475] width 49 height 49
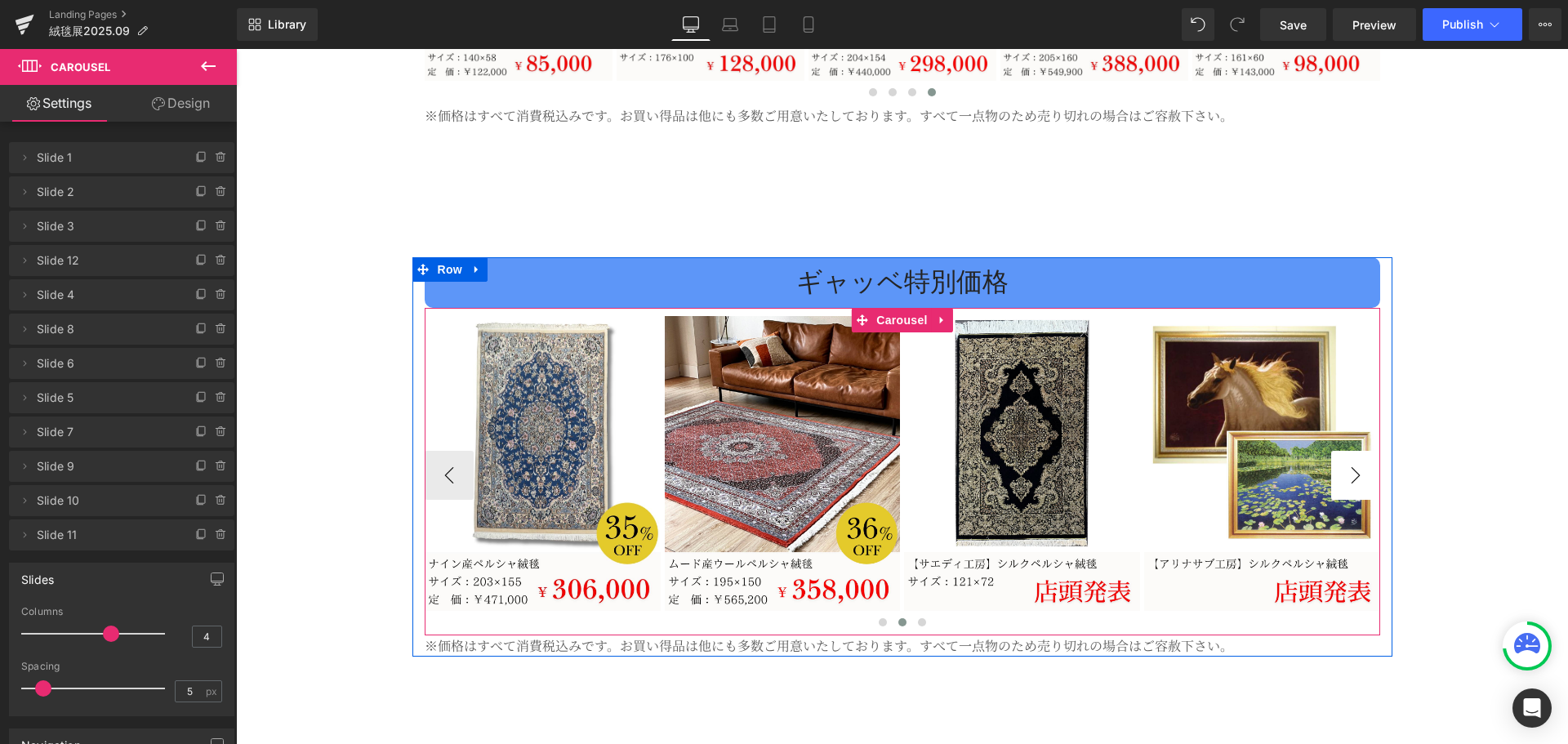
click at [1338, 450] on button "›" at bounding box center [1355, 475] width 49 height 49
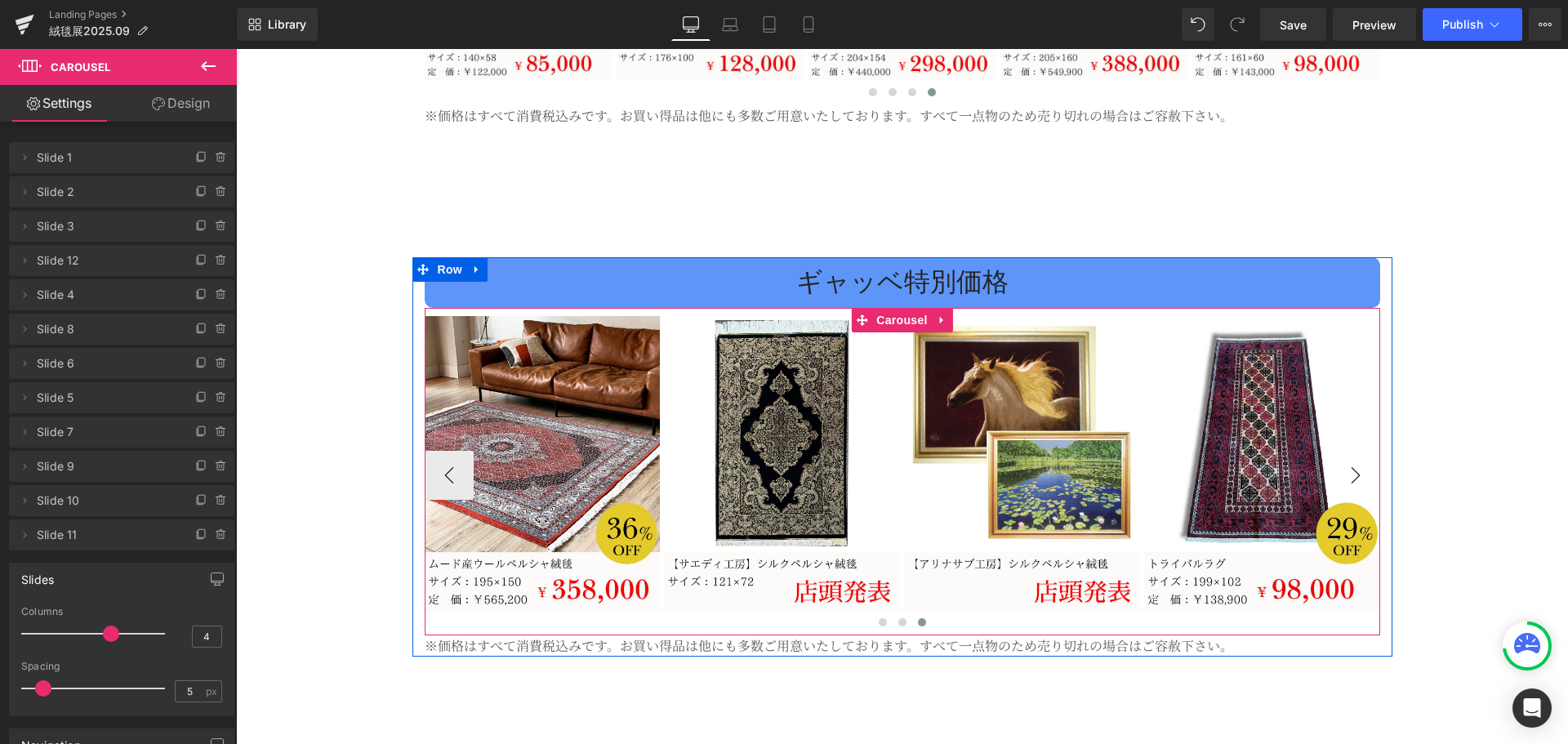
click at [1338, 450] on button "›" at bounding box center [1355, 475] width 49 height 49
click at [433, 450] on button "‹" at bounding box center [449, 475] width 49 height 49
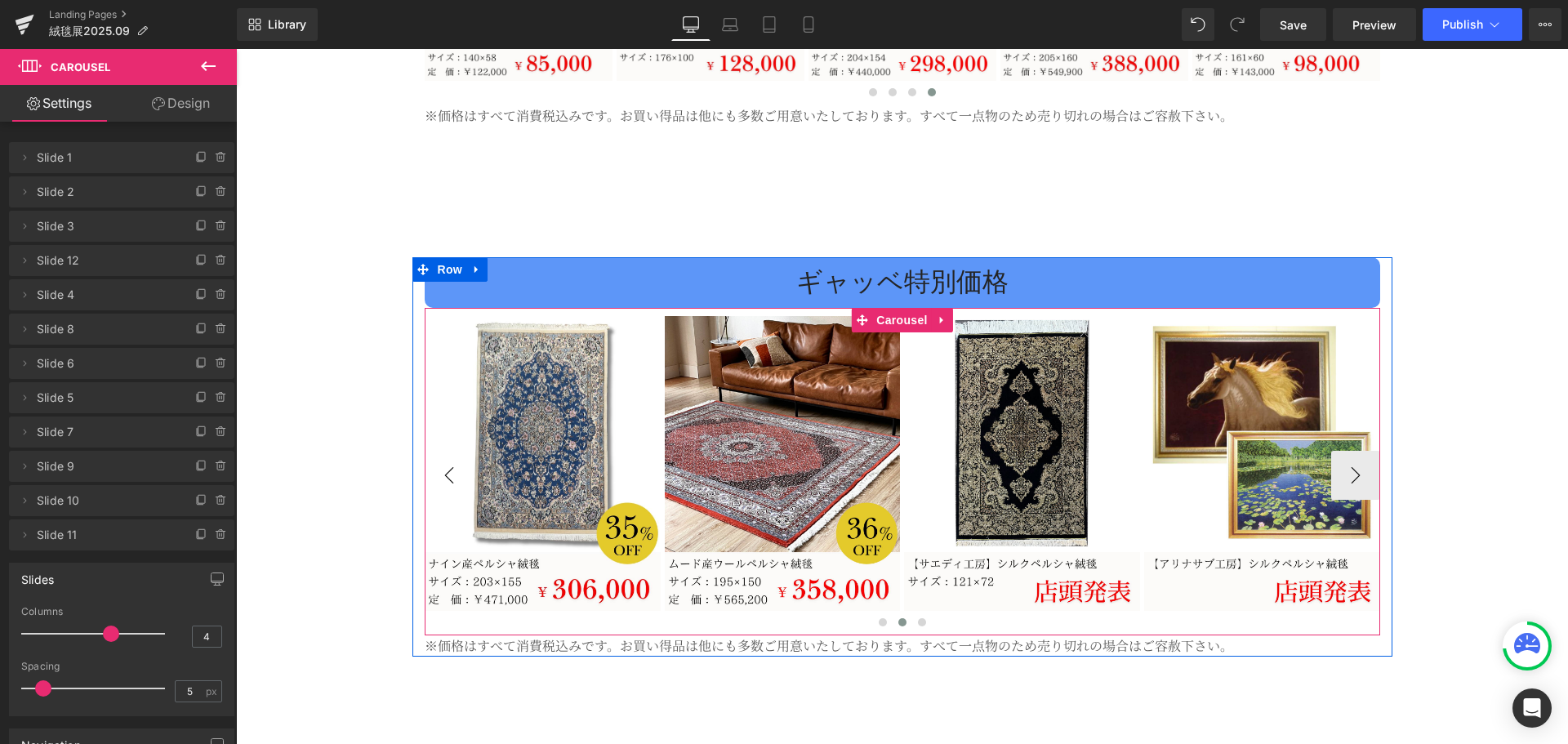
click at [433, 450] on button "‹" at bounding box center [449, 475] width 49 height 49
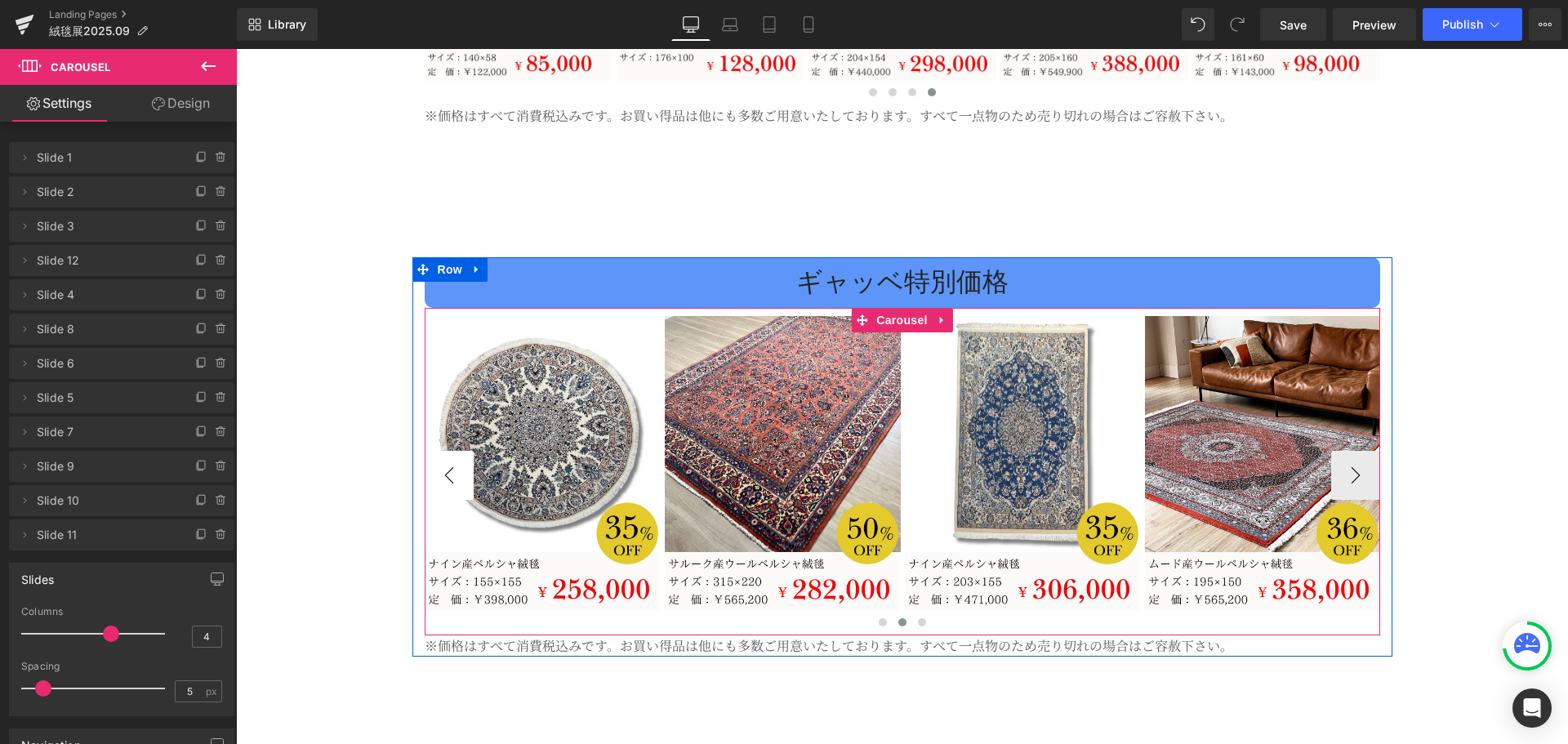
click at [433, 450] on button "‹" at bounding box center [449, 475] width 49 height 49
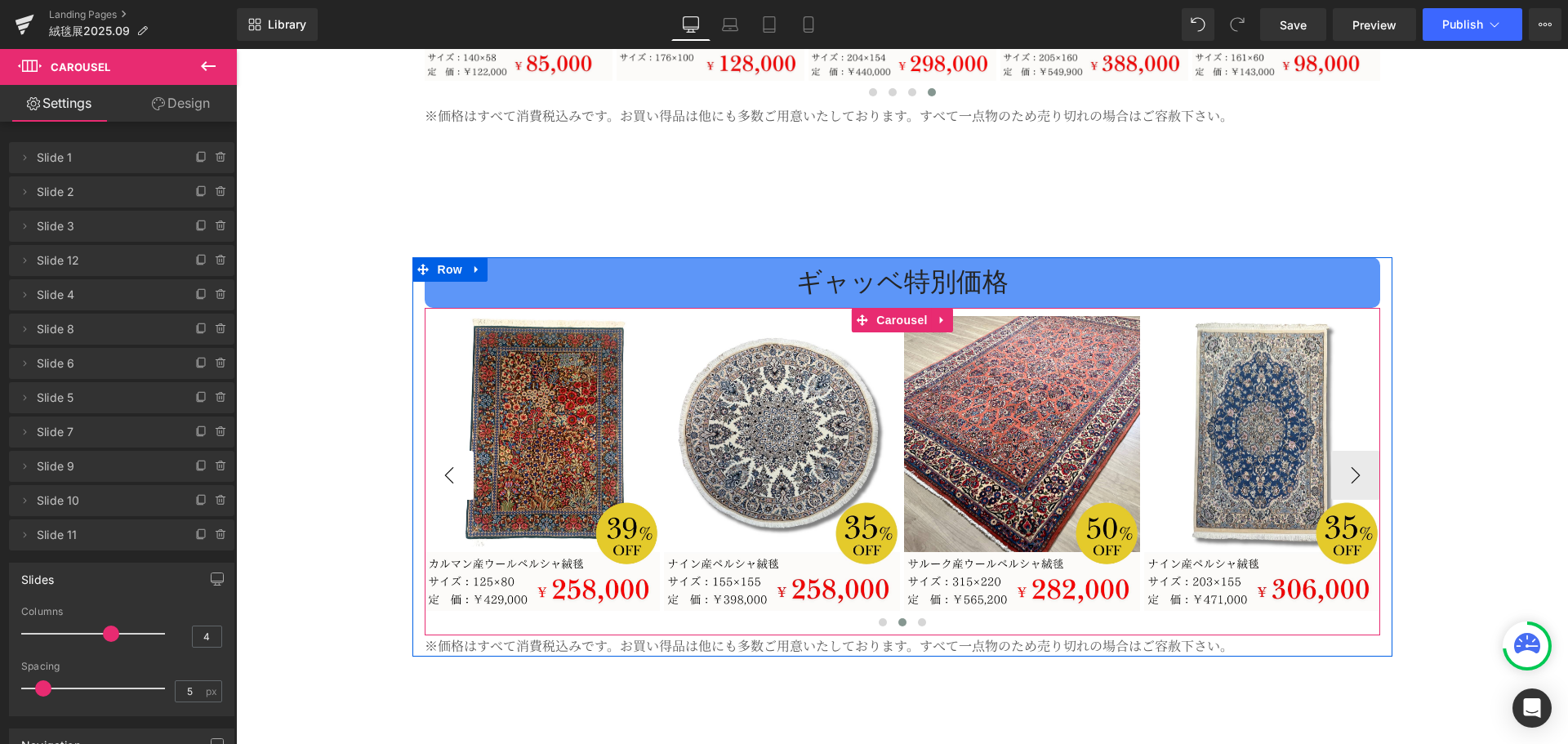
click at [433, 450] on button "‹" at bounding box center [449, 475] width 49 height 49
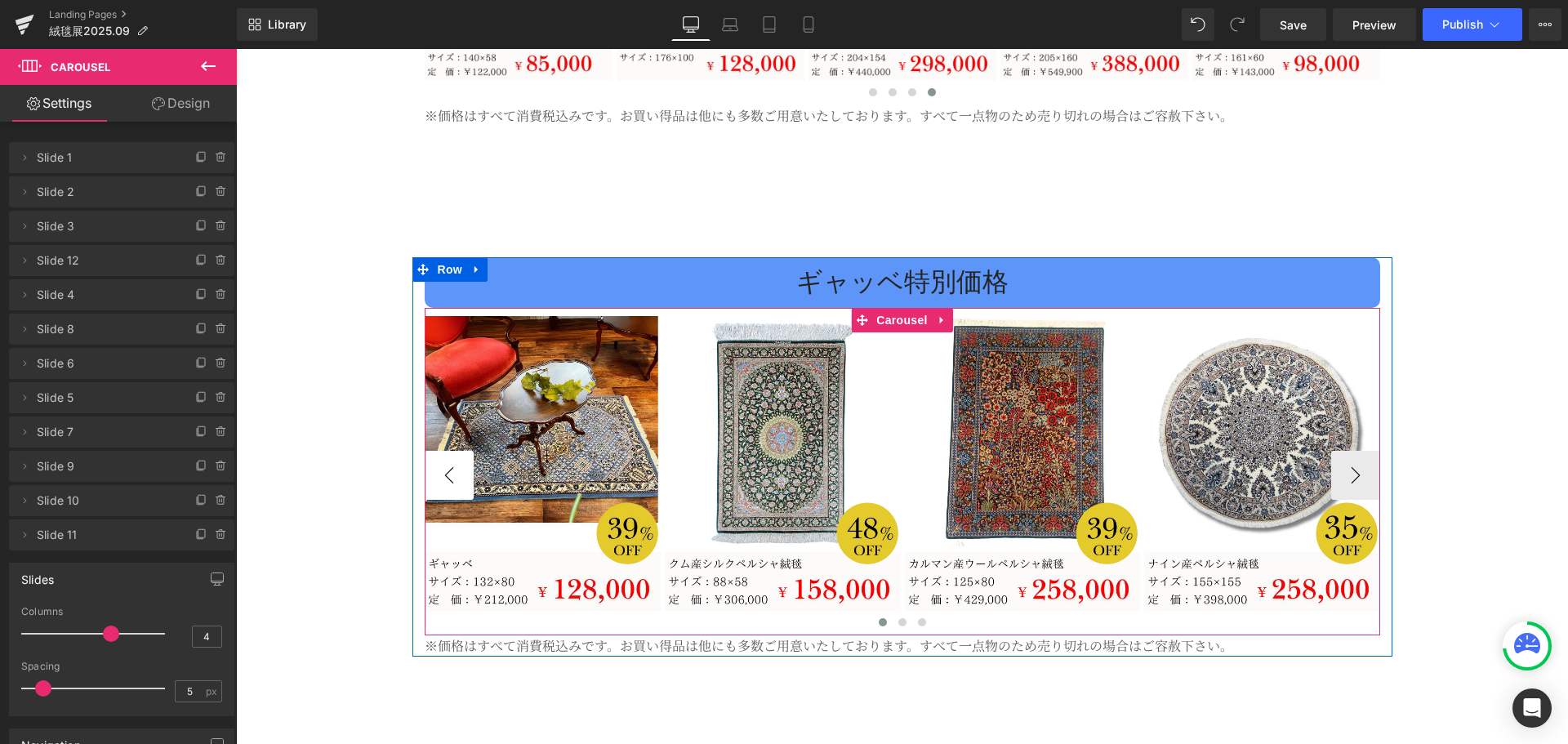
click at [433, 450] on button "‹" at bounding box center [449, 475] width 49 height 49
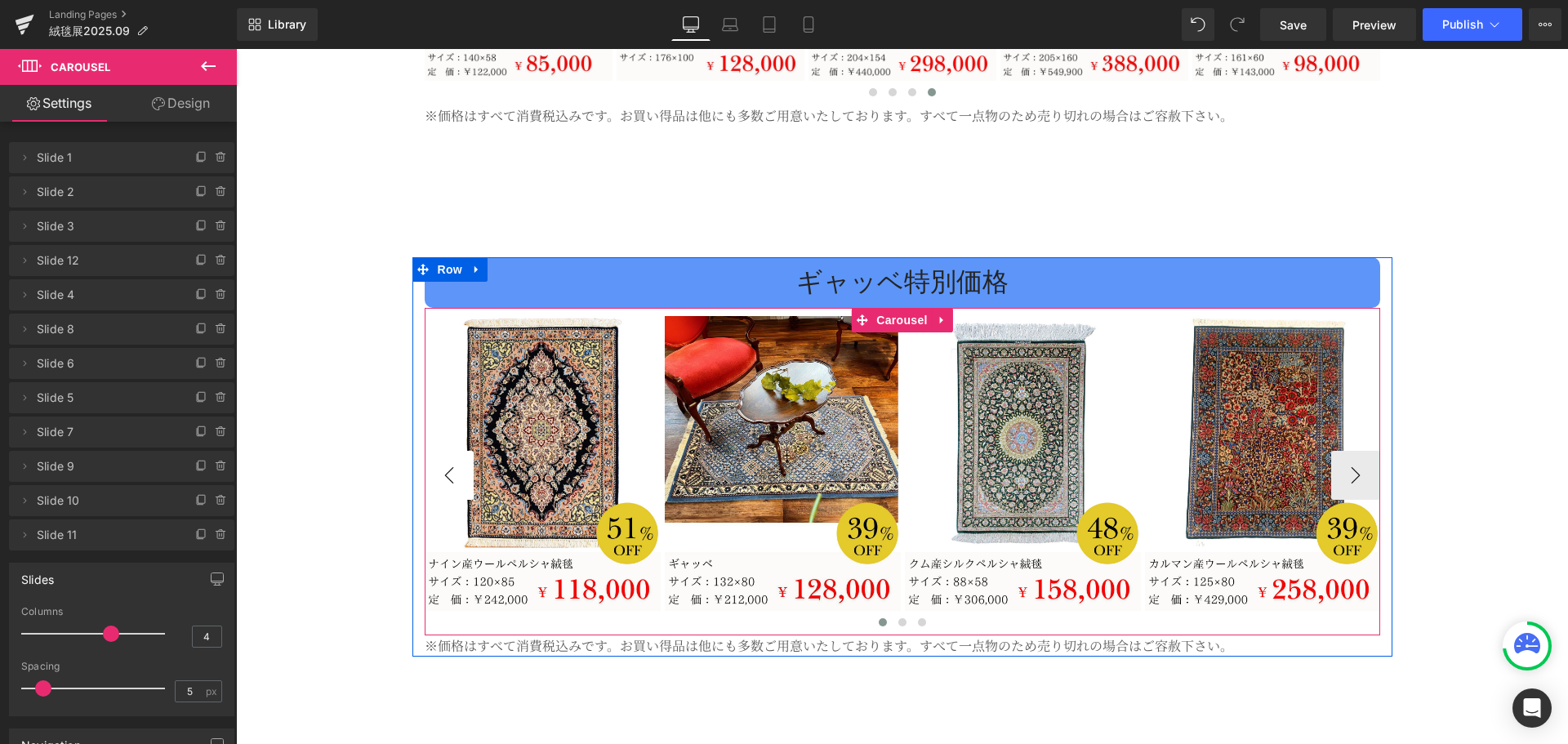
click at [433, 450] on button "‹" at bounding box center [449, 475] width 49 height 49
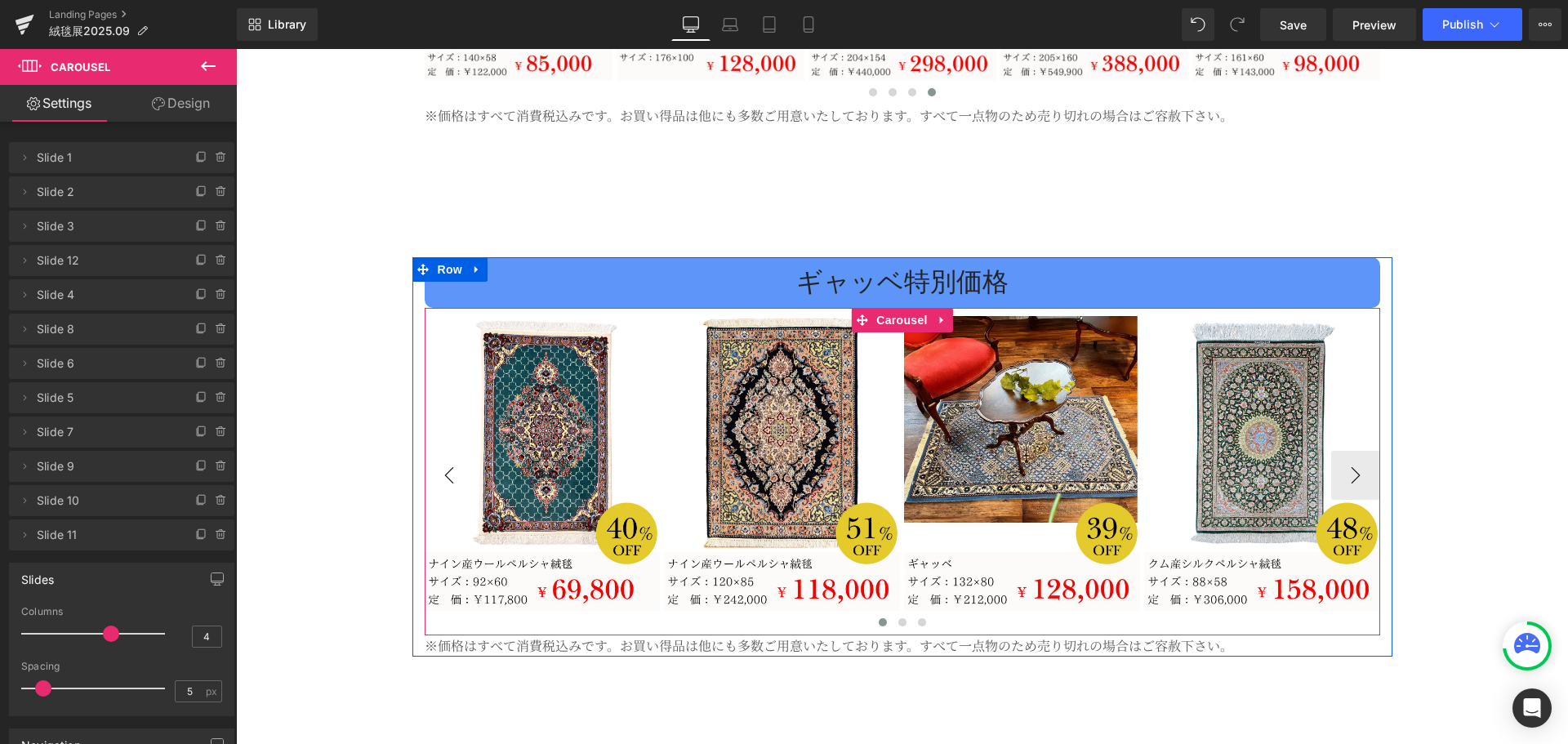
click at [433, 450] on button "‹" at bounding box center [449, 475] width 49 height 49
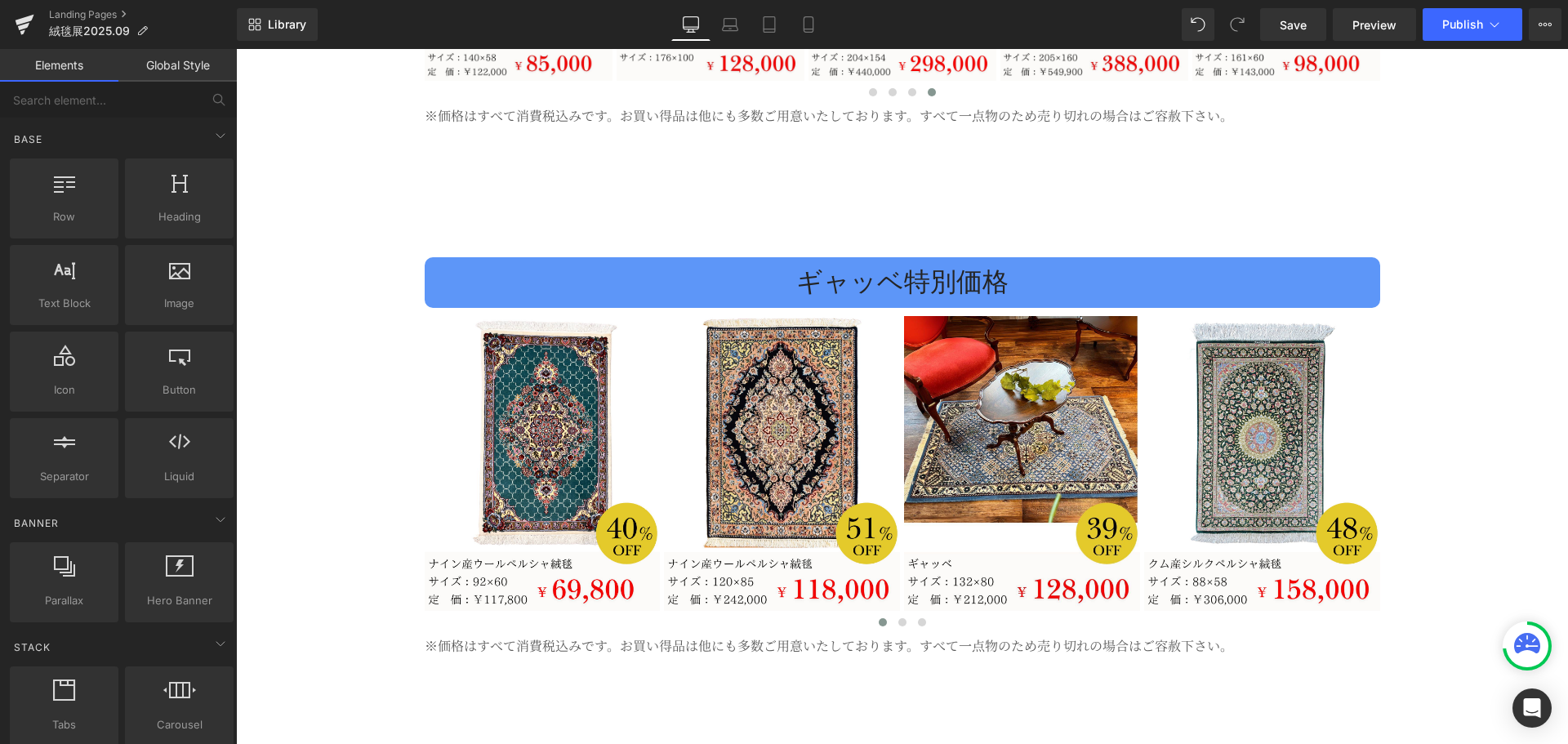
click at [1063, 654] on div "Image Image Image 約2億円の逸品が揃う、特別展示会 Heading 期間中は新商品も大特価！ 選りすぐりの逸品が一堂に会する貴重な展示会！ …" at bounding box center [902, 97] width 1332 height 9513
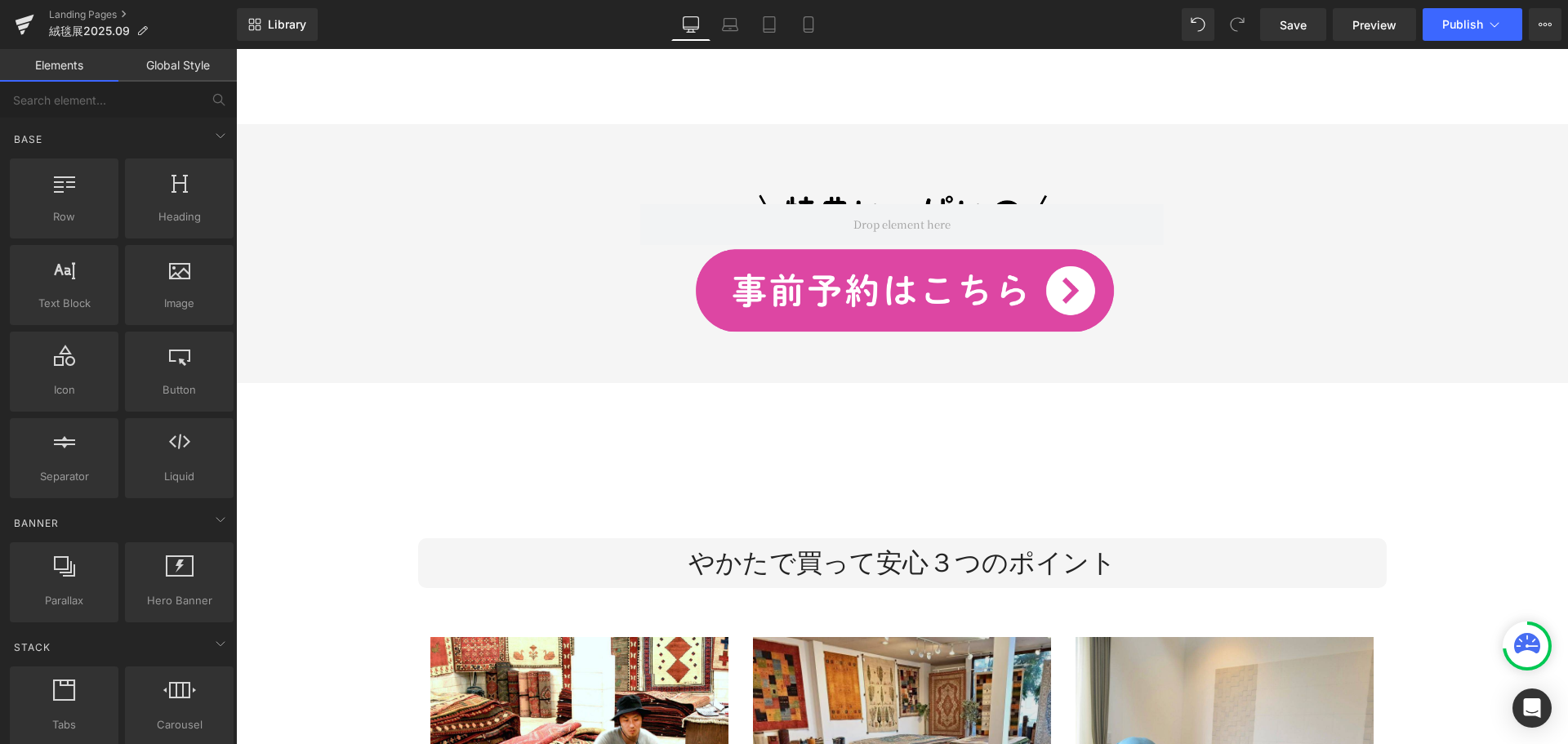
scroll to position [5540, 0]
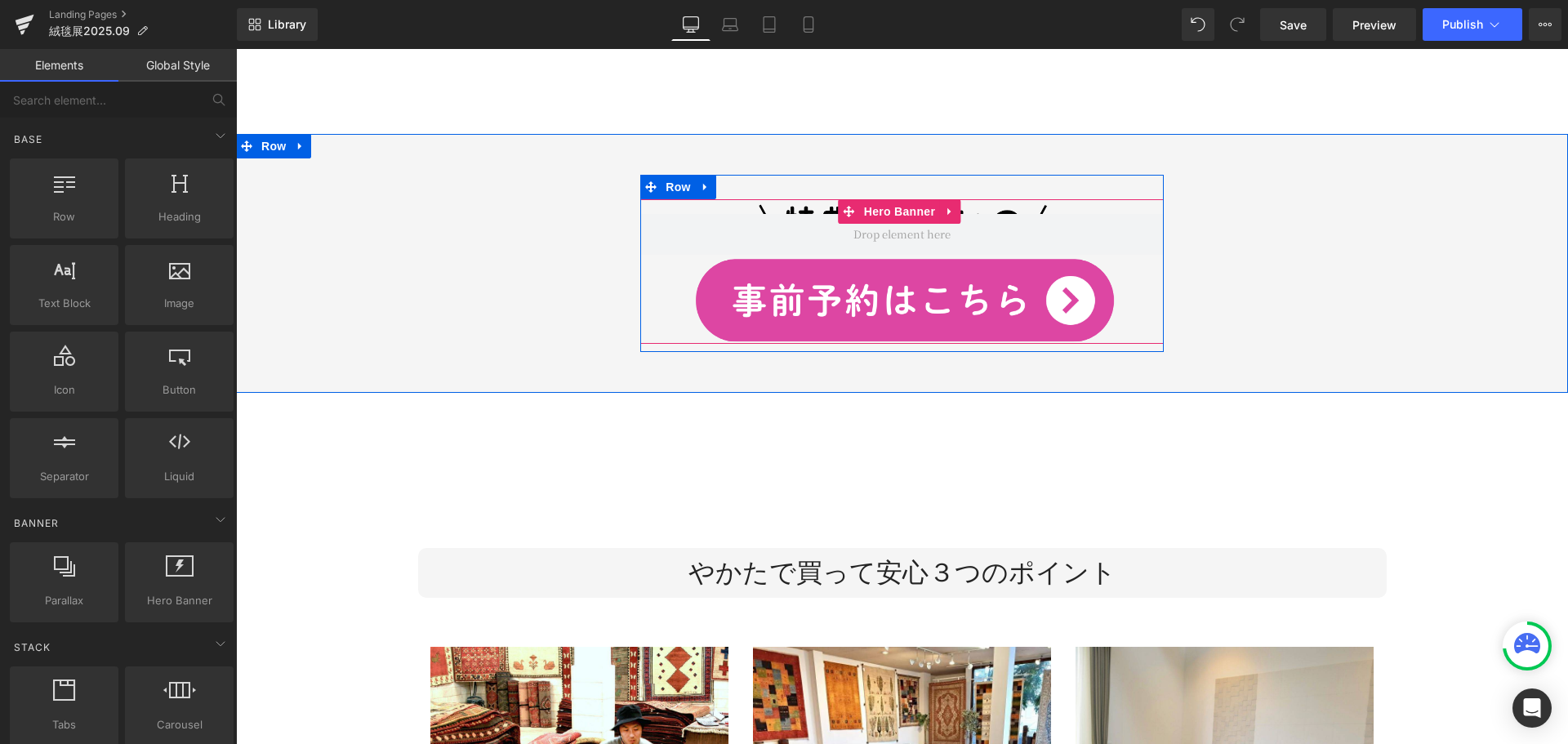
click at [876, 261] on div at bounding box center [902, 270] width 523 height 144
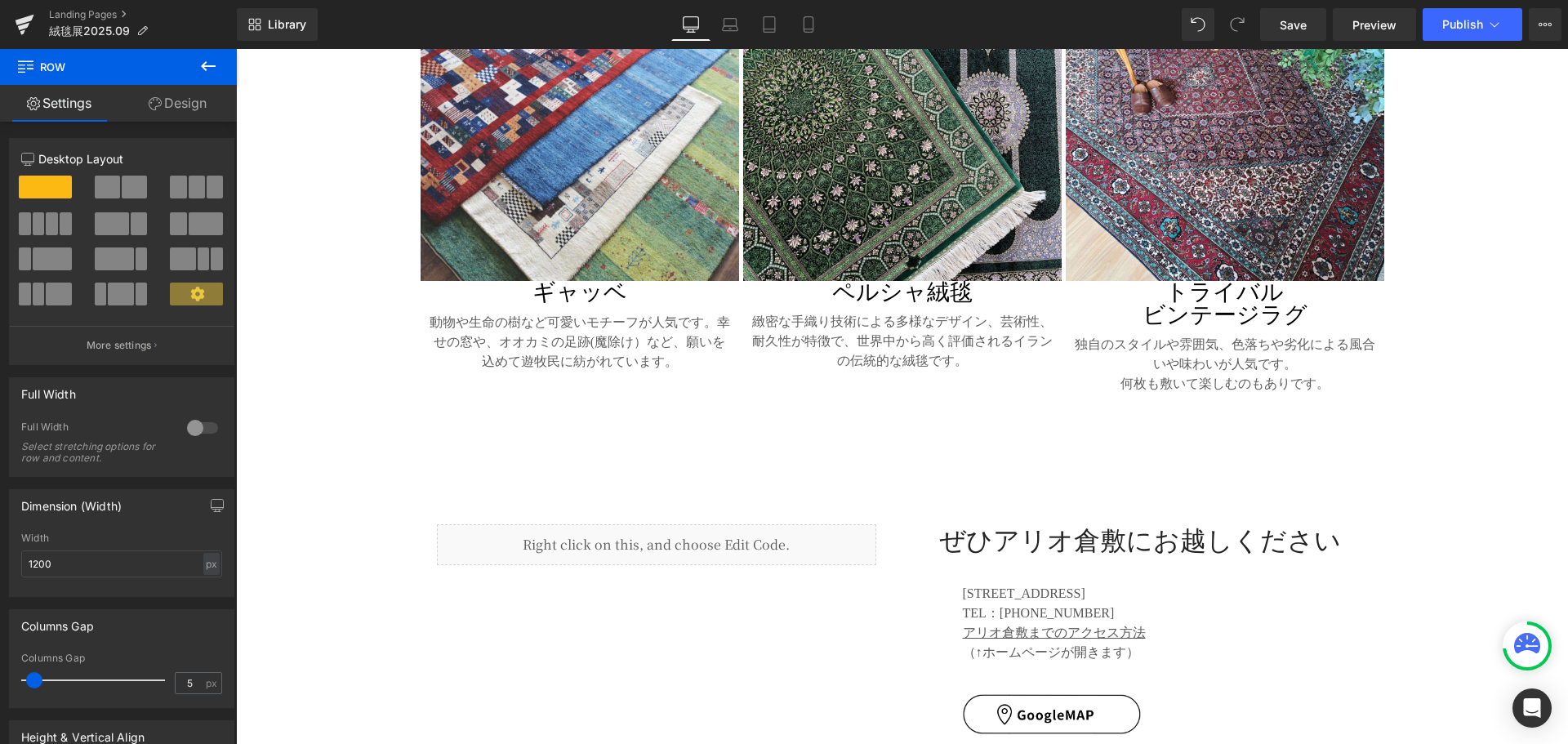
scroll to position [8398, 0]
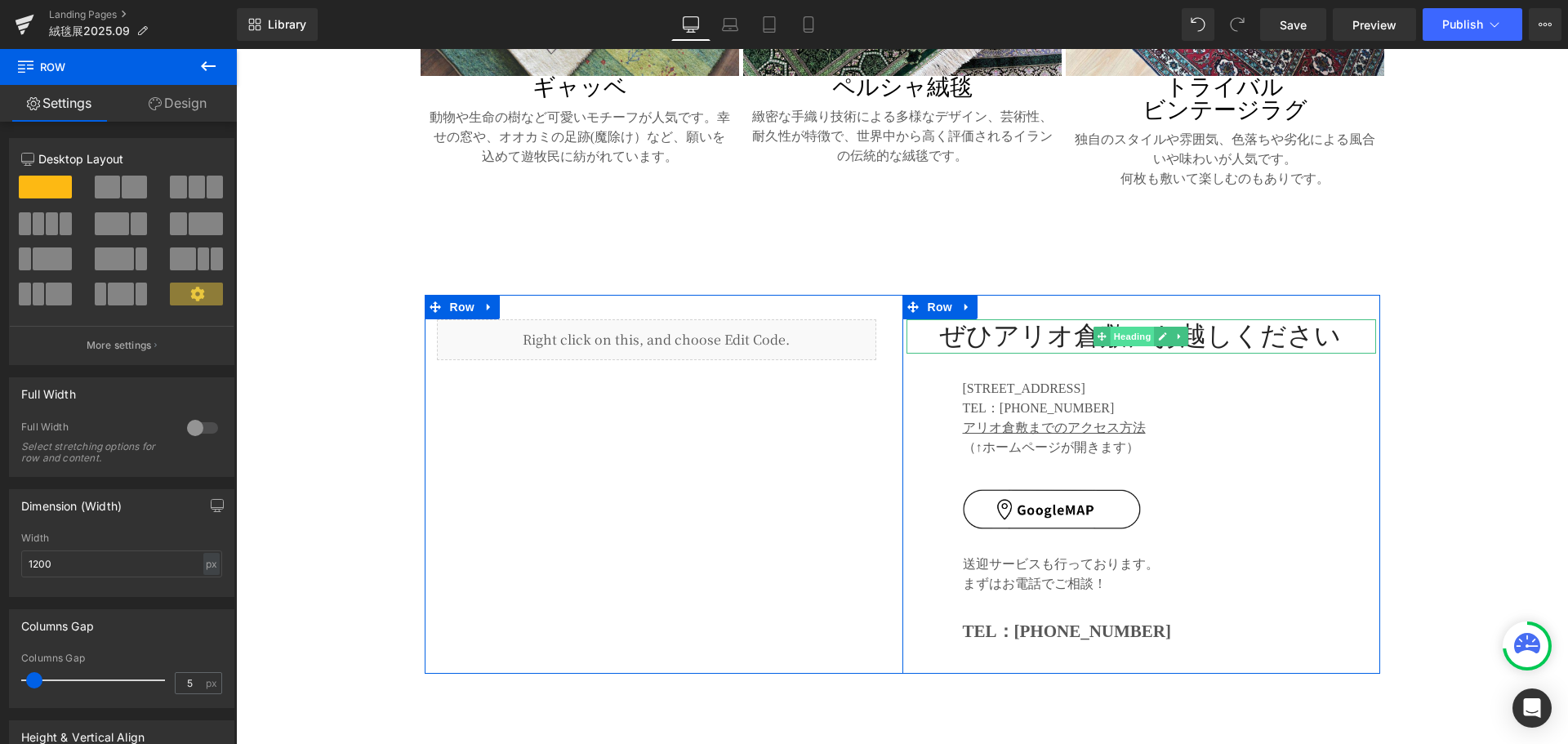
drag, startPoint x: 1091, startPoint y: 288, endPoint x: 1125, endPoint y: 281, distance: 34.7
click at [1097, 331] on icon at bounding box center [1101, 336] width 9 height 10
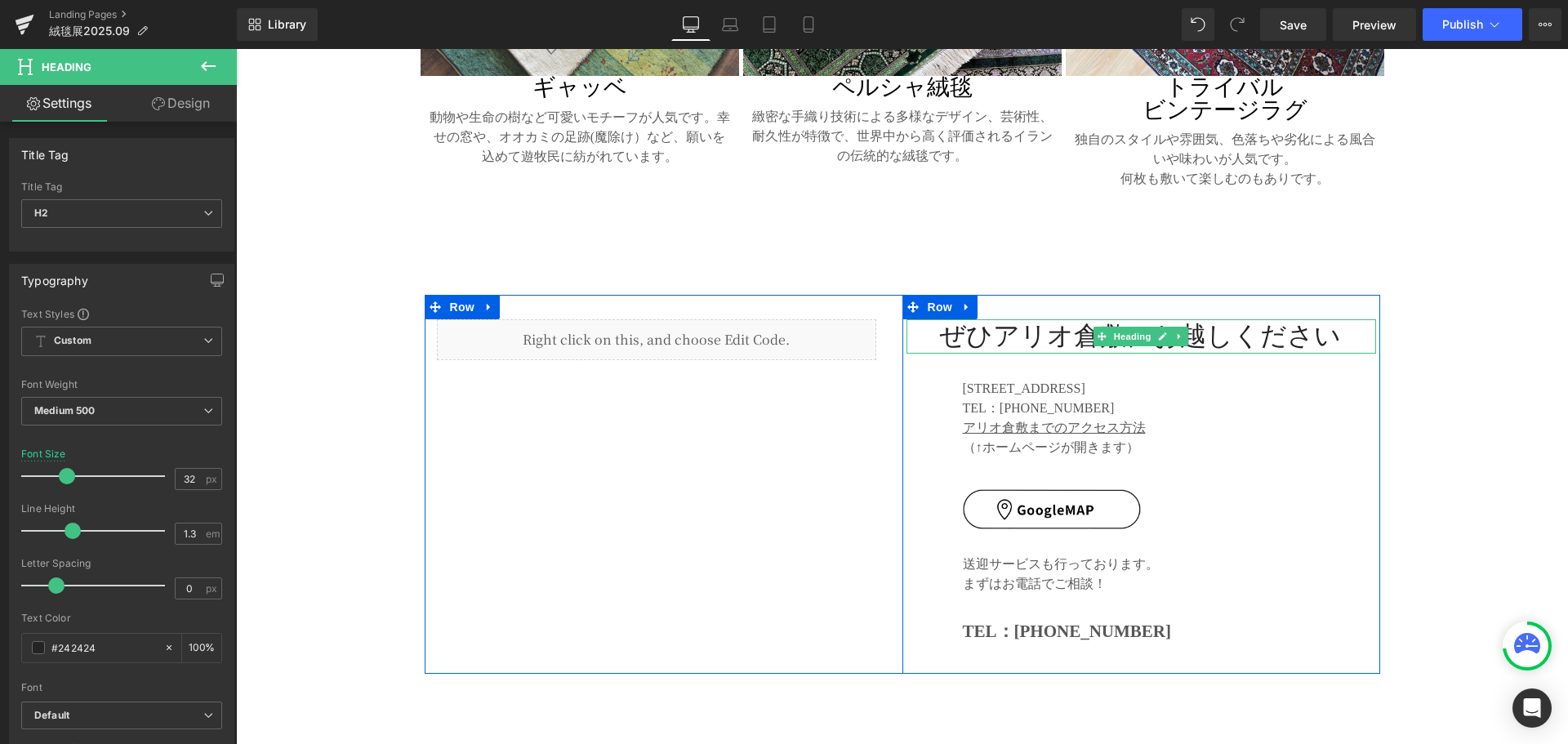
click at [1069, 320] on h2 "ぜひアリオ倉敷にお越しください" at bounding box center [1158, 337] width 437 height 34
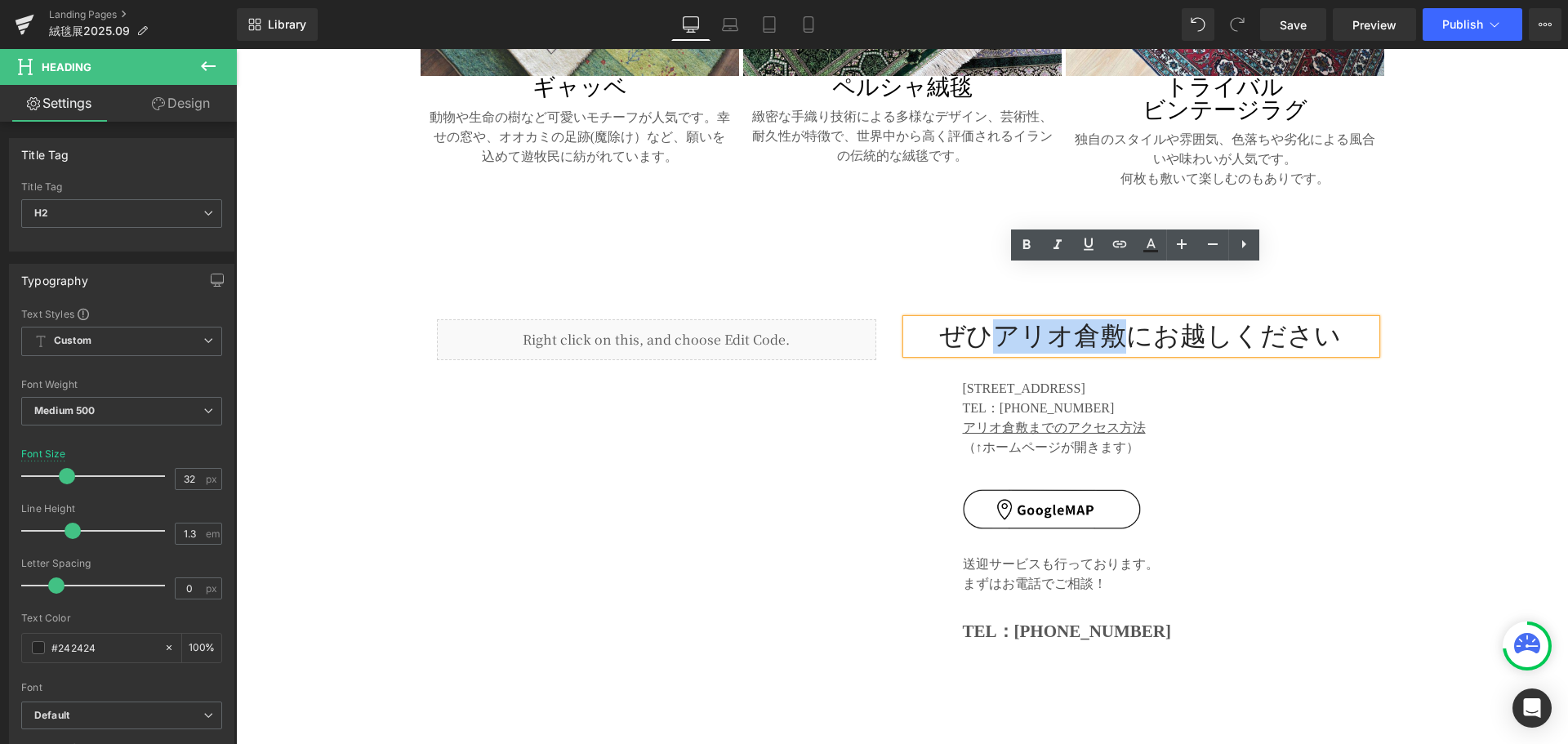
drag, startPoint x: 987, startPoint y: 283, endPoint x: 1106, endPoint y: 289, distance: 119.2
click at [1106, 320] on h2 "ぜひアリオ倉敷にお越しください" at bounding box center [1158, 337] width 437 height 34
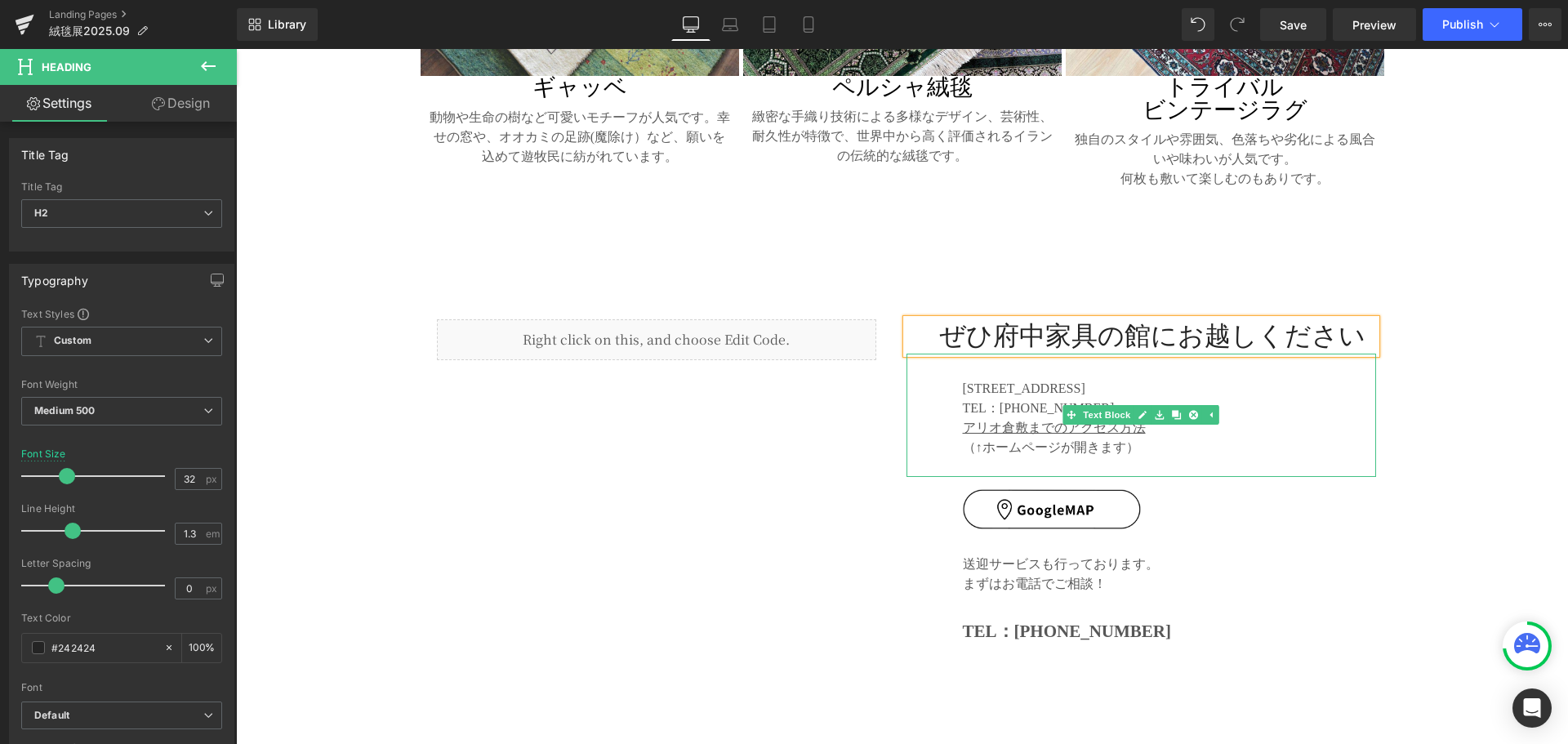
click at [1069, 379] on p "[STREET_ADDRESS]" at bounding box center [1169, 389] width 413 height 20
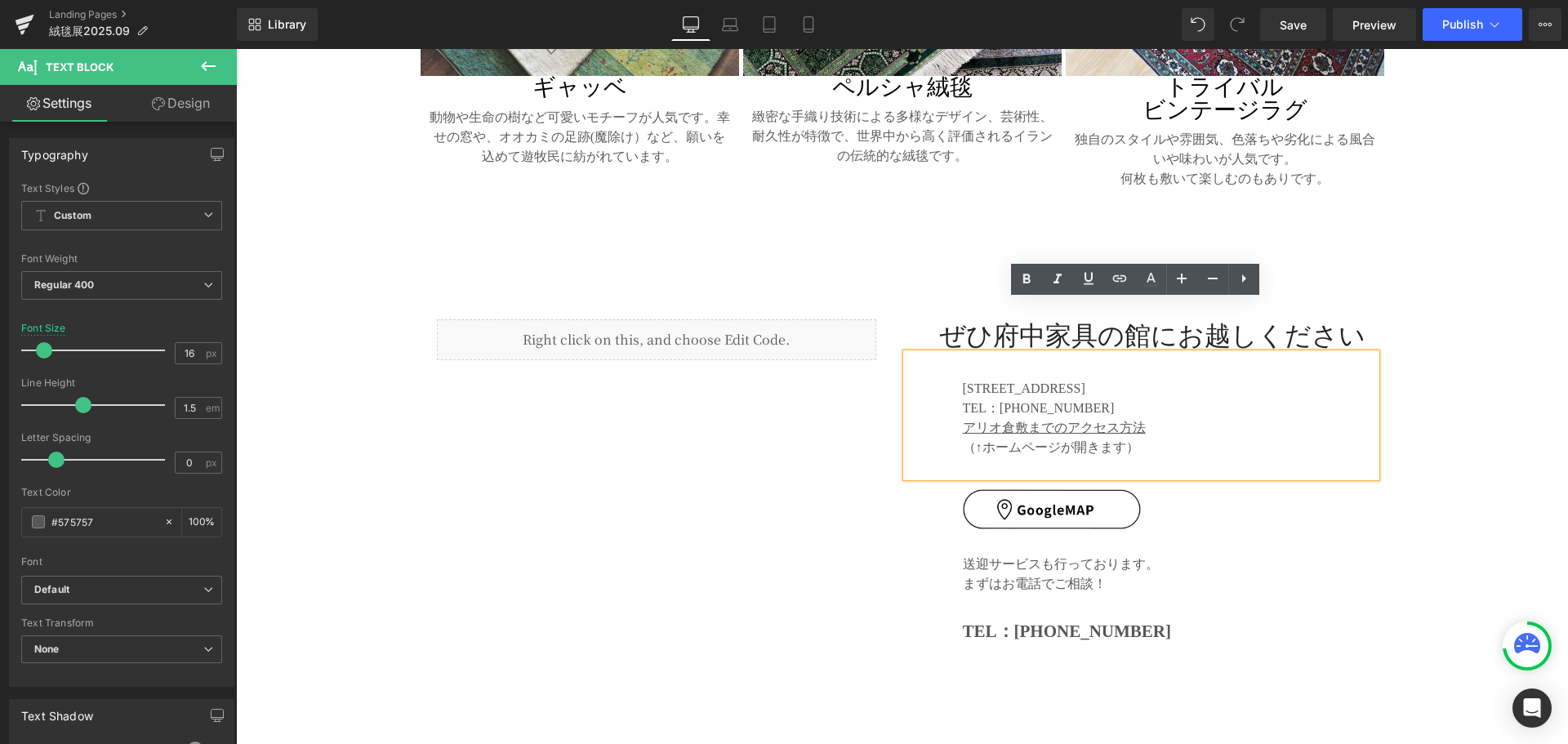
drag, startPoint x: 971, startPoint y: 335, endPoint x: 1187, endPoint y: 335, distance: 216.0
click at [1187, 379] on p "[STREET_ADDRESS]" at bounding box center [1169, 389] width 413 height 20
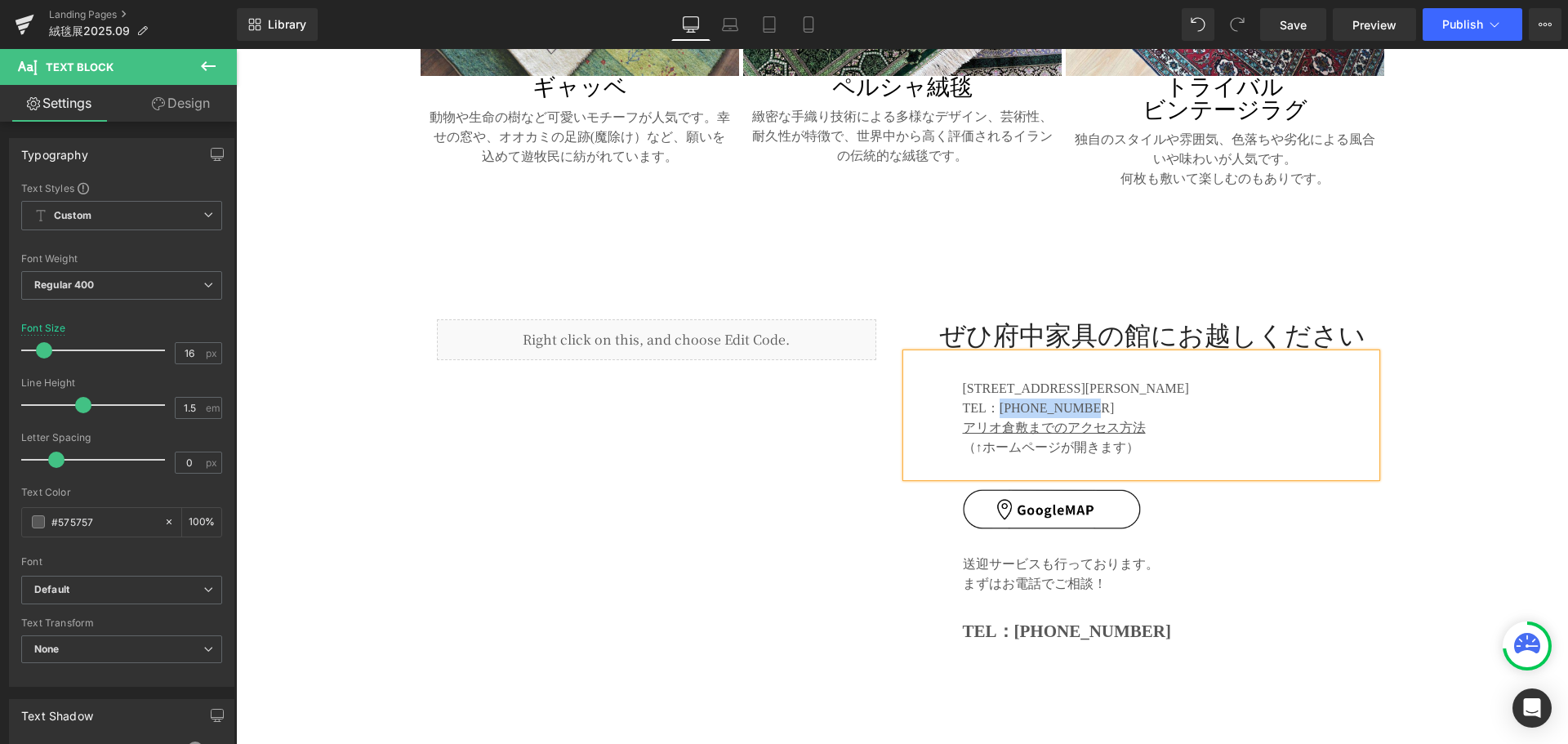
drag, startPoint x: 992, startPoint y: 358, endPoint x: 1078, endPoint y: 359, distance: 86.0
click at [1078, 398] on p "TEL：[PHONE_NUMBER]" at bounding box center [1169, 408] width 413 height 20
click at [1028, 398] on p "TEL：[PHONE_NUMBER]" at bounding box center [1169, 408] width 413 height 20
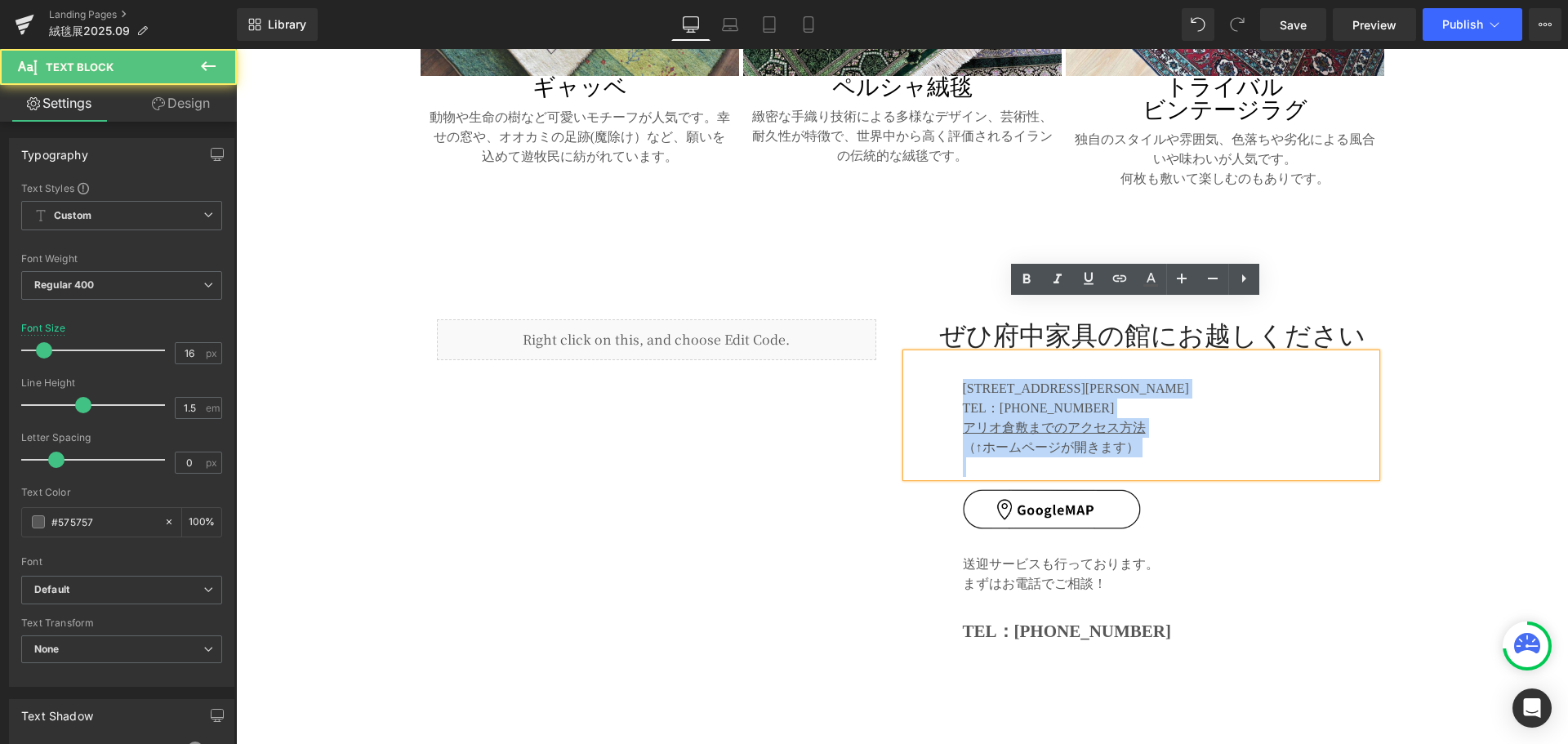
drag, startPoint x: 955, startPoint y: 335, endPoint x: 1185, endPoint y: 415, distance: 243.5
click at [1185, 415] on div "[STREET_ADDRESS][PERSON_NAME]：[PHONE_NUMBER] [GEOGRAPHIC_DATA]のアクセス方法 （↑ホームページが…" at bounding box center [1141, 415] width 469 height 124
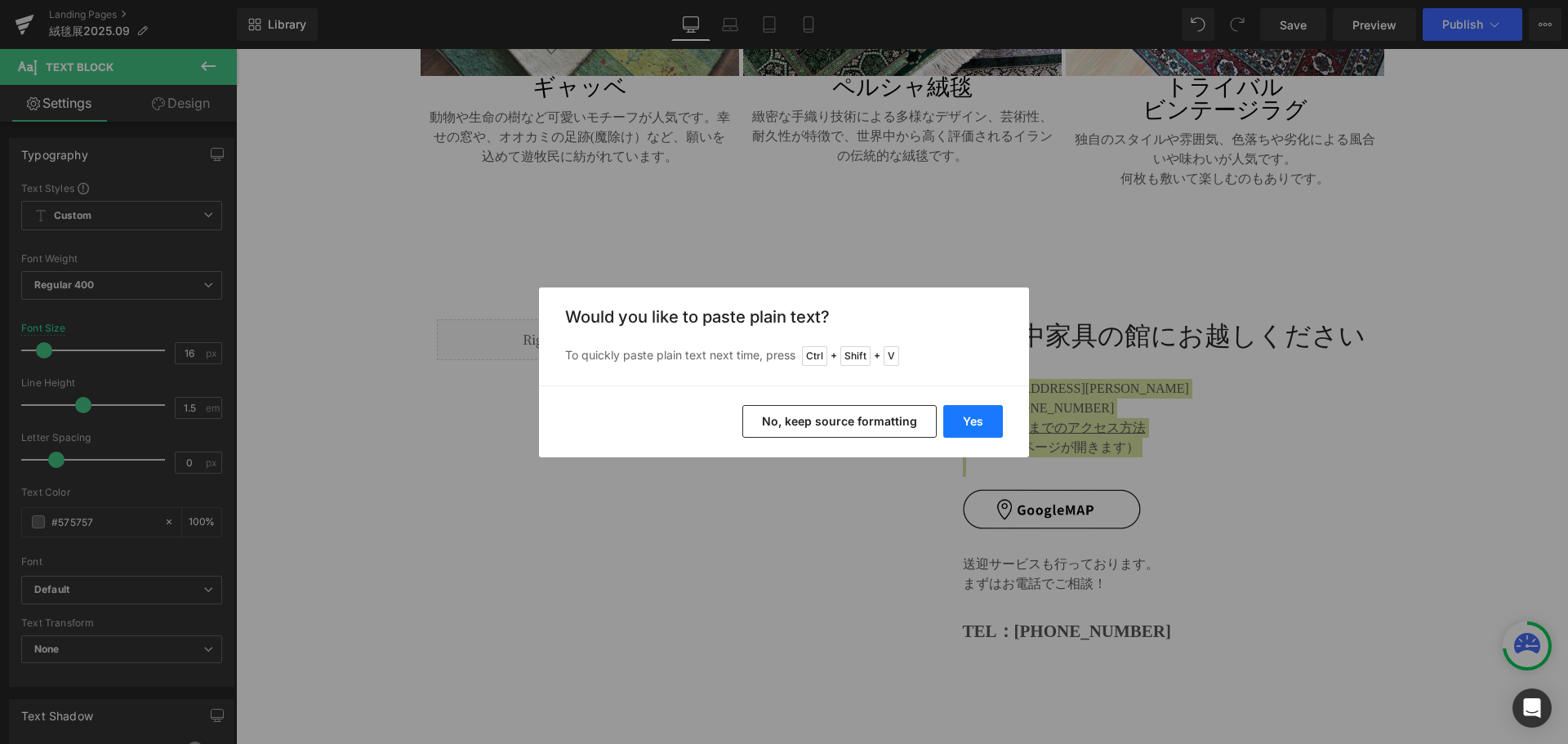
click at [968, 421] on button "Yes" at bounding box center [973, 421] width 60 height 32
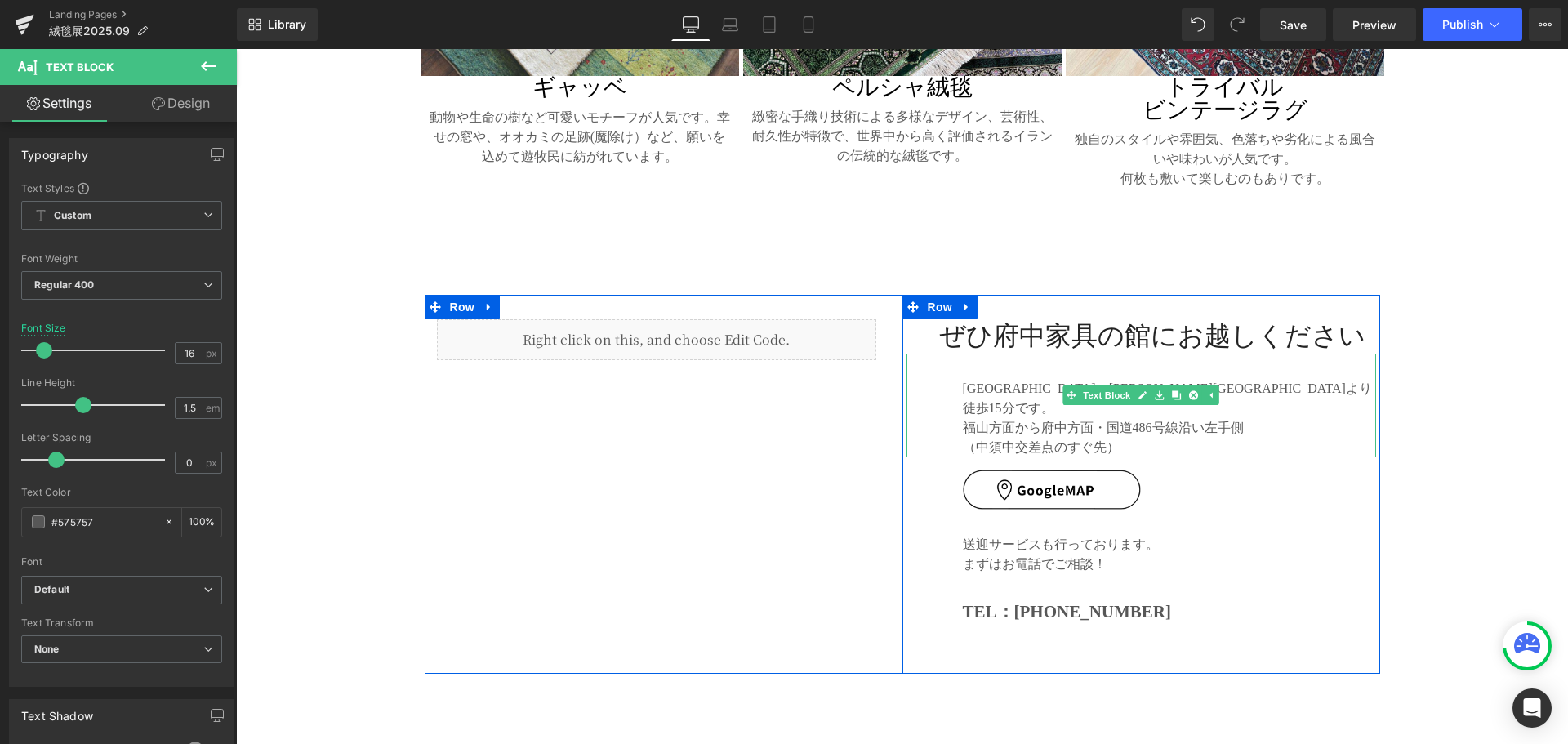
click at [1118, 418] on p "福山方面から府中方面・国道486号線沿い左手側" at bounding box center [1169, 428] width 413 height 20
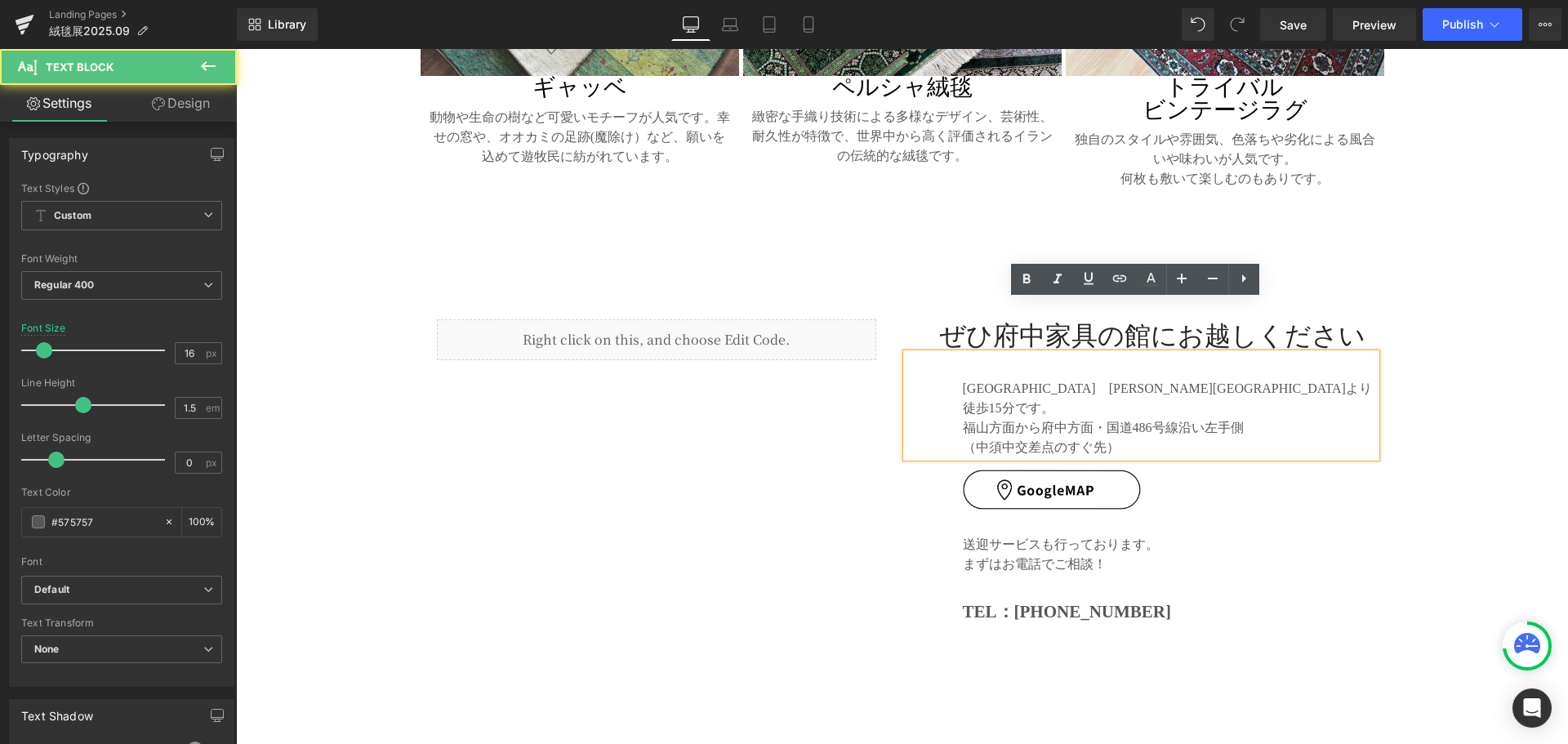
click at [1106, 438] on p "（中須中交差点のすぐ先）" at bounding box center [1169, 448] width 413 height 20
click at [1119, 438] on p "（中須中交差点のすぐ先）" at bounding box center [1169, 448] width 413 height 20
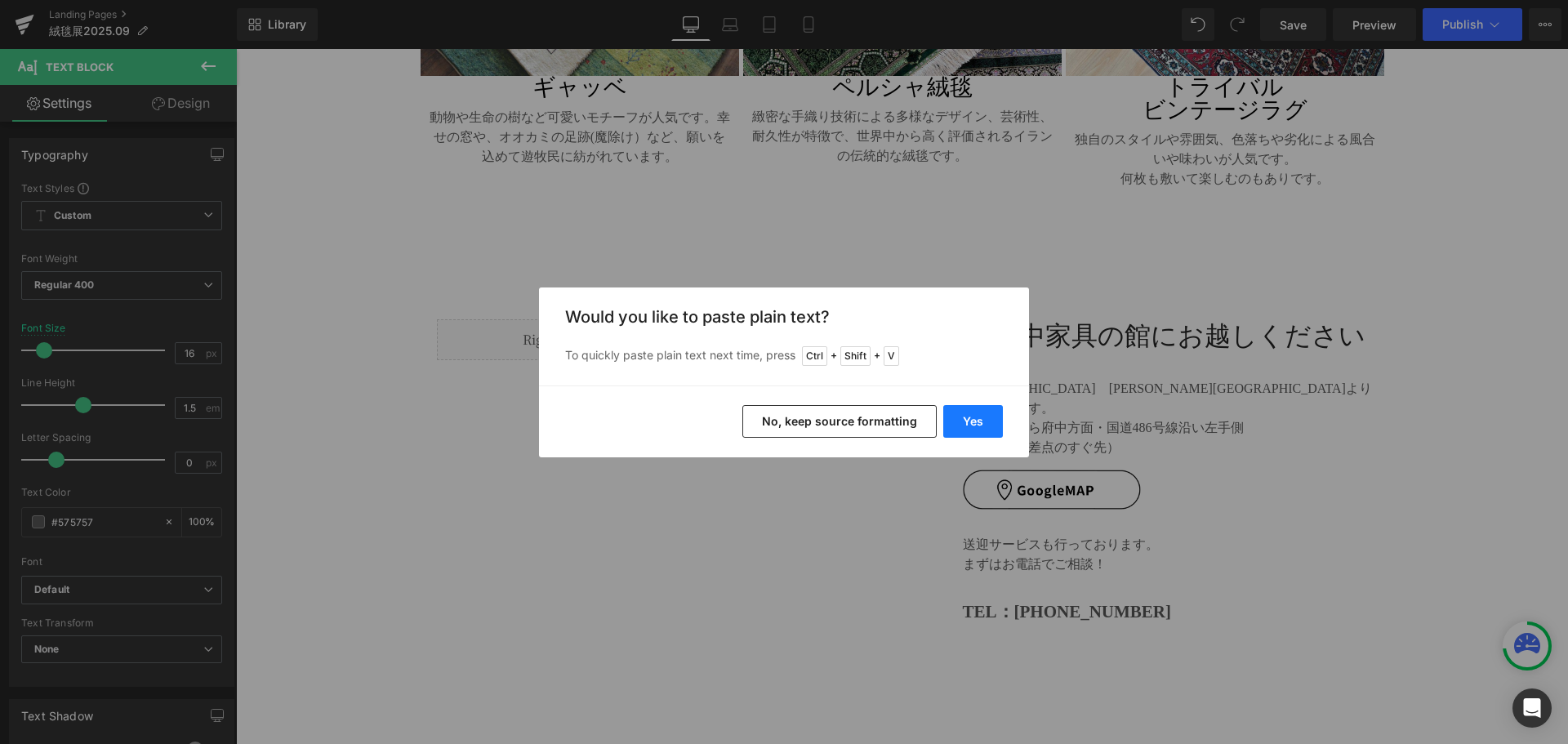
click at [970, 422] on button "Yes" at bounding box center [973, 421] width 60 height 32
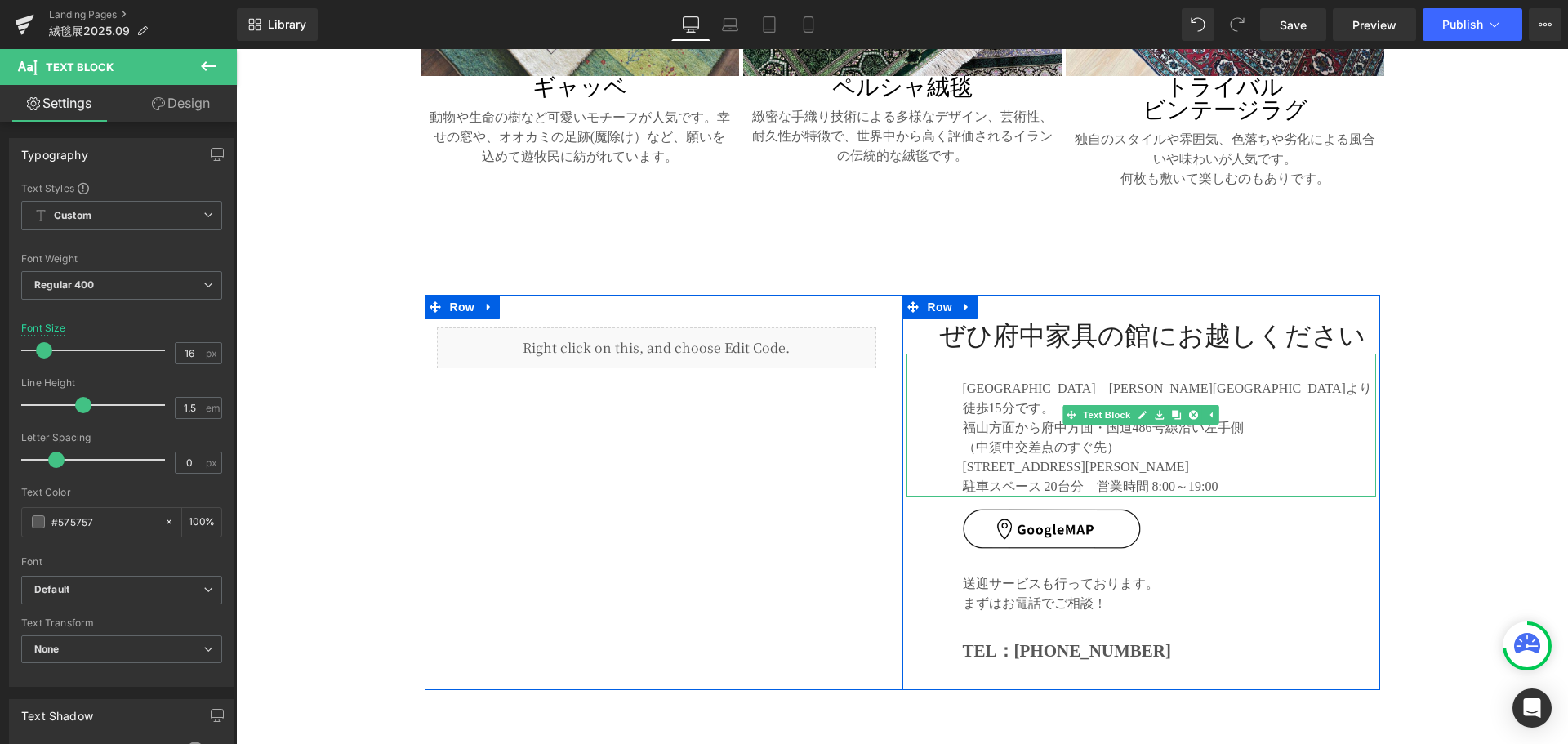
click at [1116, 438] on p "（中須中交差点のすぐ先）" at bounding box center [1169, 448] width 413 height 20
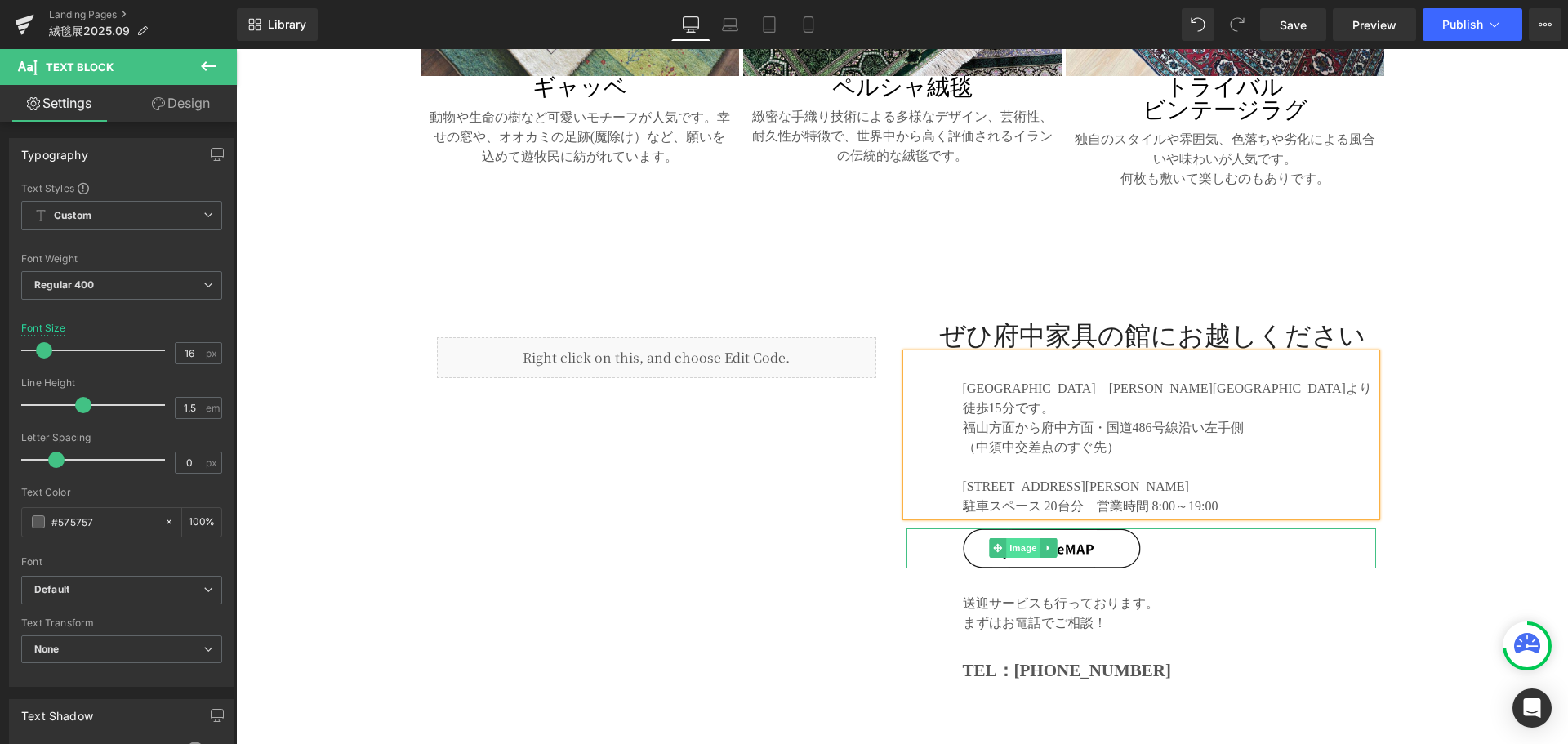
click at [1023, 538] on span "Image" at bounding box center [1023, 548] width 34 height 20
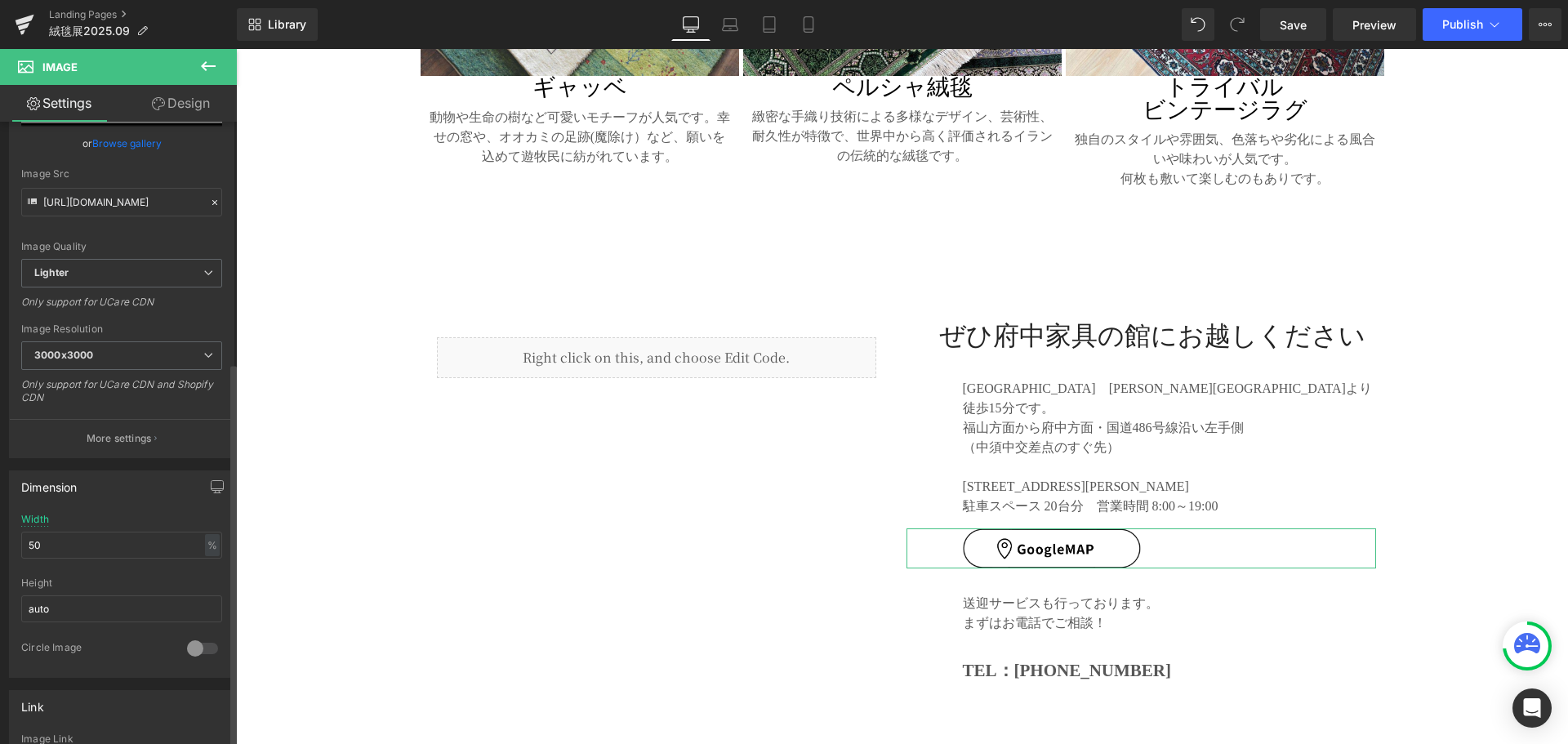
scroll to position [408, 0]
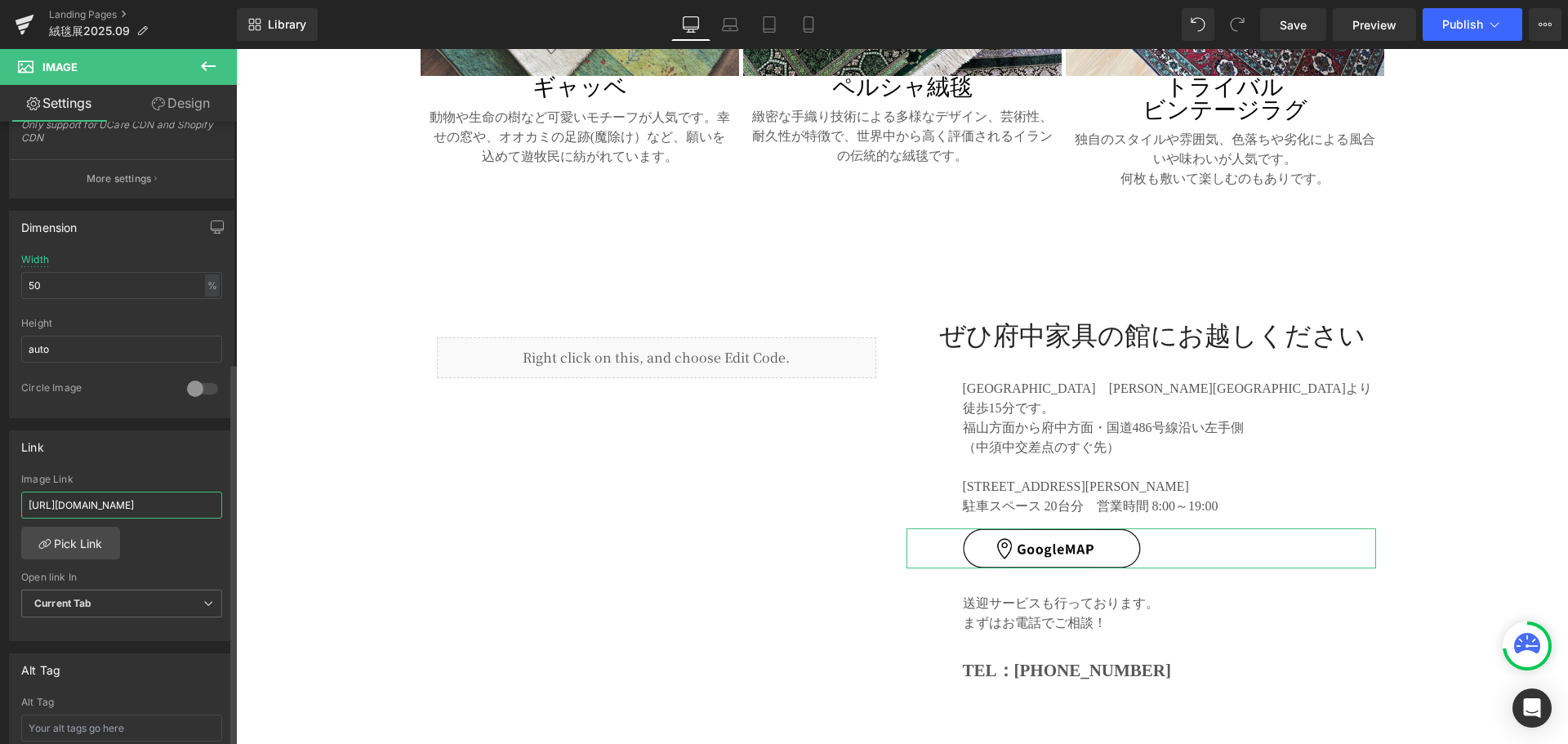
click at [90, 506] on input "[URL][DOMAIN_NAME]" at bounding box center [122, 505] width 201 height 27
paste input "[DOMAIN_NAME][URL]"
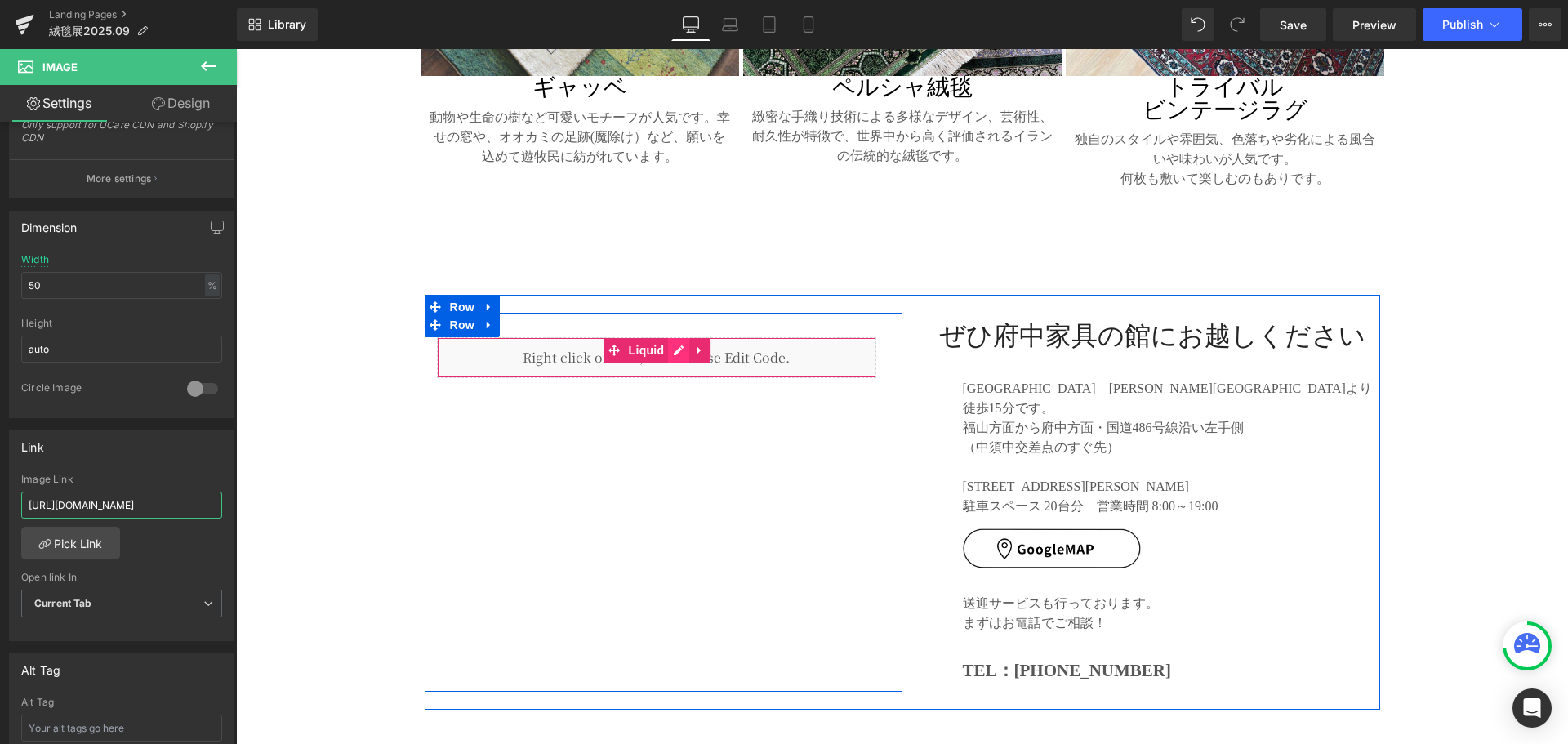
click at [670, 338] on div "Liquid" at bounding box center [656, 358] width 440 height 41
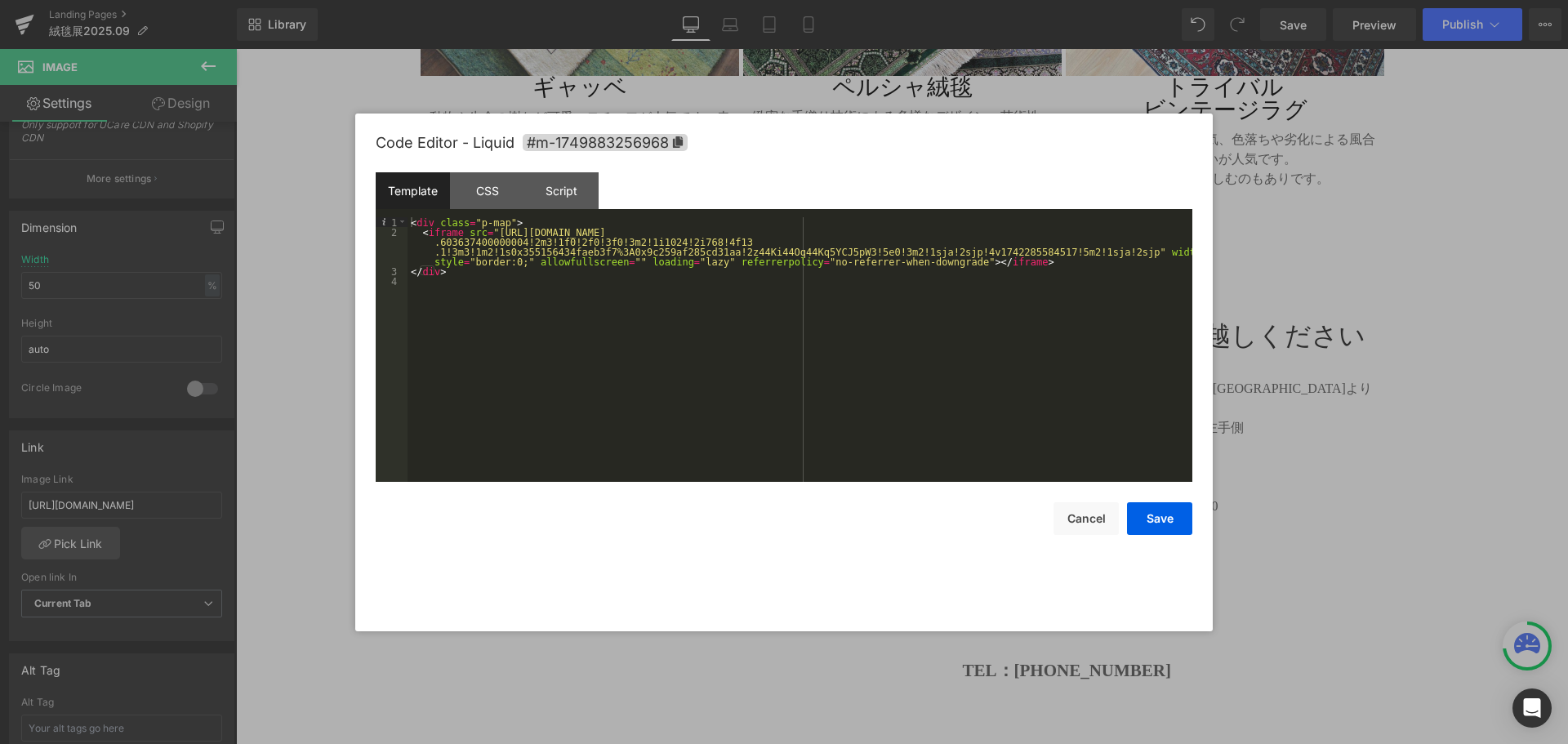
scroll to position [0, 0]
click at [552, 257] on div "< div class = "p-map" > < iframe src = "[URL][DOMAIN_NAME] .603637400000004!2m3…" at bounding box center [800, 359] width 784 height 284
click at [486, 190] on div "CSS" at bounding box center [486, 190] width 74 height 37
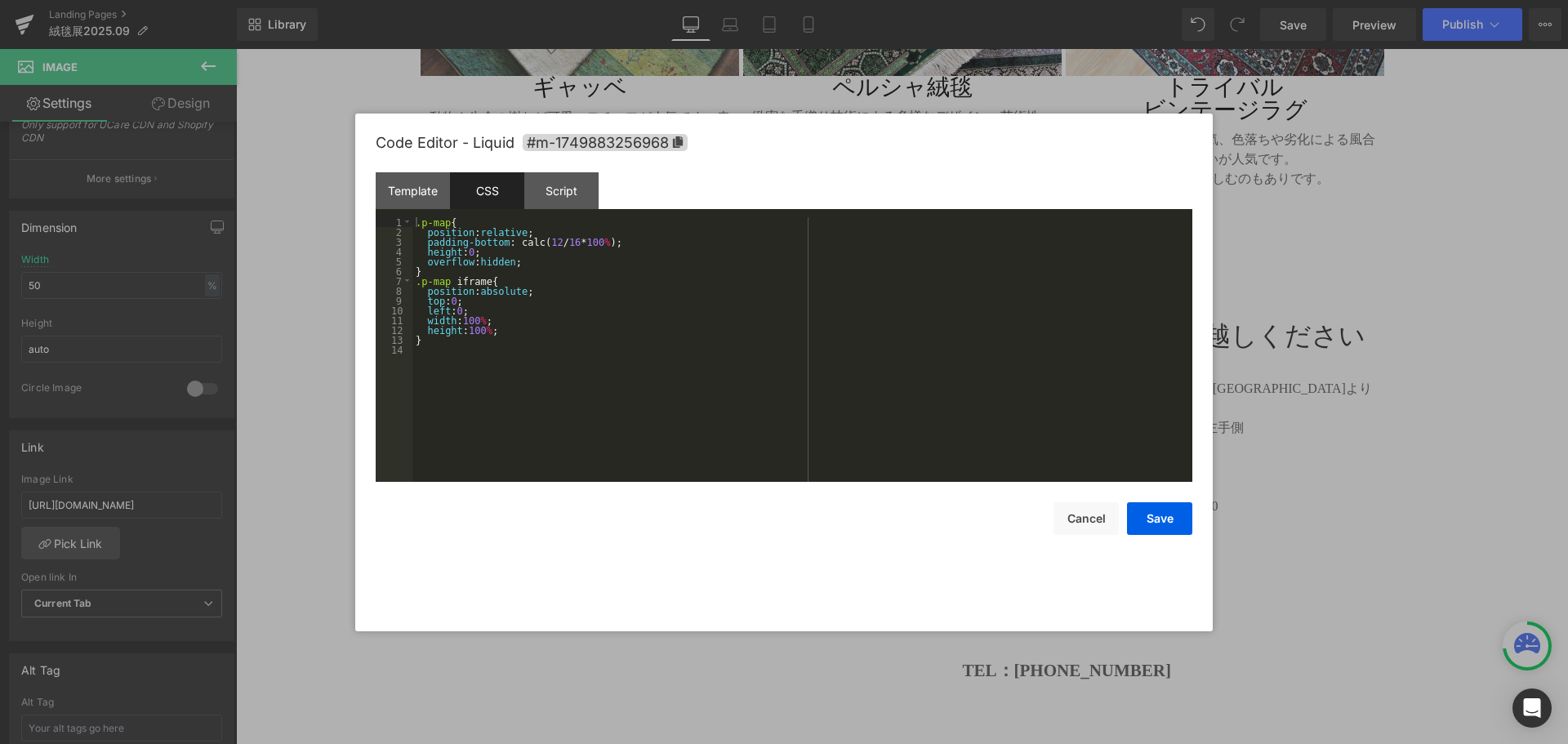
click at [509, 319] on div ".p-map { position : relative ; padding-bottom : calc( 12 / 16 * 100 % ); height…" at bounding box center [801, 359] width 780 height 284
click at [551, 198] on div "Script" at bounding box center [561, 190] width 74 height 37
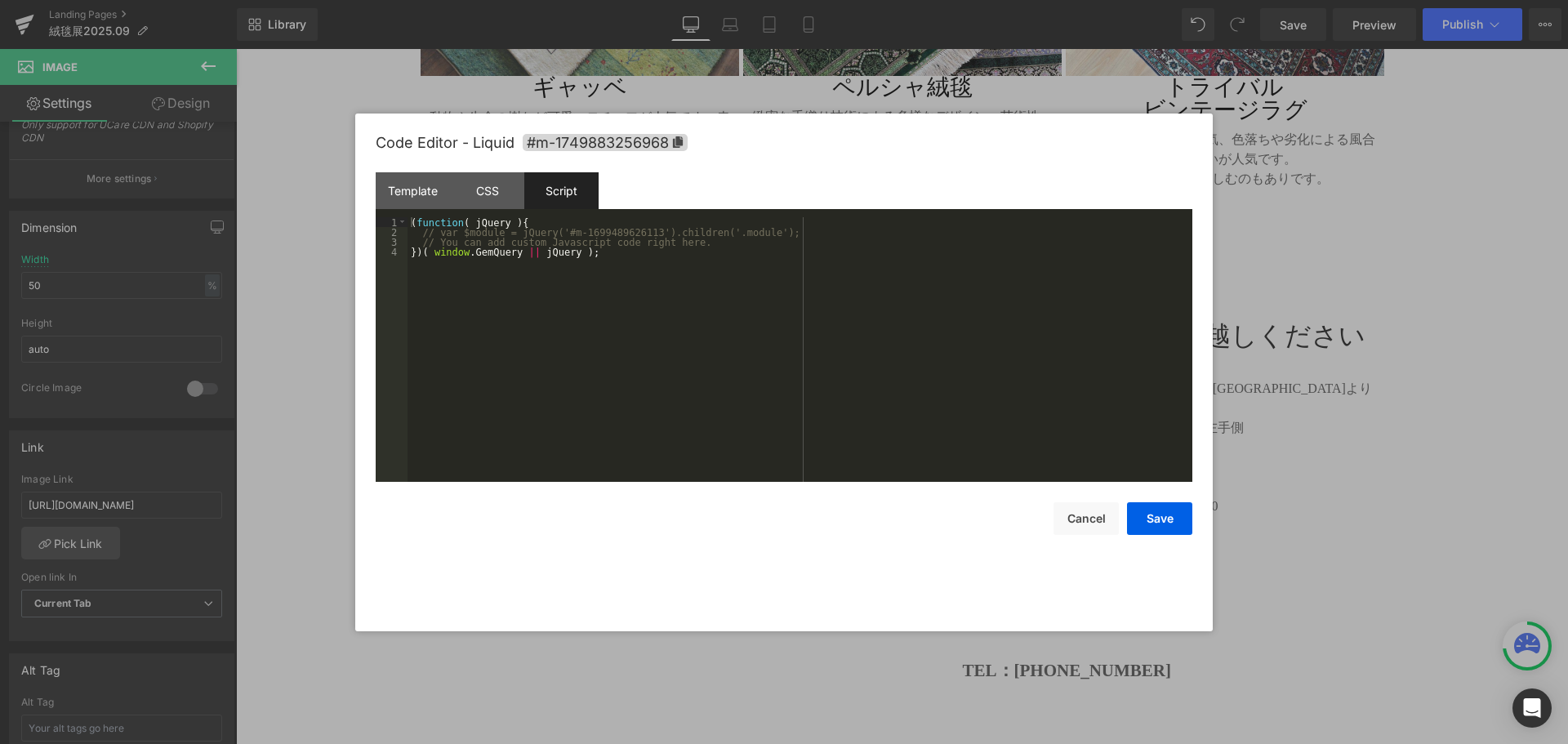
click at [544, 272] on div "( function ( jQuery ) { // var $module = jQuery('#m-1699489626113').children('.…" at bounding box center [800, 359] width 784 height 284
click at [1163, 517] on button "Save" at bounding box center [1159, 518] width 65 height 32
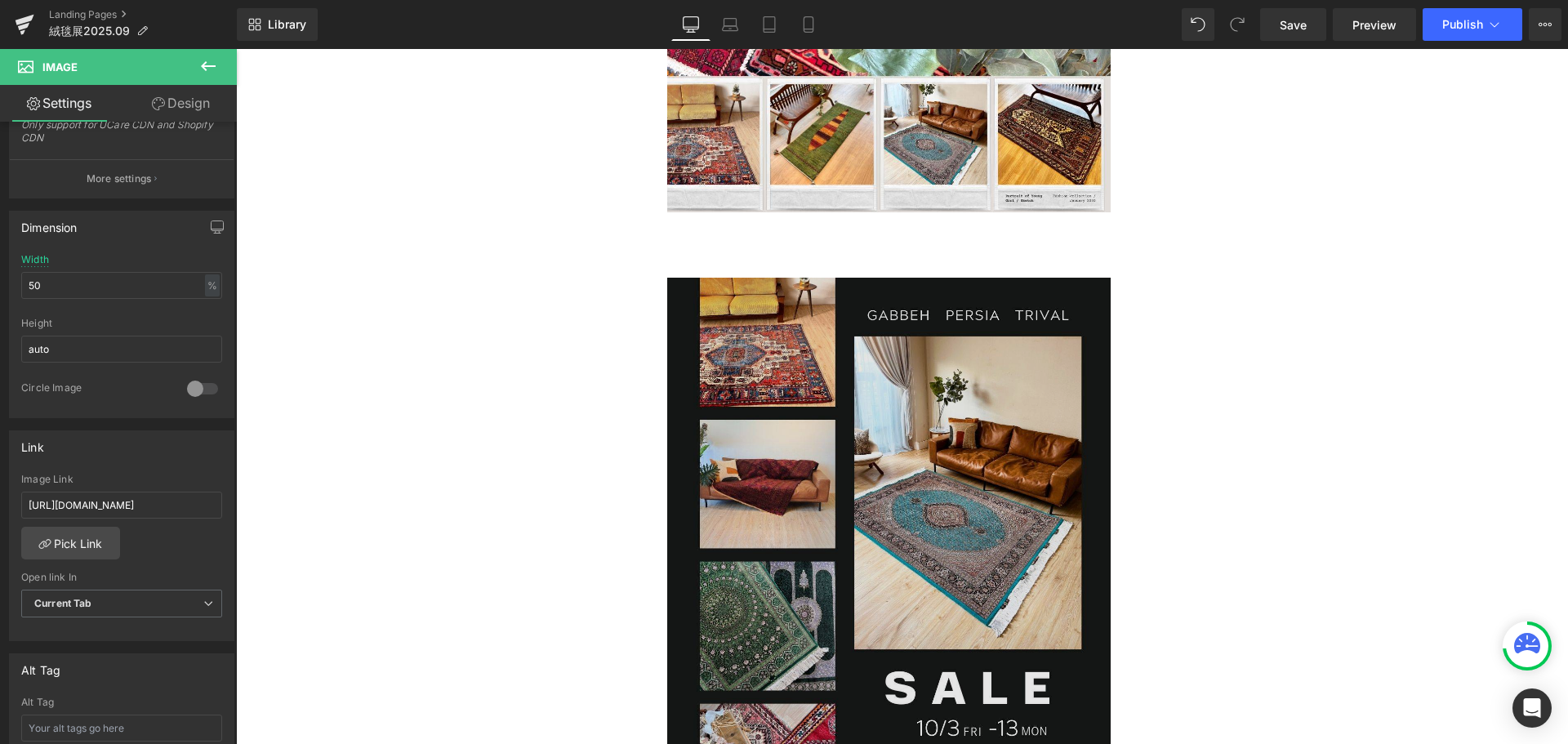
scroll to position [2589, 0]
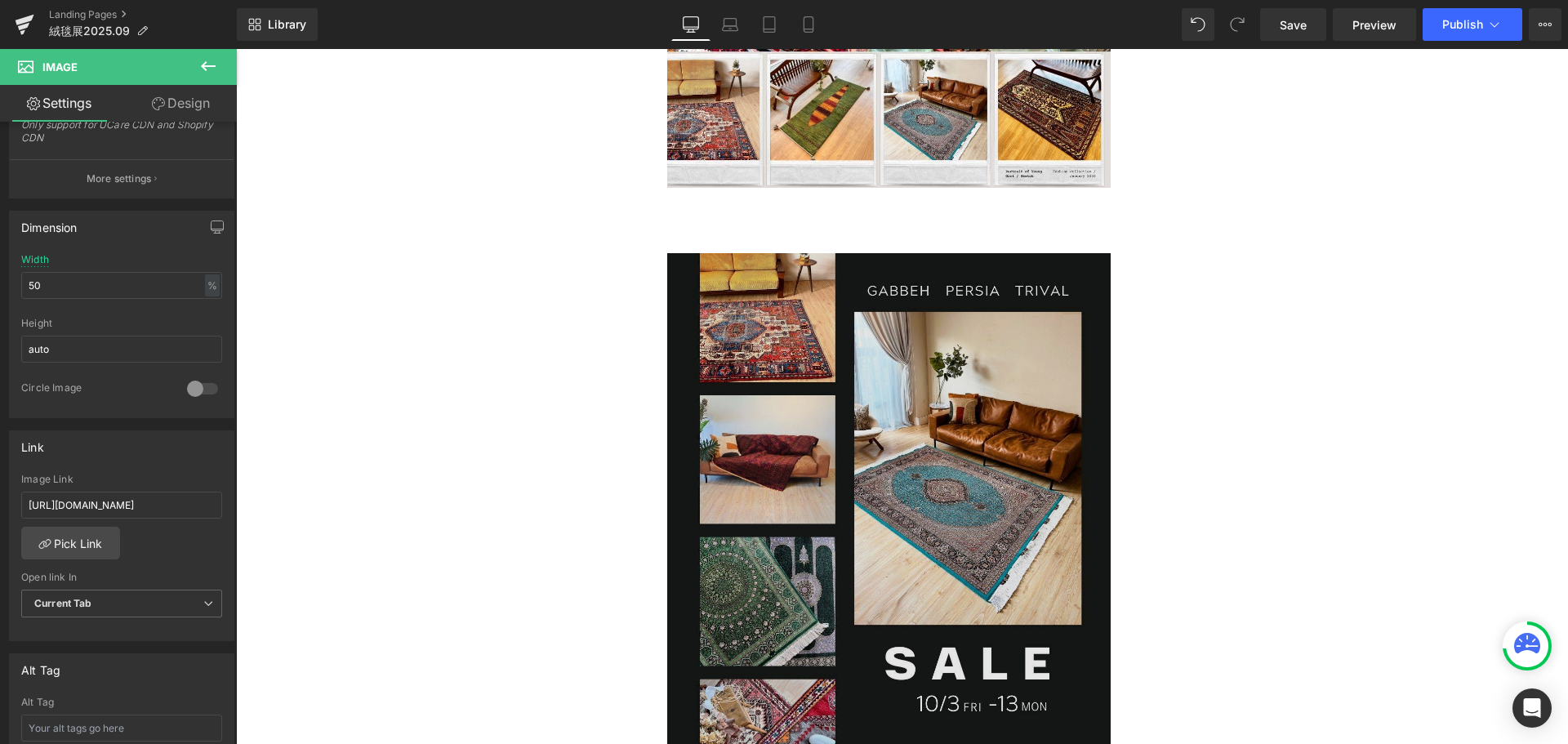
click at [913, 507] on div "Image" at bounding box center [895, 531] width 761 height 555
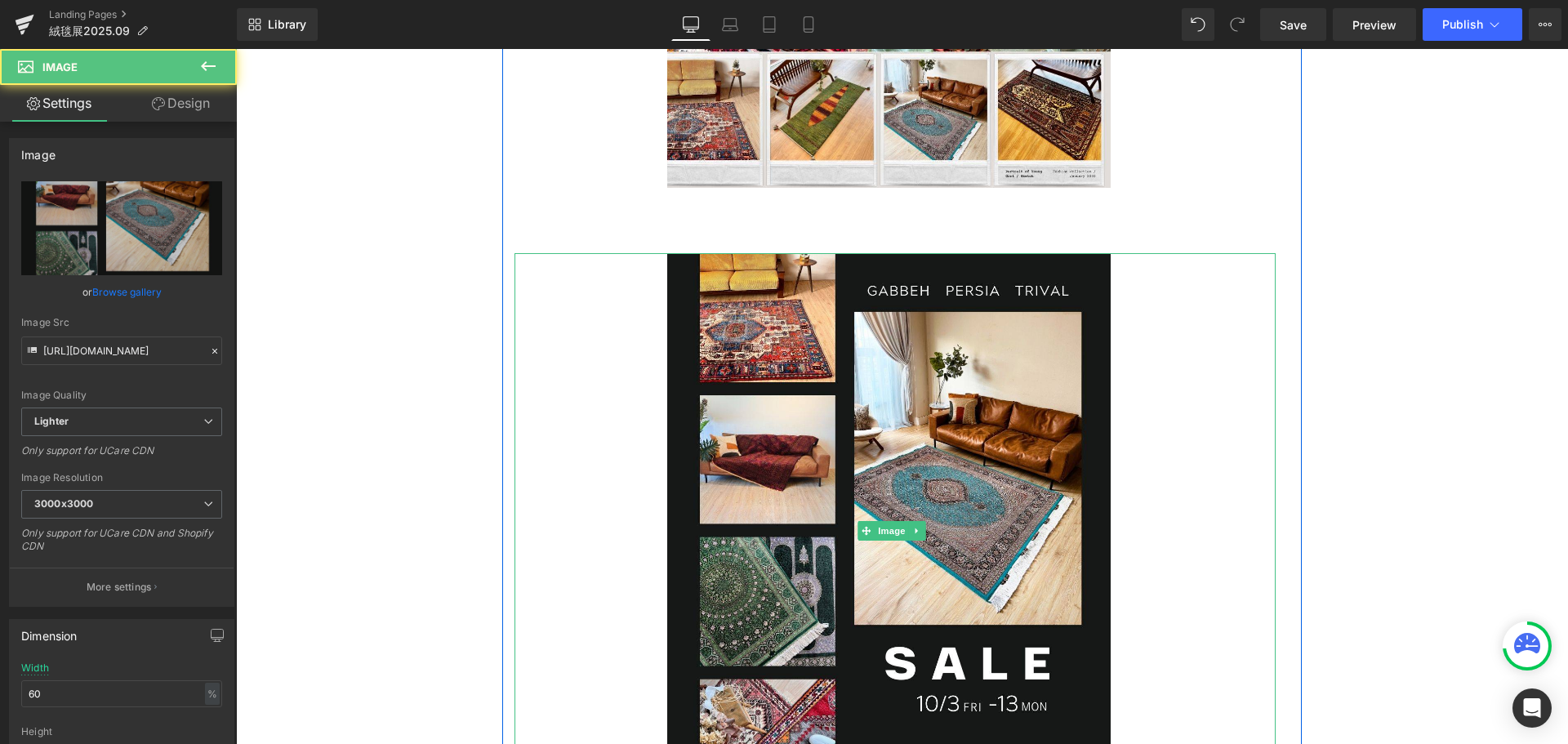
click at [917, 526] on icon at bounding box center [916, 530] width 9 height 10
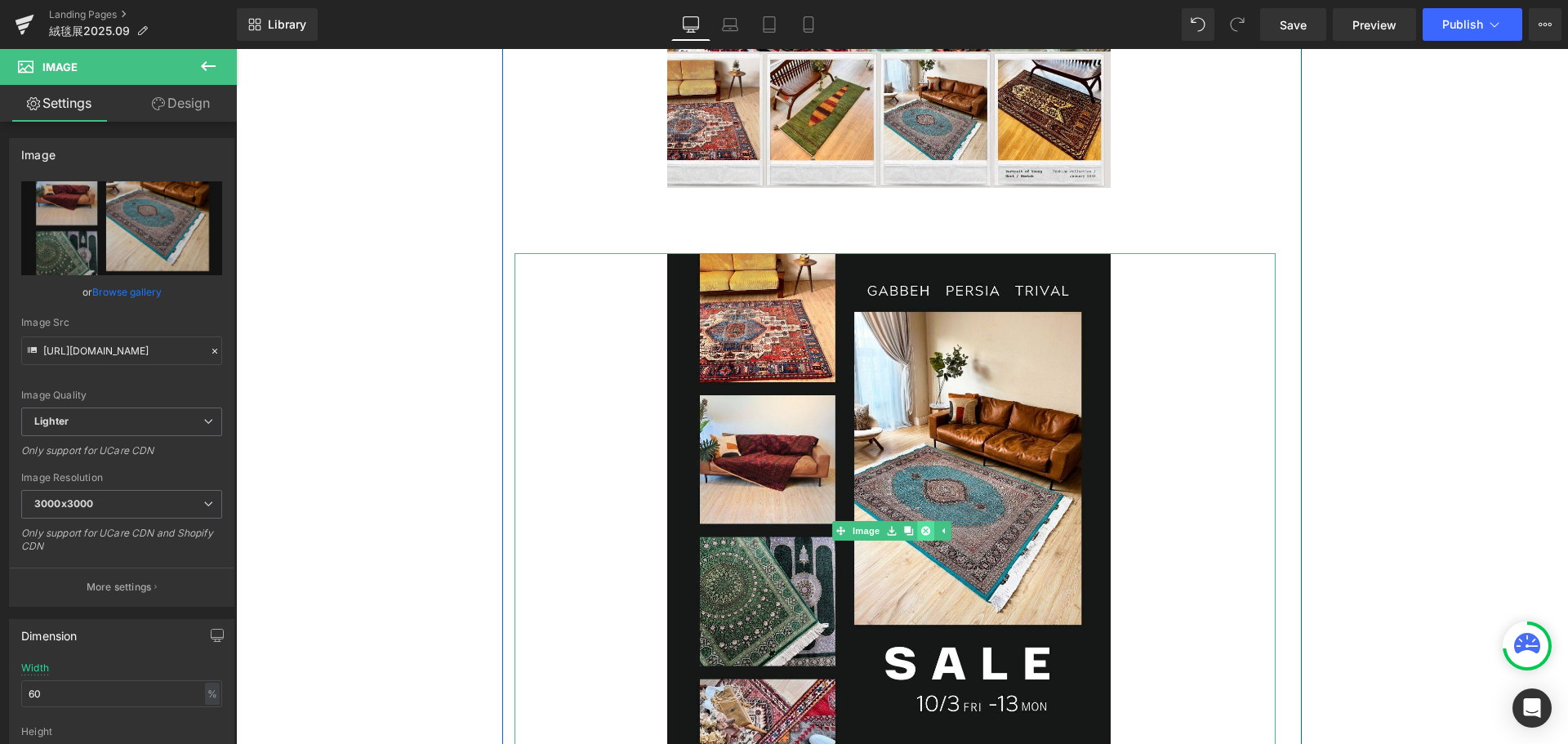
click at [926, 526] on icon at bounding box center [925, 530] width 9 height 9
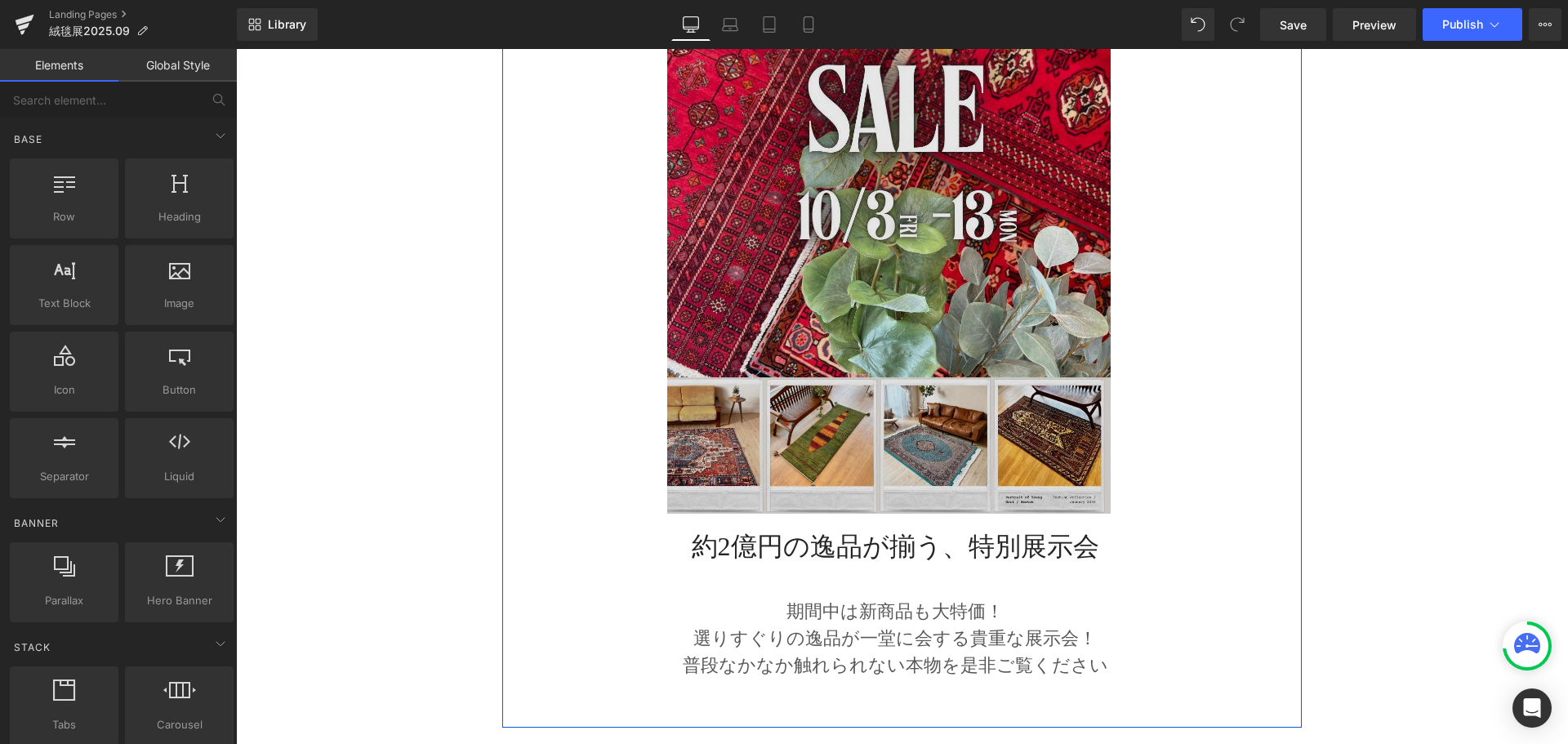
scroll to position [2262, 0]
click at [955, 283] on img at bounding box center [895, 236] width 457 height 555
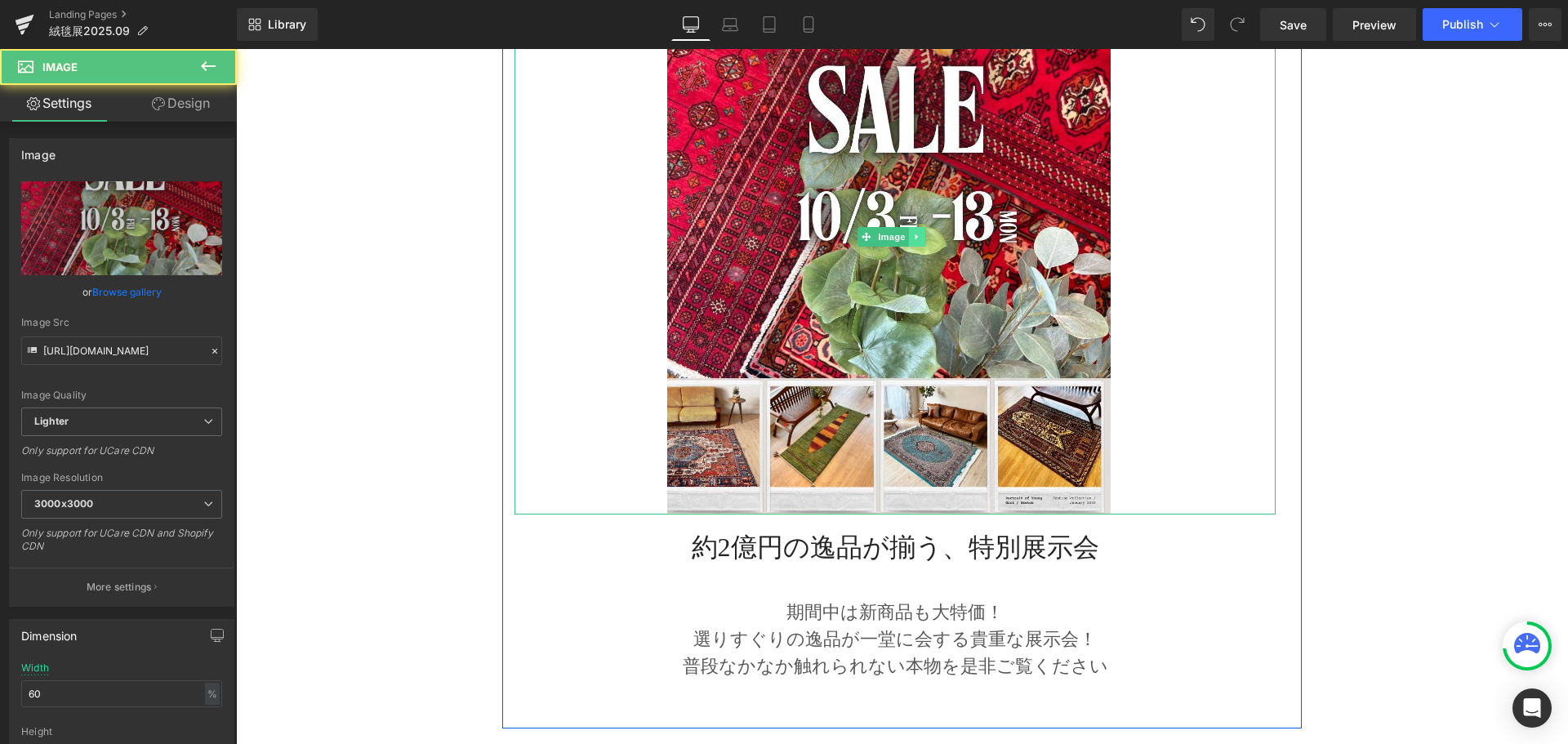
click at [918, 232] on icon at bounding box center [916, 236] width 9 height 10
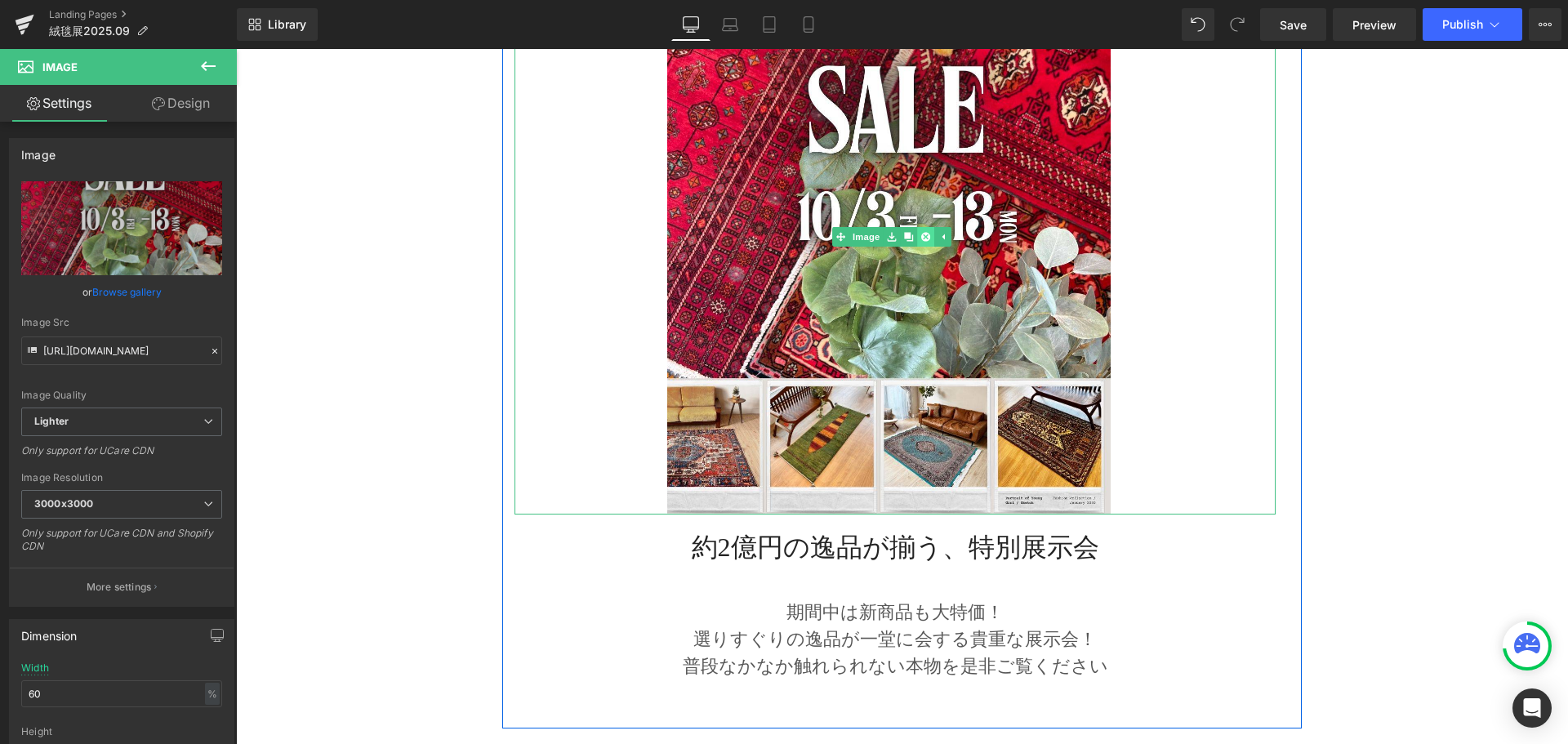
click at [926, 232] on icon at bounding box center [925, 236] width 9 height 9
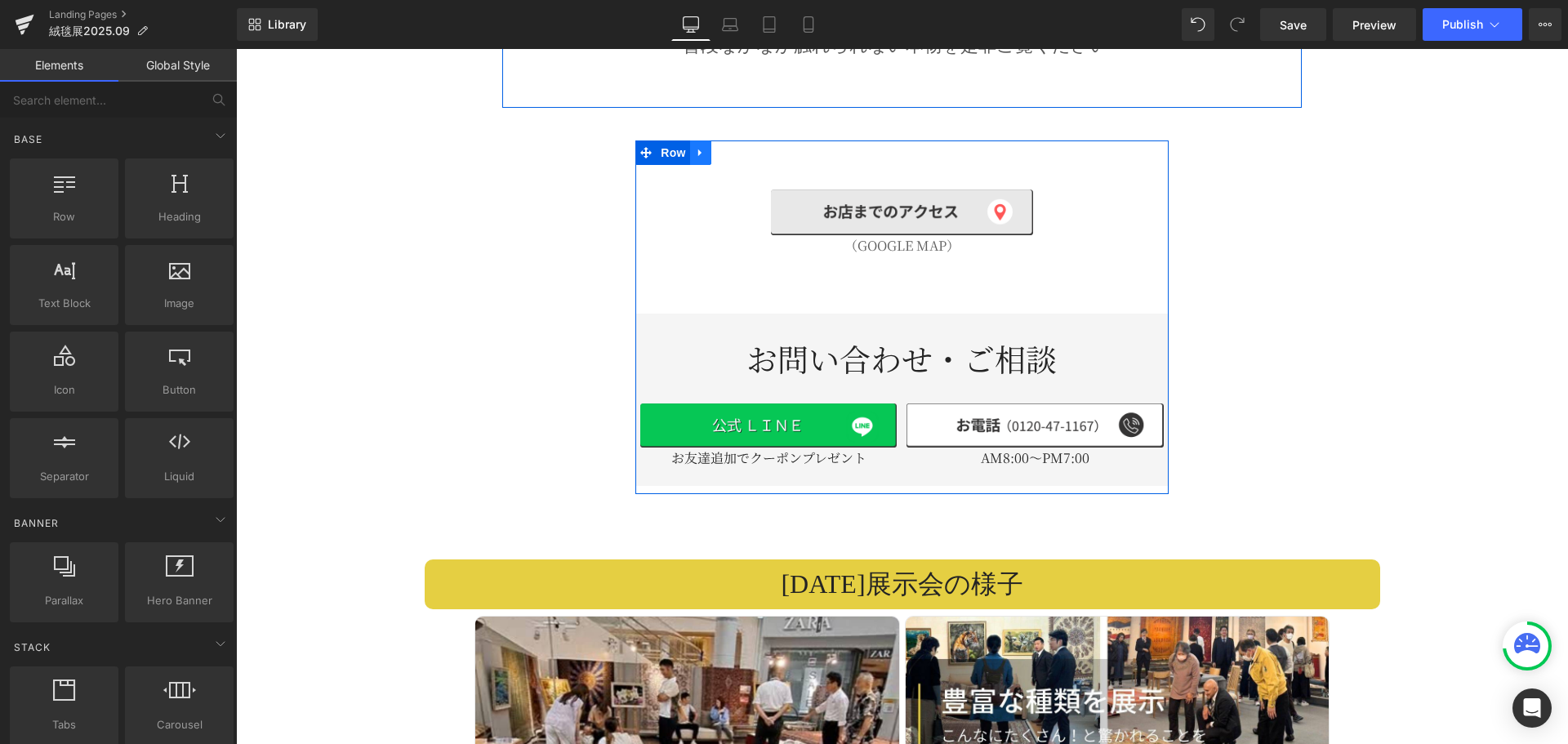
click at [701, 147] on icon at bounding box center [700, 153] width 12 height 13
click at [720, 147] on icon at bounding box center [722, 152] width 12 height 12
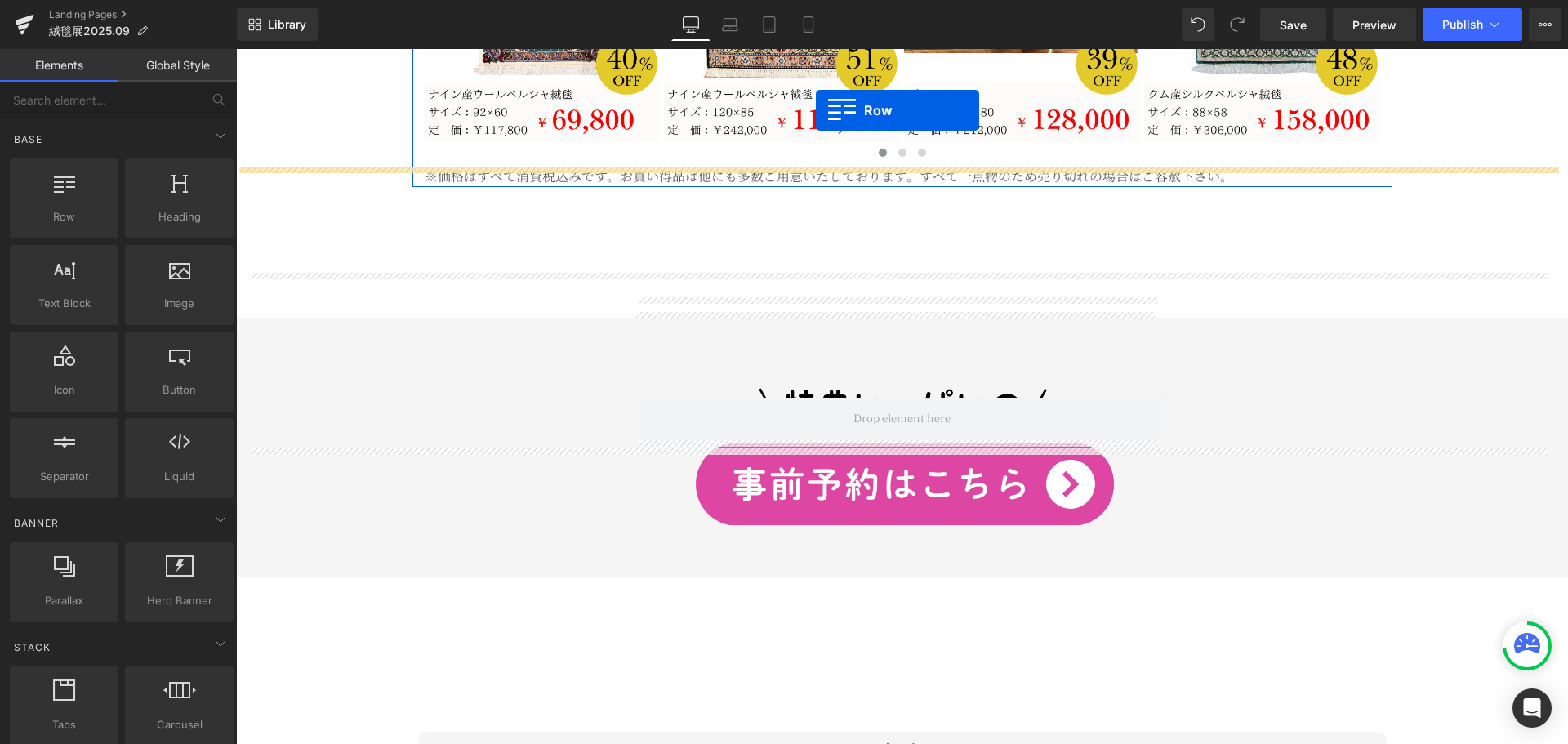
scroll to position [4124, 0]
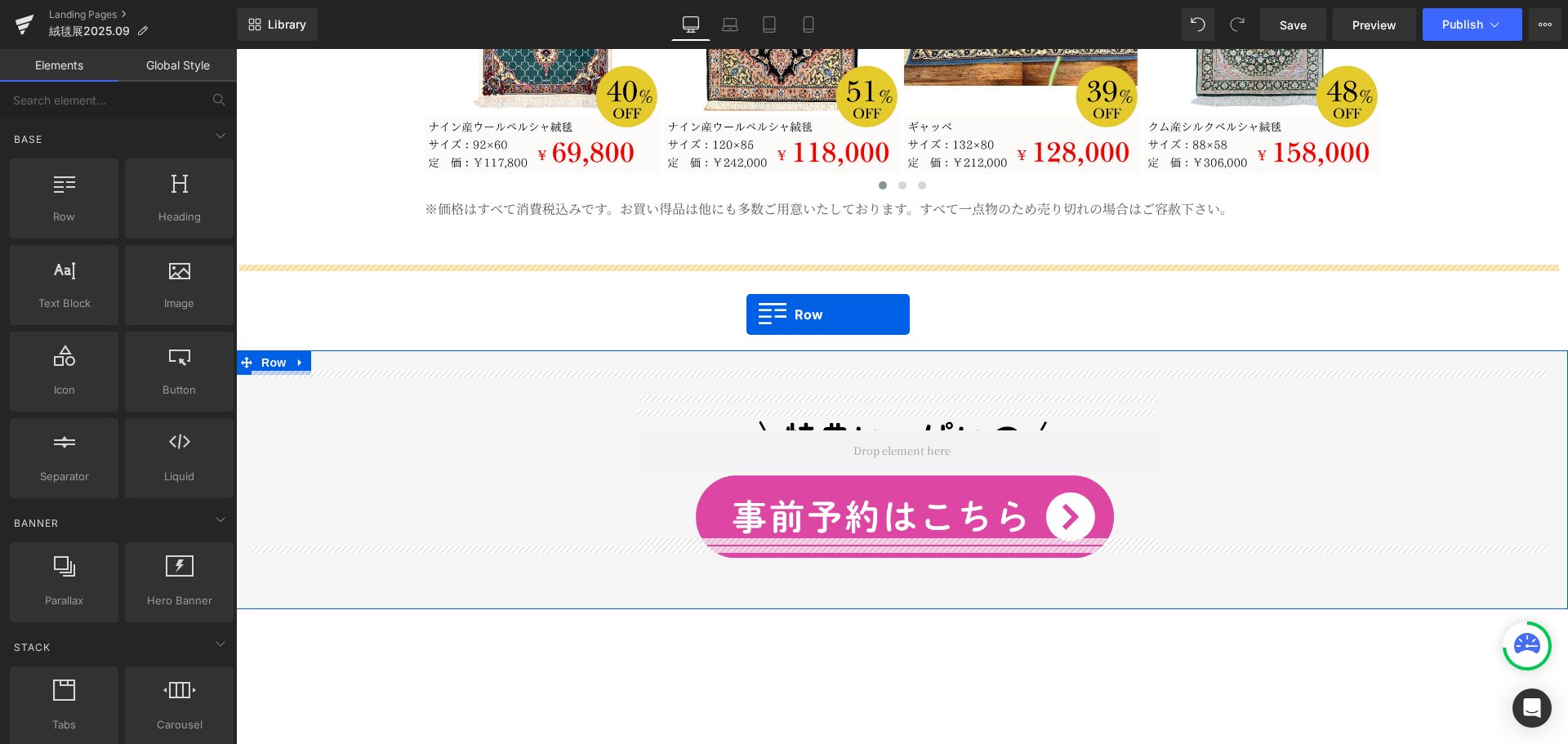
drag, startPoint x: 638, startPoint y: 483, endPoint x: 746, endPoint y: 314, distance: 200.6
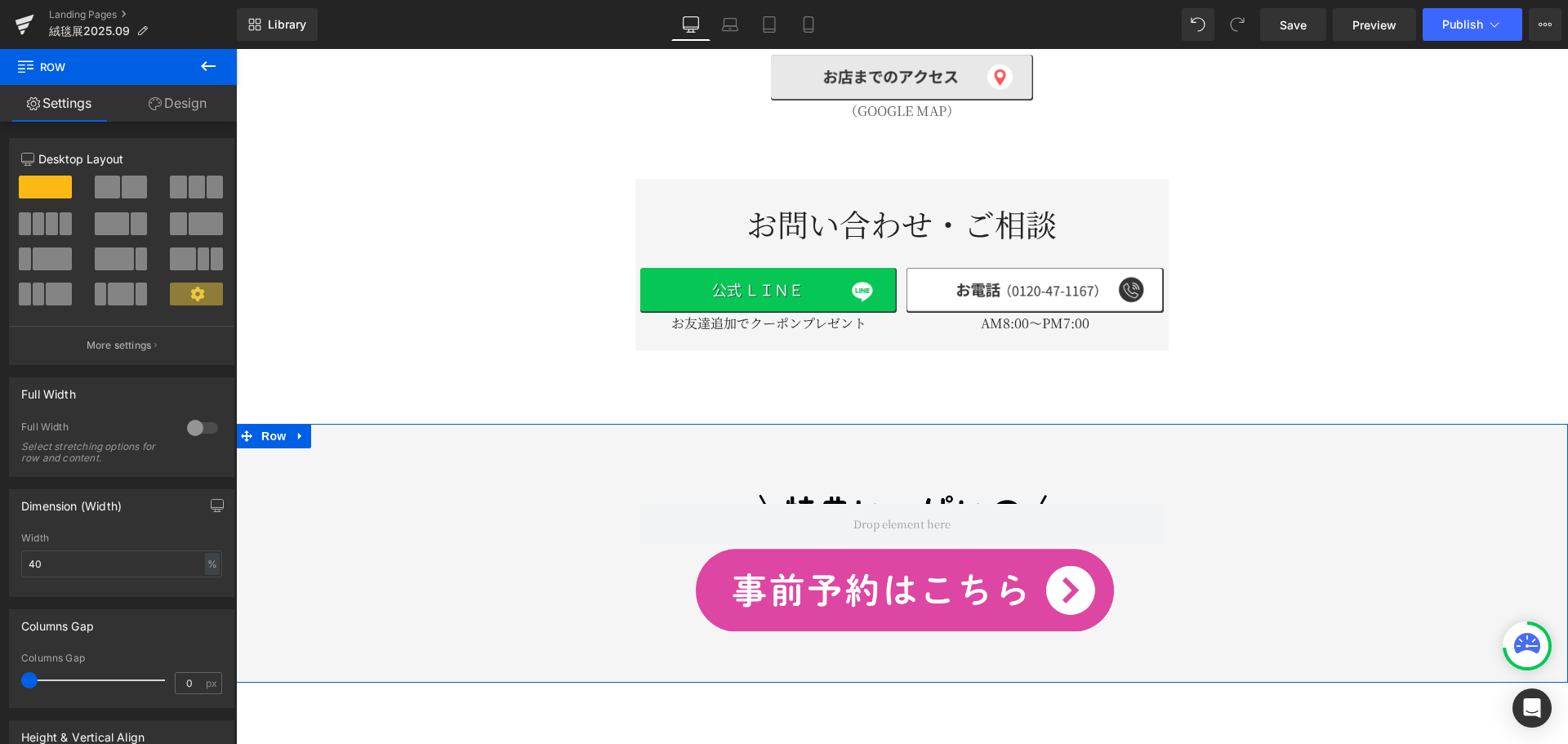
scroll to position [4409, 0]
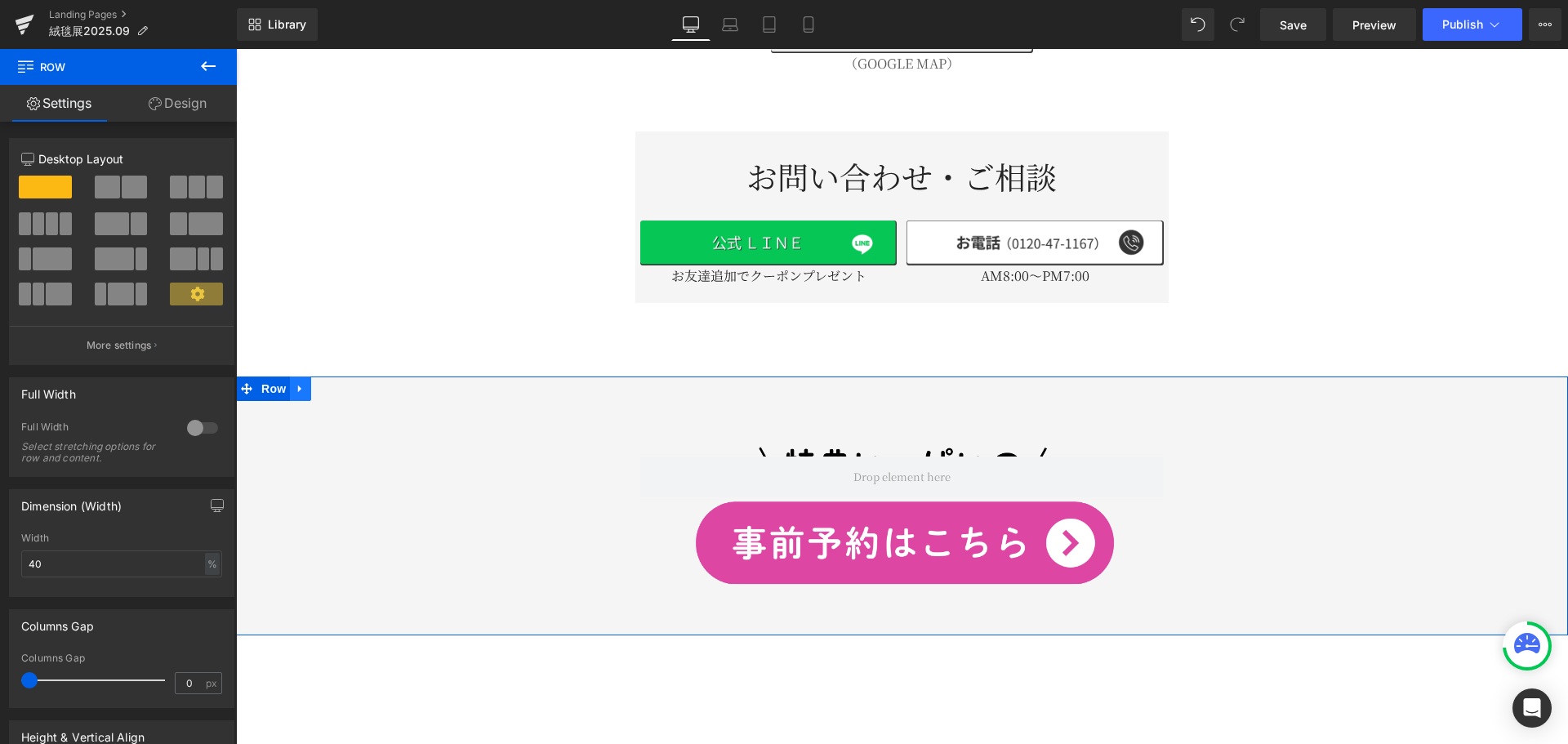
click at [304, 383] on icon at bounding box center [300, 389] width 12 height 13
click at [349, 376] on link at bounding box center [343, 388] width 21 height 24
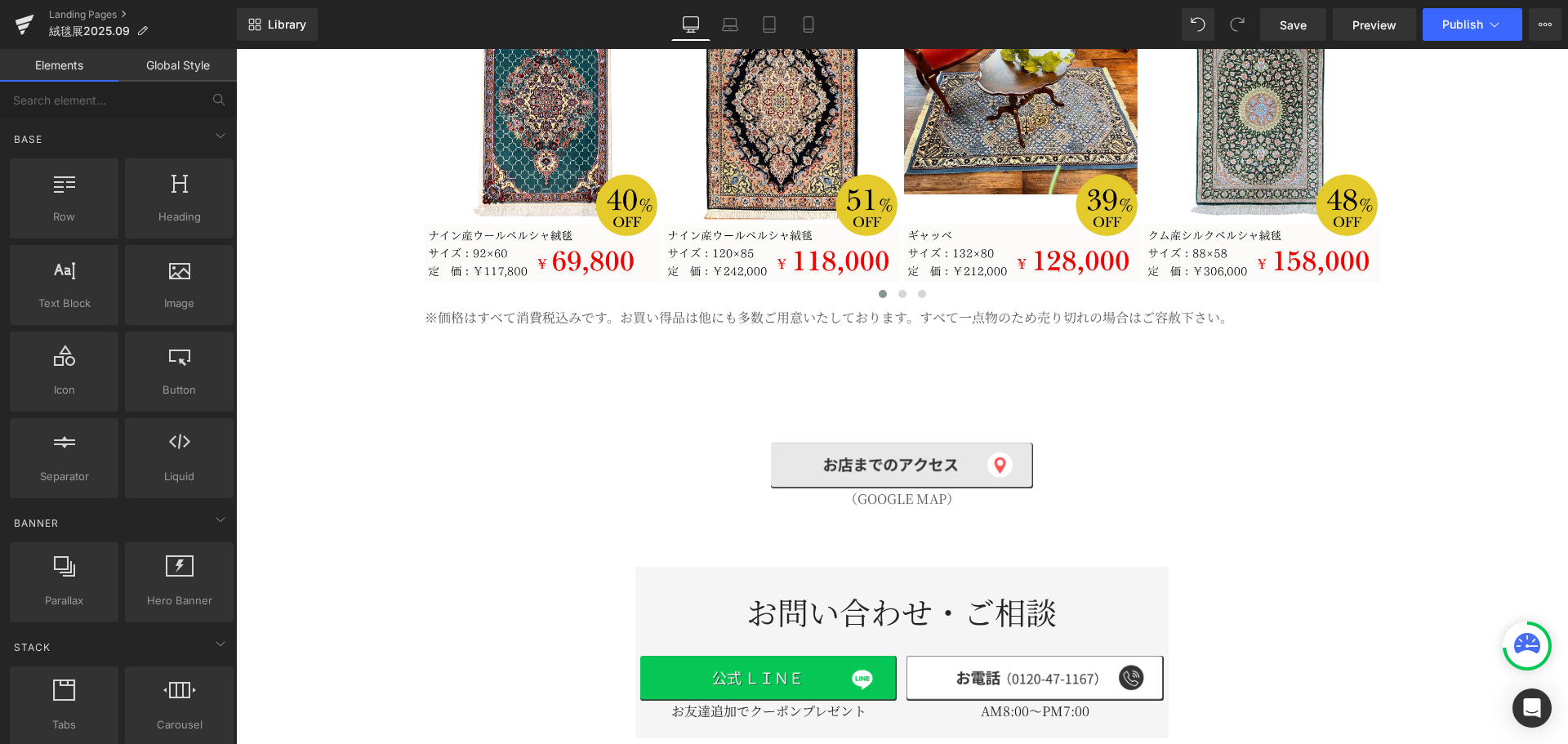
scroll to position [3920, 0]
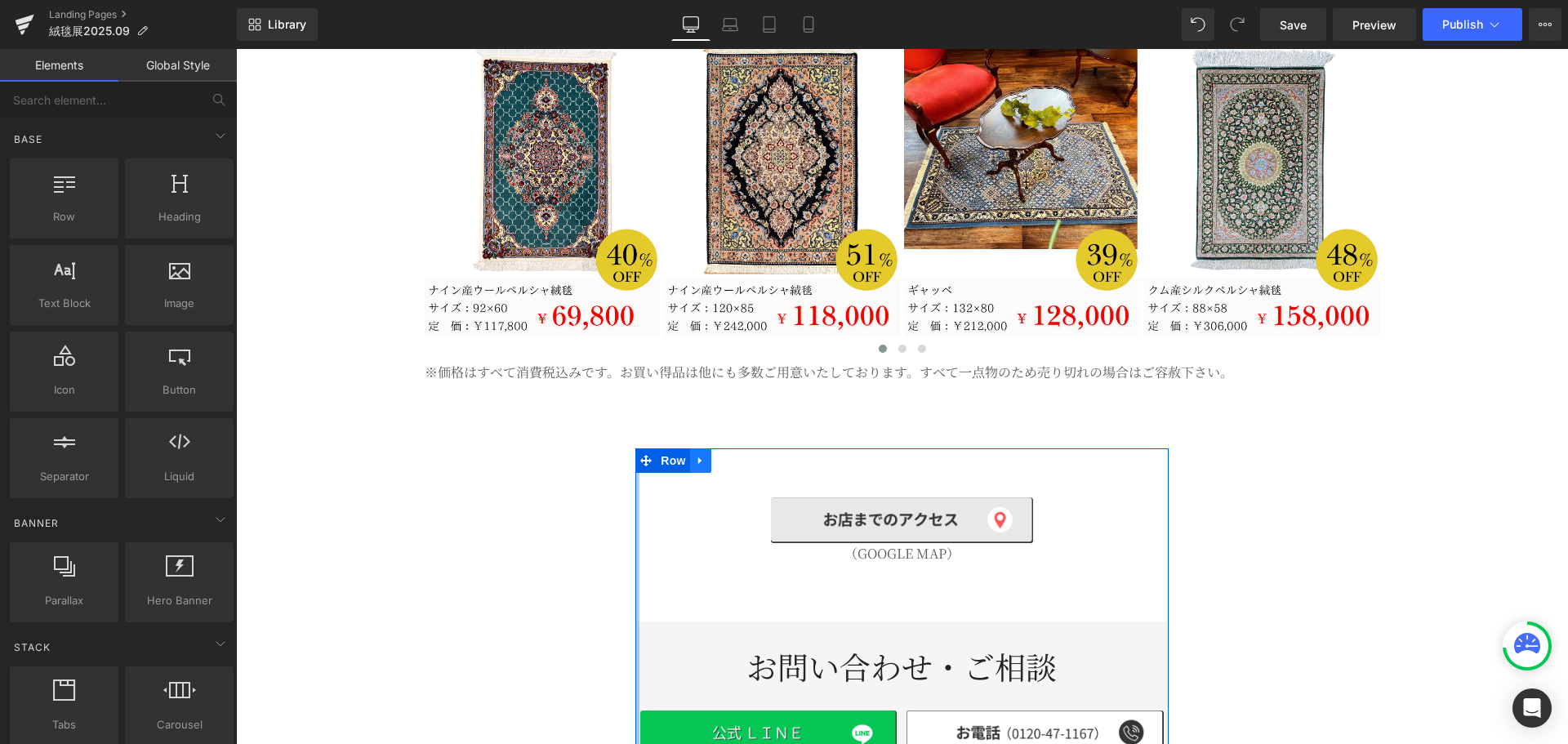
click at [701, 455] on icon at bounding box center [700, 461] width 12 height 13
click at [718, 455] on icon at bounding box center [722, 460] width 12 height 12
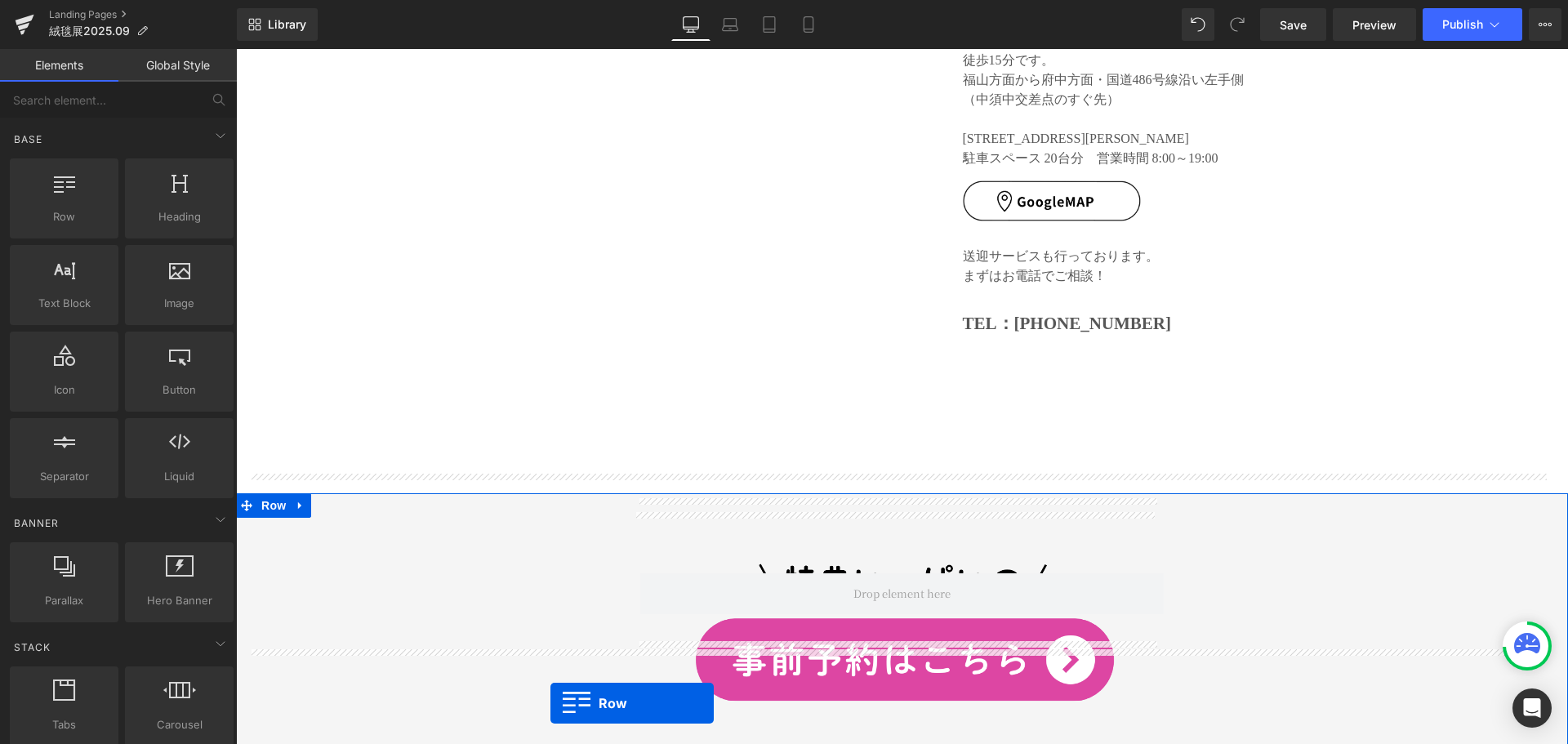
scroll to position [7574, 0]
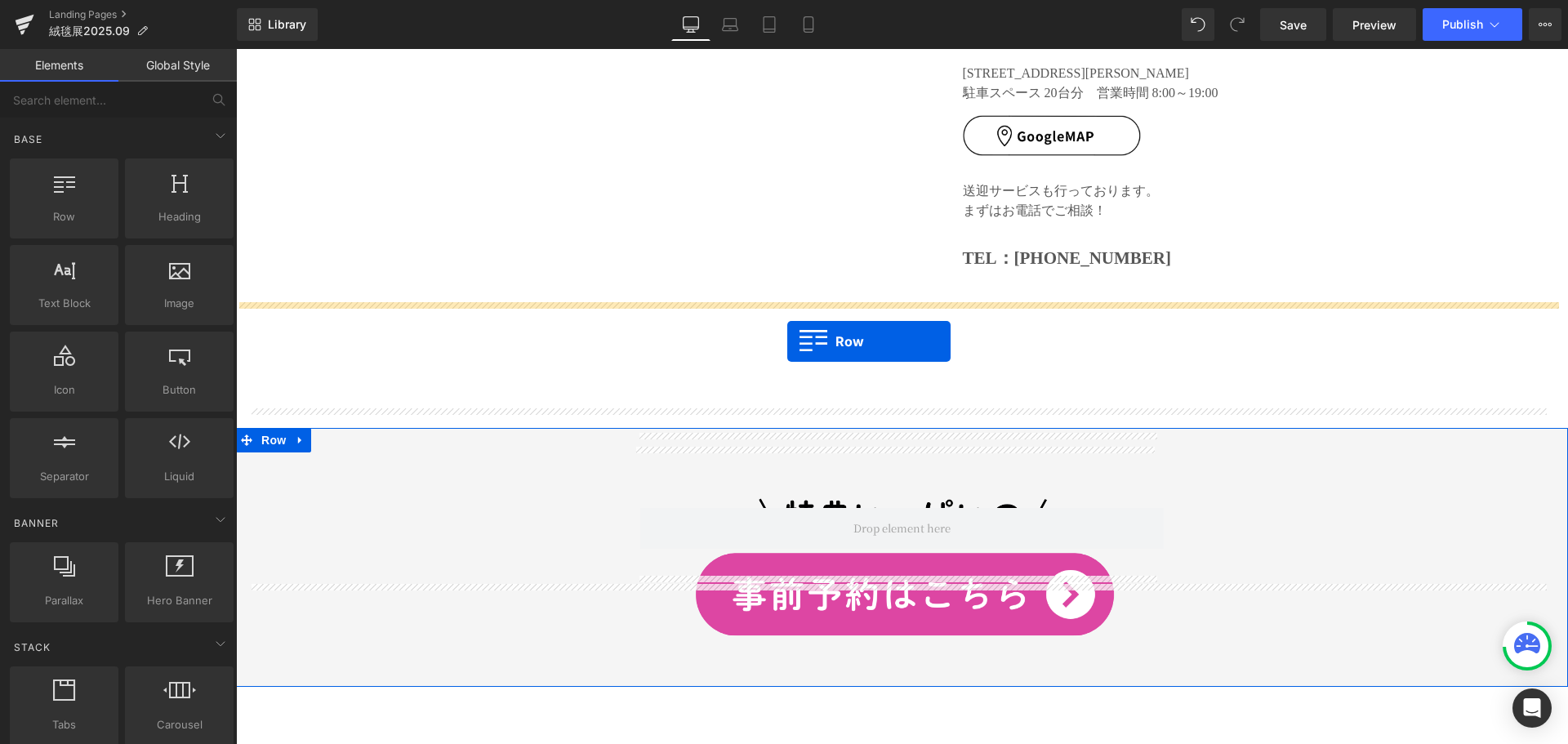
drag, startPoint x: 641, startPoint y: 130, endPoint x: 787, endPoint y: 341, distance: 256.6
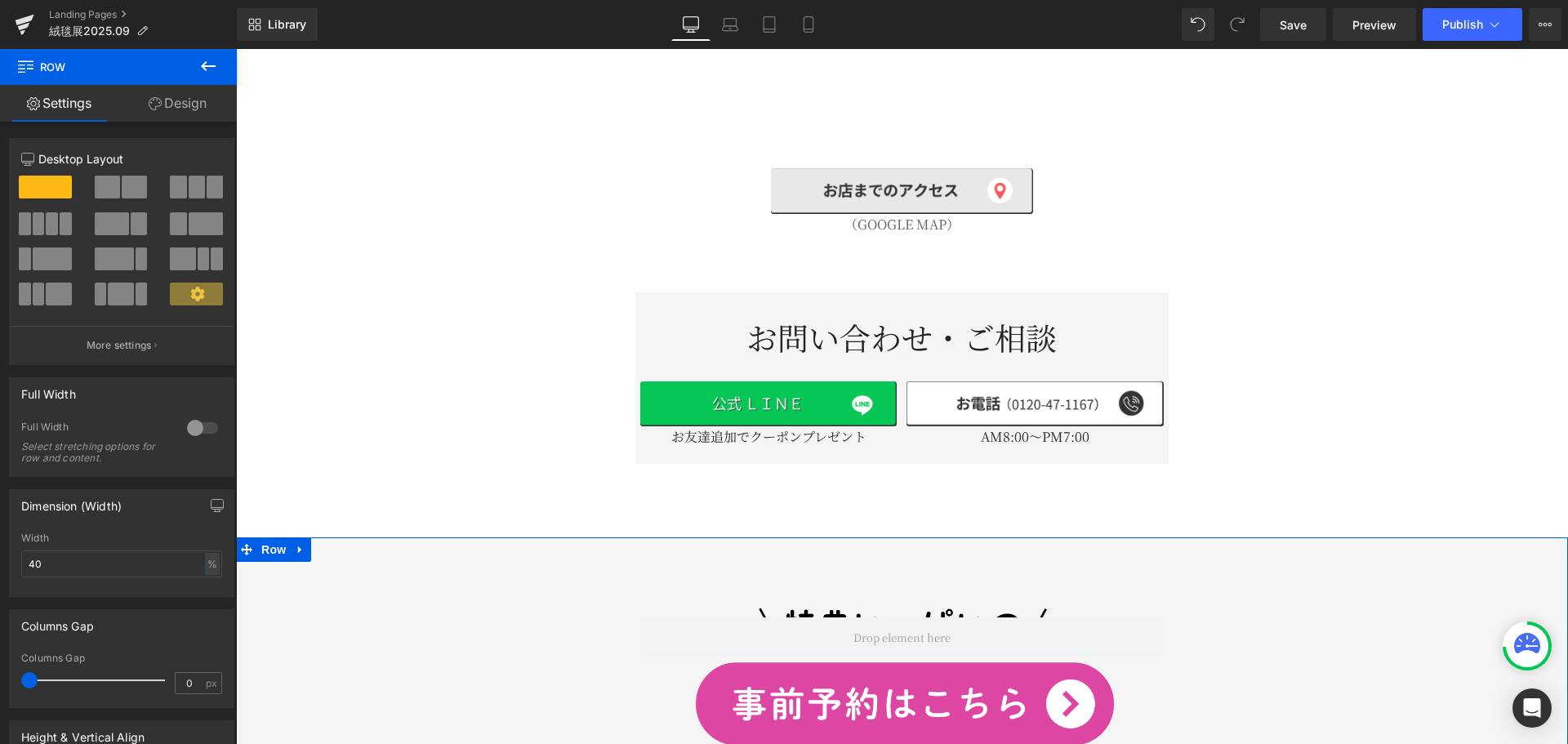
scroll to position [7778, 0]
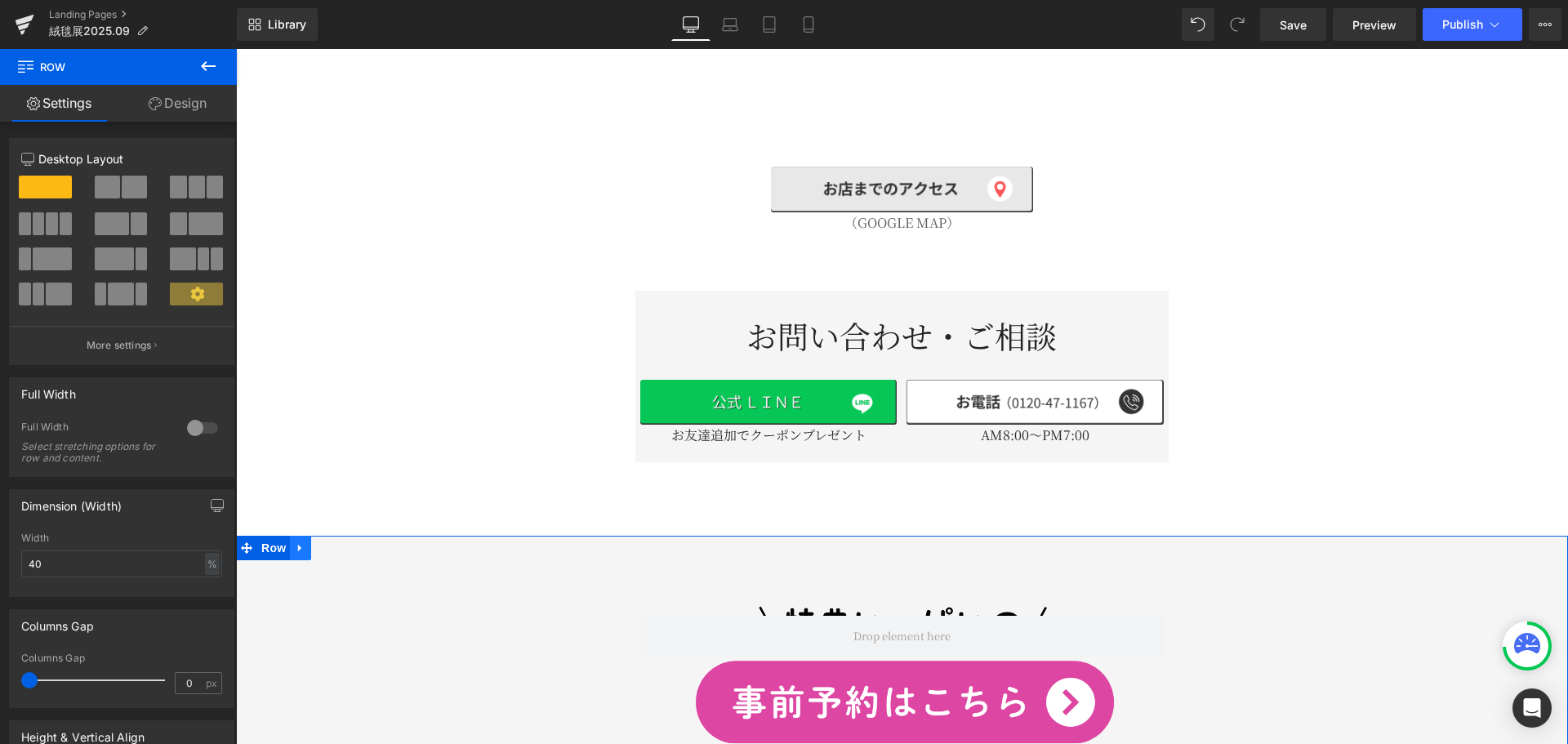
click at [307, 535] on link at bounding box center [301, 547] width 21 height 24
click at [348, 542] on icon at bounding box center [343, 548] width 12 height 13
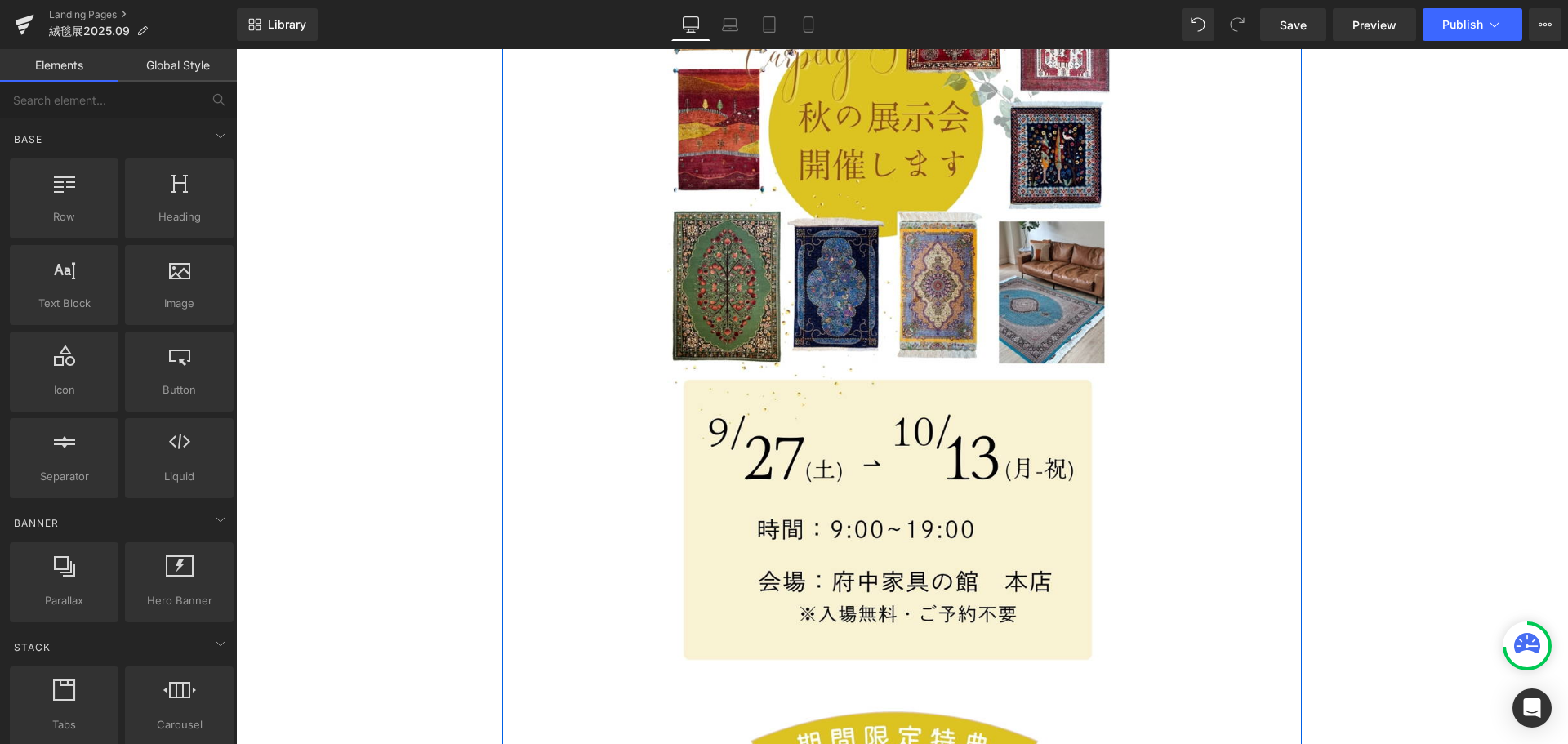
scroll to position [0, 0]
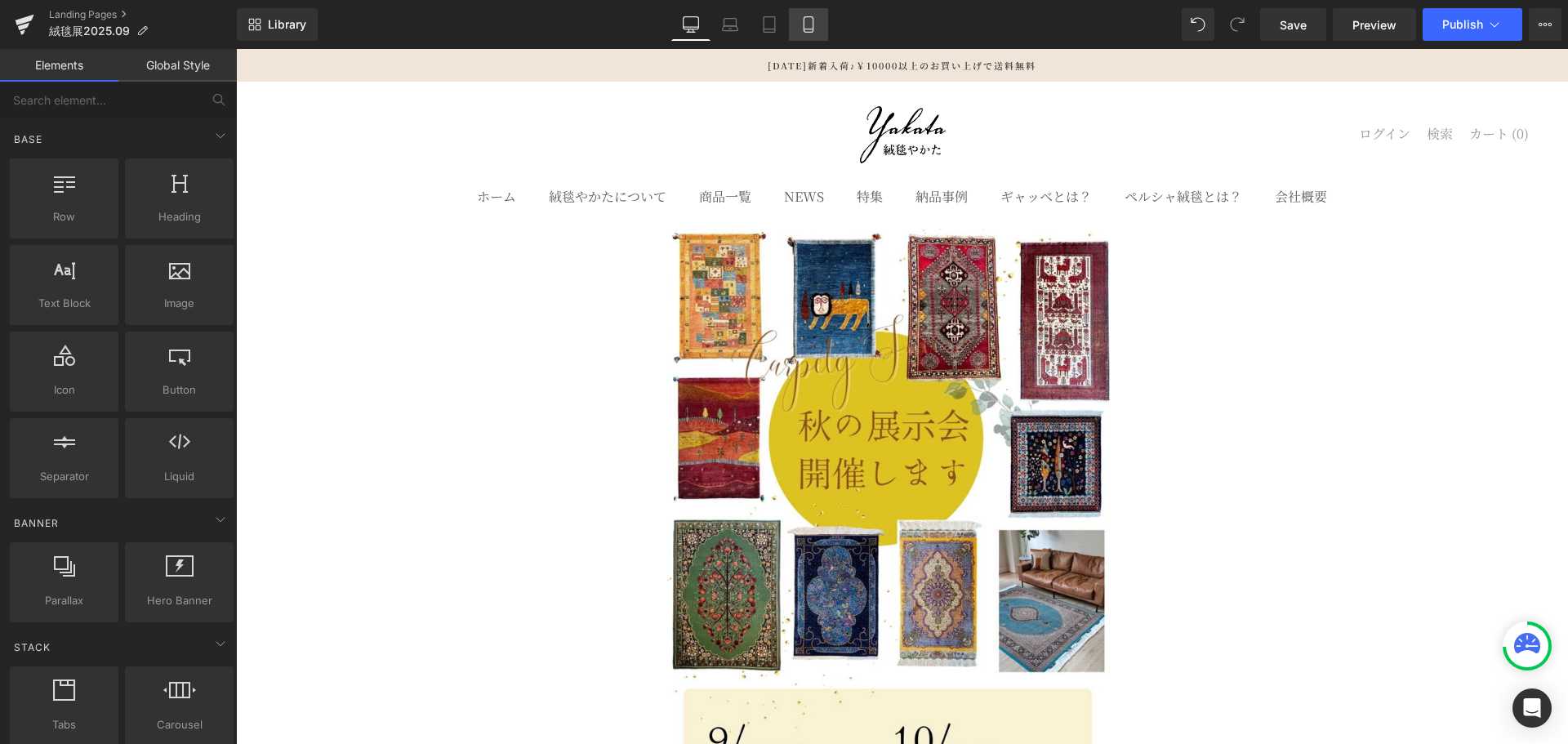
click at [810, 23] on icon at bounding box center [809, 24] width 16 height 16
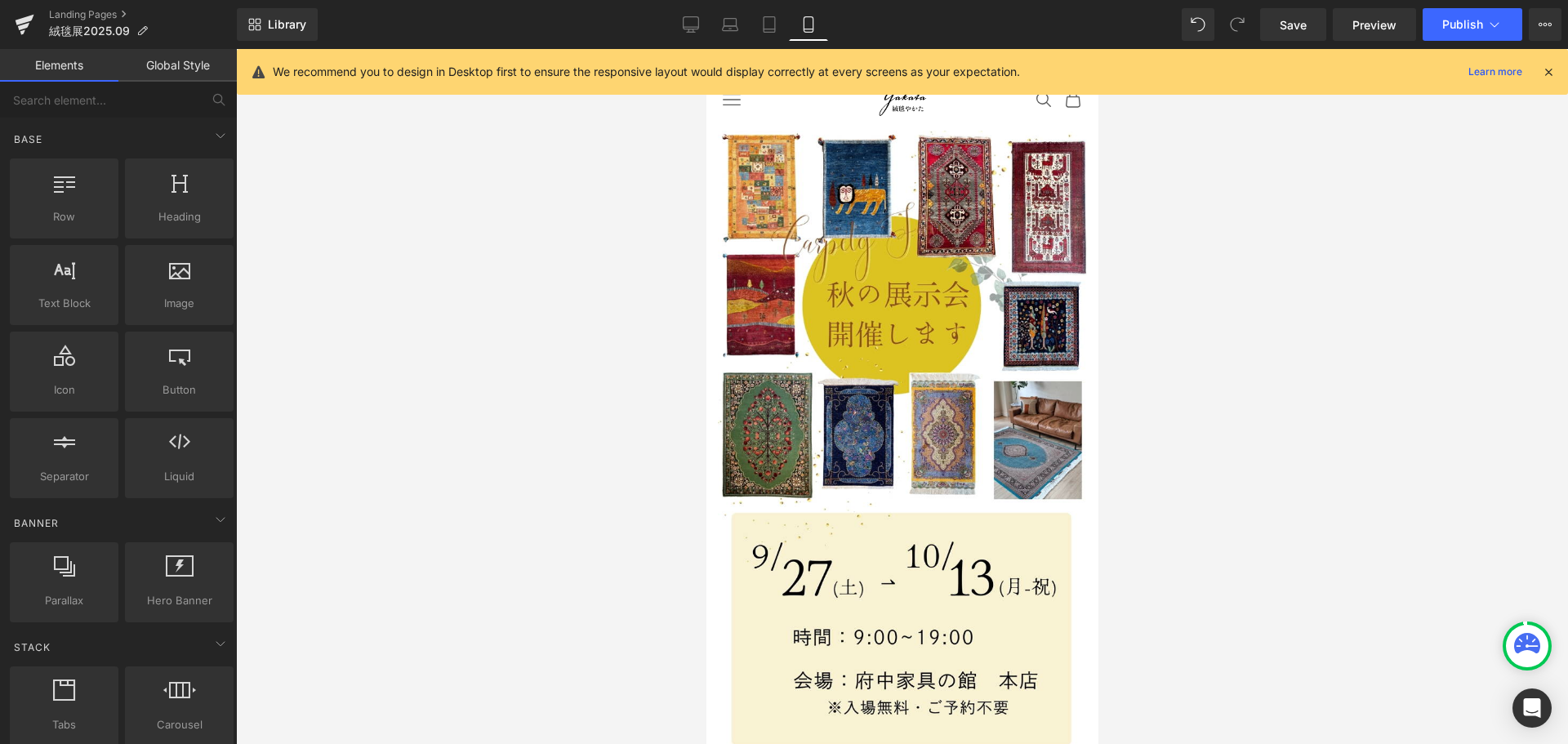
scroll to position [8, 0]
click at [1547, 72] on icon at bounding box center [1548, 72] width 14 height 14
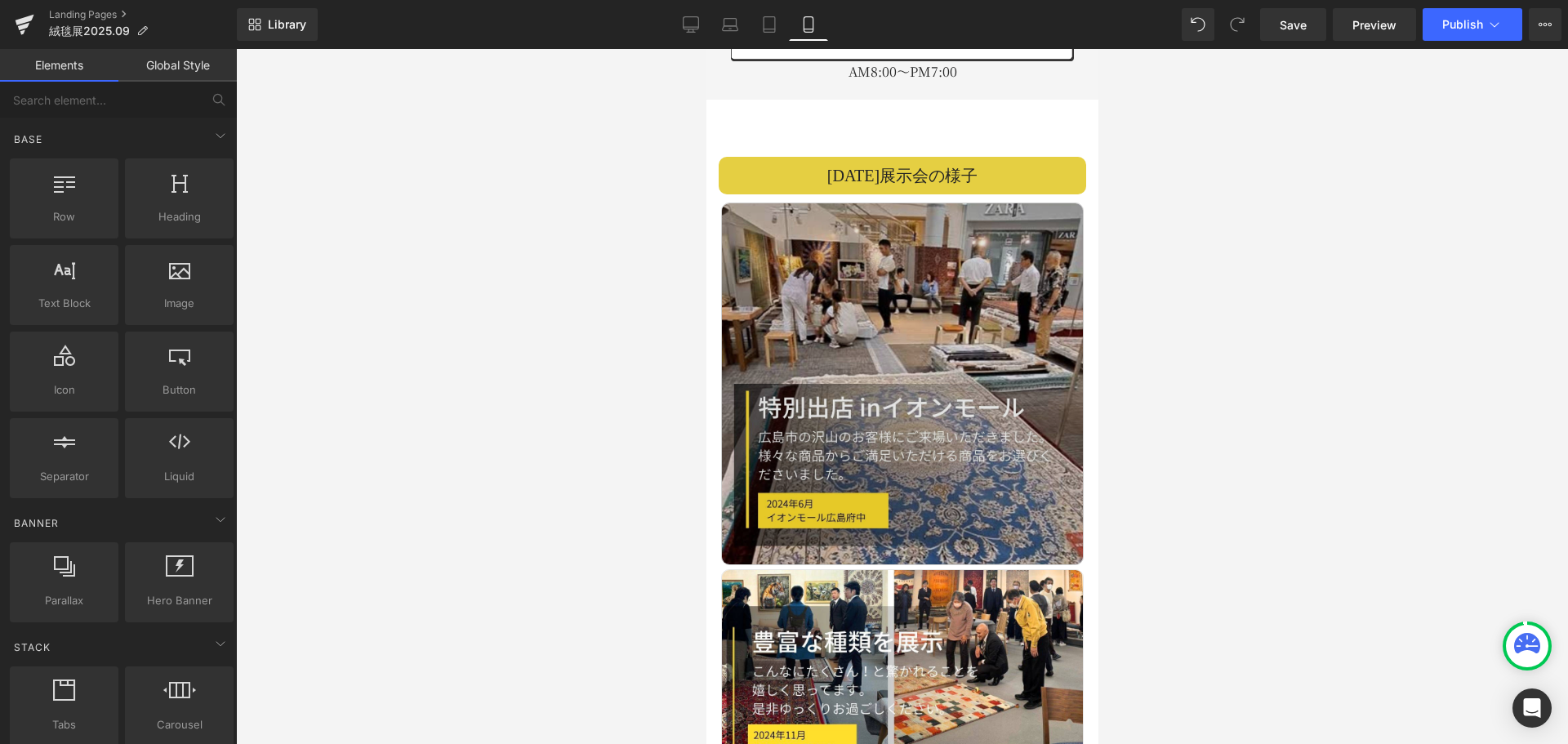
scroll to position [2294, 0]
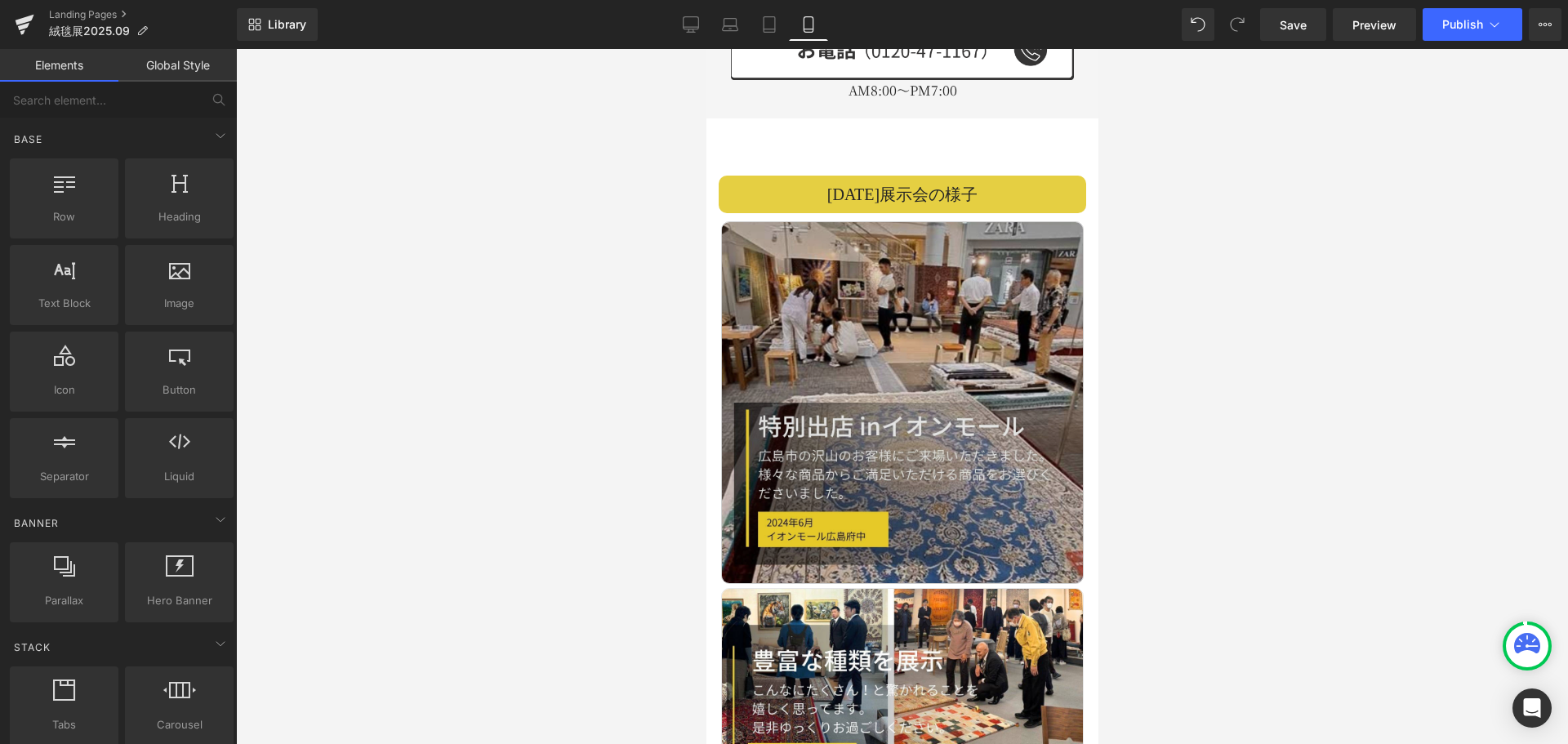
click at [895, 356] on img at bounding box center [901, 402] width 363 height 363
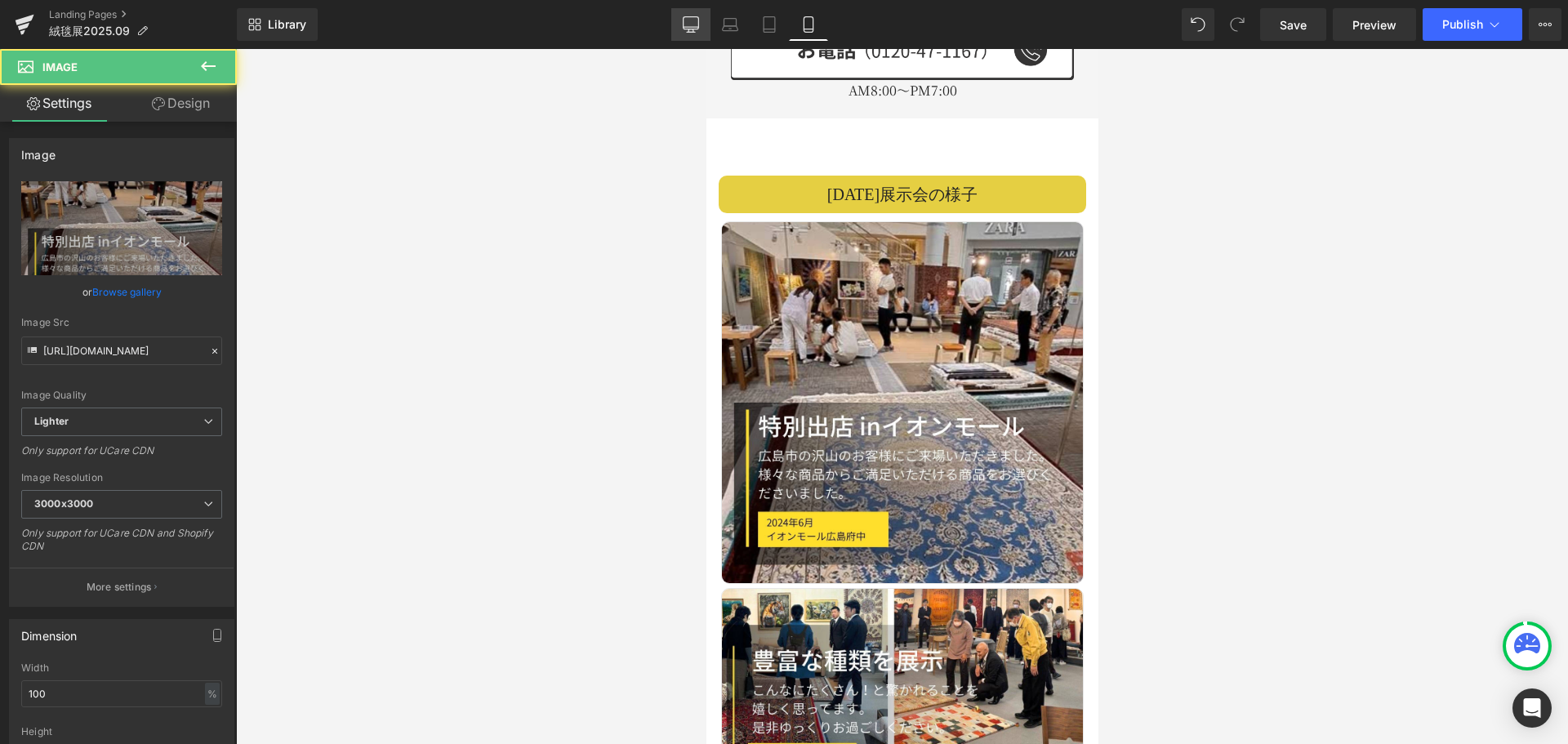
click at [684, 24] on icon at bounding box center [690, 23] width 15 height 13
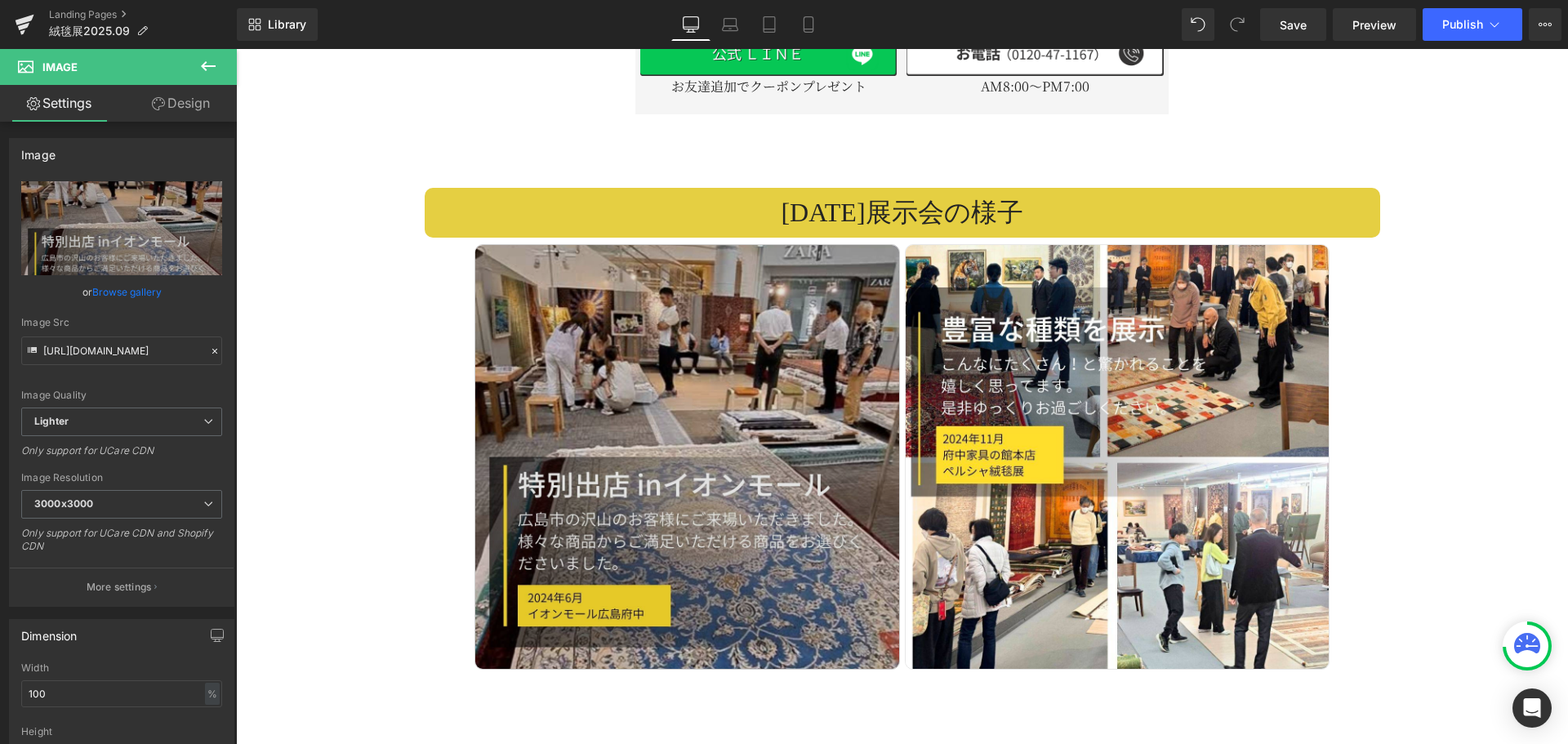
scroll to position [2579, 0]
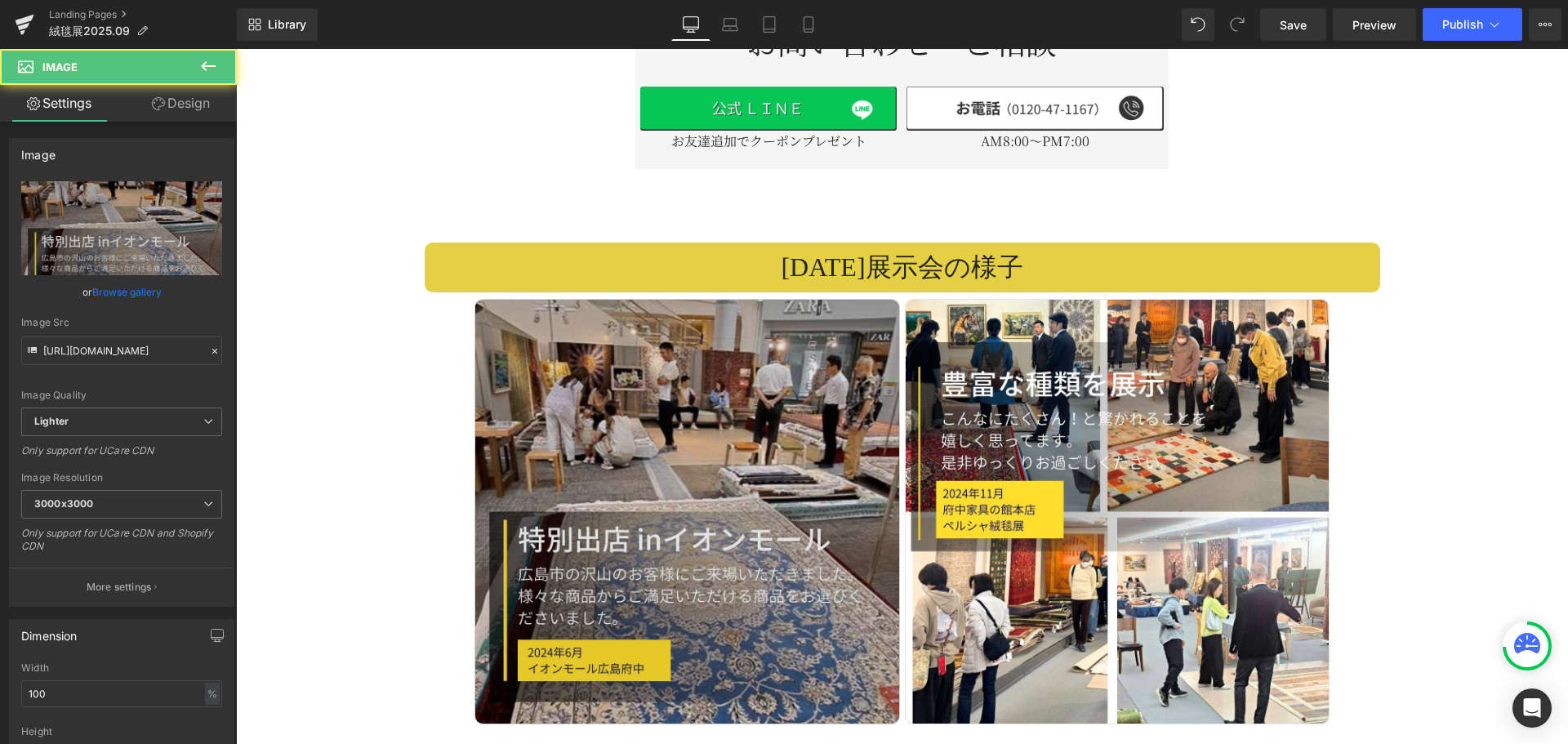
drag, startPoint x: 764, startPoint y: 421, endPoint x: 755, endPoint y: 431, distance: 13.5
click at [764, 421] on img at bounding box center [687, 511] width 425 height 425
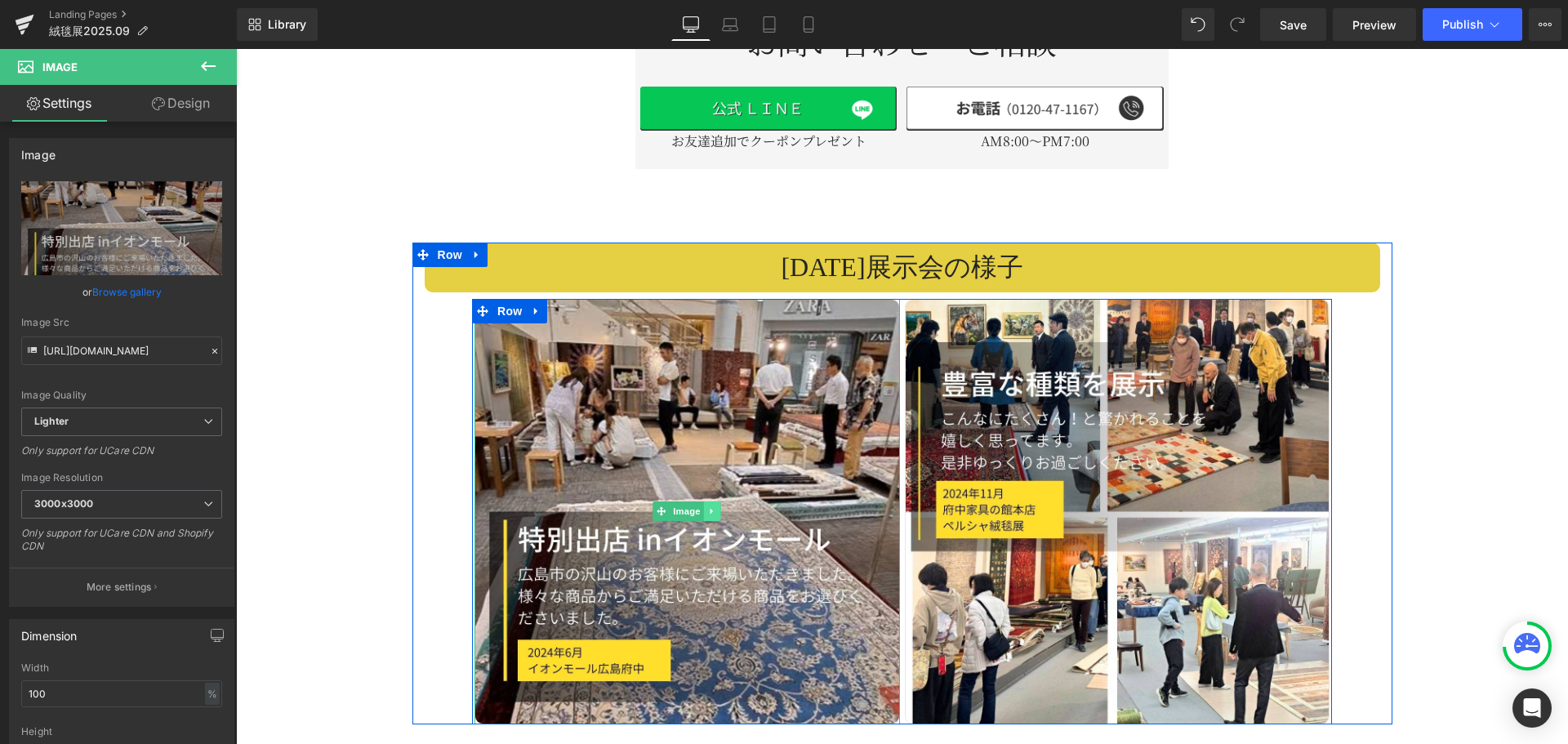
click at [708, 506] on icon at bounding box center [713, 510] width 9 height 10
click at [703, 506] on icon at bounding box center [703, 510] width 9 height 10
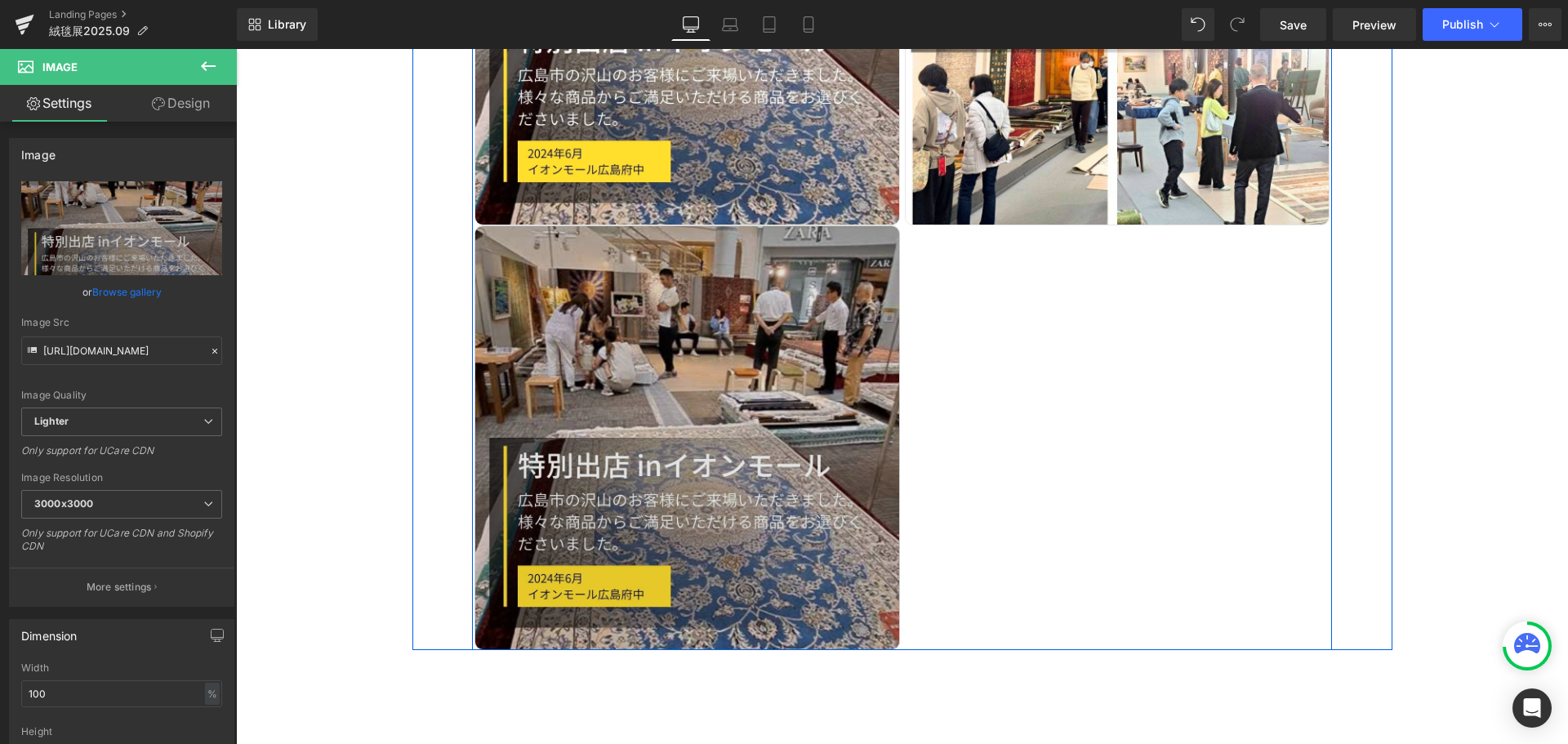
scroll to position [3169, 0]
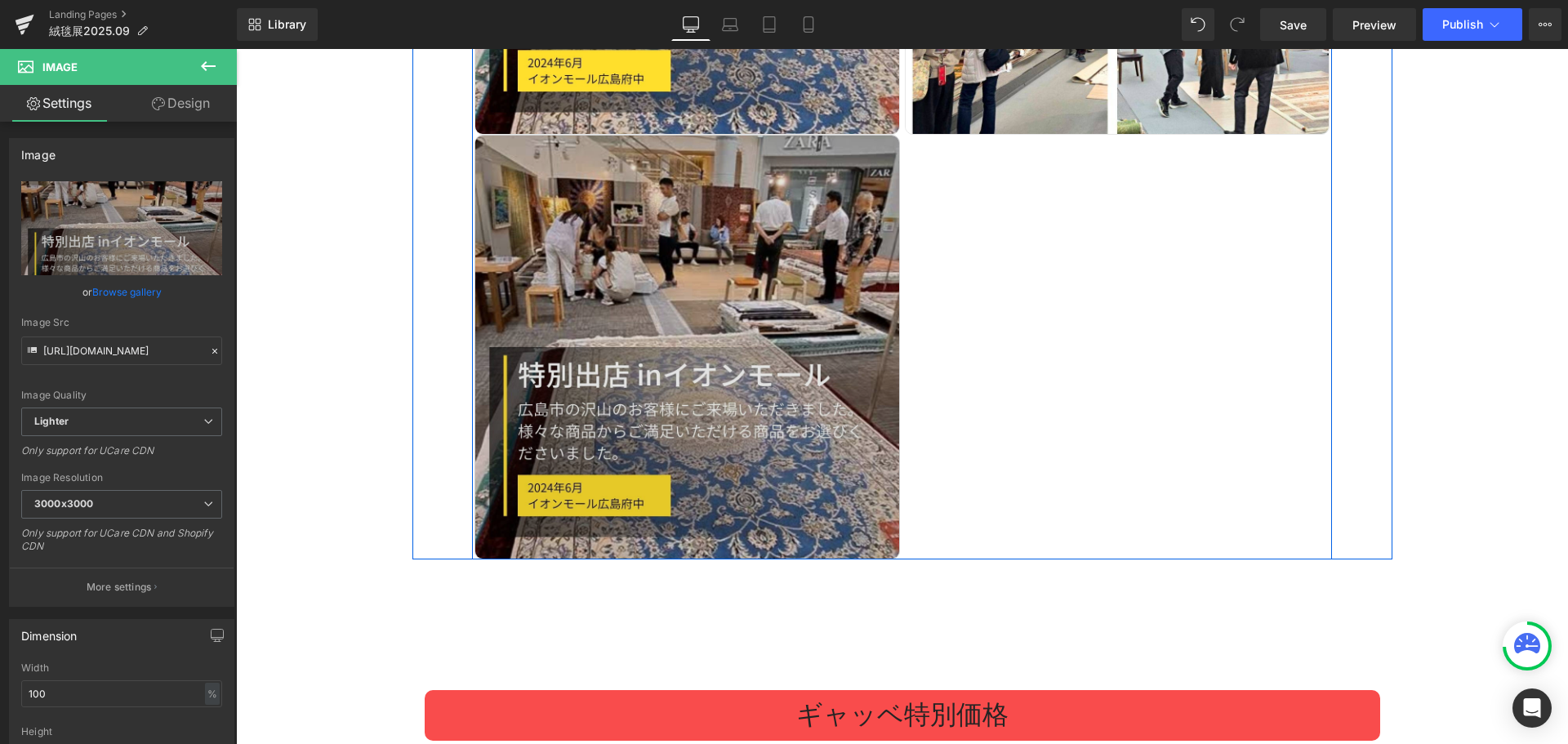
click at [698, 365] on img at bounding box center [687, 346] width 425 height 425
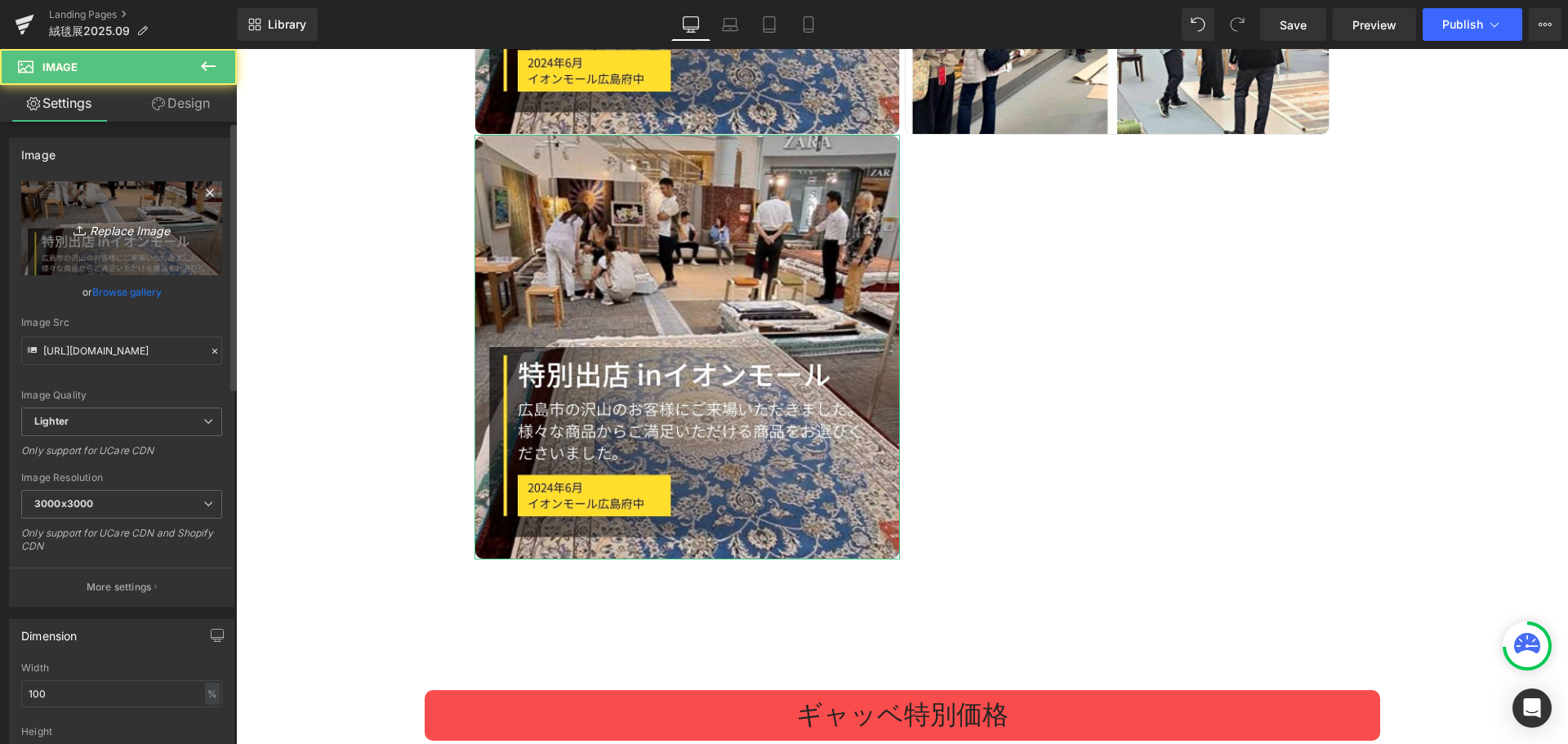
click at [99, 233] on icon "Replace Image" at bounding box center [122, 227] width 131 height 21
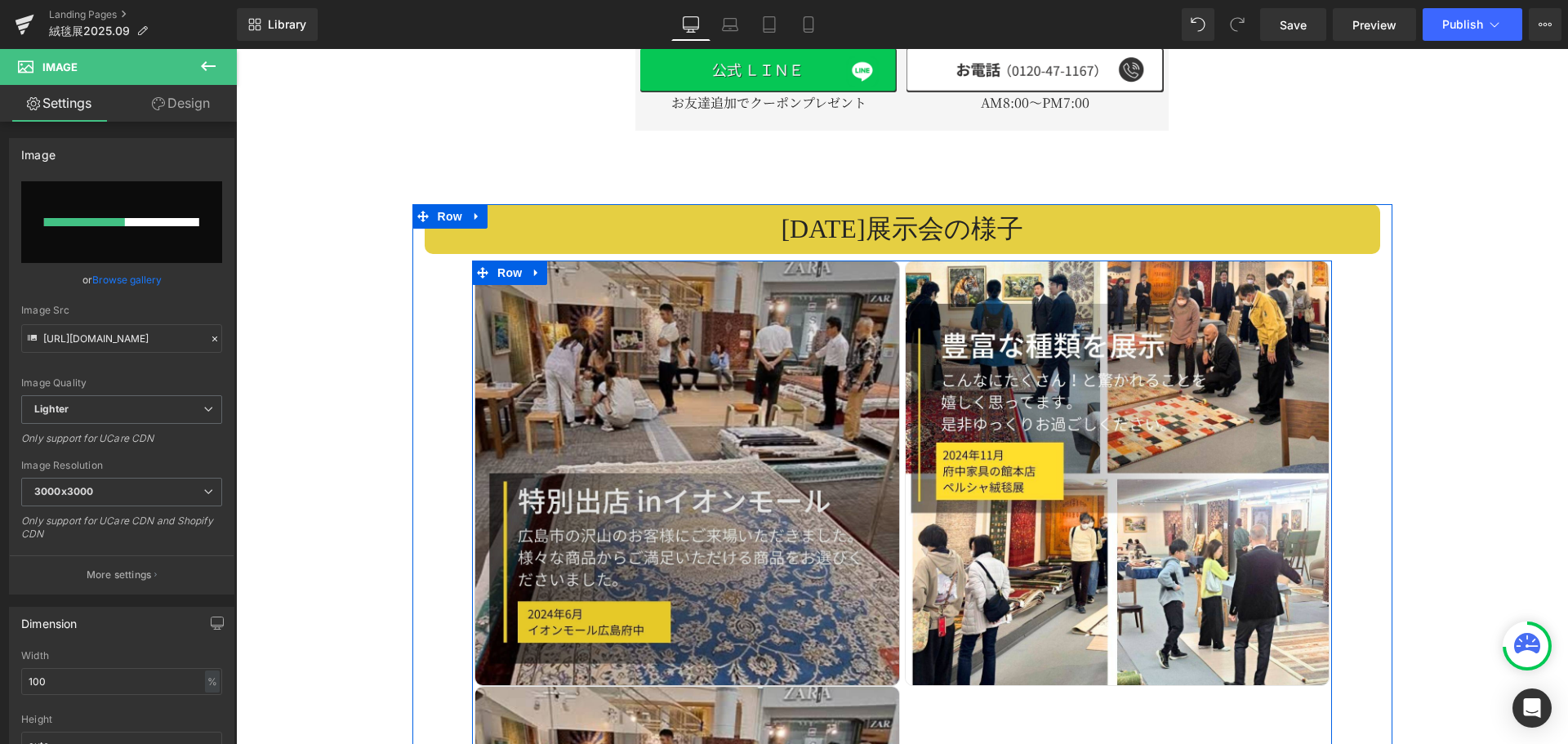
scroll to position [2597, 0]
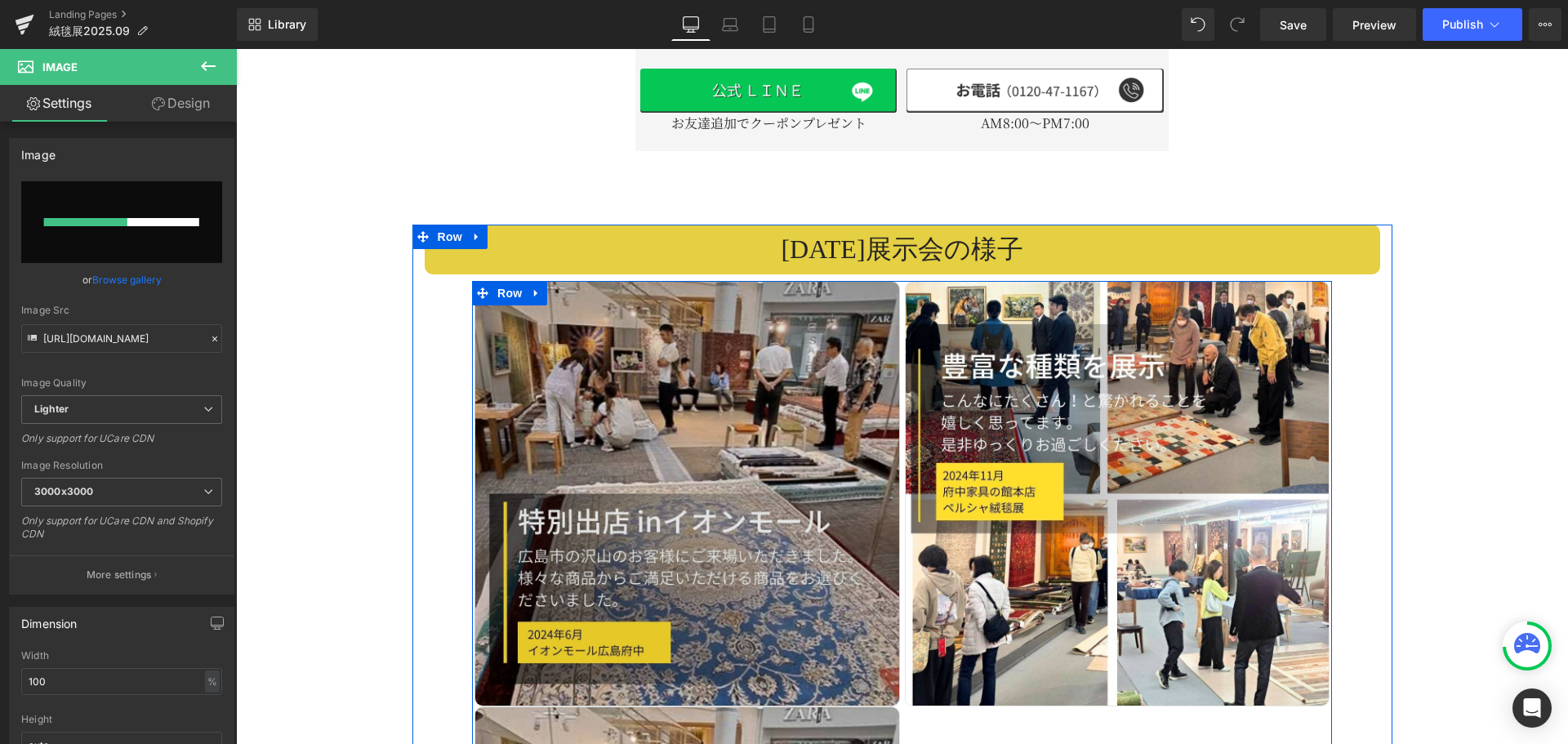
click at [826, 329] on img at bounding box center [687, 493] width 425 height 425
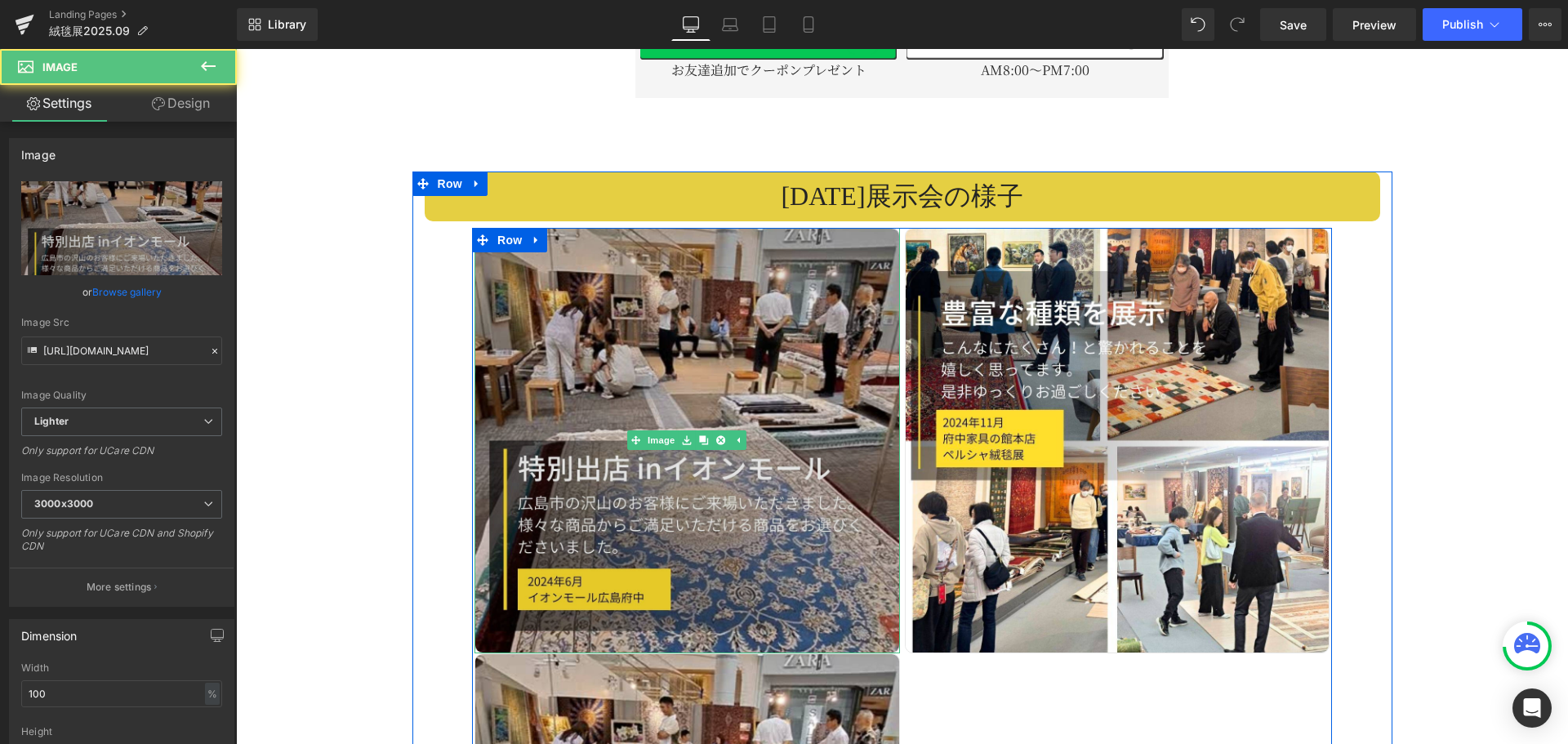
scroll to position [2679, 0]
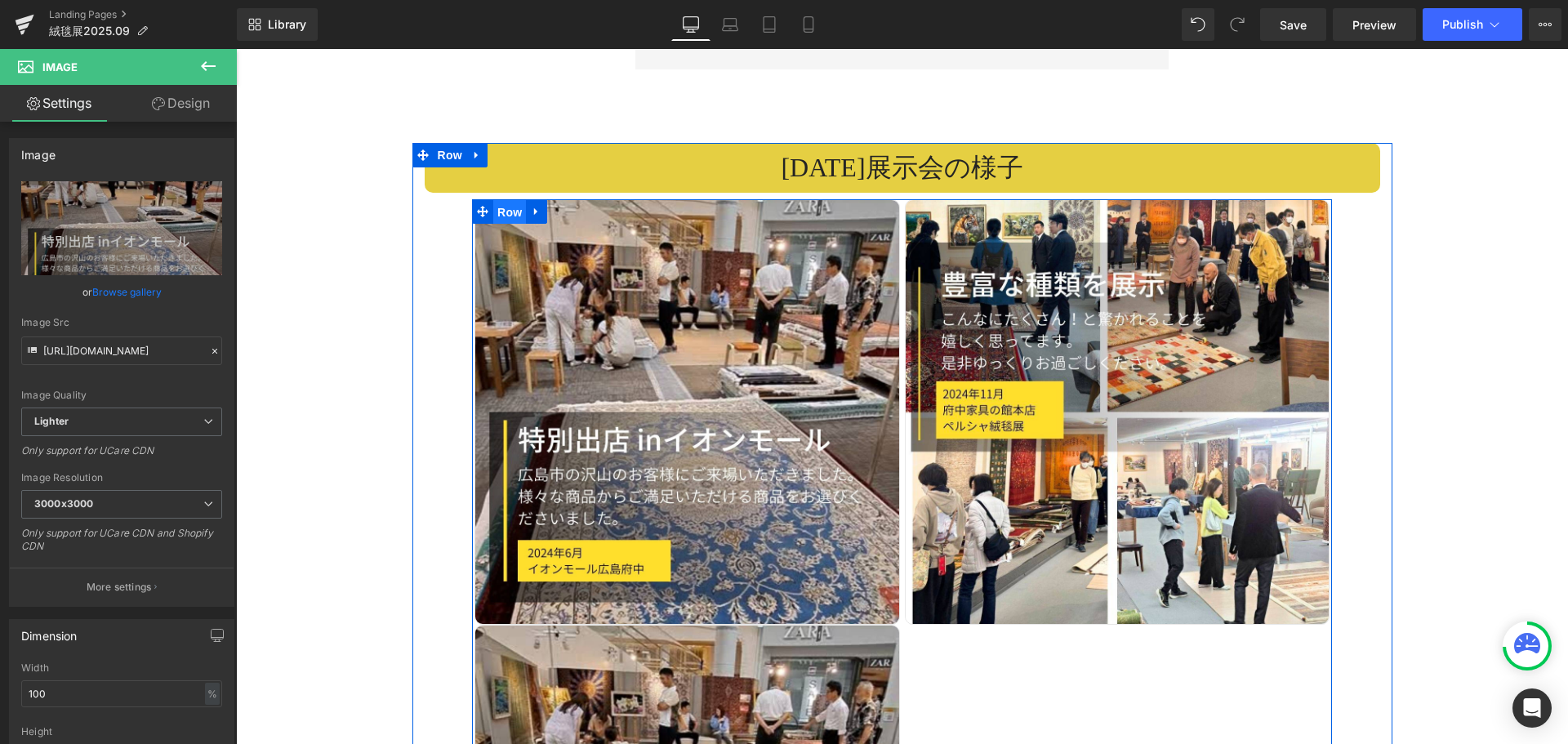
click at [496, 200] on span "Row" at bounding box center [510, 211] width 32 height 24
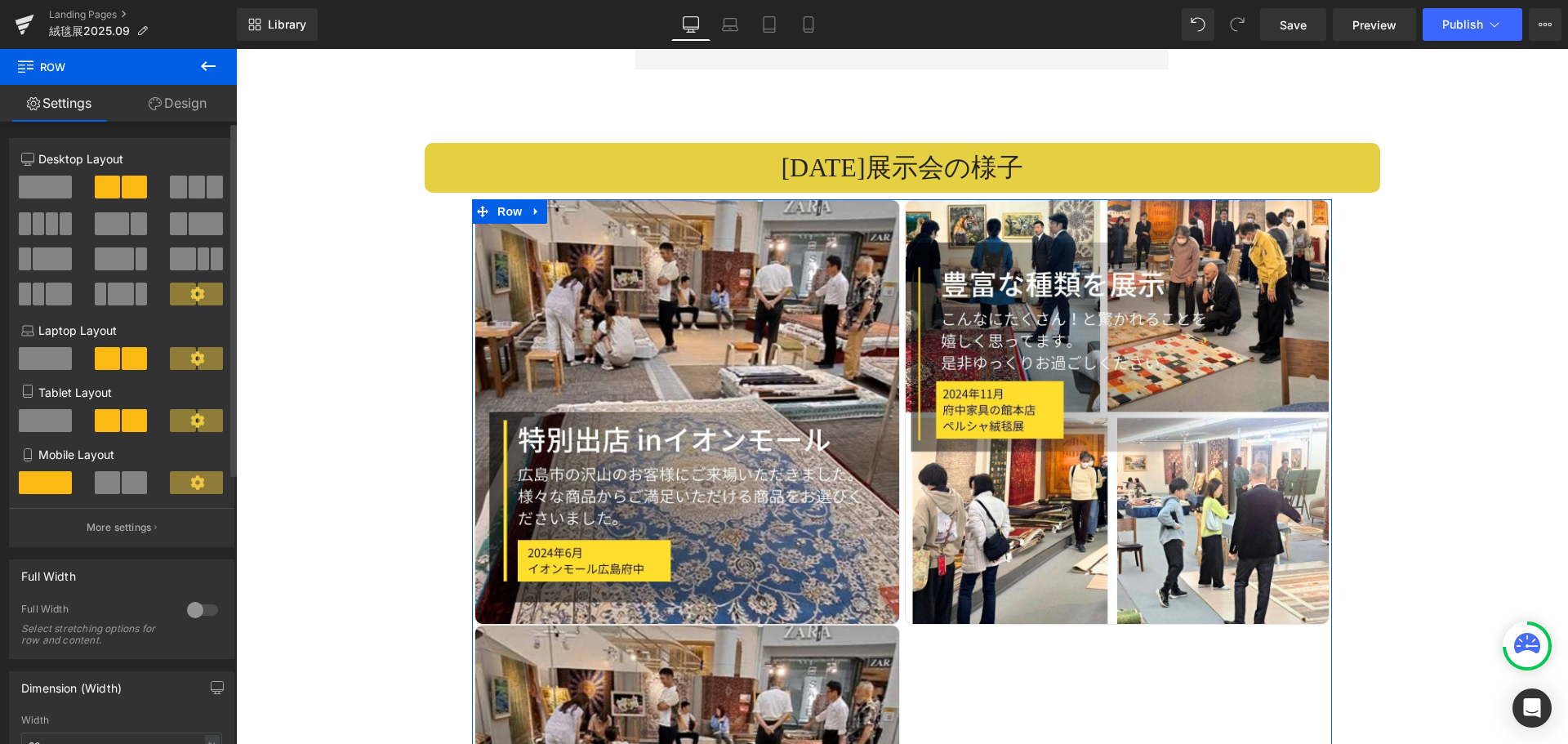
click at [190, 190] on span at bounding box center [197, 187] width 16 height 23
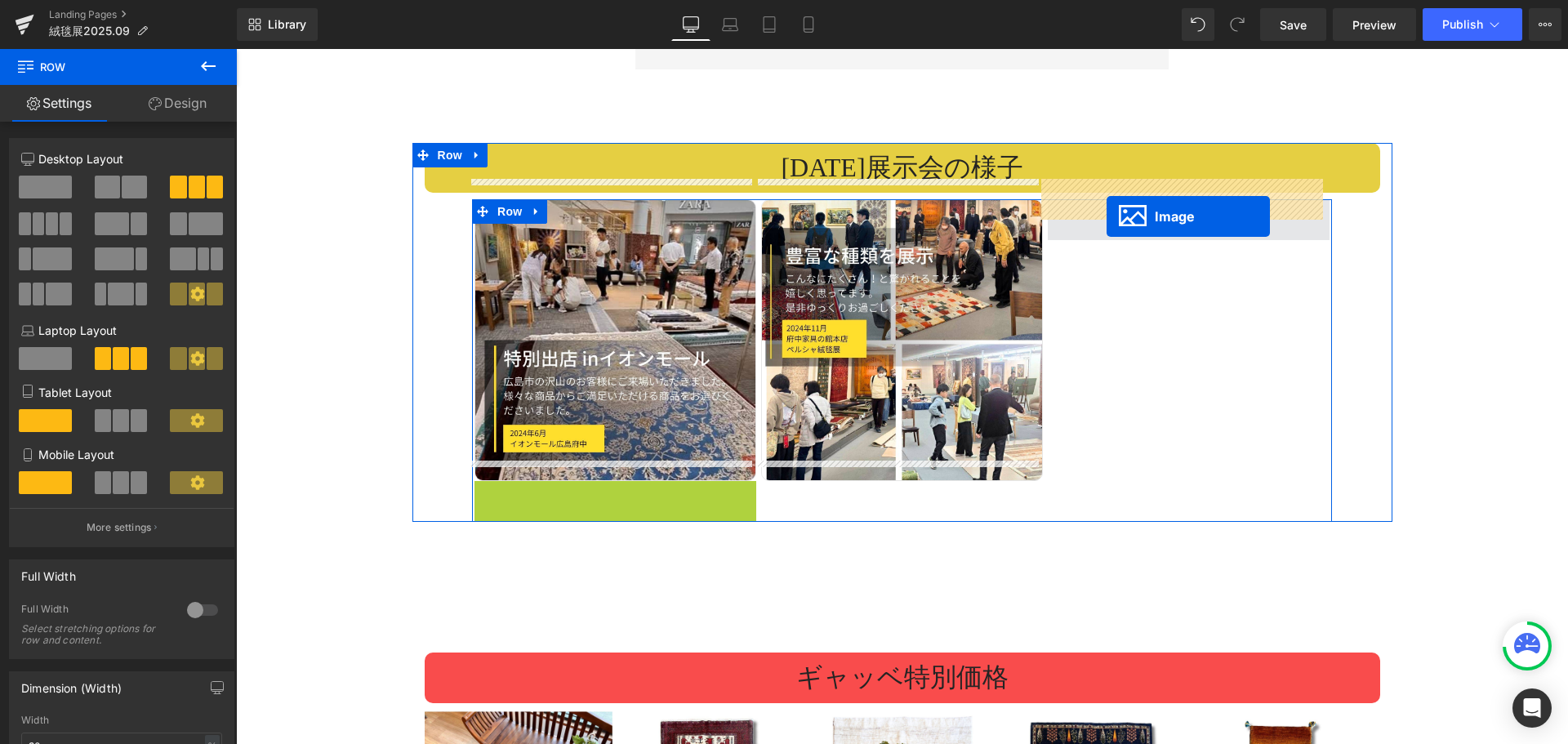
drag, startPoint x: 581, startPoint y: 600, endPoint x: 1106, endPoint y: 217, distance: 649.9
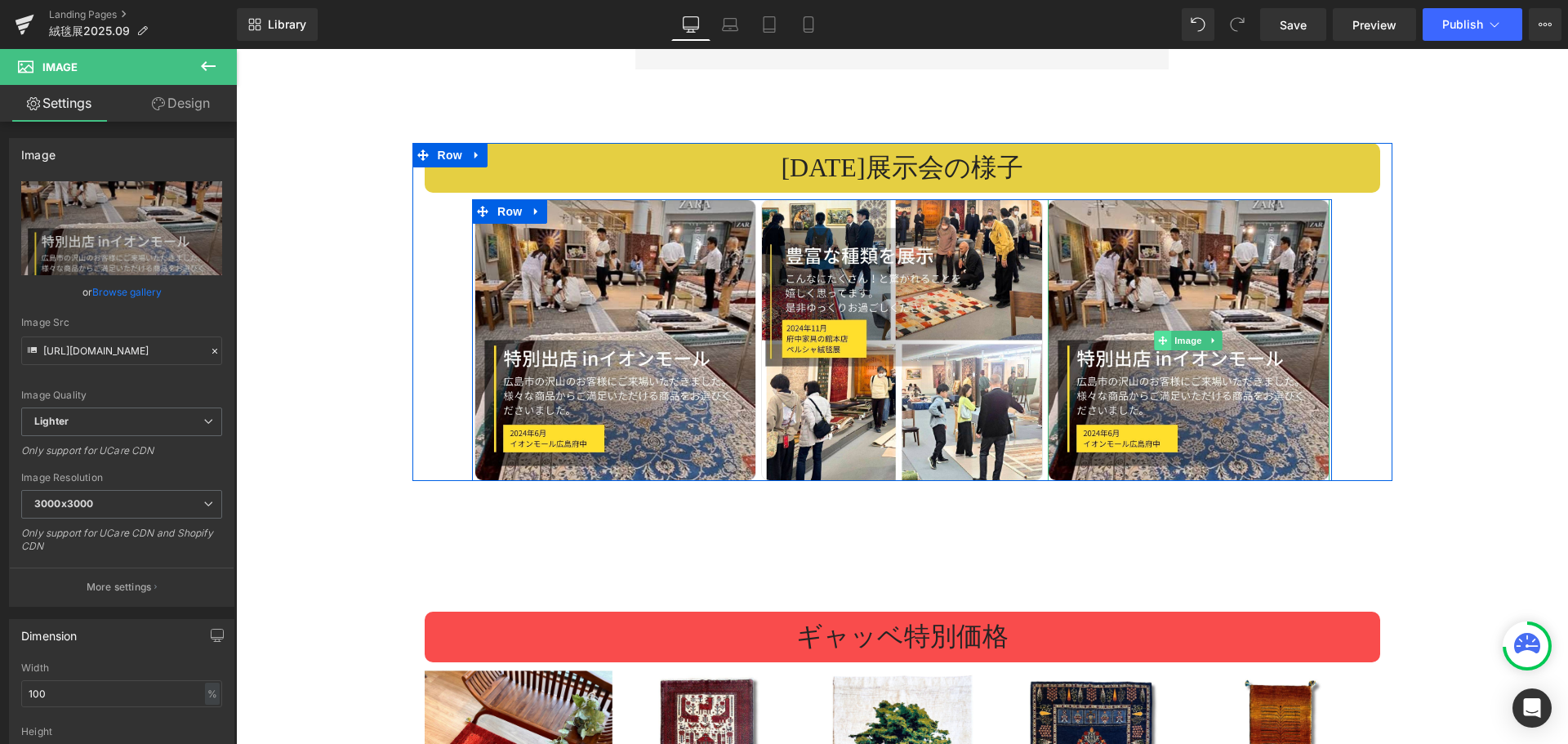
click at [1160, 336] on icon at bounding box center [1163, 340] width 9 height 10
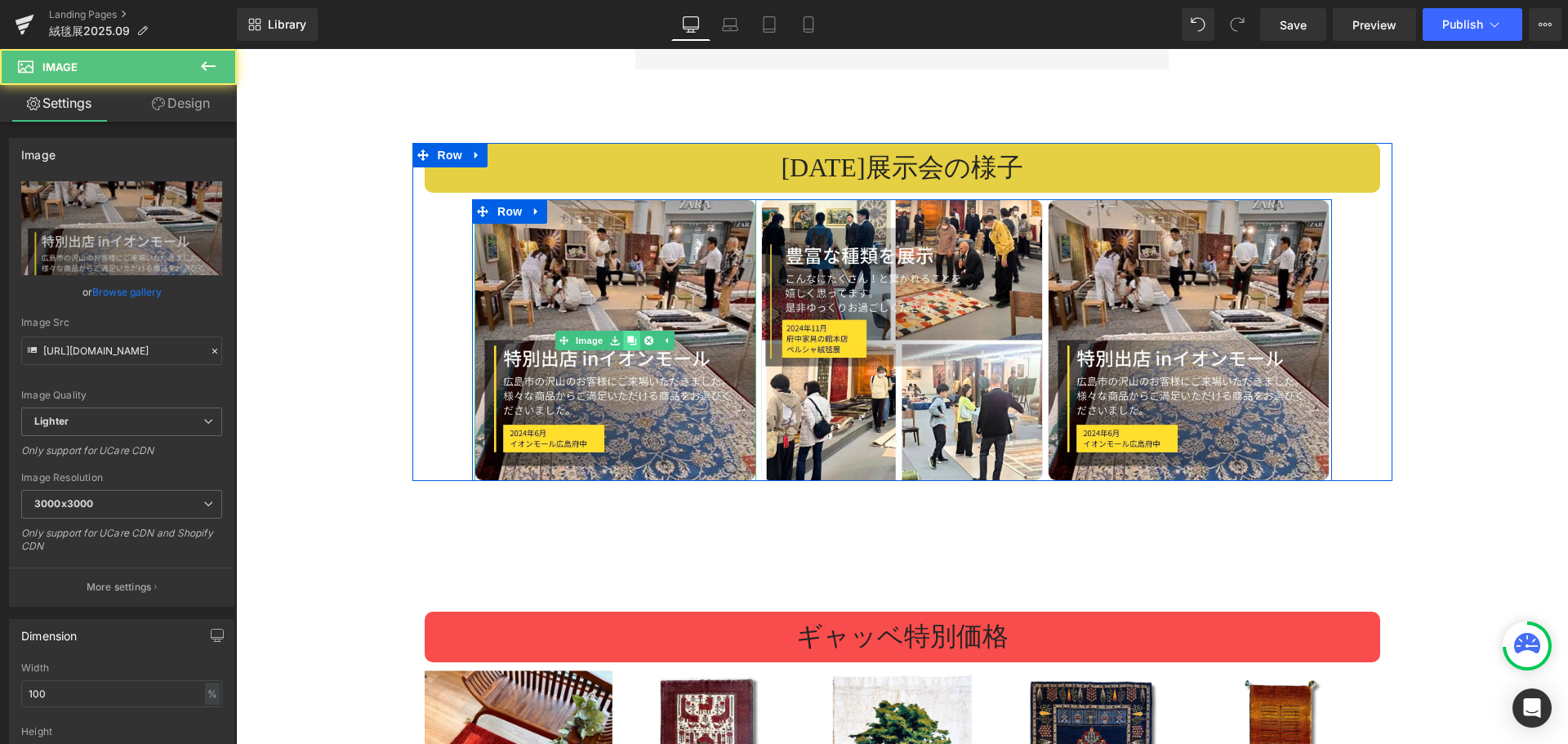
click at [630, 330] on link at bounding box center [632, 340] width 17 height 20
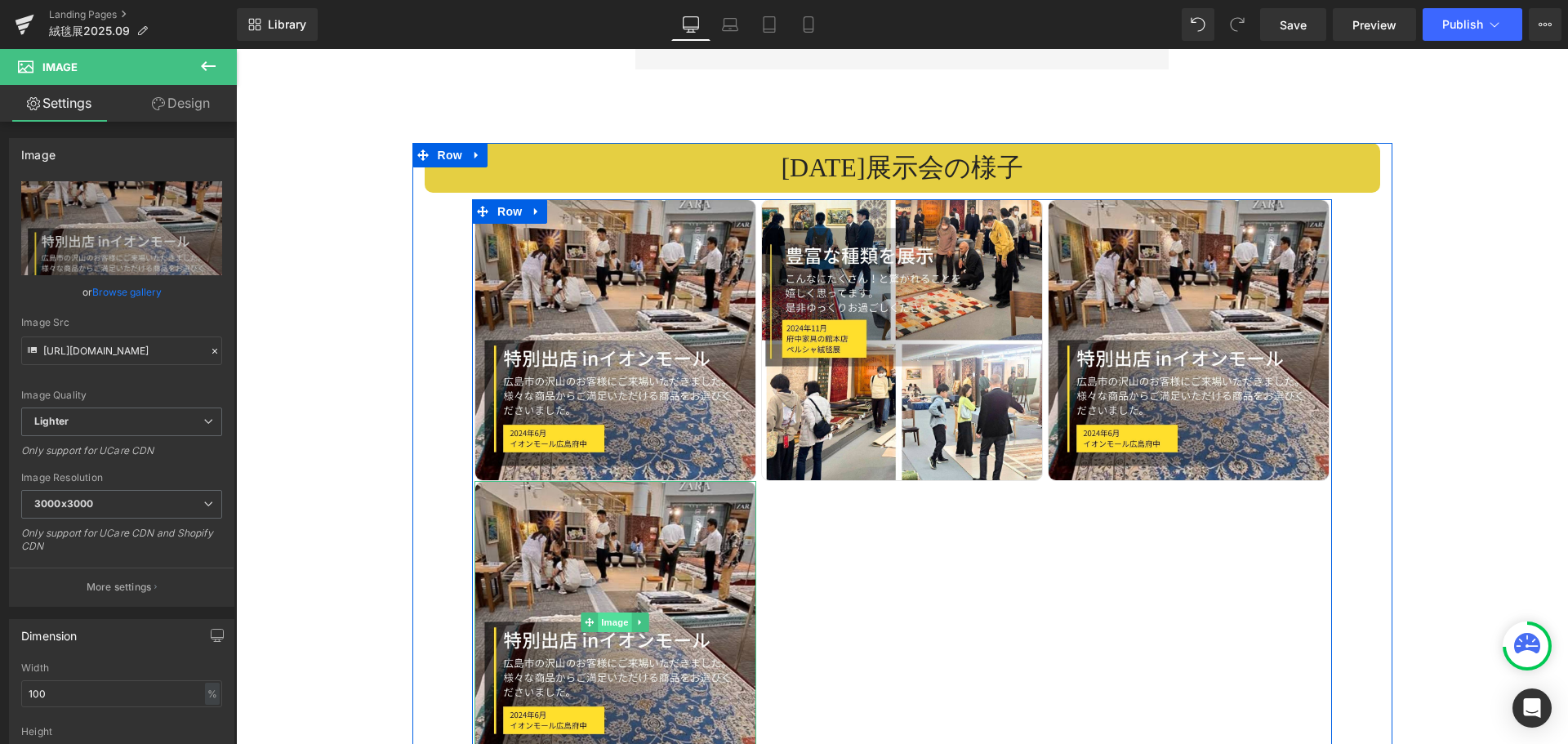
click at [625, 612] on span "Image" at bounding box center [615, 622] width 34 height 20
click at [638, 617] on icon at bounding box center [640, 621] width 9 height 10
click at [644, 617] on icon at bounding box center [648, 621] width 9 height 9
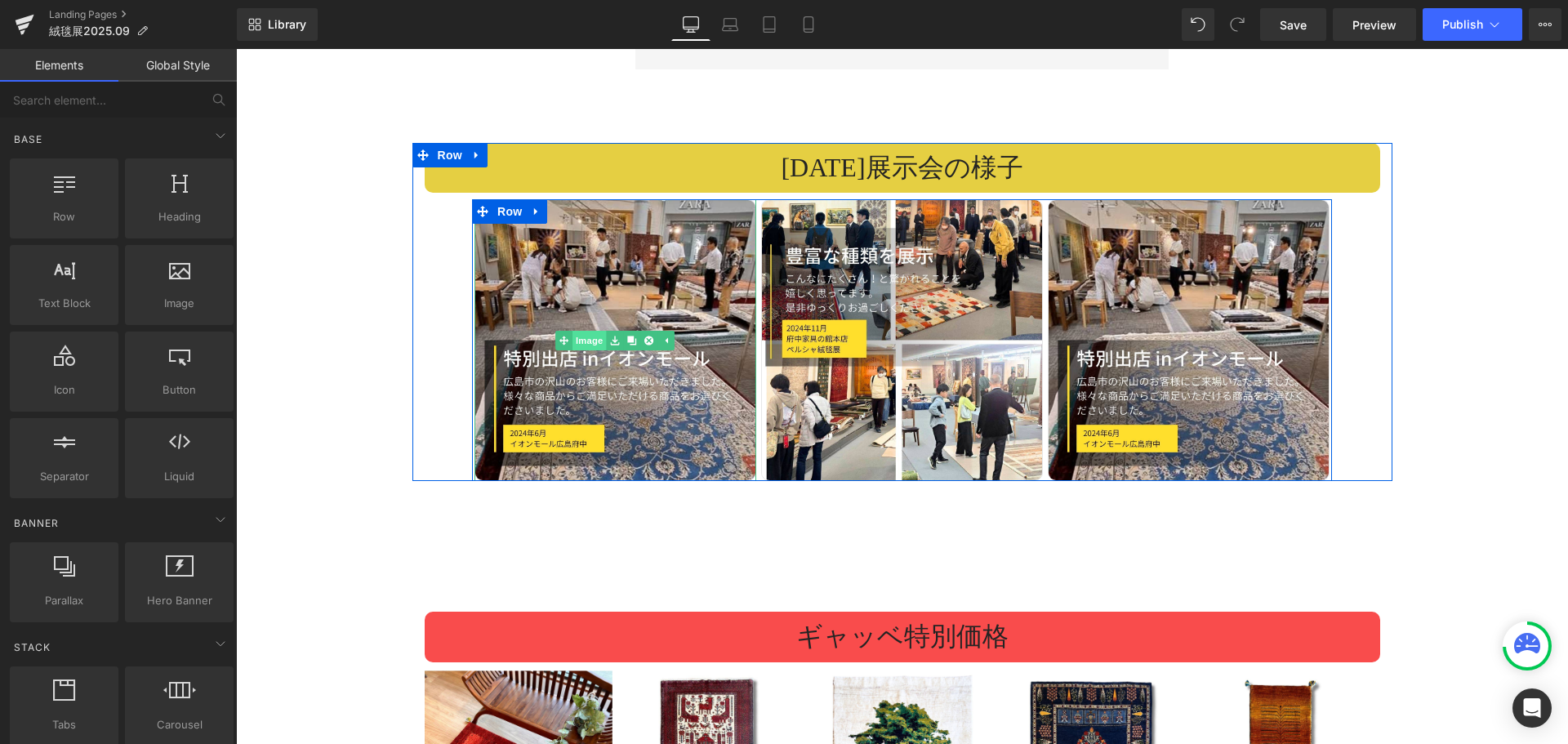
click at [581, 330] on link "Image" at bounding box center [581, 340] width 51 height 20
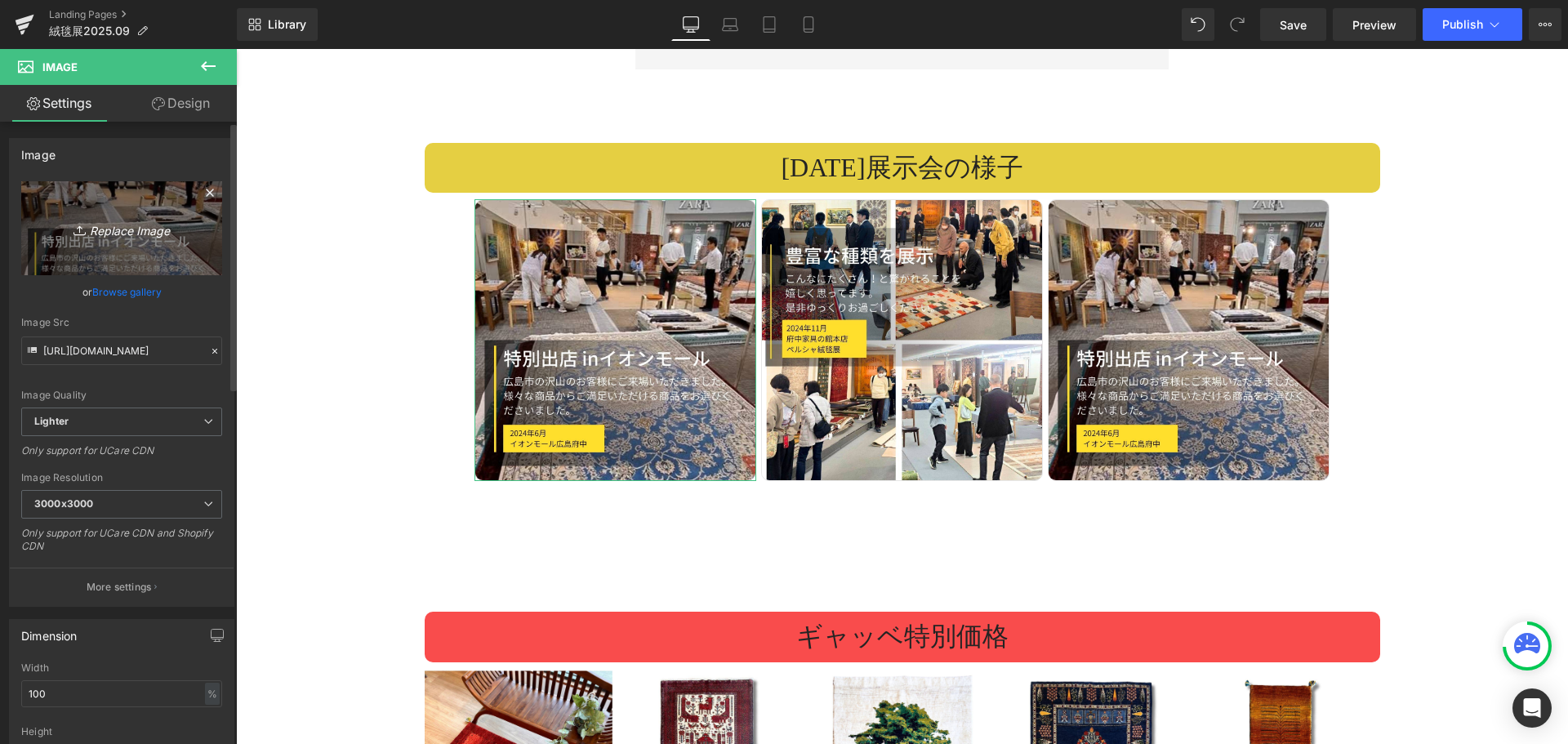
click at [124, 229] on icon "Replace Image" at bounding box center [122, 227] width 131 height 21
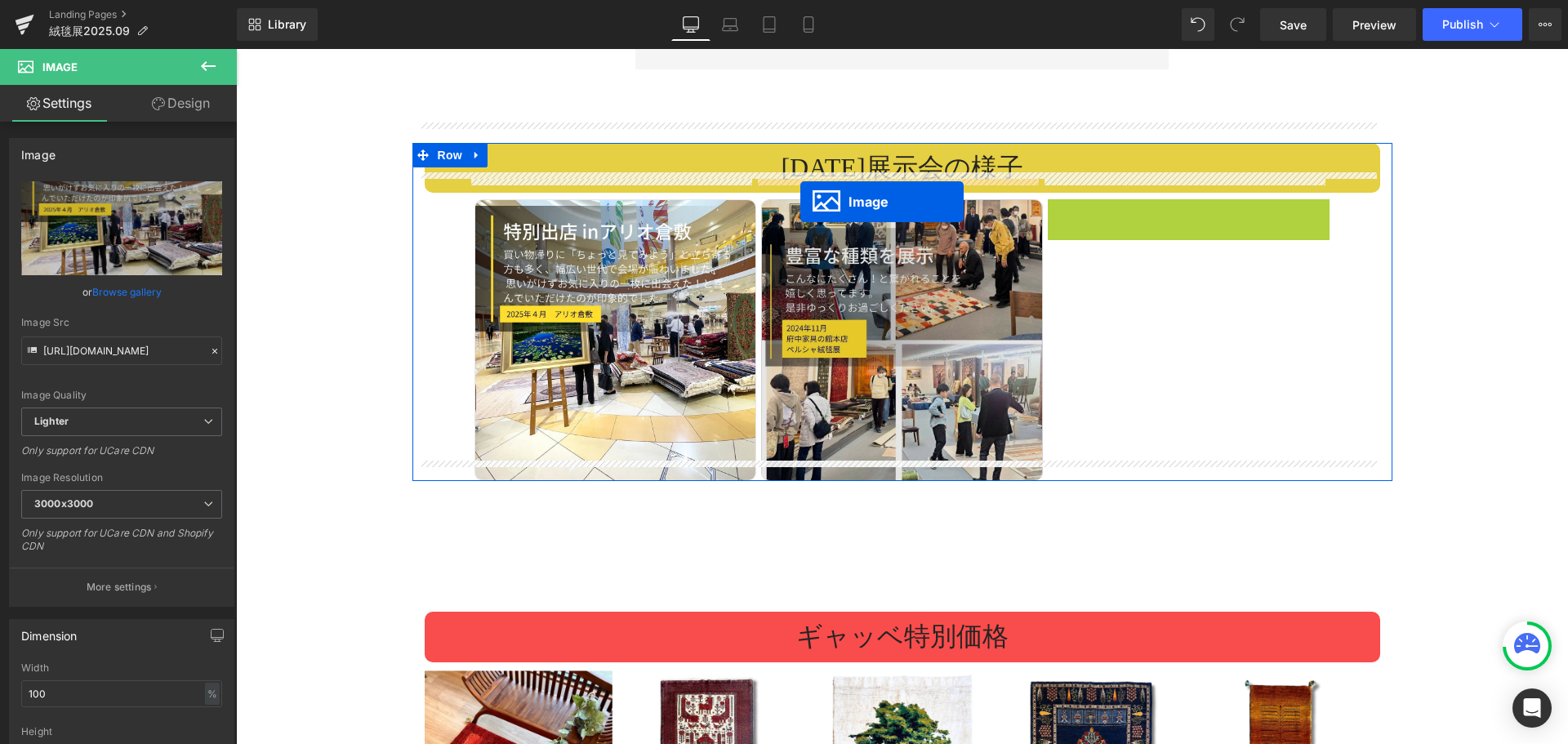
drag, startPoint x: 1155, startPoint y: 318, endPoint x: 801, endPoint y: 201, distance: 372.8
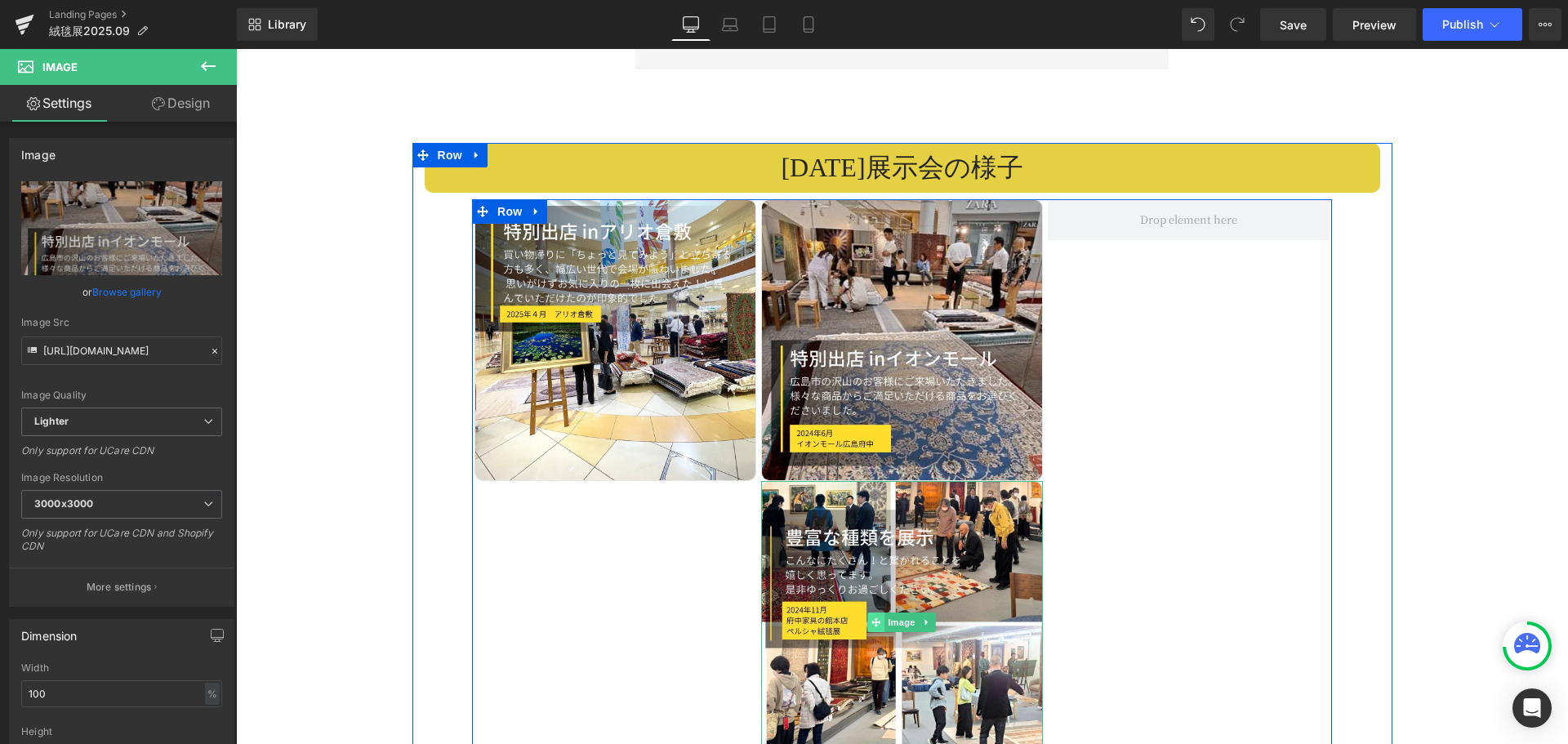
click at [868, 612] on span at bounding box center [876, 622] width 17 height 20
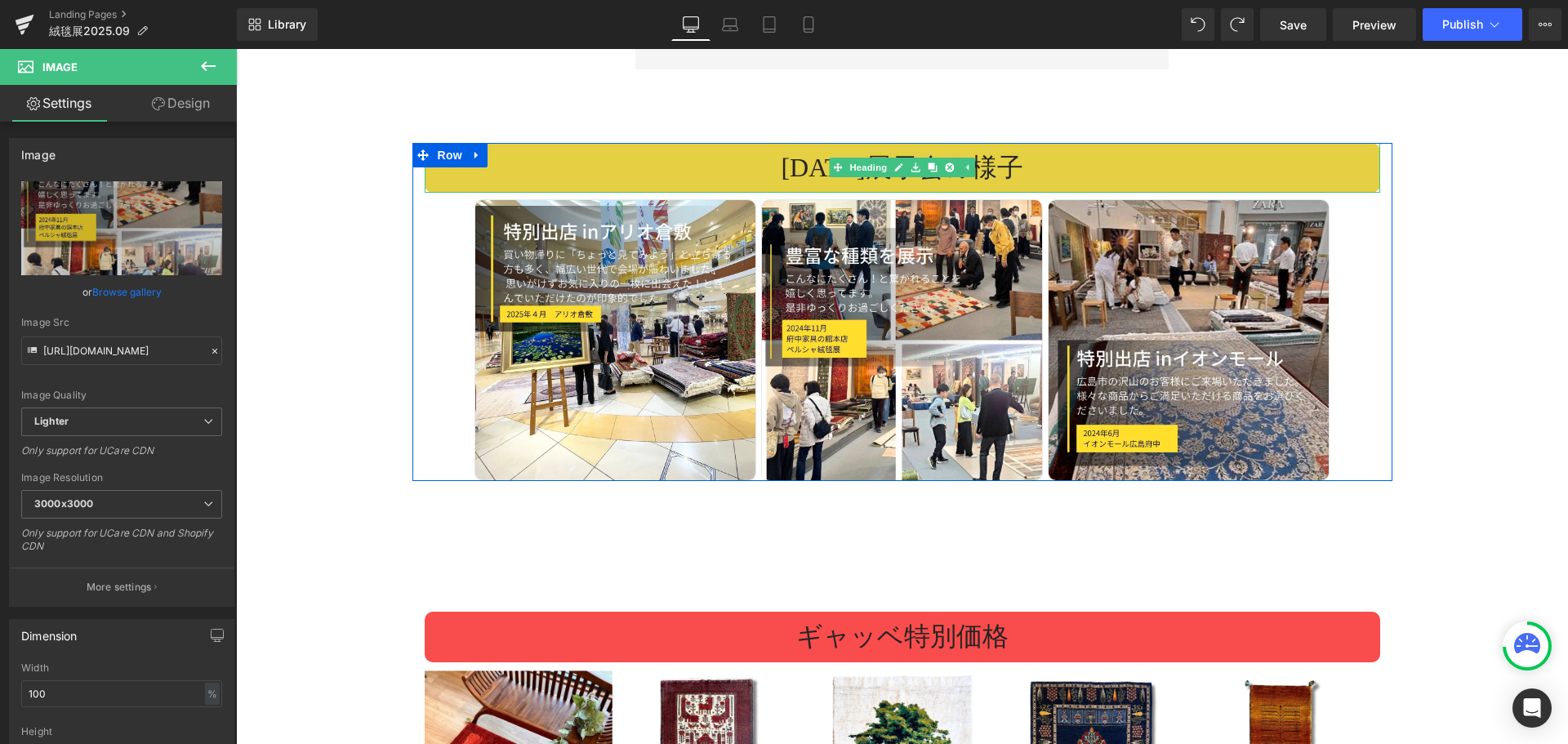
click at [733, 151] on h2 "[DATE] 展示会の様子" at bounding box center [902, 168] width 955 height 34
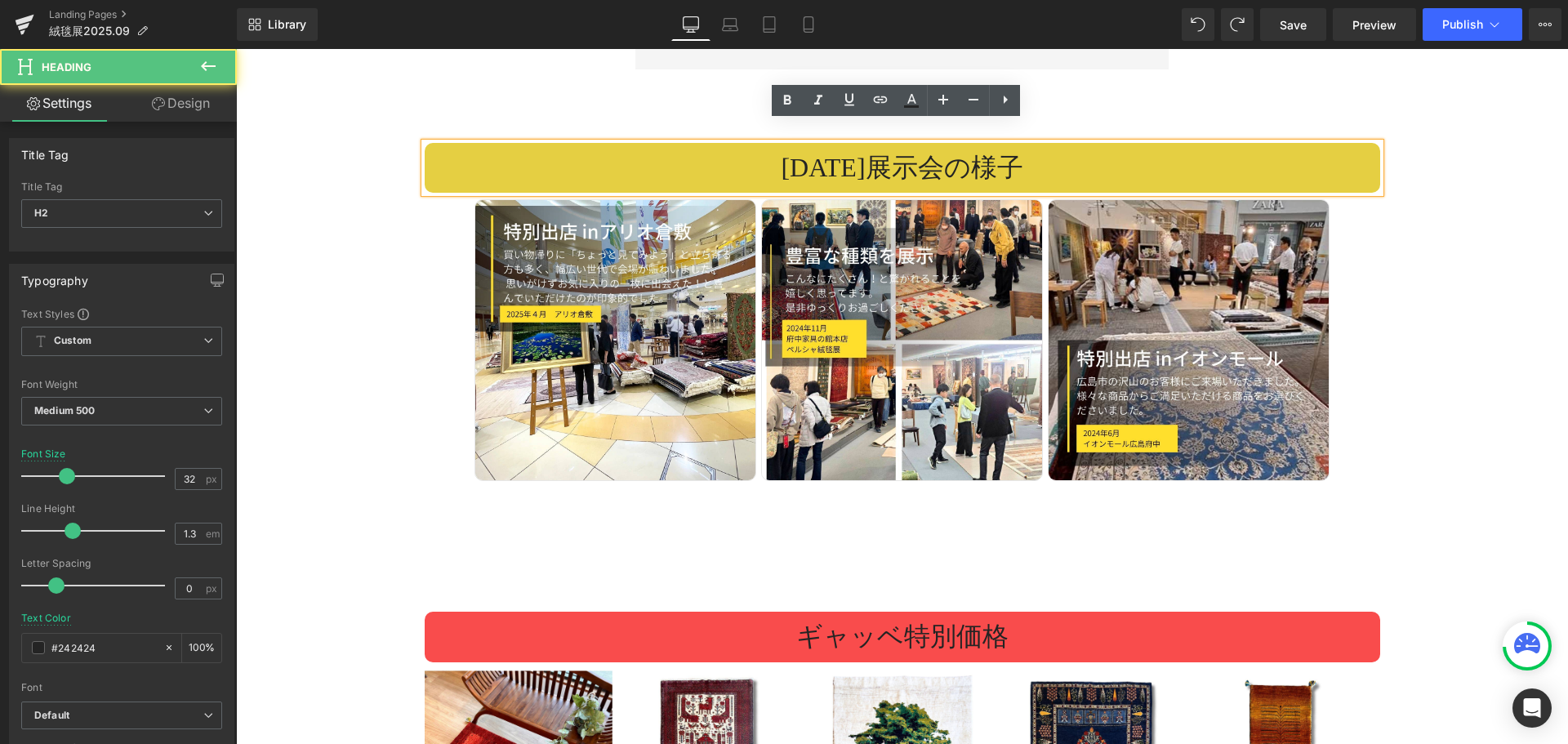
click at [840, 151] on h2 "[DATE] 展示会の様子" at bounding box center [902, 168] width 955 height 34
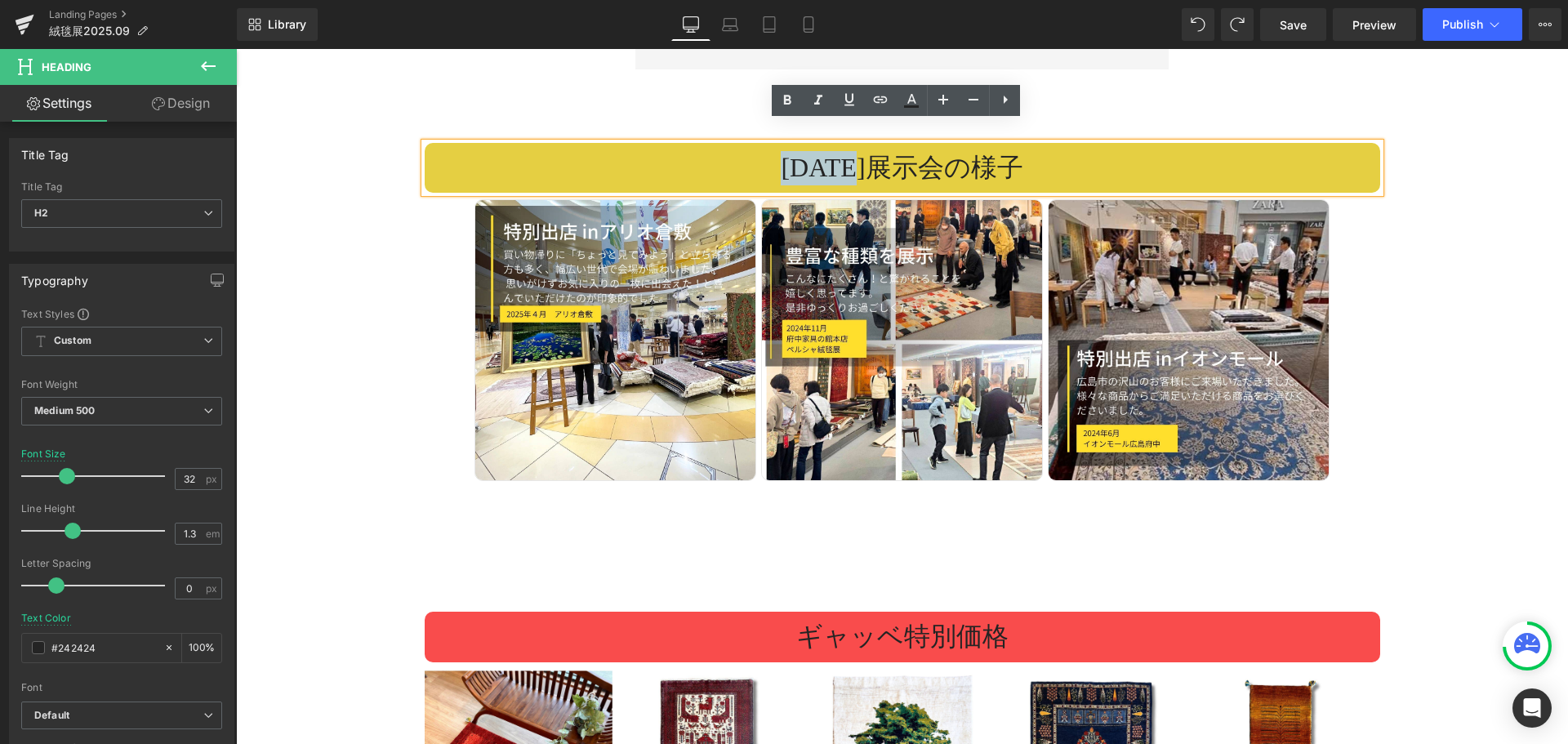
drag, startPoint x: 855, startPoint y: 149, endPoint x: 774, endPoint y: 148, distance: 81.0
click at [774, 151] on h2 "[DATE] 展示会の様子" at bounding box center [902, 168] width 955 height 34
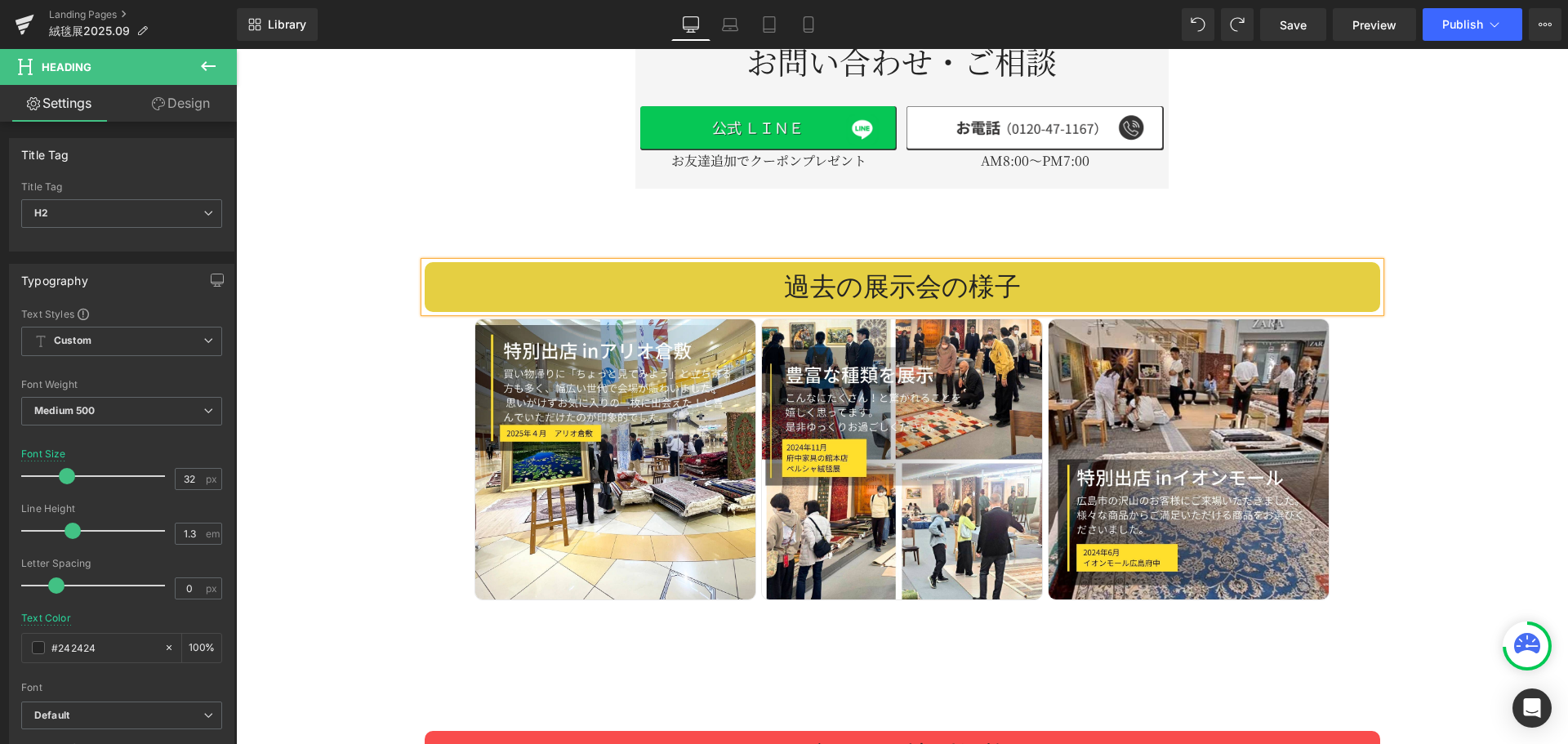
scroll to position [2516, 0]
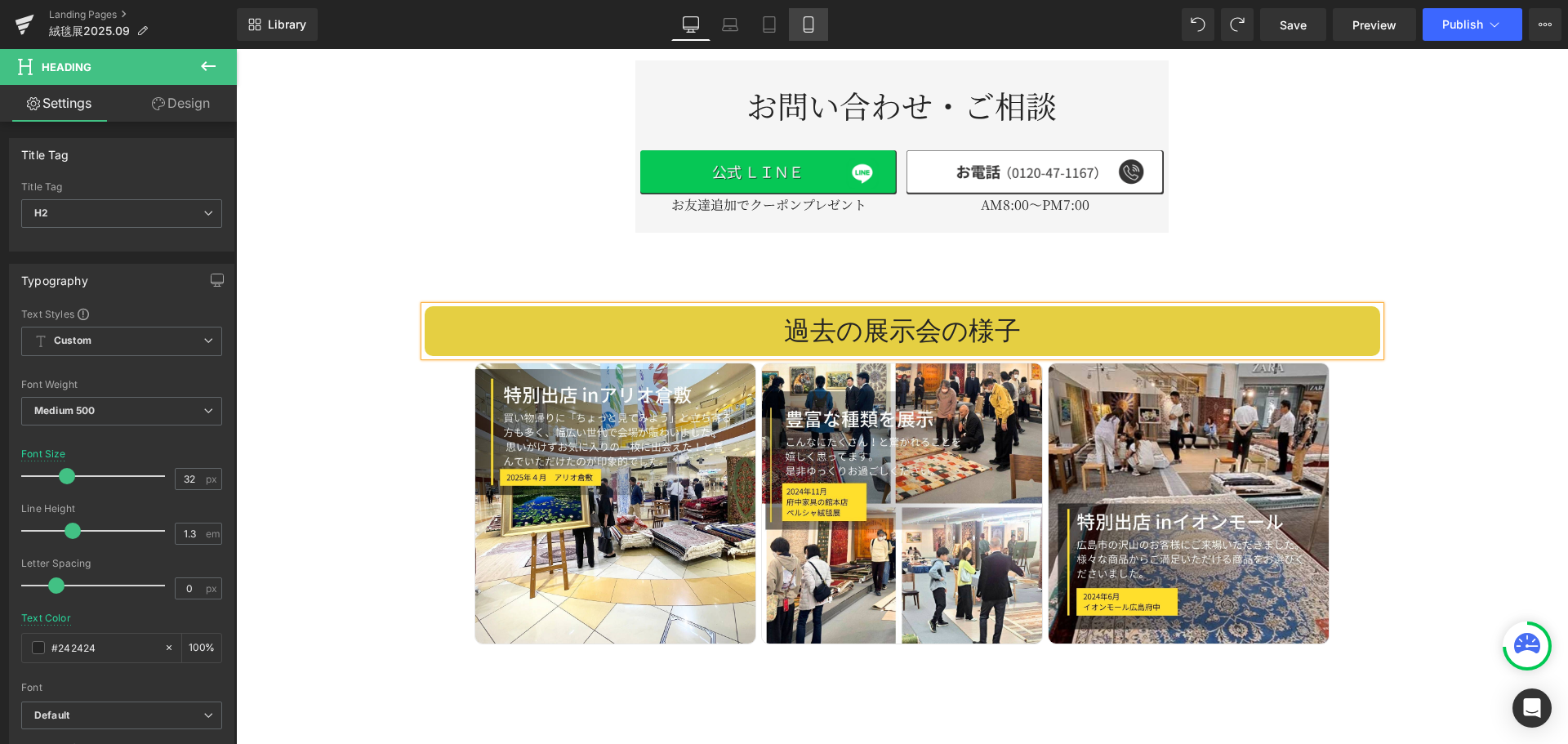
click at [817, 30] on icon at bounding box center [809, 24] width 16 height 16
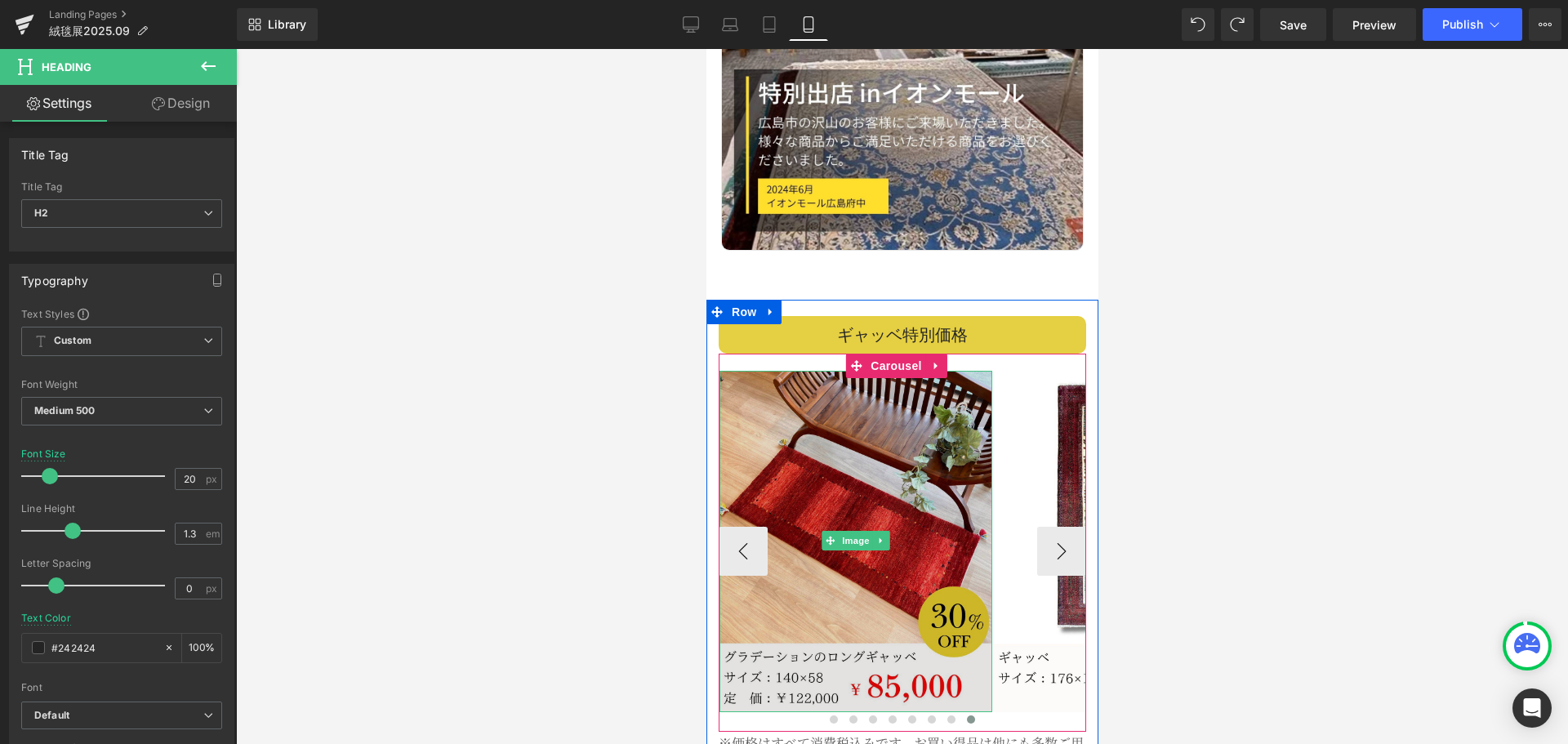
scroll to position [3367, 0]
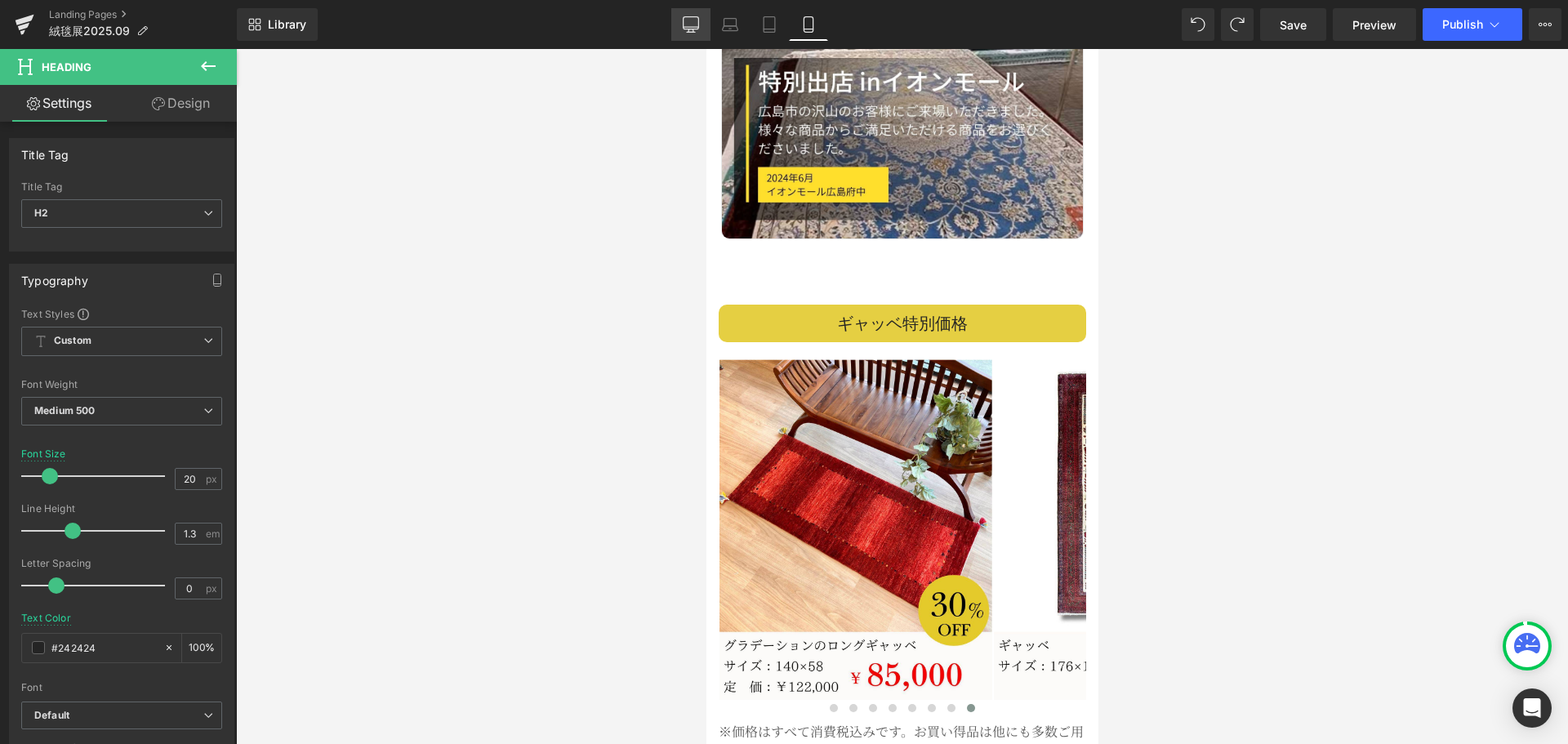
click at [681, 21] on link "Desktop" at bounding box center [690, 24] width 39 height 32
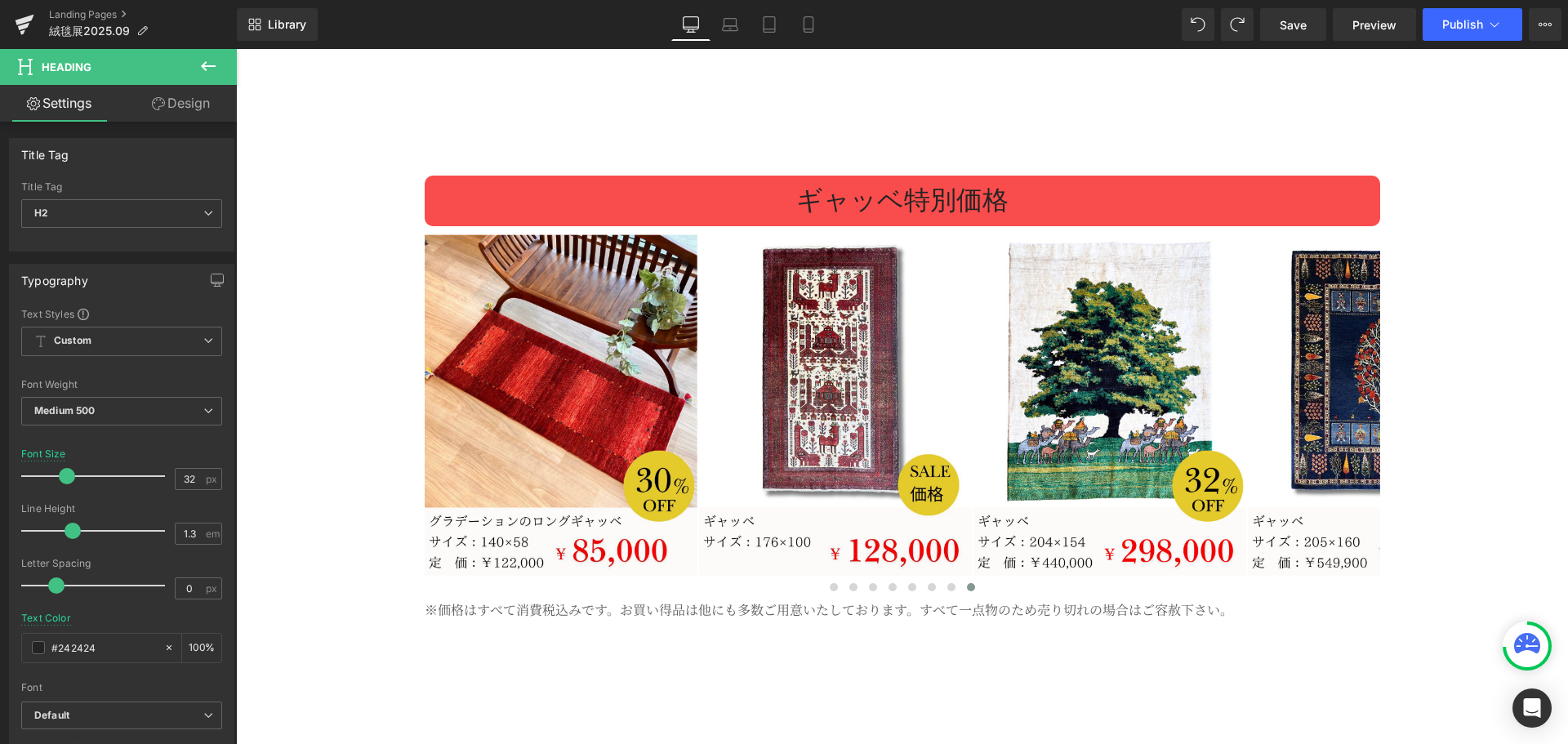
scroll to position [2646, 0]
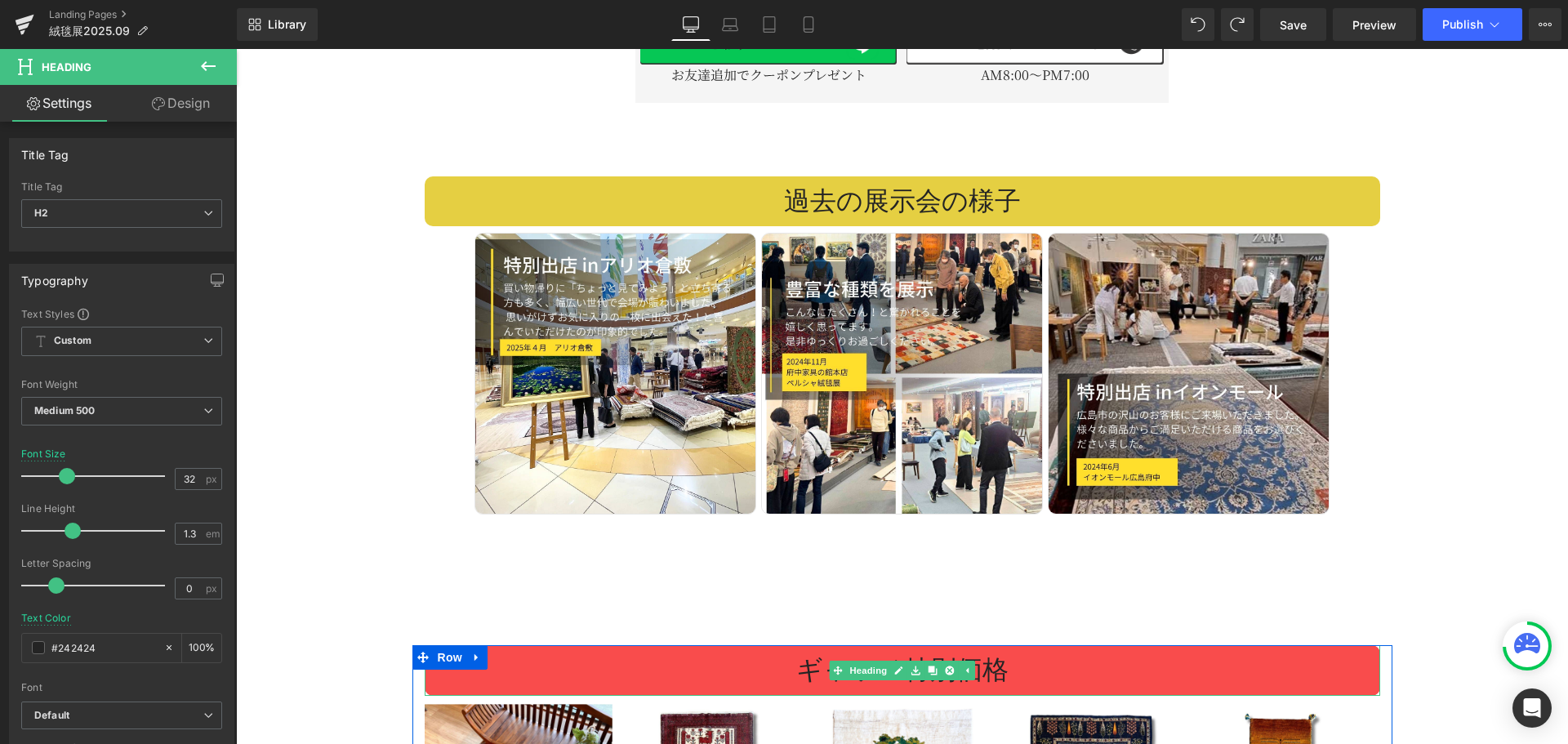
click at [733, 653] on h2 "ギャッベ特別価格" at bounding box center [902, 670] width 955 height 34
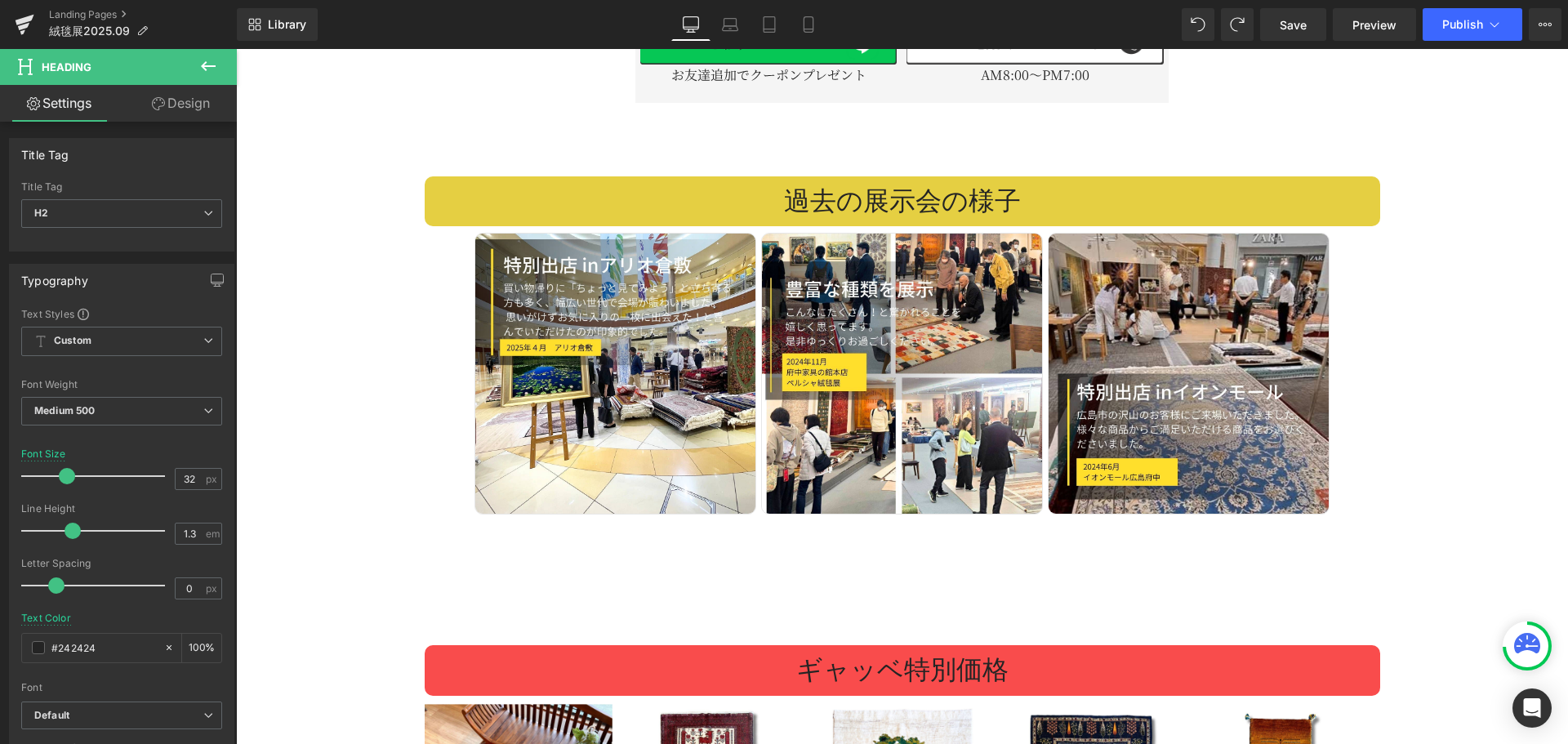
drag, startPoint x: 193, startPoint y: 98, endPoint x: 110, endPoint y: 320, distance: 237.0
click at [193, 98] on link "Design" at bounding box center [181, 103] width 118 height 37
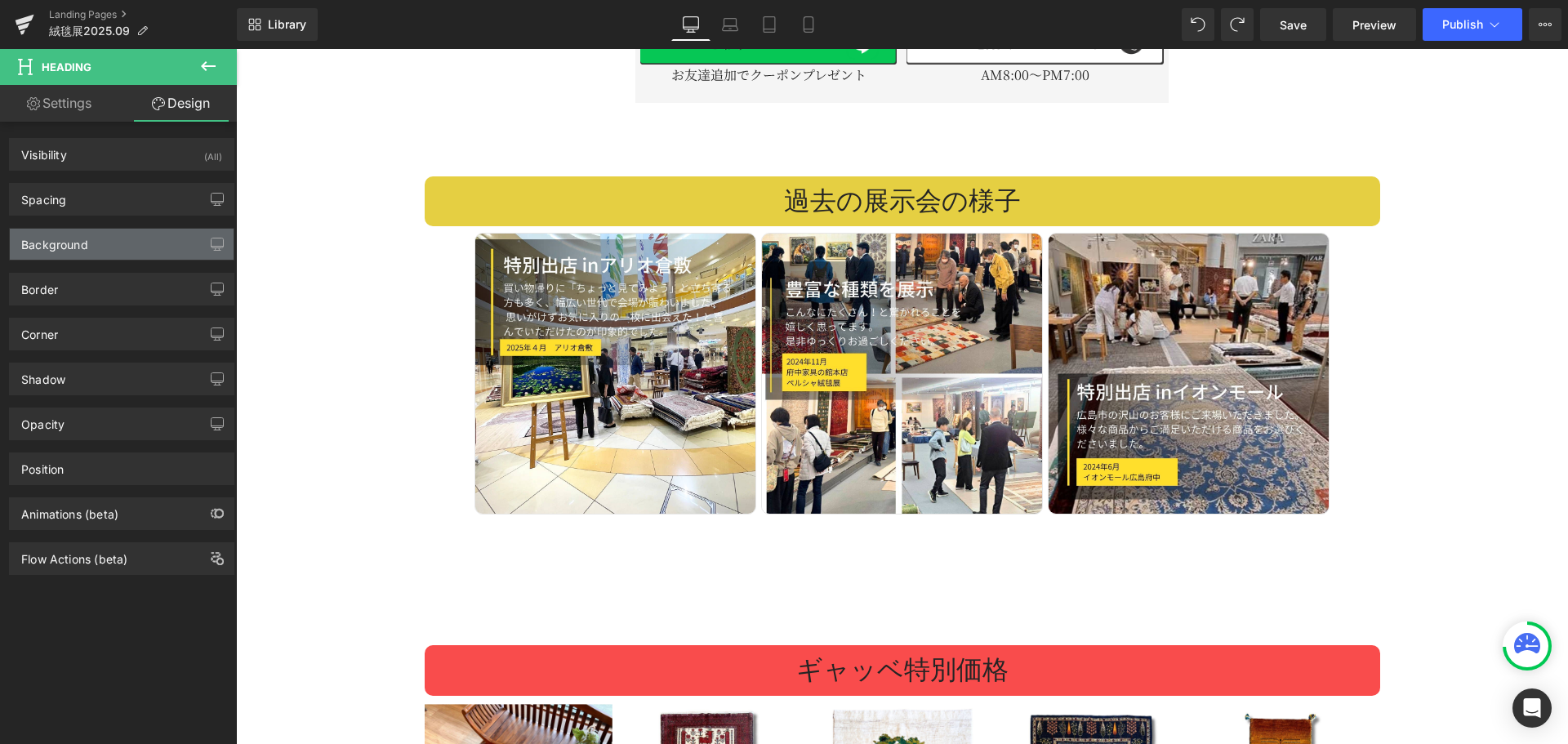
click at [123, 249] on div "Background" at bounding box center [122, 244] width 224 height 31
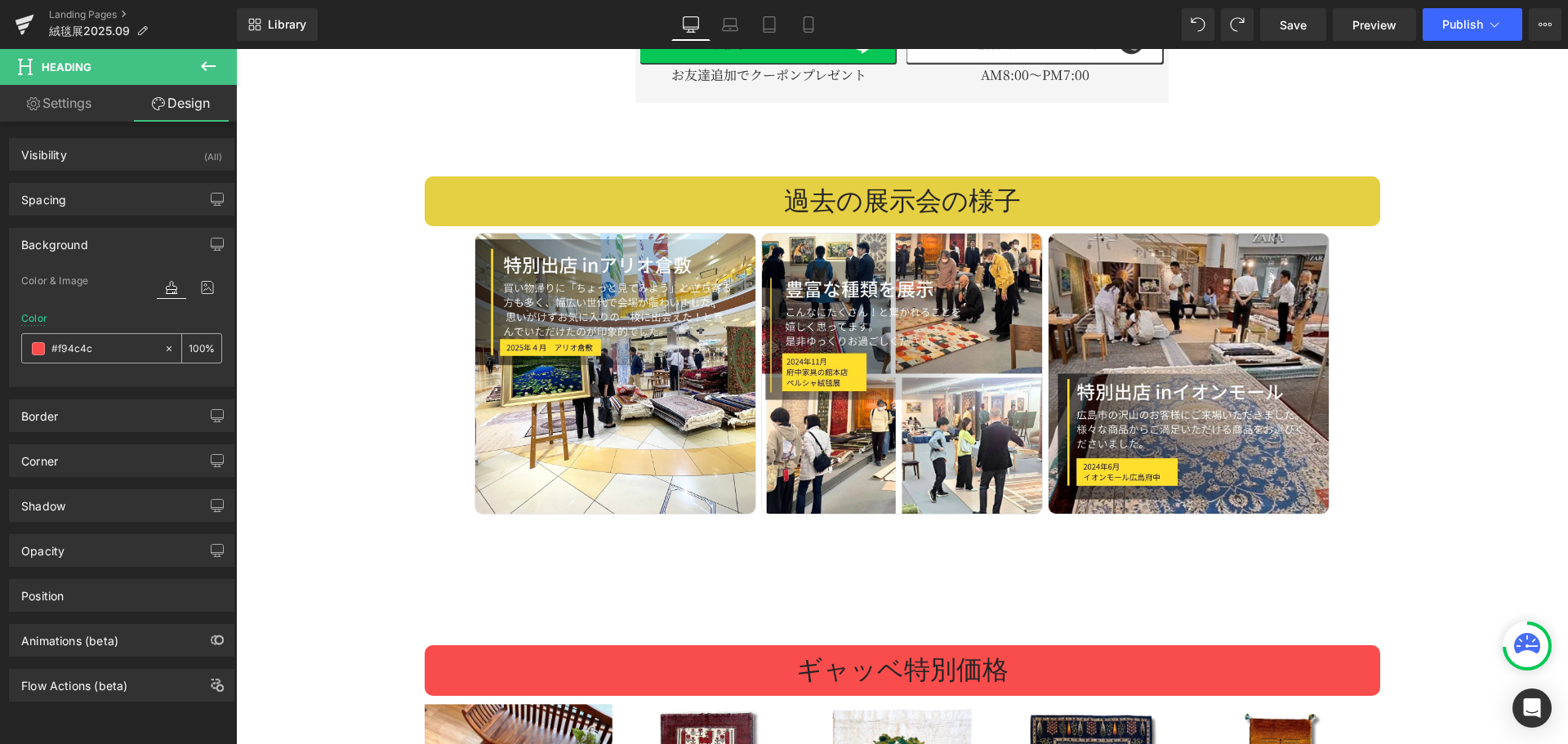
click at [102, 355] on input "#f94c4c" at bounding box center [103, 348] width 105 height 18
click at [204, 252] on button "button" at bounding box center [217, 244] width 26 height 31
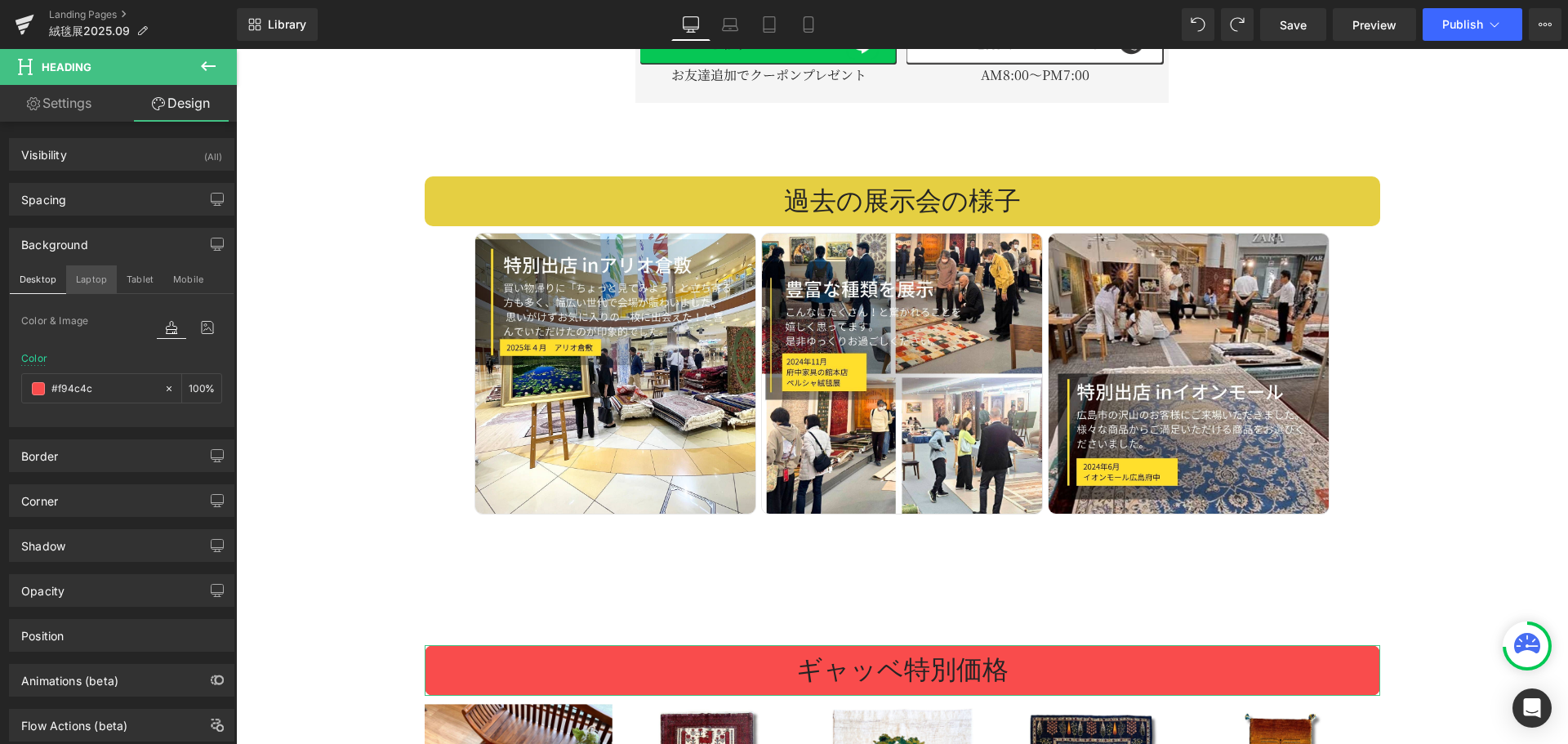
click at [91, 272] on button "Laptop" at bounding box center [91, 278] width 51 height 28
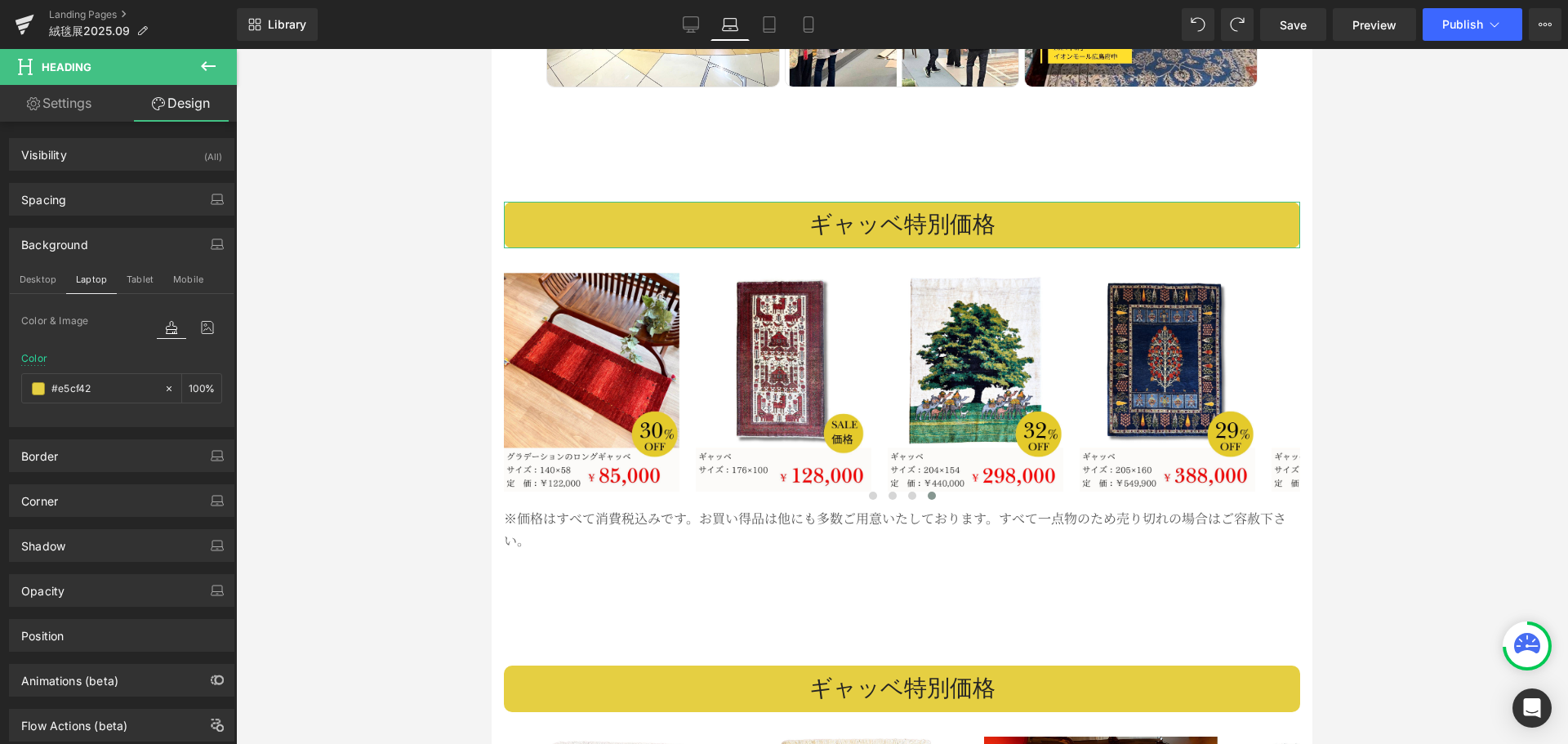
scroll to position [2181, 0]
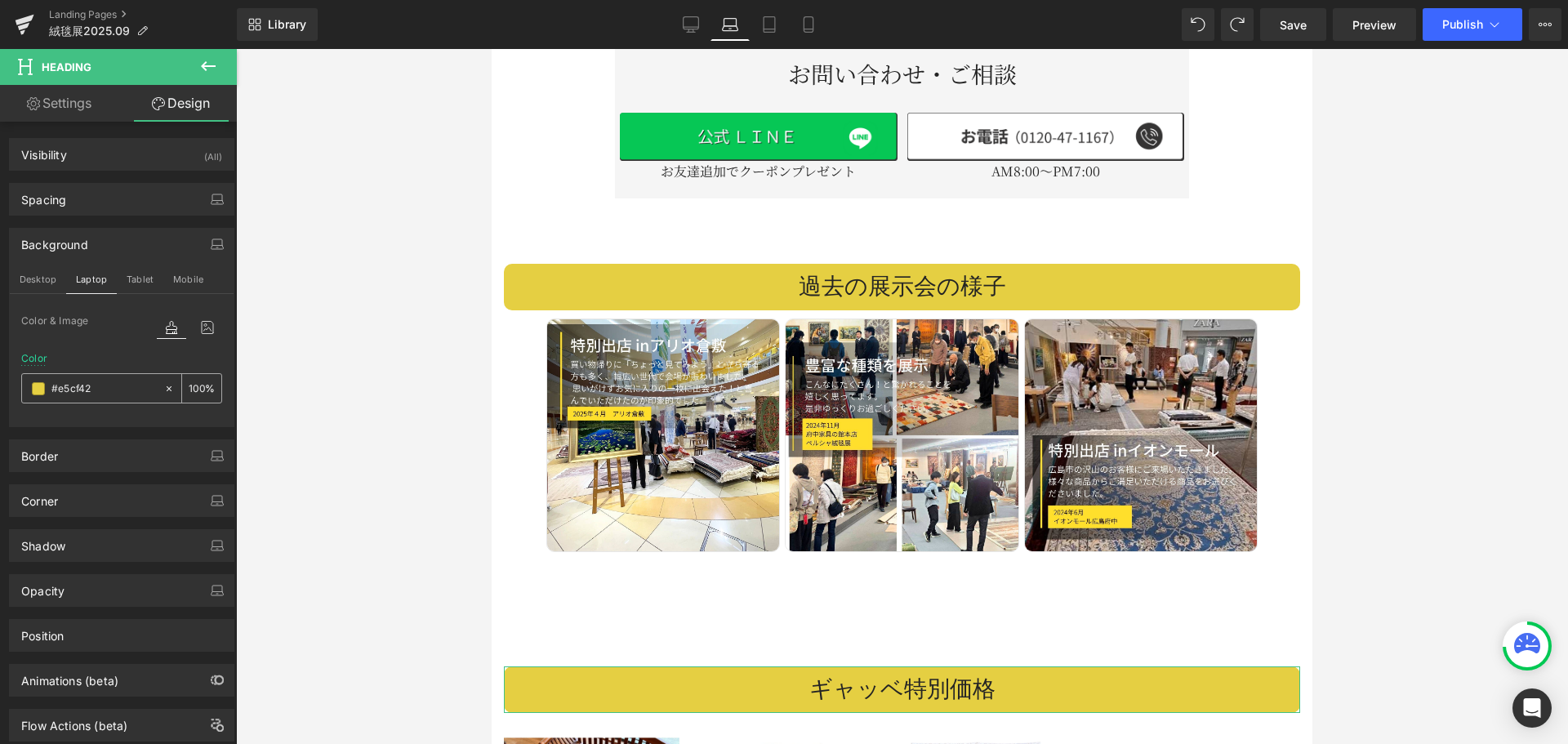
click at [121, 382] on input "#e5cf42" at bounding box center [103, 389] width 105 height 18
paste input "f94c4c"
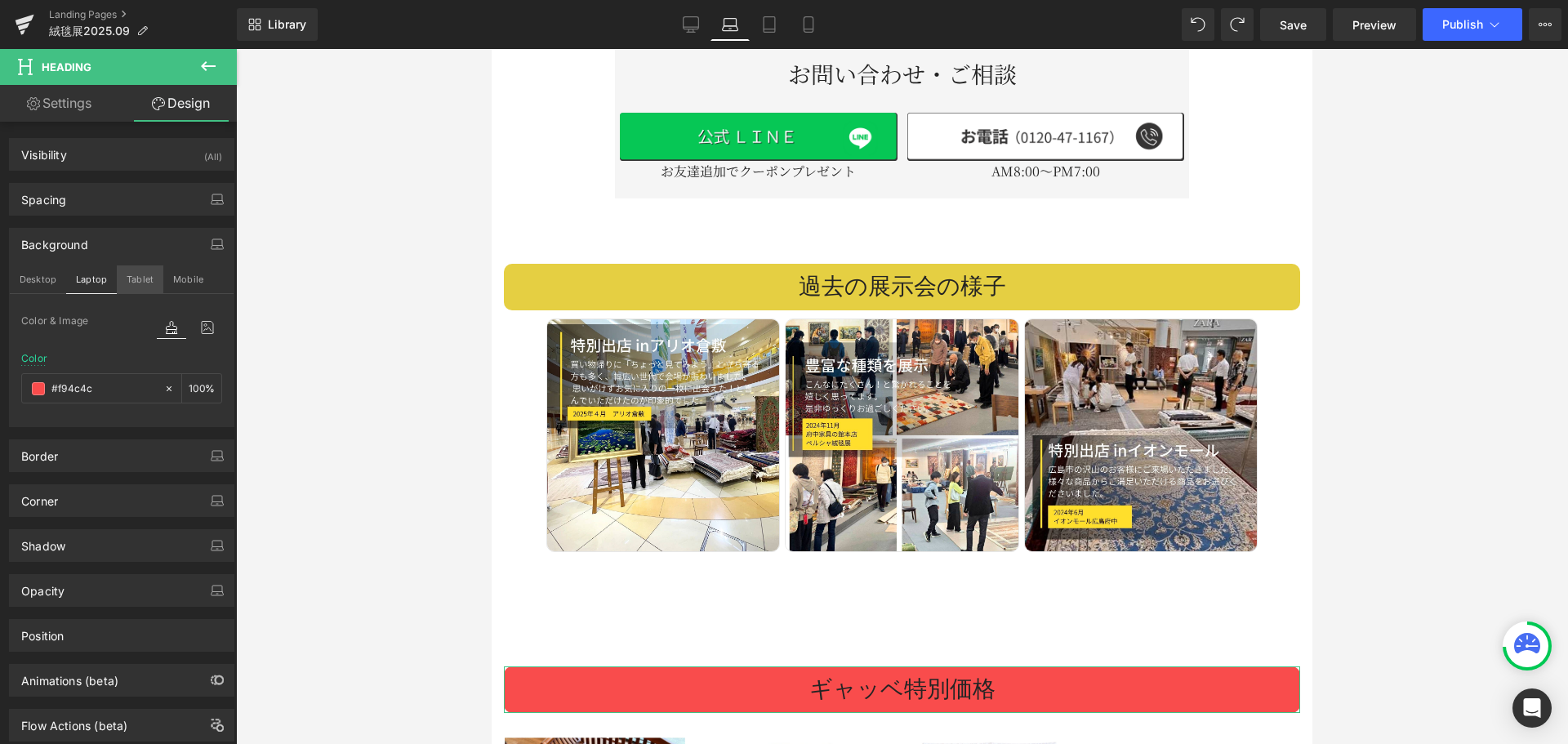
click at [130, 278] on button "Tablet" at bounding box center [140, 278] width 47 height 28
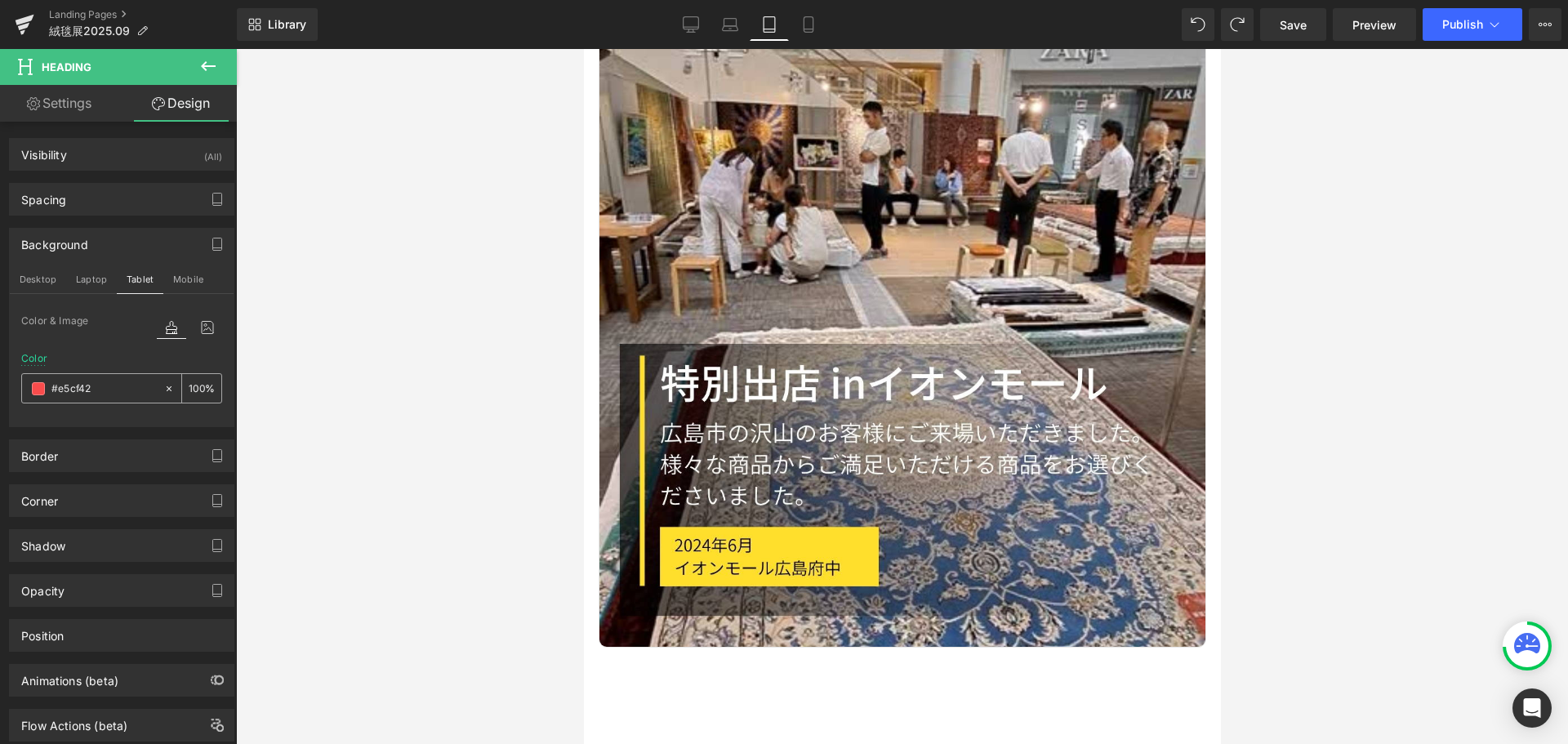
scroll to position [3943, 0]
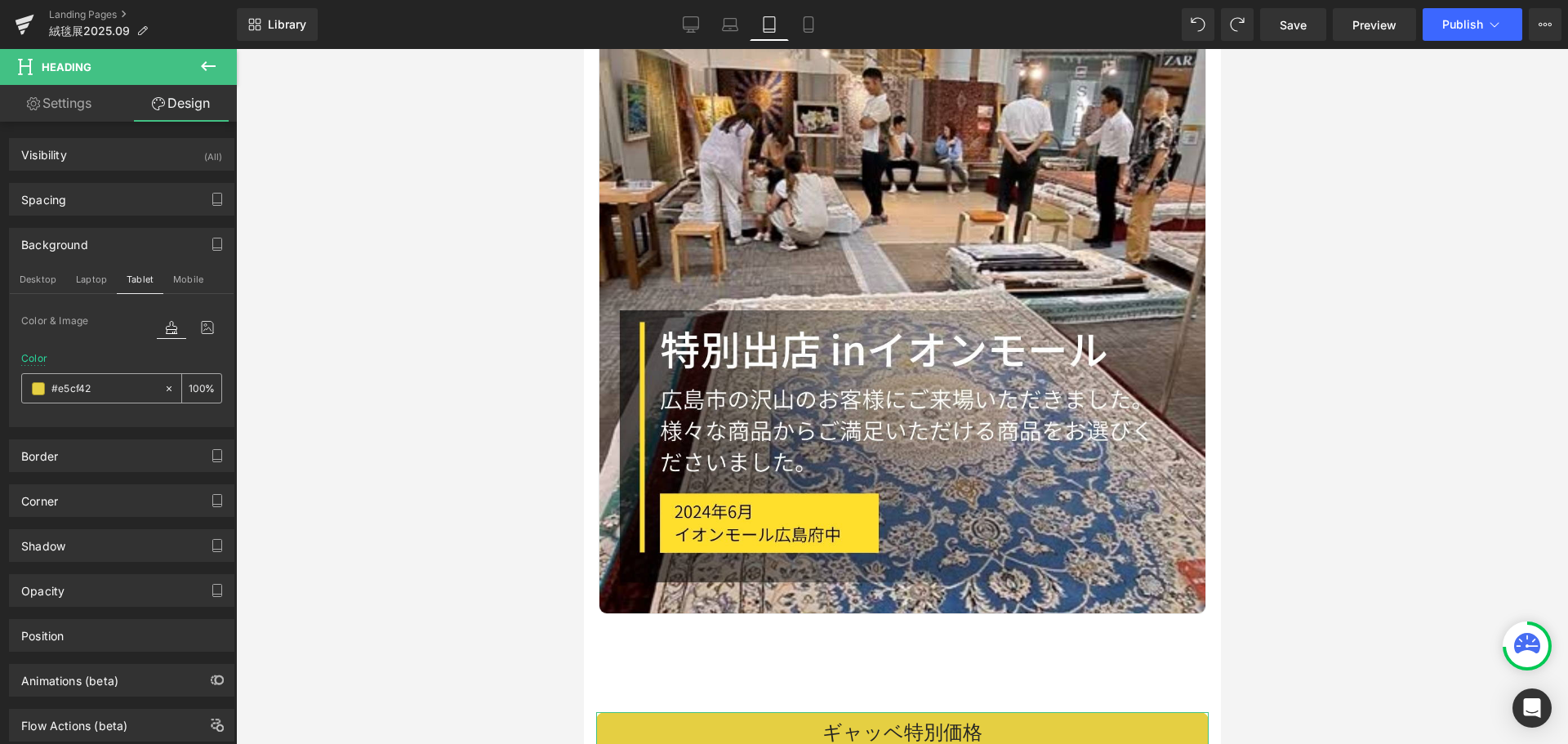
click at [115, 384] on input "#e5cf42" at bounding box center [103, 389] width 105 height 18
paste input "f94c4c"
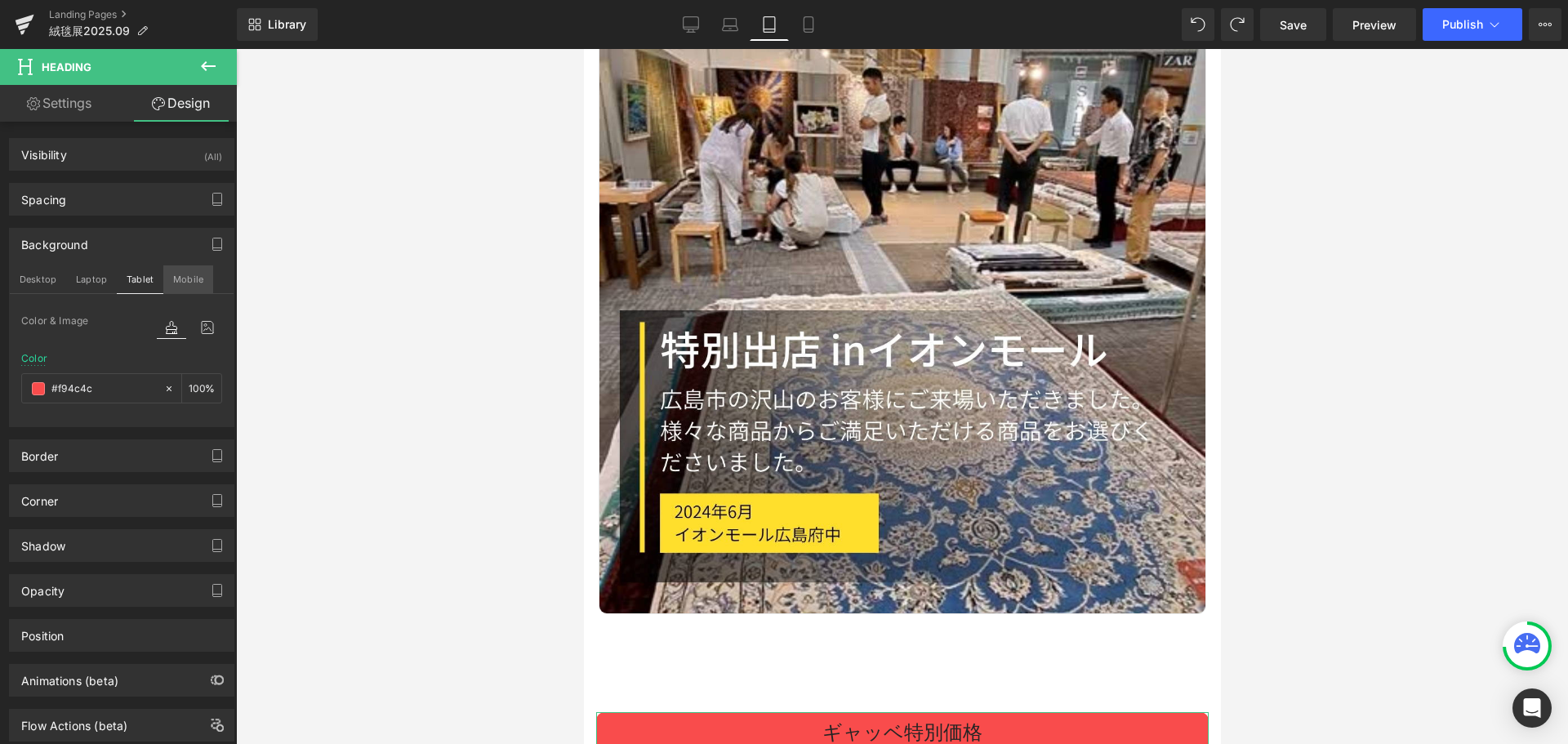
click at [190, 271] on button "Mobile" at bounding box center [188, 278] width 50 height 28
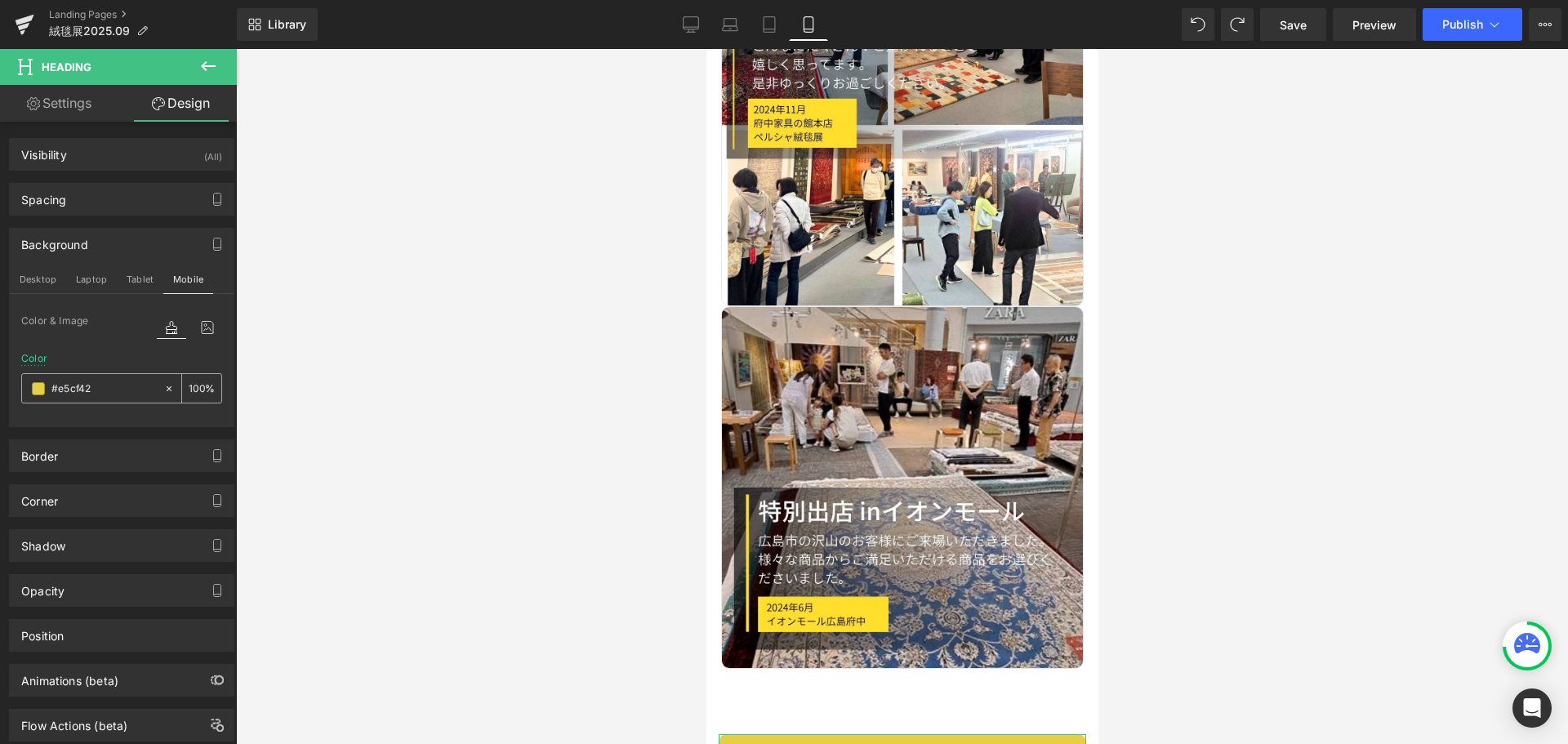
scroll to position [2941, 0]
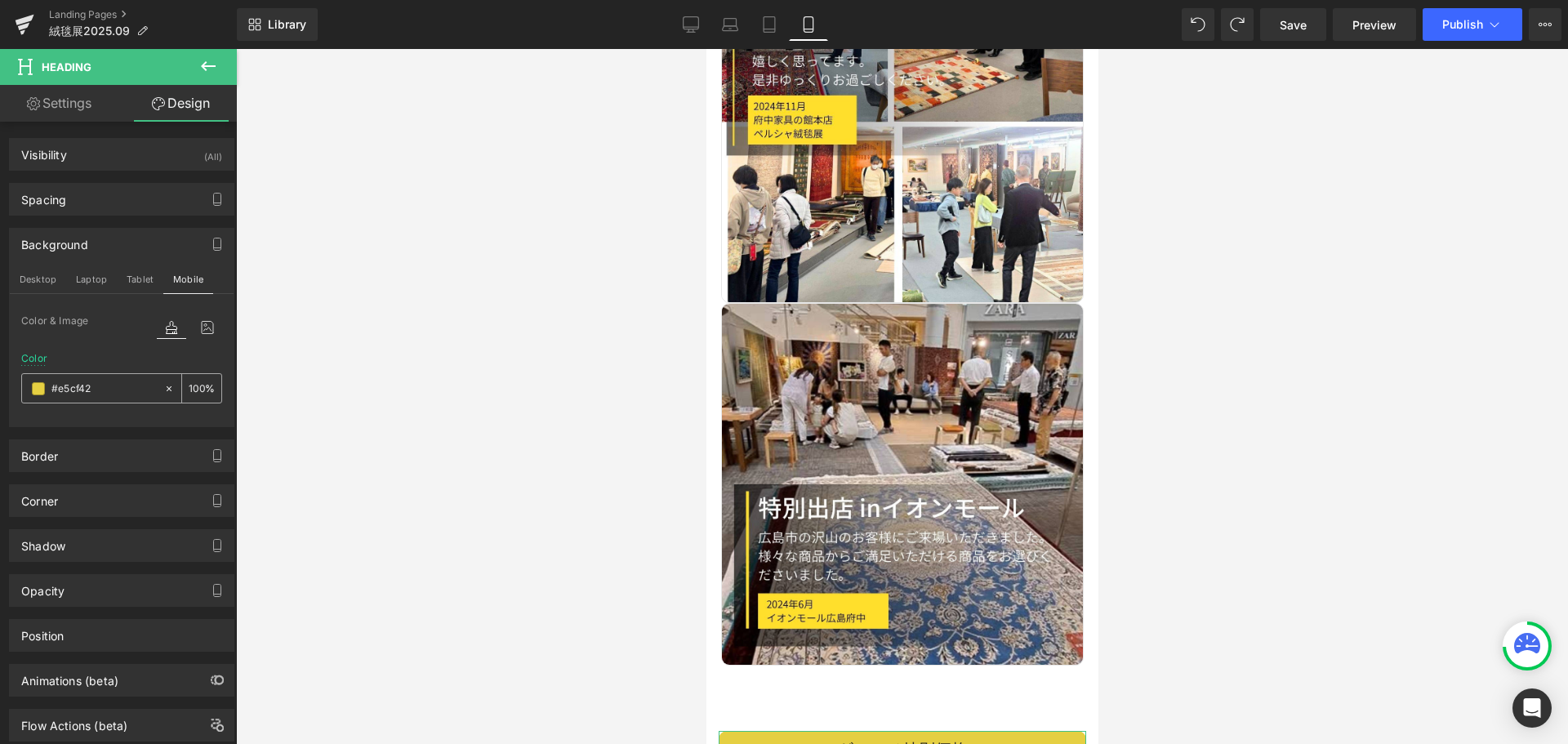
click at [115, 389] on input "#e5cf42" at bounding box center [103, 389] width 105 height 18
paste input "f94c4c"
click at [494, 473] on div at bounding box center [902, 397] width 1332 height 695
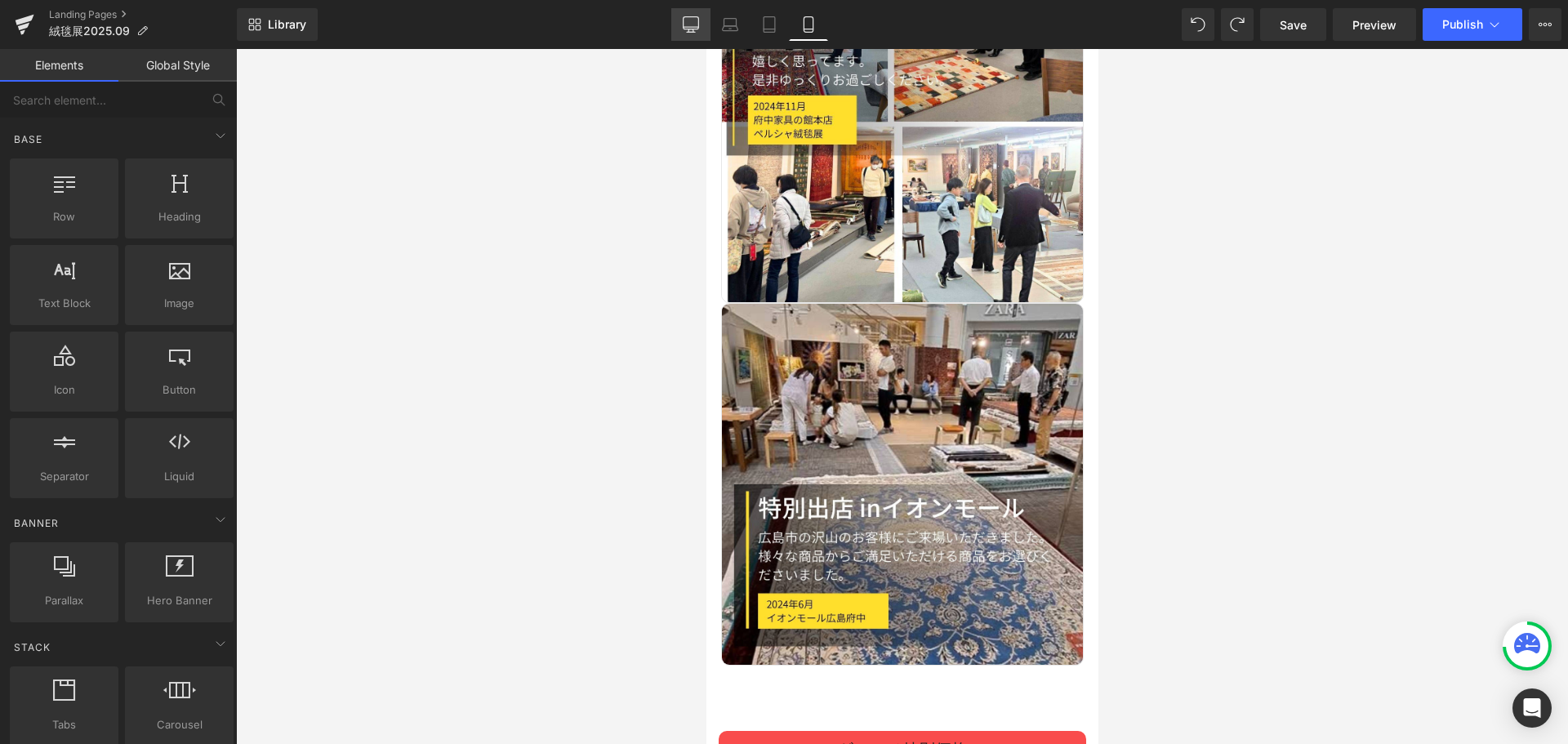
click at [683, 27] on icon at bounding box center [690, 23] width 15 height 13
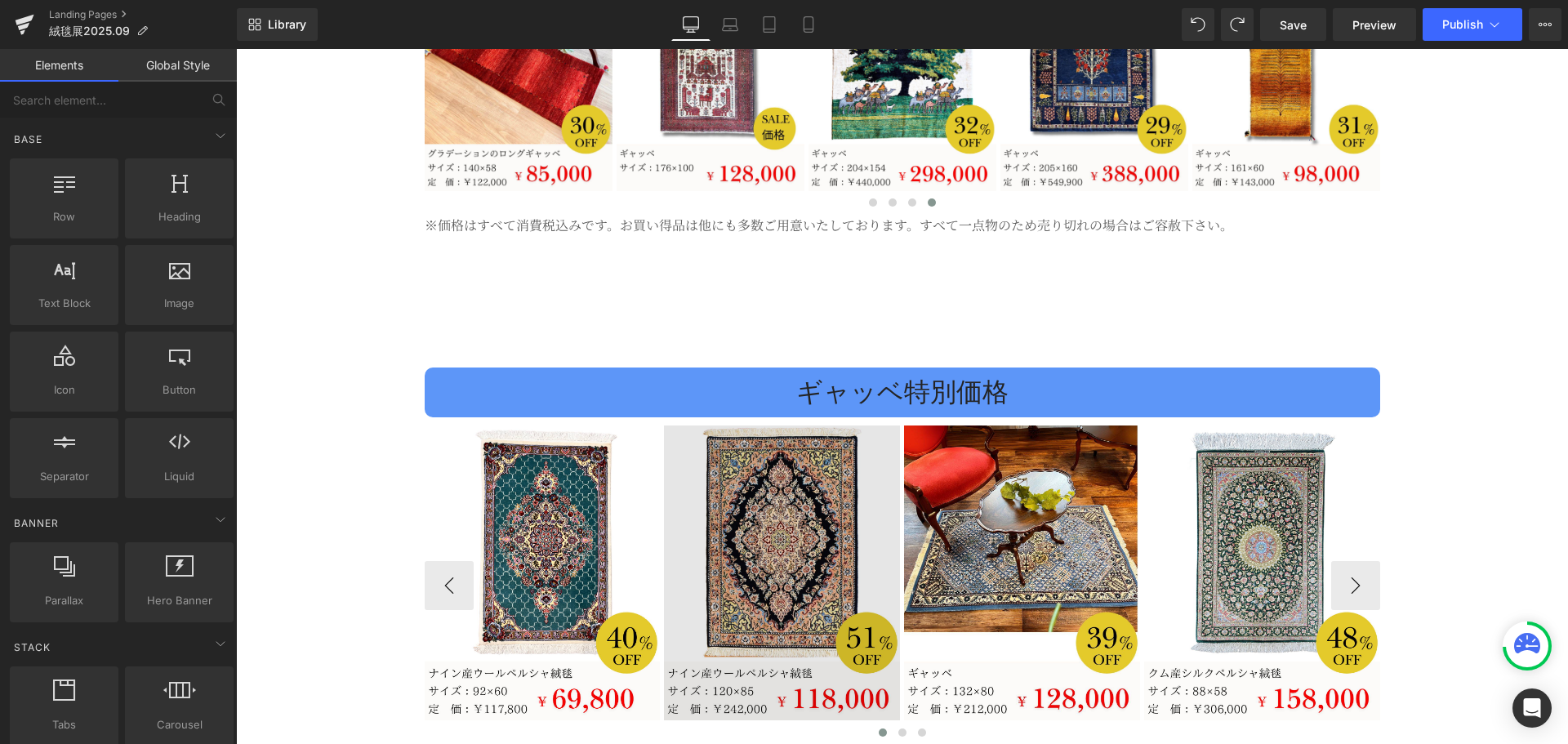
scroll to position [3401, 0]
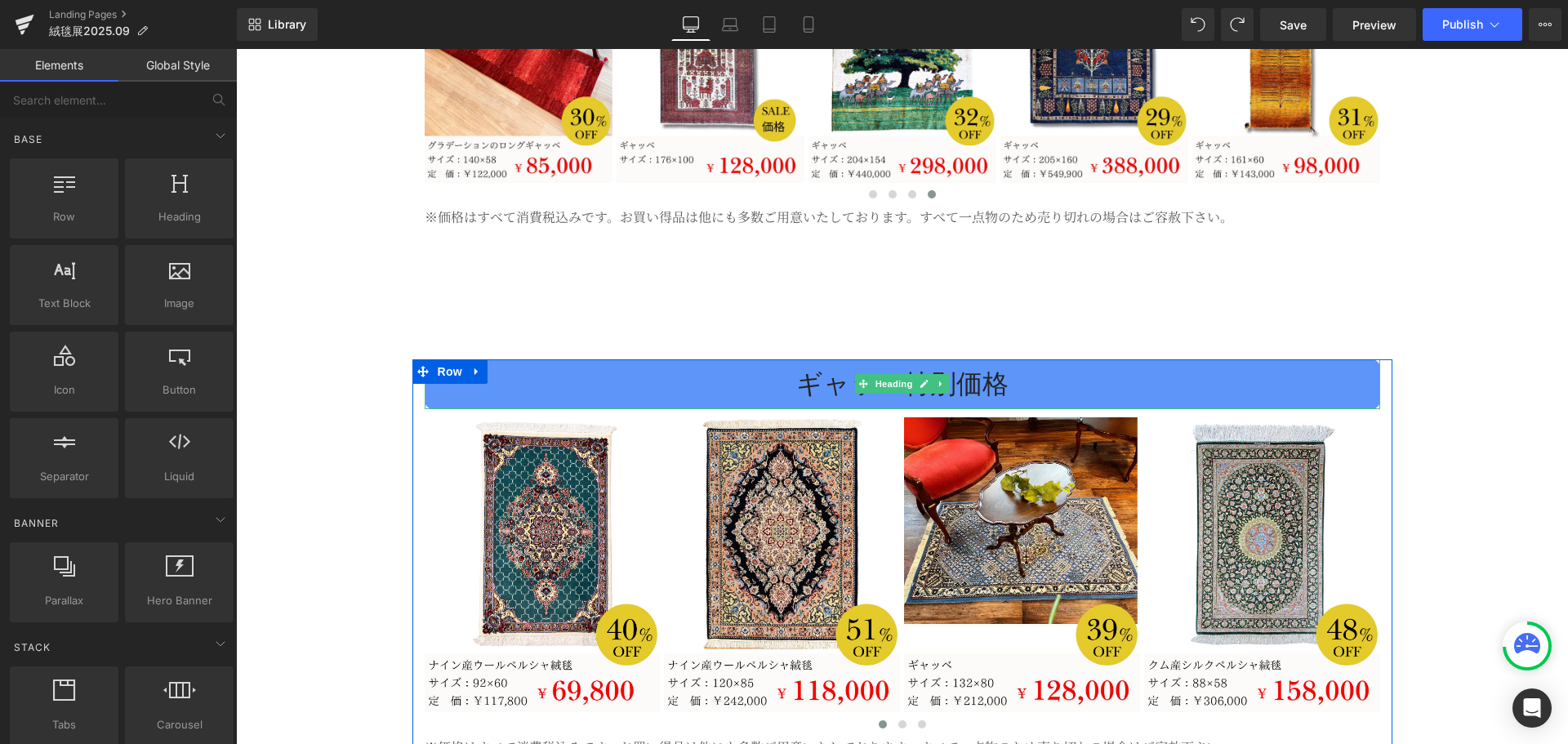
click at [810, 367] on h2 "ギャッベ特別価格" at bounding box center [902, 384] width 955 height 34
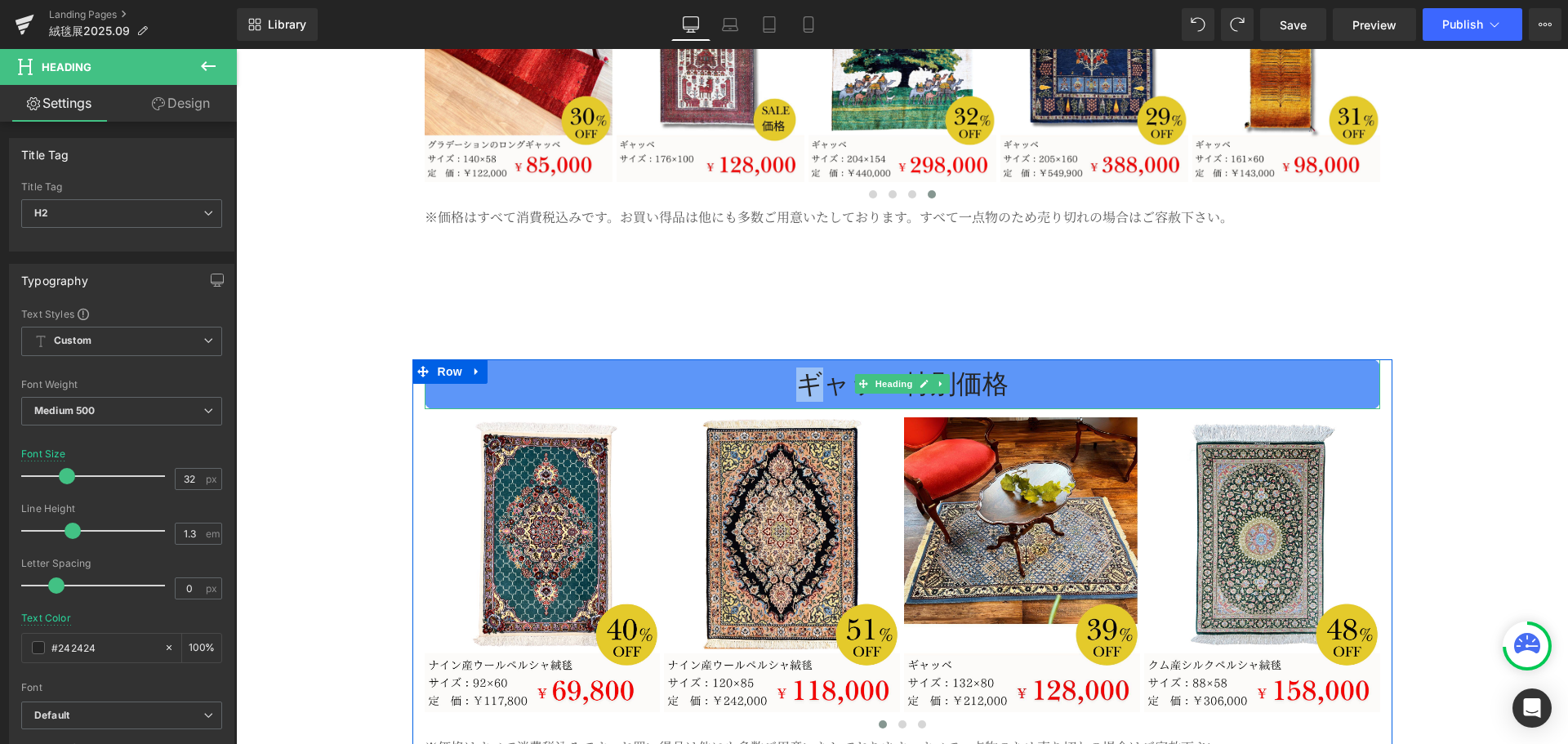
drag, startPoint x: 789, startPoint y: 363, endPoint x: 825, endPoint y: 364, distance: 36.0
click at [825, 367] on h2 "ギャッベ特別価格" at bounding box center [902, 384] width 955 height 34
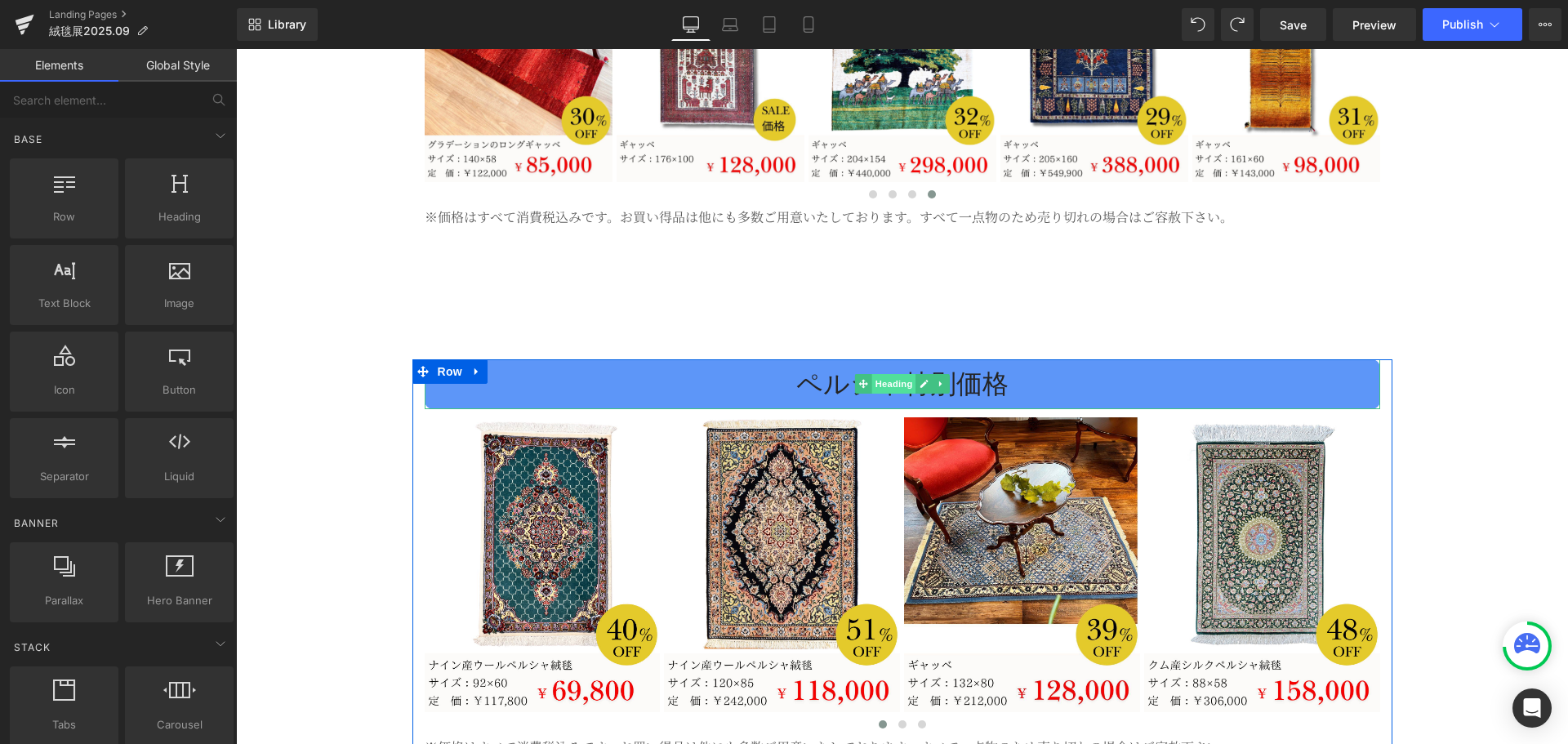
click at [871, 374] on span "Heading" at bounding box center [893, 384] width 44 height 20
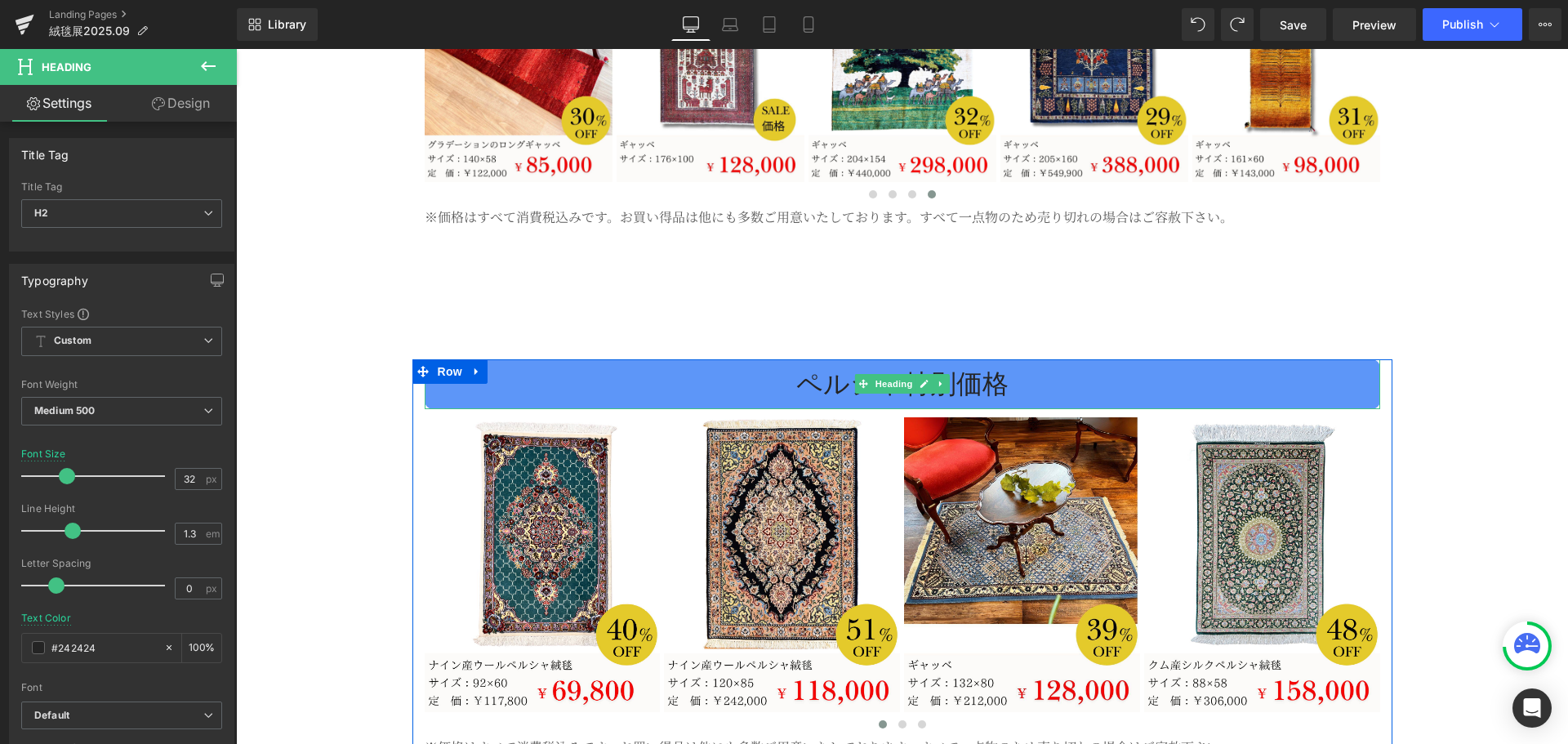
click at [523, 367] on h2 "ペルシャ特別価格" at bounding box center [902, 384] width 955 height 34
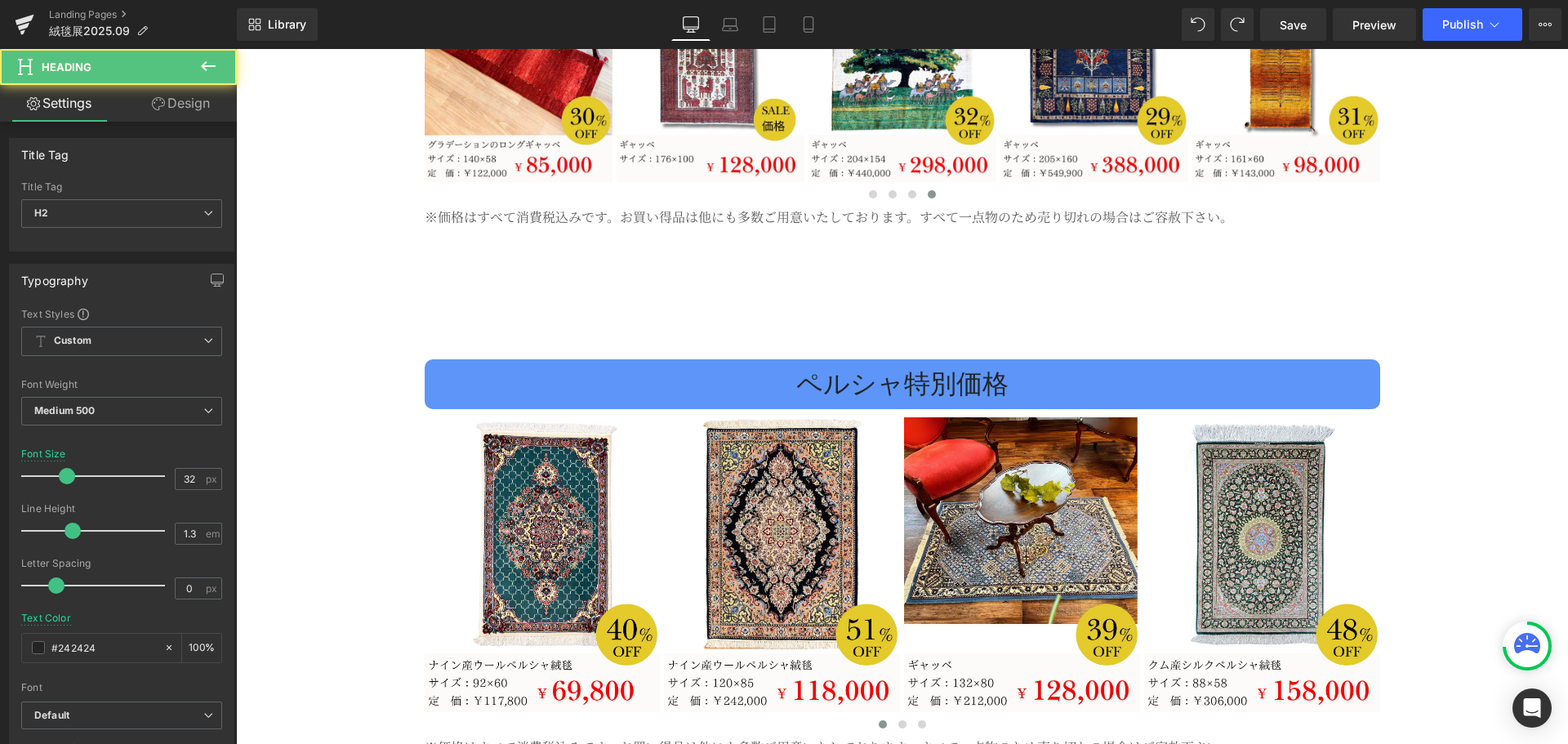
click at [192, 108] on link "Design" at bounding box center [181, 103] width 118 height 37
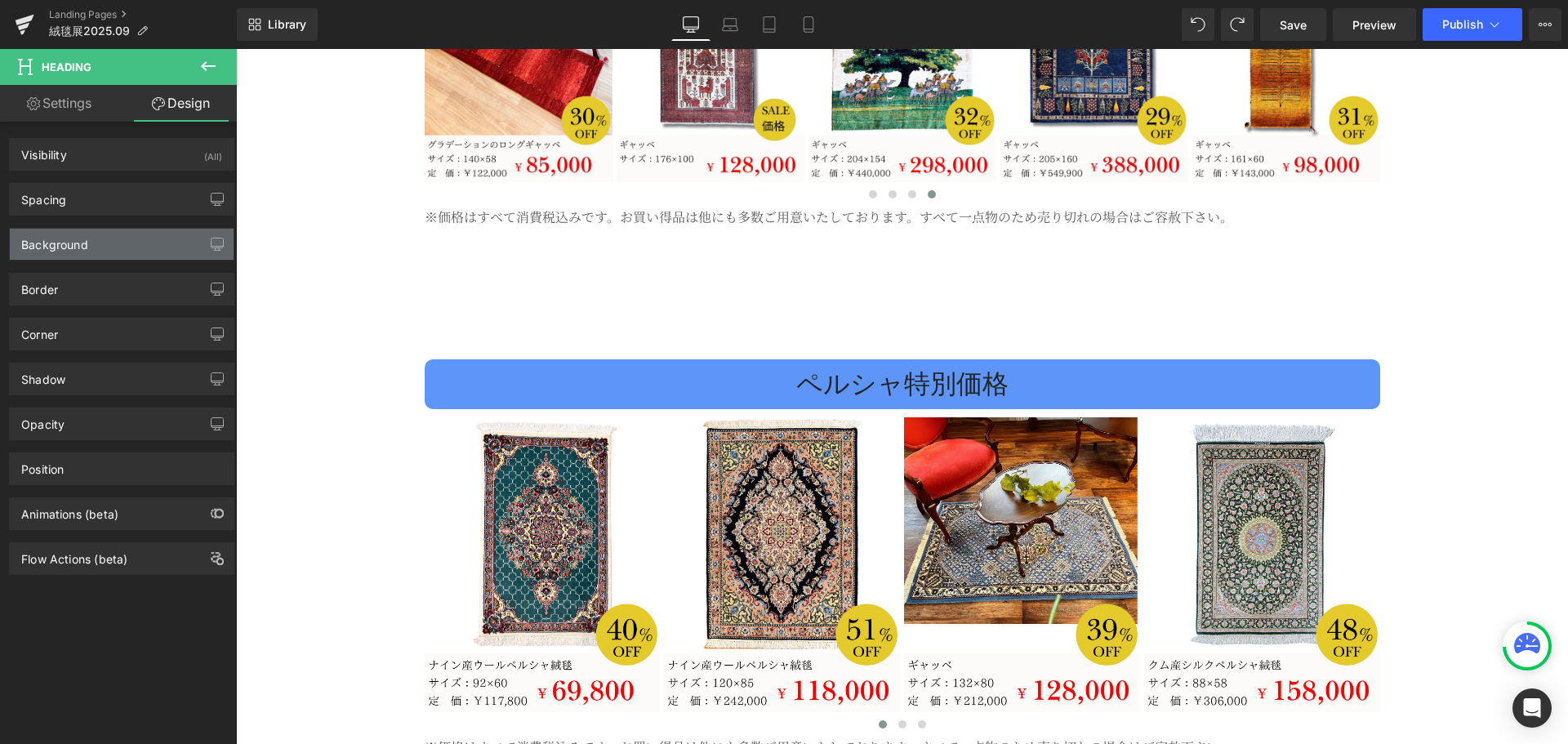
click at [129, 248] on div "Background" at bounding box center [122, 244] width 224 height 31
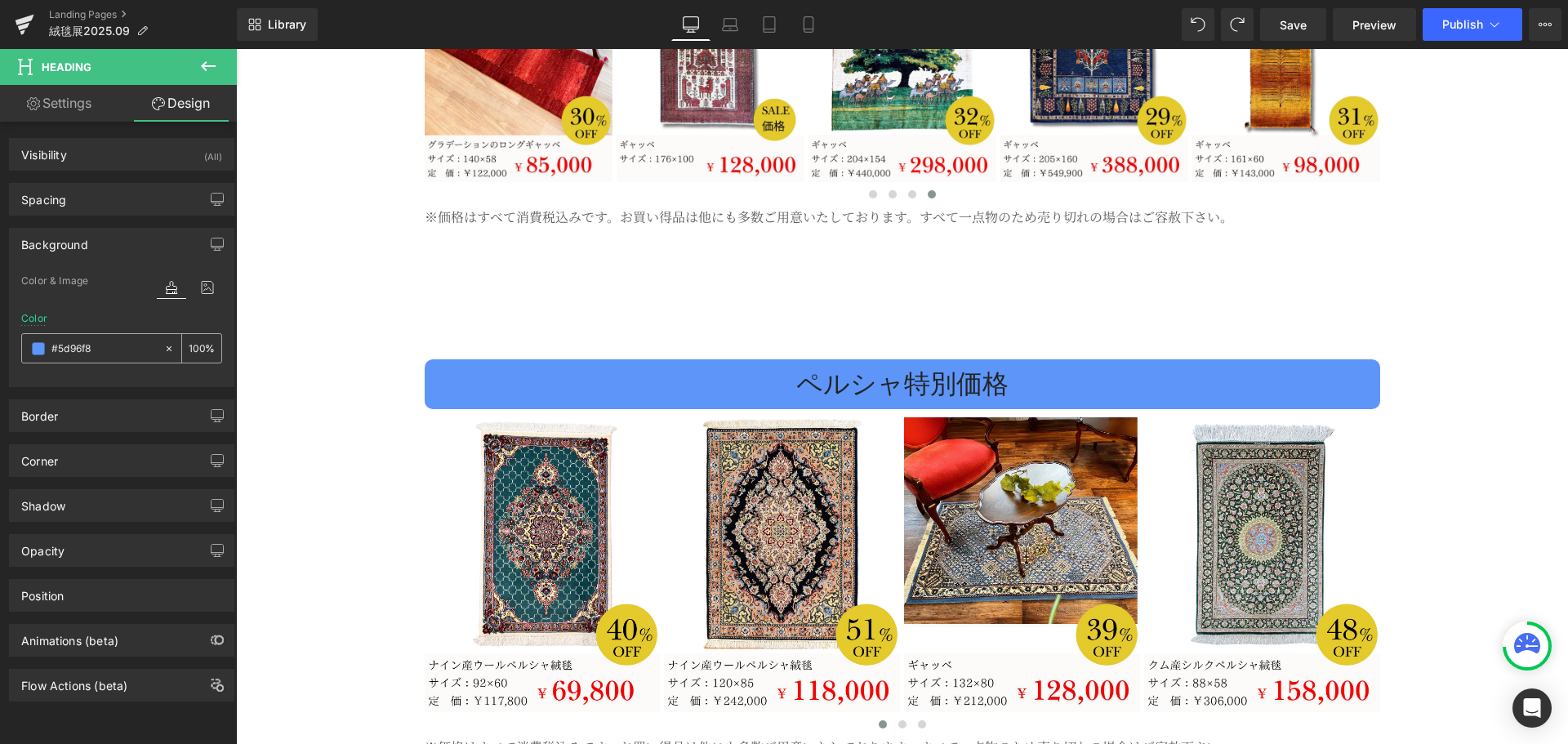
click at [128, 349] on input "#5d96f8" at bounding box center [103, 348] width 105 height 18
click at [211, 251] on button "button" at bounding box center [217, 244] width 26 height 31
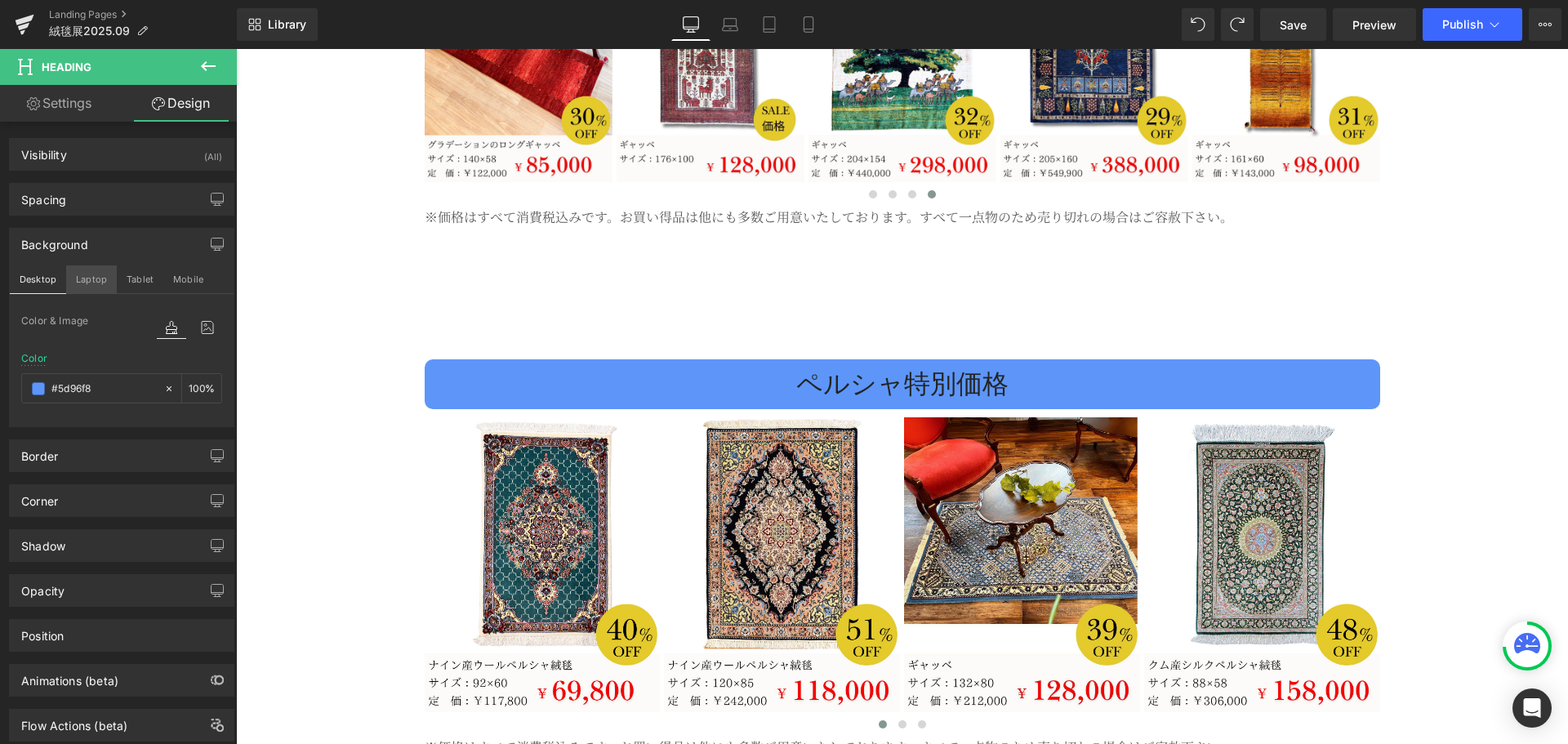
click at [100, 273] on button "Laptop" at bounding box center [91, 278] width 51 height 28
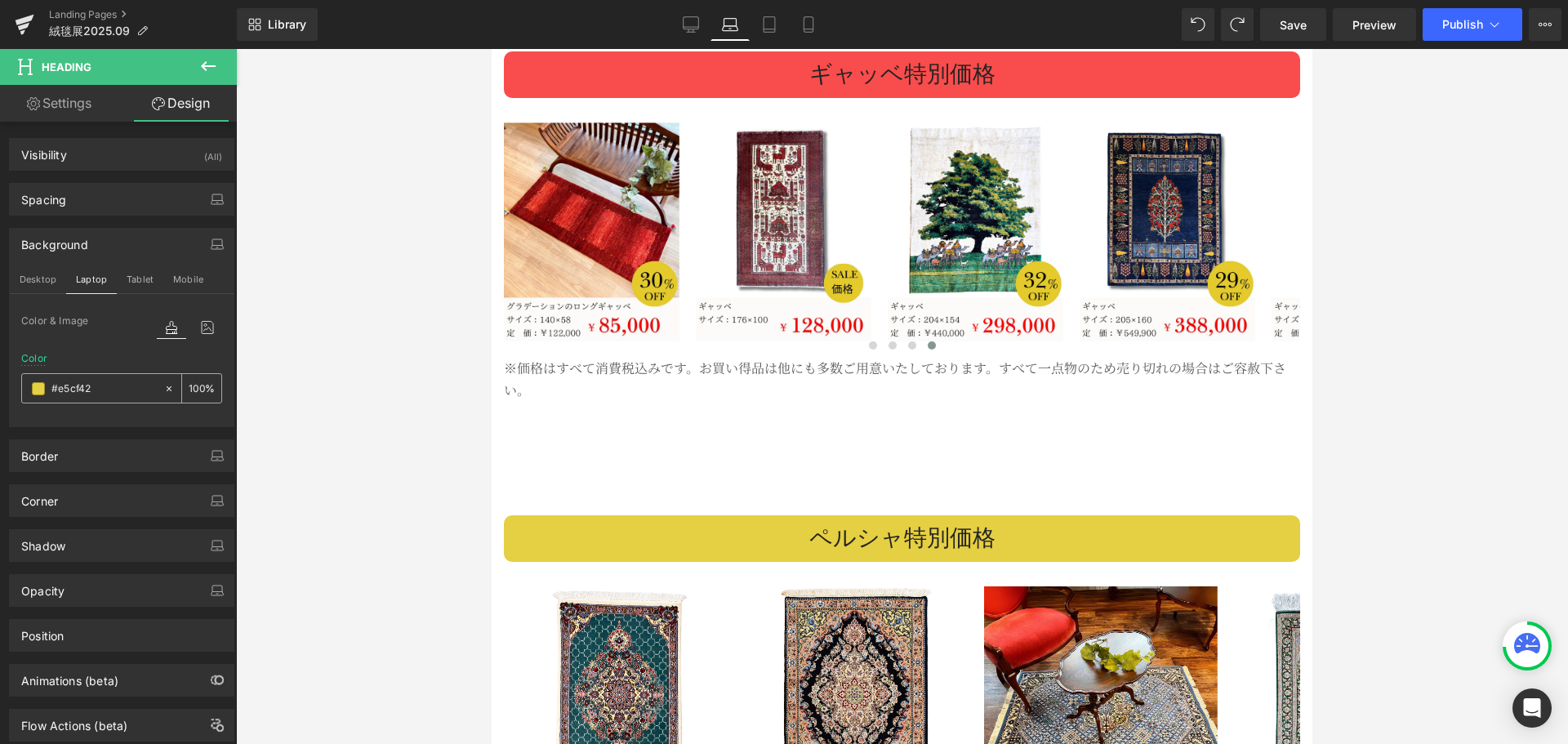
scroll to position [2797, 0]
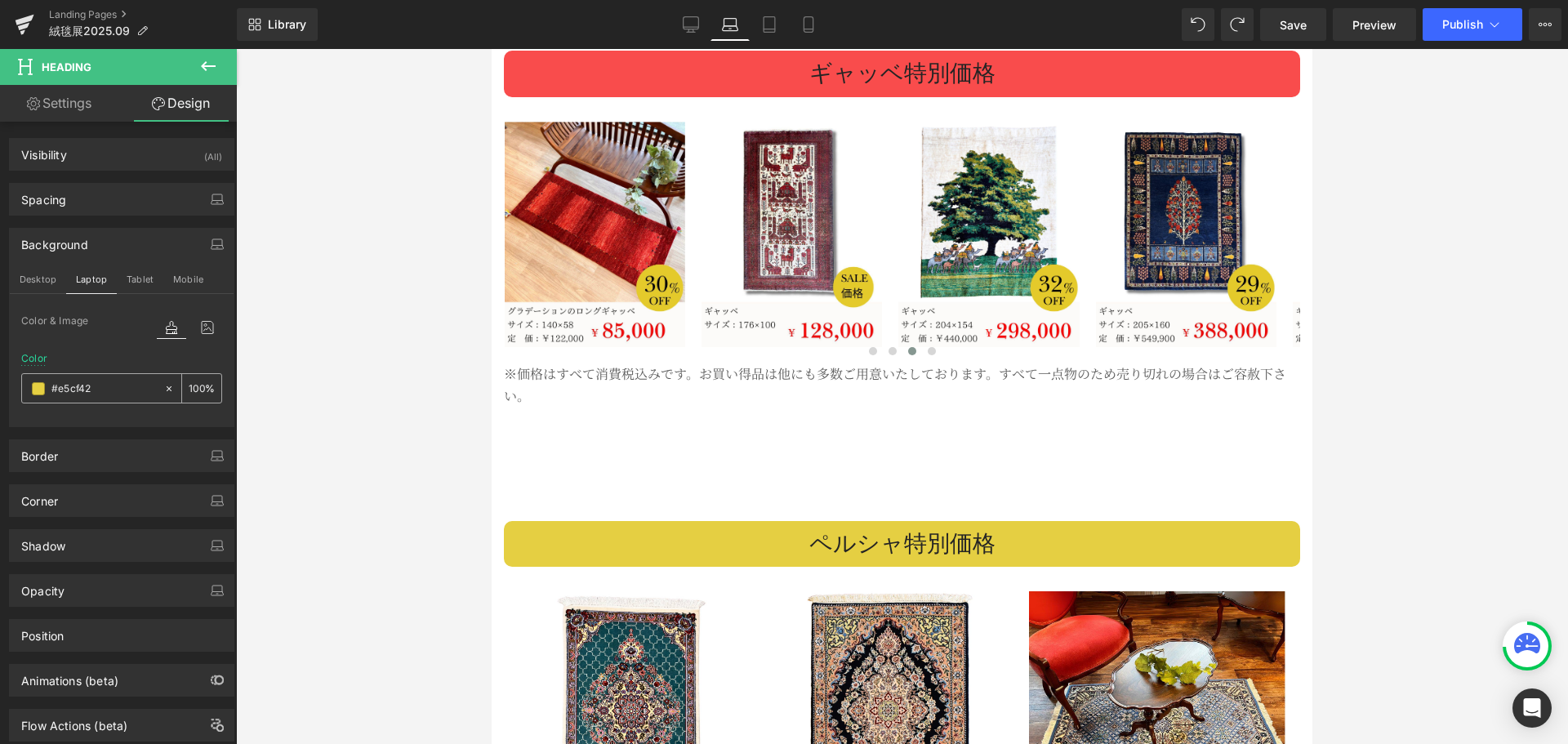
click at [106, 380] on input "#e5cf42" at bounding box center [103, 389] width 105 height 18
paste input "5d96f8"
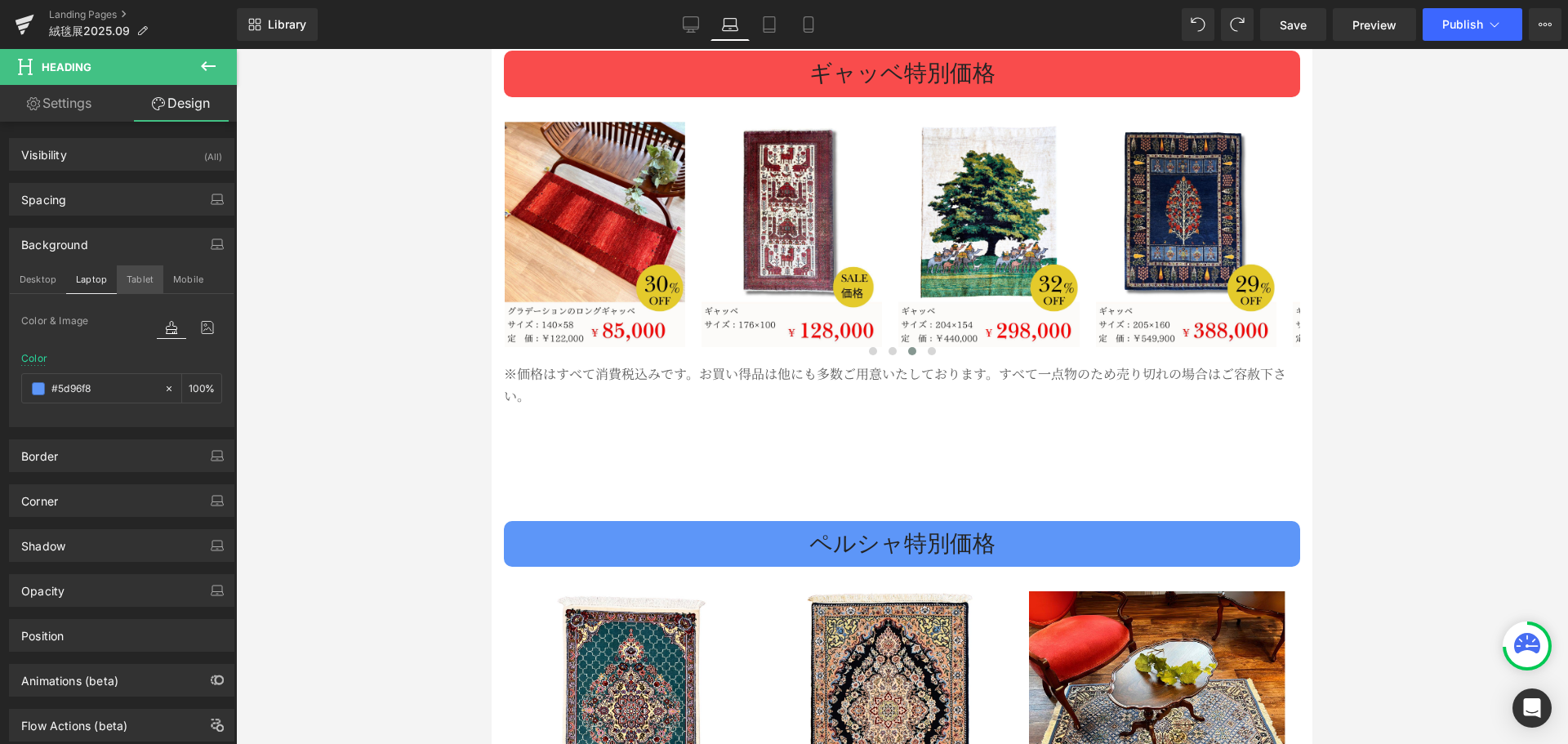
click at [133, 274] on button "Tablet" at bounding box center [140, 278] width 47 height 28
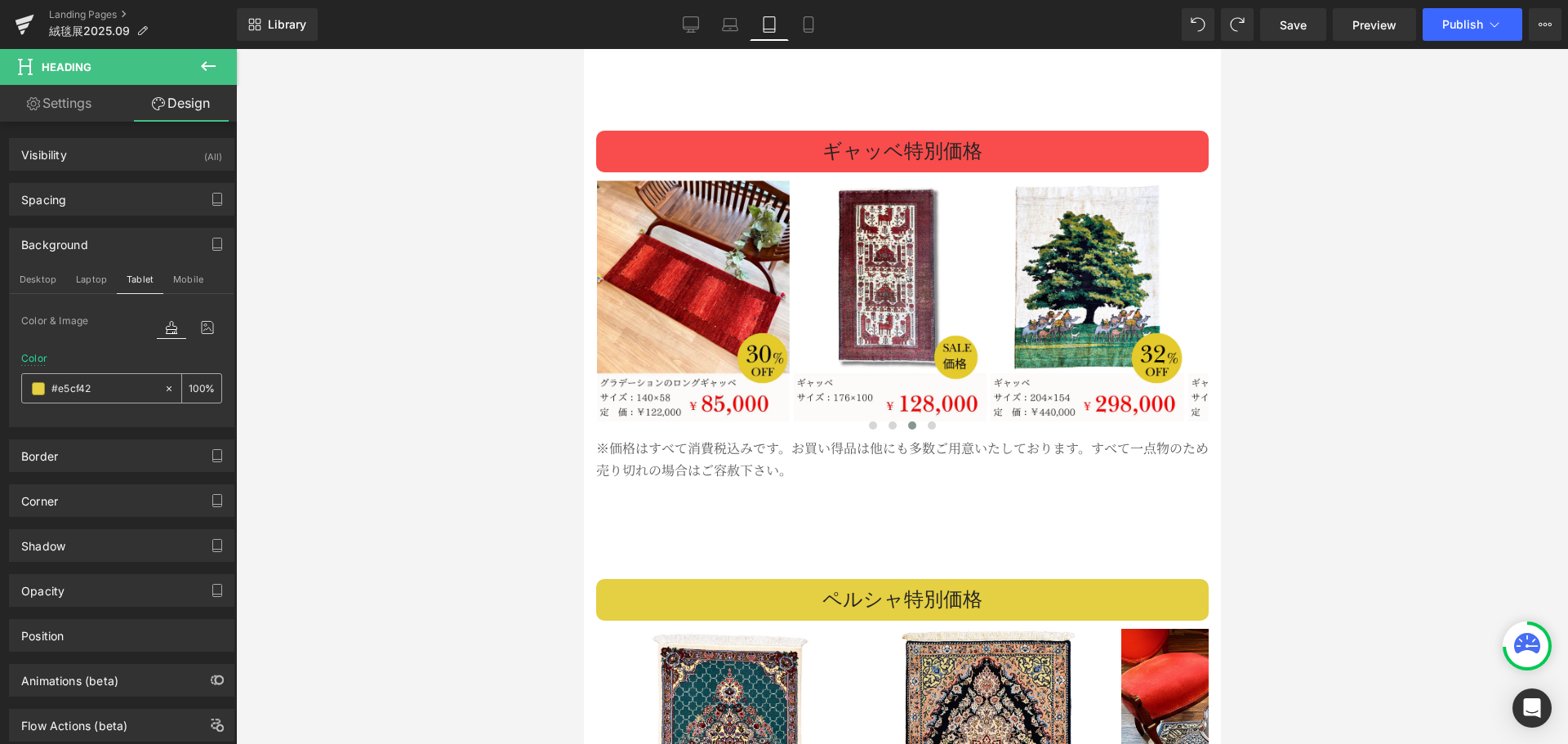
scroll to position [4538, 0]
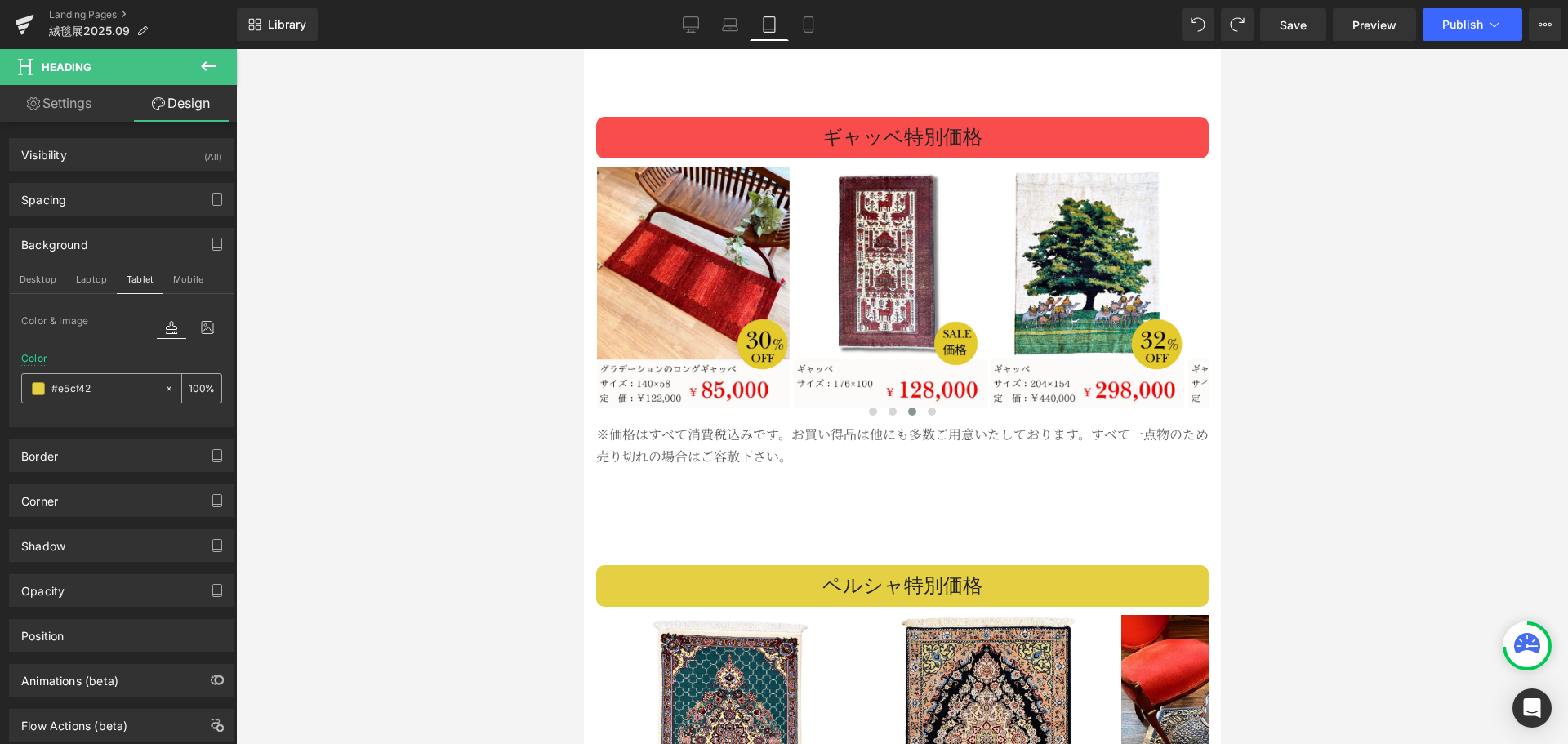
click at [112, 384] on input "#e5cf42" at bounding box center [103, 389] width 105 height 18
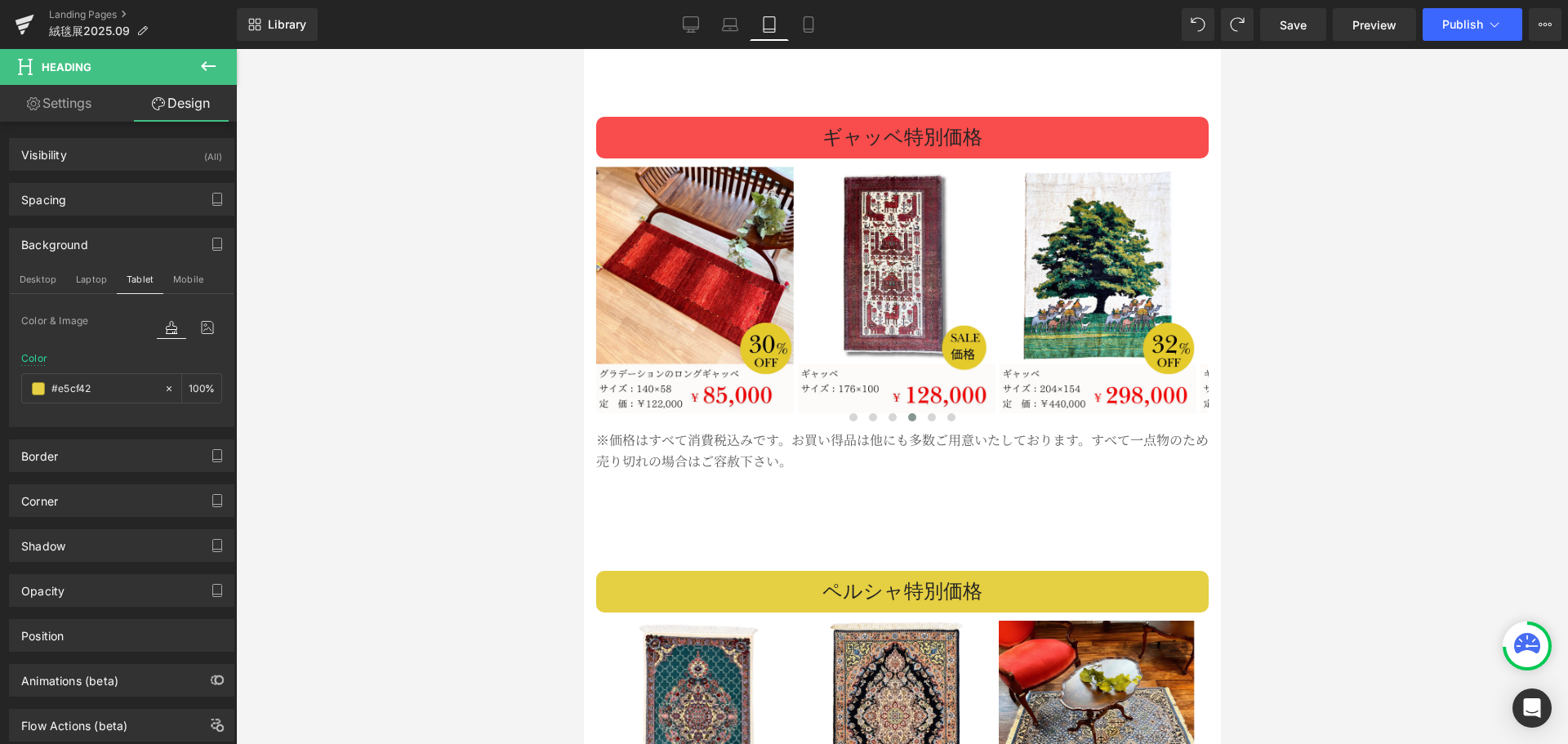
paste input "5d96f8"
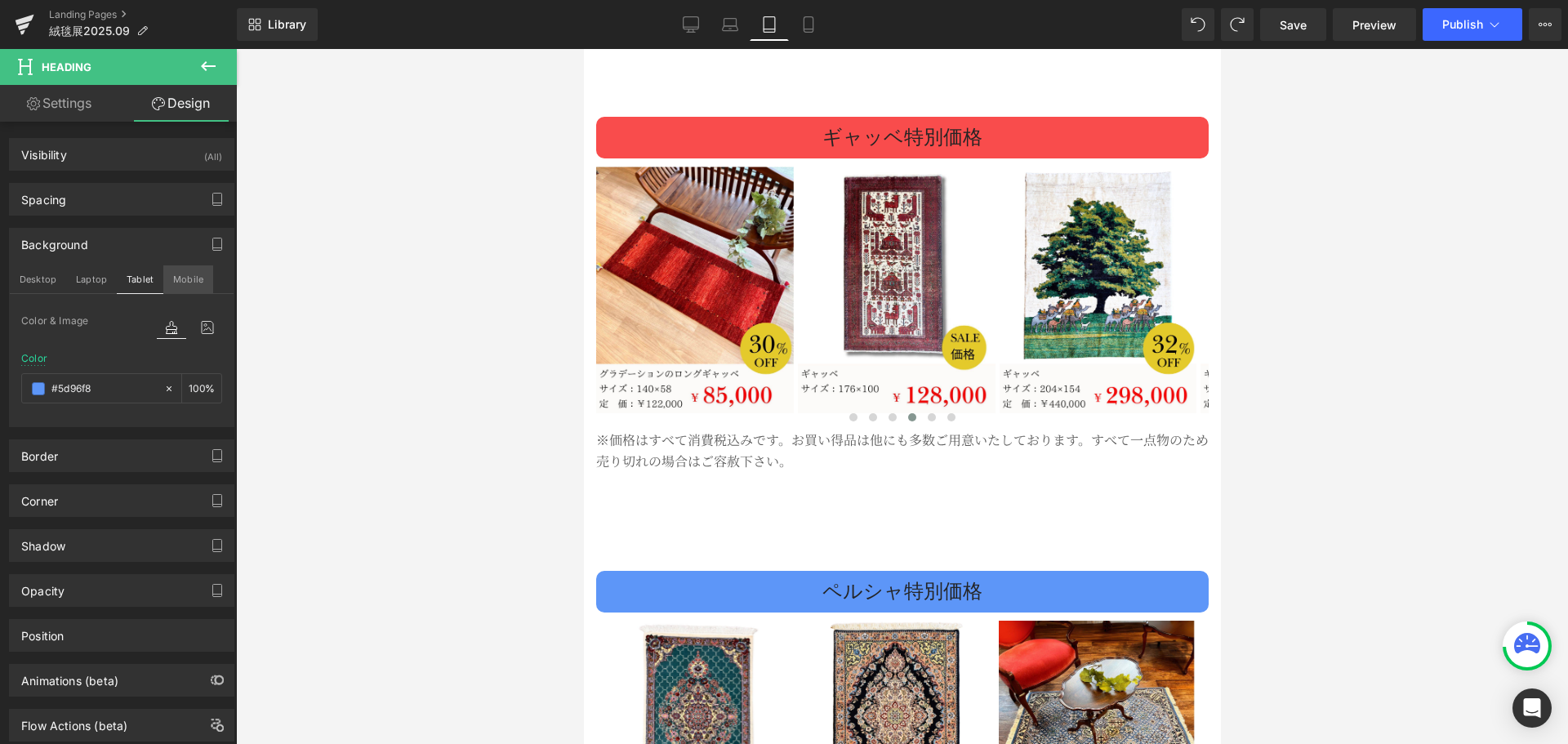
click at [180, 284] on button "Mobile" at bounding box center [188, 278] width 50 height 28
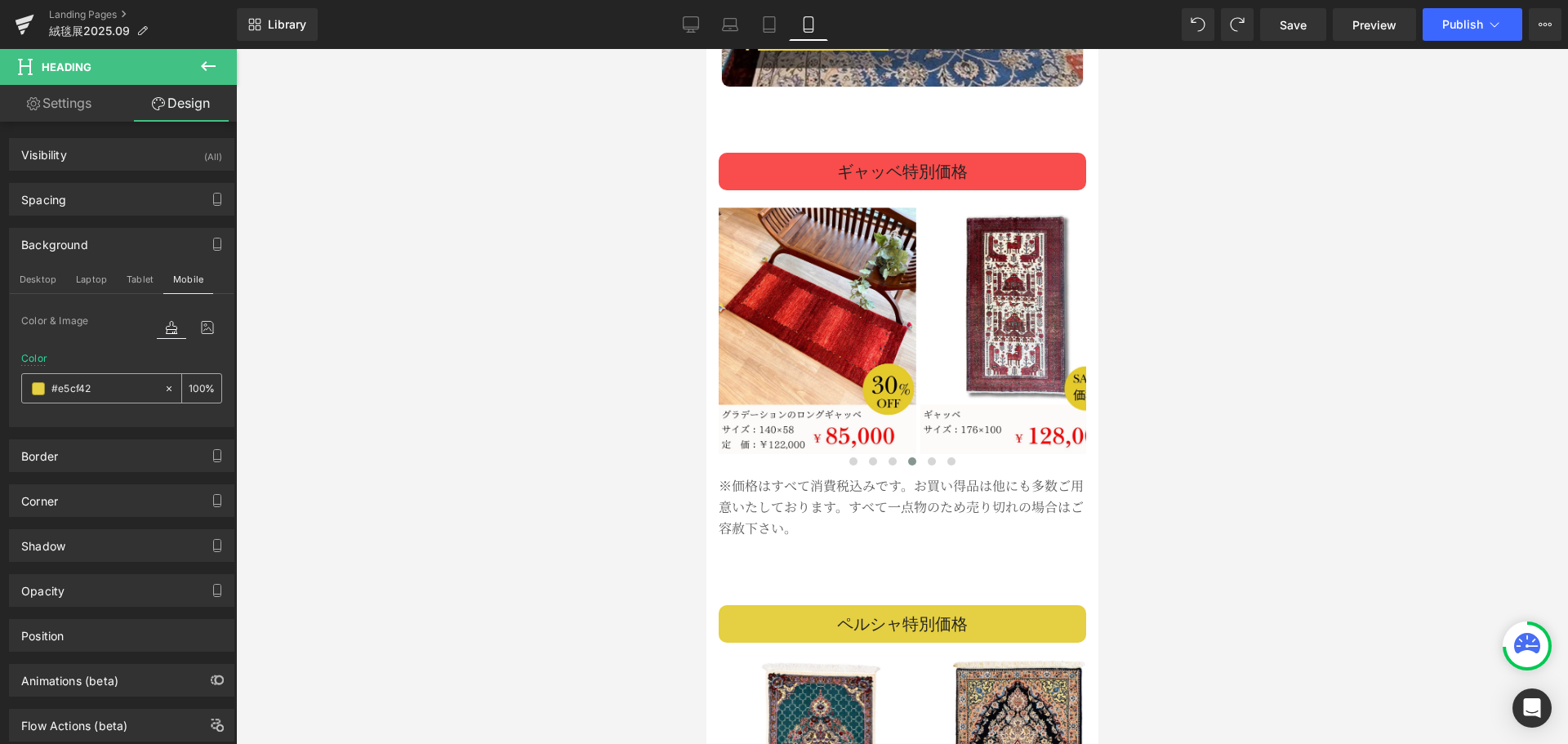
scroll to position [3525, 0]
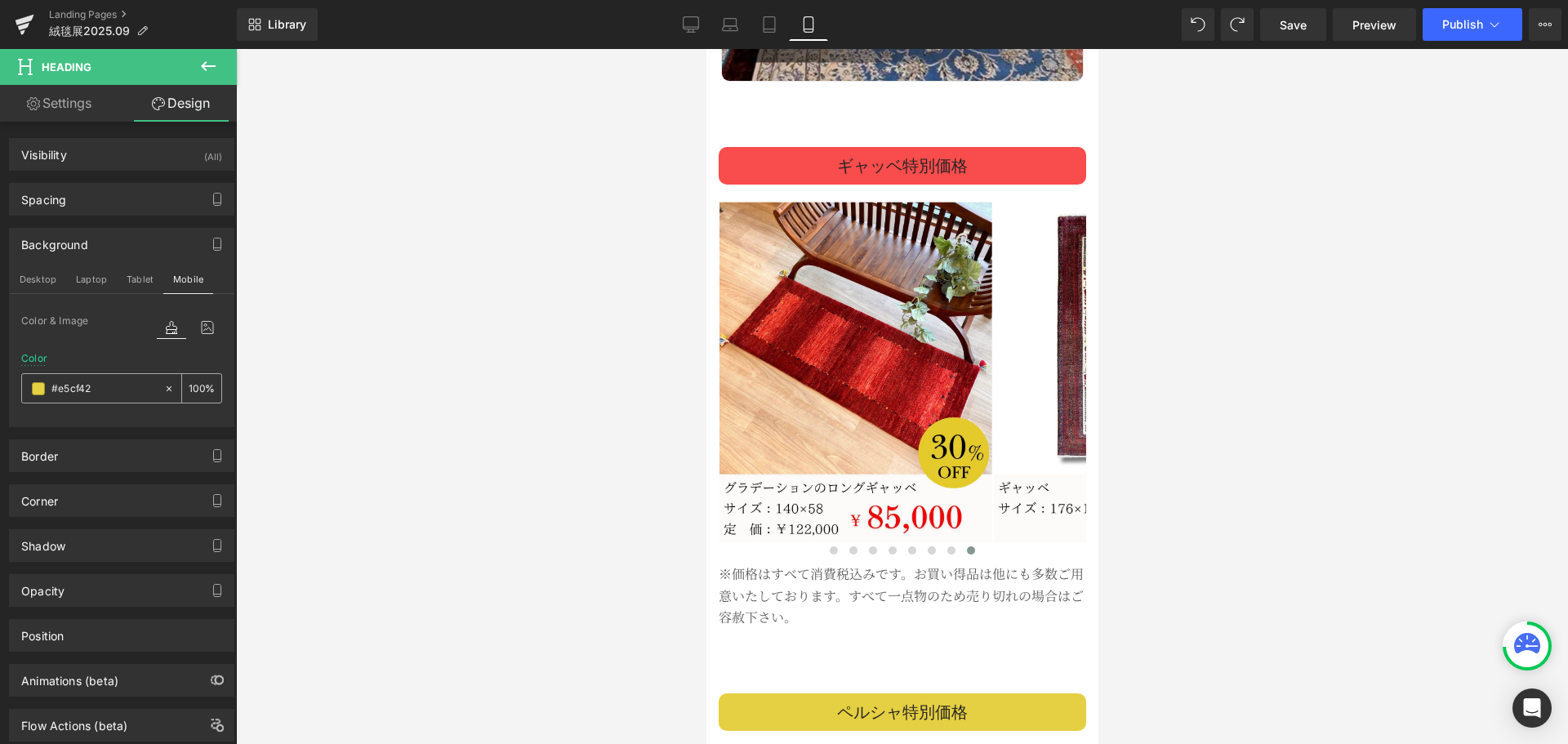
click at [115, 385] on input "#e5cf42" at bounding box center [103, 389] width 105 height 18
paste input "5d96f8"
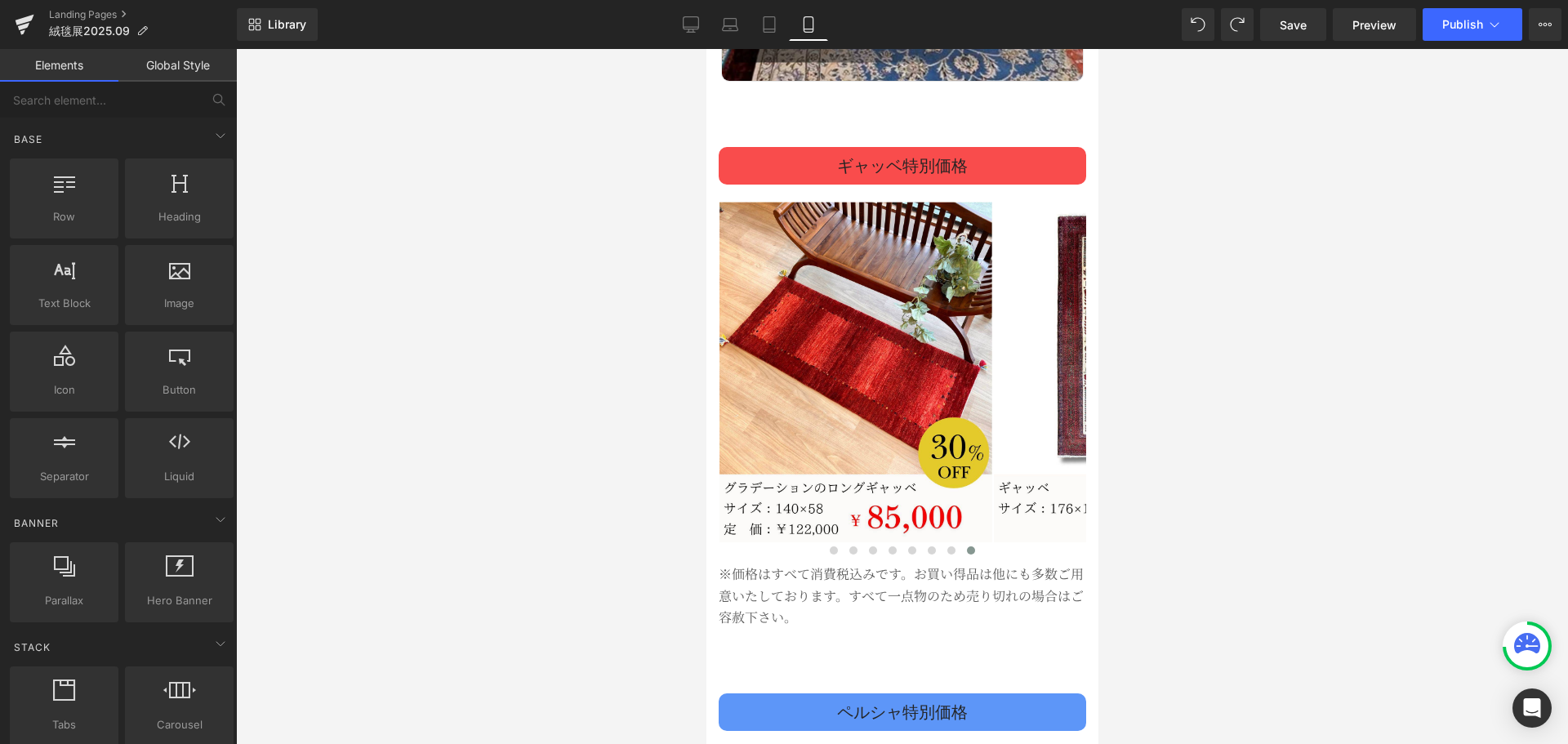
click at [440, 403] on div at bounding box center [902, 397] width 1332 height 695
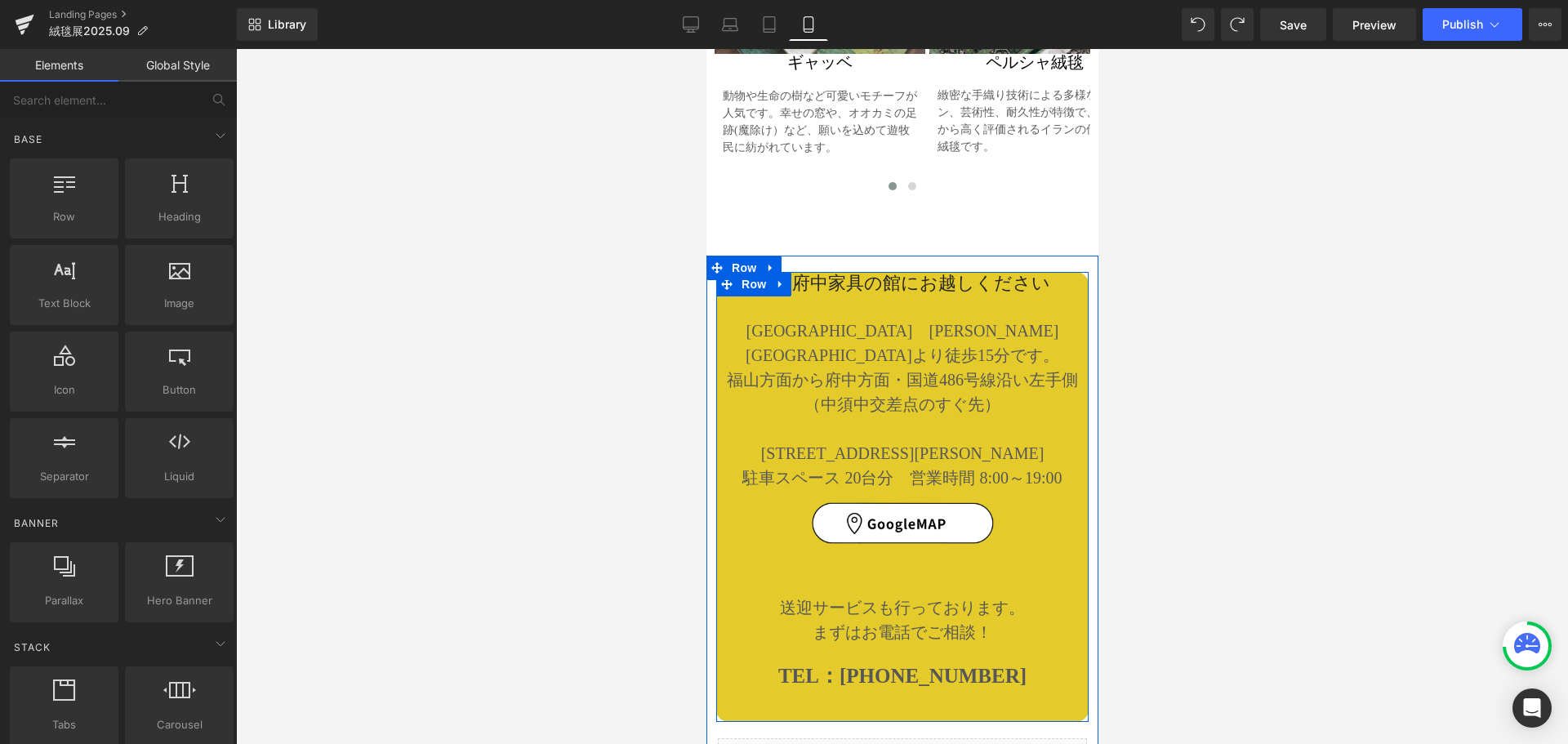
scroll to position [7933, 0]
click at [736, 423] on div "ぜひ府中家具の館にお越しください Heading [GEOGRAPHIC_DATA]　[PERSON_NAME][GEOGRAPHIC_DATA]より徒歩15…" at bounding box center [902, 495] width 373 height 449
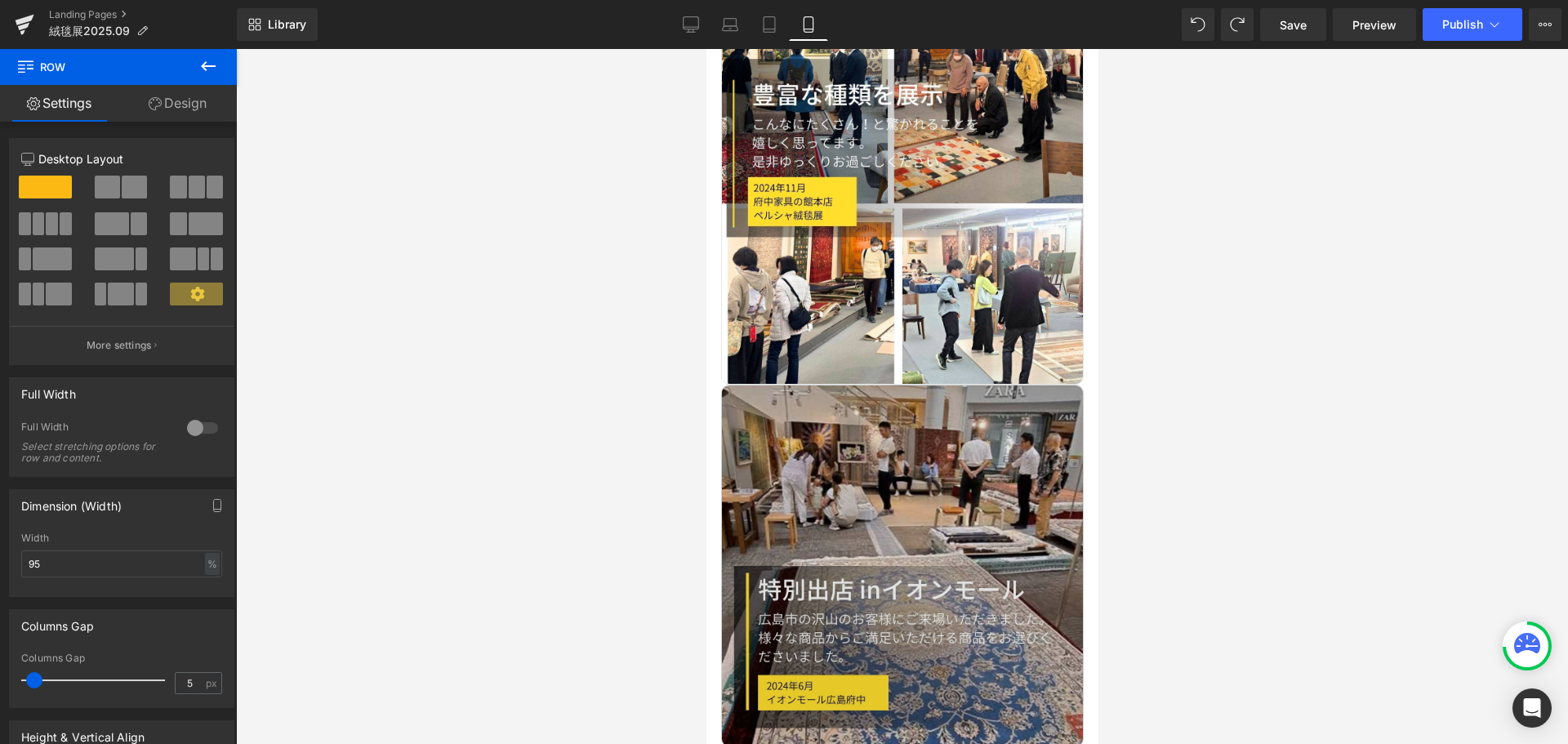
scroll to position [2857, 0]
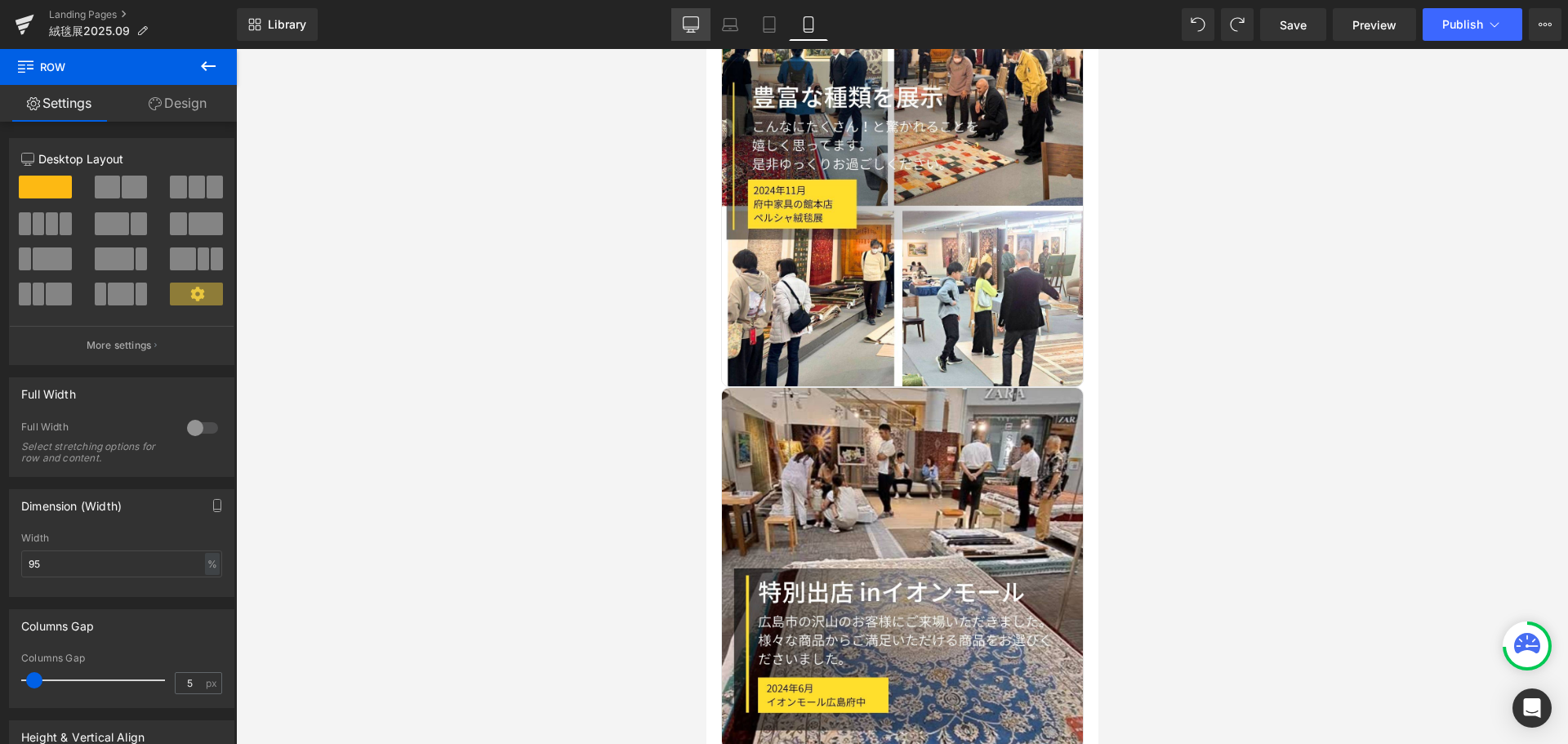
click at [688, 17] on icon at bounding box center [690, 23] width 15 height 13
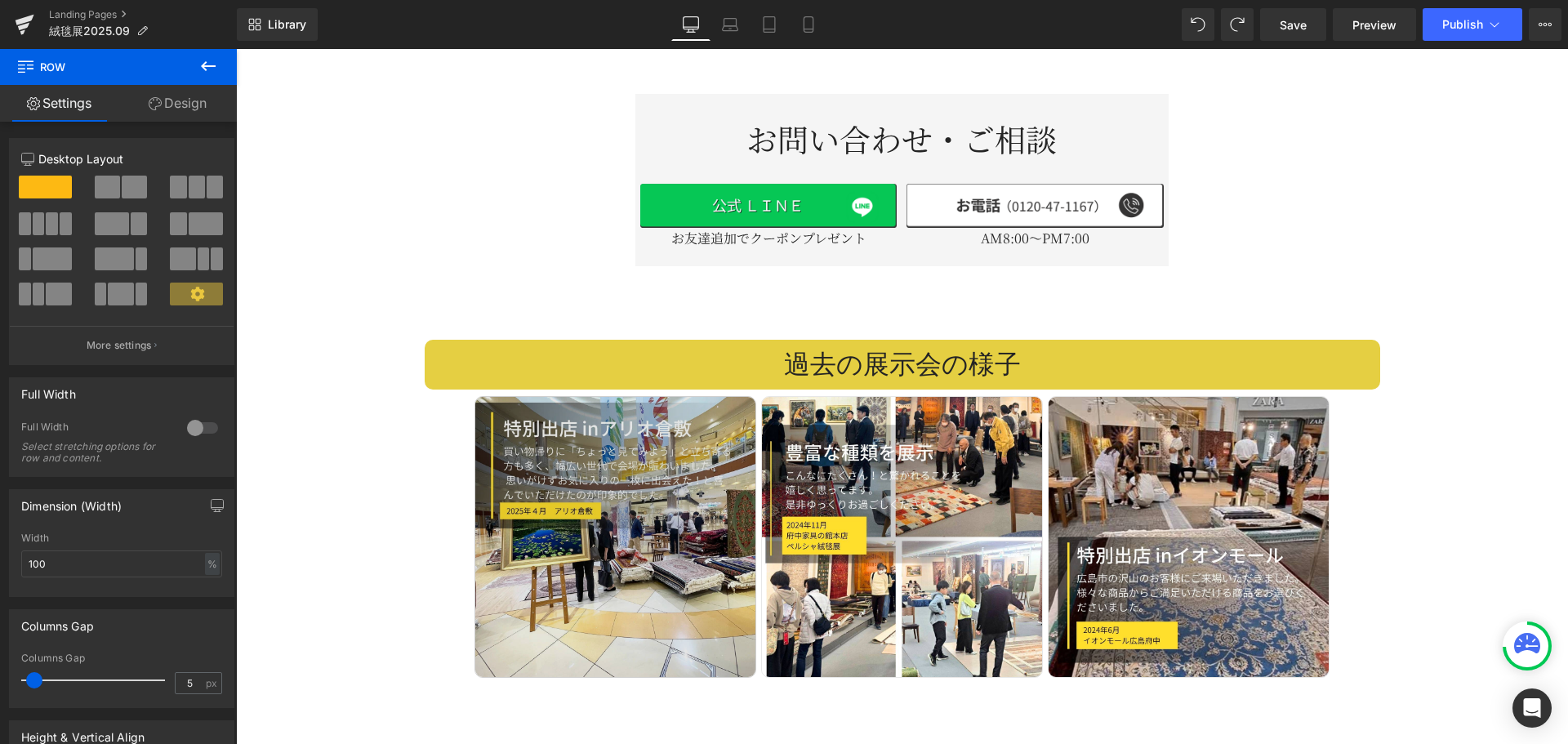
scroll to position [2492, 0]
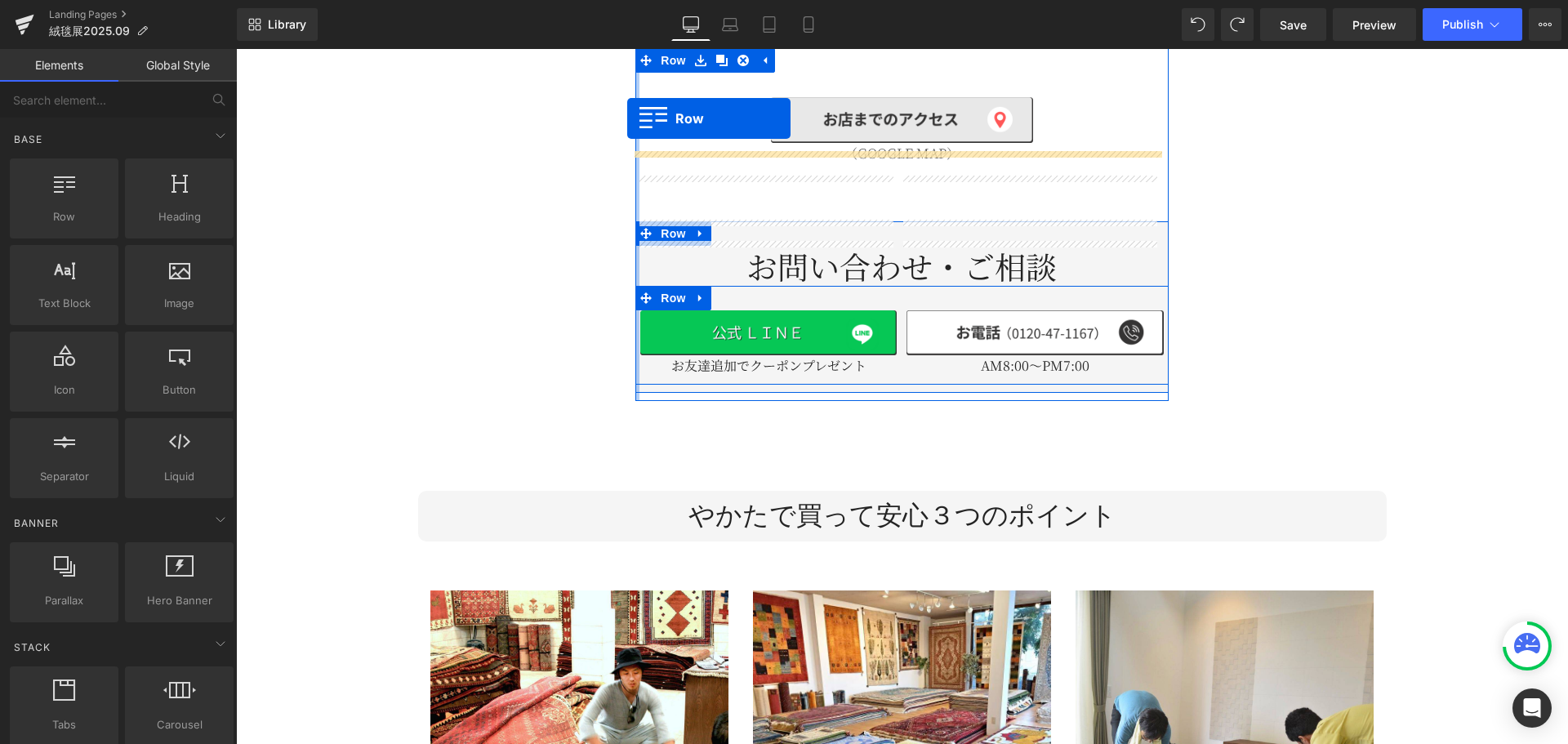
scroll to position [3798, 0]
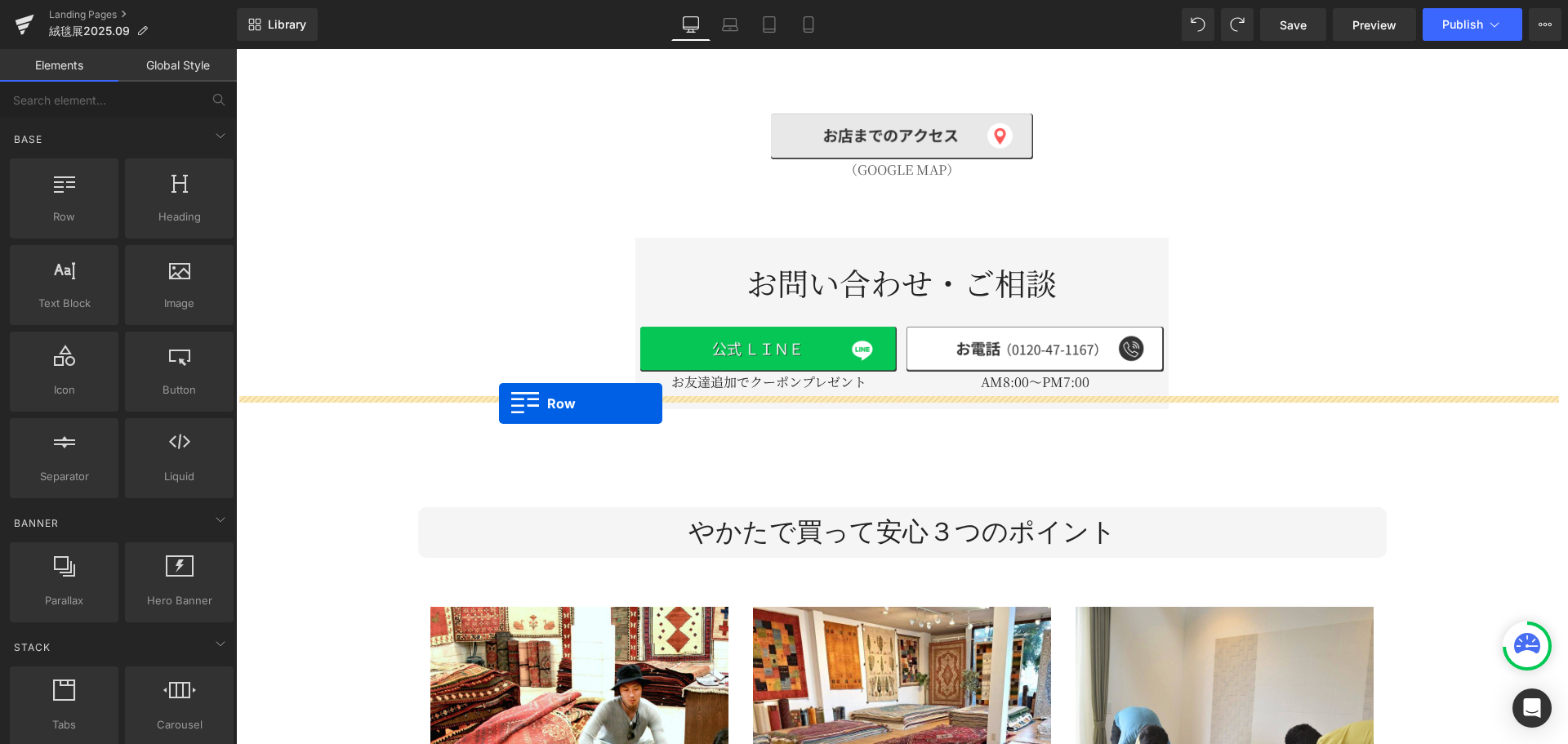
drag, startPoint x: 419, startPoint y: 320, endPoint x: 499, endPoint y: 403, distance: 115.3
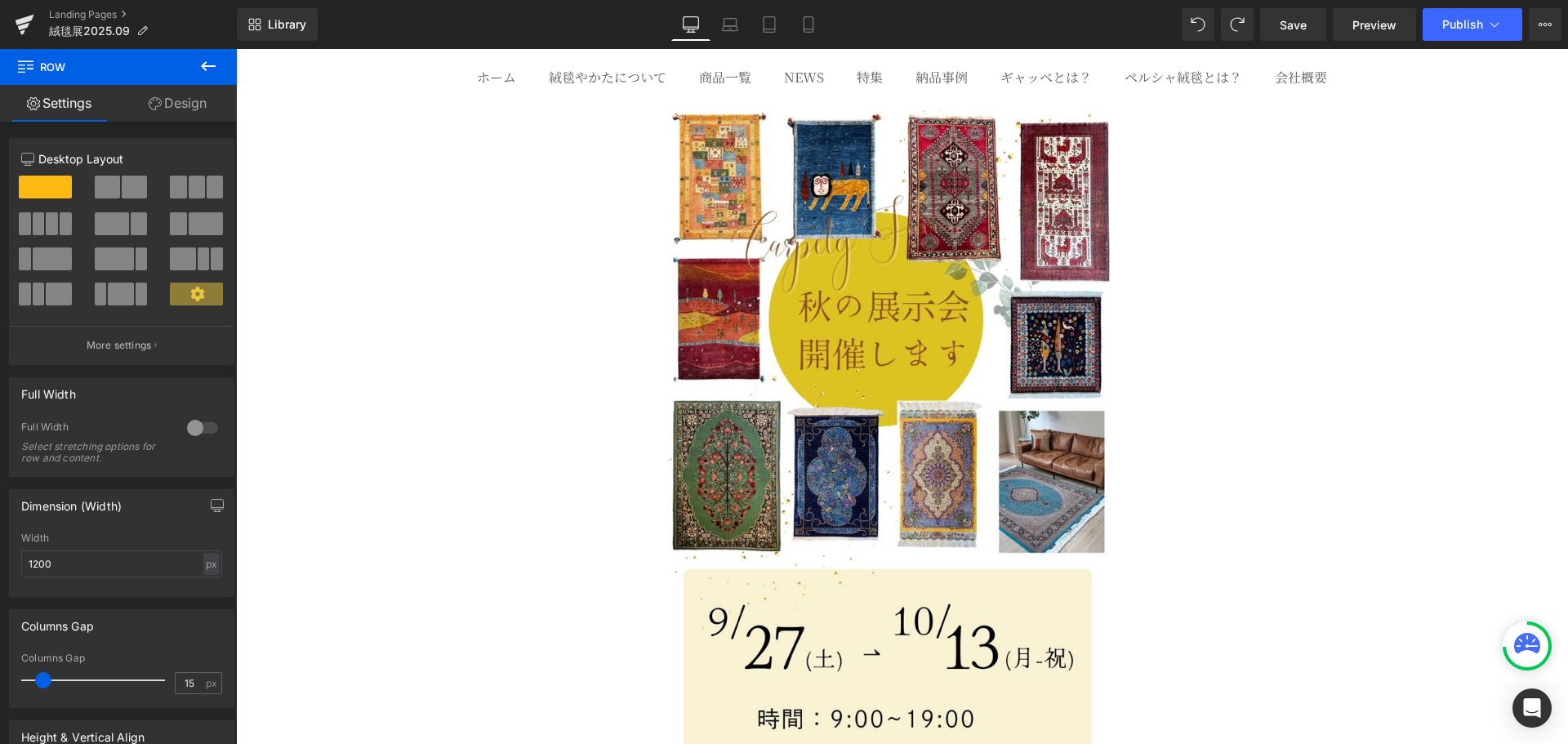
scroll to position [0, 0]
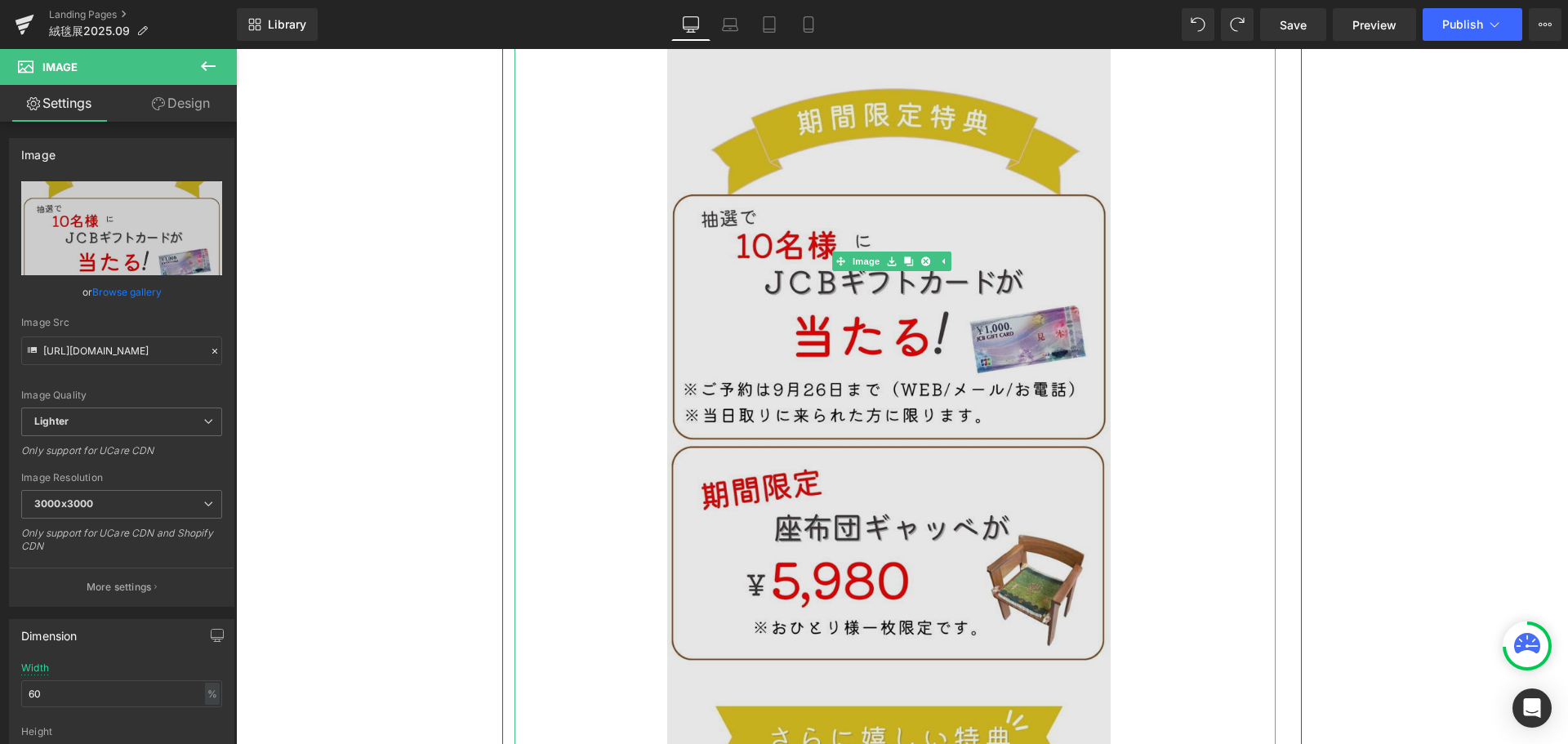
scroll to position [979, 0]
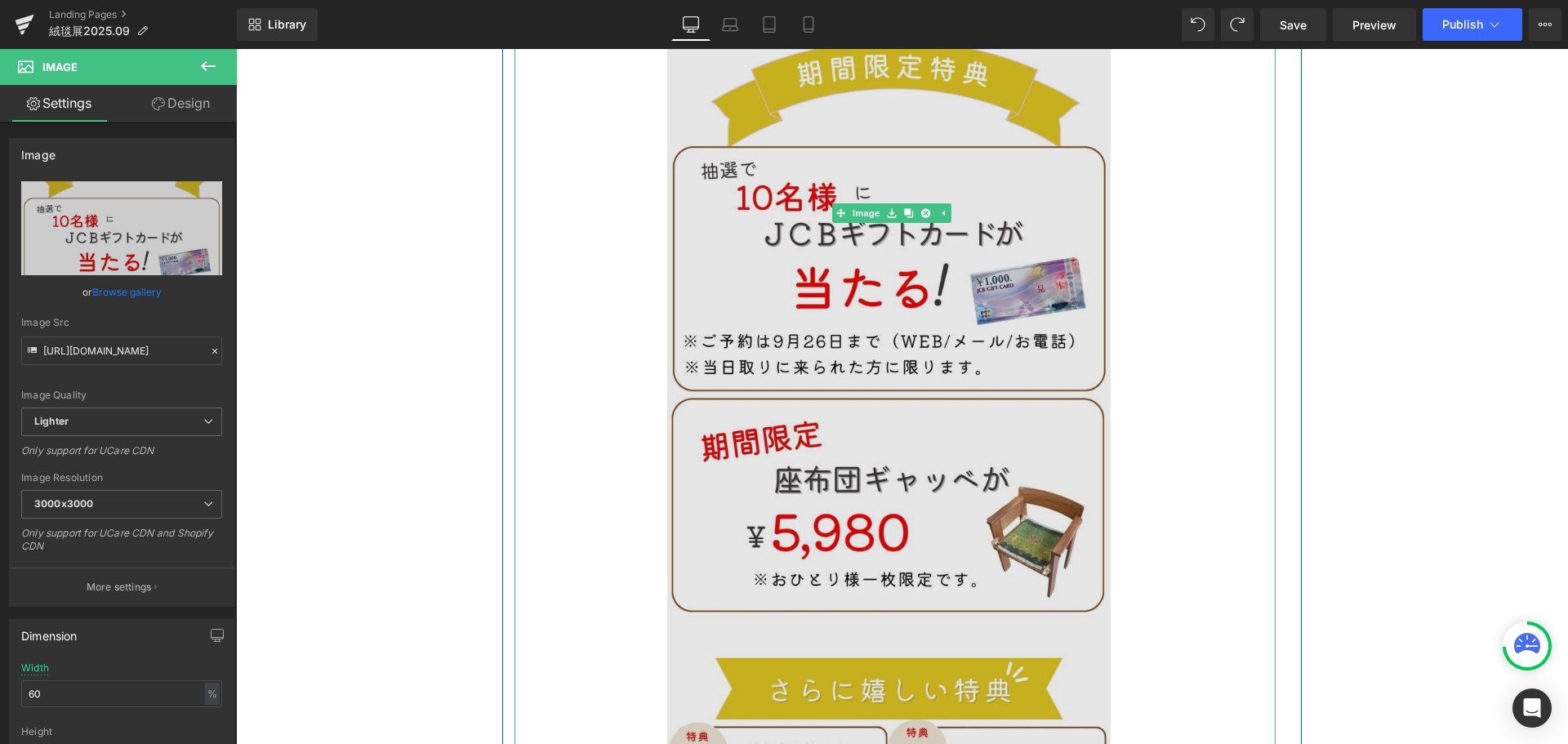
click at [773, 257] on img at bounding box center [895, 213] width 457 height 1928
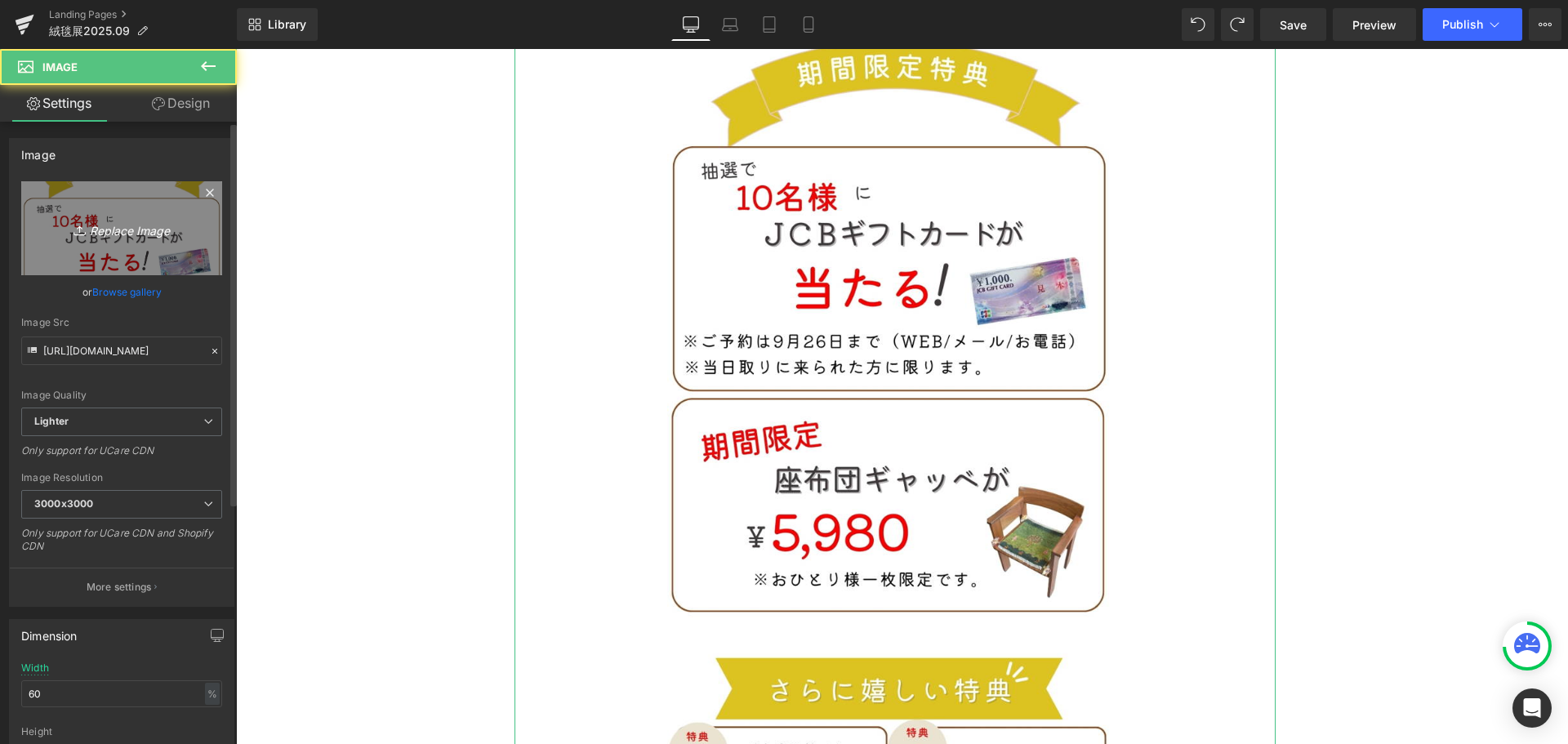
click at [136, 227] on icon "Replace Image" at bounding box center [122, 227] width 131 height 21
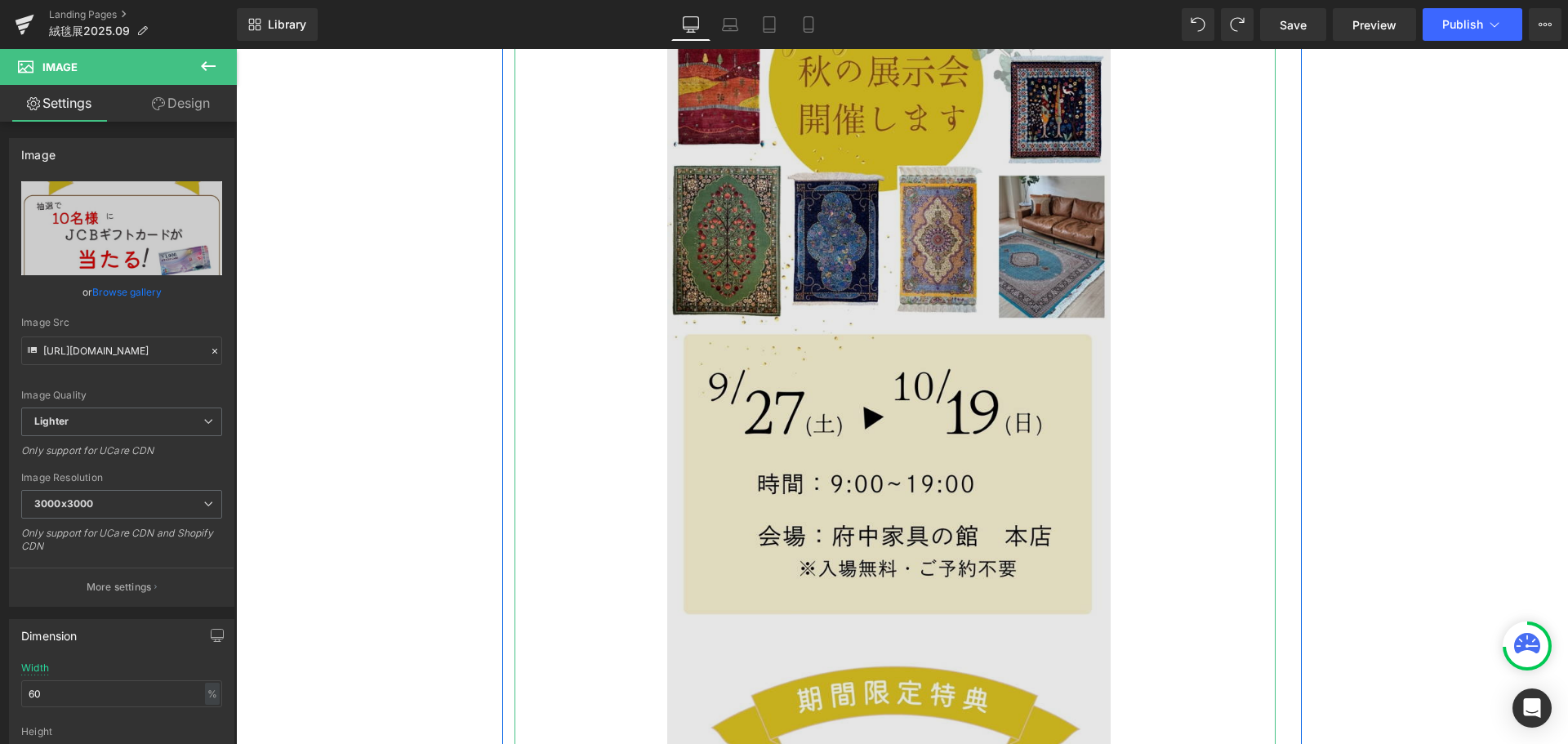
scroll to position [571, 0]
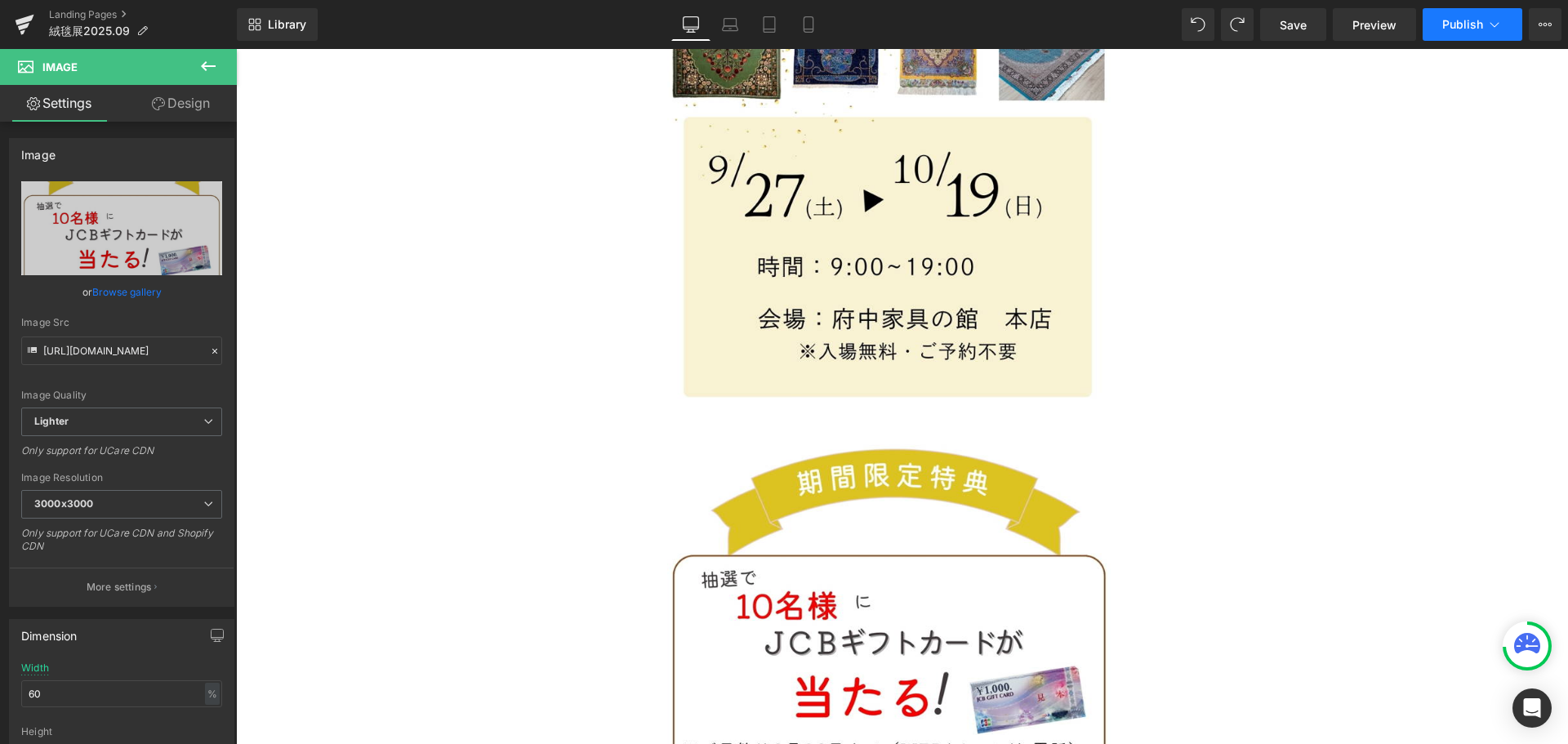
click at [1484, 27] on button "Publish" at bounding box center [1471, 24] width 99 height 32
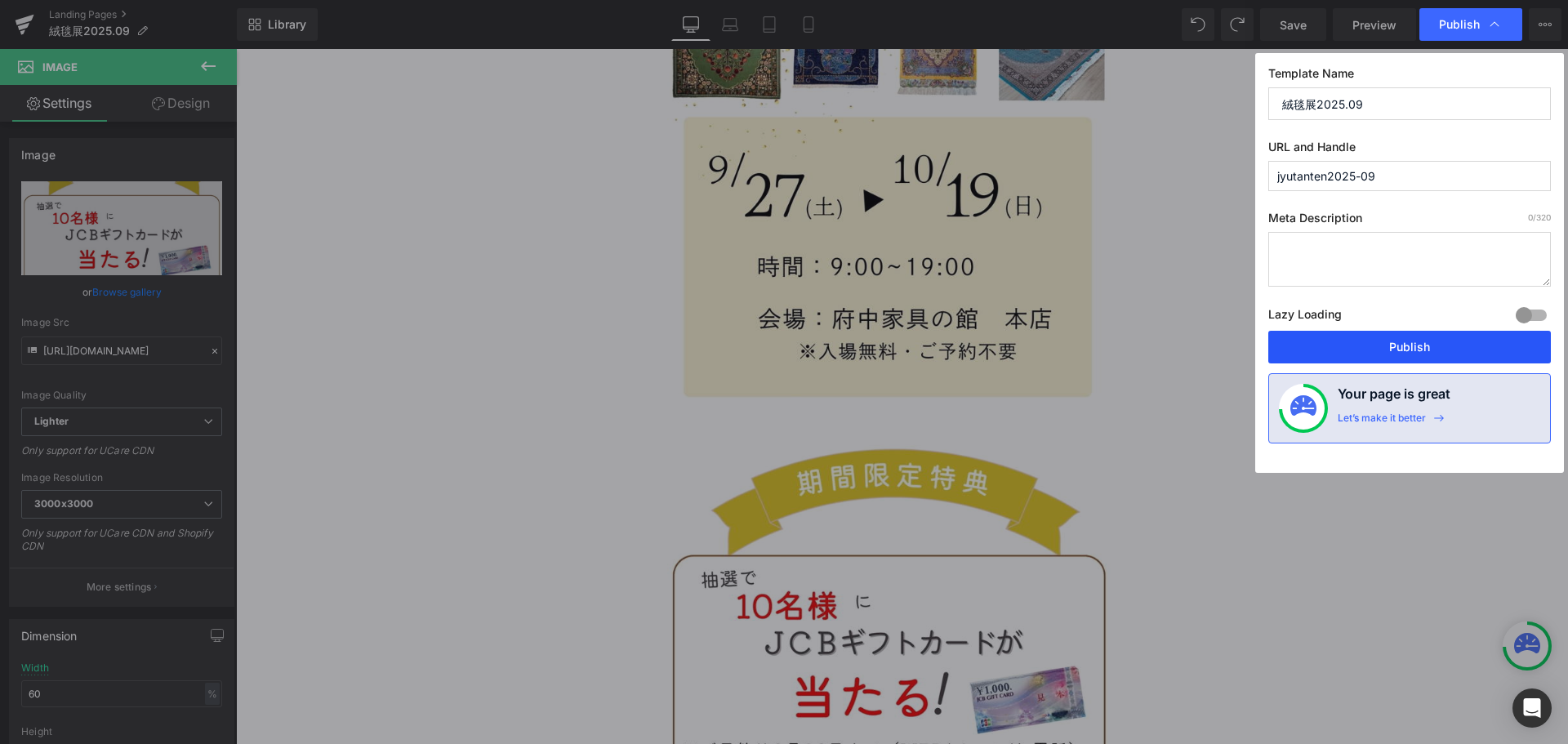
click at [1409, 351] on button "Publish" at bounding box center [1409, 346] width 282 height 32
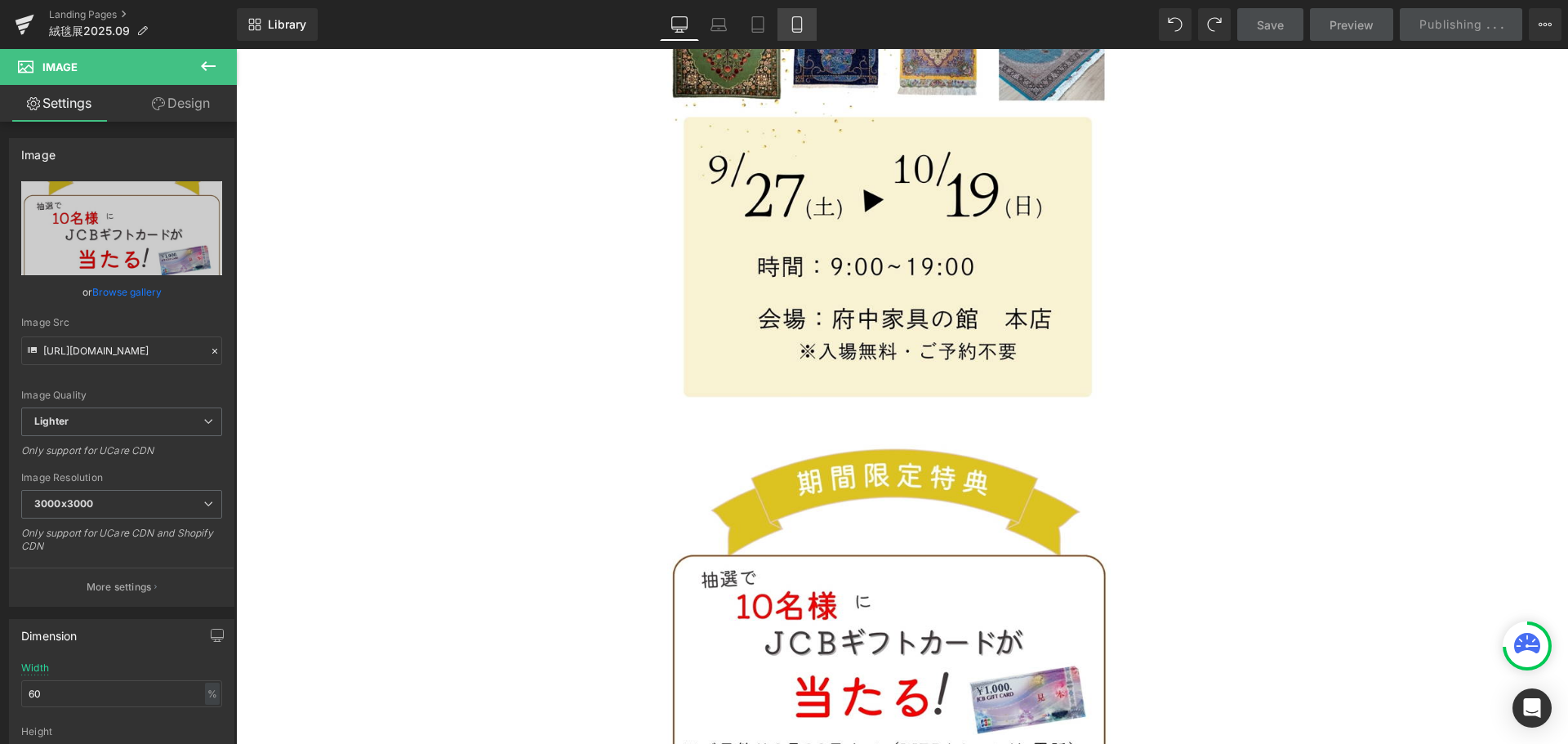
click at [800, 30] on icon at bounding box center [796, 30] width 9 height 0
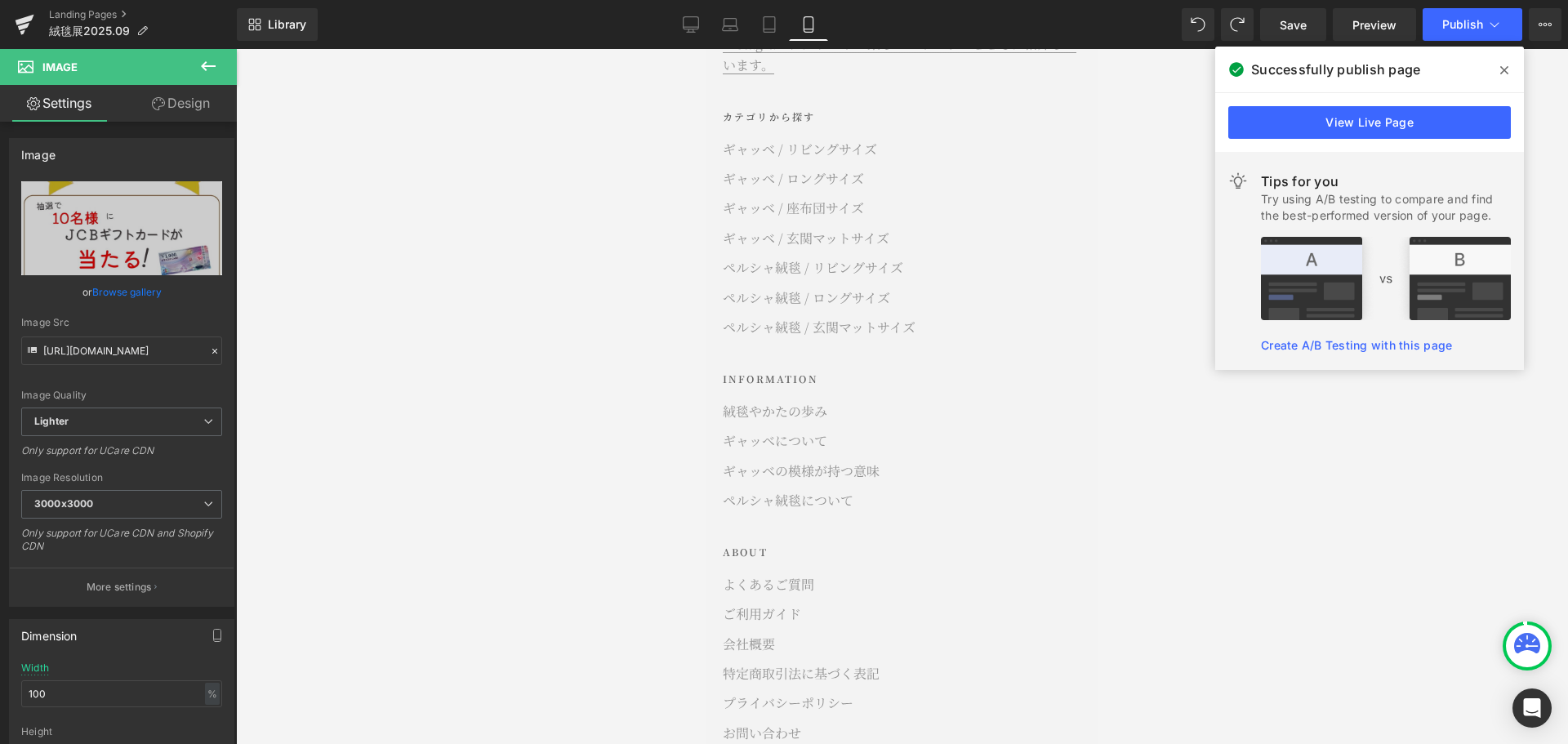
scroll to position [9522, 0]
click at [1221, 529] on div at bounding box center [902, 397] width 1332 height 695
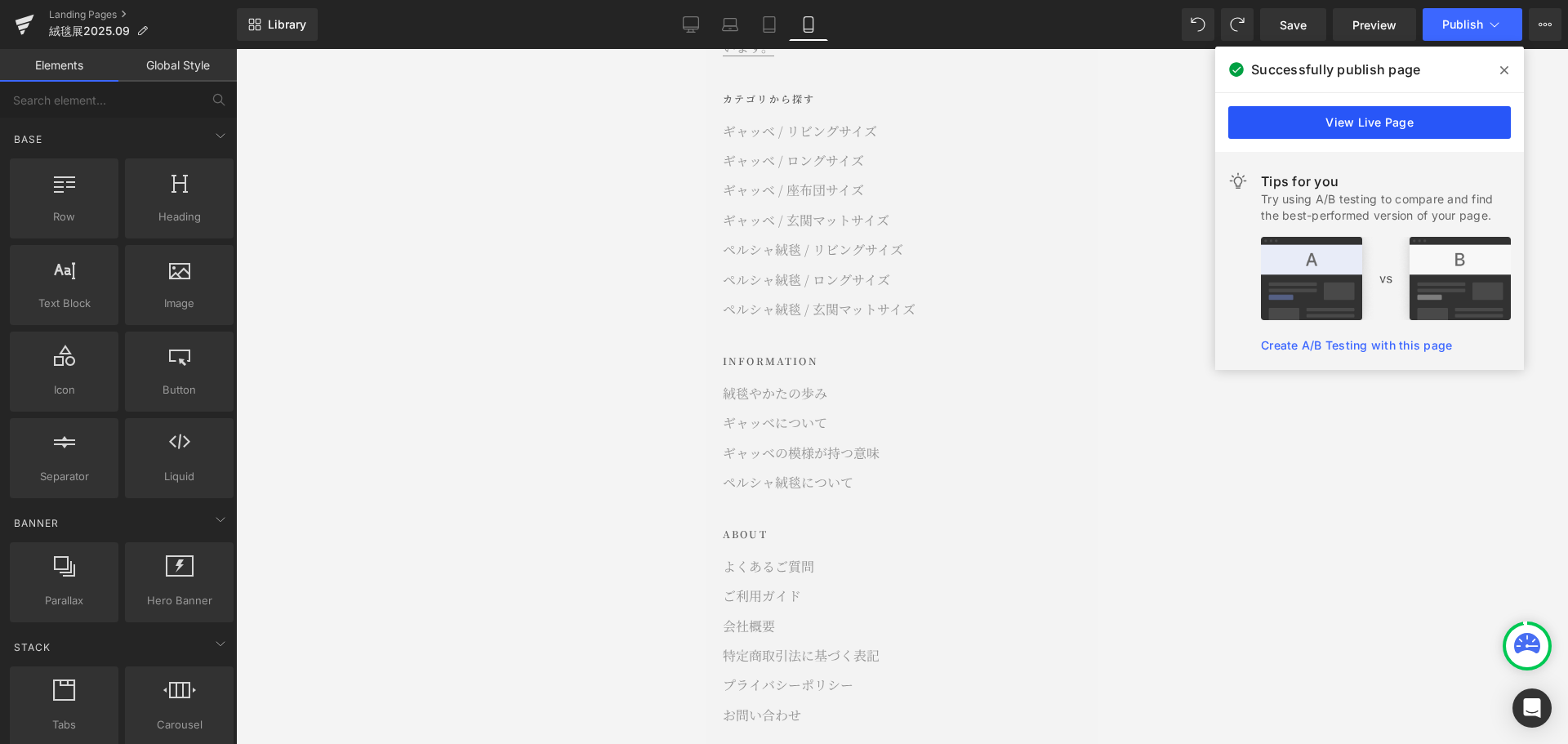
click at [1363, 127] on link "View Live Page" at bounding box center [1368, 123] width 282 height 32
